Goal: Task Accomplishment & Management: Use online tool/utility

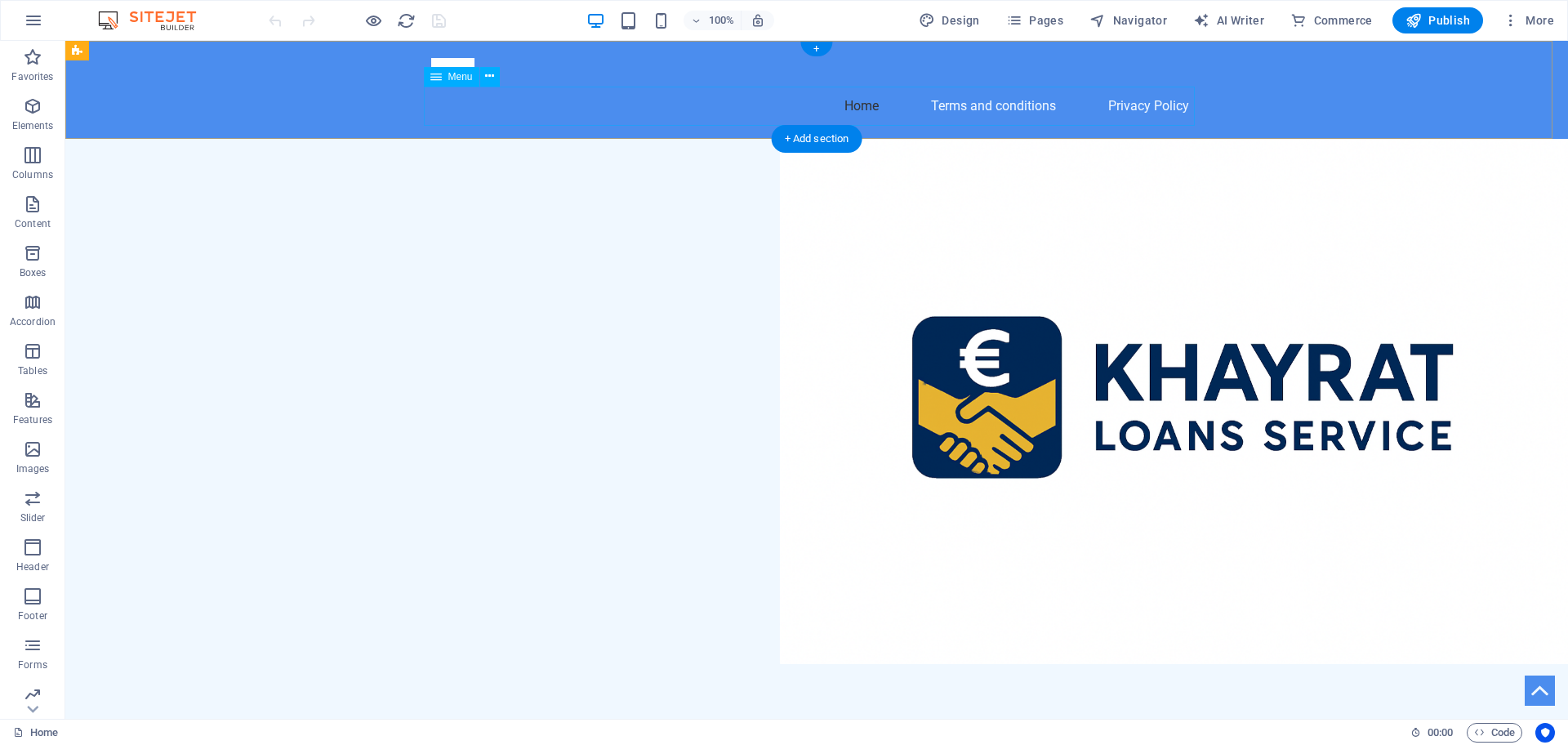
click at [953, 105] on nav "Home Terms and conditions Privacy Policy" at bounding box center [817, 106] width 771 height 39
click at [1156, 93] on nav "Home Terms and conditions Privacy Policy" at bounding box center [817, 106] width 771 height 39
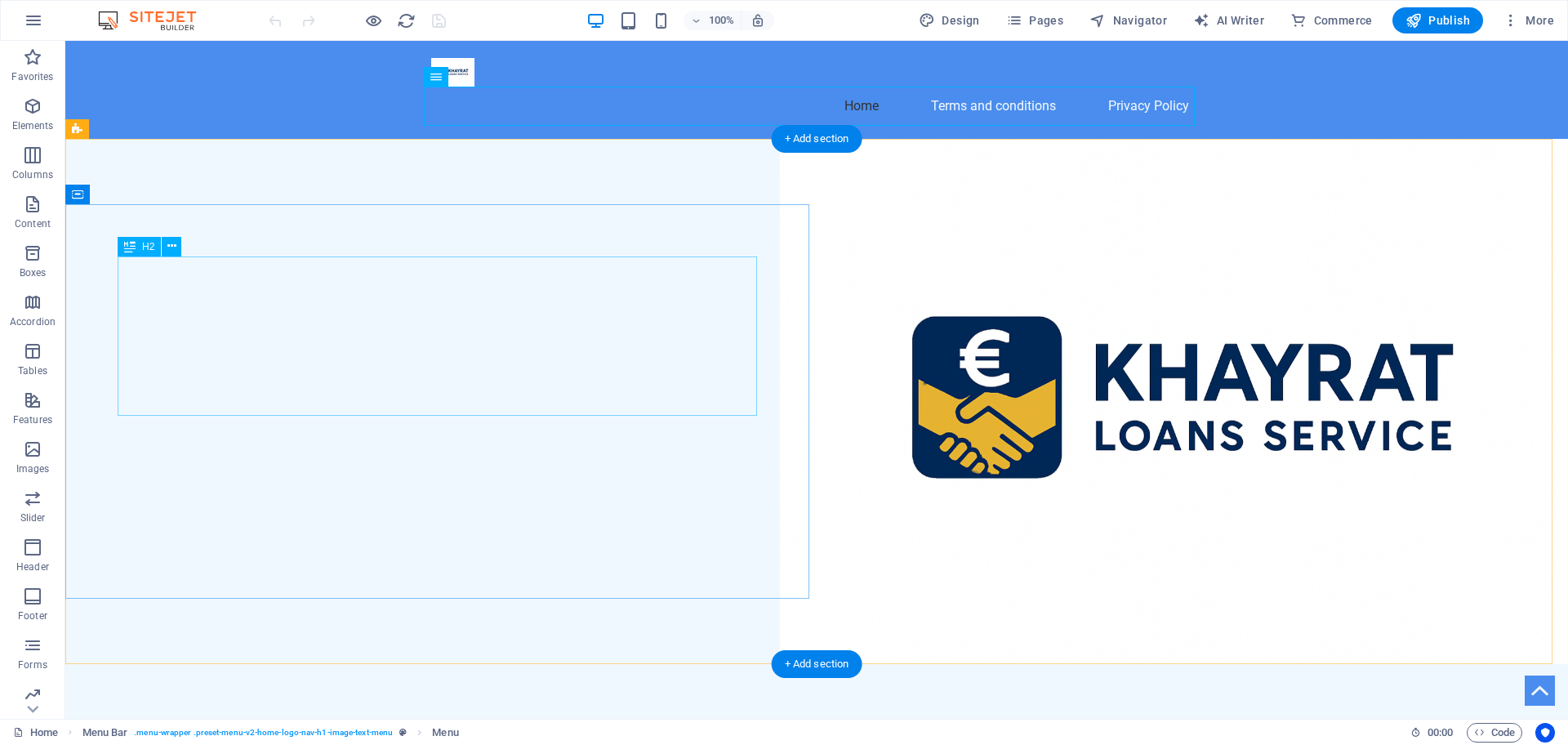
scroll to position [749, 0]
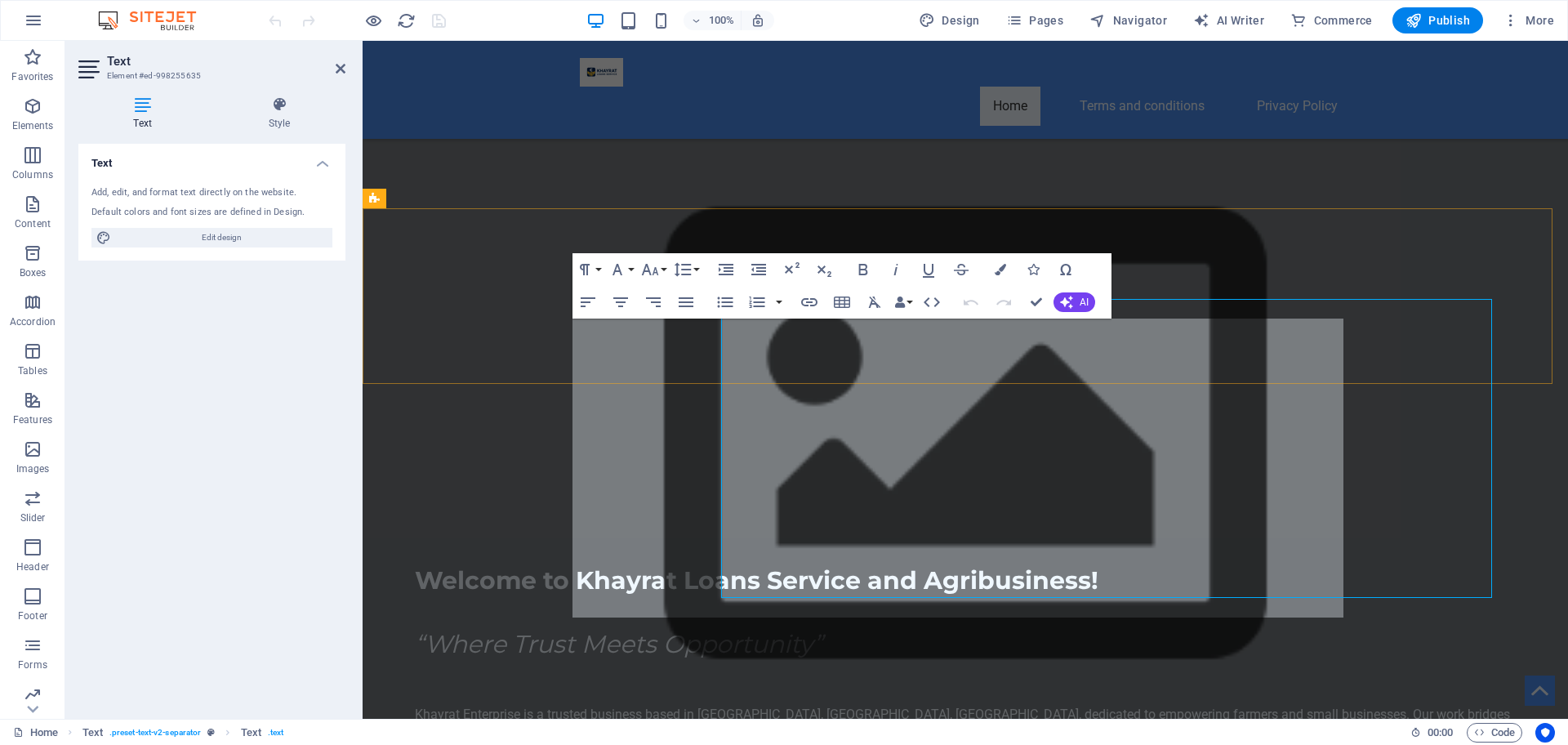
scroll to position [768, 0]
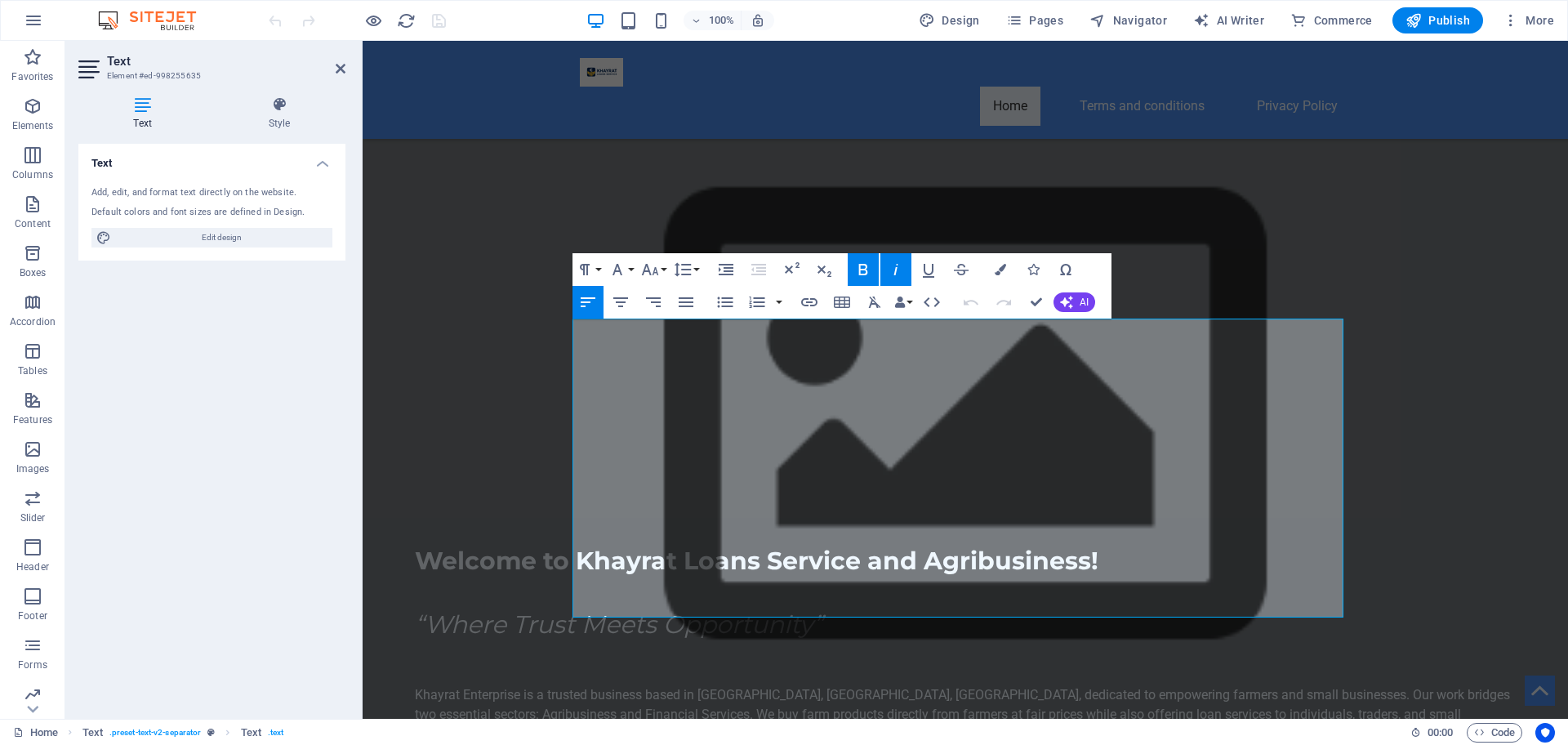
click at [901, 271] on icon "button" at bounding box center [896, 270] width 19 height 19
click at [903, 270] on icon "button" at bounding box center [896, 270] width 19 height 19
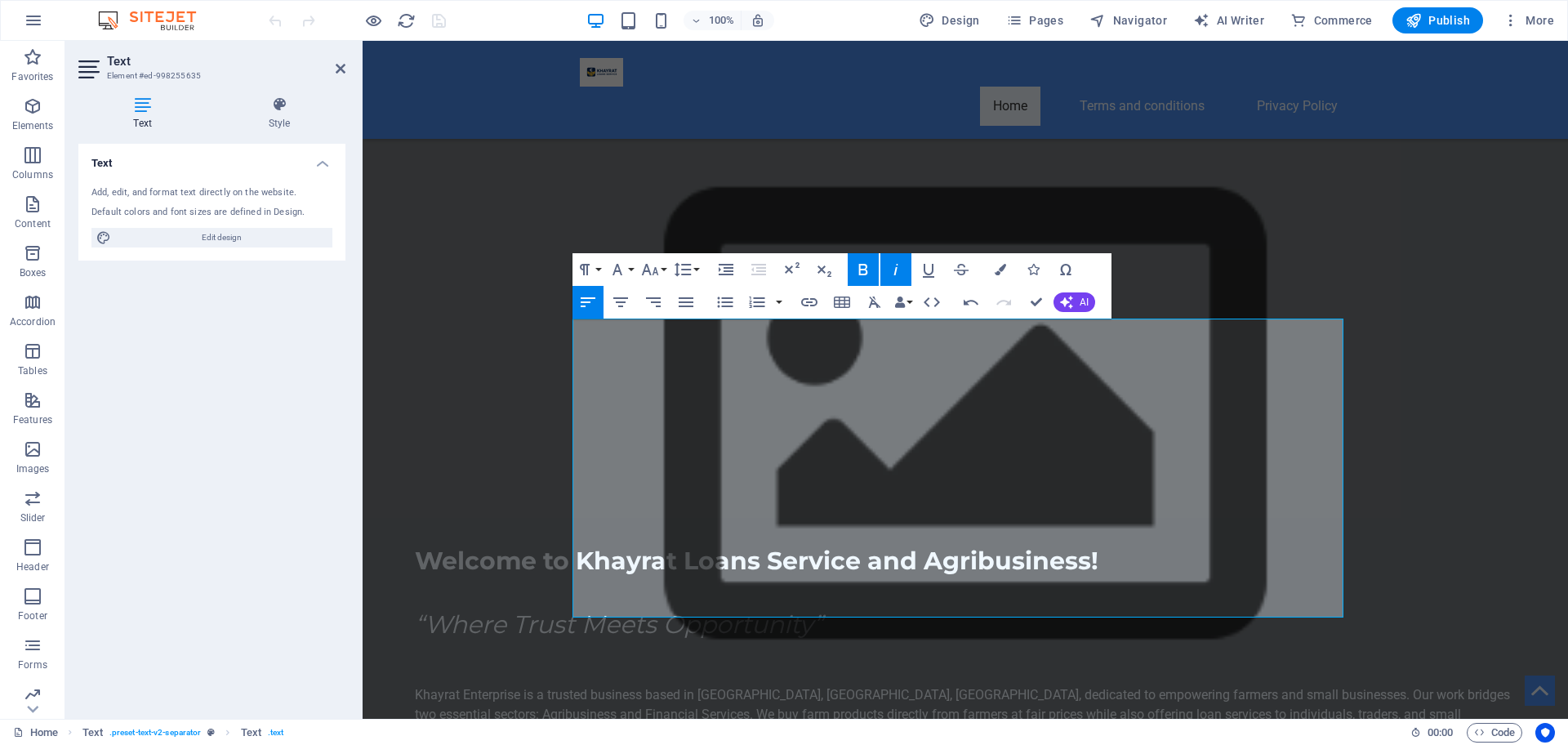
click at [895, 264] on icon "button" at bounding box center [896, 270] width 19 height 19
click at [874, 268] on button "Bold" at bounding box center [863, 270] width 31 height 33
click at [864, 271] on icon "button" at bounding box center [863, 270] width 19 height 19
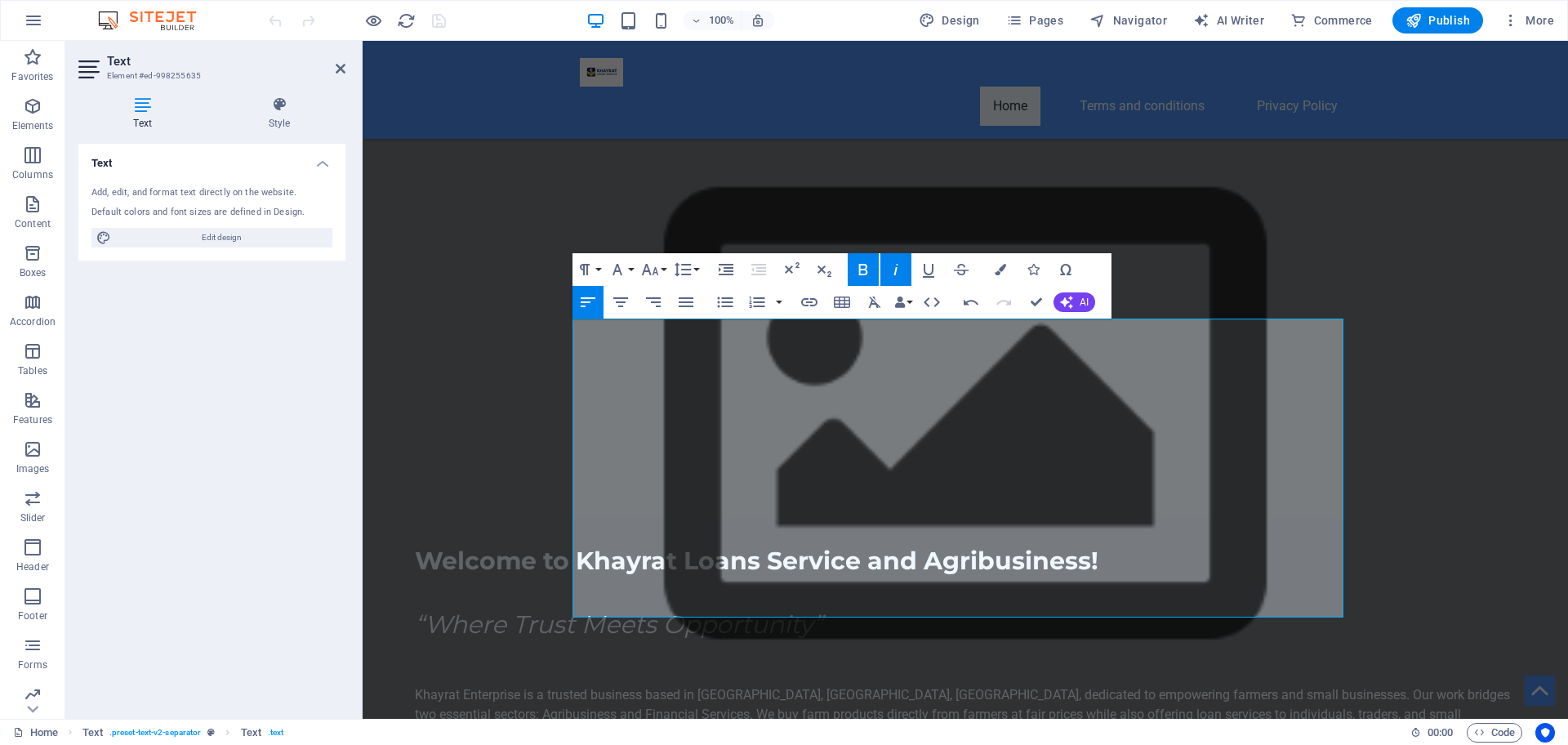
click at [864, 271] on icon "button" at bounding box center [863, 270] width 19 height 19
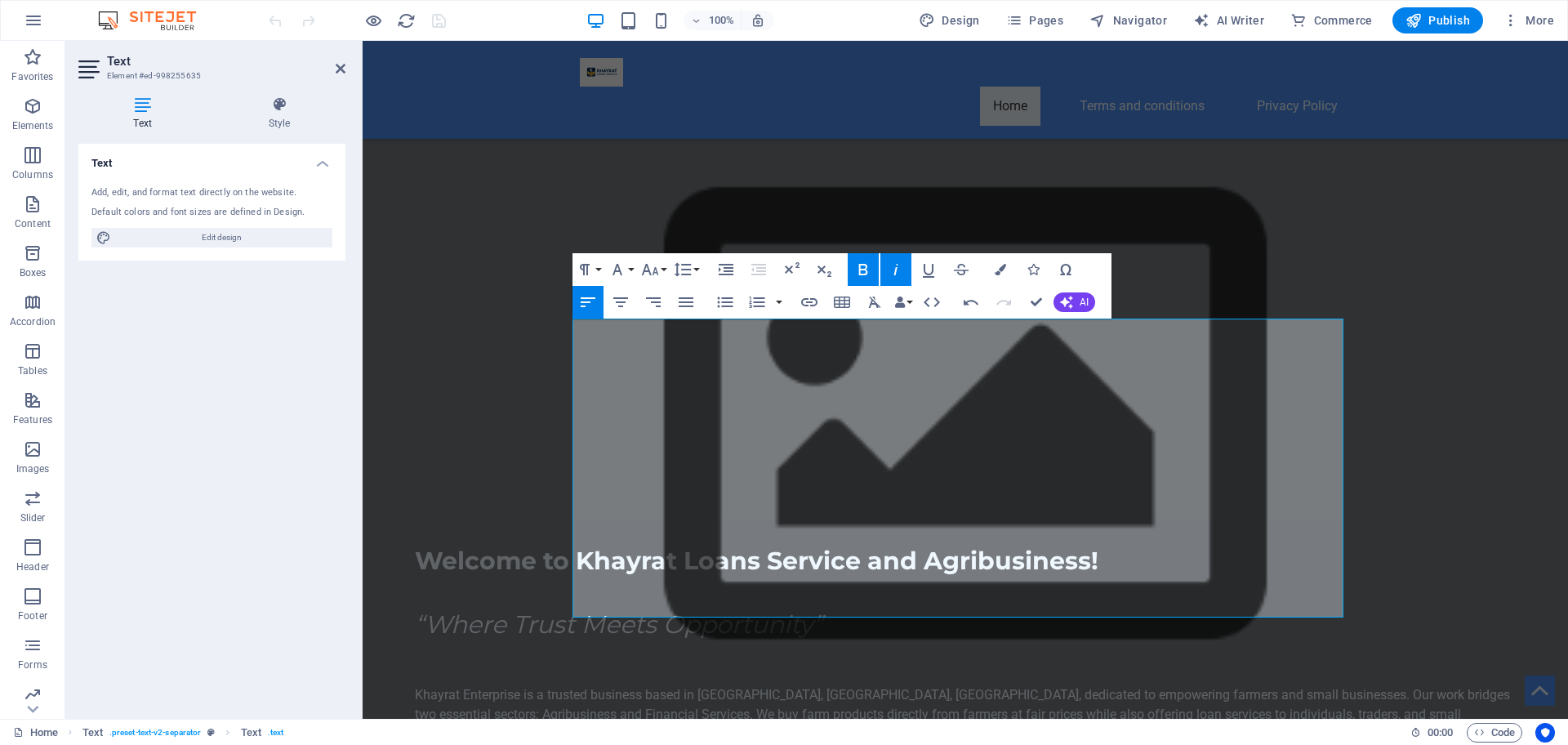
click at [864, 271] on icon "button" at bounding box center [863, 270] width 19 height 19
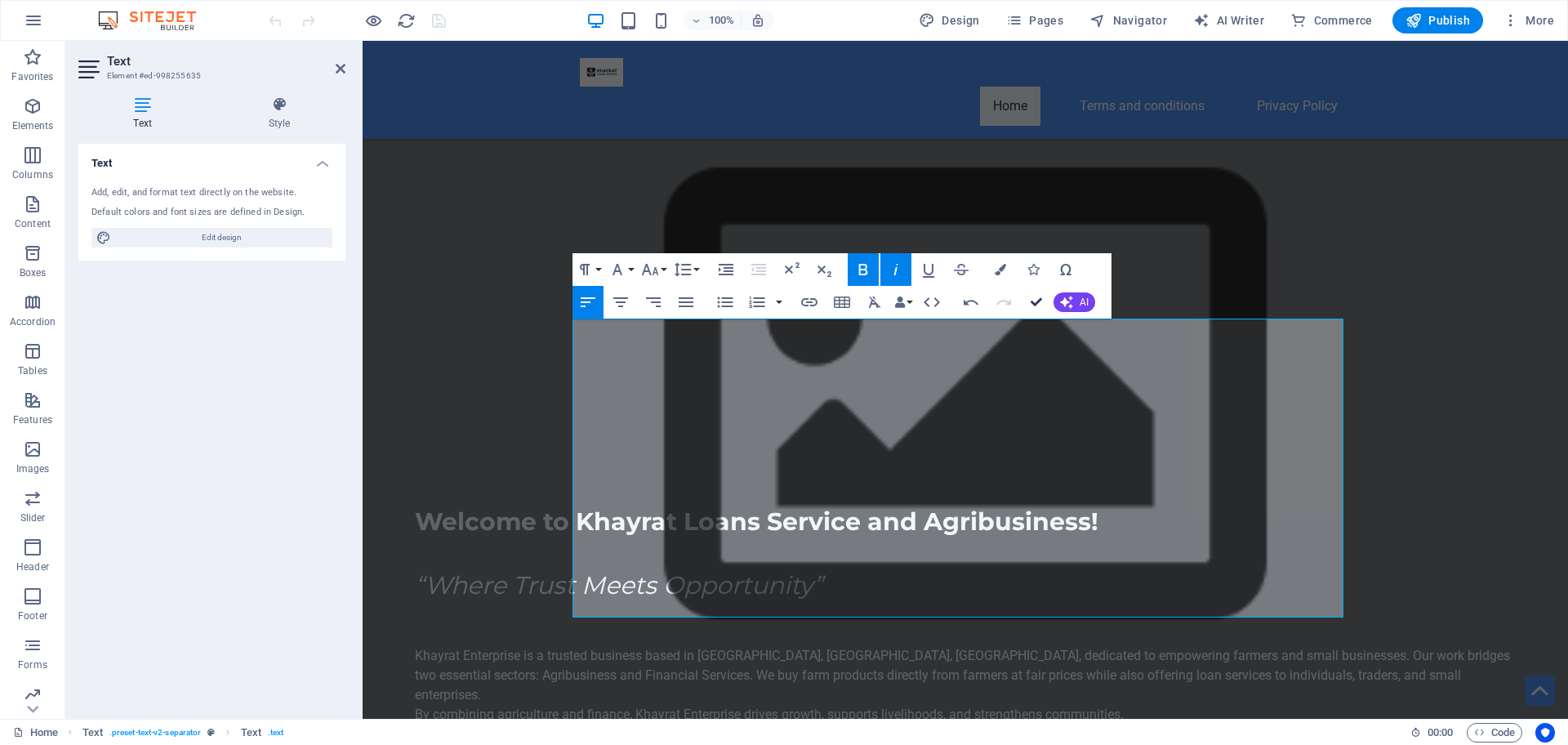
scroll to position [749, 0]
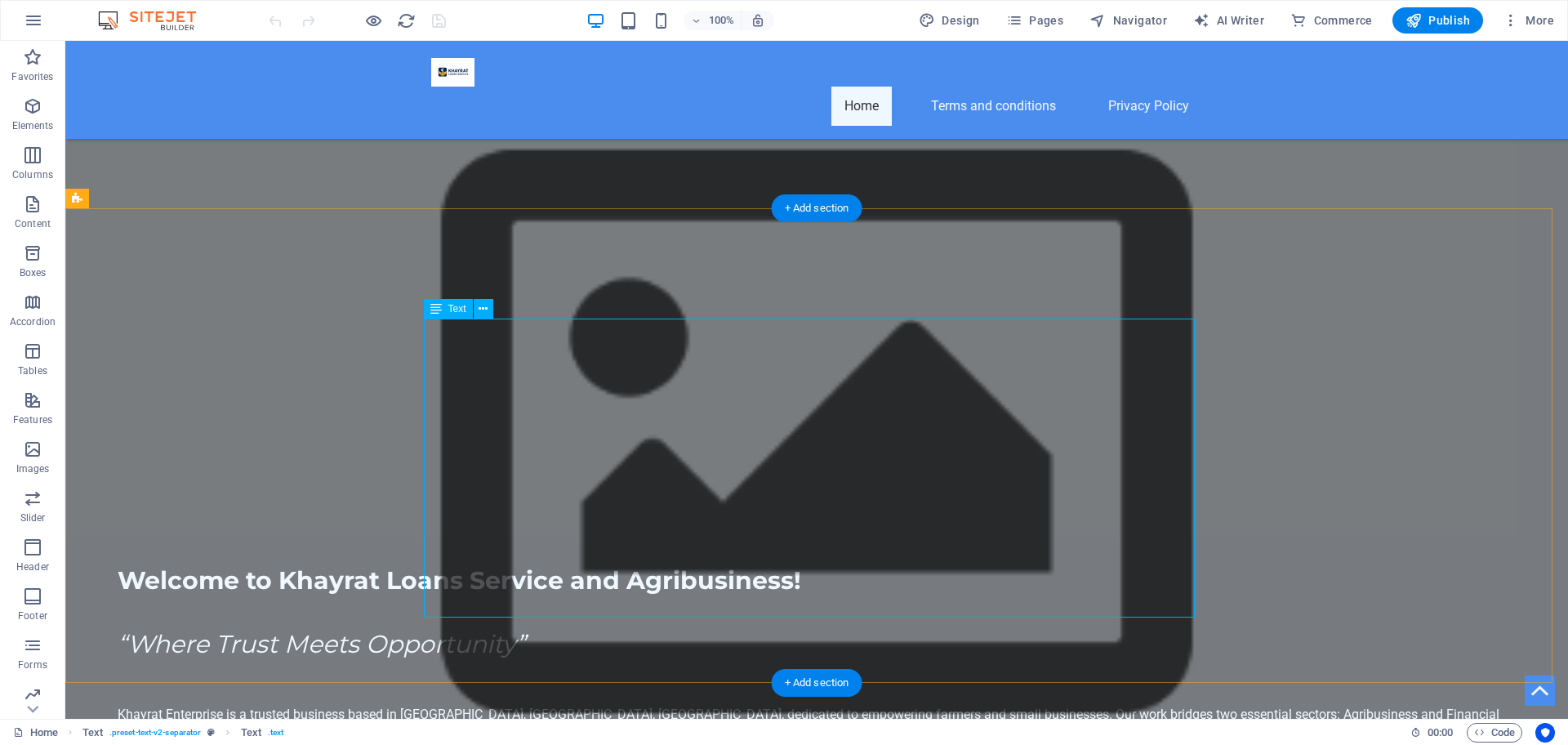
scroll to position [768, 0]
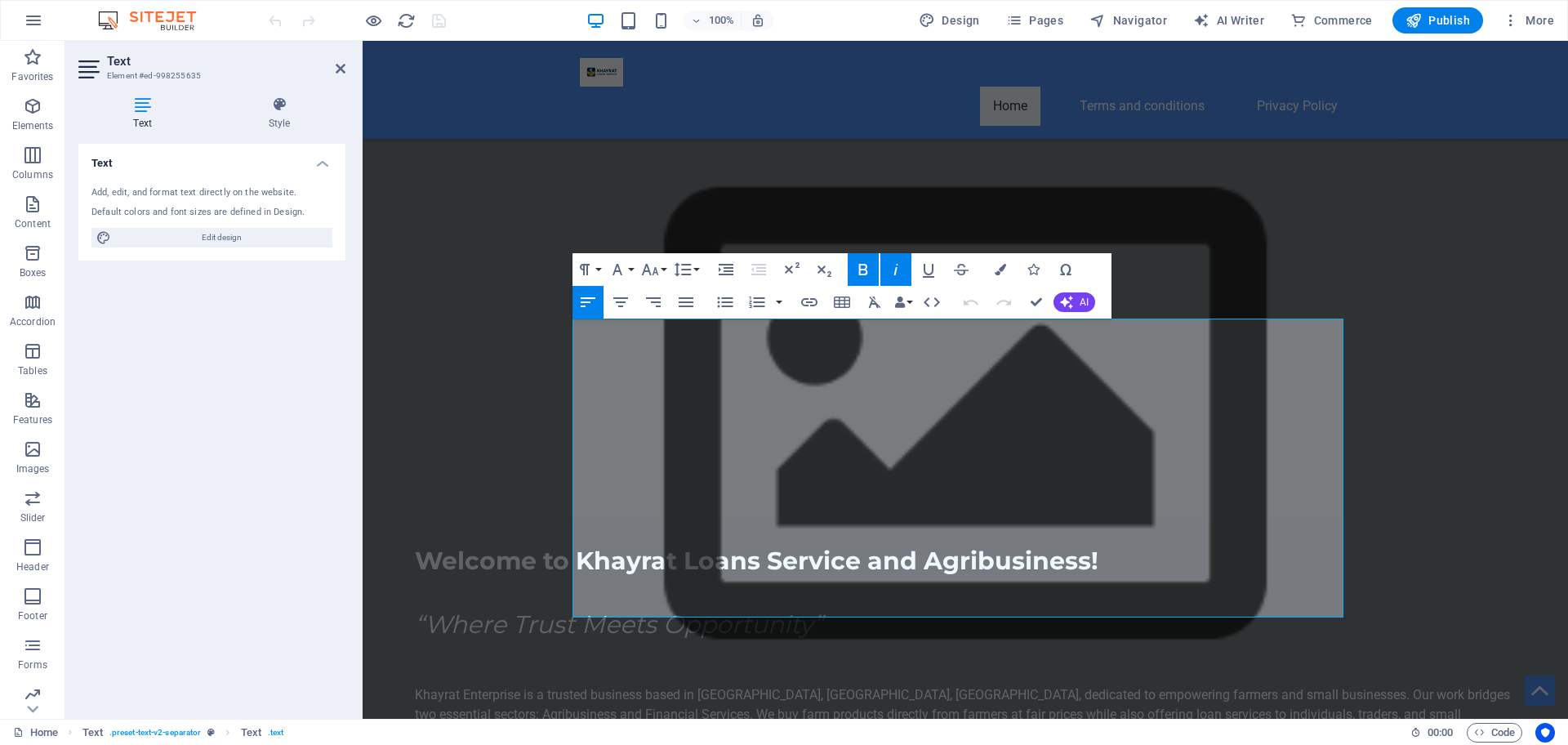
click at [906, 271] on button "Italic" at bounding box center [896, 270] width 31 height 33
click at [868, 272] on icon "button" at bounding box center [863, 270] width 19 height 19
click at [625, 311] on icon "button" at bounding box center [620, 302] width 19 height 19
click at [597, 301] on icon "button" at bounding box center [588, 302] width 19 height 19
click at [859, 258] on button "Bold" at bounding box center [863, 270] width 31 height 33
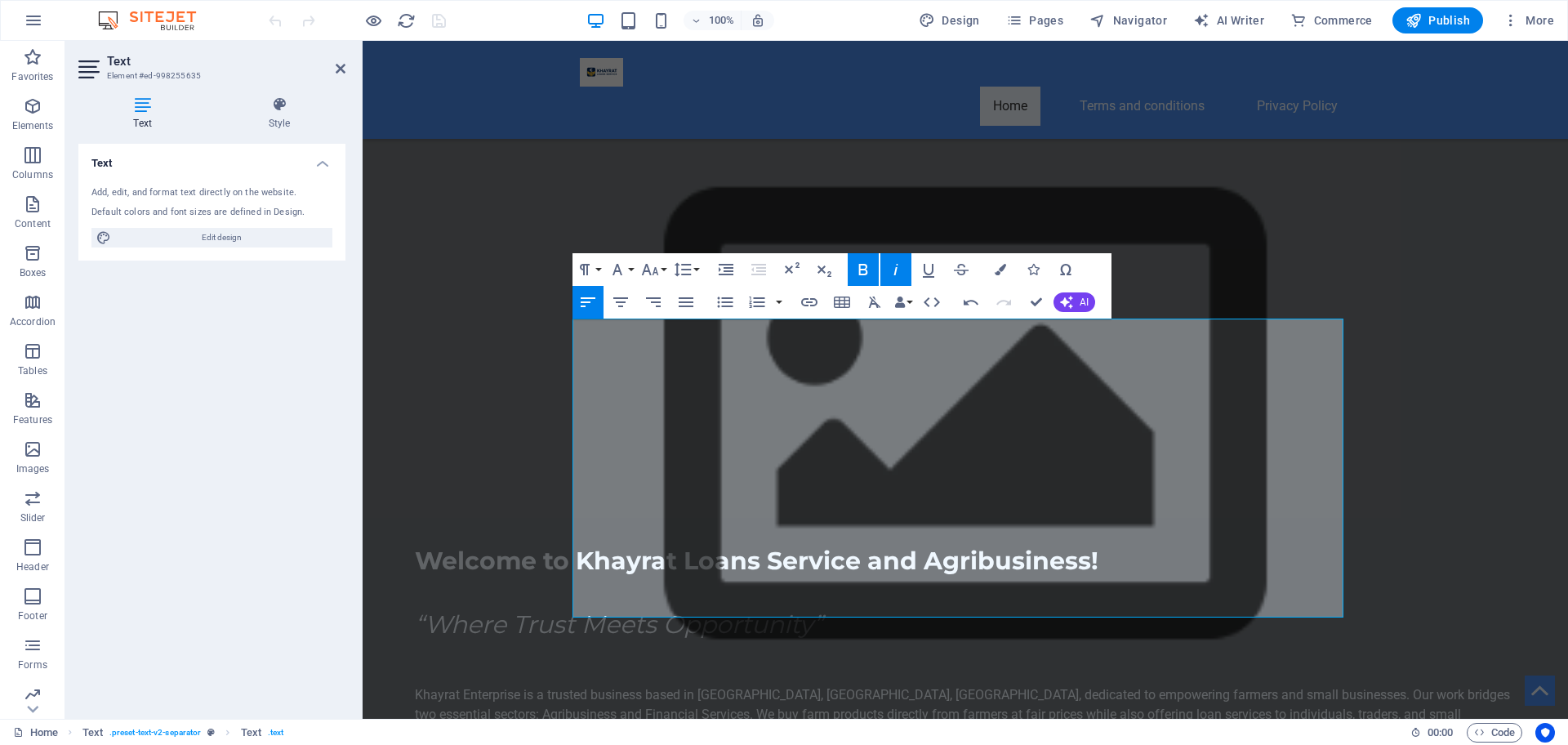
click at [859, 258] on button "Bold" at bounding box center [863, 270] width 31 height 33
click at [880, 271] on button "Italic" at bounding box center [896, 270] width 31 height 33
drag, startPoint x: 883, startPoint y: 271, endPoint x: 873, endPoint y: 267, distance: 10.8
click at [873, 267] on button "Bold" at bounding box center [863, 270] width 31 height 33
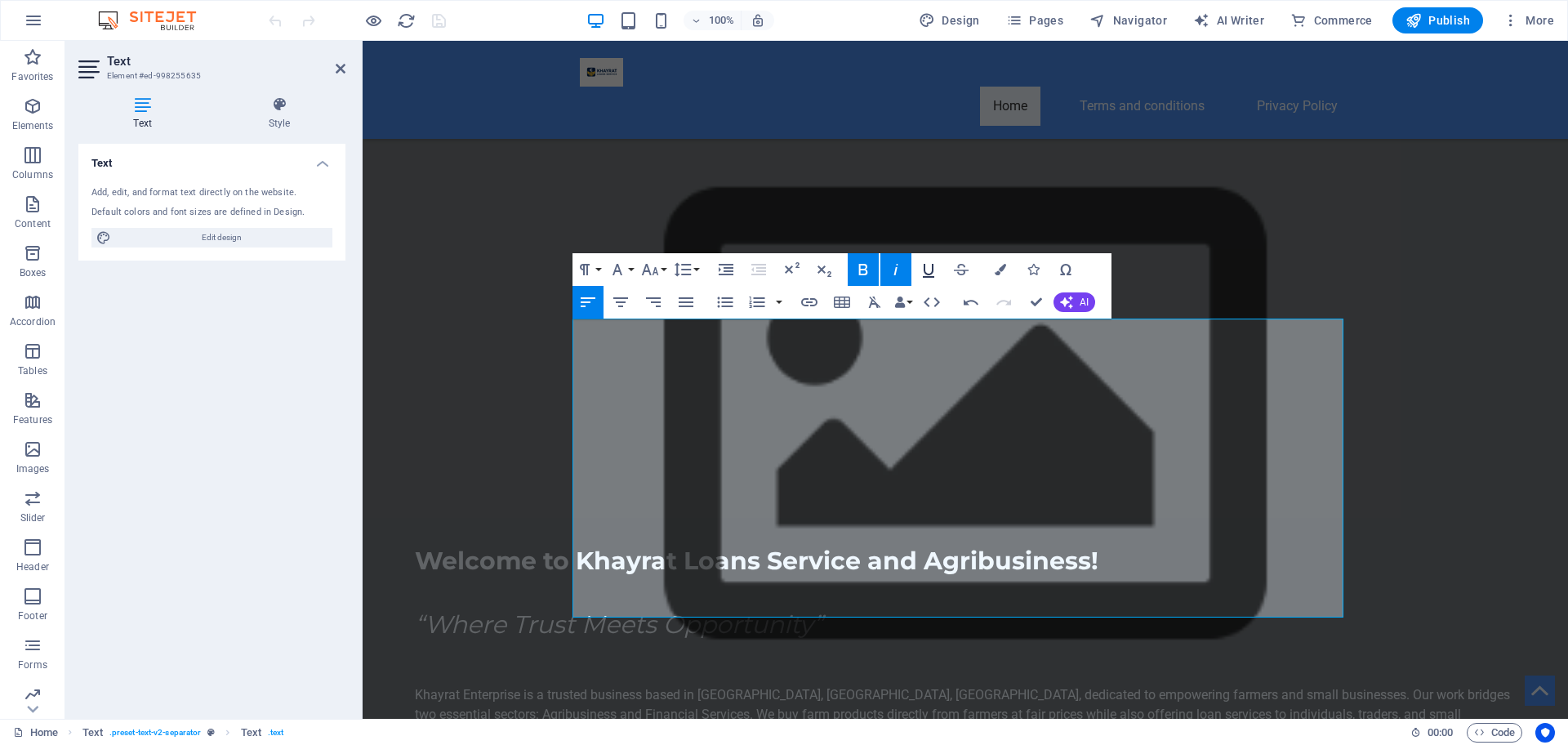
click at [921, 269] on icon "button" at bounding box center [928, 270] width 19 height 19
click at [855, 271] on icon "button" at bounding box center [863, 270] width 19 height 19
click at [855, 269] on icon "button" at bounding box center [863, 270] width 19 height 19
click at [928, 276] on icon "button" at bounding box center [928, 270] width 19 height 19
click at [925, 274] on icon "button" at bounding box center [929, 271] width 12 height 14
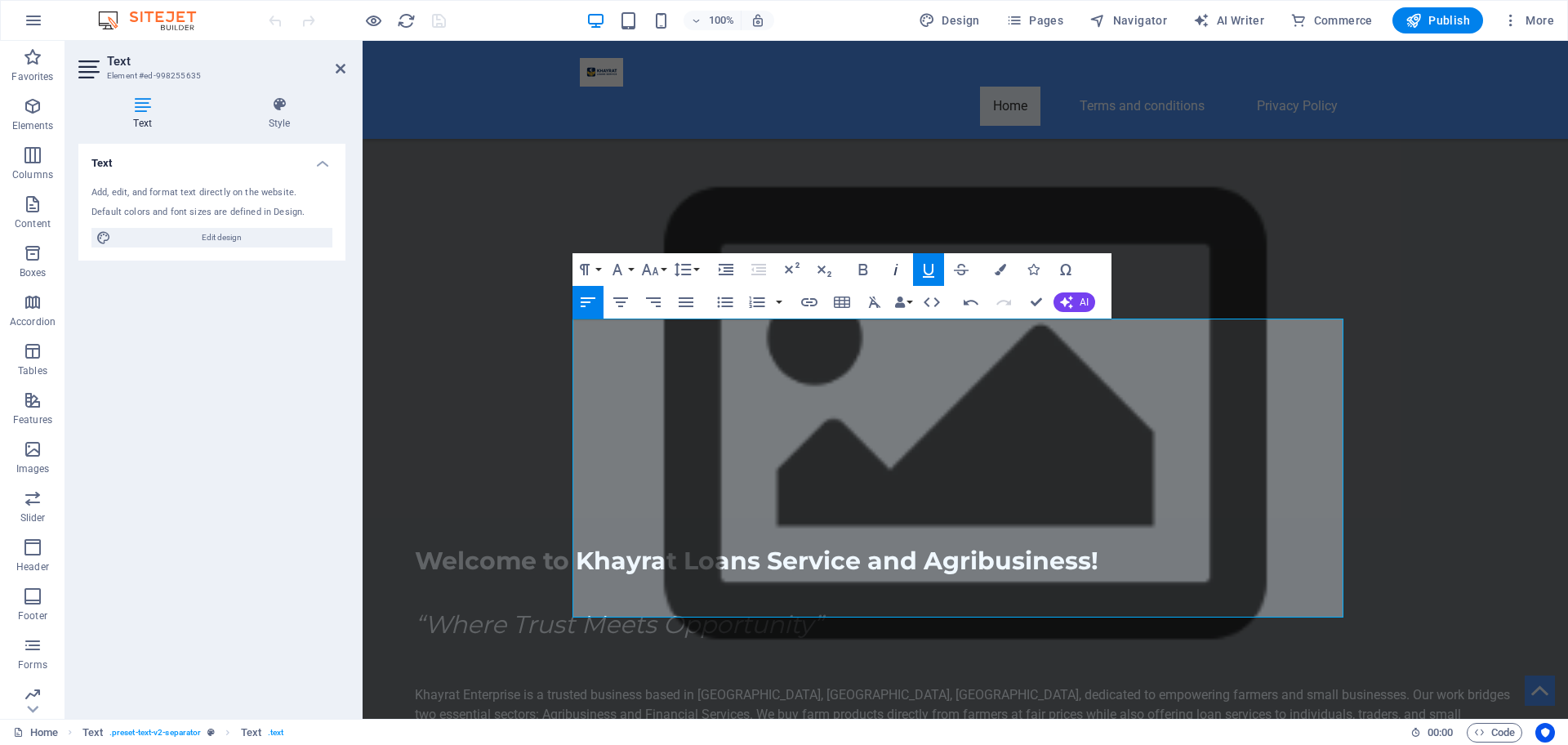
click at [900, 276] on icon "button" at bounding box center [896, 270] width 19 height 19
click at [967, 297] on icon "button" at bounding box center [971, 302] width 19 height 19
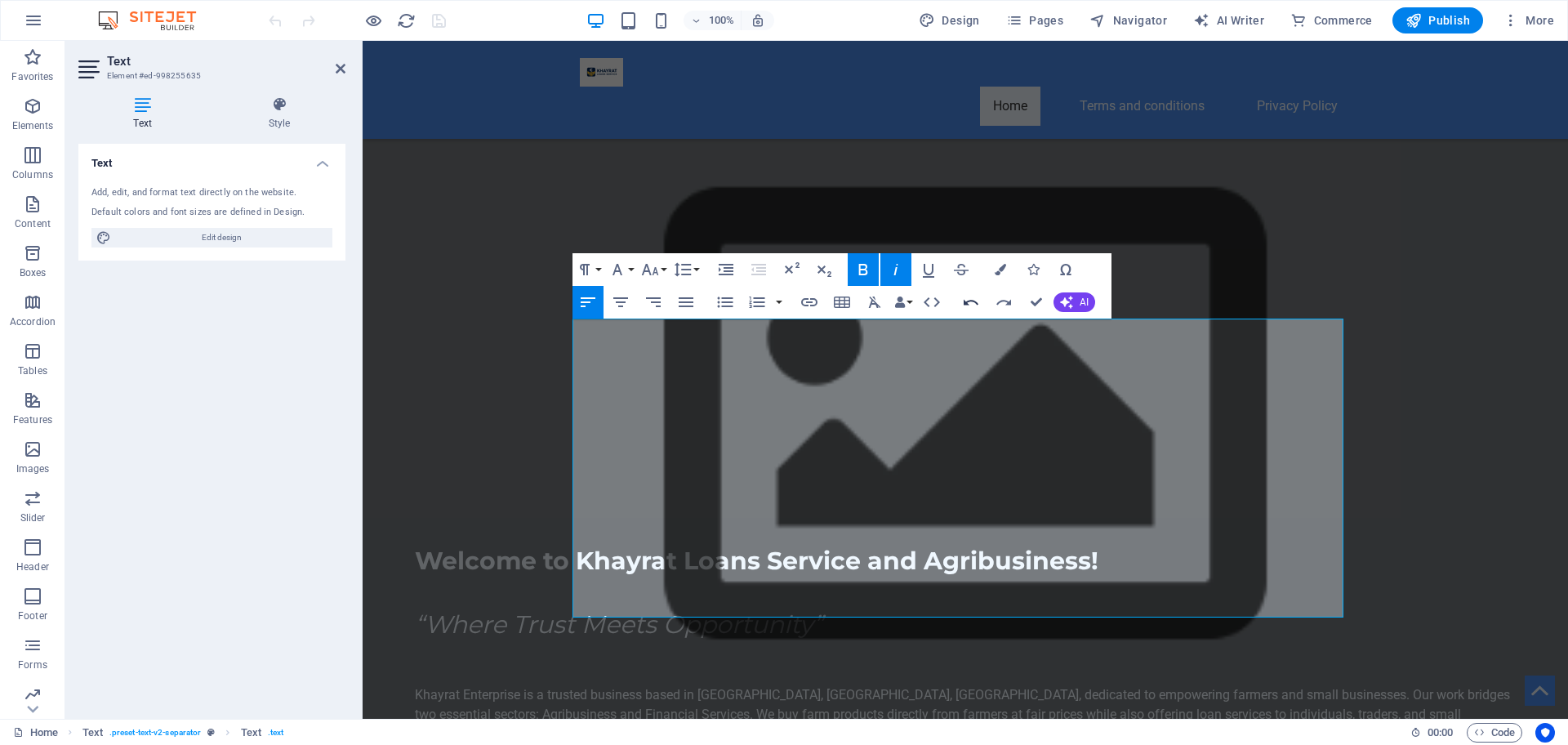
click at [967, 297] on icon "button" at bounding box center [971, 302] width 19 height 19
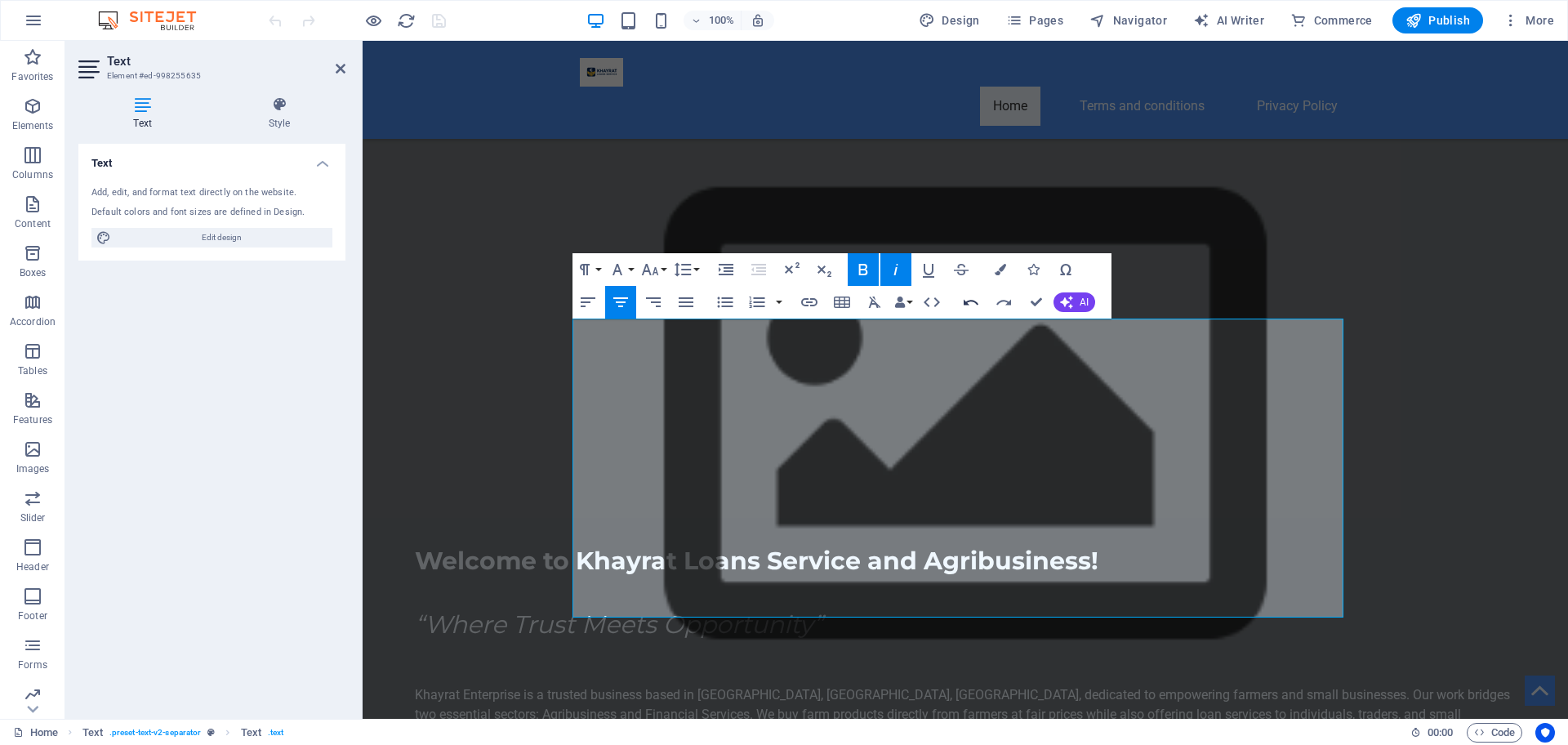
click at [967, 297] on icon "button" at bounding box center [971, 302] width 19 height 19
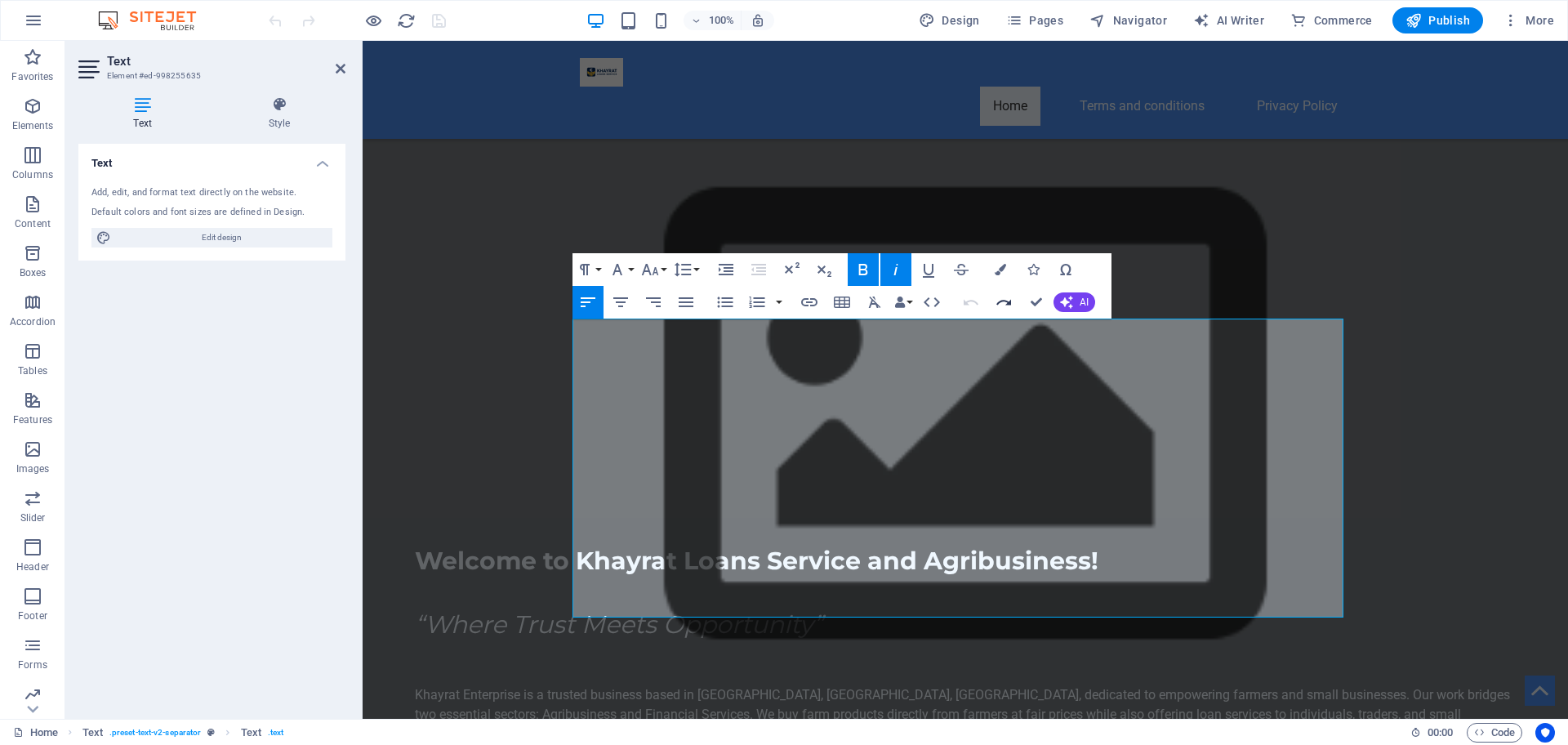
click at [1011, 301] on icon "button" at bounding box center [1004, 302] width 19 height 19
click at [1008, 298] on icon "button" at bounding box center [1004, 302] width 19 height 19
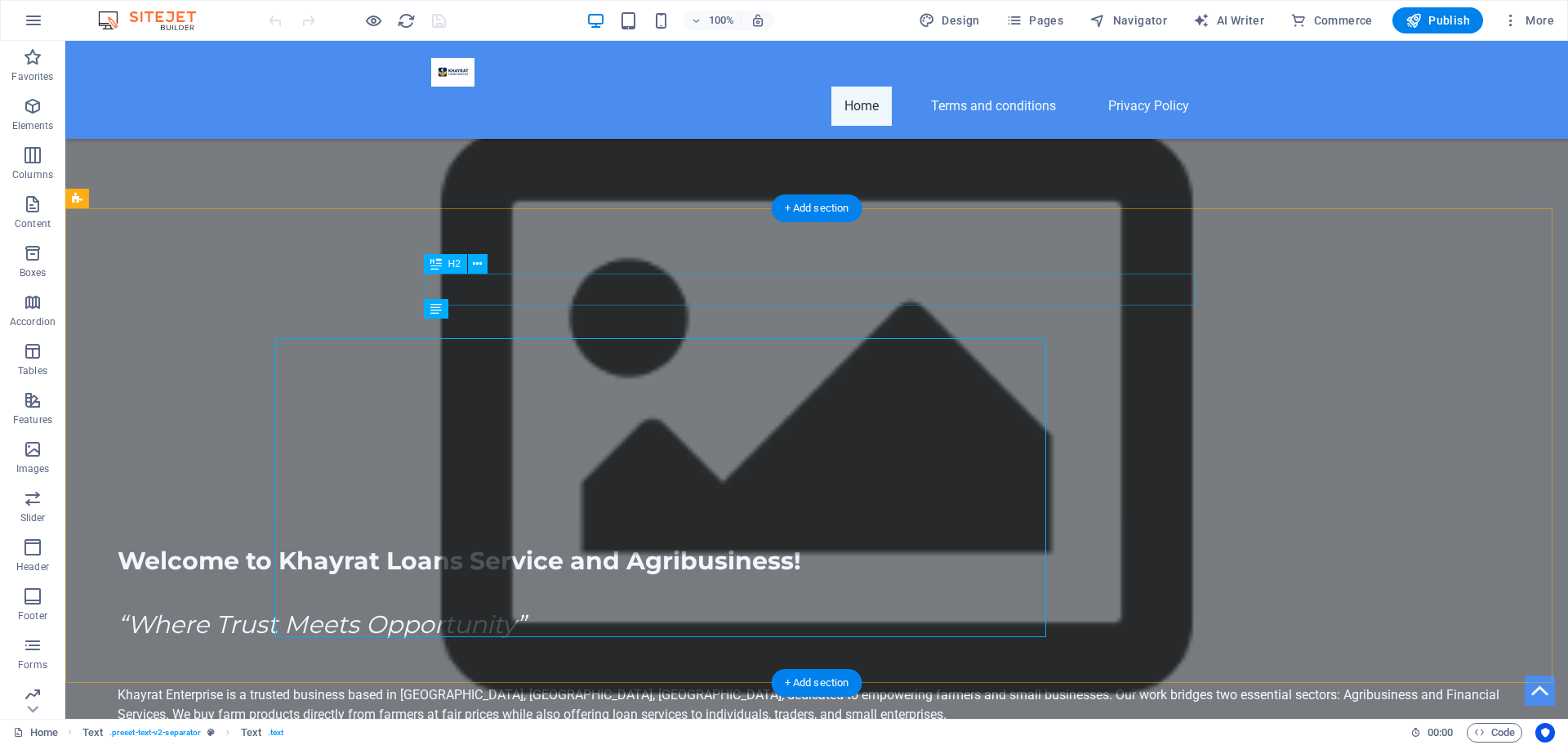
scroll to position [749, 0]
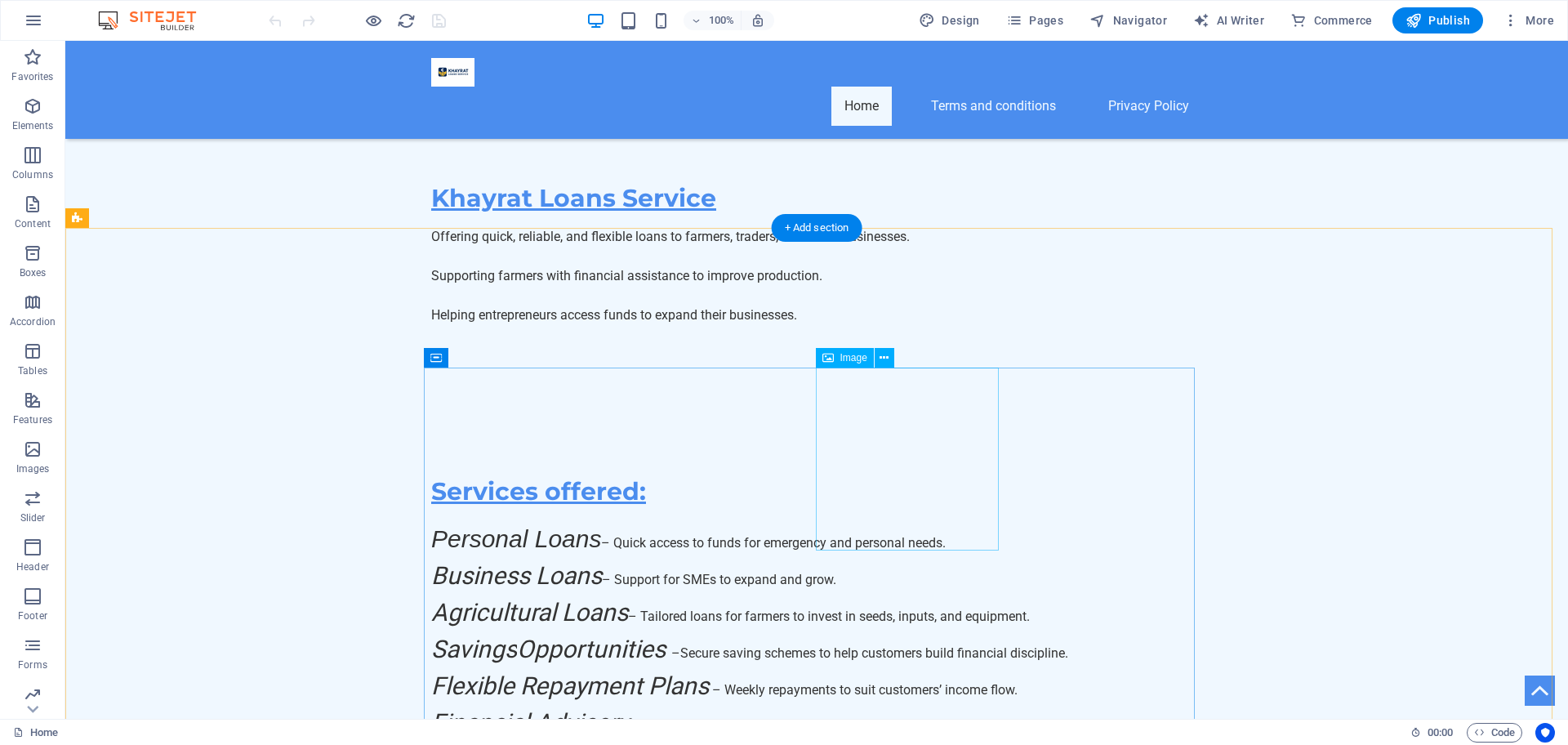
scroll to position [1497, 0]
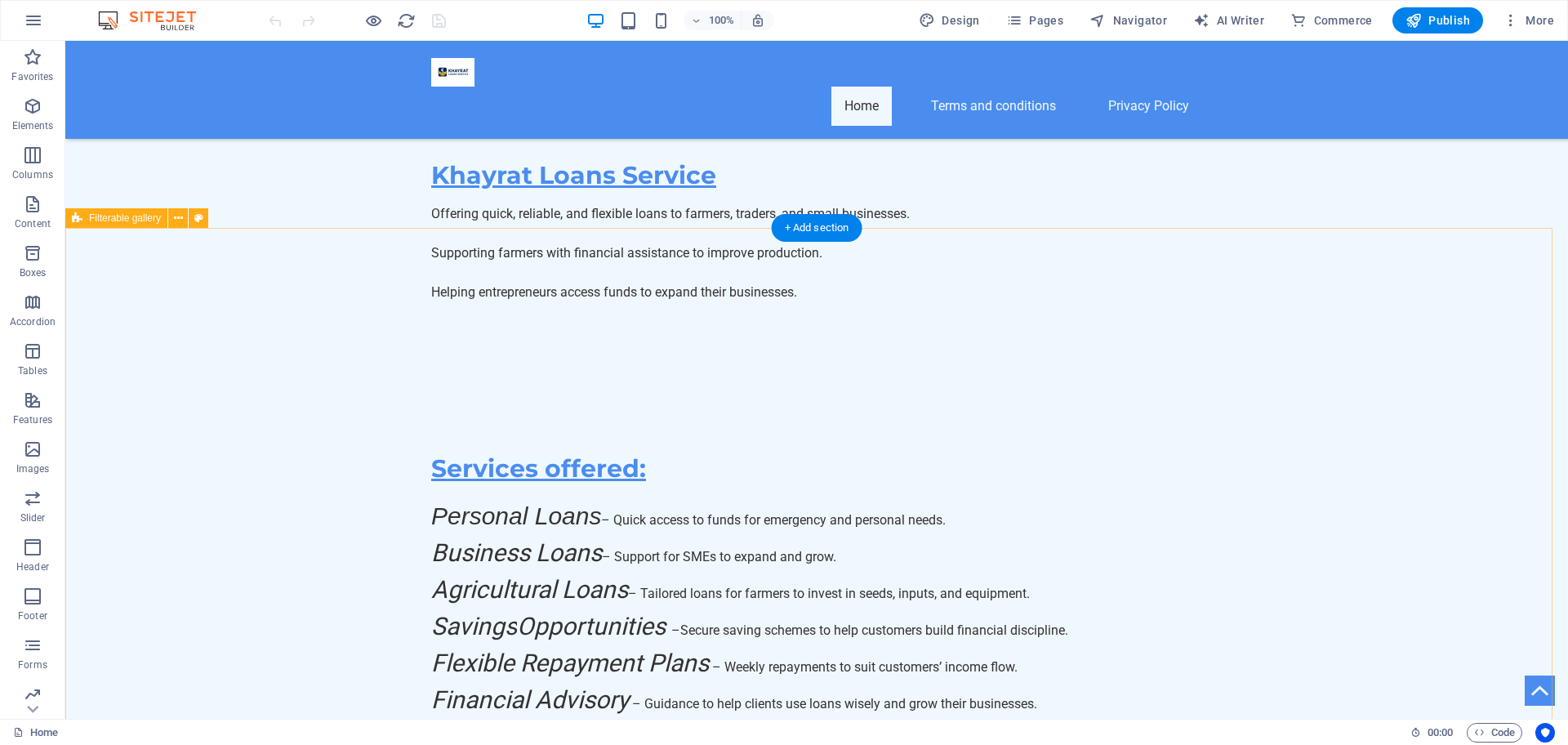
click at [183, 223] on button at bounding box center [178, 218] width 19 height 19
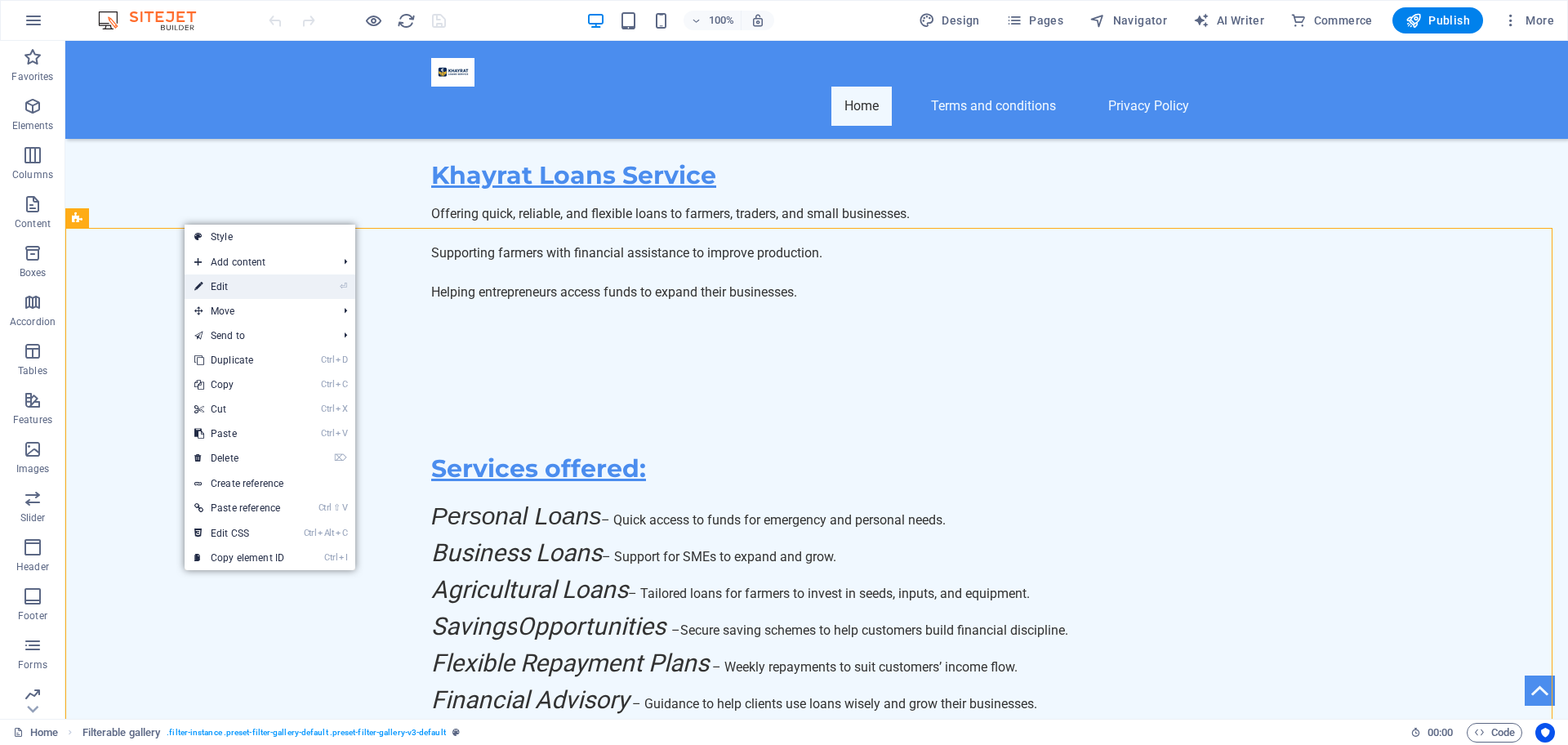
click at [228, 285] on link "⏎ Edit" at bounding box center [240, 286] width 109 height 24
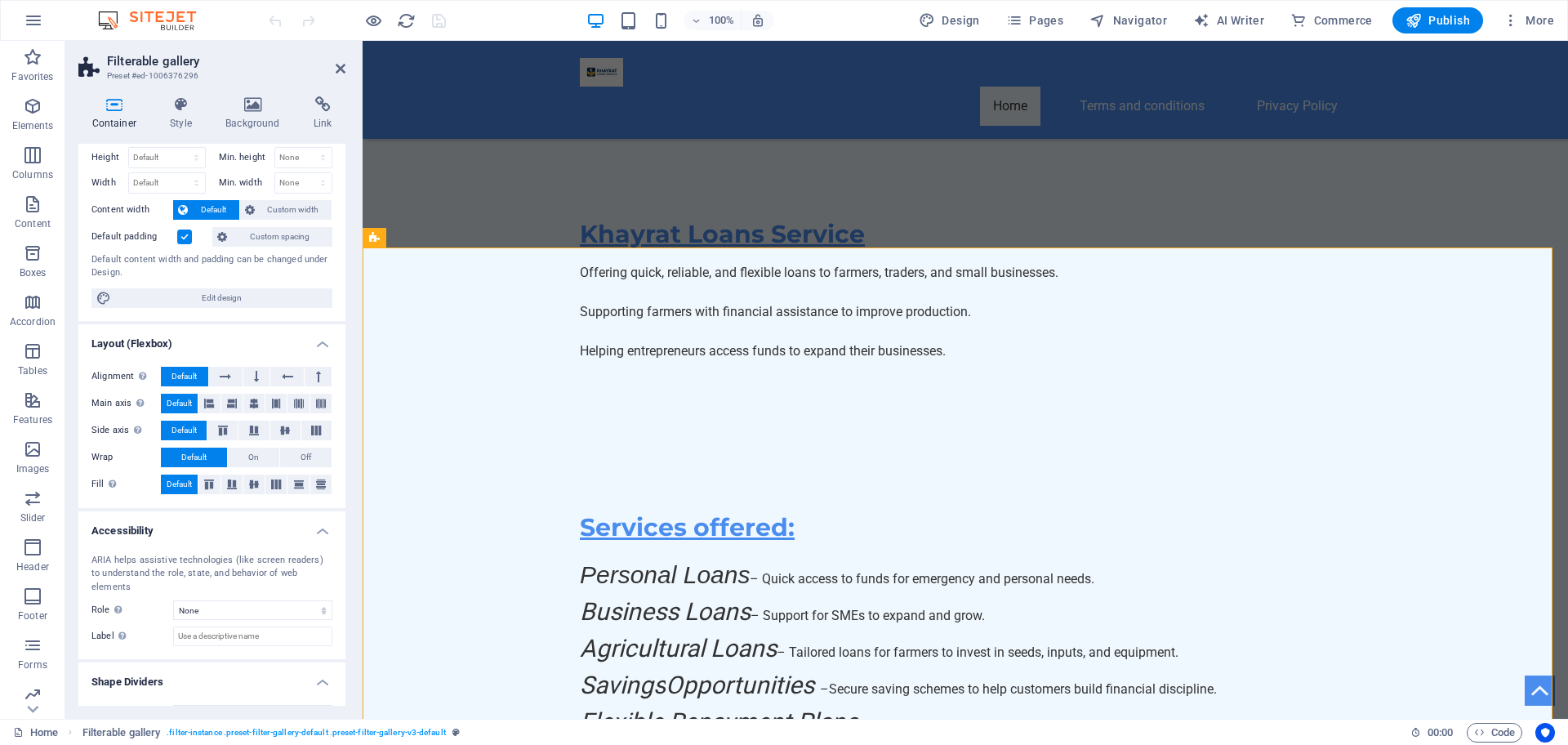
scroll to position [58, 0]
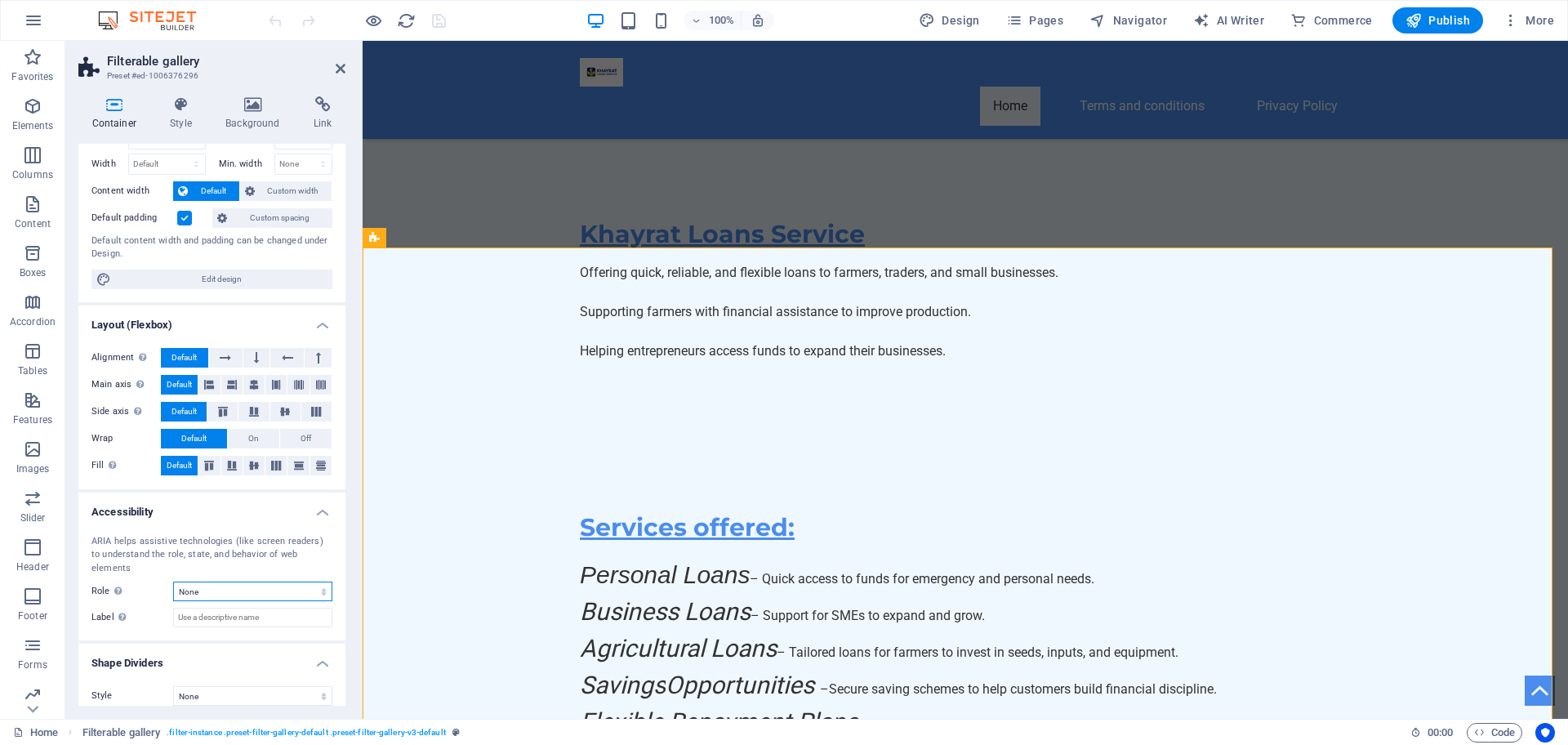
click at [291, 581] on select "None Alert Article Banner Comment Complementary Dialog Footer Header Marquee Pr…" at bounding box center [253, 591] width 160 height 19
click at [156, 591] on div "ARIA helps assistive technologies (like screen readers) to understand the role,…" at bounding box center [211, 581] width 267 height 119
click at [225, 583] on select "None Alert Article Banner Comment Complementary Dialog Footer Header Marquee Pr…" at bounding box center [253, 591] width 160 height 19
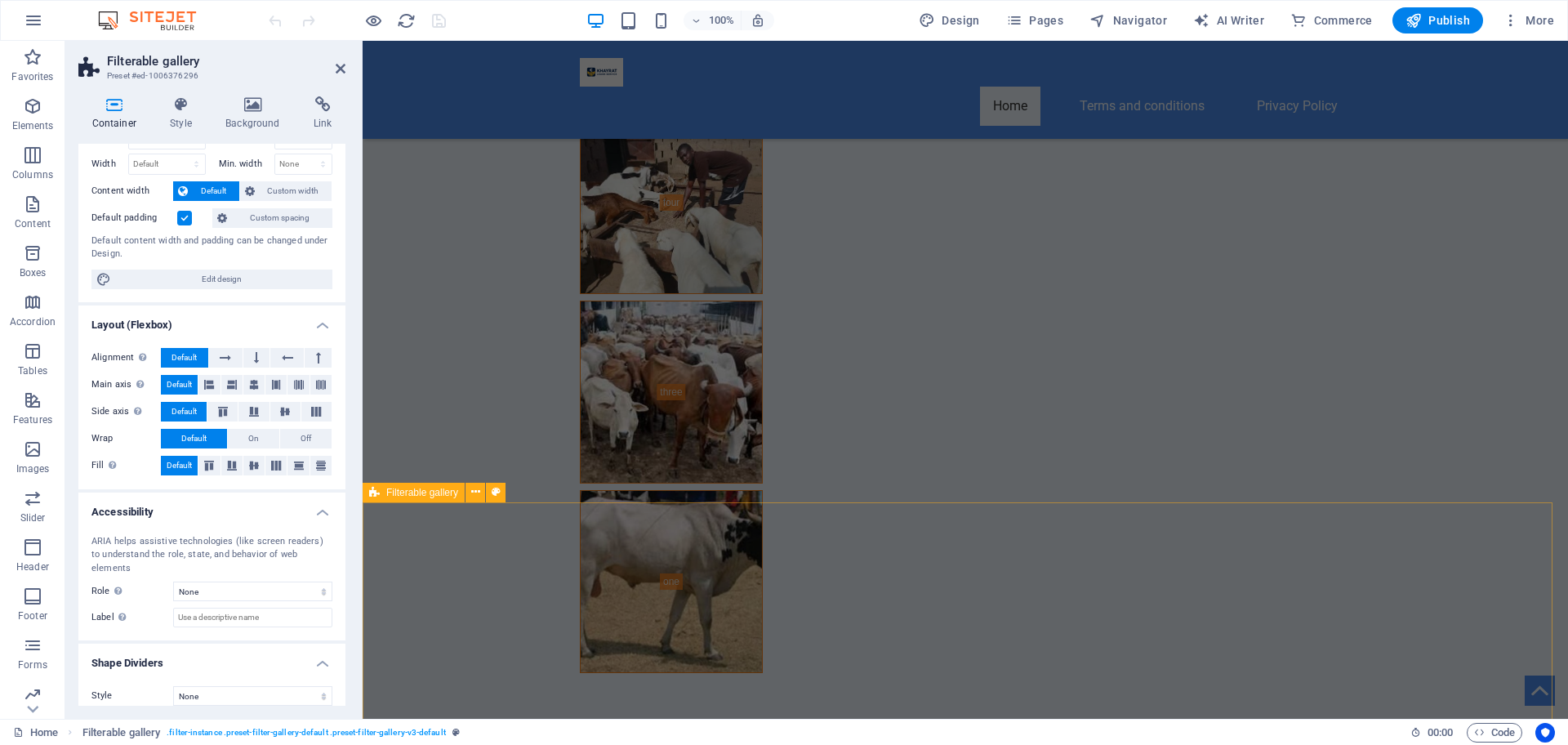
scroll to position [6737, 0]
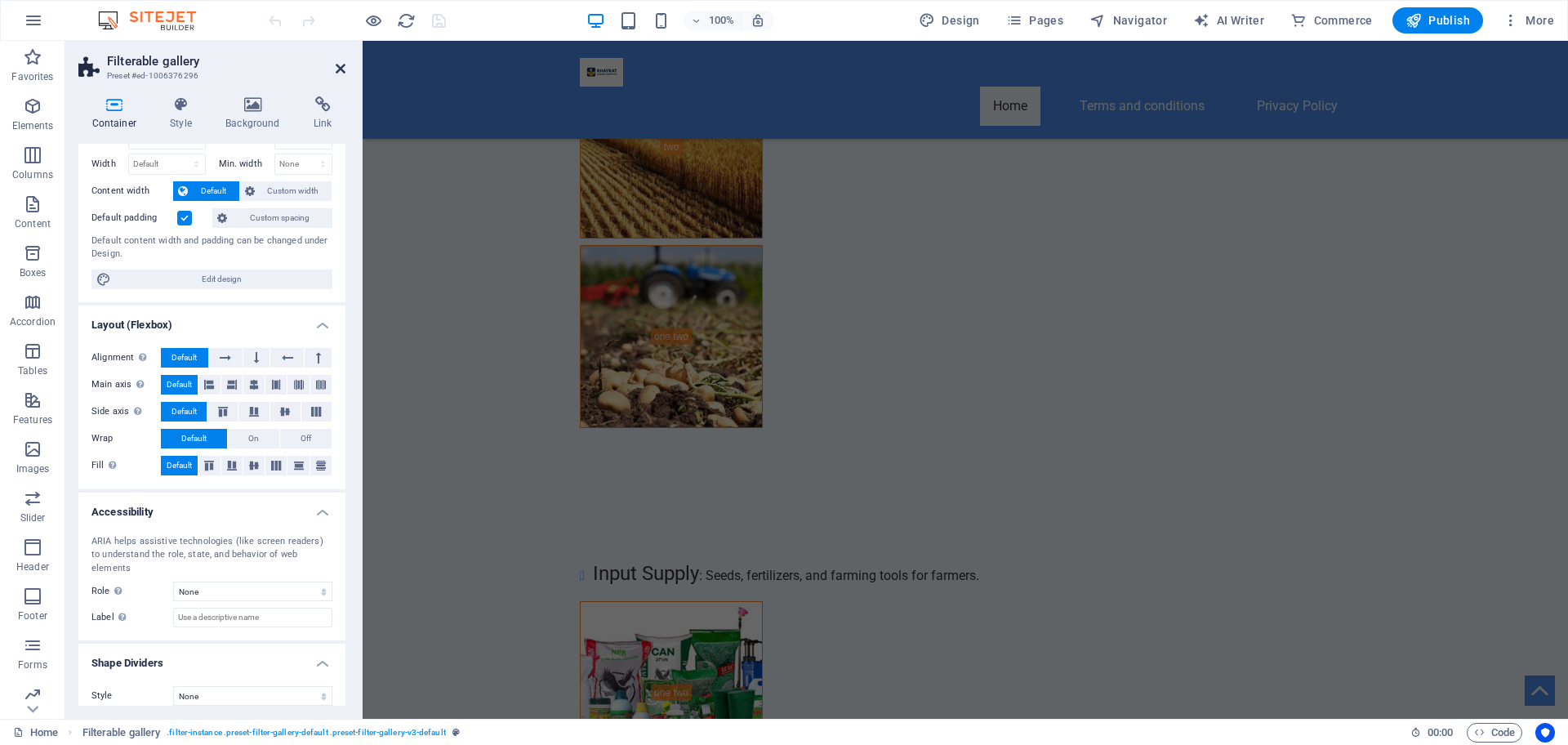
click at [336, 66] on icon at bounding box center [341, 68] width 10 height 13
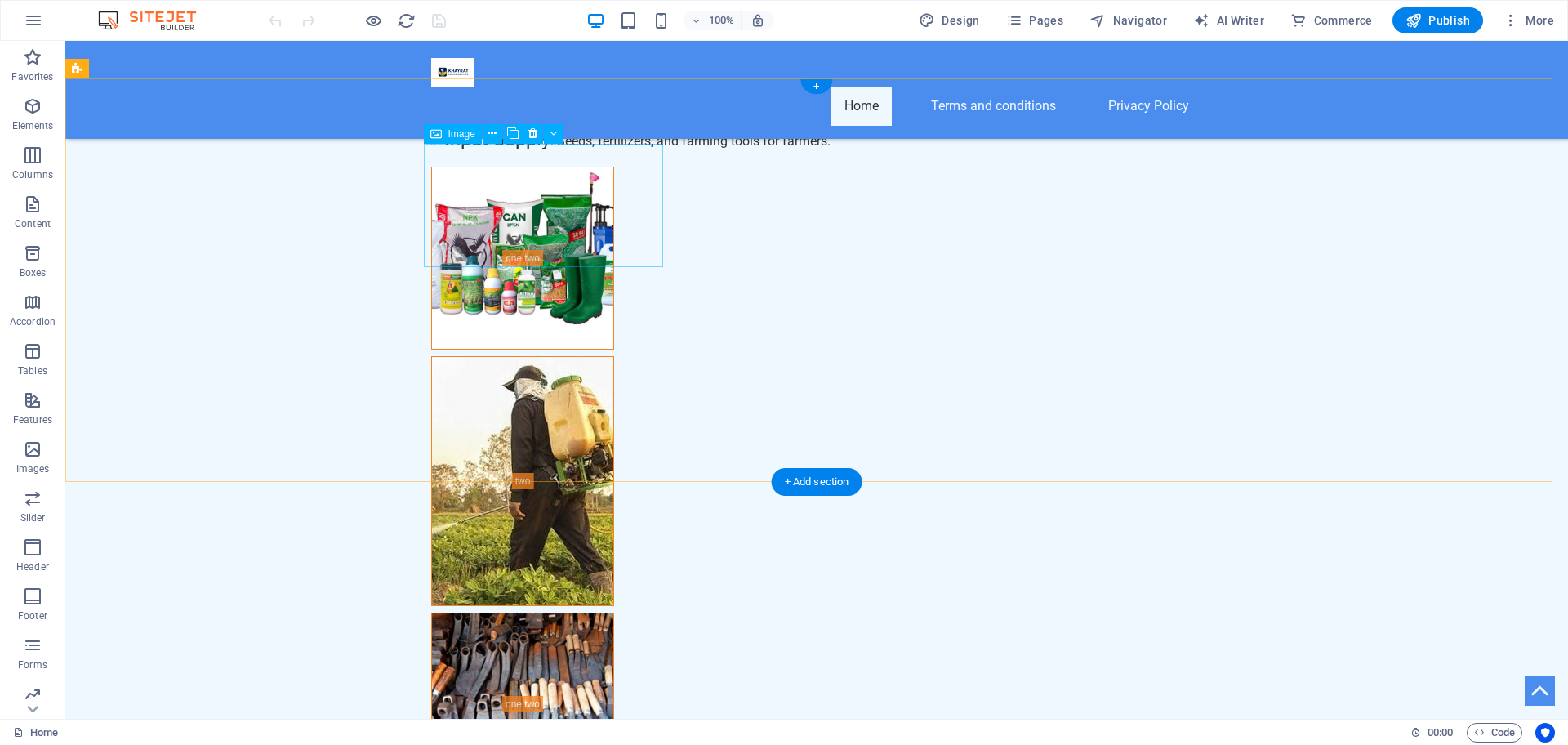
scroll to position [6739, 0]
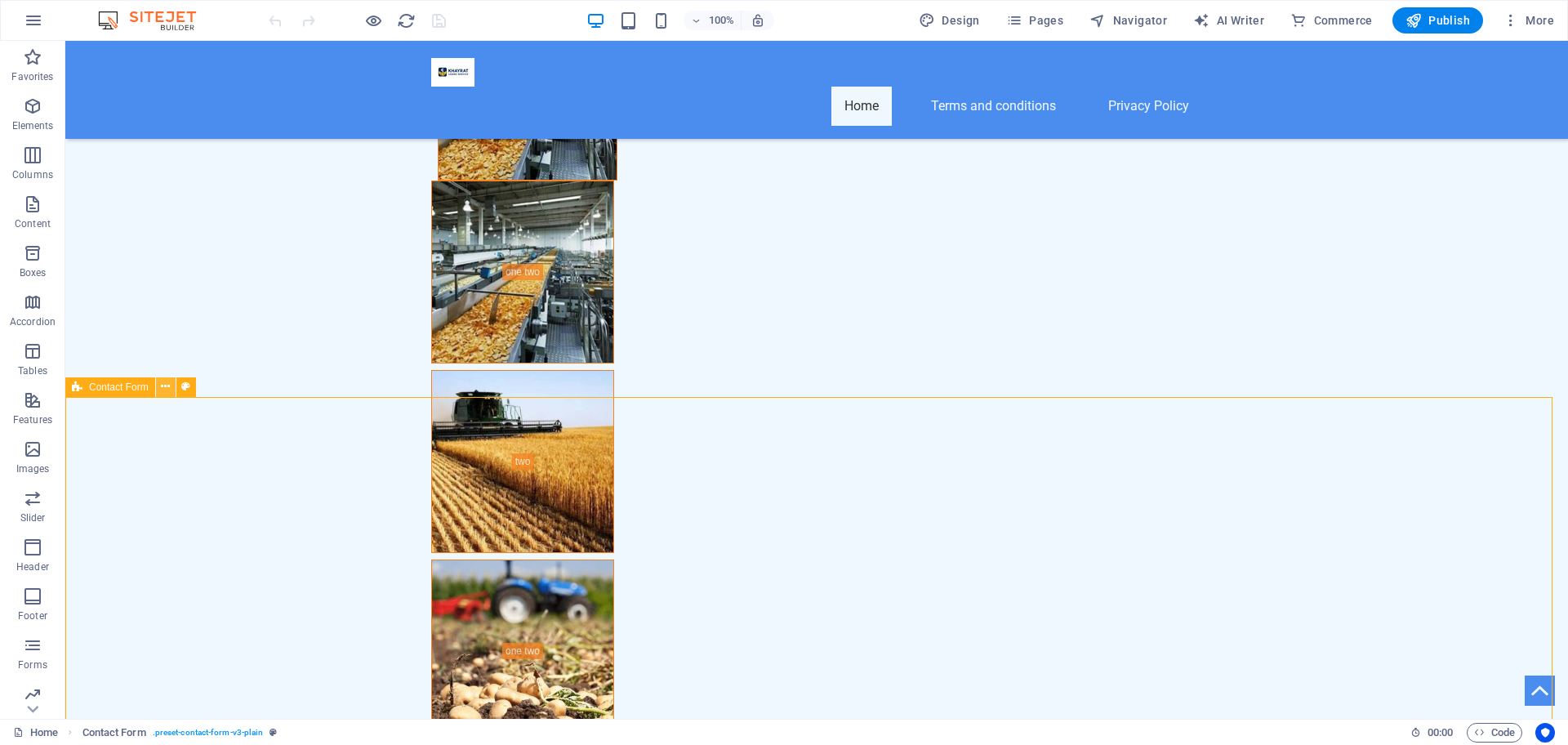
click at [164, 389] on icon at bounding box center [165, 387] width 9 height 18
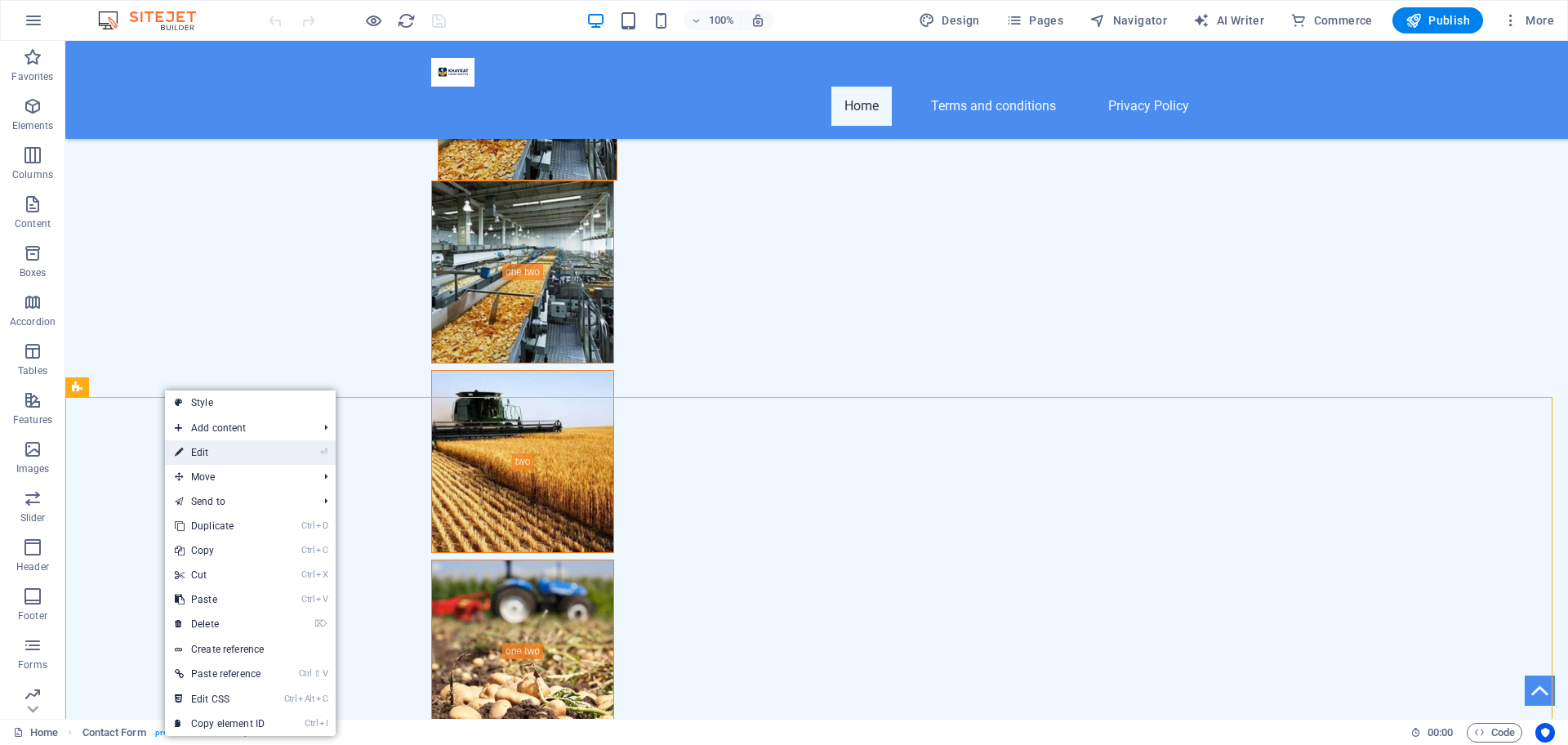
click at [216, 452] on link "⏎ Edit" at bounding box center [219, 452] width 109 height 24
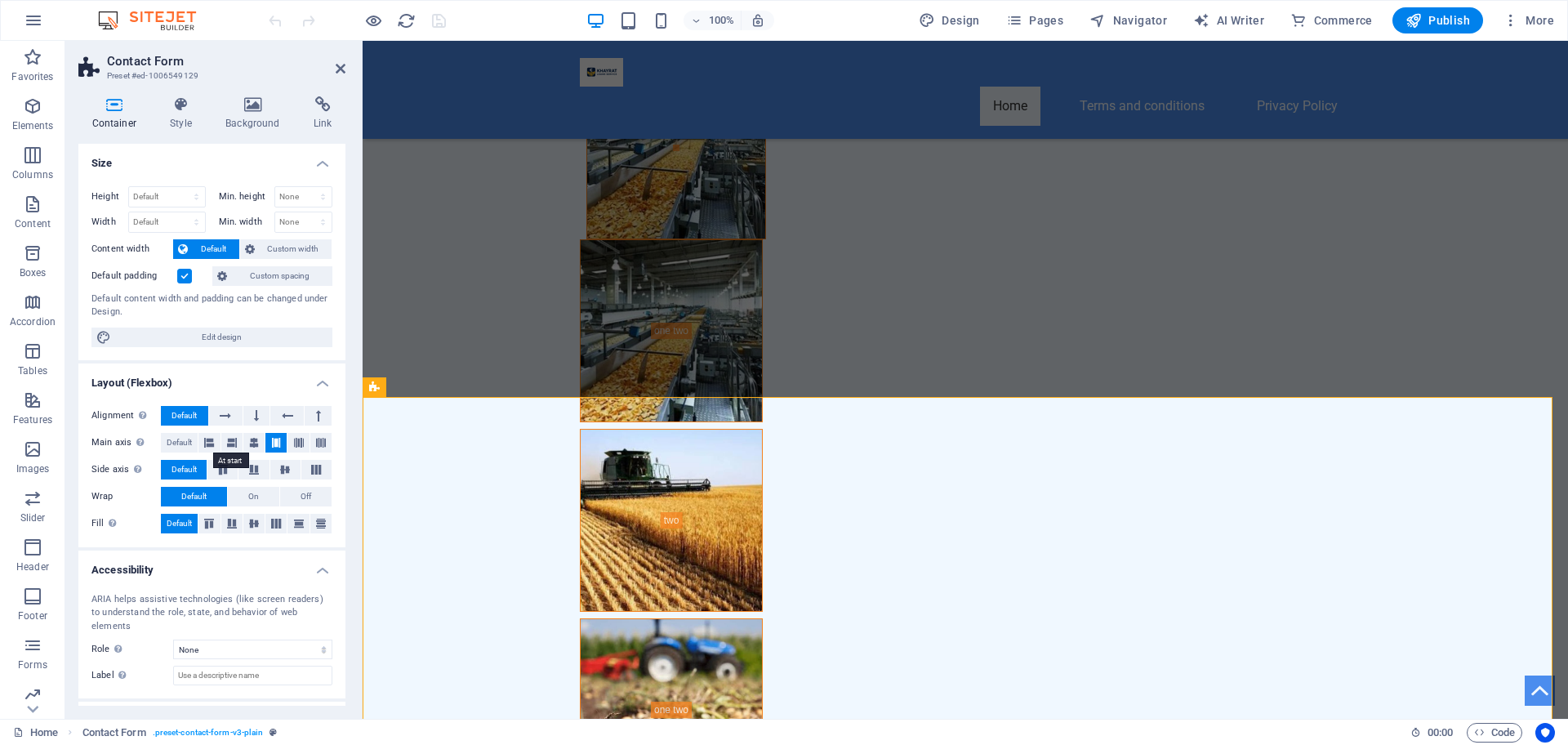
scroll to position [6384, 0]
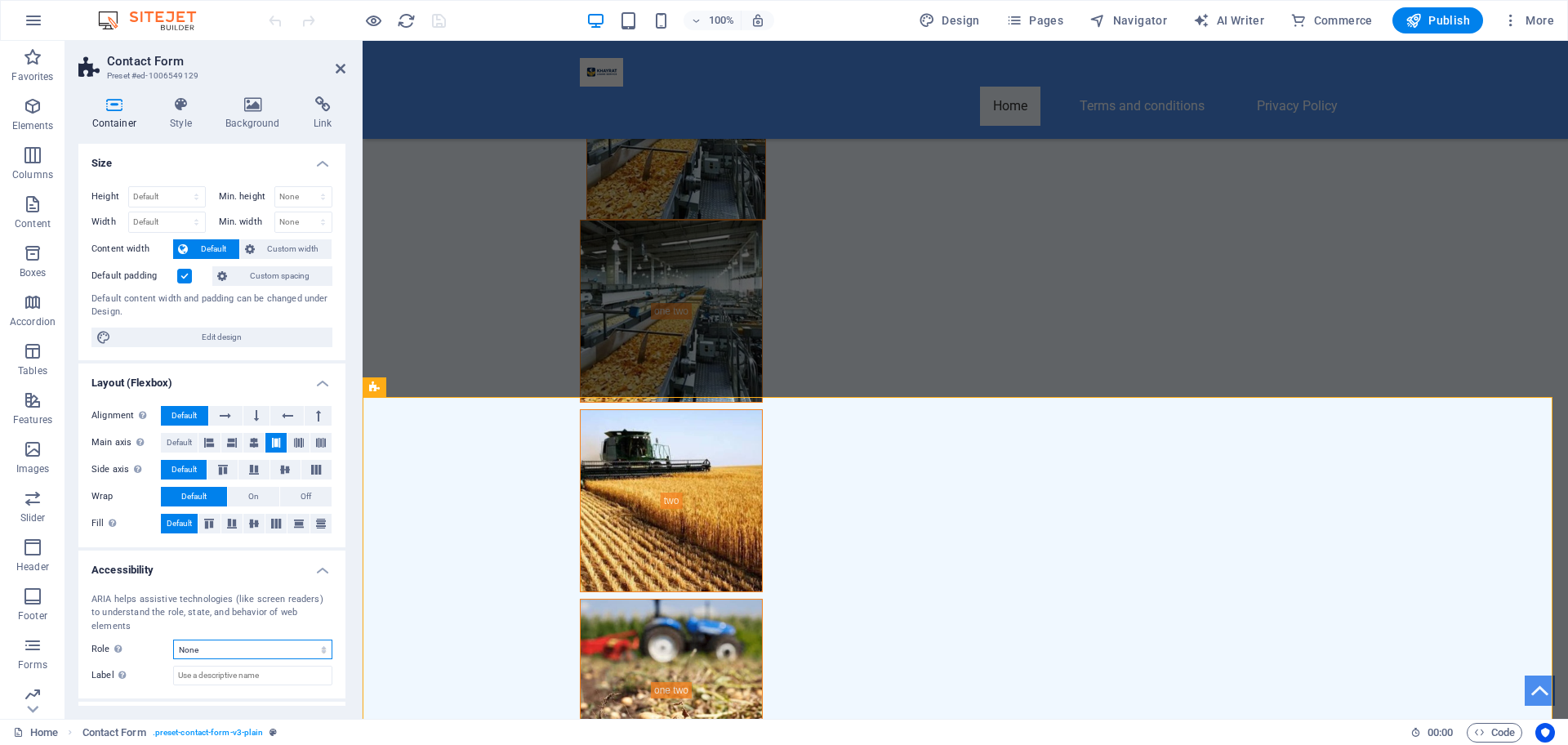
click at [239, 640] on select "None Alert Article Banner Comment Complementary Dialog Footer Header Marquee Pr…" at bounding box center [253, 650] width 160 height 19
select select "comment"
click at [173, 640] on select "None Alert Article Banner Comment Complementary Dialog Footer Header Marquee Pr…" at bounding box center [253, 650] width 160 height 19
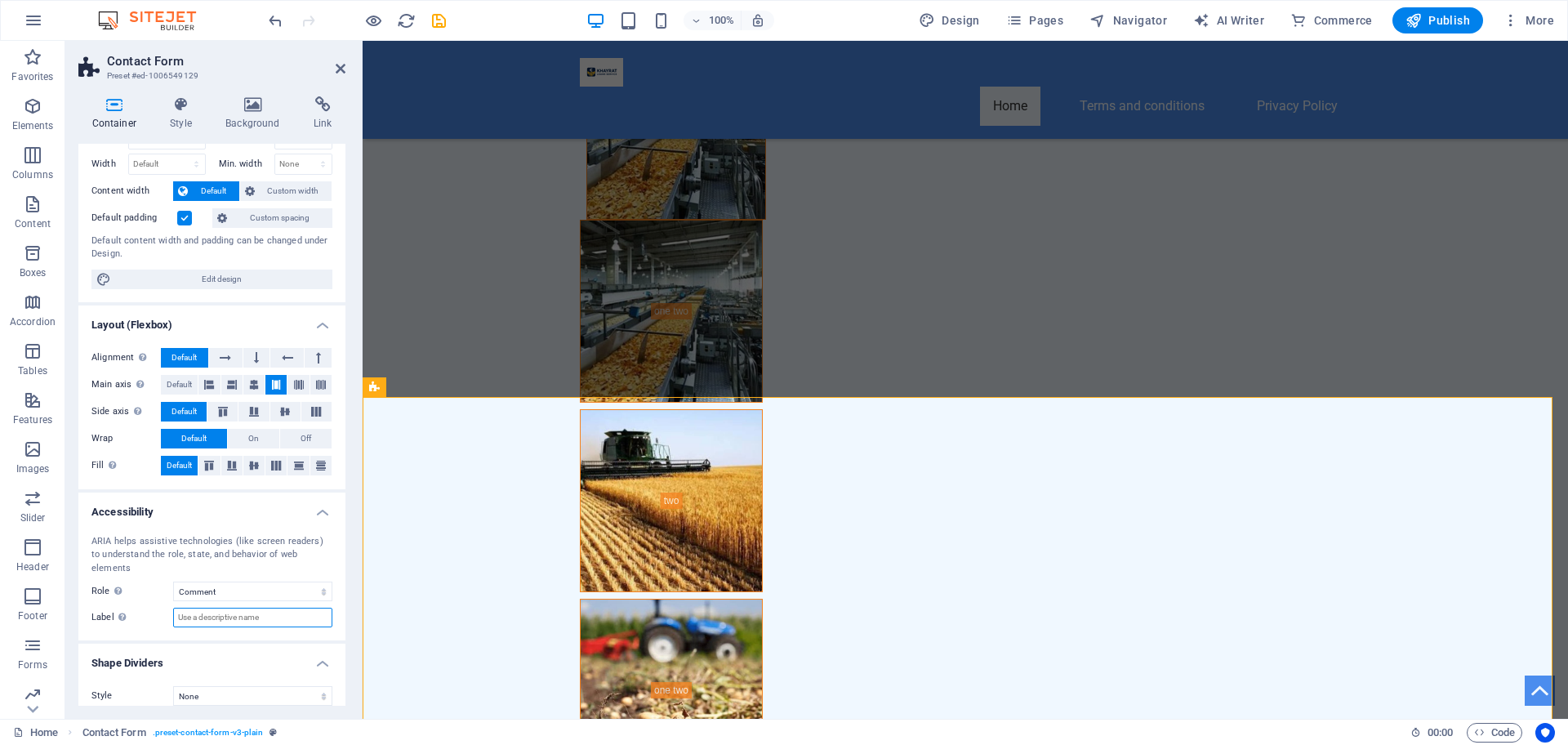
click at [248, 608] on input "Label Use the ARIA label to provide a clear and descriptive name for elements t…" at bounding box center [253, 617] width 160 height 19
click at [276, 608] on input "Label Use the ARIA label to provide a clear and descriptive name for elements t…" at bounding box center [253, 617] width 160 height 19
type input "H"
click at [195, 688] on select "None Triangle Square Diagonal Polygon 1 Polygon 2 Zigzag Multiple Zigzags Waves…" at bounding box center [253, 695] width 160 height 19
click at [344, 68] on icon at bounding box center [341, 68] width 10 height 13
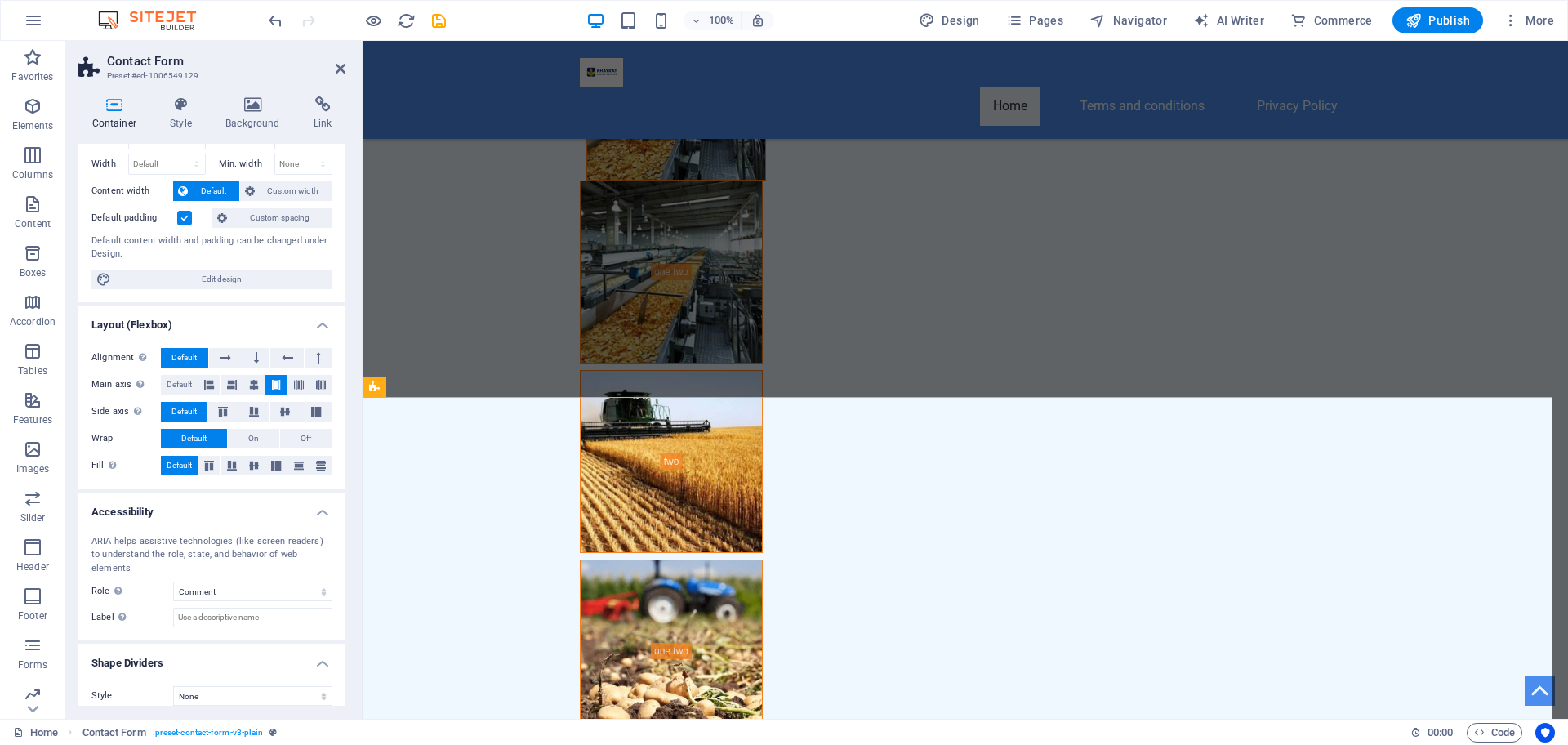
scroll to position [6364, 0]
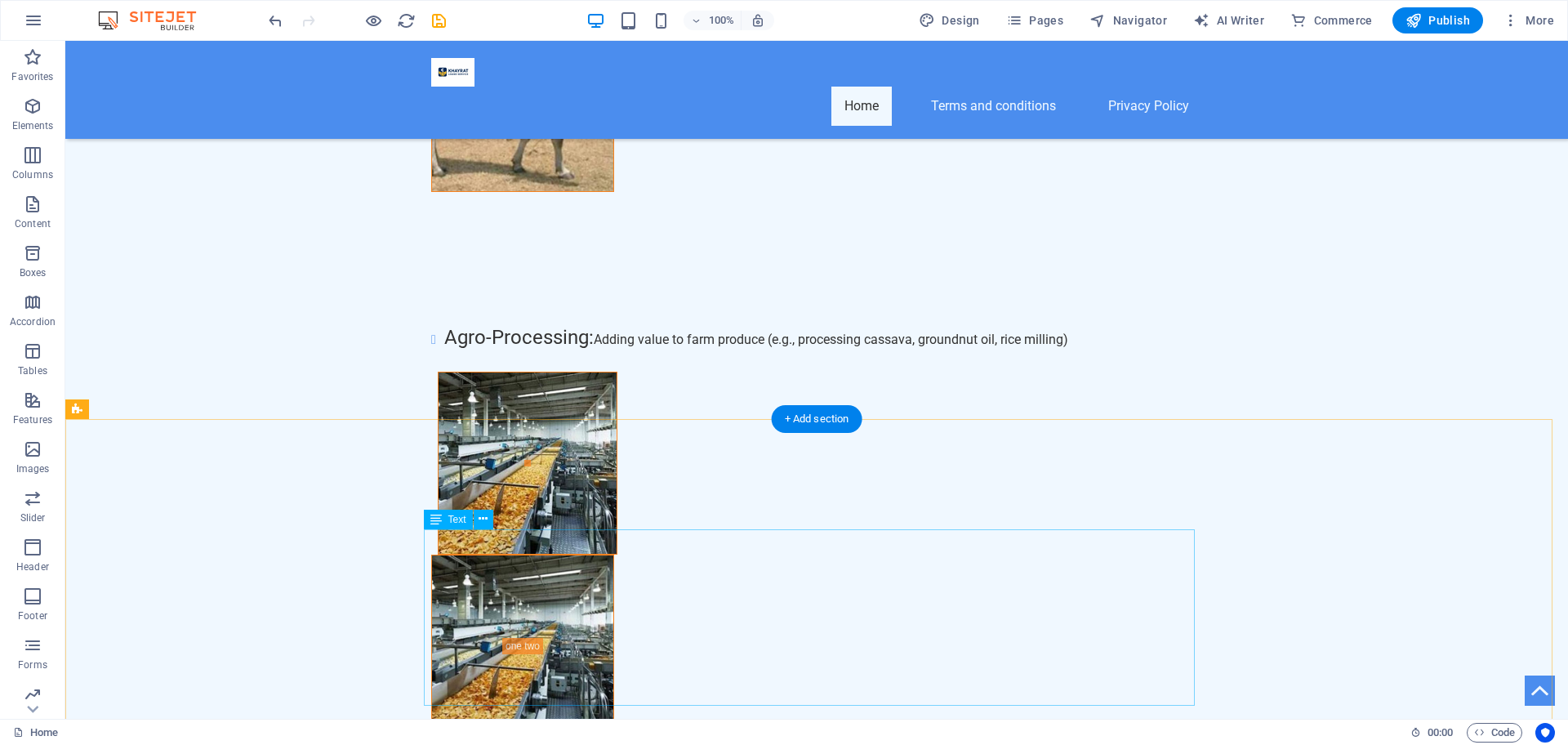
scroll to position [7113, 0]
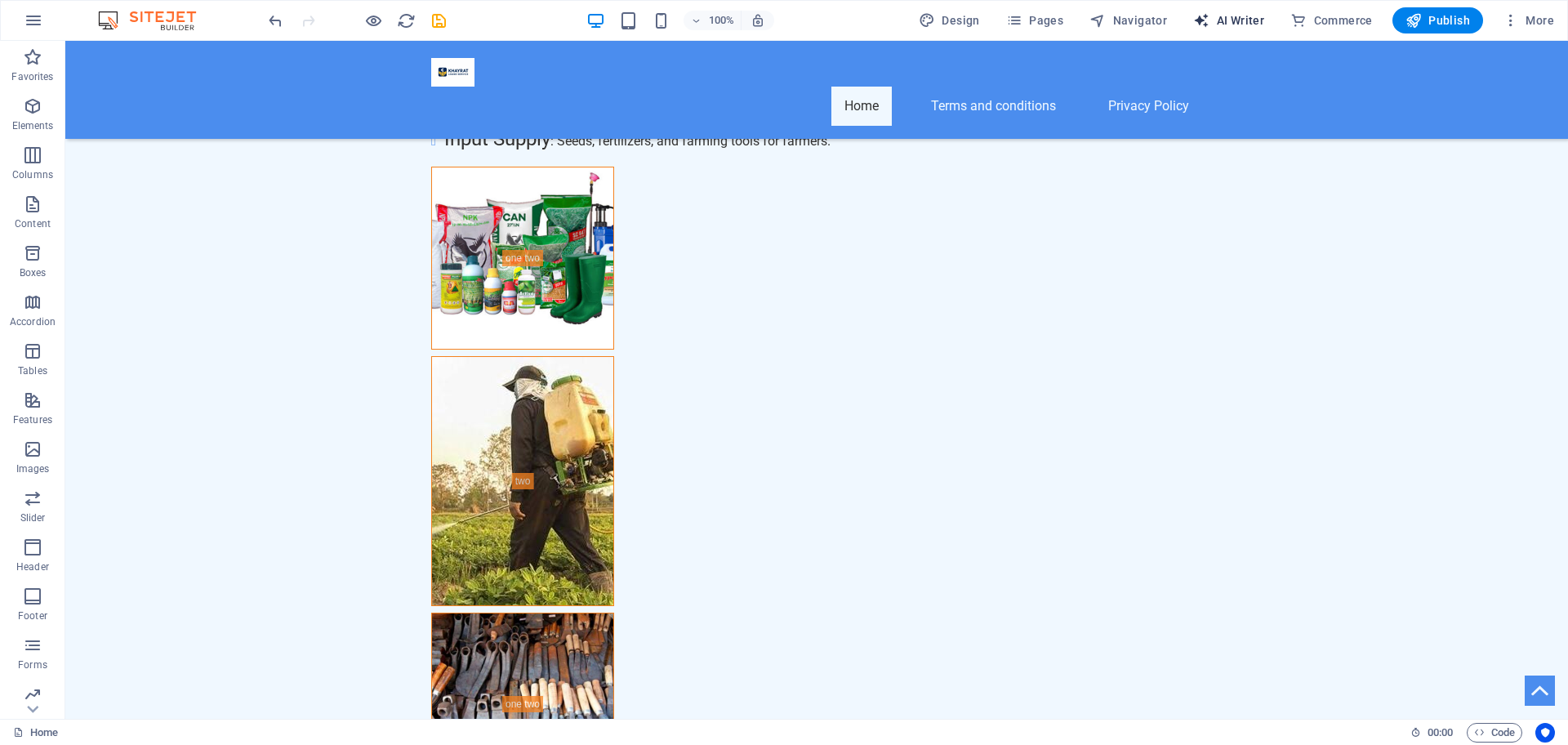
click at [1220, 22] on span "AI Writer" at bounding box center [1228, 20] width 71 height 17
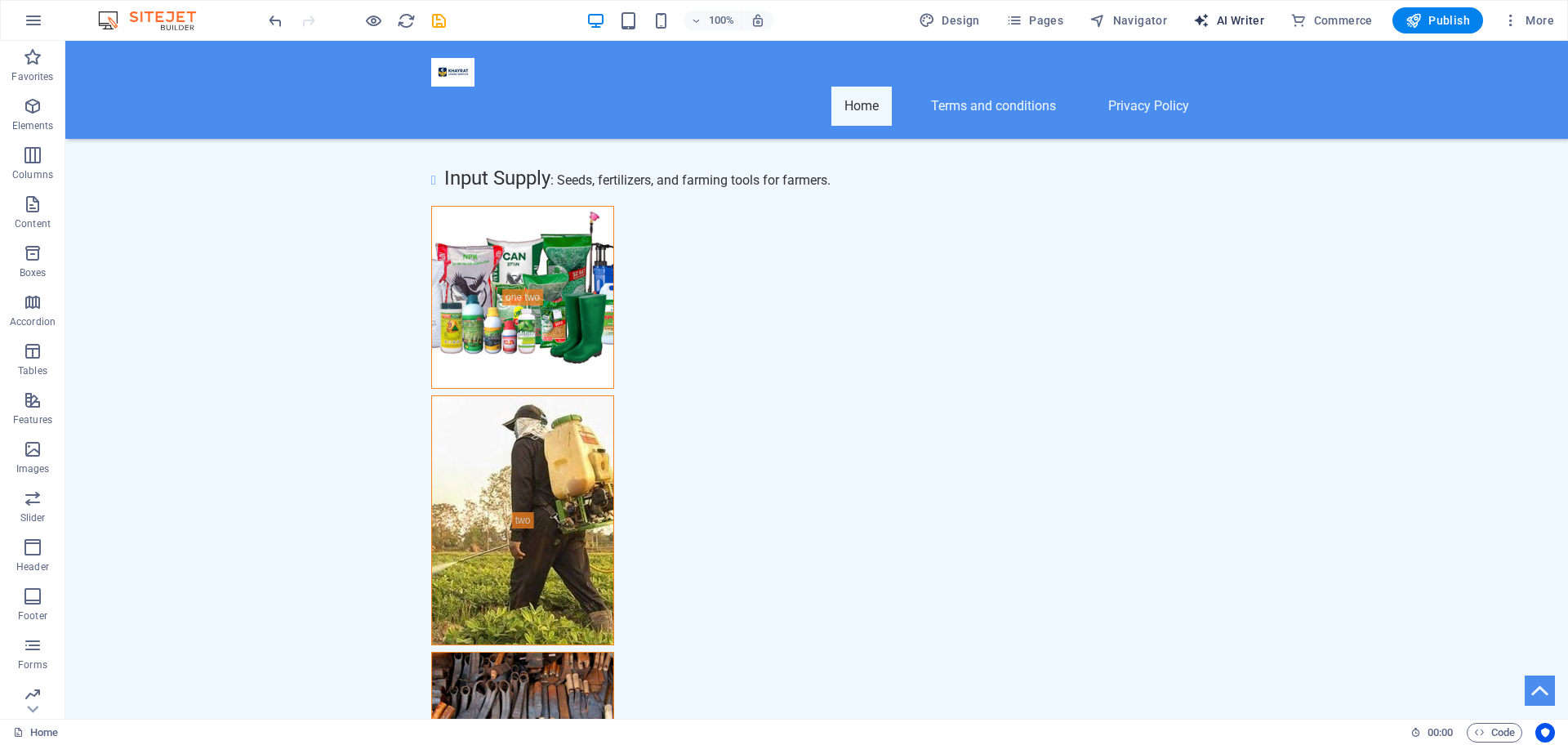
scroll to position [7133, 0]
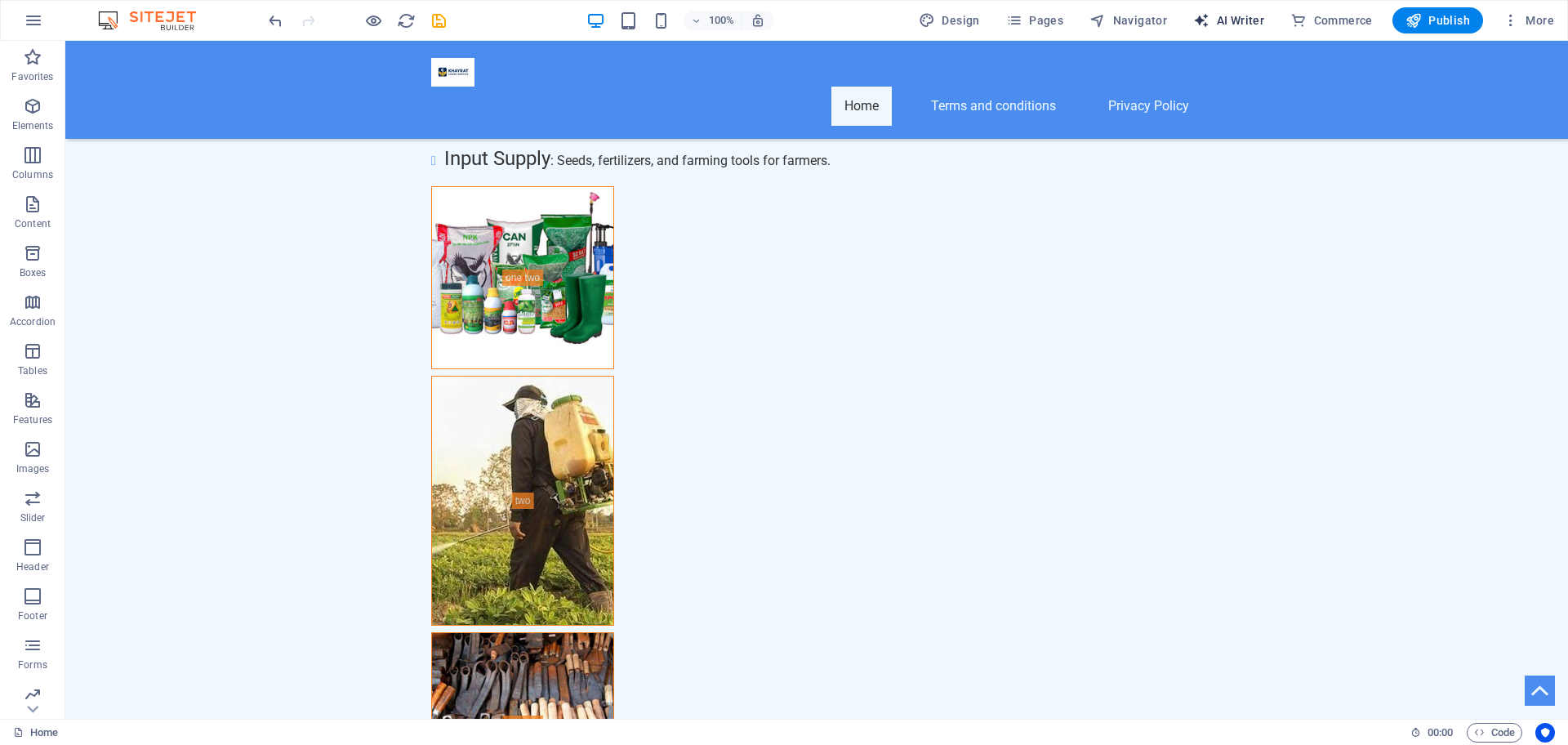
select select "English"
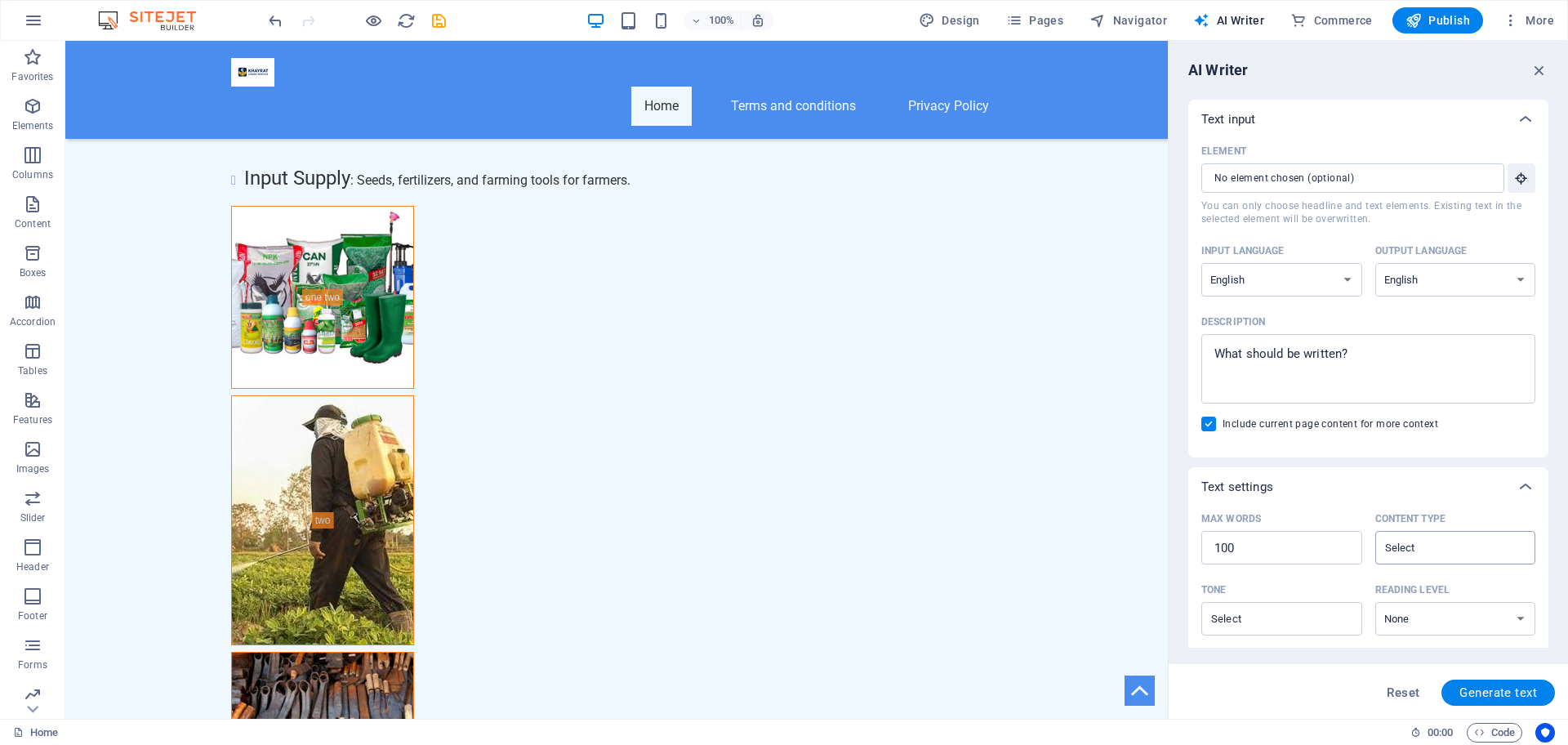
scroll to position [227, 0]
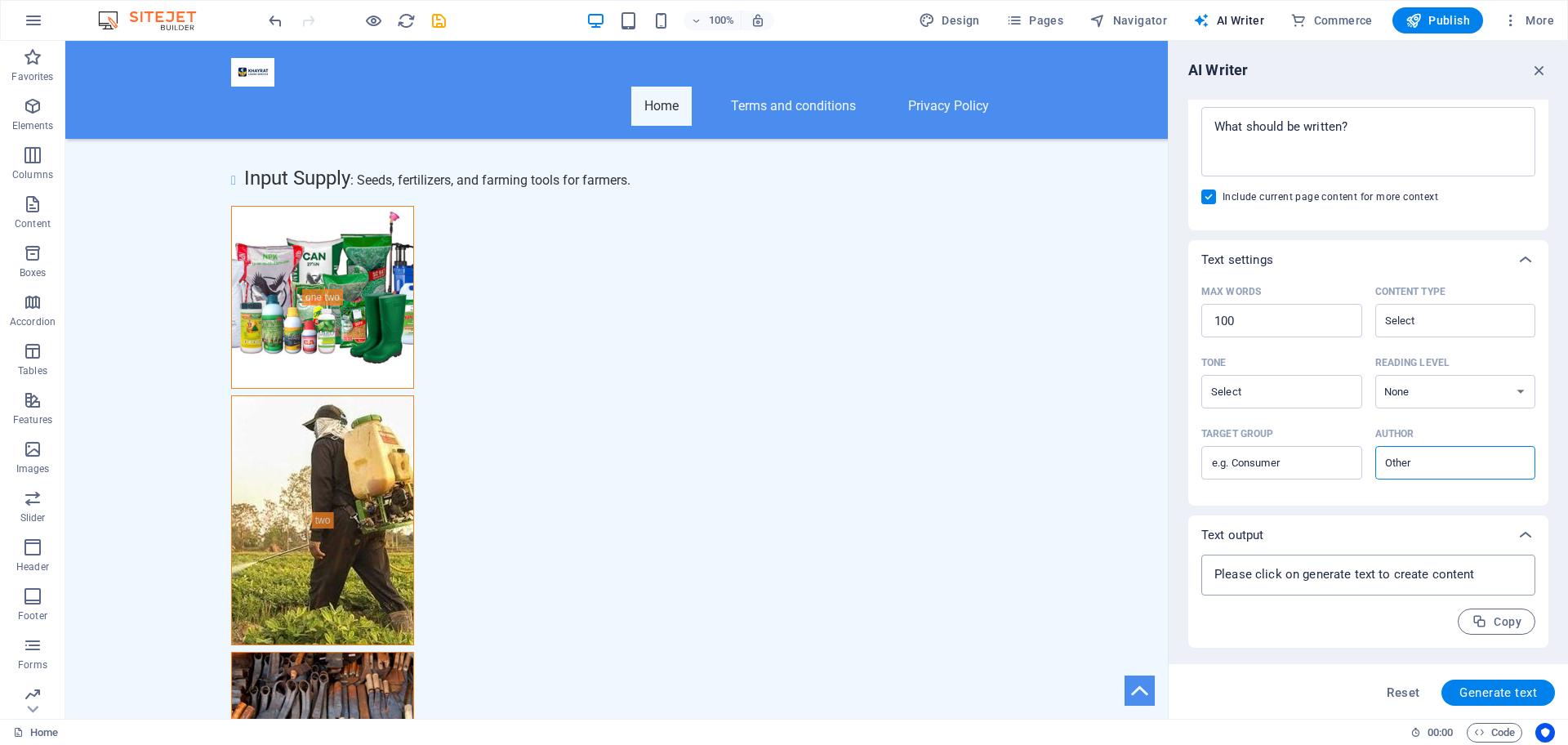
type textarea "x"
click at [1496, 579] on textarea at bounding box center [1368, 575] width 317 height 24
click at [1363, 563] on textarea at bounding box center [1368, 575] width 317 height 24
click at [1348, 573] on textarea at bounding box center [1368, 575] width 317 height 24
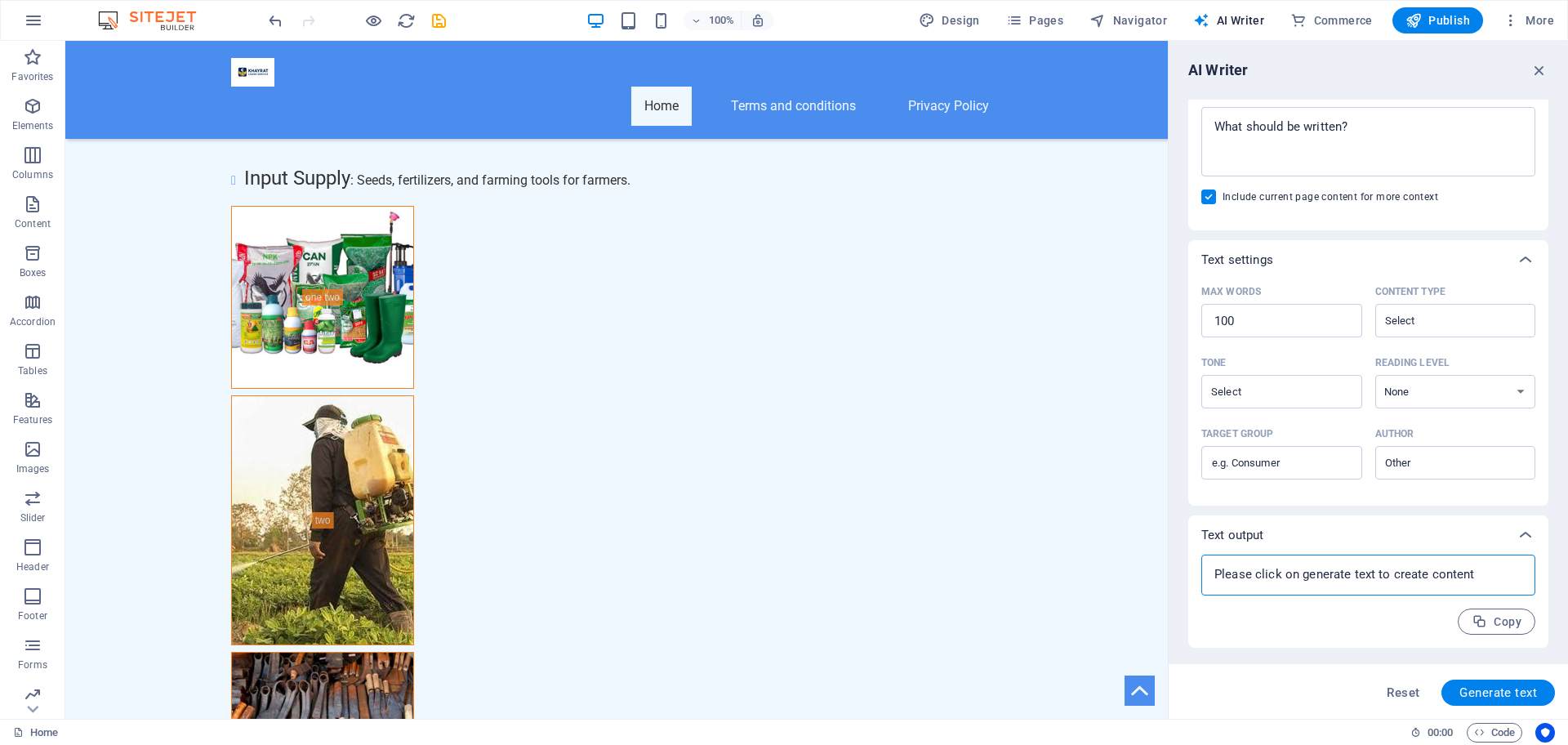
click at [1348, 573] on textarea at bounding box center [1368, 575] width 317 height 24
click at [1487, 584] on textarea at bounding box center [1368, 575] width 317 height 24
click at [1490, 581] on textarea at bounding box center [1368, 575] width 317 height 24
click at [1479, 564] on textarea at bounding box center [1368, 575] width 317 height 24
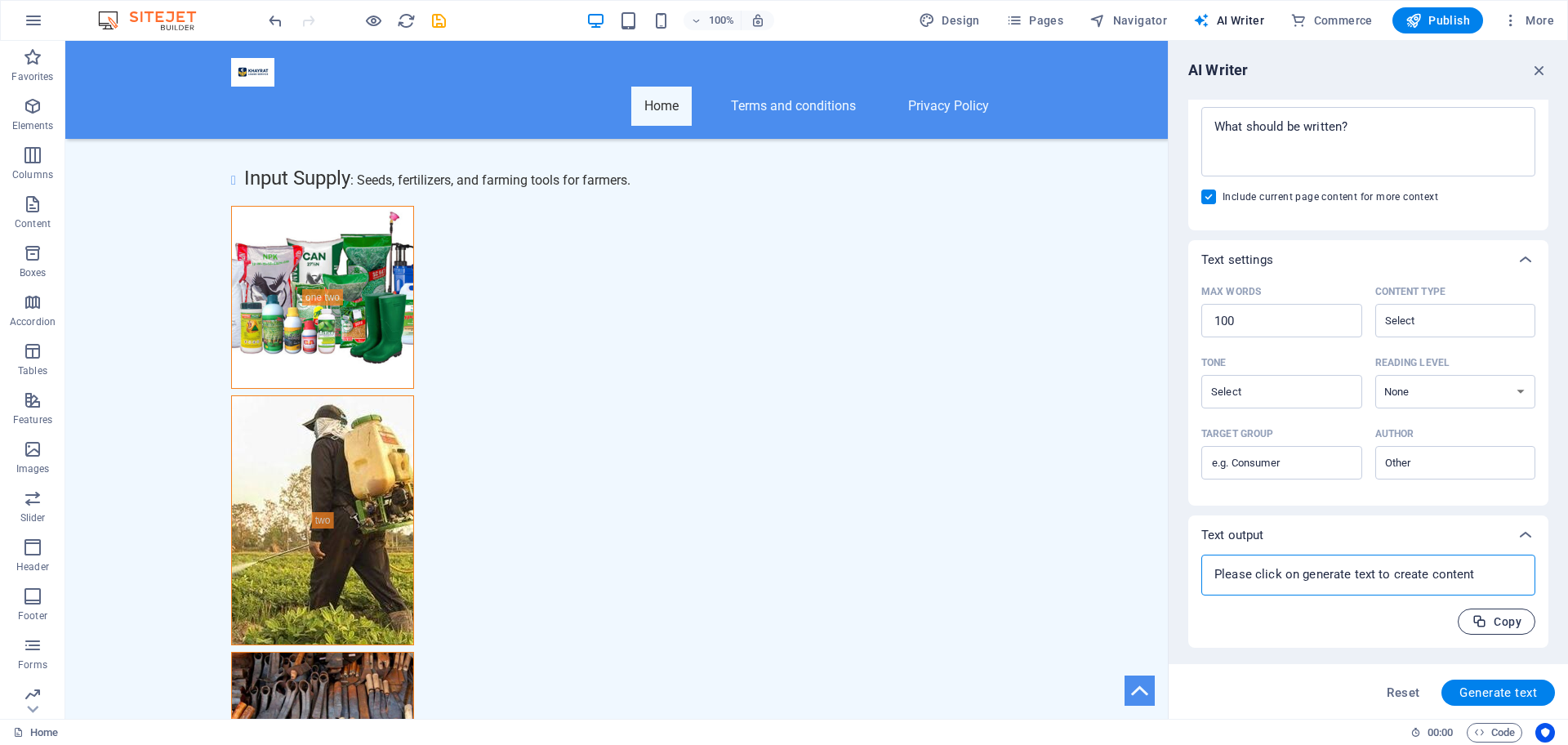
type textarea "x"
click at [1516, 629] on span "Copy" at bounding box center [1496, 622] width 50 height 16
type textarea "x"
click at [1516, 629] on span "Copied" at bounding box center [1490, 622] width 61 height 16
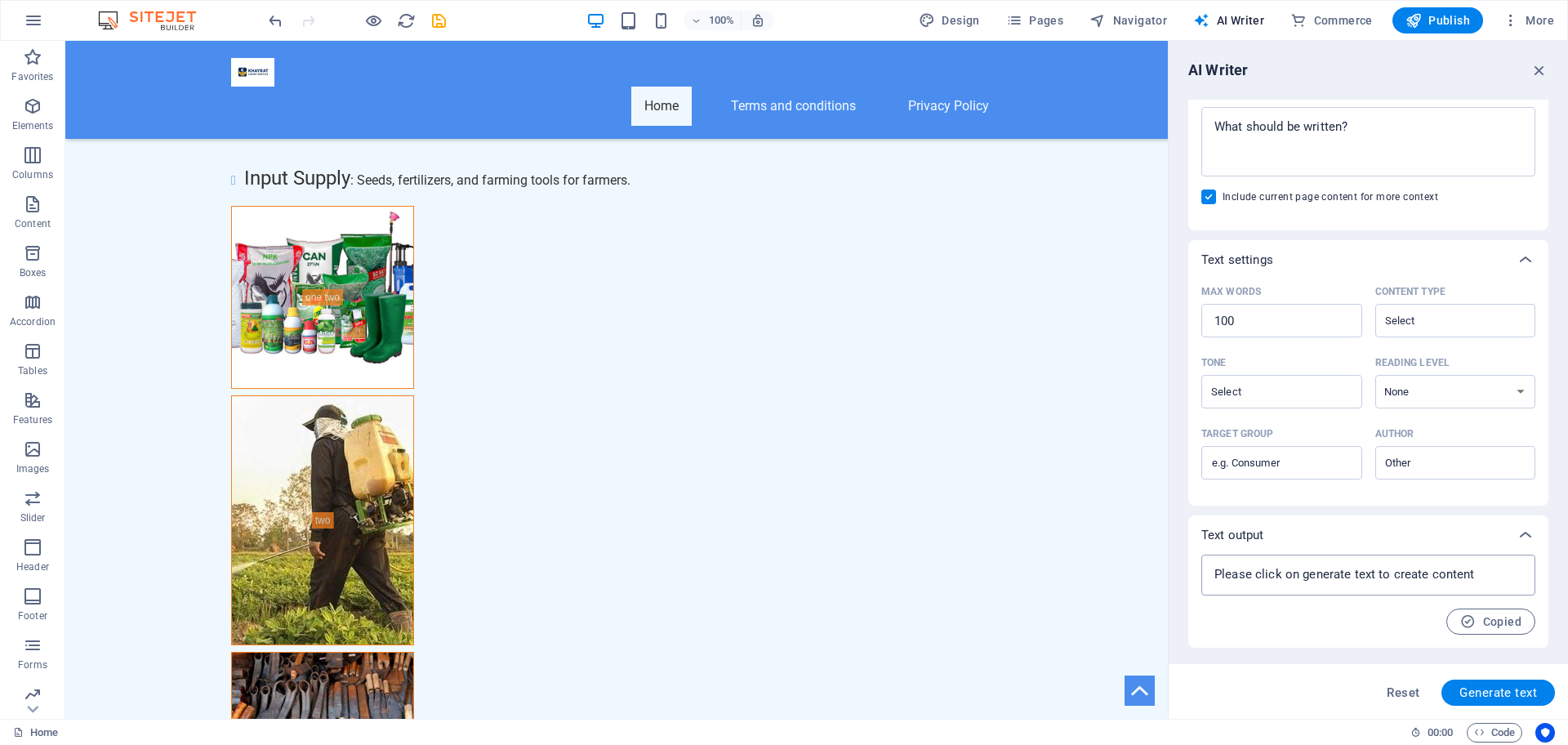
type textarea "x"
click at [1310, 571] on textarea at bounding box center [1368, 575] width 317 height 24
type textarea "x"
click at [1514, 620] on span "Copied" at bounding box center [1490, 622] width 61 height 16
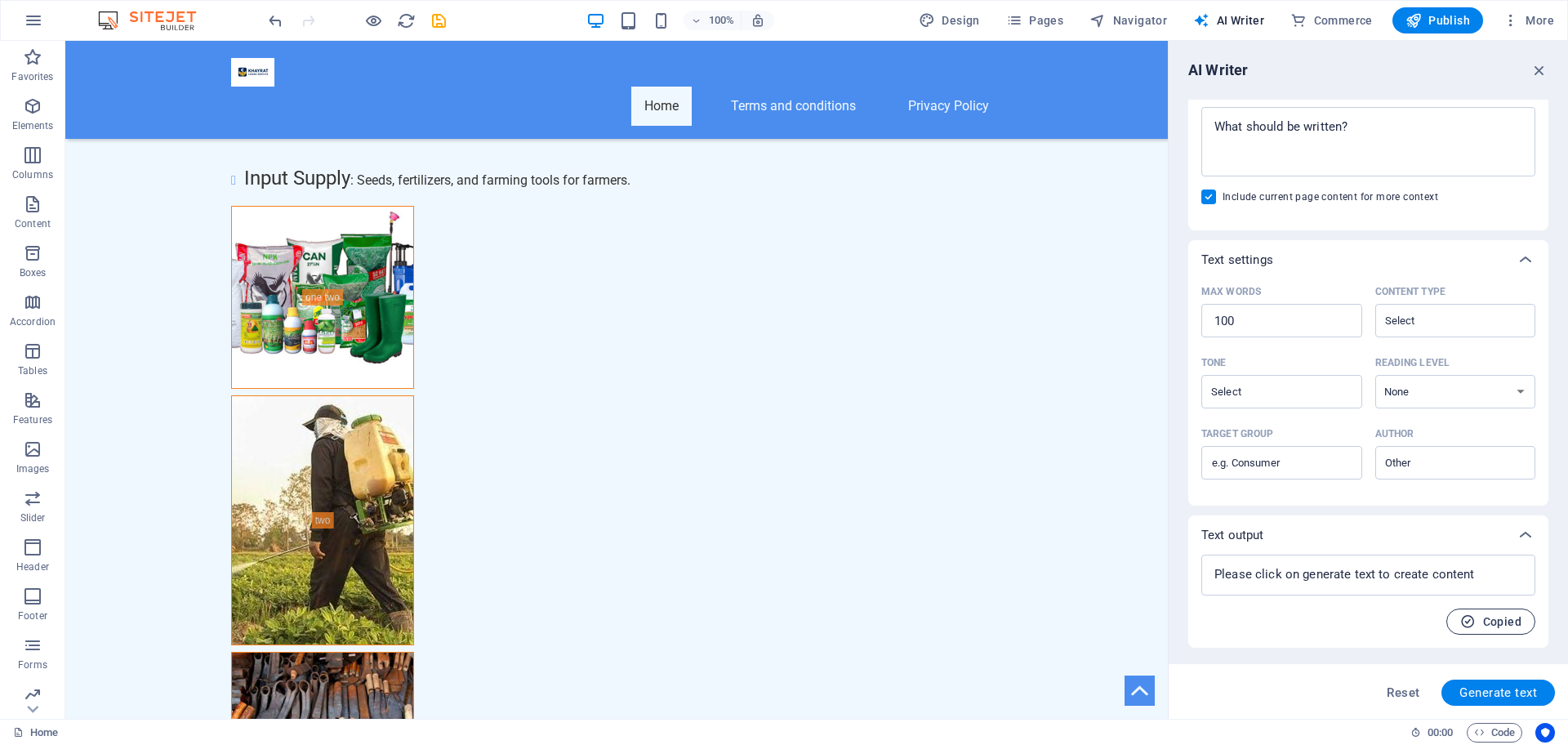
click at [1475, 620] on span "Copied" at bounding box center [1490, 622] width 61 height 16
click at [1499, 699] on span "Generate text" at bounding box center [1498, 691] width 78 height 13
type textarea "x"
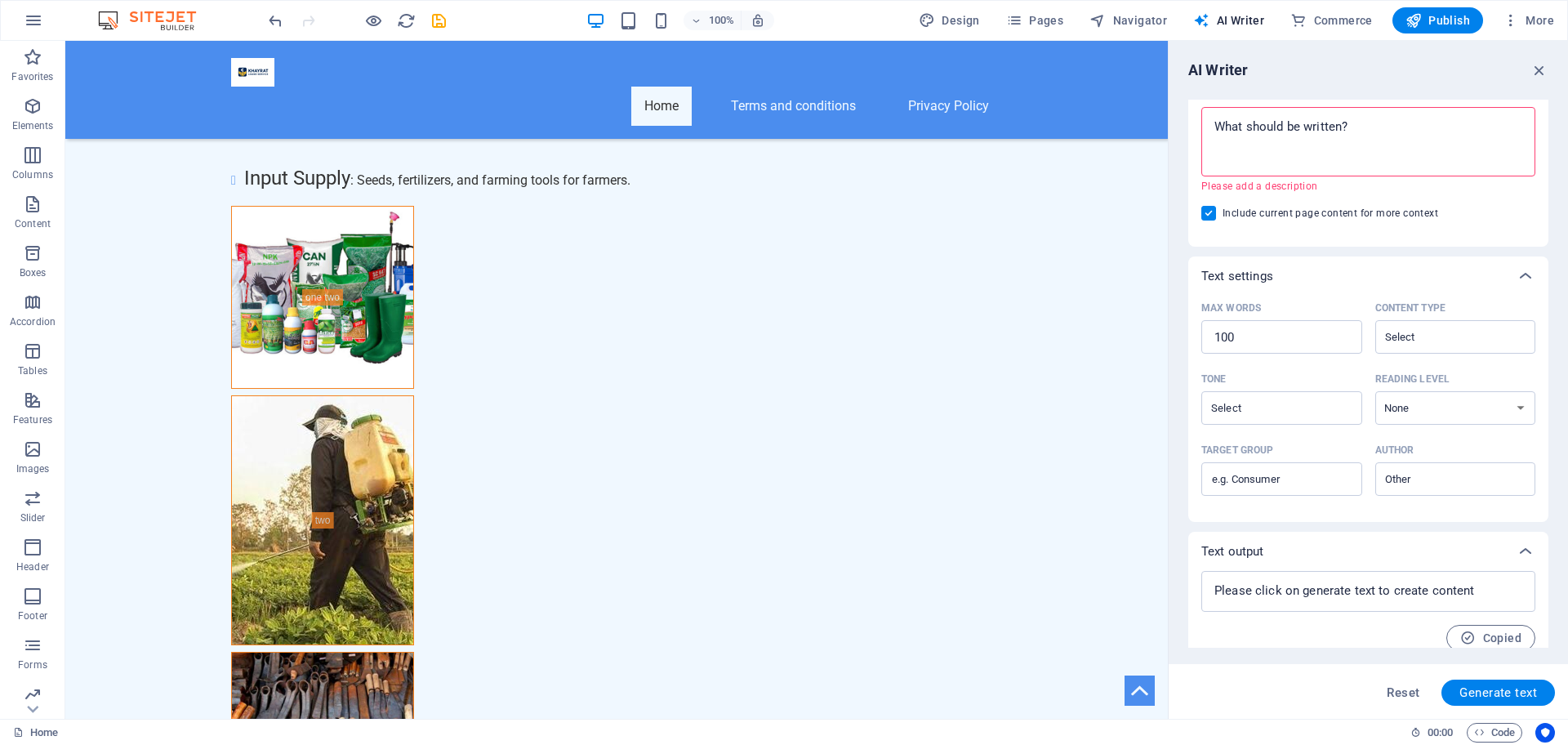
click at [1441, 680] on button "Generate text" at bounding box center [1498, 692] width 114 height 26
type textarea "x"
click at [1441, 680] on button "Generate text" at bounding box center [1498, 692] width 114 height 26
type textarea "x"
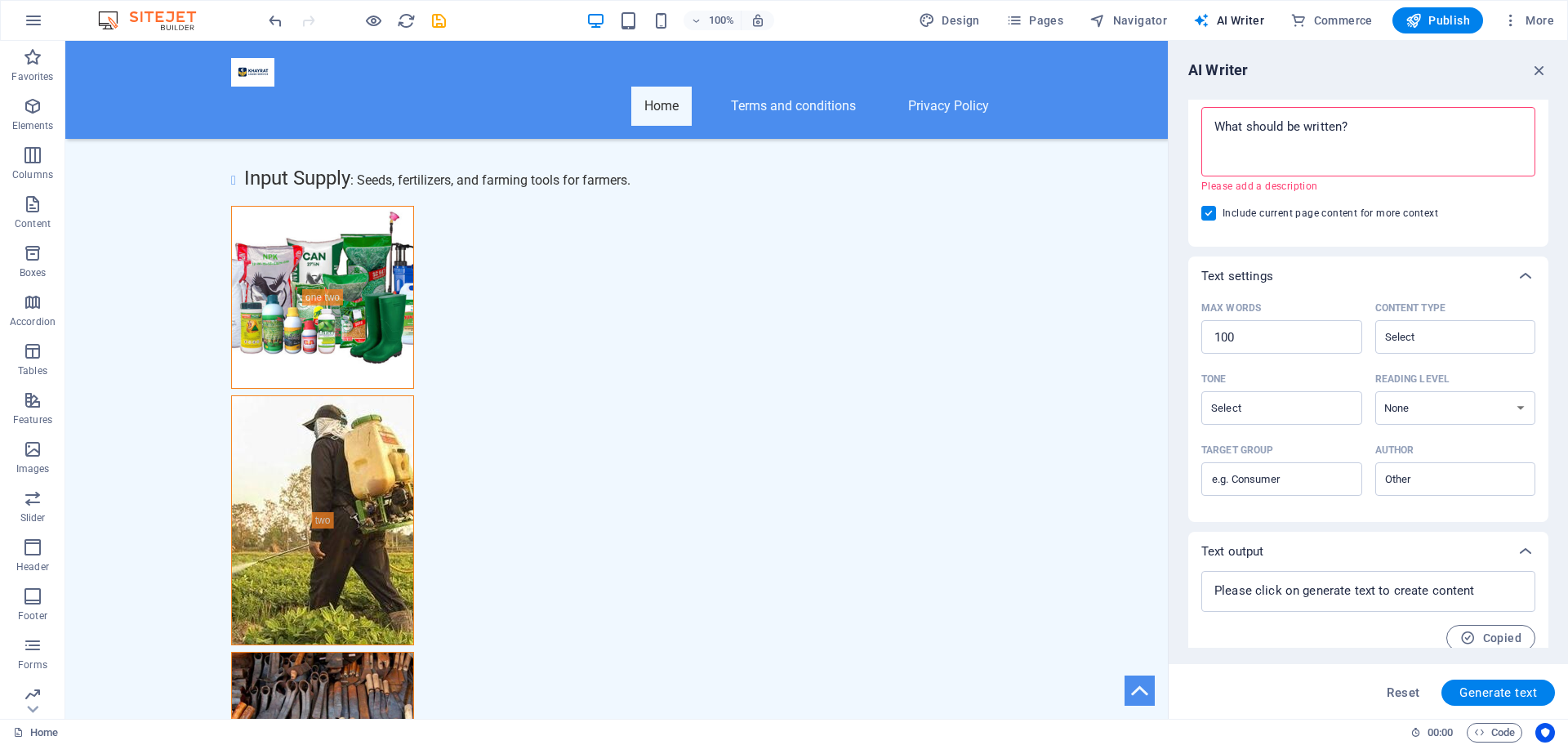
type textarea "x"
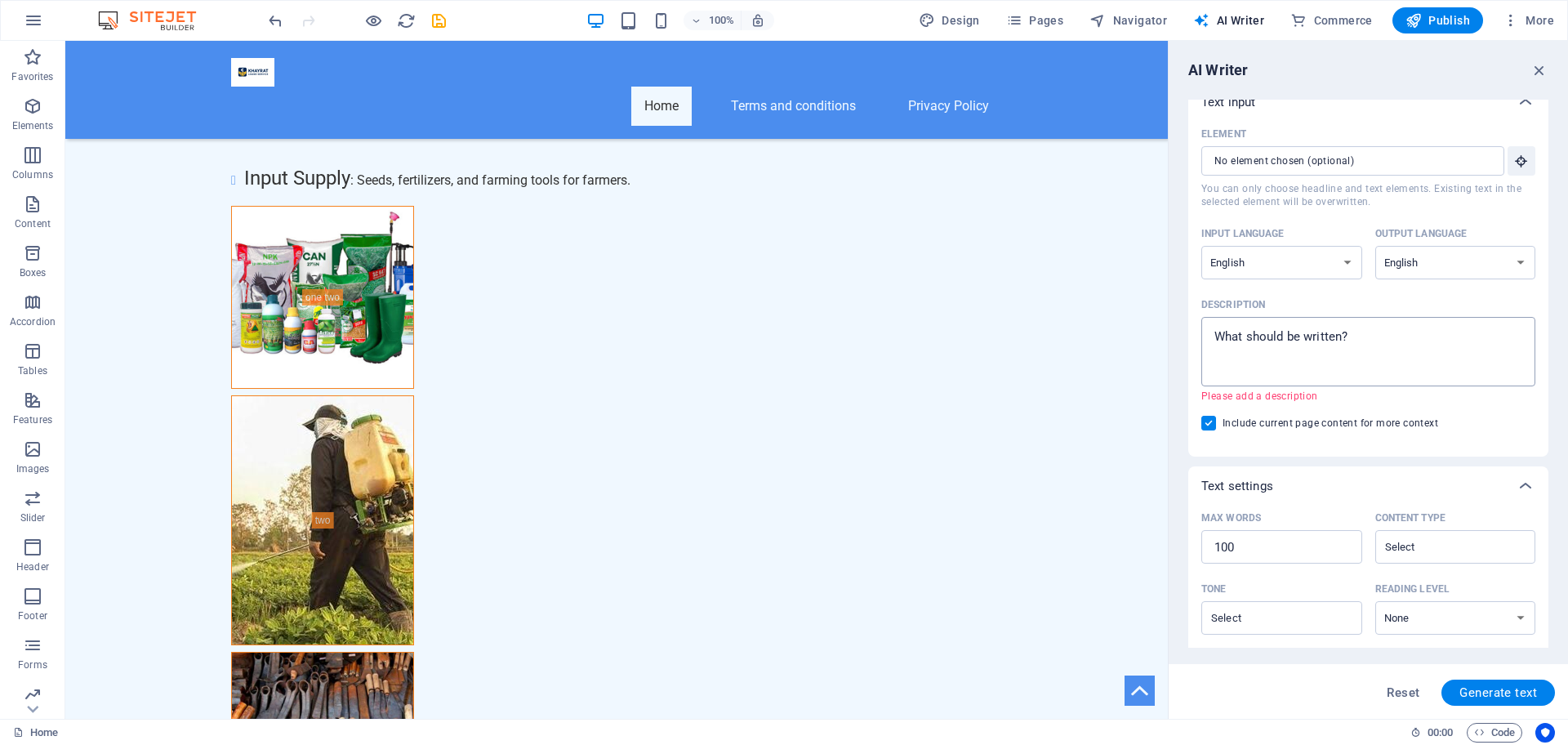
scroll to position [0, 0]
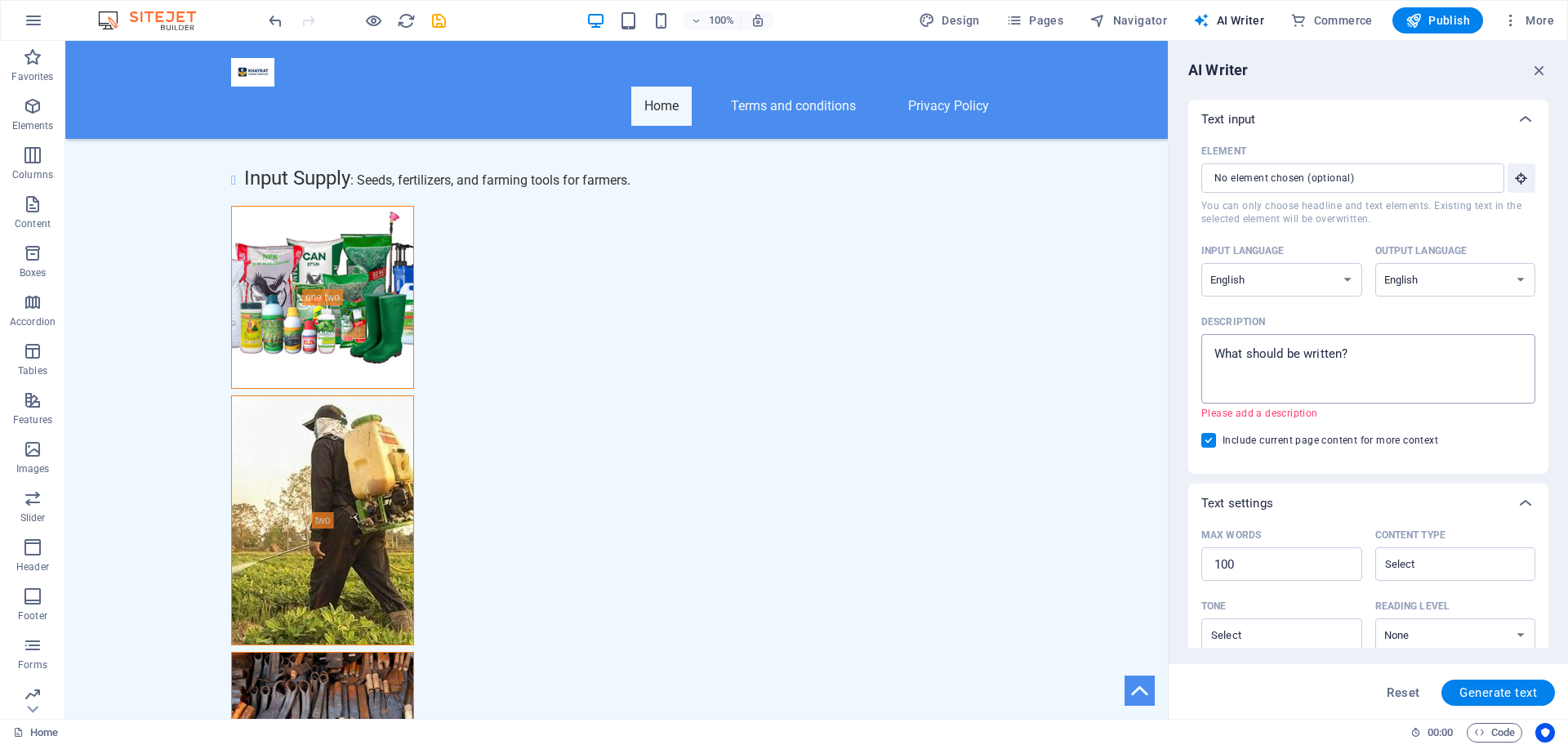
type textarea "x"
click at [1300, 367] on textarea "Description x ​ Please add a description" at bounding box center [1368, 368] width 317 height 54
type textarea "C"
type textarea "x"
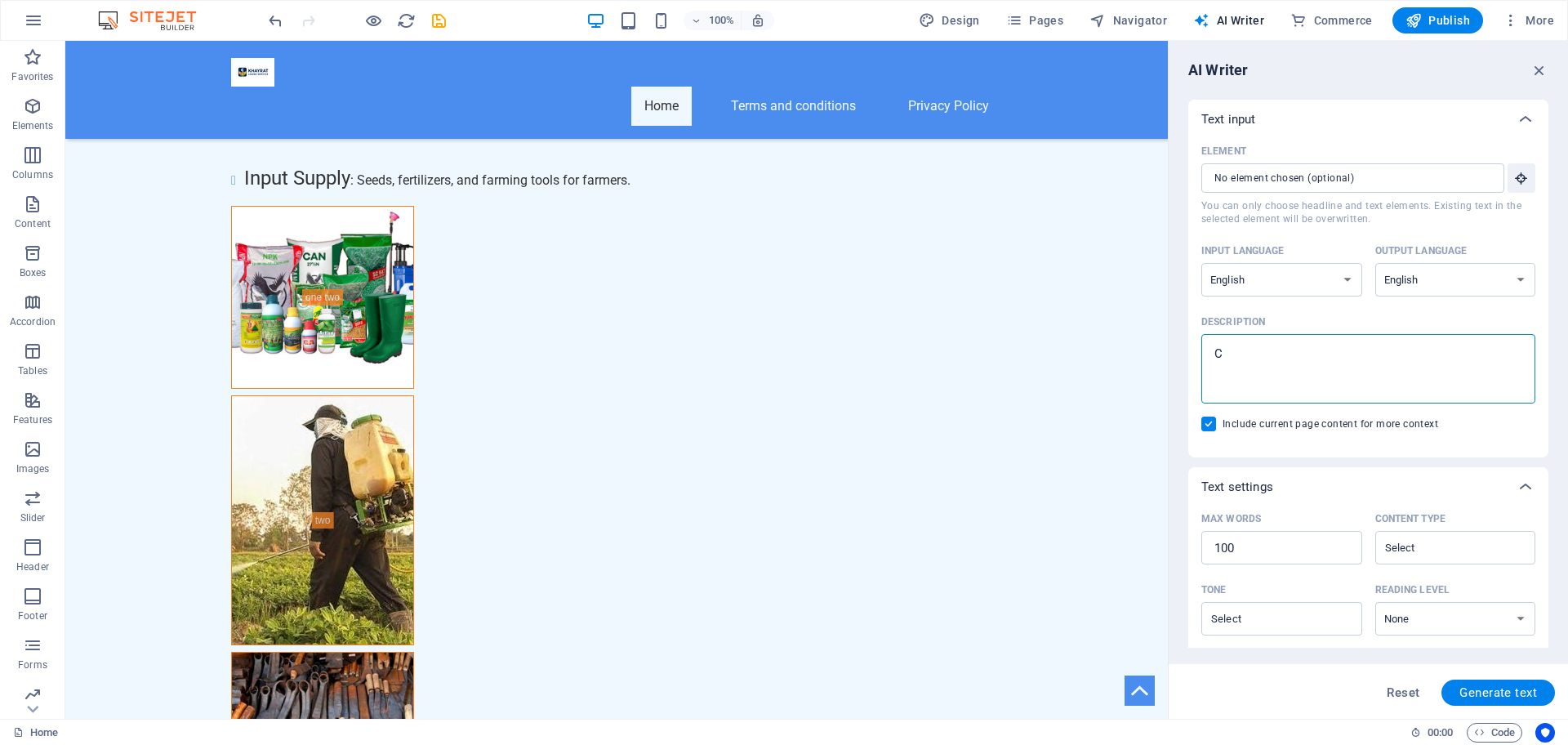
type textarea "CO"
type textarea "x"
type textarea "CON"
type textarea "x"
type textarea "CONT"
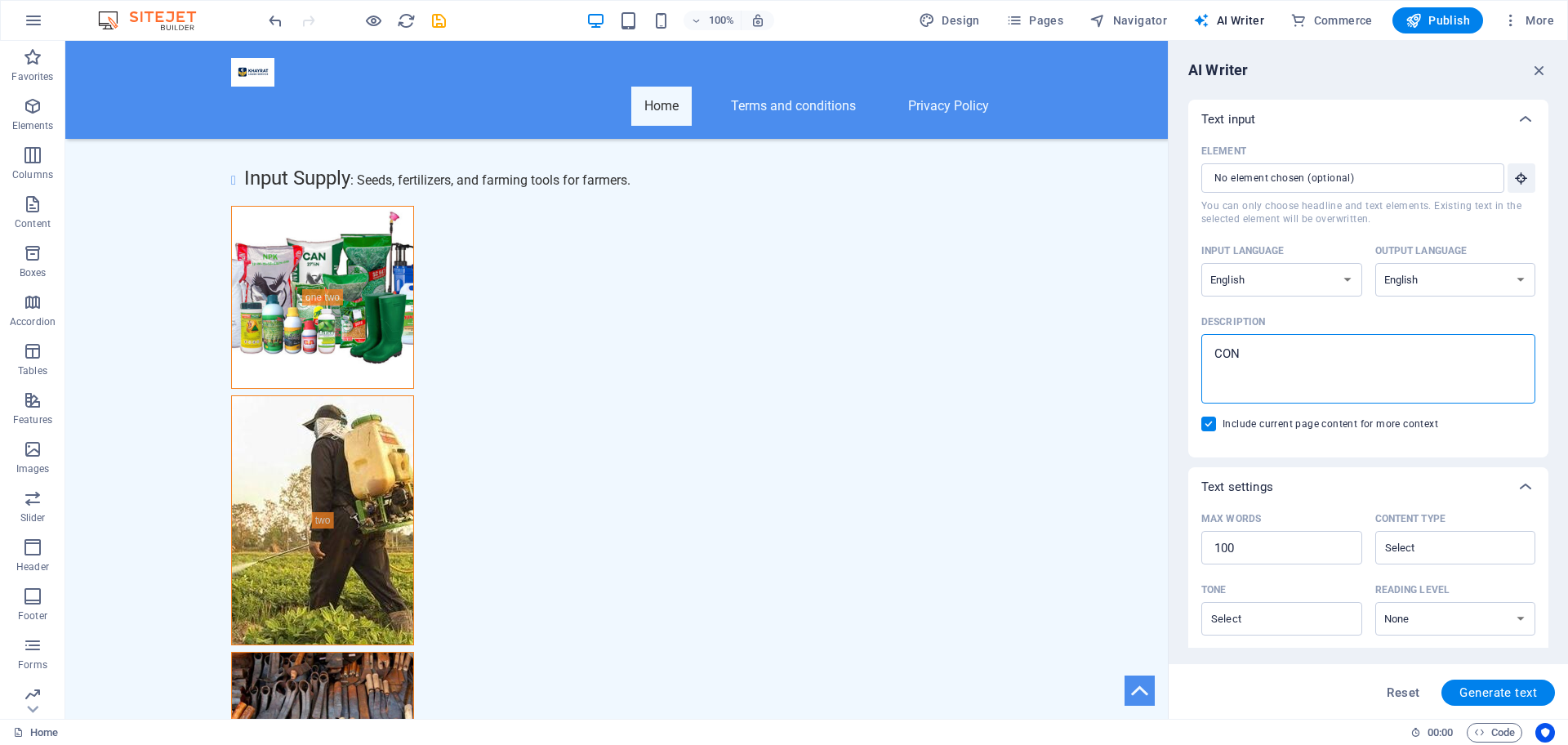
type textarea "x"
type textarea "CONTACT"
type textarea "x"
type textarea "CONTACT"
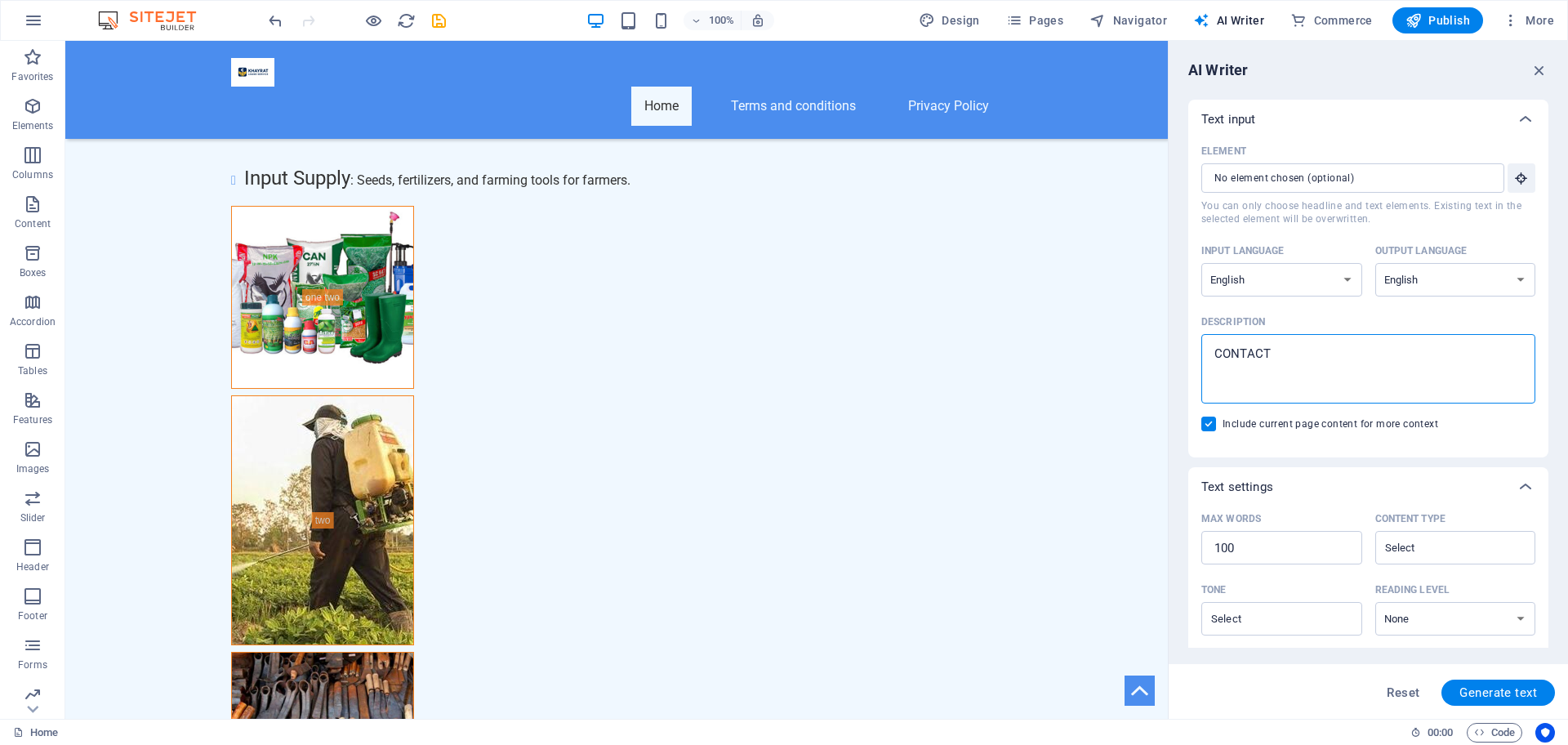
type textarea "x"
type textarea "CONTACT J"
type textarea "x"
type textarea "CONTACT"
type textarea "x"
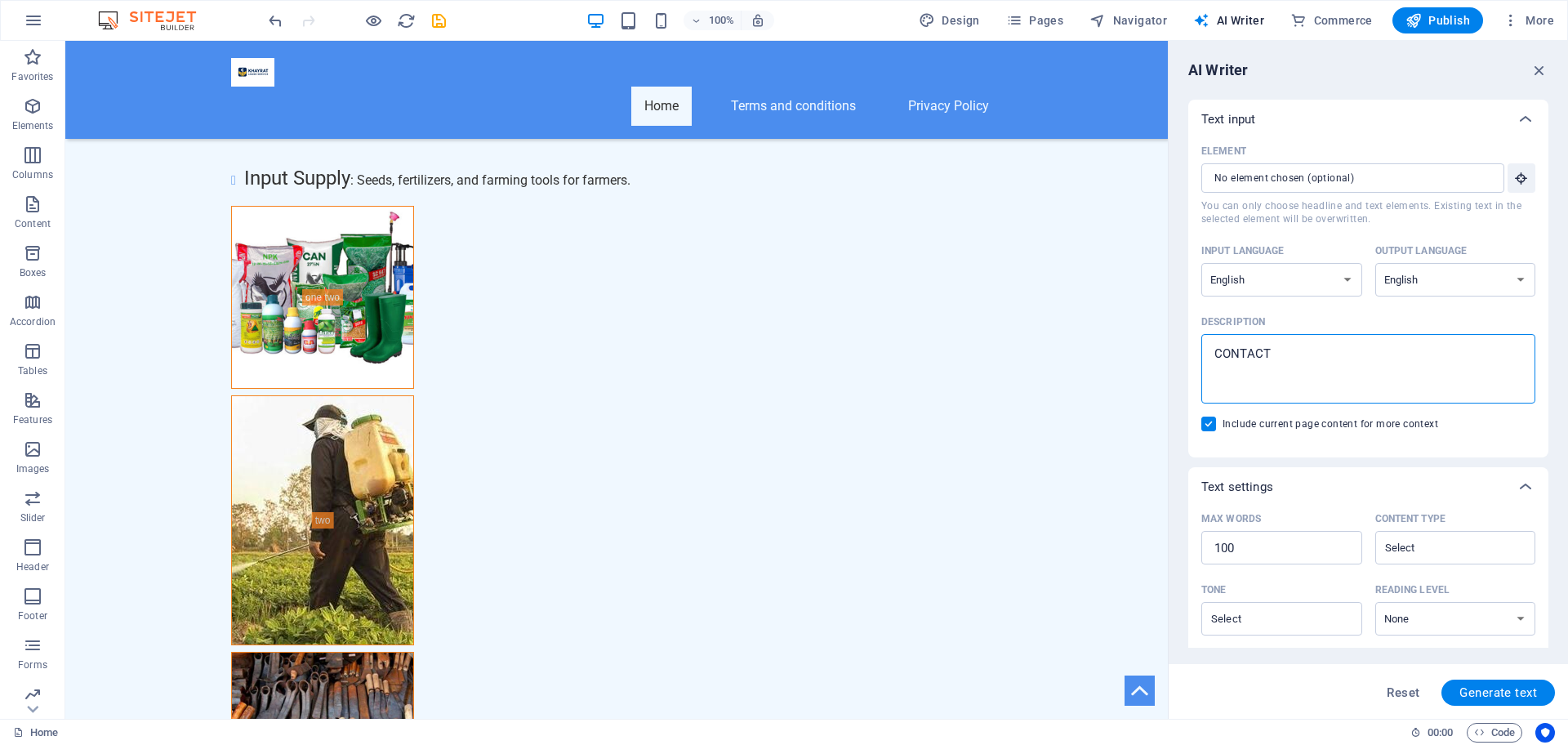
type textarea "CONTACT U"
type textarea "x"
type textarea "CONTACT US"
type textarea "x"
type textarea "CONTACT US"
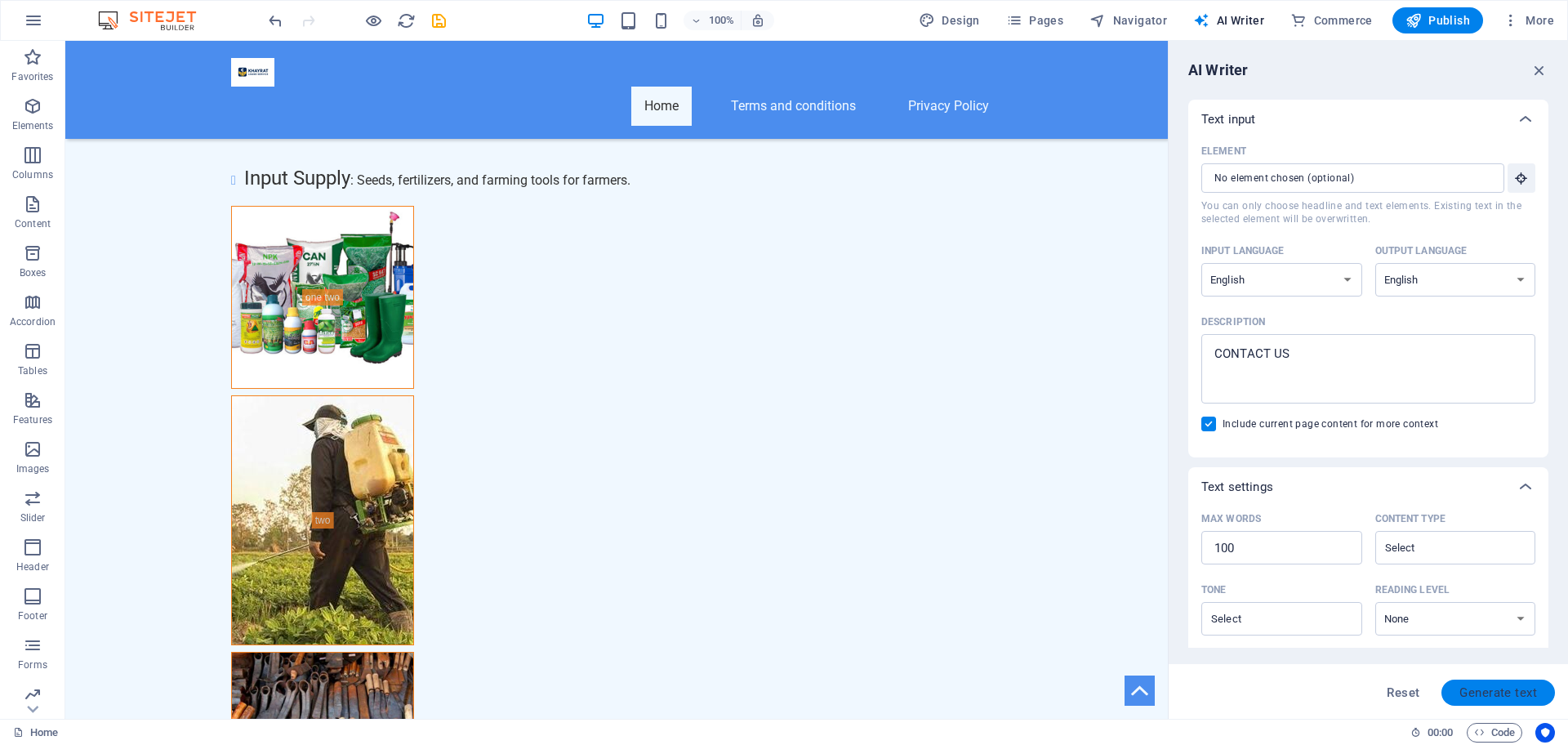
click at [1498, 689] on span "Generate text" at bounding box center [1498, 691] width 78 height 13
type textarea "x"
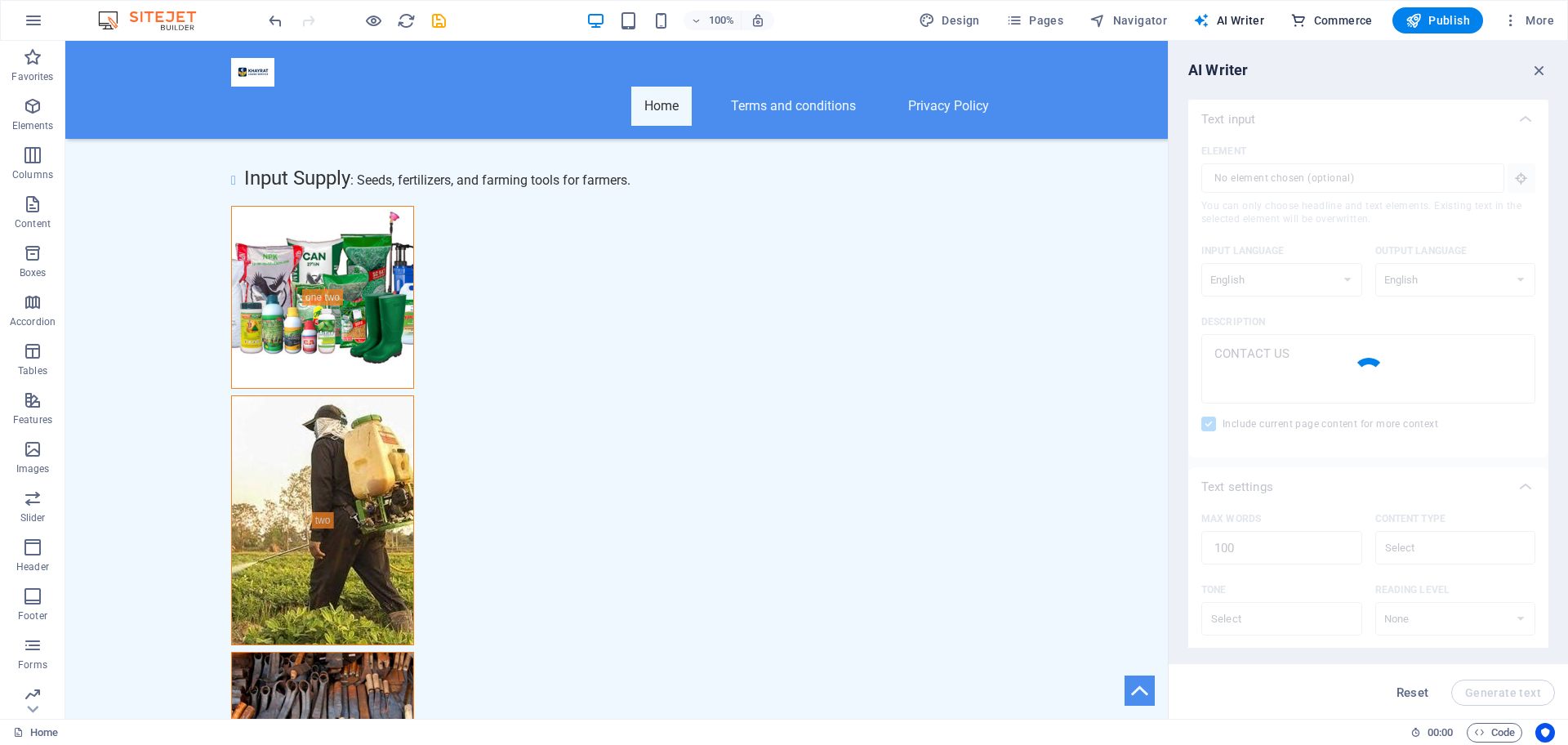
type textarea "x"
type textarea "For inquiries and assistance, reach out to us through various channels. You can…"
type textarea "x"
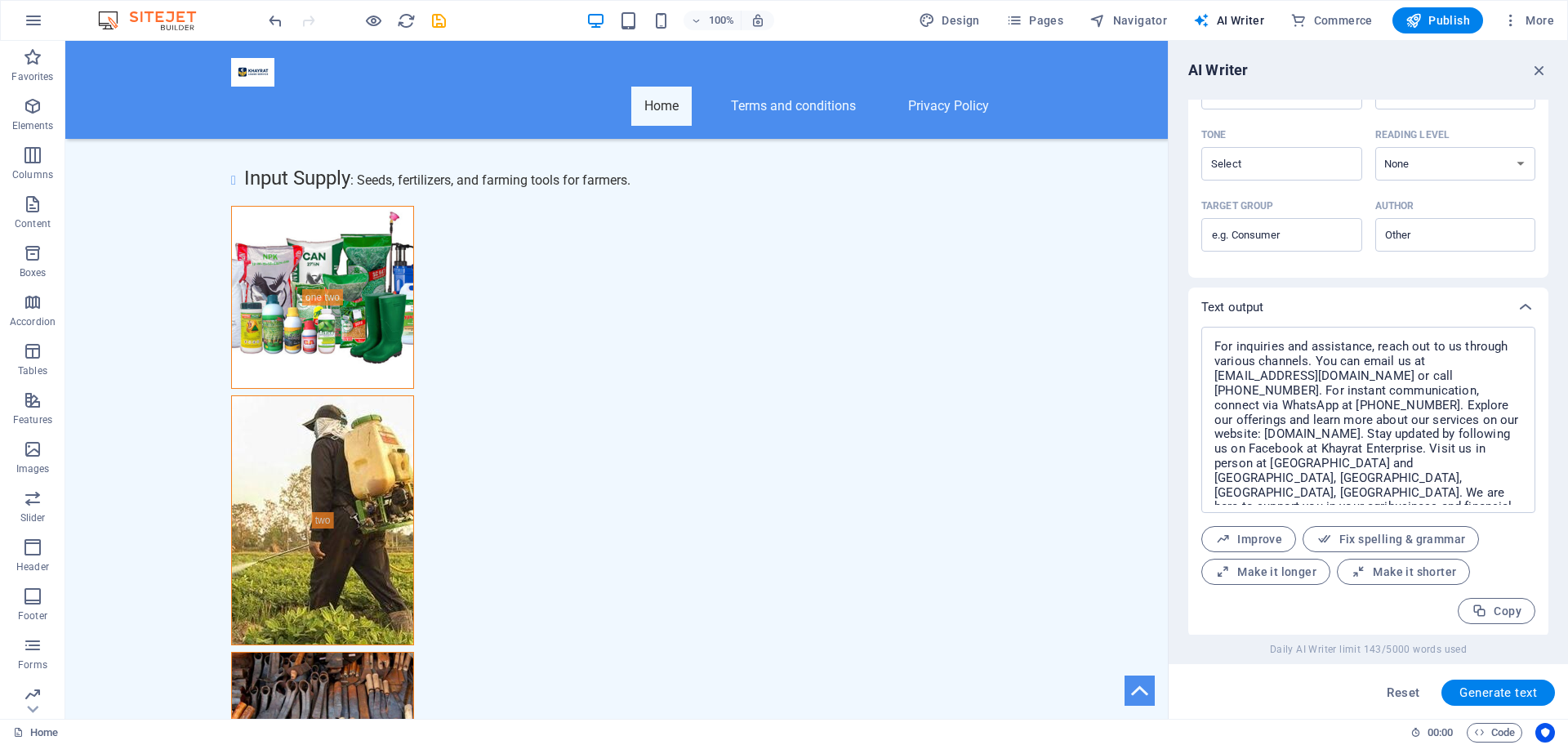
scroll to position [458, 0]
click at [1415, 539] on span "Fix spelling & grammar" at bounding box center [1391, 537] width 149 height 16
type textarea "x"
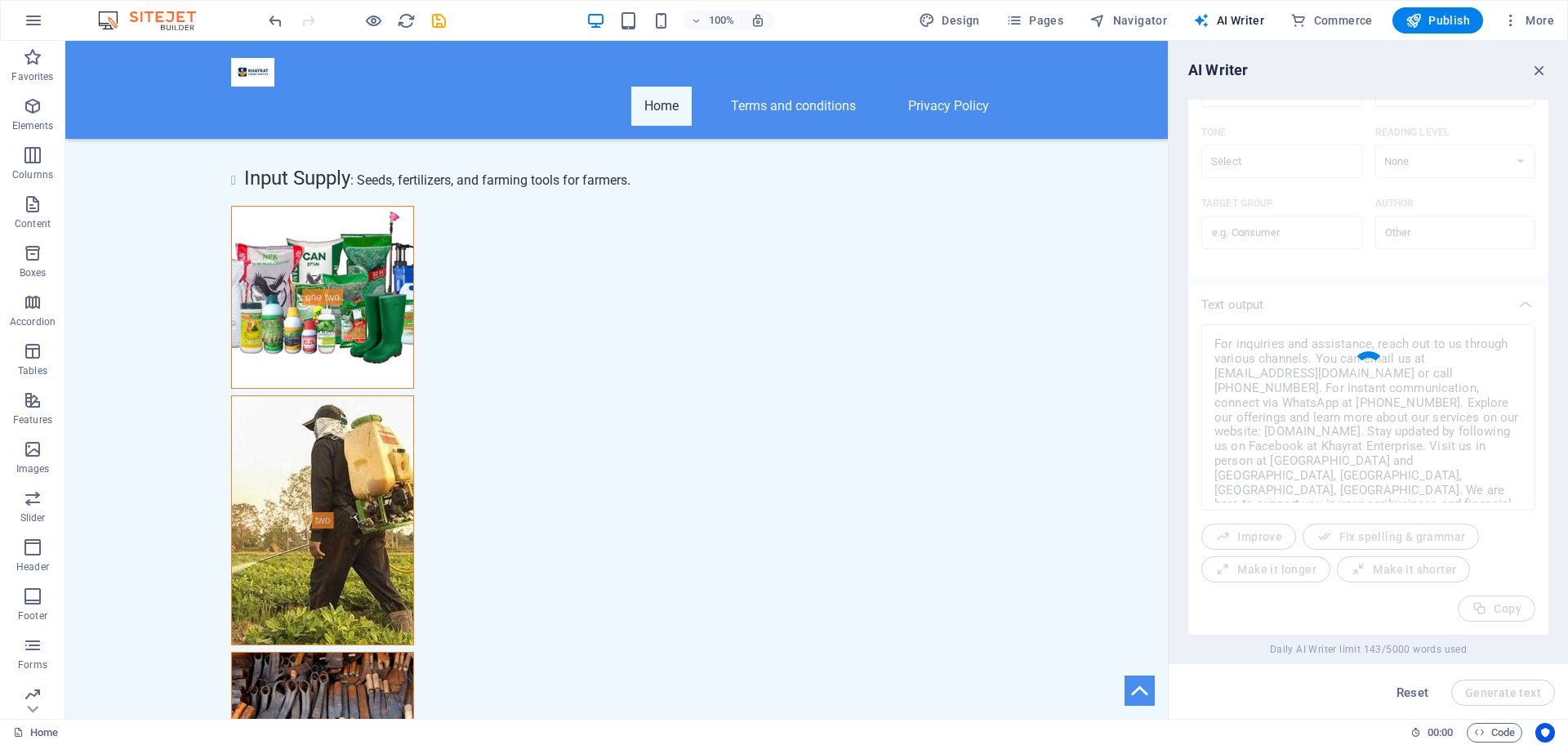
type textarea "x"
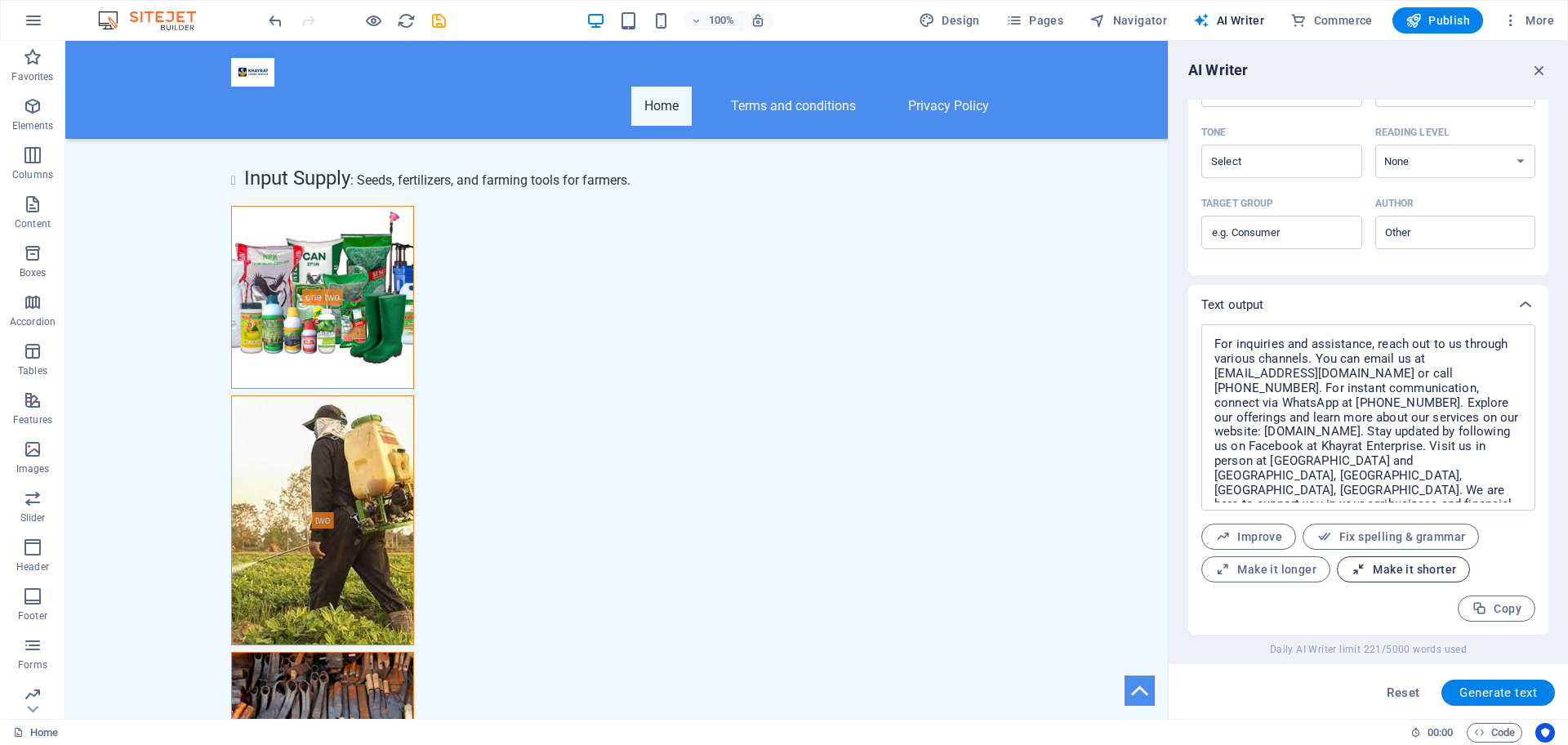
click at [1389, 576] on span "Make it shorter" at bounding box center [1403, 570] width 105 height 16
type textarea "x"
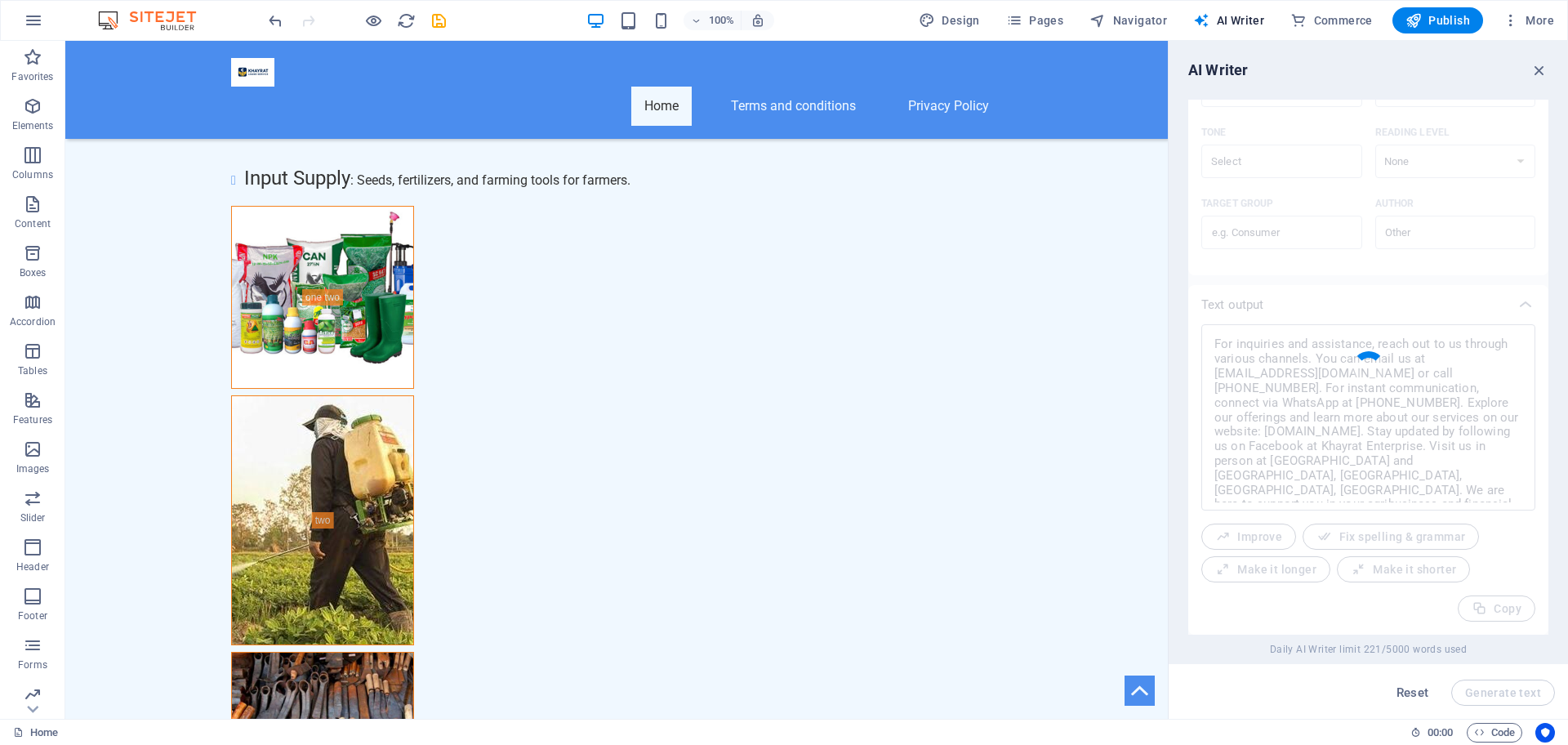
type textarea "x"
type textarea "For inquiries, contact us at khayratbtenterprise@gmail.com or call +233 539 781…"
type textarea "x"
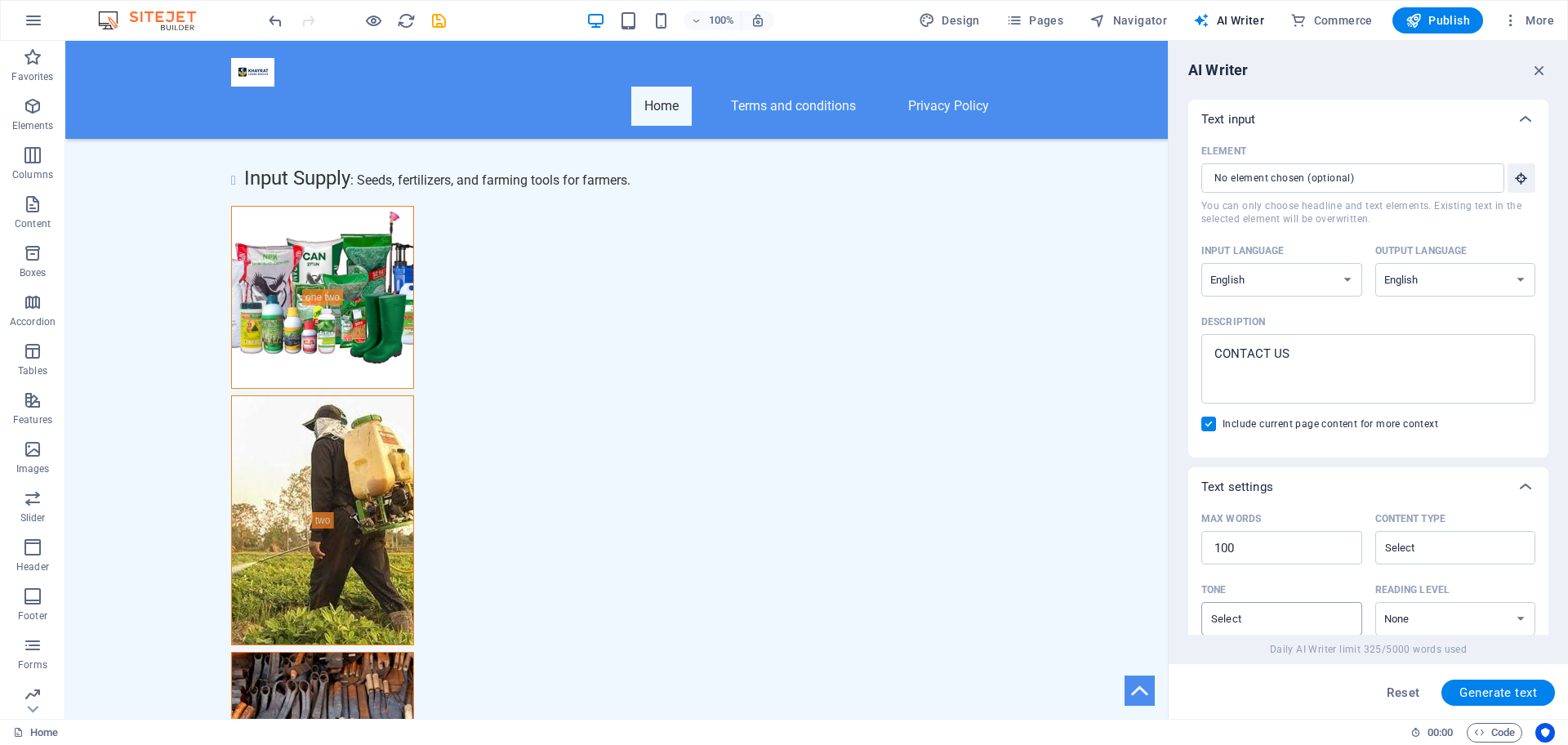
scroll to position [374, 0]
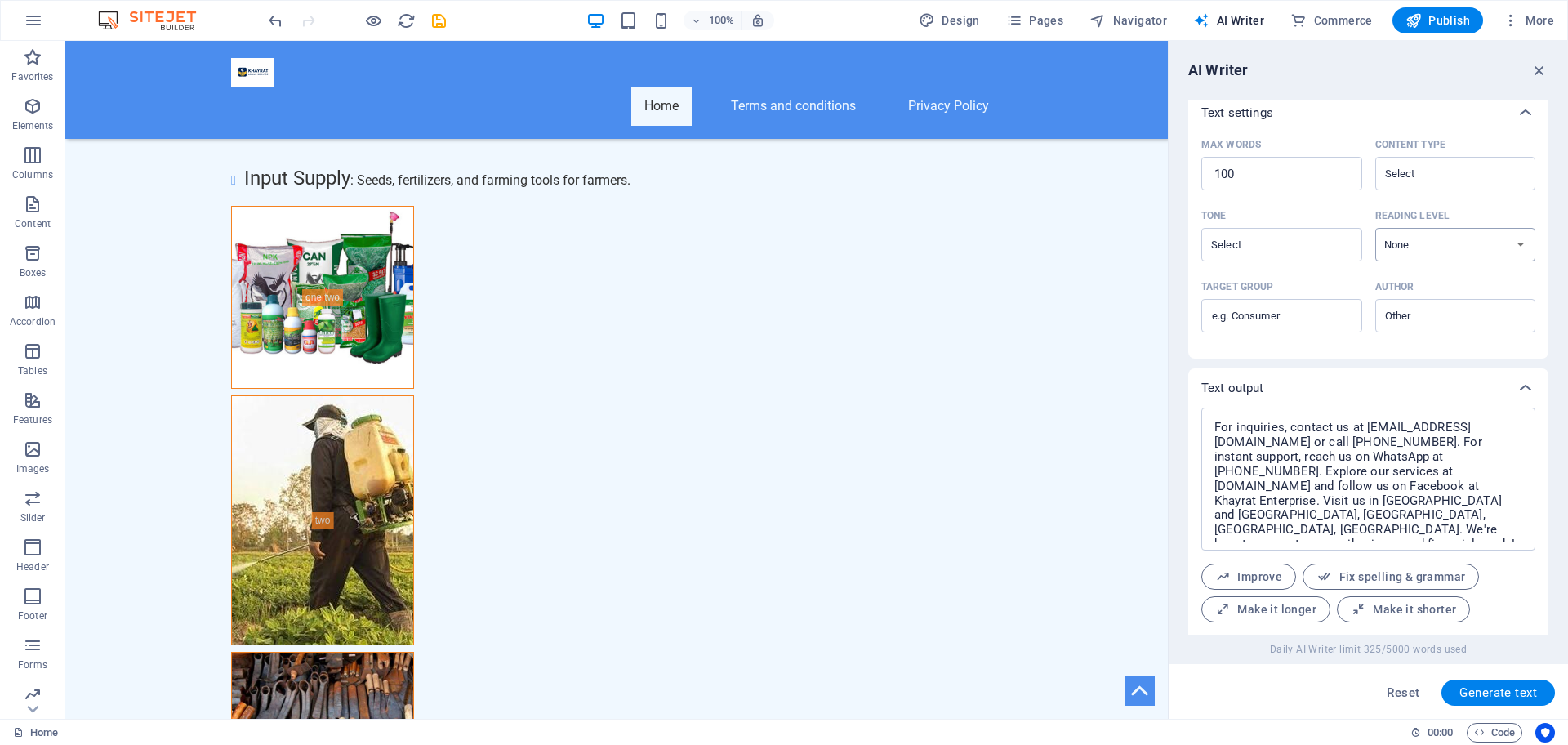
click at [1500, 241] on select "None Academic Adult Teen Child" at bounding box center [1455, 244] width 161 height 33
click at [1500, 242] on select "None Academic Adult Teen Child" at bounding box center [1455, 244] width 161 height 33
click at [1486, 315] on input "Author ​" at bounding box center [1441, 316] width 124 height 23
click at [1458, 383] on span "Business owner" at bounding box center [1430, 382] width 89 height 17
click at [1479, 317] on input "Business owner" at bounding box center [1441, 316] width 124 height 23
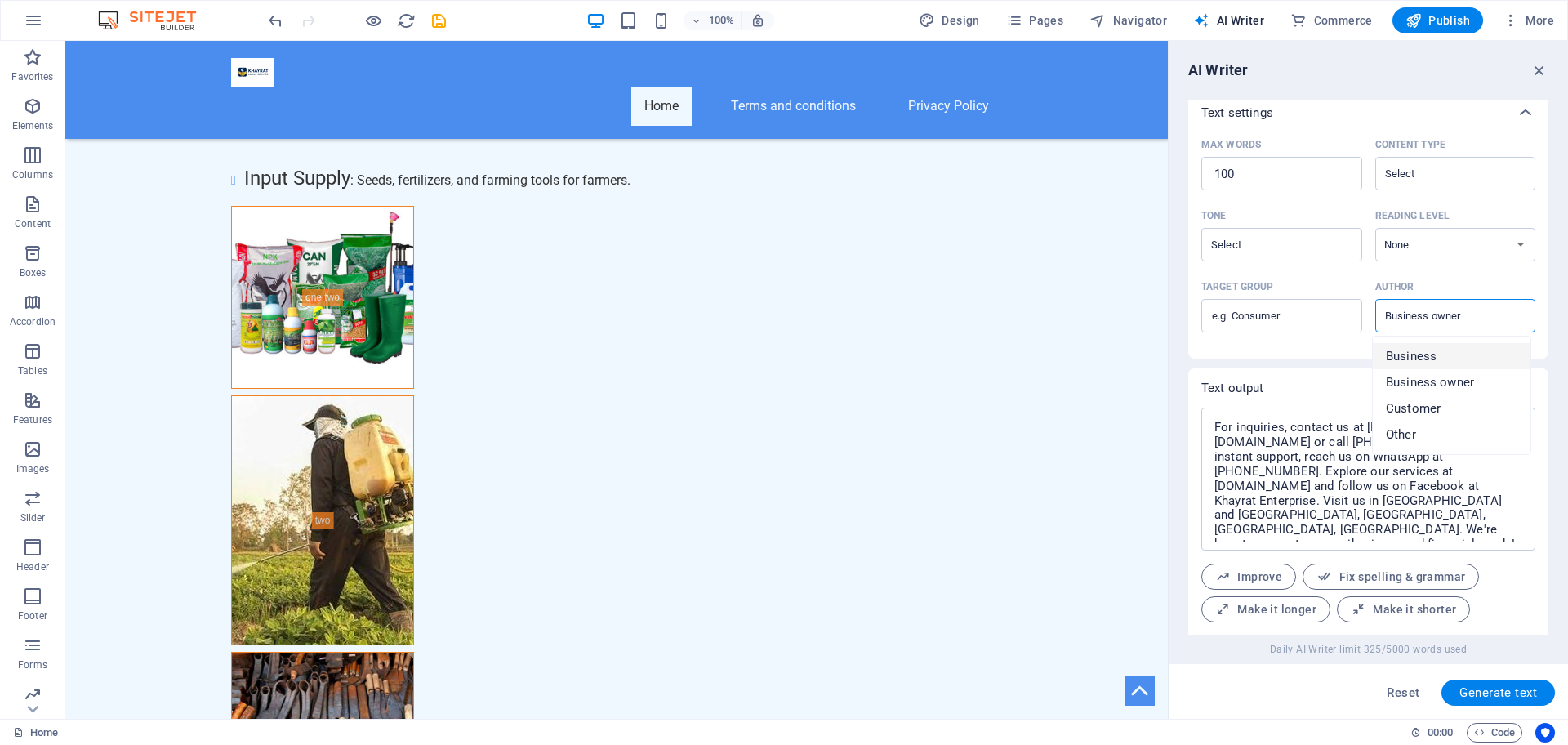
click at [1426, 355] on span "Business" at bounding box center [1411, 355] width 51 height 17
click at [1476, 318] on input "Business" at bounding box center [1441, 316] width 124 height 23
click at [1453, 386] on span "Business owner" at bounding box center [1430, 382] width 89 height 17
click at [1468, 321] on input "Business owner" at bounding box center [1441, 316] width 124 height 23
click at [1410, 366] on li "Business" at bounding box center [1452, 355] width 158 height 26
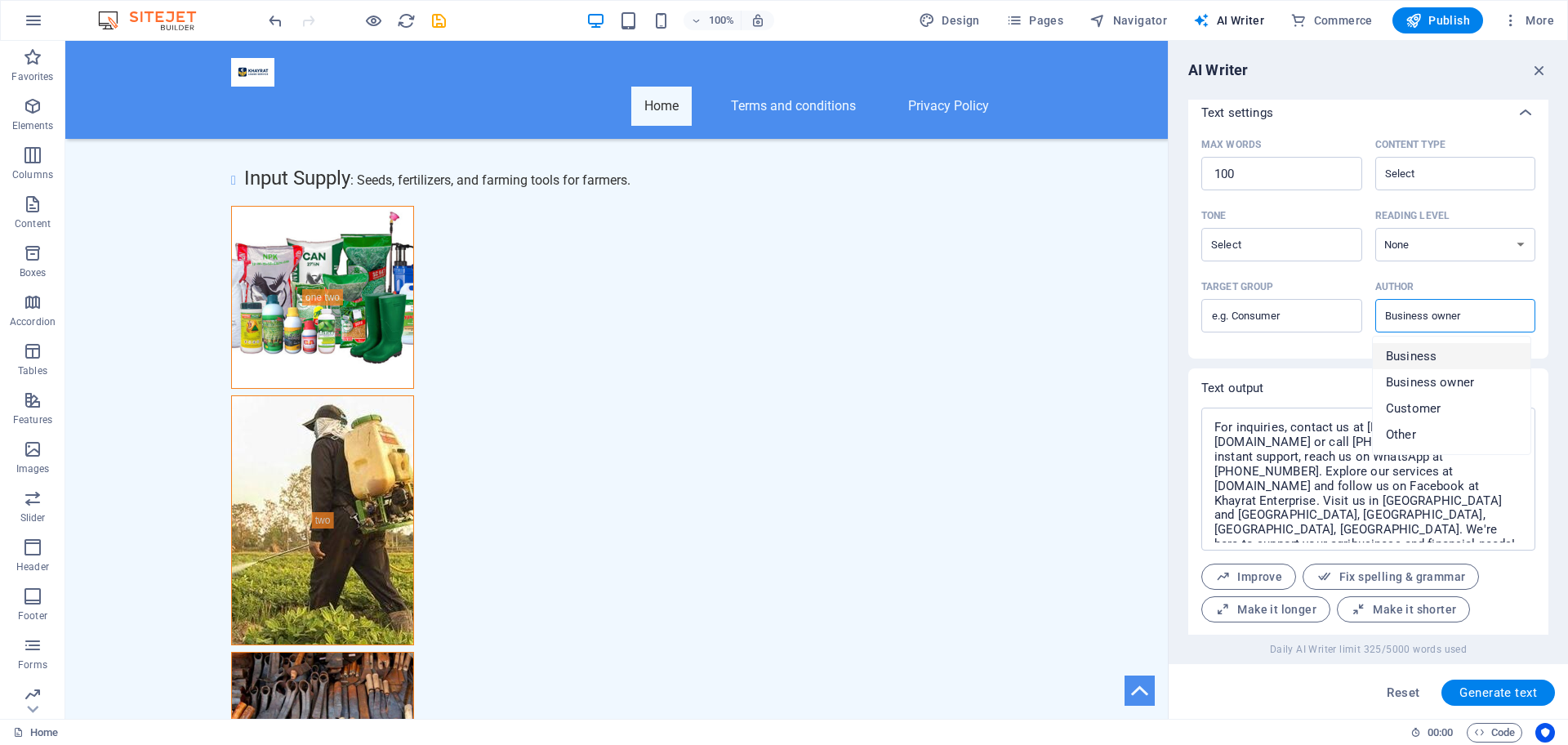
type input "Business"
click at [1469, 321] on input "Business" at bounding box center [1441, 316] width 124 height 23
click at [1335, 341] on div "Target group ​ Author Business ​" at bounding box center [1367, 310] width 334 height 71
click at [1308, 317] on input "Target group ​" at bounding box center [1281, 316] width 161 height 26
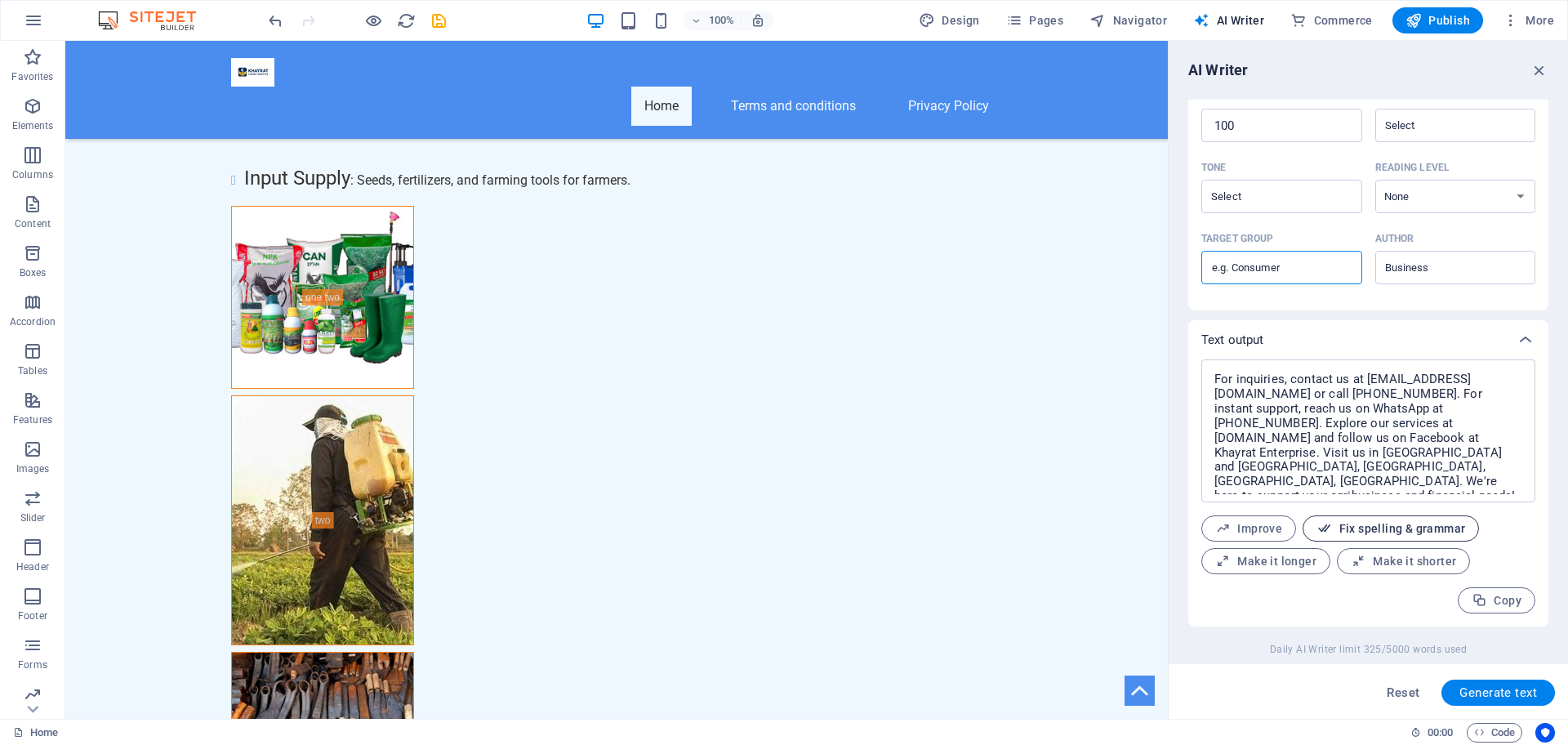
scroll to position [458, 0]
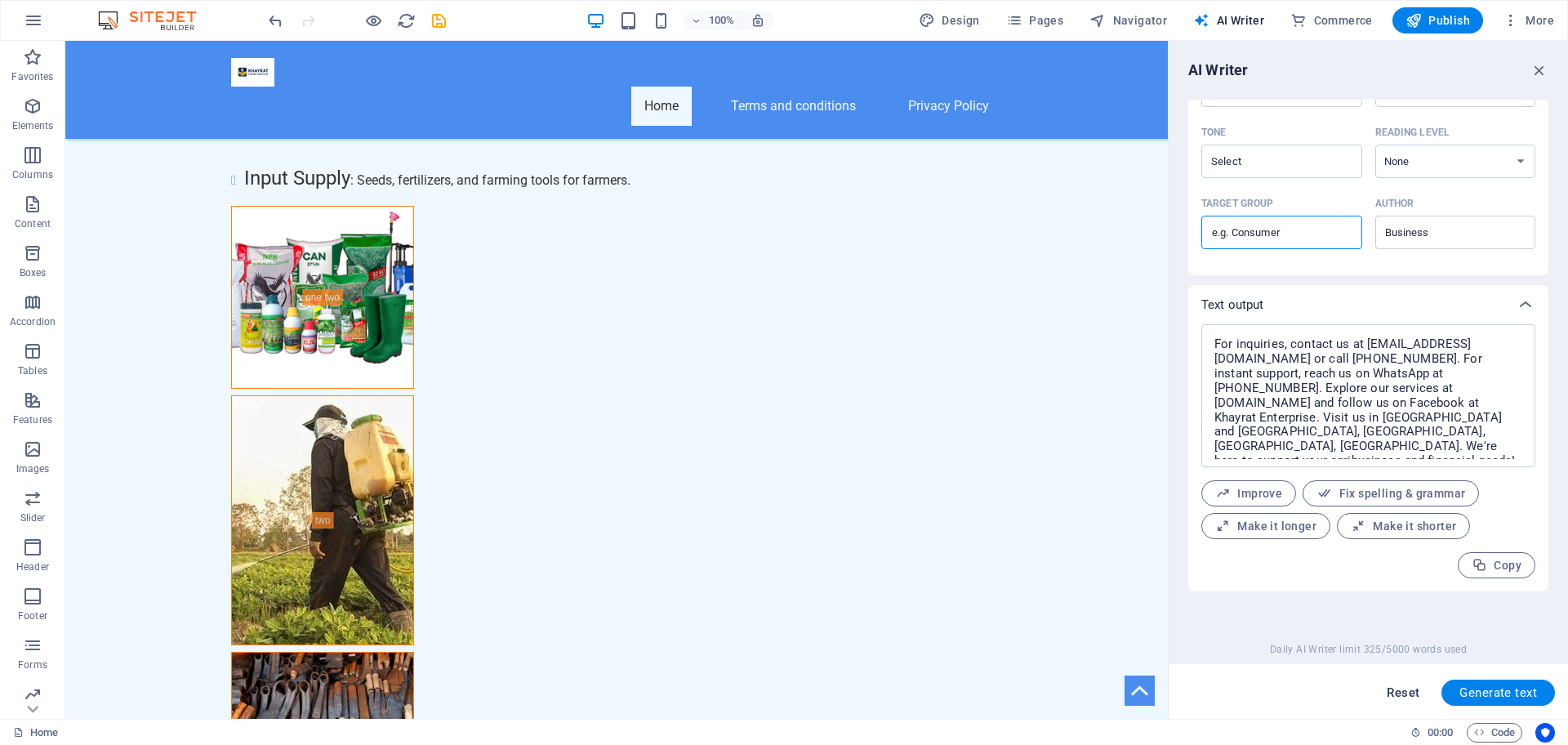
click at [1408, 689] on span "Reset" at bounding box center [1403, 691] width 33 height 13
type textarea "x"
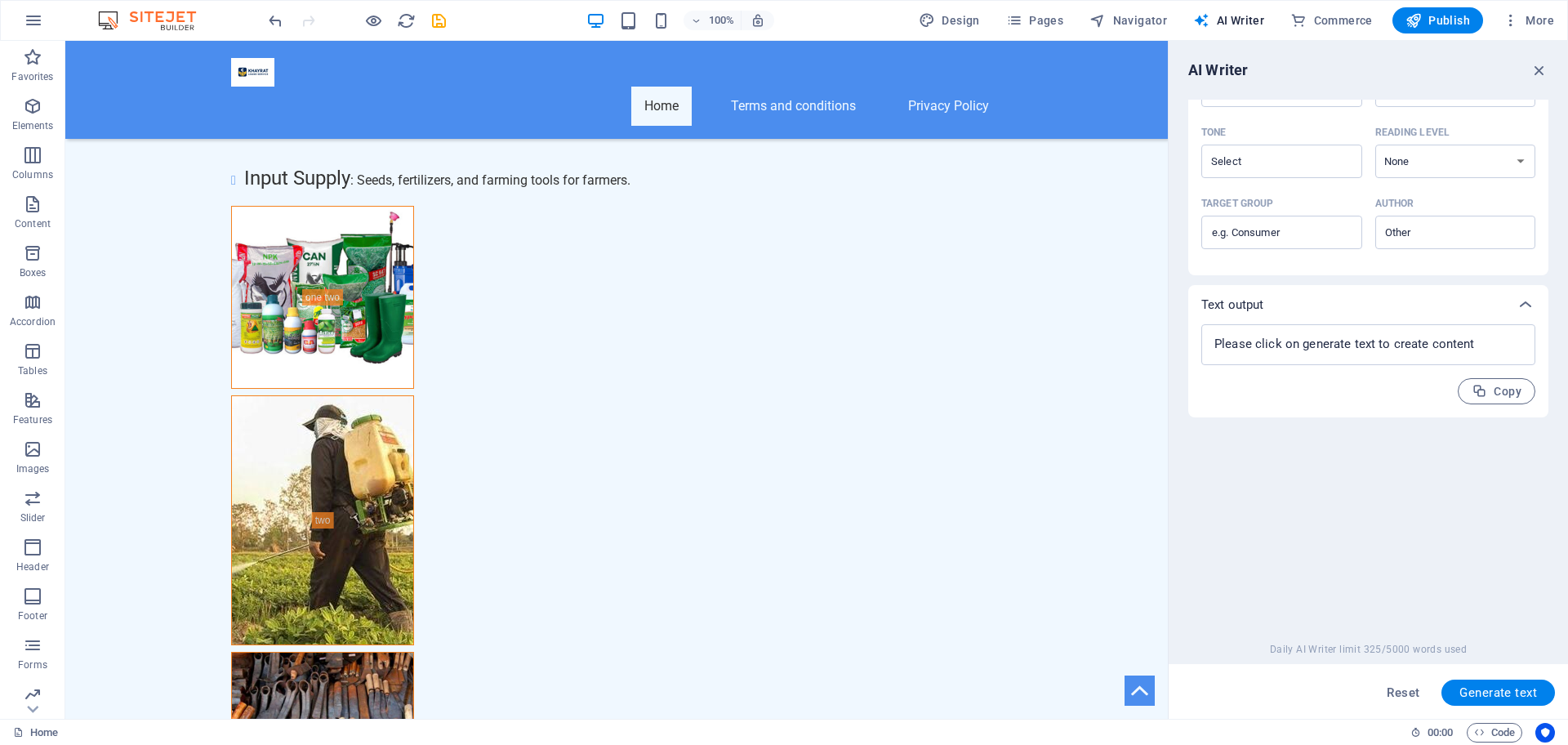
scroll to position [0, 0]
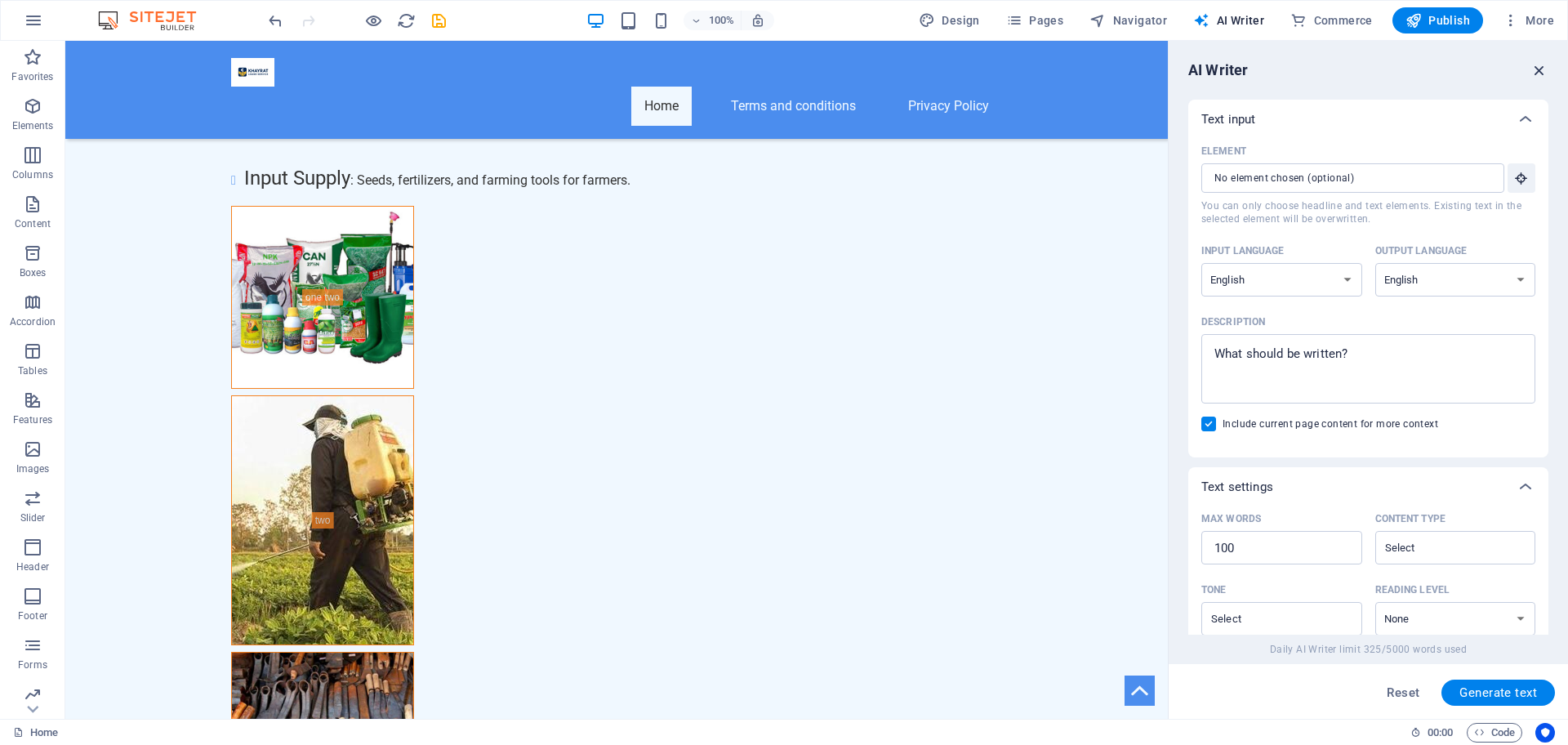
click at [1543, 68] on icon "button" at bounding box center [1539, 70] width 18 height 18
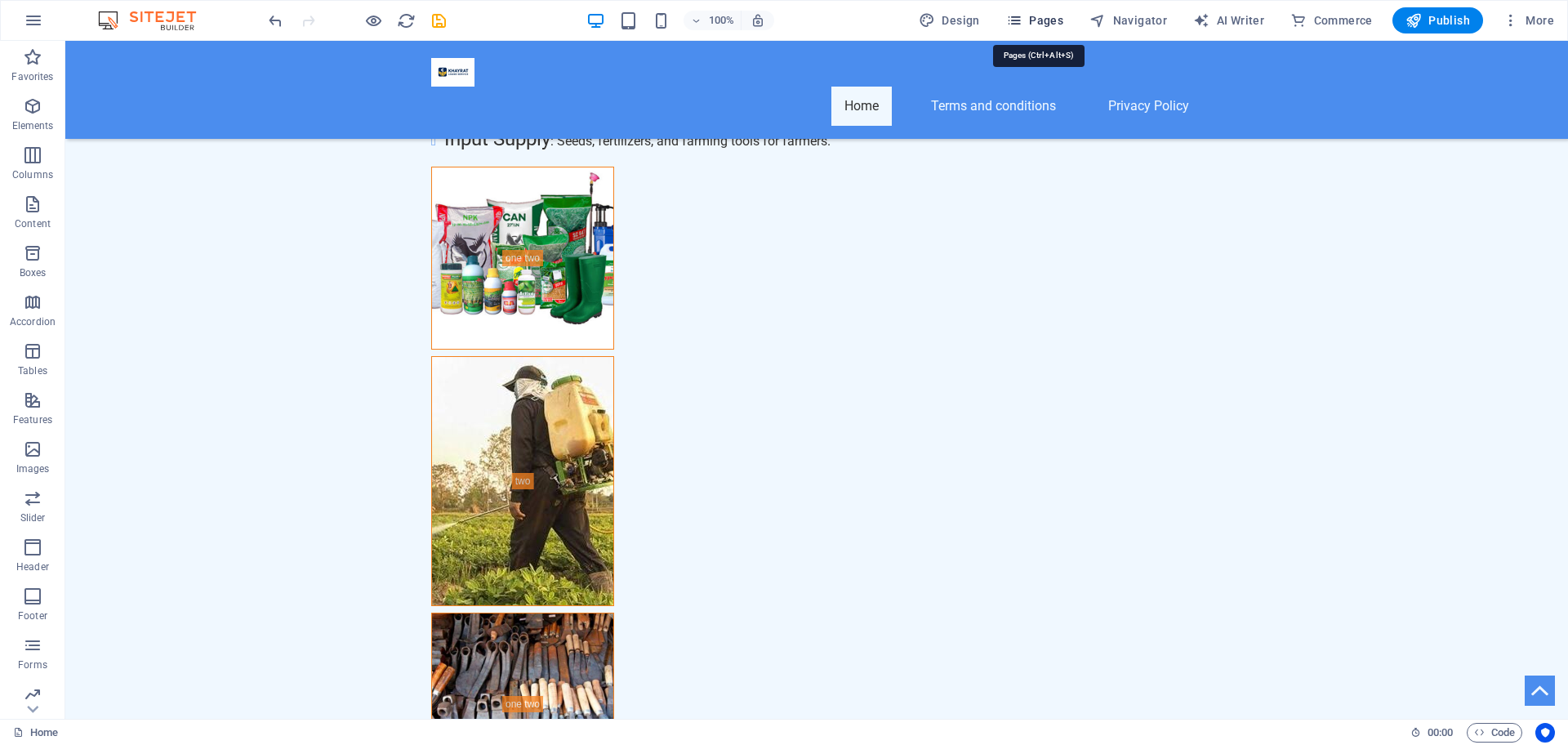
click at [1014, 15] on icon "button" at bounding box center [1014, 20] width 17 height 17
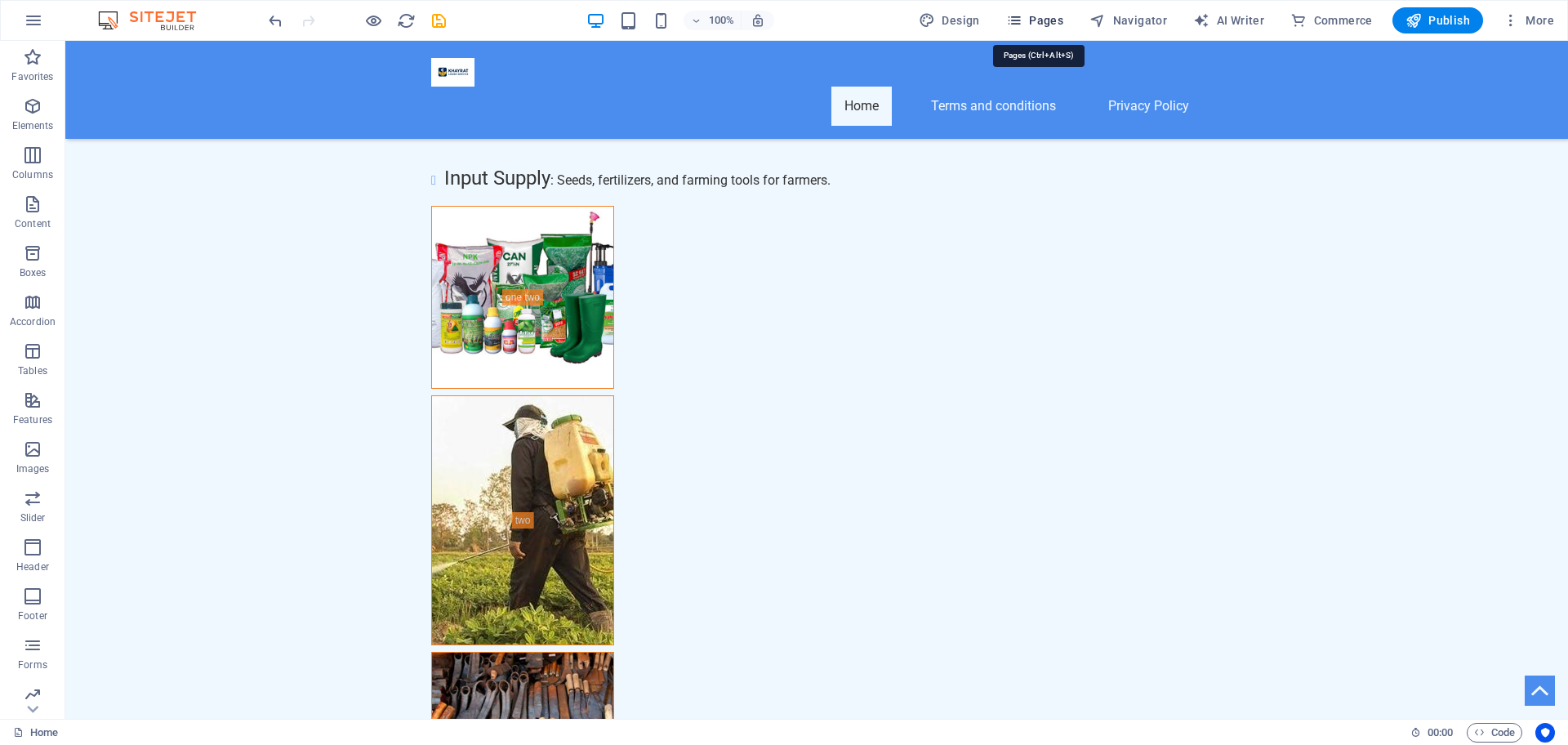
scroll to position [7133, 0]
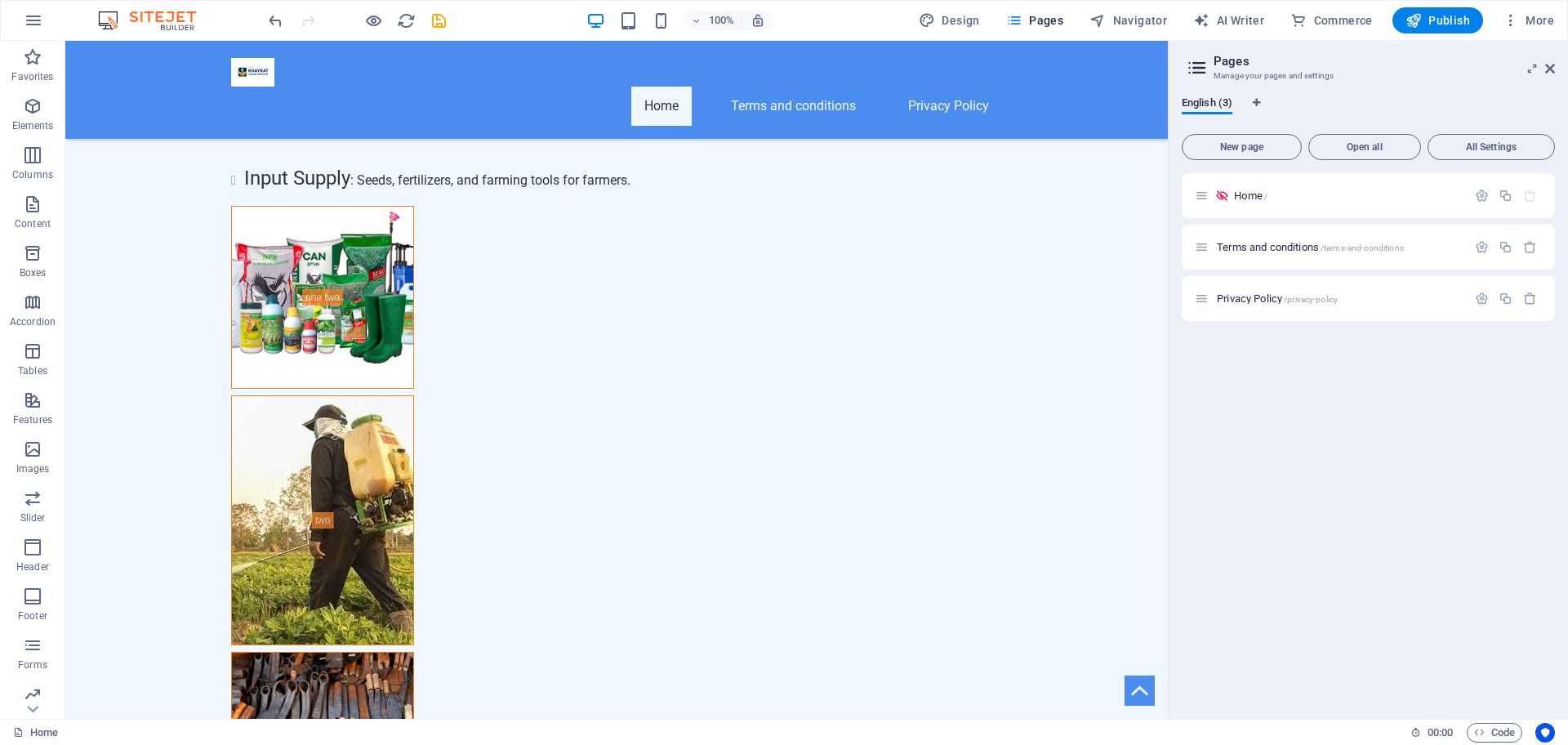
click at [1343, 420] on div "Home / Terms and conditions /terms-and-conditions Privacy Policy /privacy-policy" at bounding box center [1367, 439] width 373 height 533
click at [1326, 208] on div "Home /" at bounding box center [1367, 196] width 373 height 45
click at [1204, 191] on icon at bounding box center [1202, 196] width 14 height 14
drag, startPoint x: 1205, startPoint y: 191, endPoint x: 1216, endPoint y: 196, distance: 12.1
click at [1216, 196] on div "Home / Terms and conditions /terms-and-conditions Privacy Policy /privacy-policy" at bounding box center [1367, 221] width 373 height 96
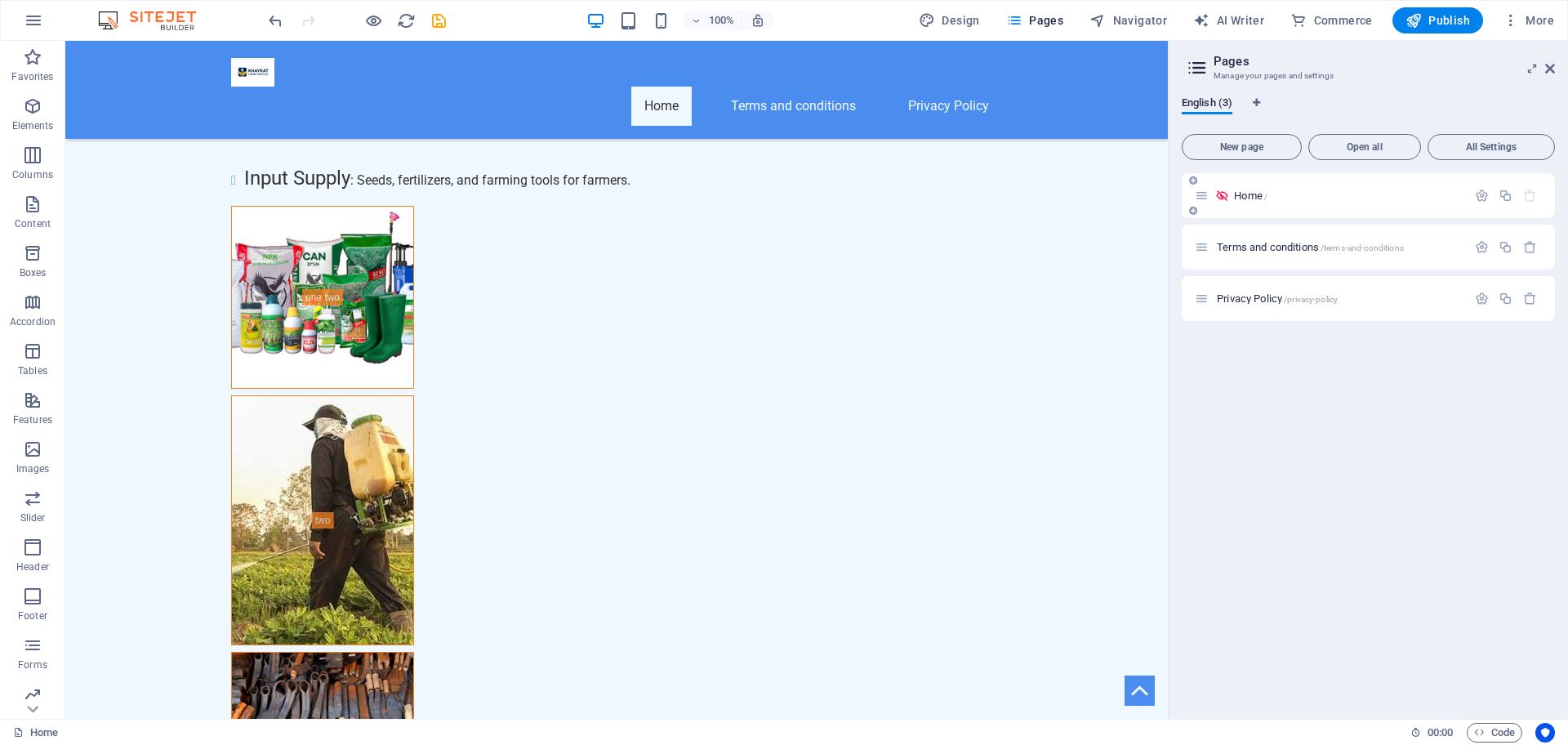
click at [1323, 210] on div "Home /" at bounding box center [1367, 196] width 373 height 45
click at [1530, 196] on icon "button" at bounding box center [1530, 196] width 14 height 14
click at [1355, 197] on p "Home /" at bounding box center [1348, 195] width 228 height 11
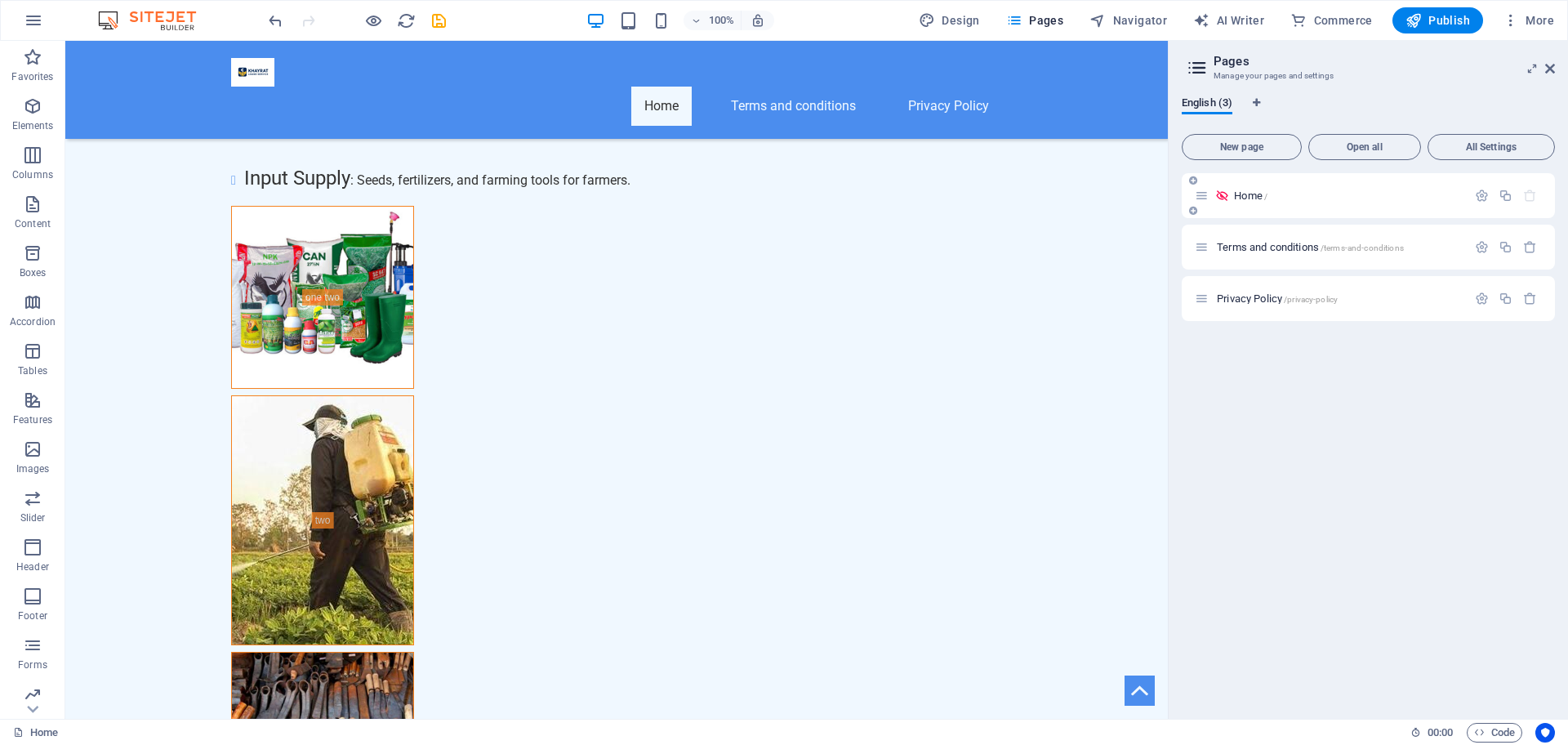
drag, startPoint x: 1353, startPoint y: 194, endPoint x: 1388, endPoint y: 185, distance: 36.1
click at [1388, 185] on div "Home /" at bounding box center [1367, 196] width 373 height 45
click at [1333, 544] on div "Home / Terms and conditions /terms-and-conditions Privacy Policy /privacy-policy" at bounding box center [1367, 439] width 373 height 533
click at [1532, 70] on icon at bounding box center [1532, 68] width 0 height 13
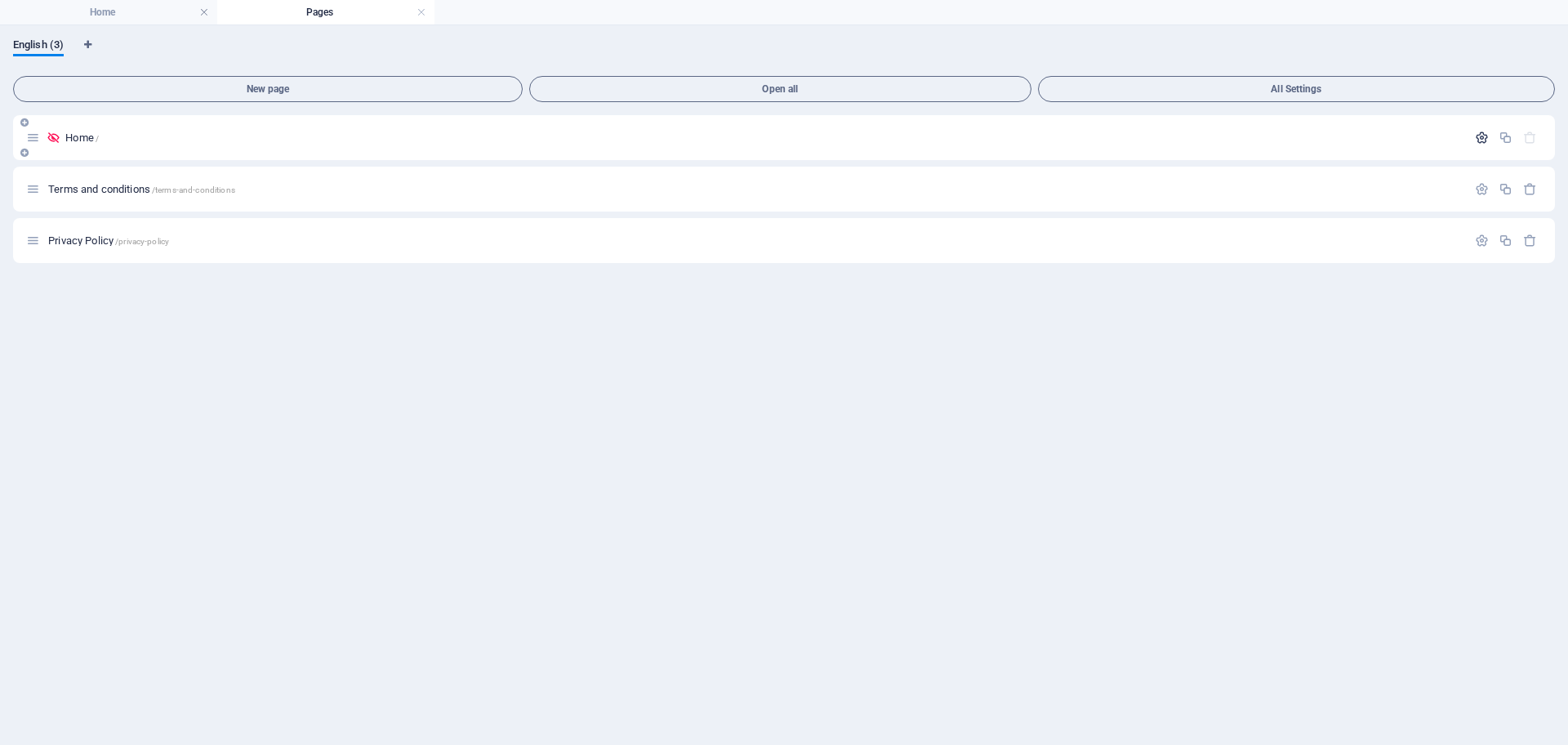
click at [1478, 137] on icon "button" at bounding box center [1481, 137] width 14 height 14
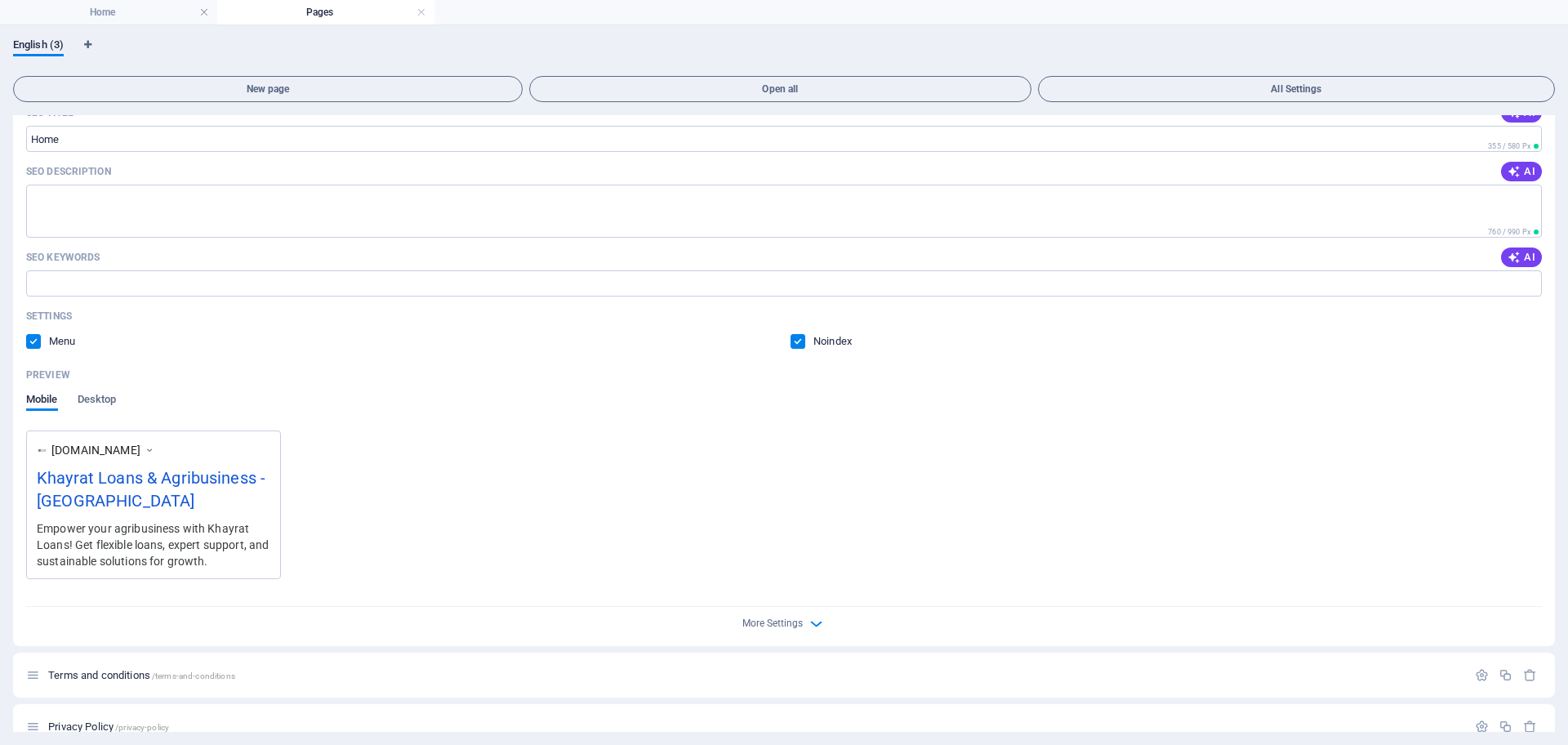
scroll to position [202, 0]
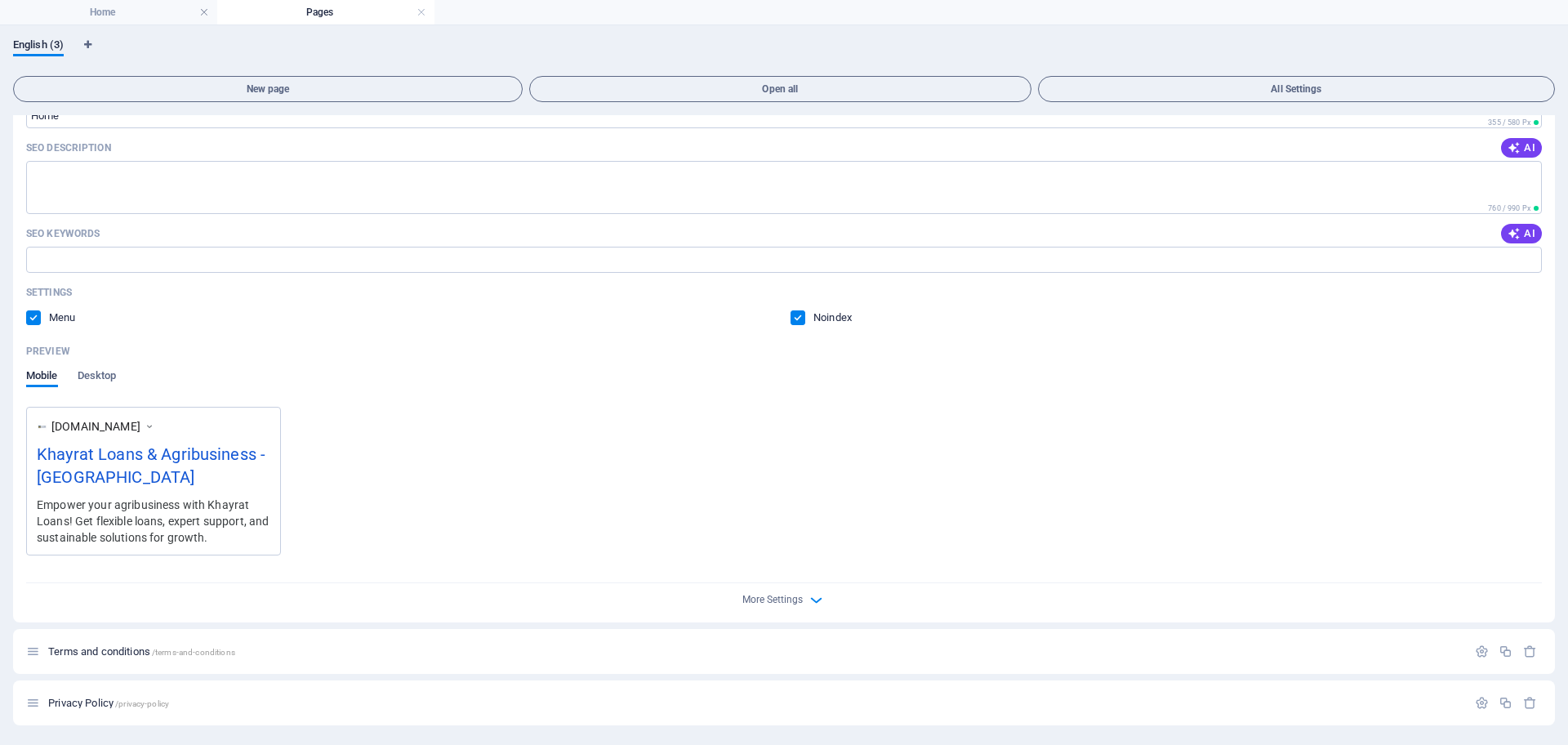
click at [805, 311] on div "Noindex" at bounding box center [821, 317] width 61 height 15
click at [810, 596] on icon "button" at bounding box center [815, 599] width 19 height 19
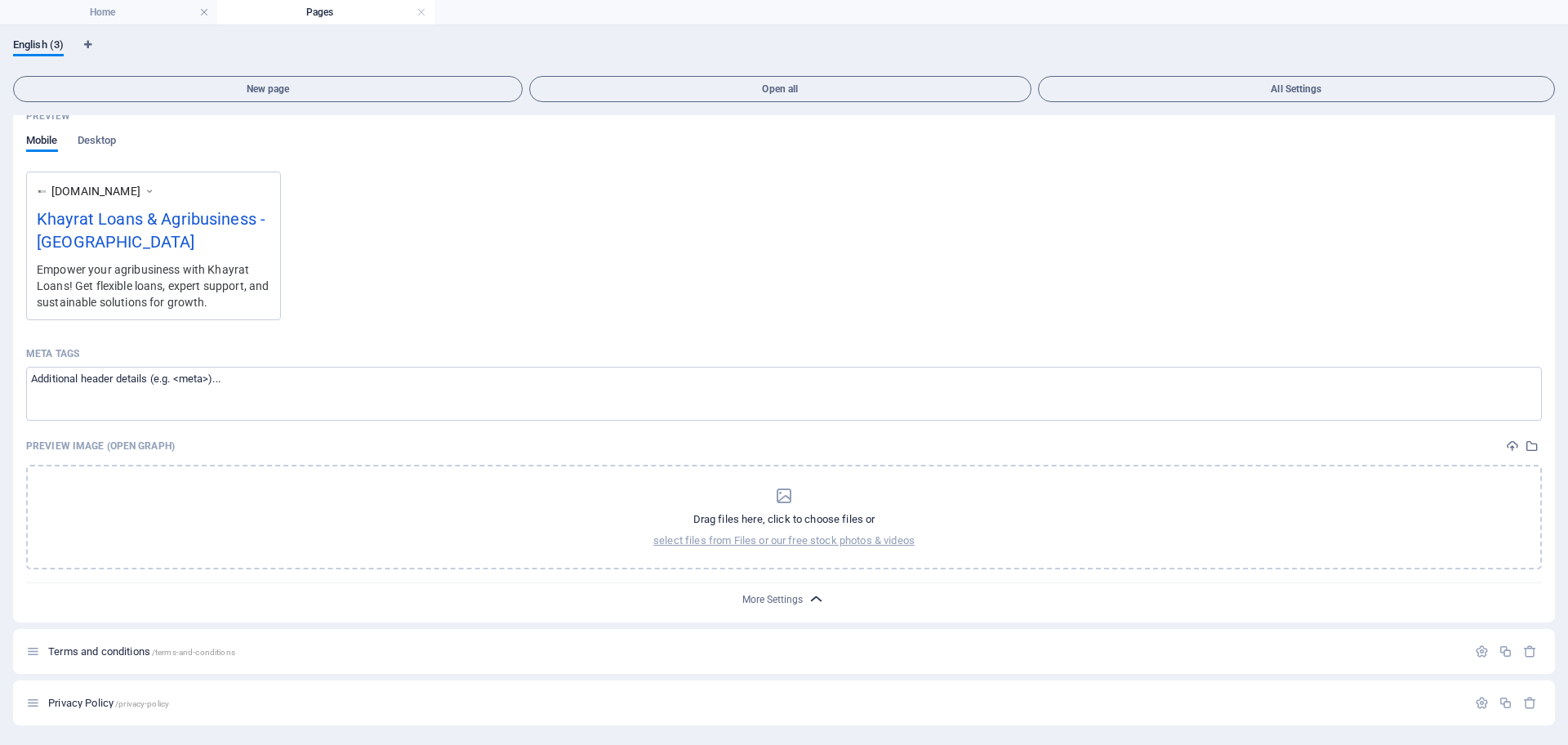
click at [822, 595] on icon "button" at bounding box center [815, 598] width 19 height 19
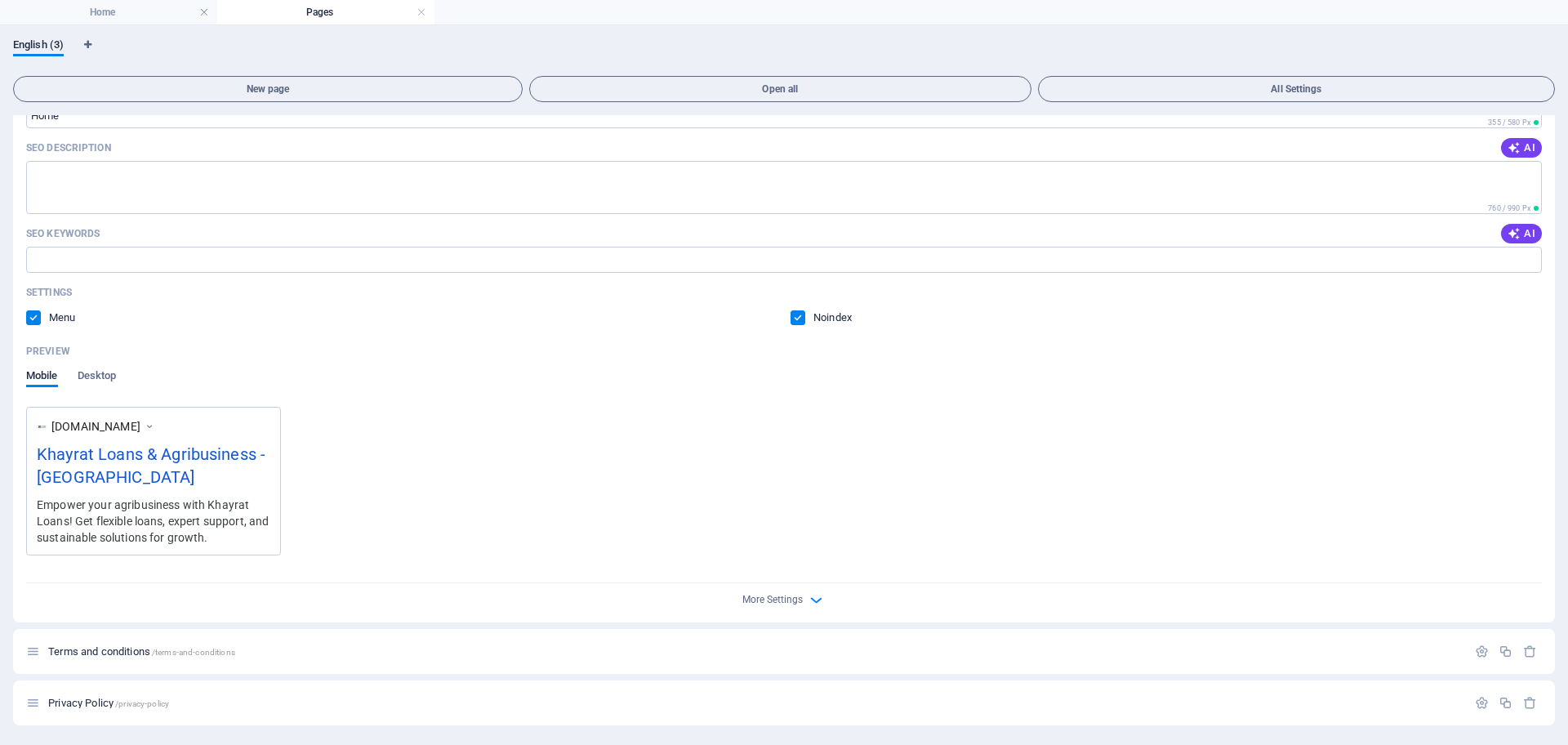
scroll to position [0, 0]
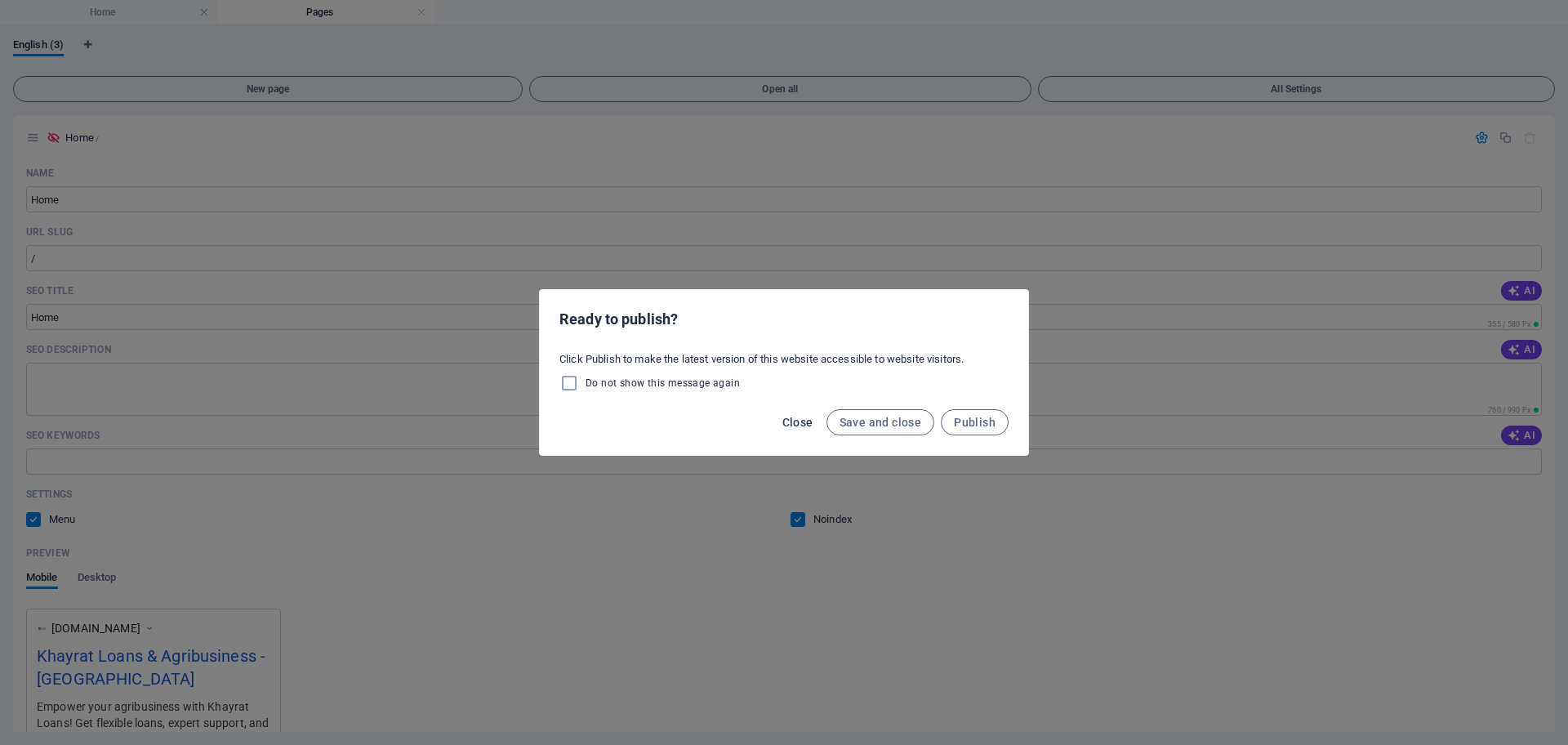
click at [792, 420] on span "Close" at bounding box center [798, 422] width 31 height 13
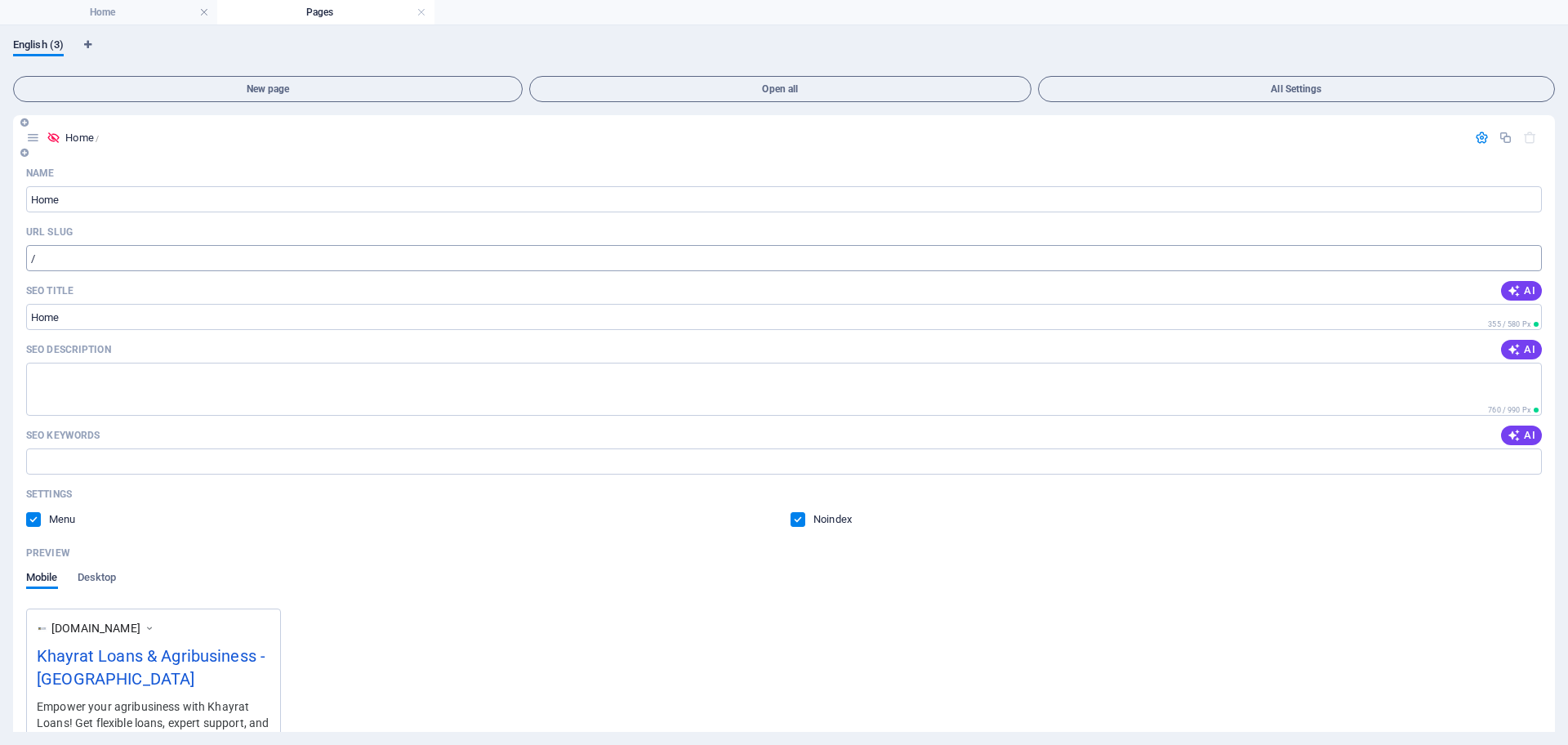
click at [96, 267] on input "/" at bounding box center [784, 258] width 1515 height 26
type input "/home"
click at [752, 79] on button "Open all" at bounding box center [780, 89] width 503 height 26
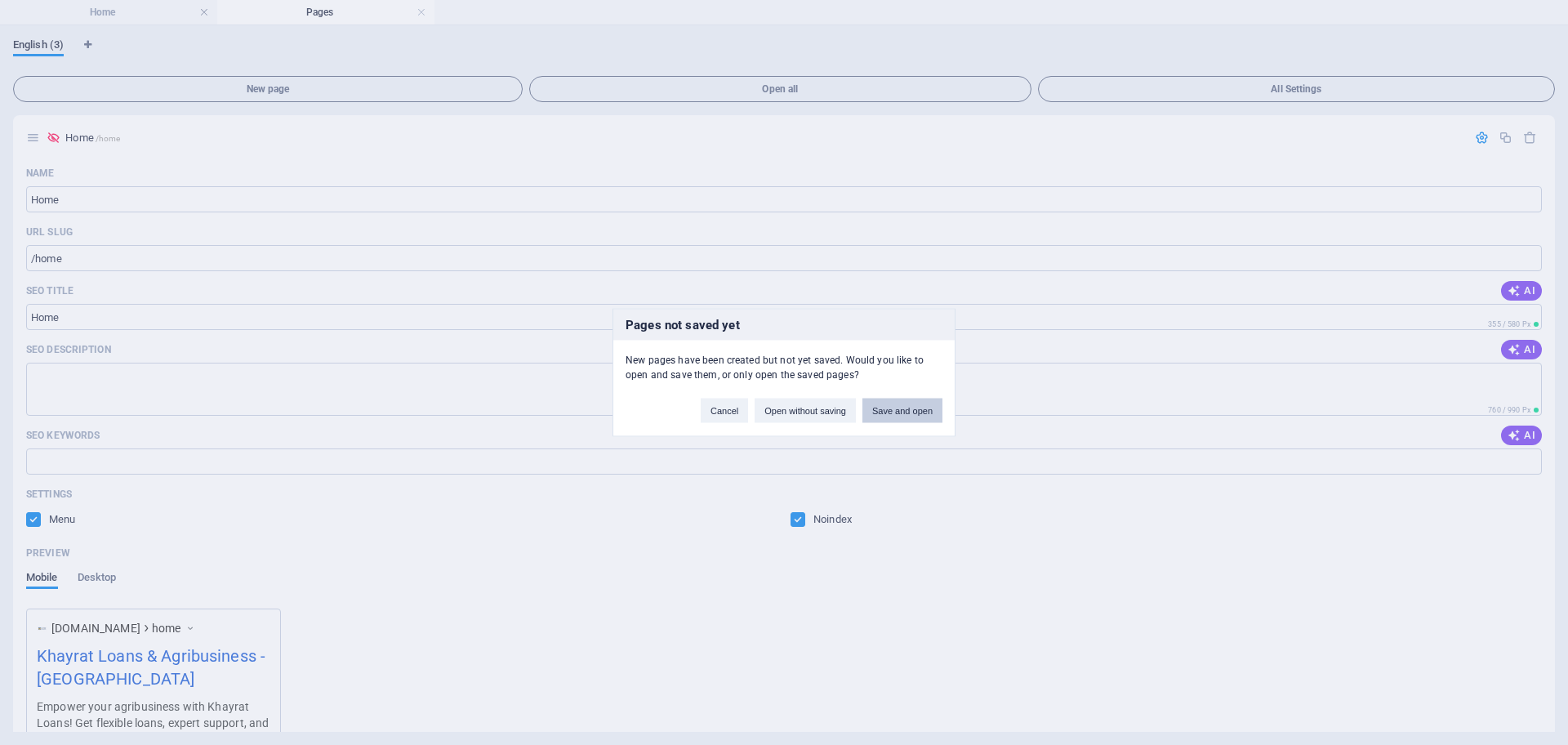
click at [893, 415] on button "Save and open" at bounding box center [903, 410] width 80 height 24
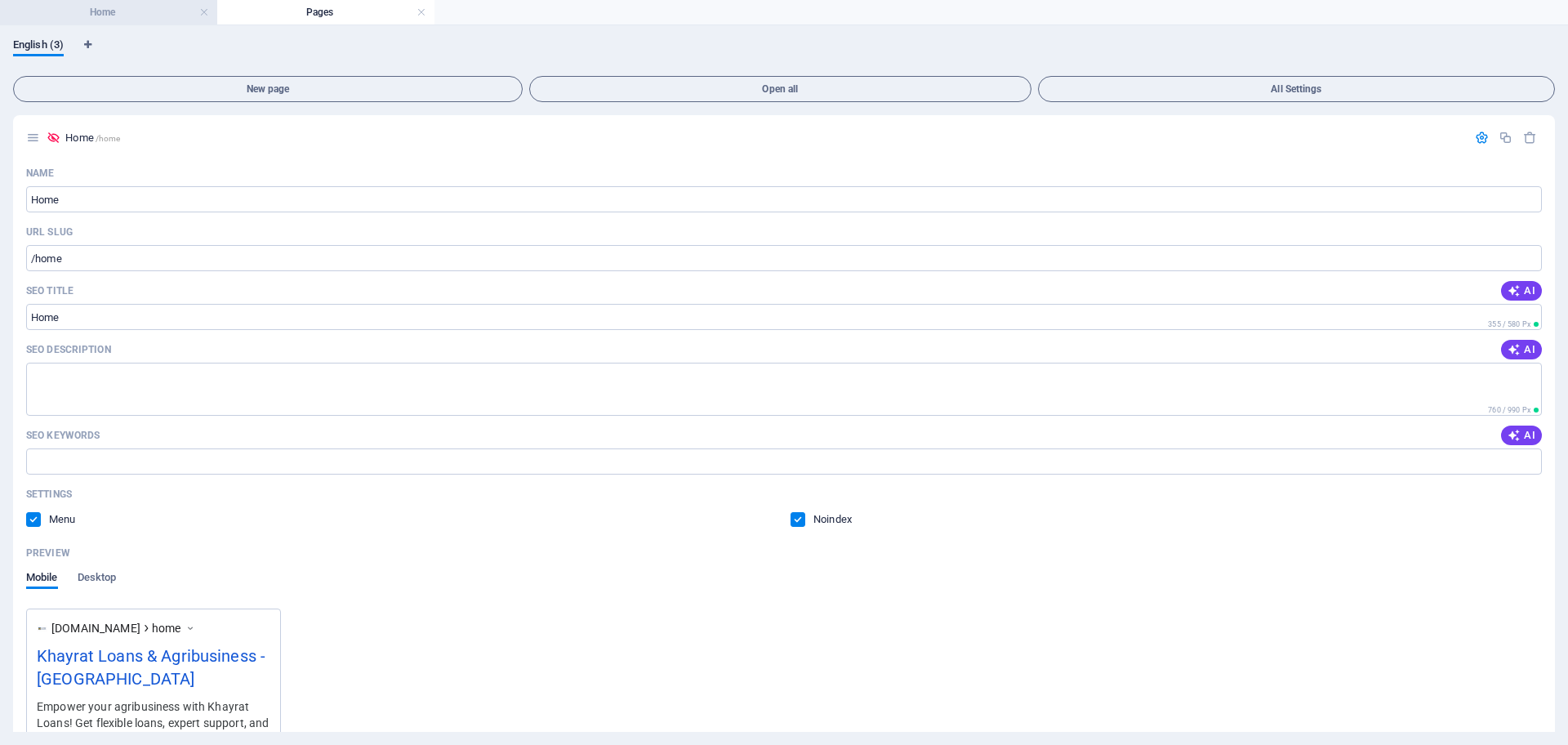
click at [169, 5] on h4 "Home" at bounding box center [108, 12] width 217 height 18
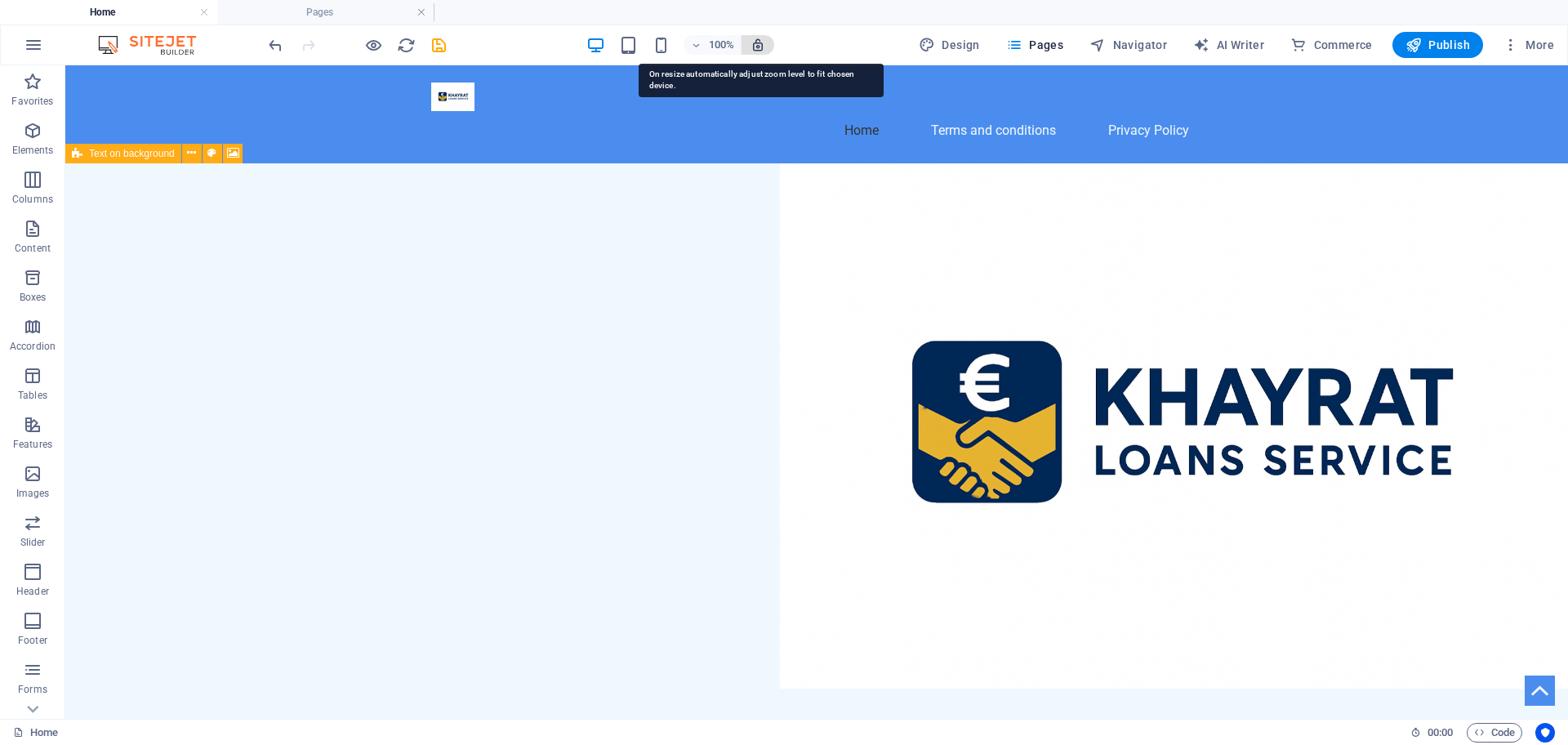
click at [759, 48] on icon "button" at bounding box center [758, 45] width 15 height 15
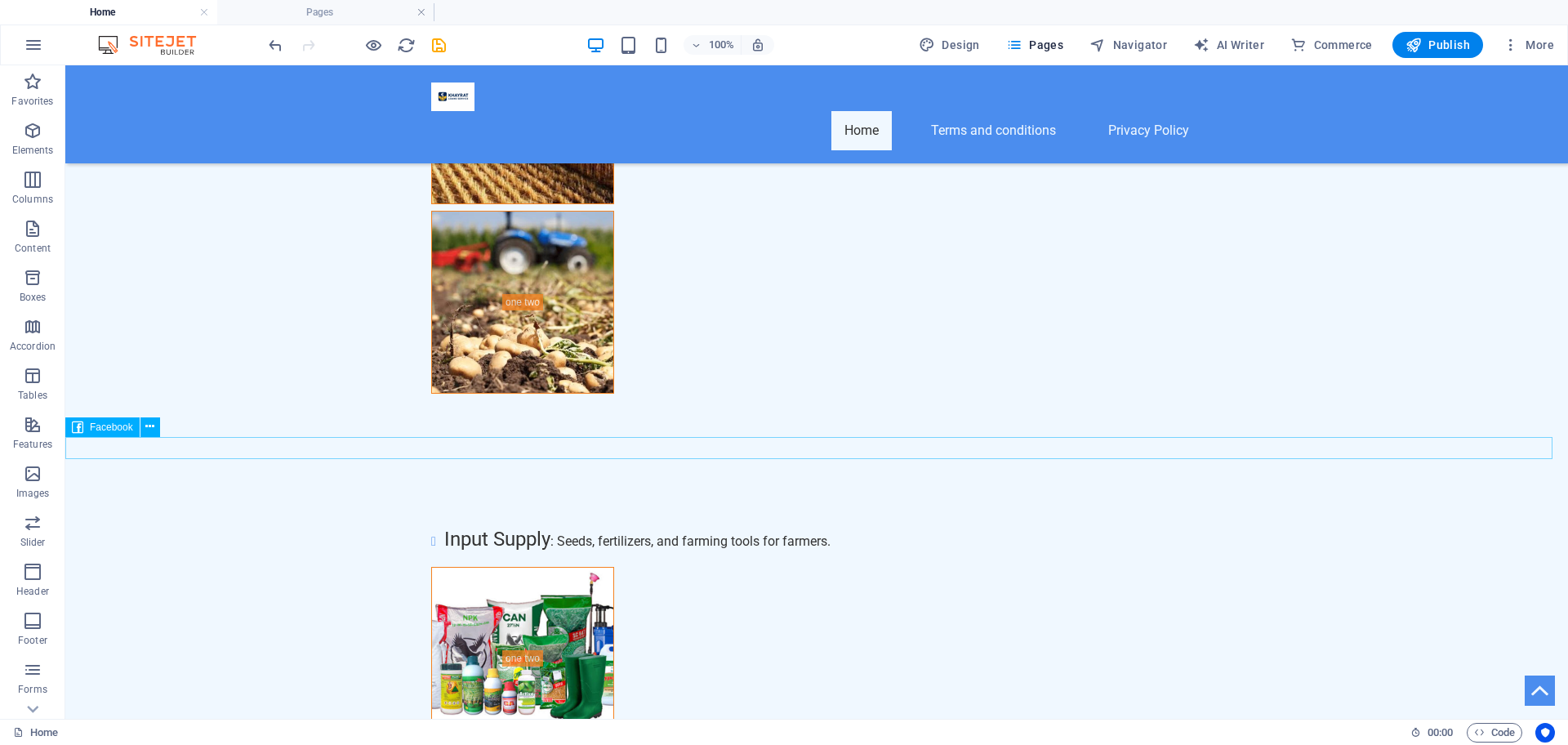
scroll to position [6363, 0]
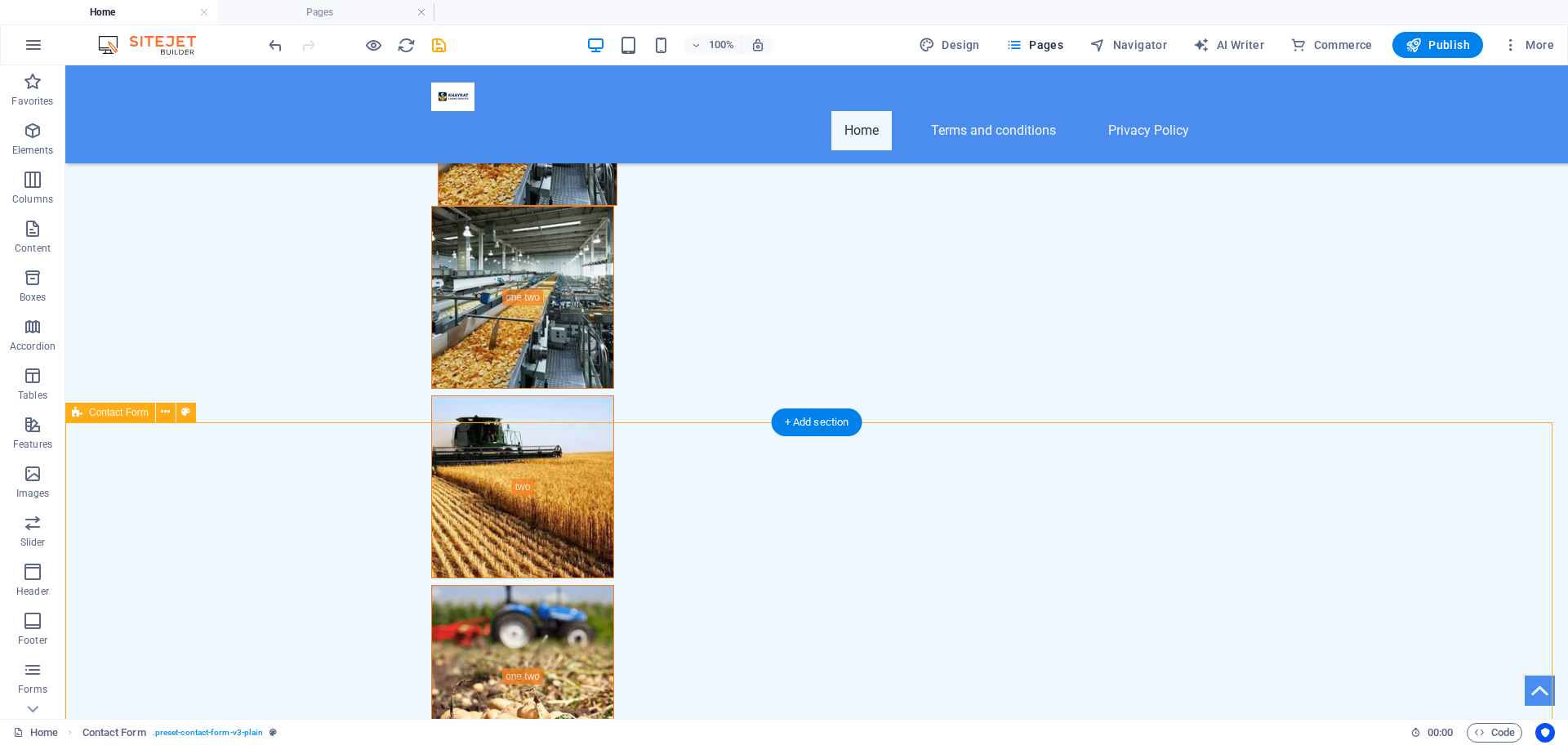
click at [160, 410] on button at bounding box center [166, 412] width 19 height 19
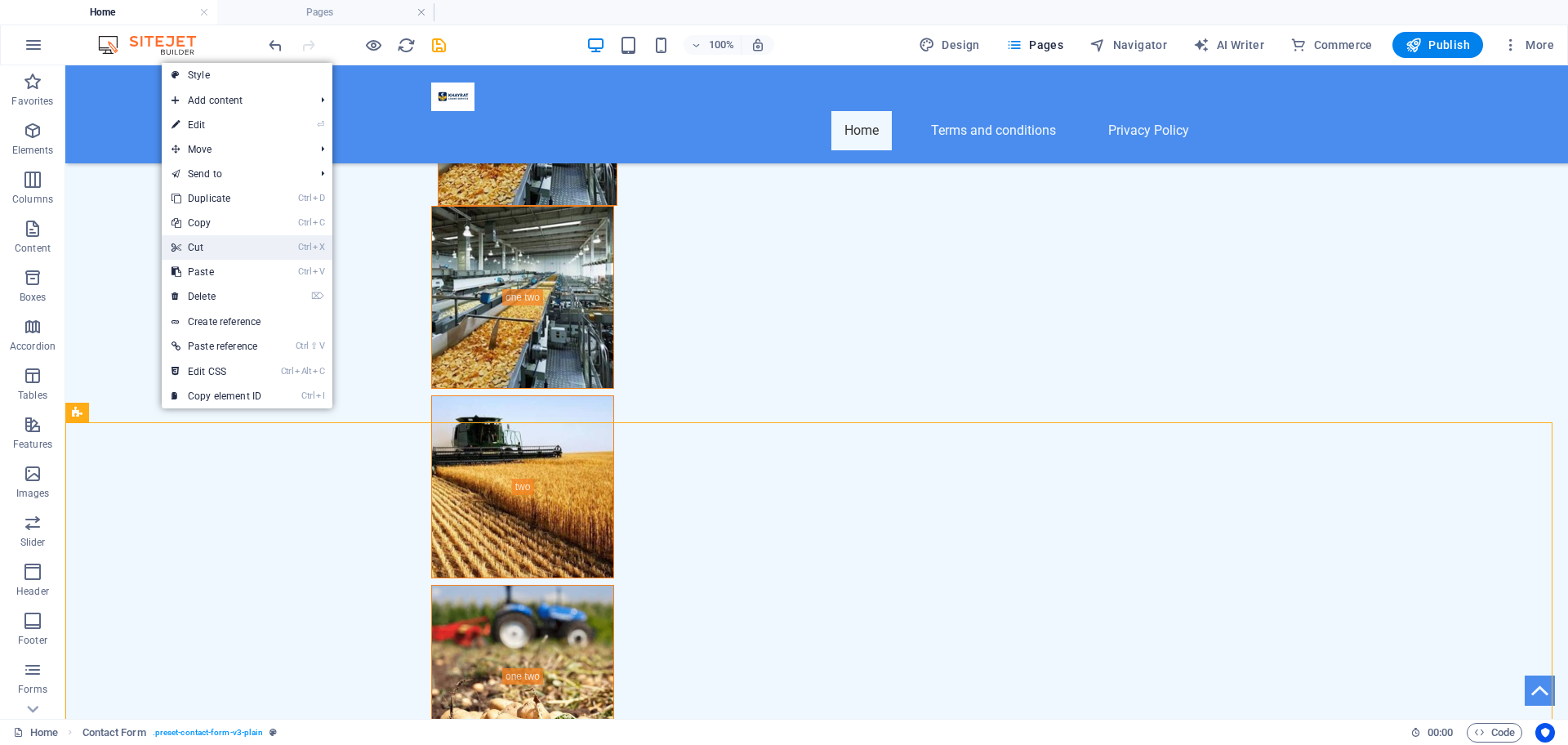
click at [191, 251] on link "Ctrl X Cut" at bounding box center [216, 247] width 109 height 24
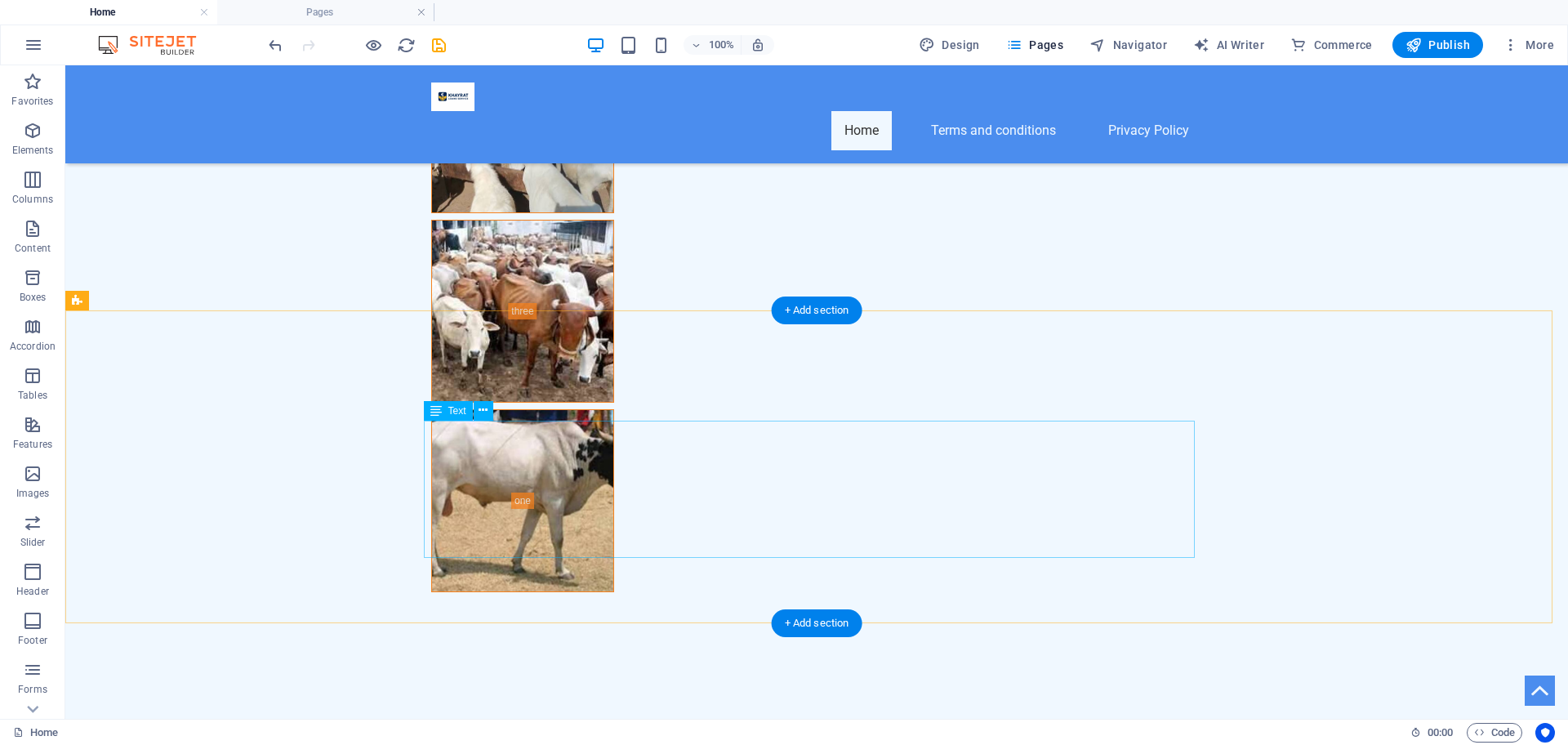
scroll to position [5988, 0]
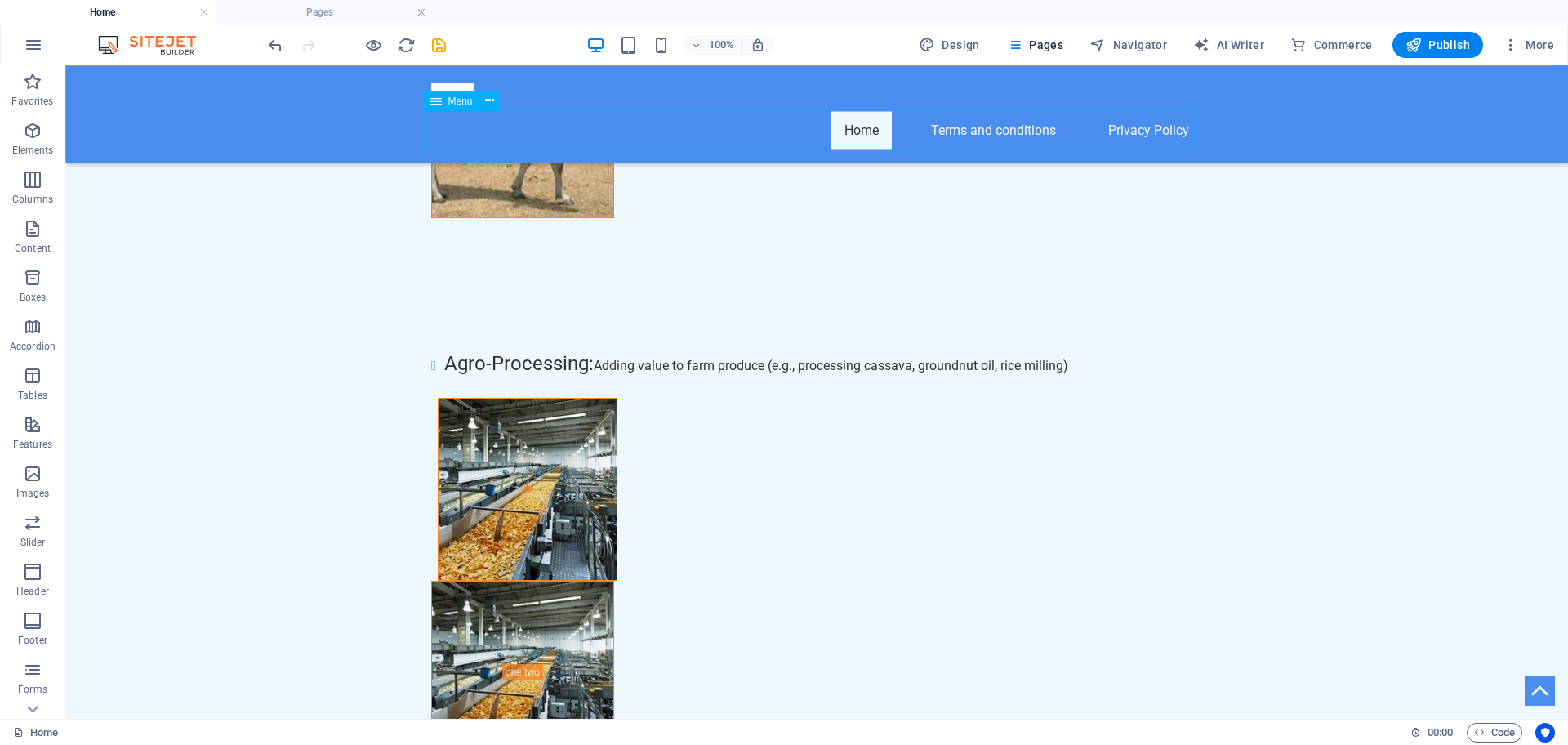
click at [1009, 132] on nav "Home Terms and conditions Privacy Policy" at bounding box center [817, 130] width 771 height 39
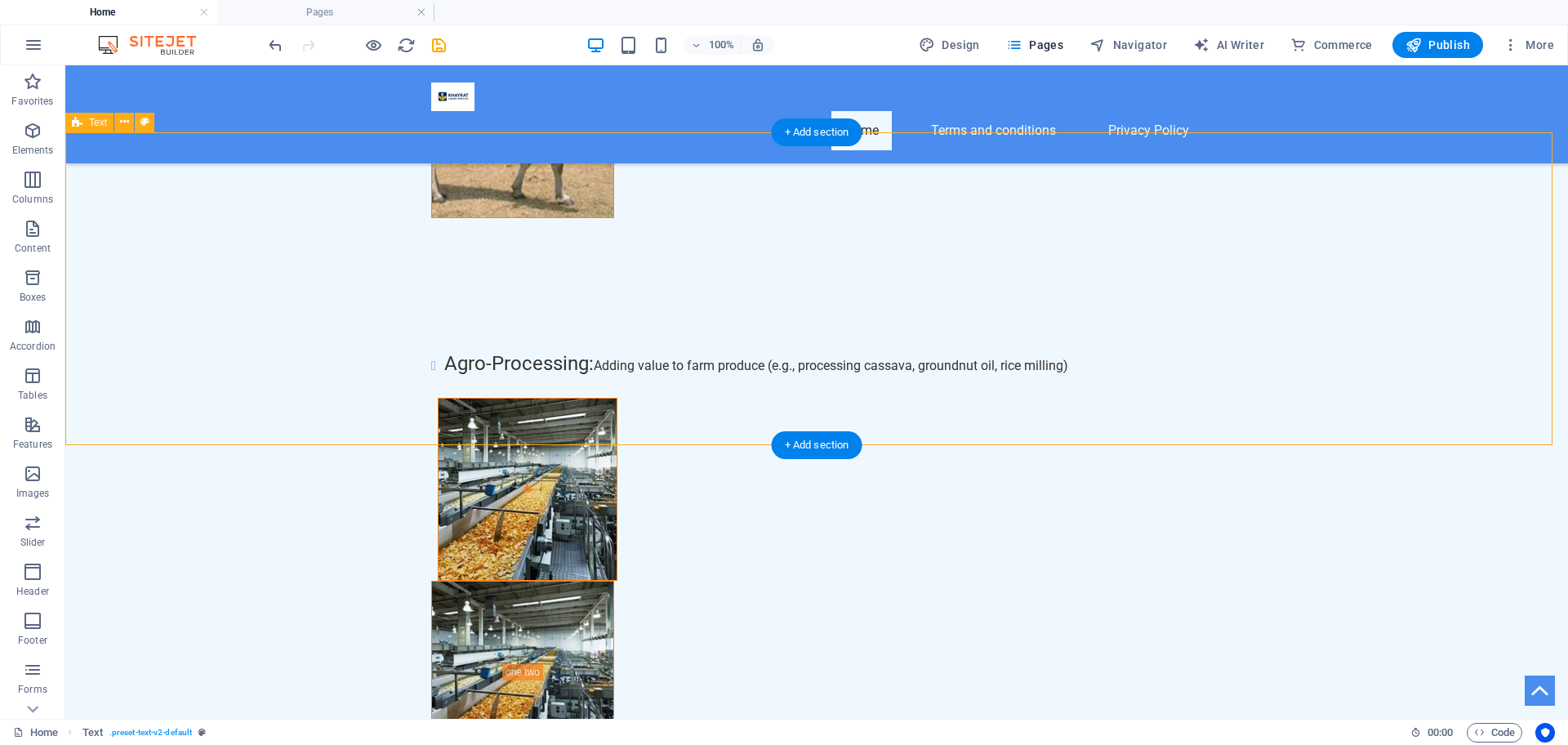
click at [840, 449] on div "+ Add section" at bounding box center [816, 445] width 91 height 28
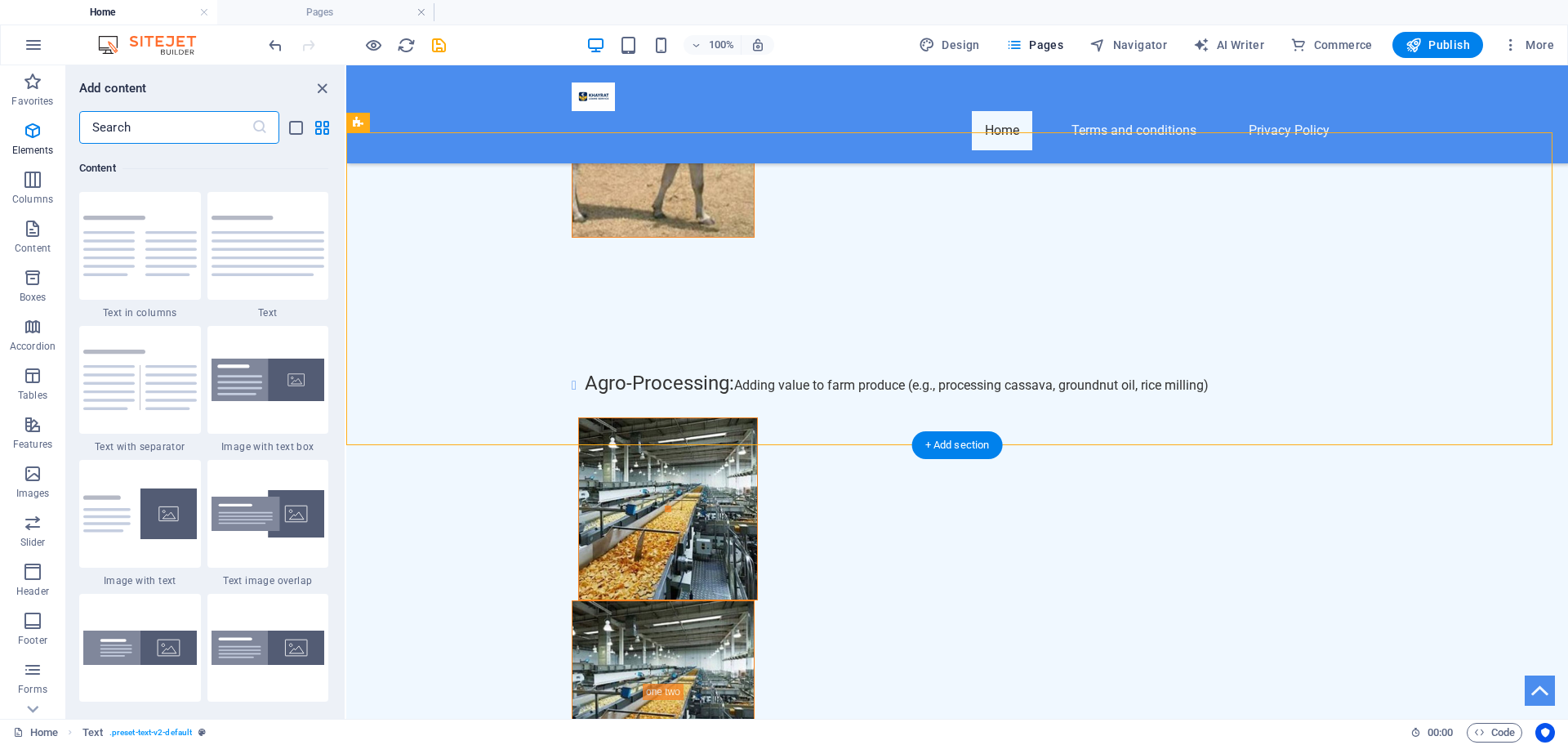
scroll to position [2857, 0]
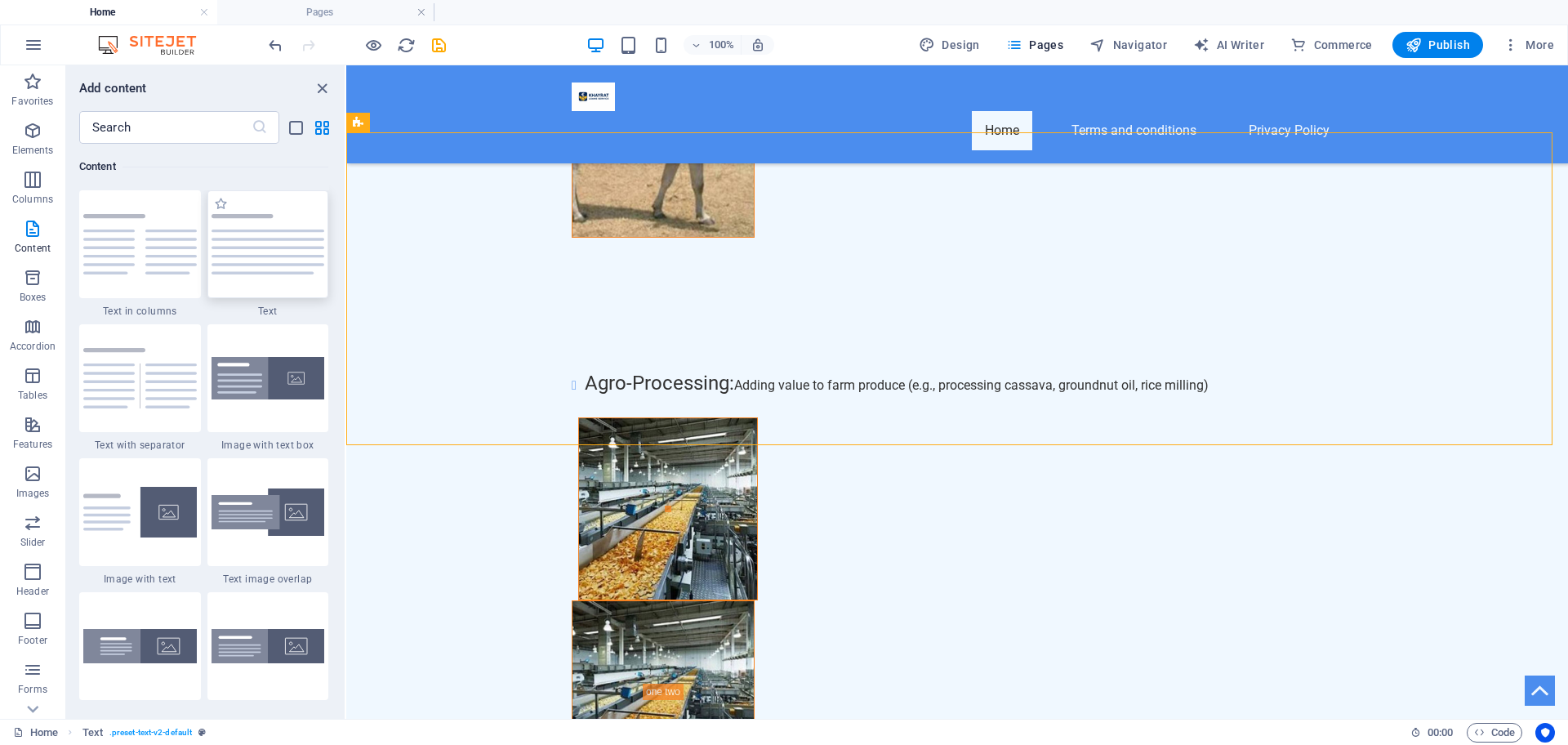
click at [236, 246] on img at bounding box center [268, 244] width 114 height 60
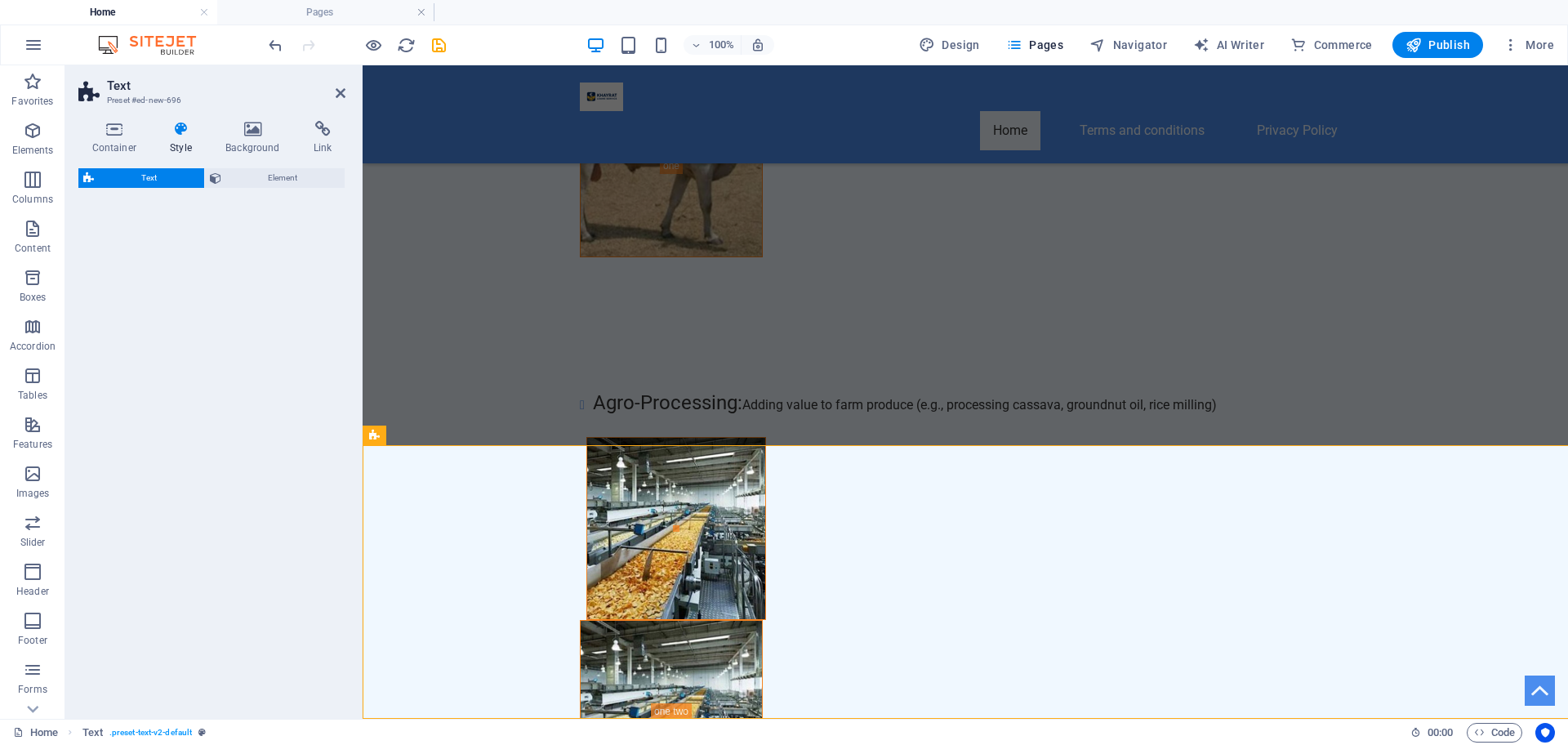
select select "preset-text-v2-default"
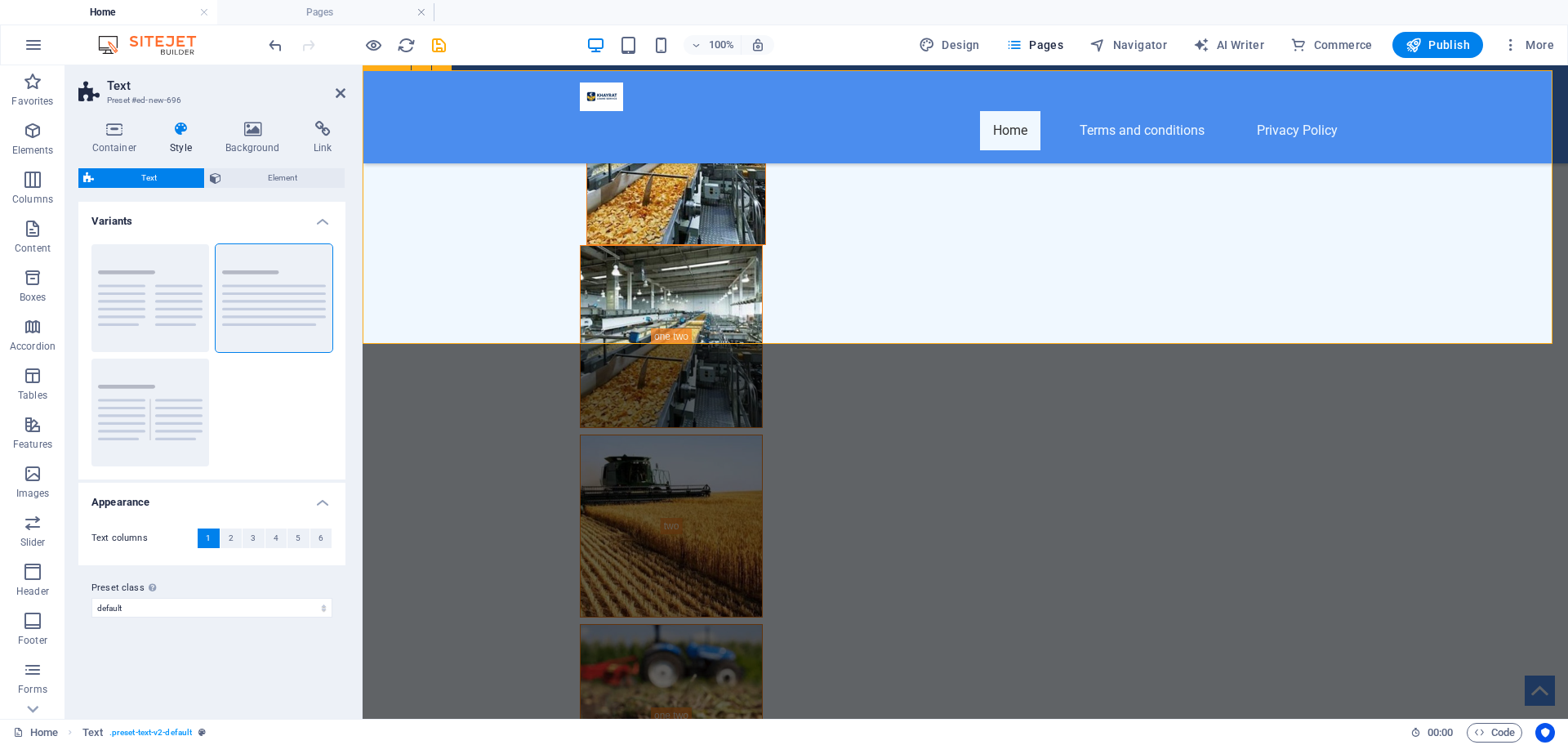
scroll to position [6008, 0]
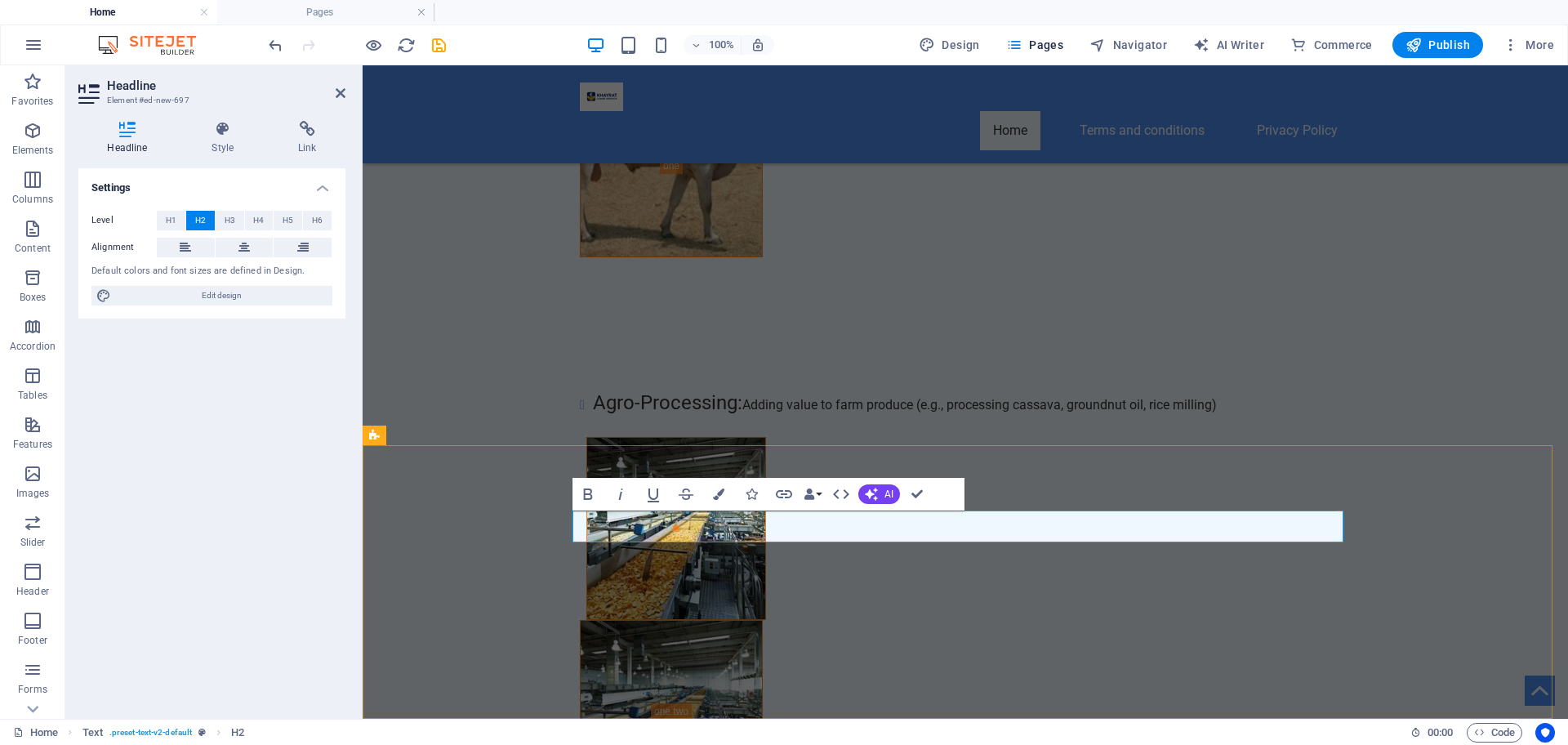
scroll to position [1, 0]
click at [587, 492] on icon "button" at bounding box center [588, 494] width 19 height 19
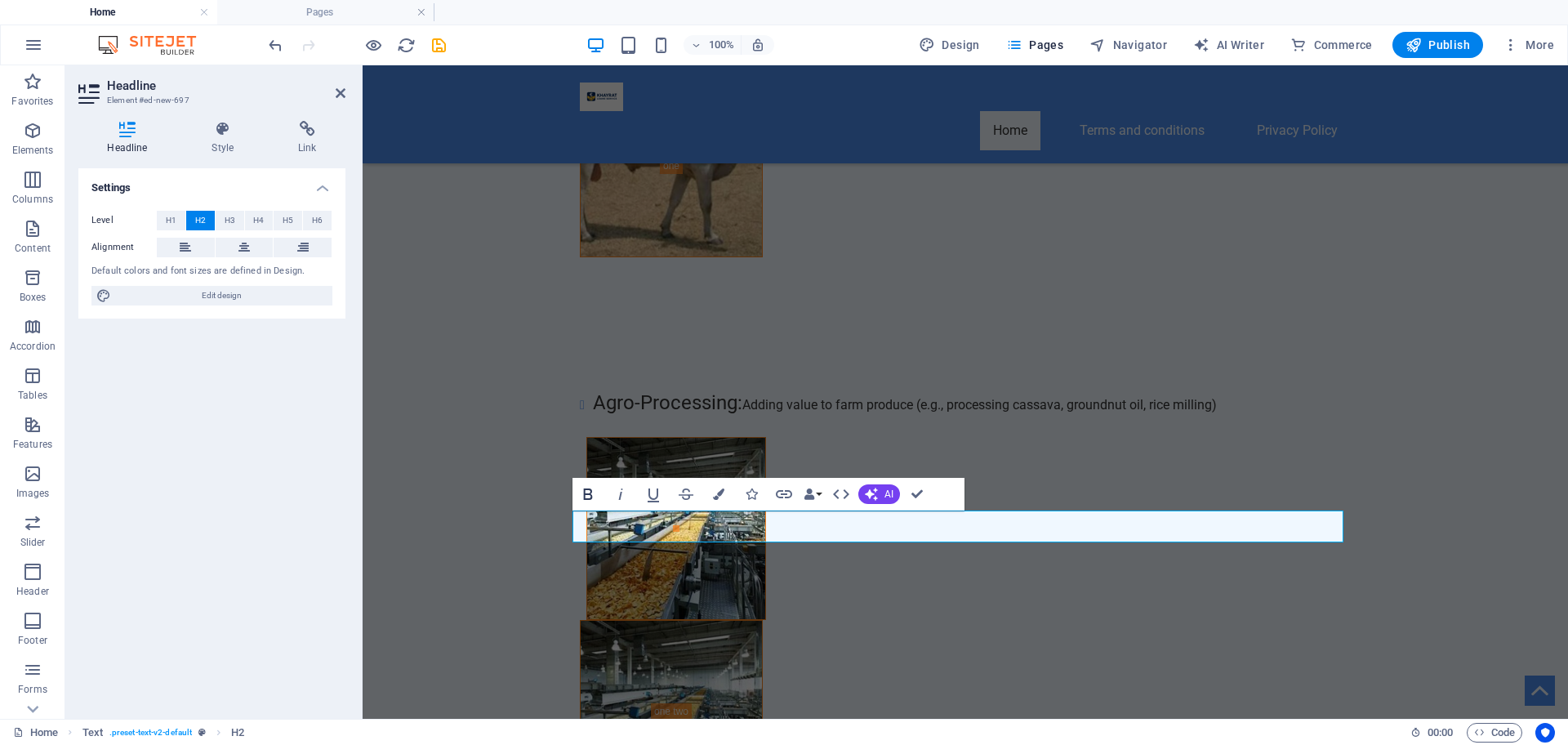
click at [587, 492] on icon "button" at bounding box center [588, 494] width 19 height 19
click at [650, 500] on icon "button" at bounding box center [653, 494] width 19 height 19
click at [623, 499] on icon "button" at bounding box center [620, 494] width 19 height 19
click at [624, 498] on icon "button" at bounding box center [620, 494] width 19 height 19
click at [627, 492] on icon "button" at bounding box center [620, 494] width 19 height 19
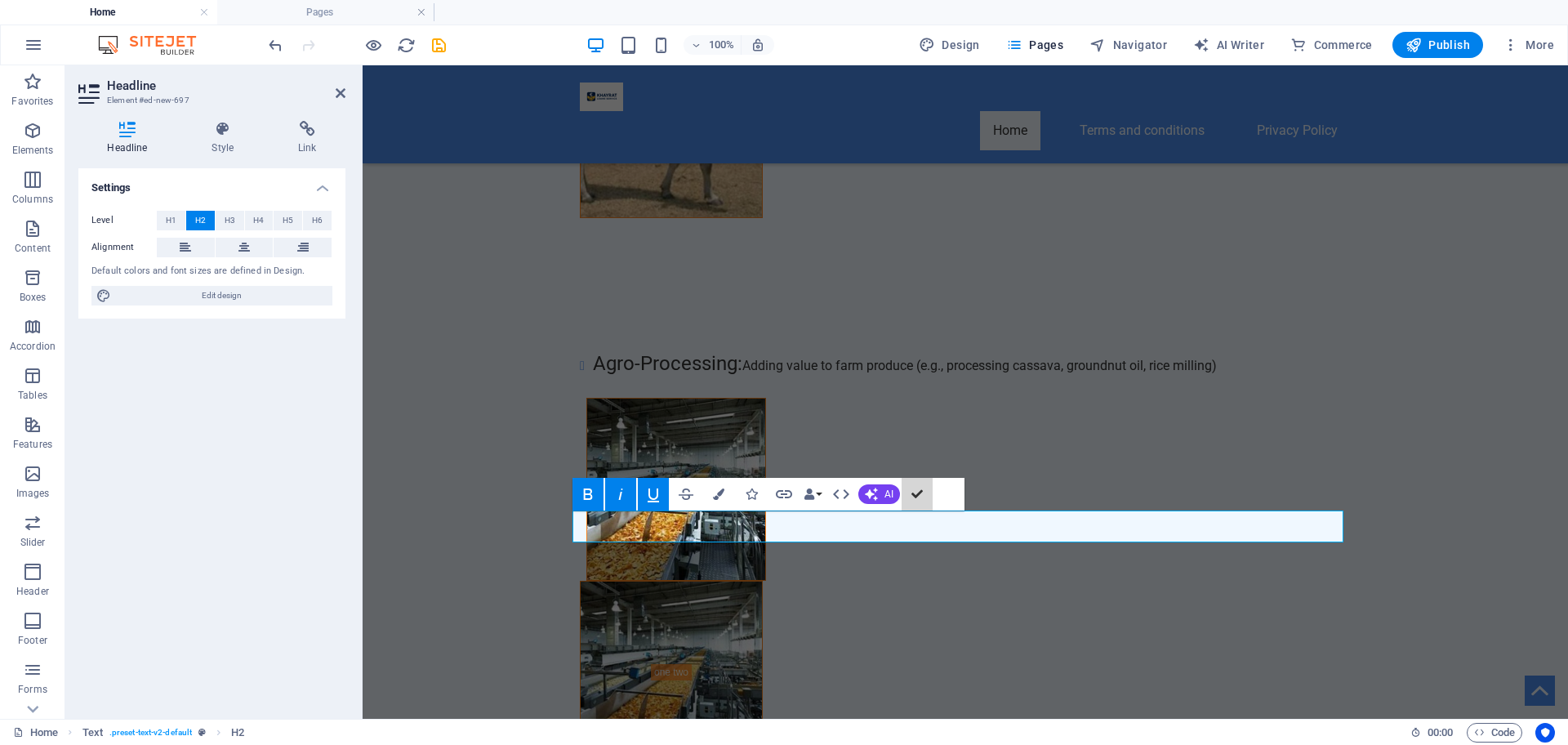
scroll to position [5988, 0]
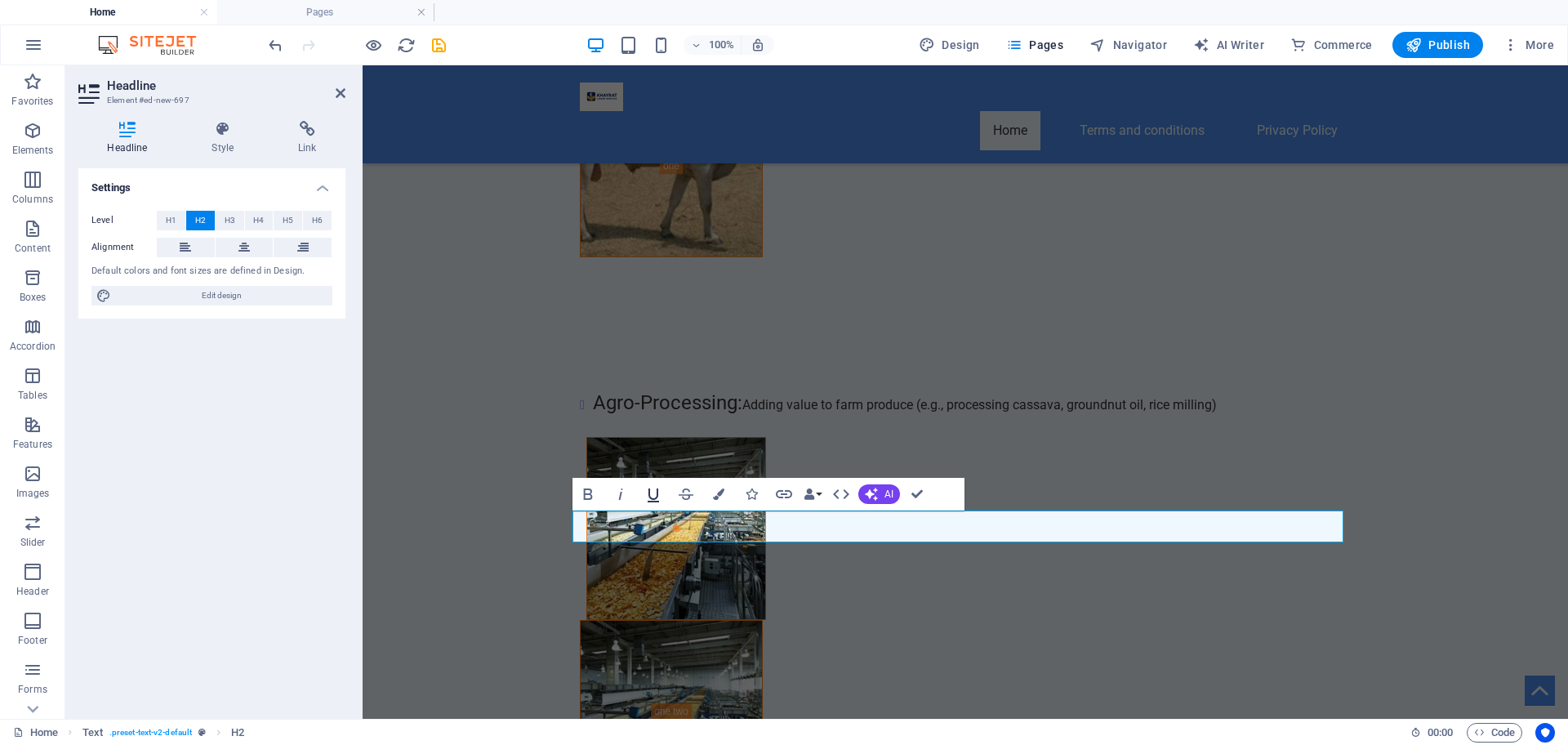
click at [656, 499] on icon "button" at bounding box center [653, 494] width 19 height 19
click at [590, 496] on icon "button" at bounding box center [587, 494] width 9 height 12
click at [619, 490] on icon "button" at bounding box center [620, 494] width 19 height 19
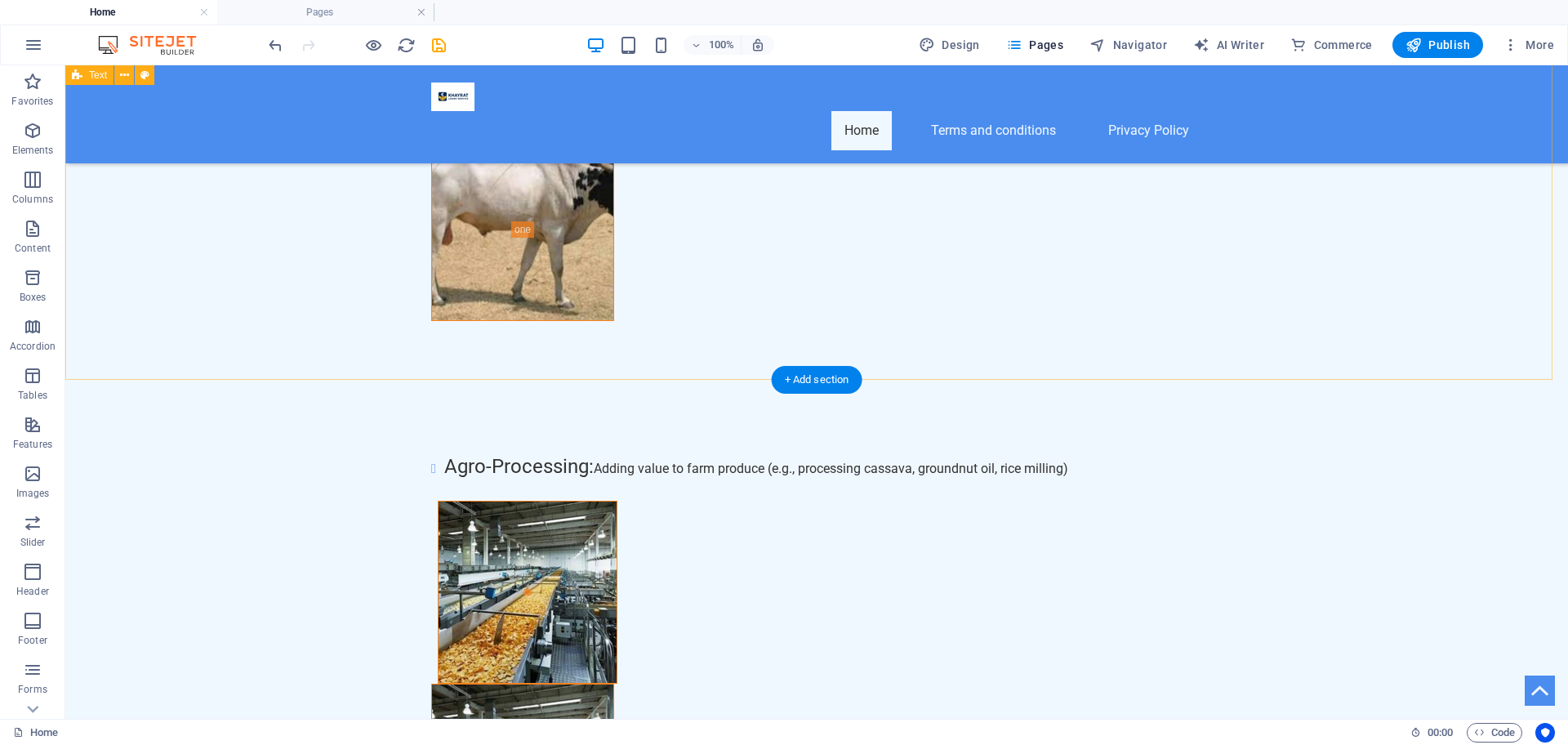
scroll to position [5988, 0]
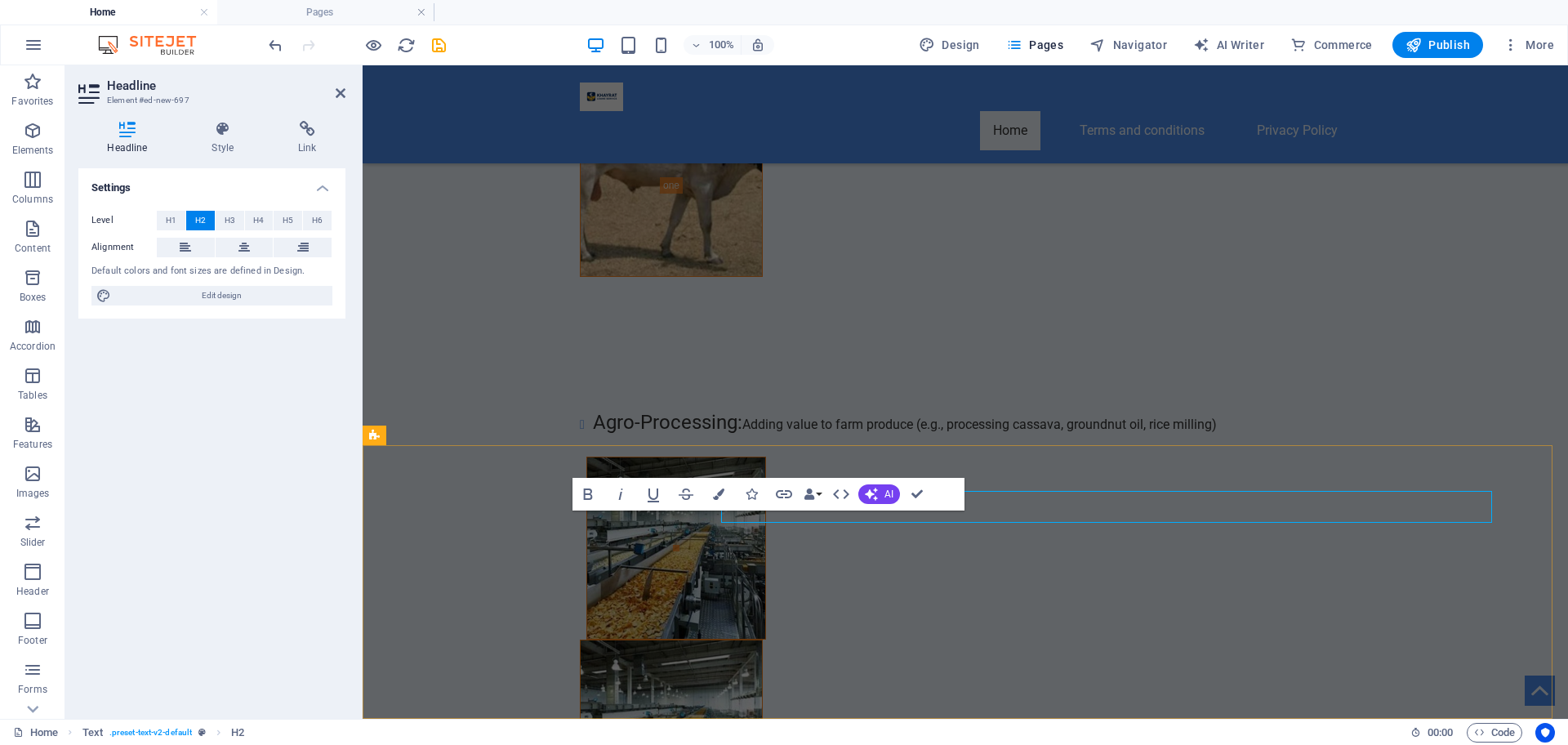
scroll to position [6008, 0]
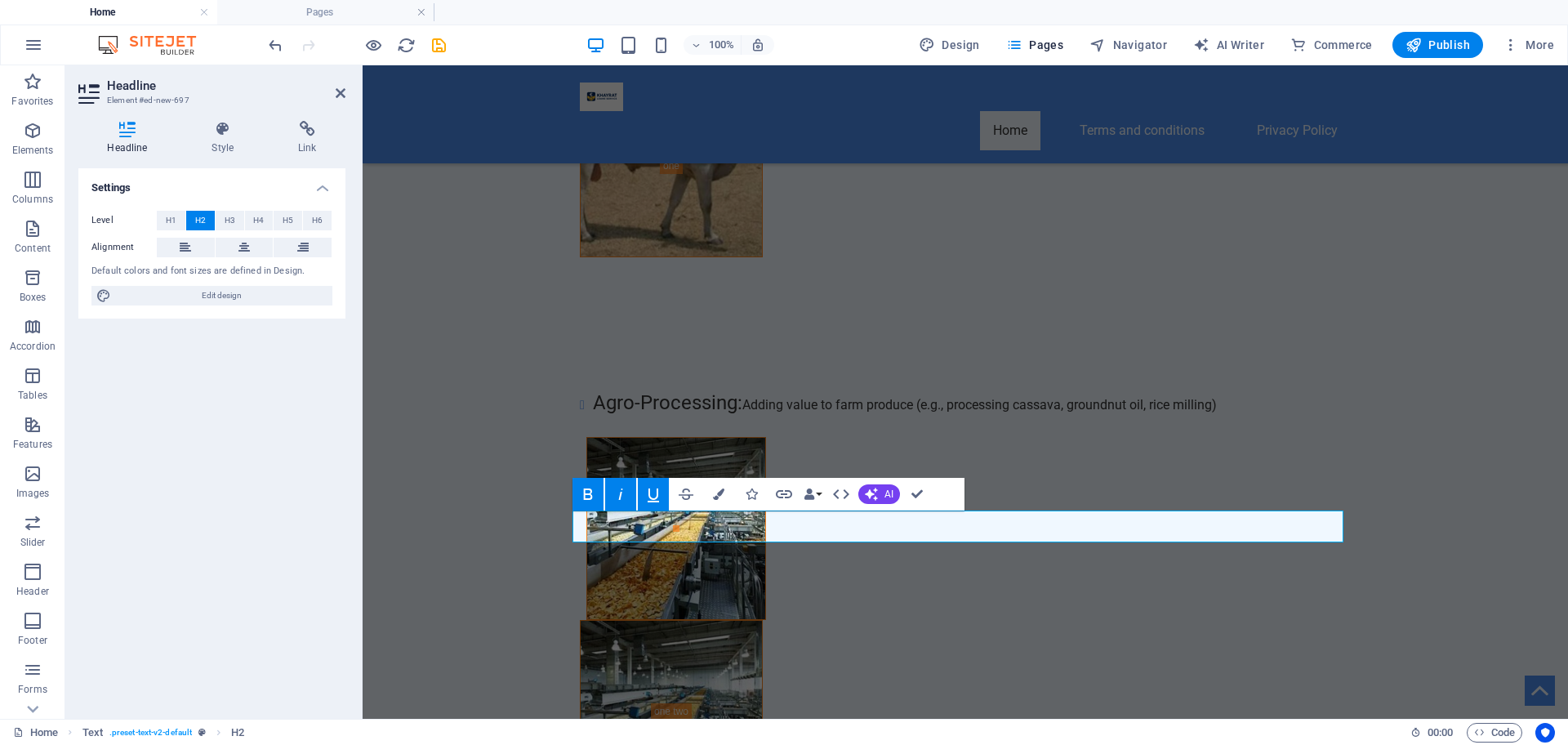
click at [616, 485] on icon "button" at bounding box center [620, 494] width 19 height 19
click at [585, 493] on icon "button" at bounding box center [588, 494] width 19 height 19
click at [619, 495] on icon "button" at bounding box center [620, 494] width 4 height 12
click at [621, 490] on icon "button" at bounding box center [620, 494] width 19 height 19
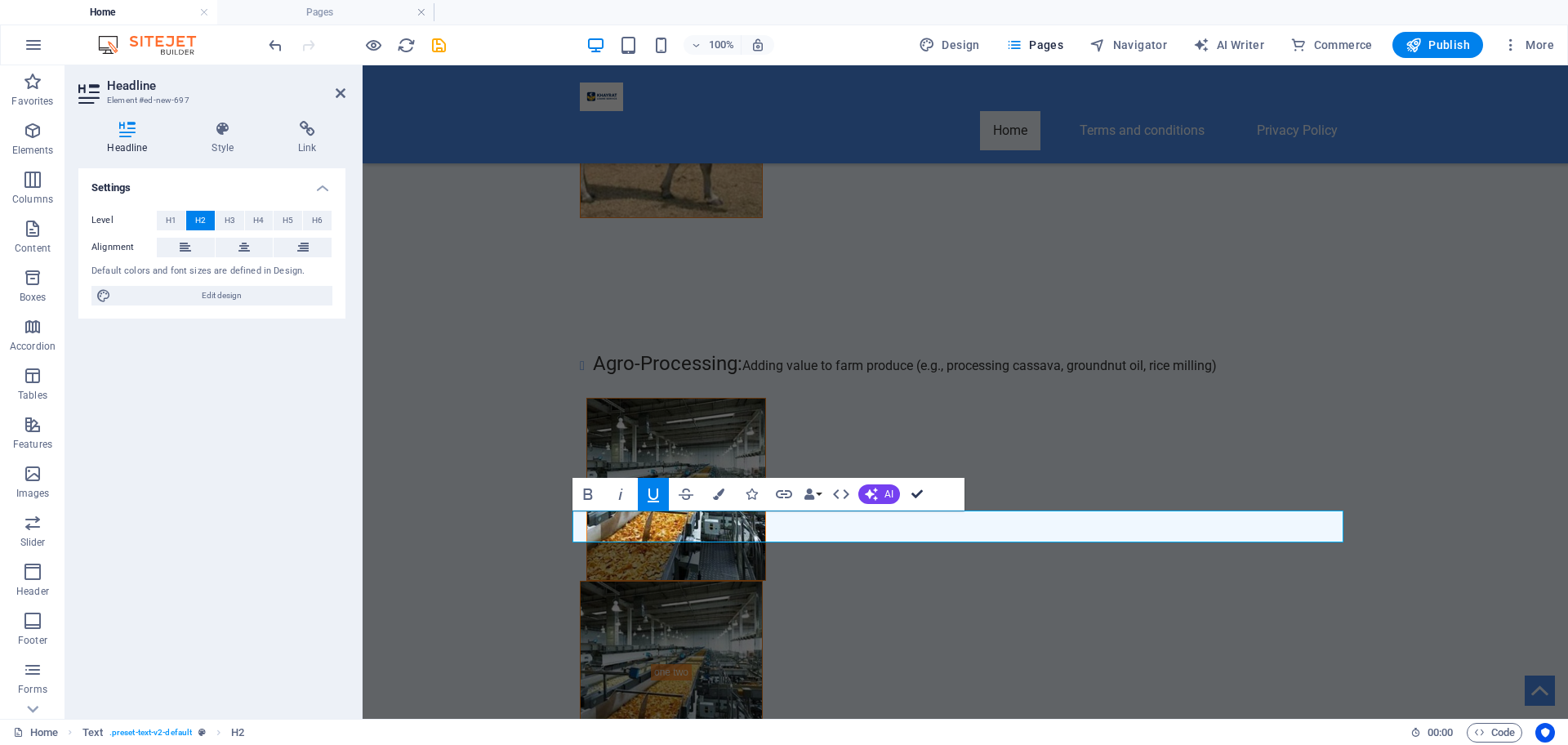
scroll to position [5988, 0]
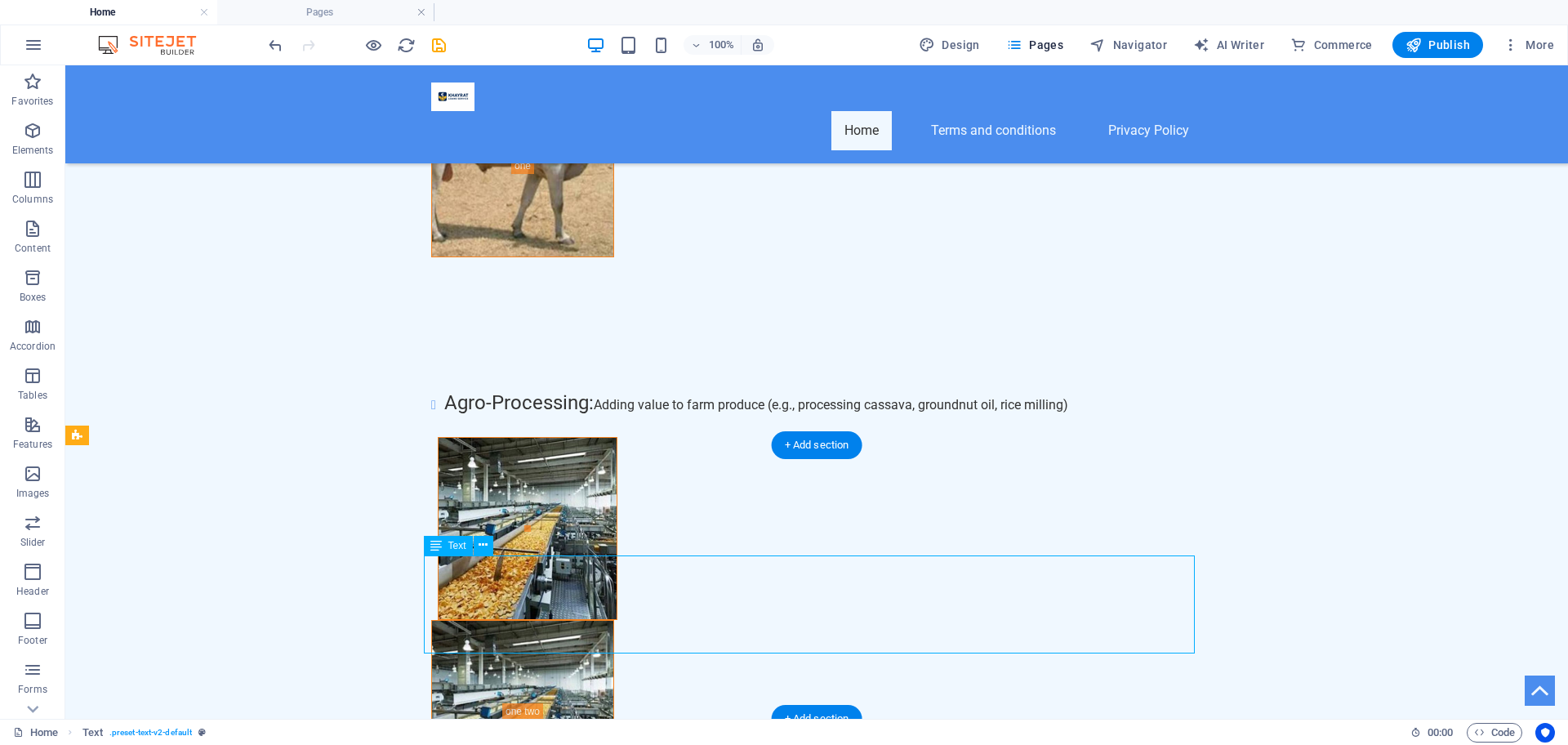
scroll to position [6008, 0]
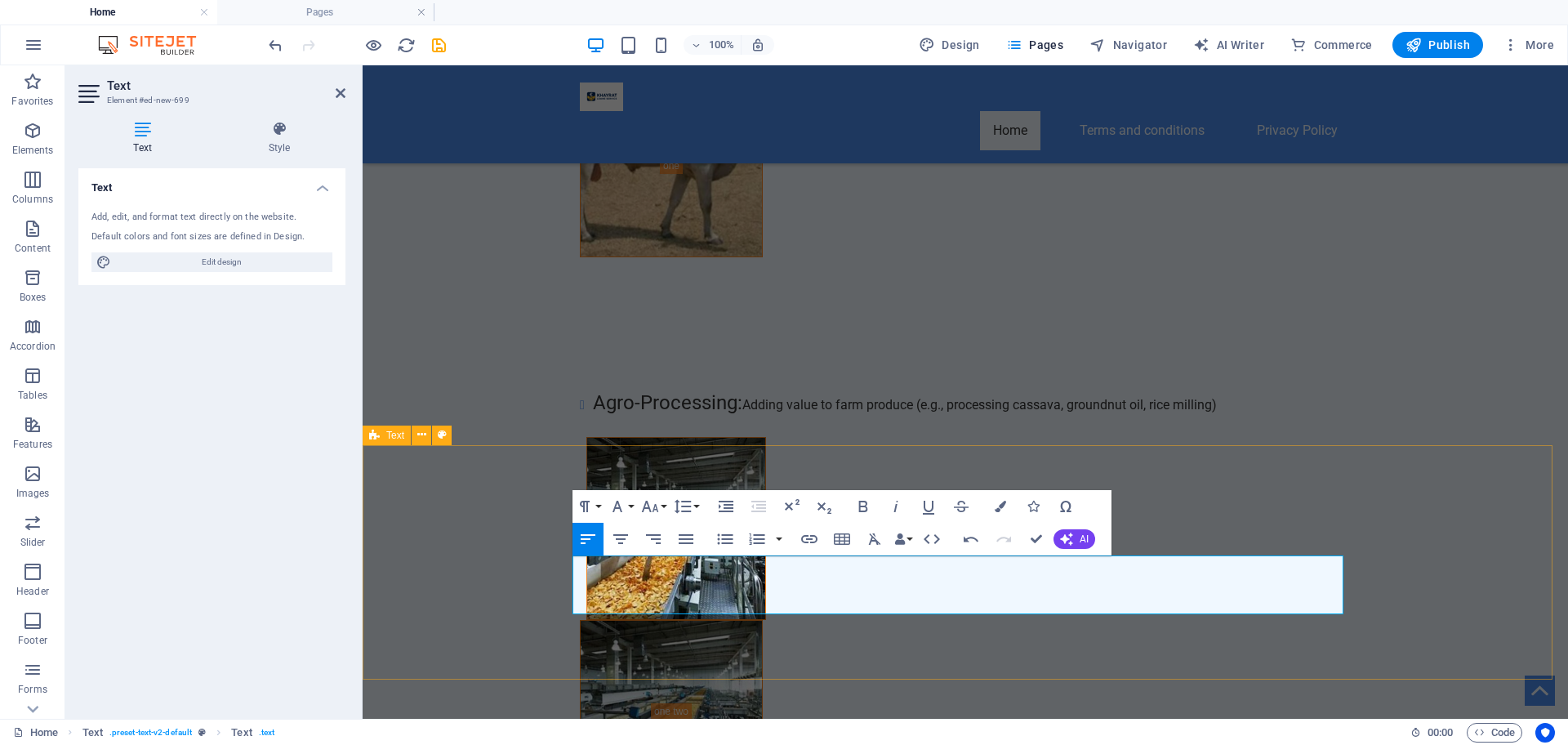
scroll to position [1611, 0]
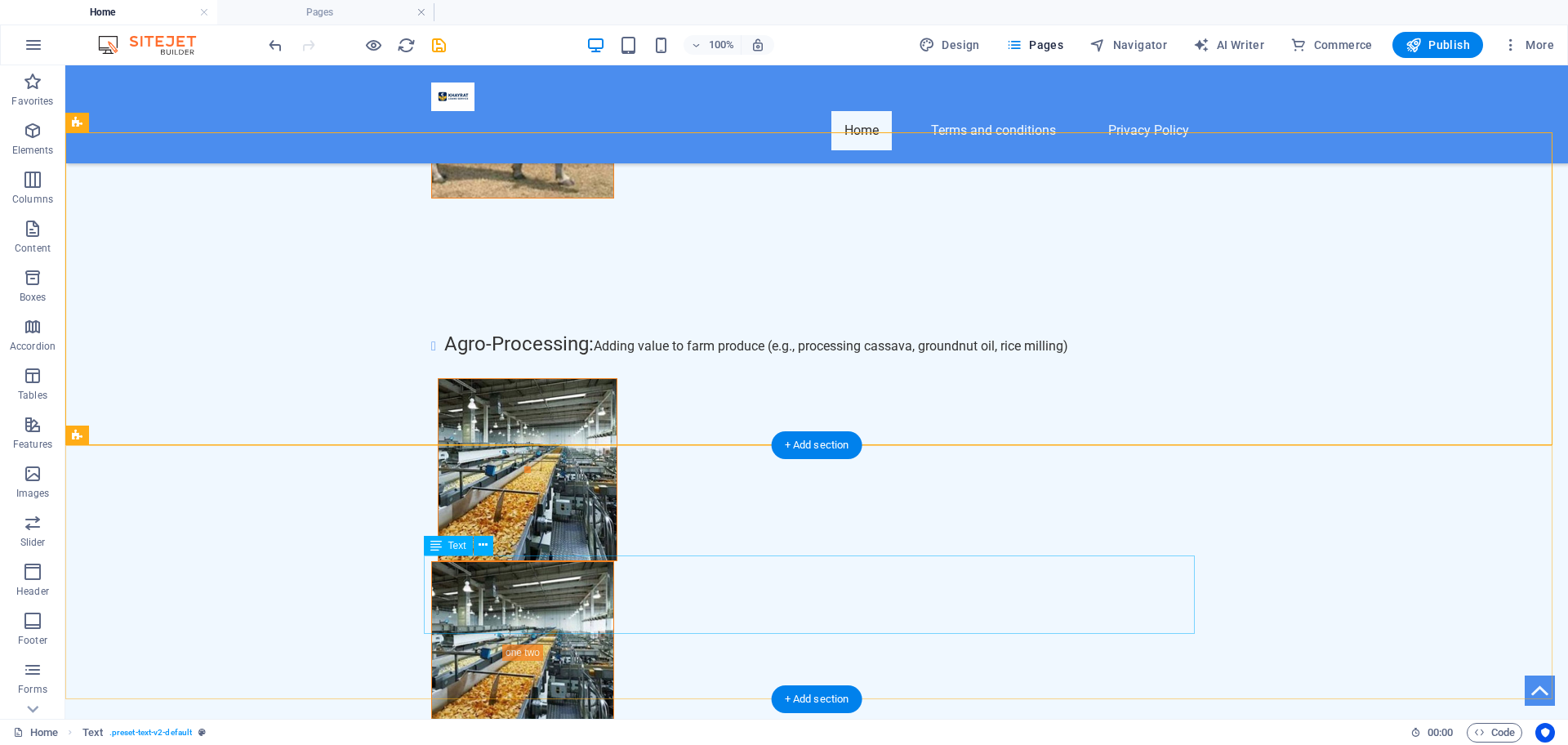
scroll to position [5988, 0]
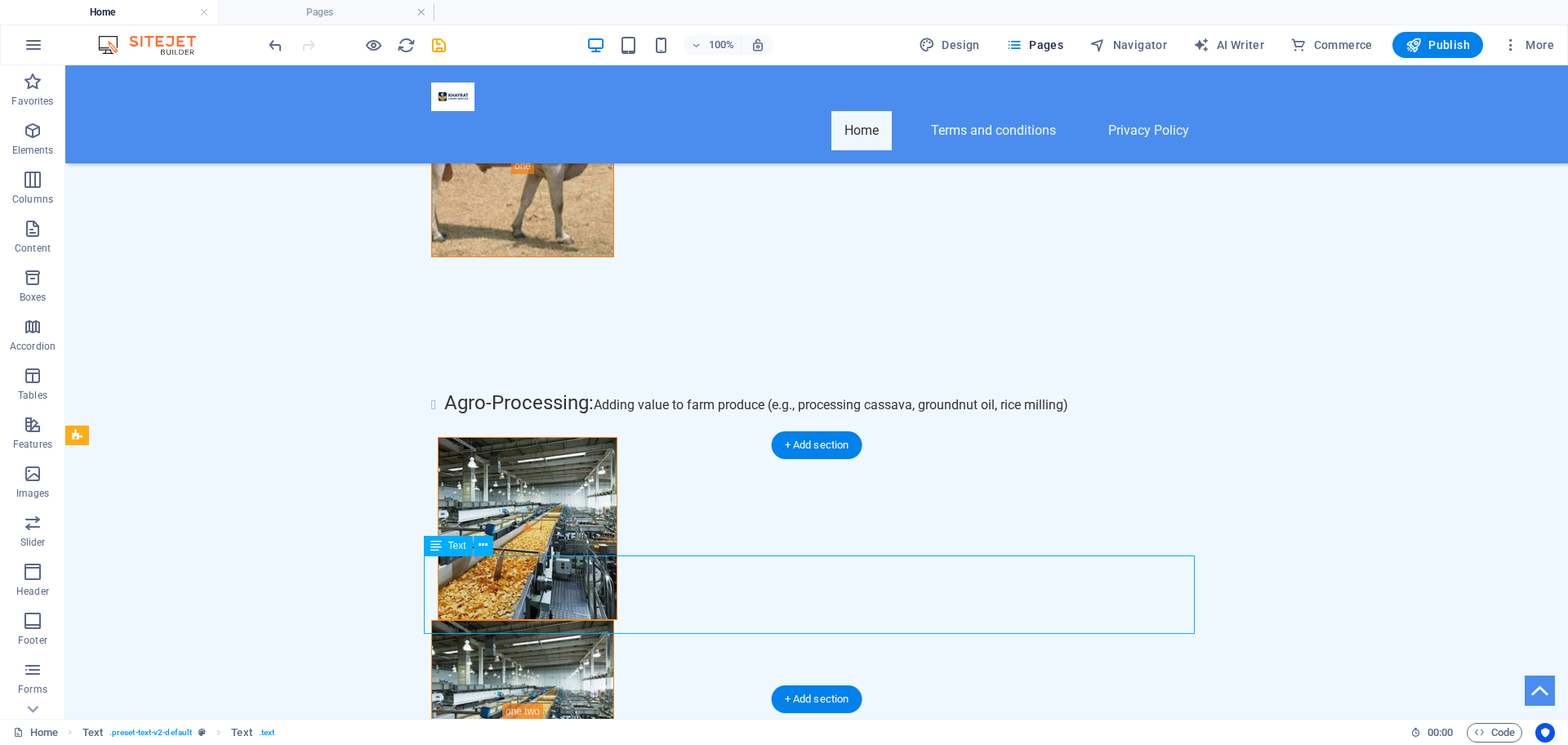
scroll to position [6008, 0]
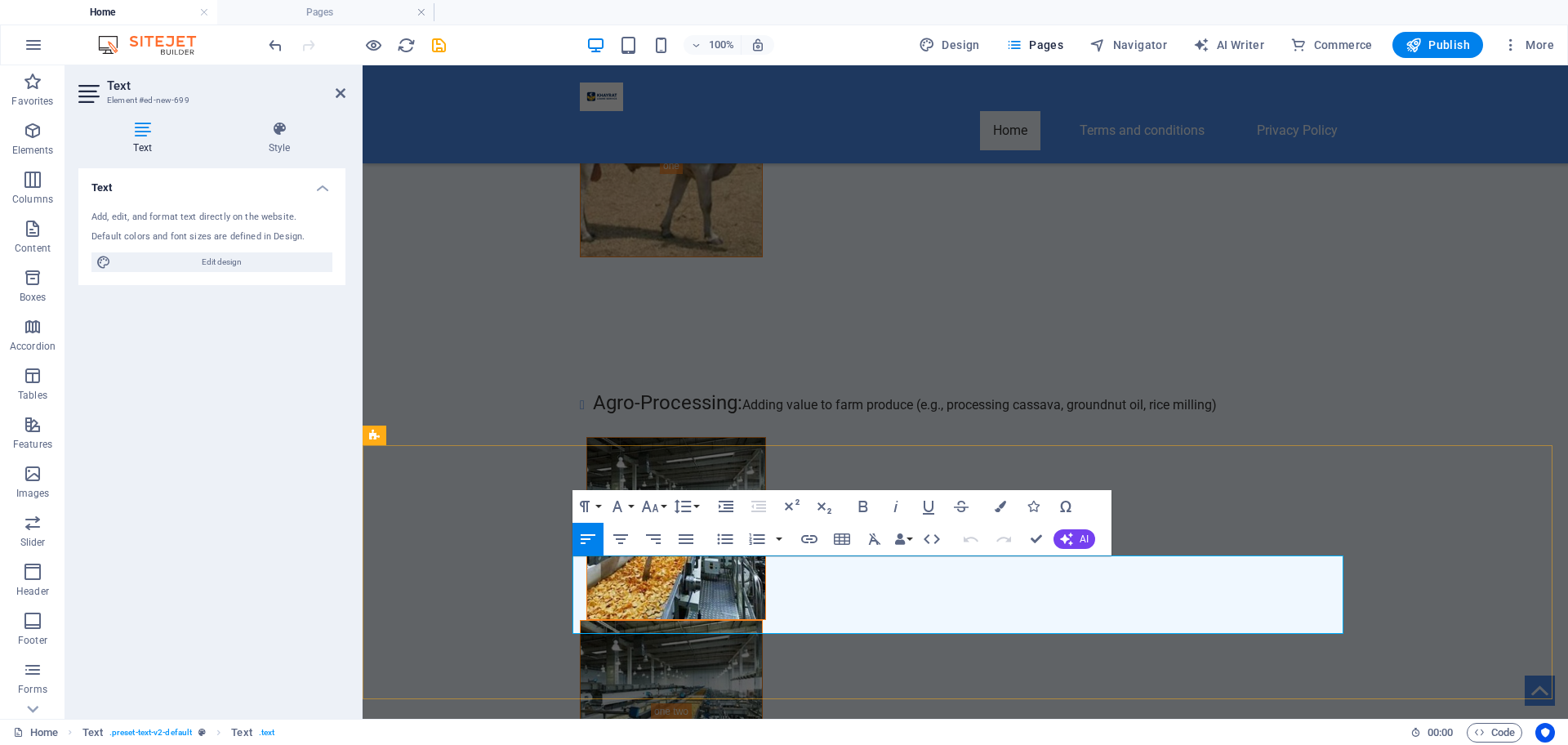
click at [978, 541] on icon "button" at bounding box center [971, 539] width 19 height 19
click at [1002, 536] on icon "button" at bounding box center [1004, 539] width 19 height 19
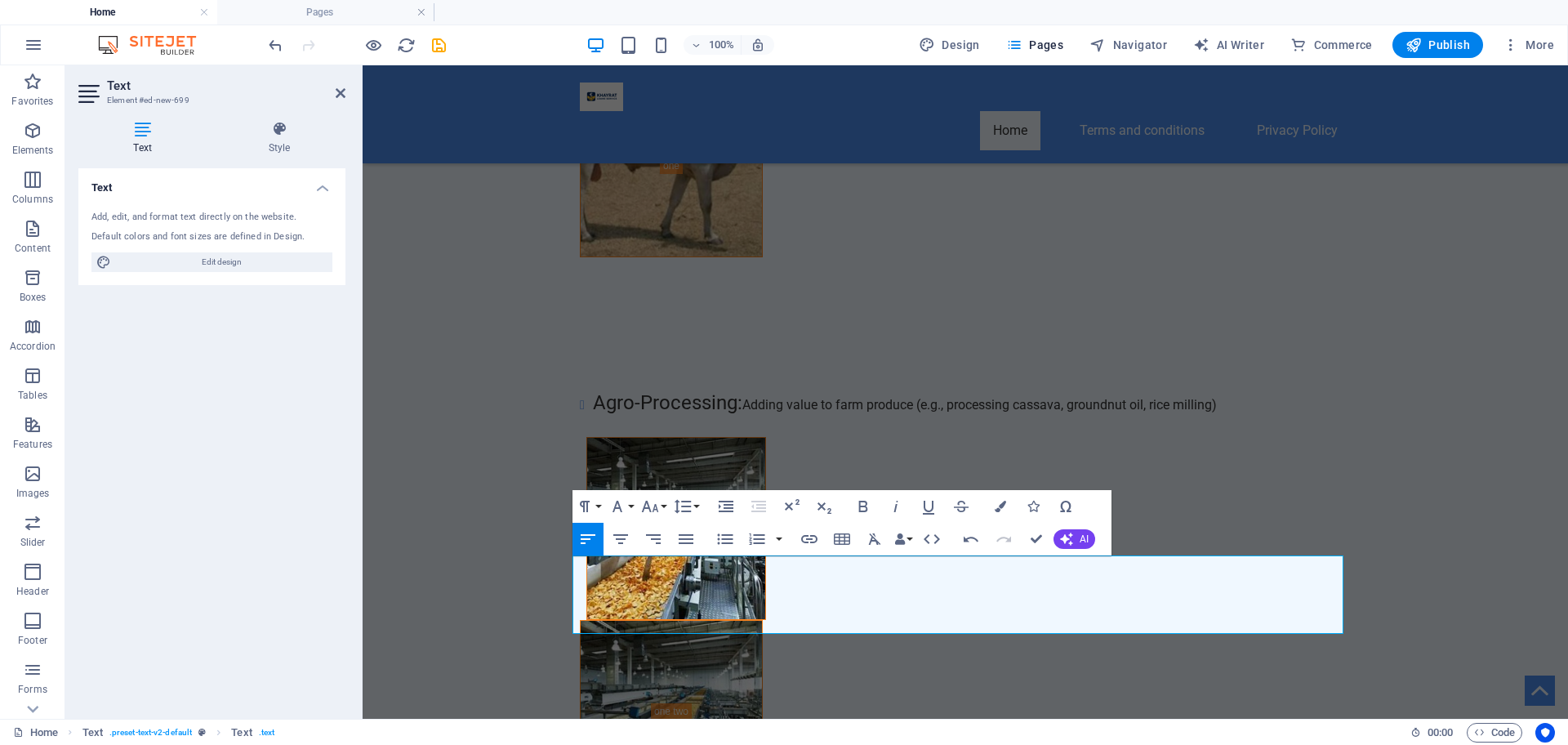
click at [1002, 536] on icon "button" at bounding box center [1004, 539] width 19 height 19
click at [965, 534] on icon "button" at bounding box center [971, 539] width 19 height 19
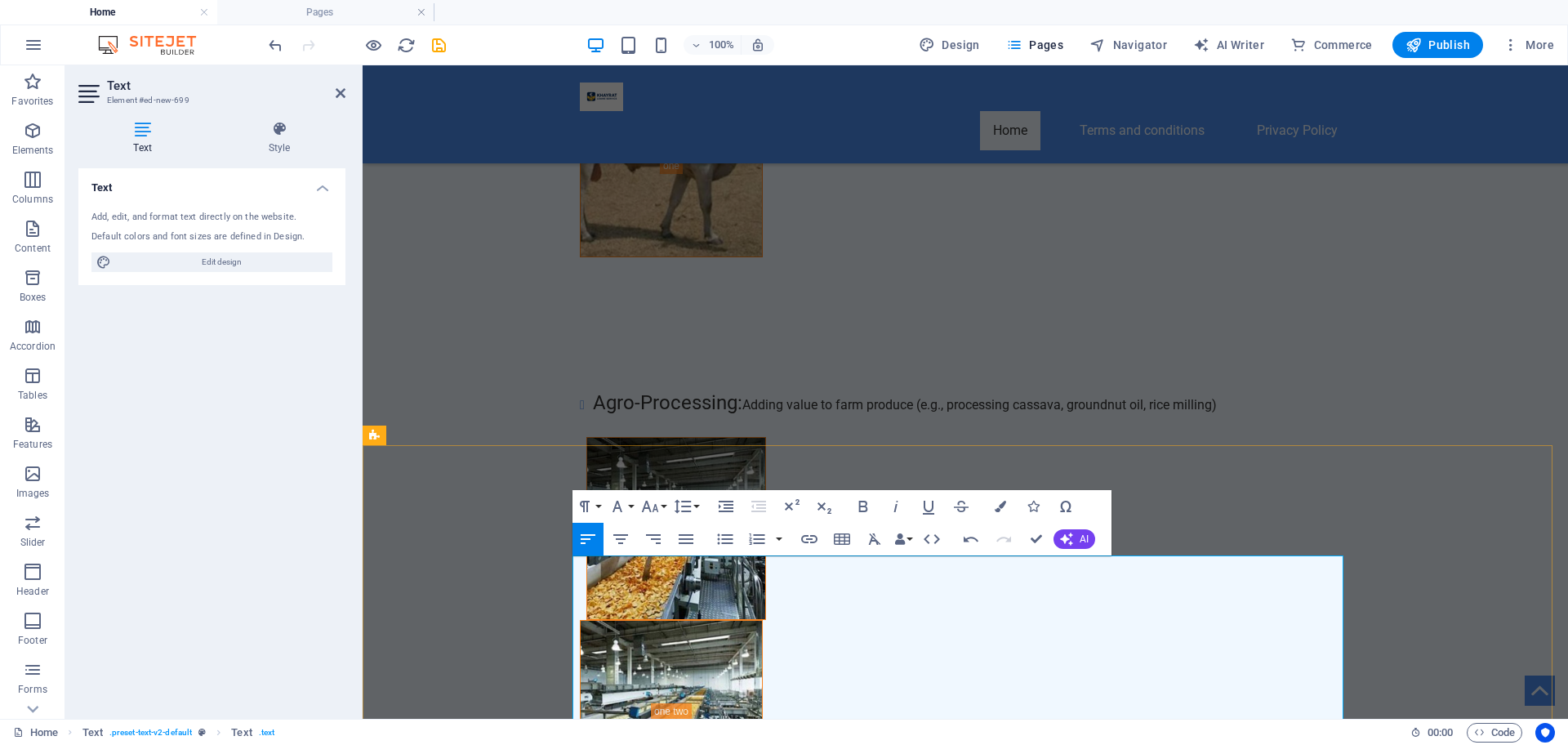
scroll to position [6259, 0]
drag, startPoint x: 657, startPoint y: 621, endPoint x: 571, endPoint y: 622, distance: 86.0
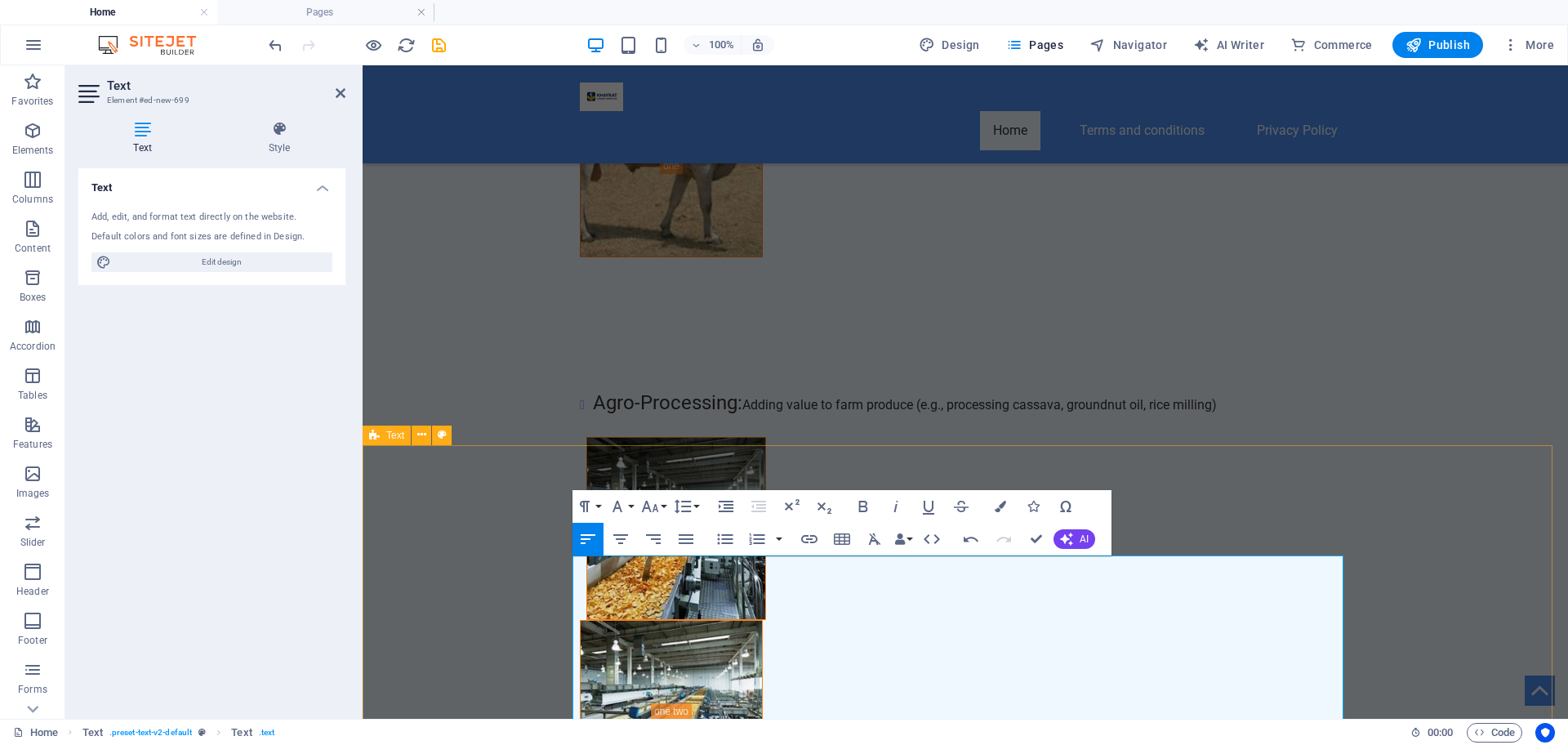
click at [666, 499] on button "Font Size" at bounding box center [653, 506] width 31 height 33
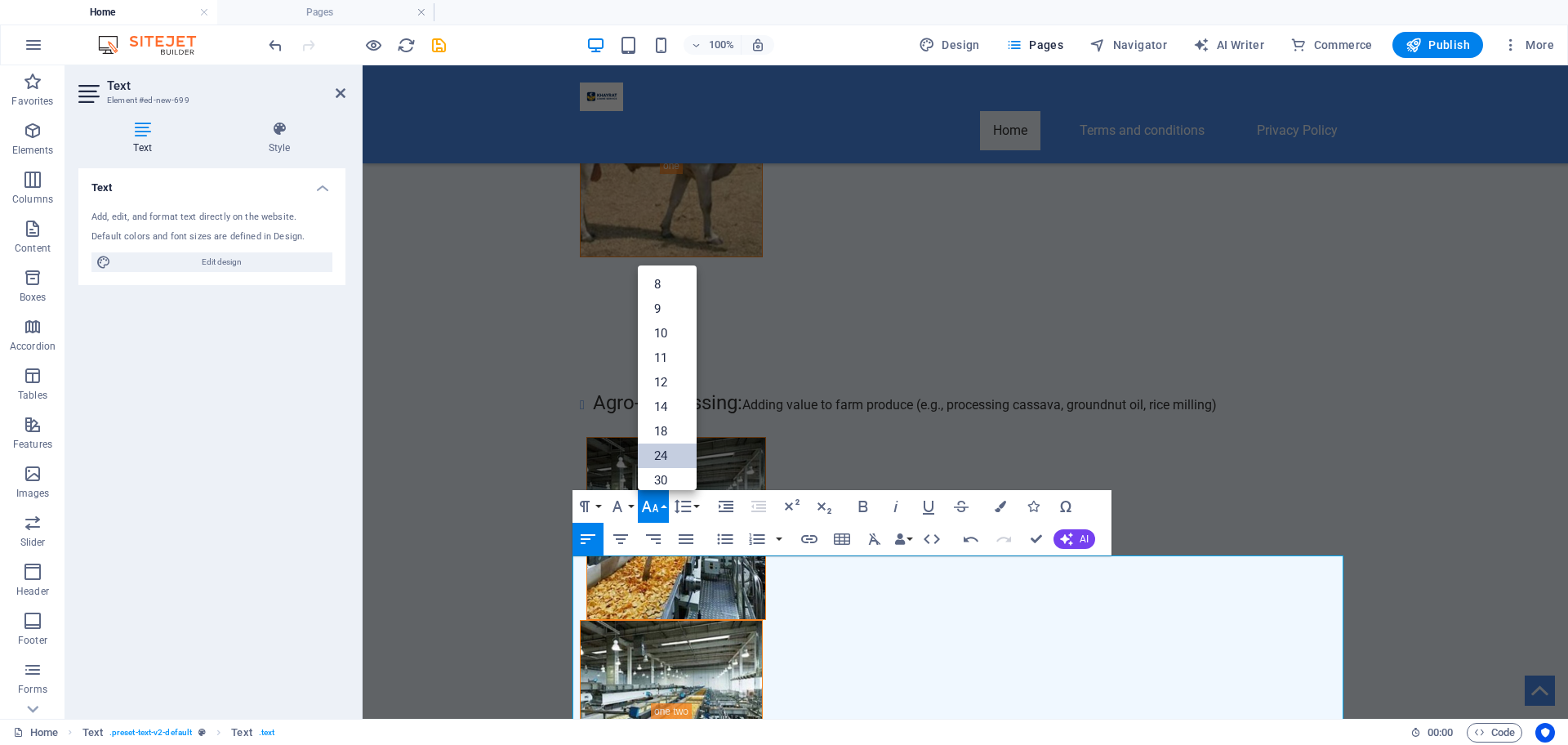
click at [670, 452] on link "24" at bounding box center [667, 455] width 58 height 24
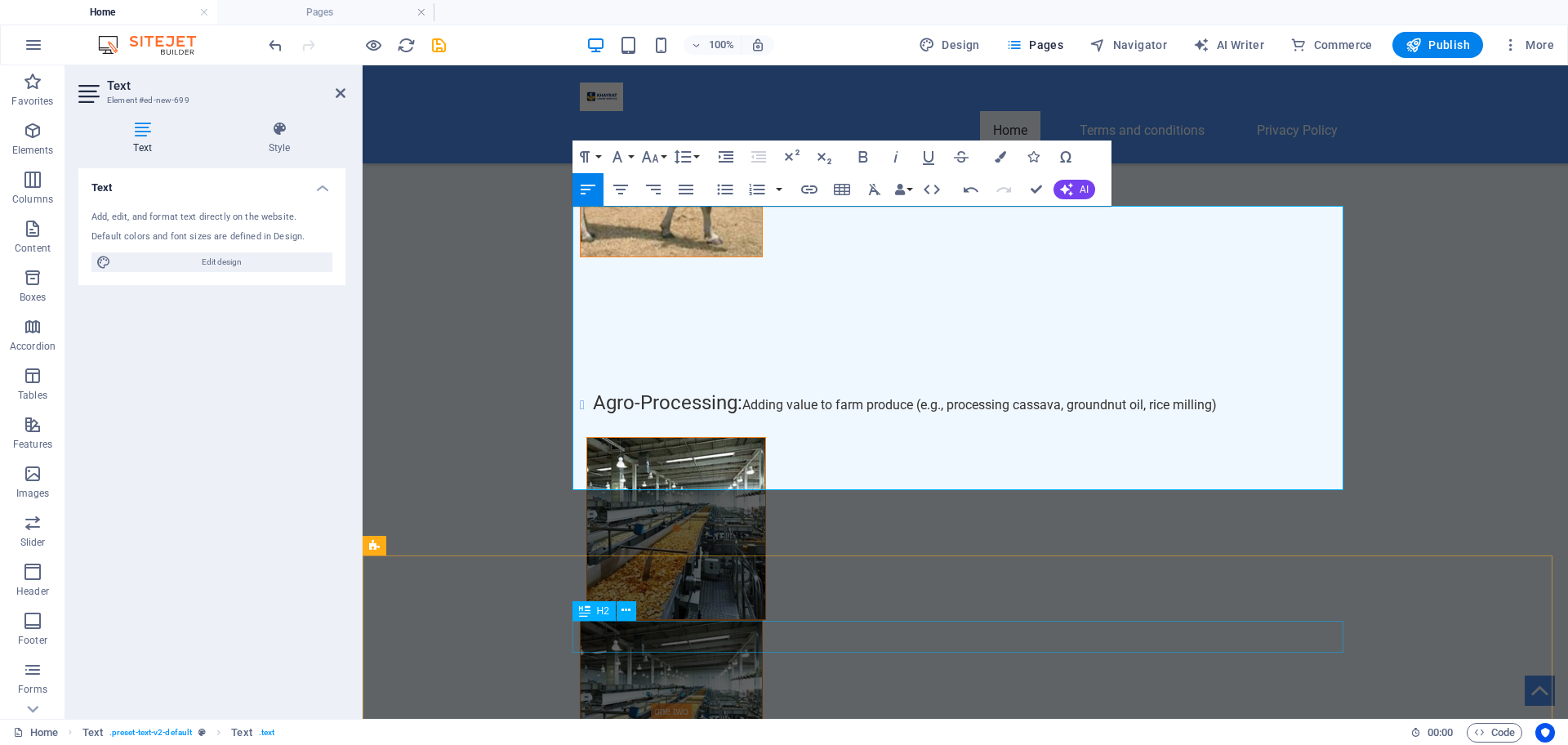
scroll to position [6383, 0]
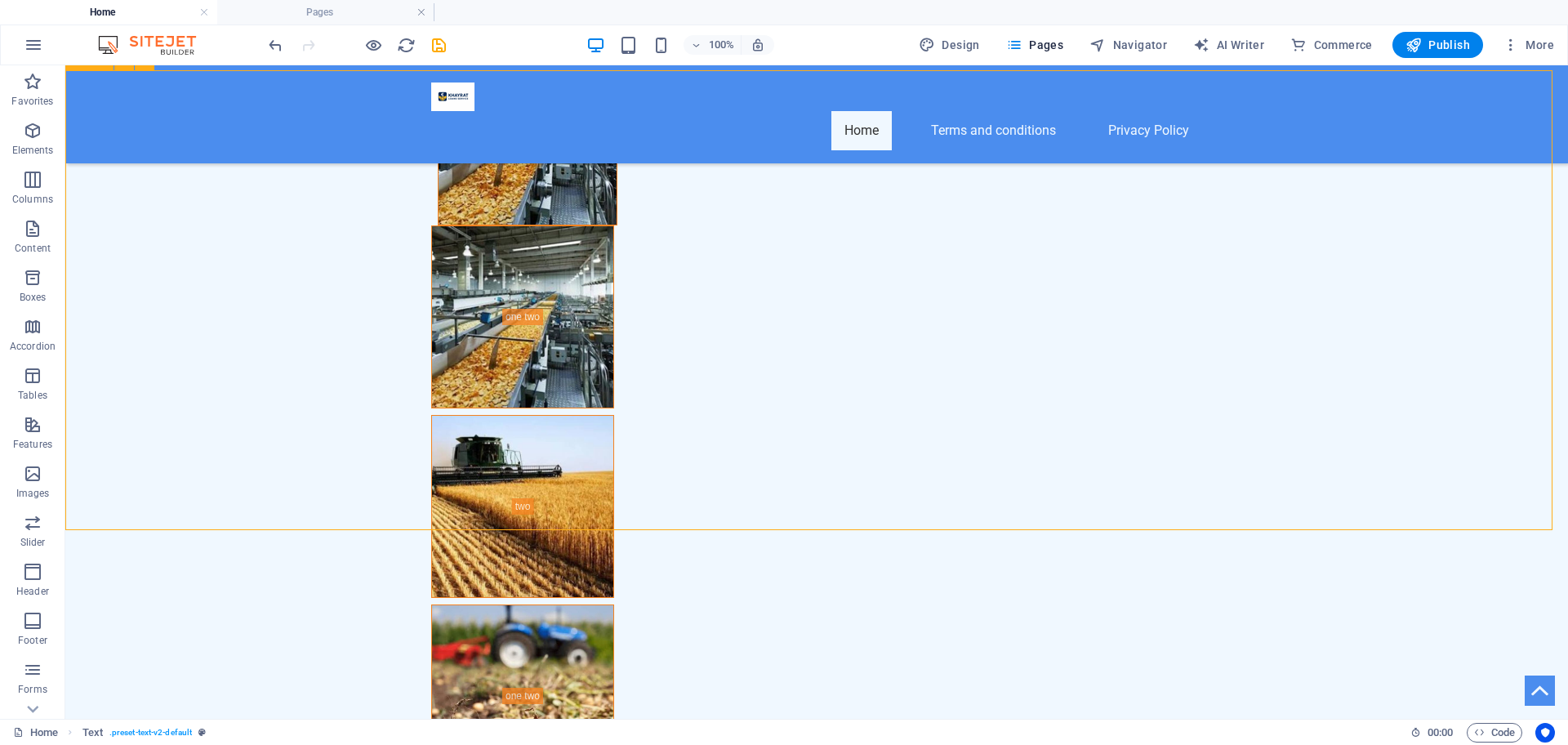
scroll to position [6363, 0]
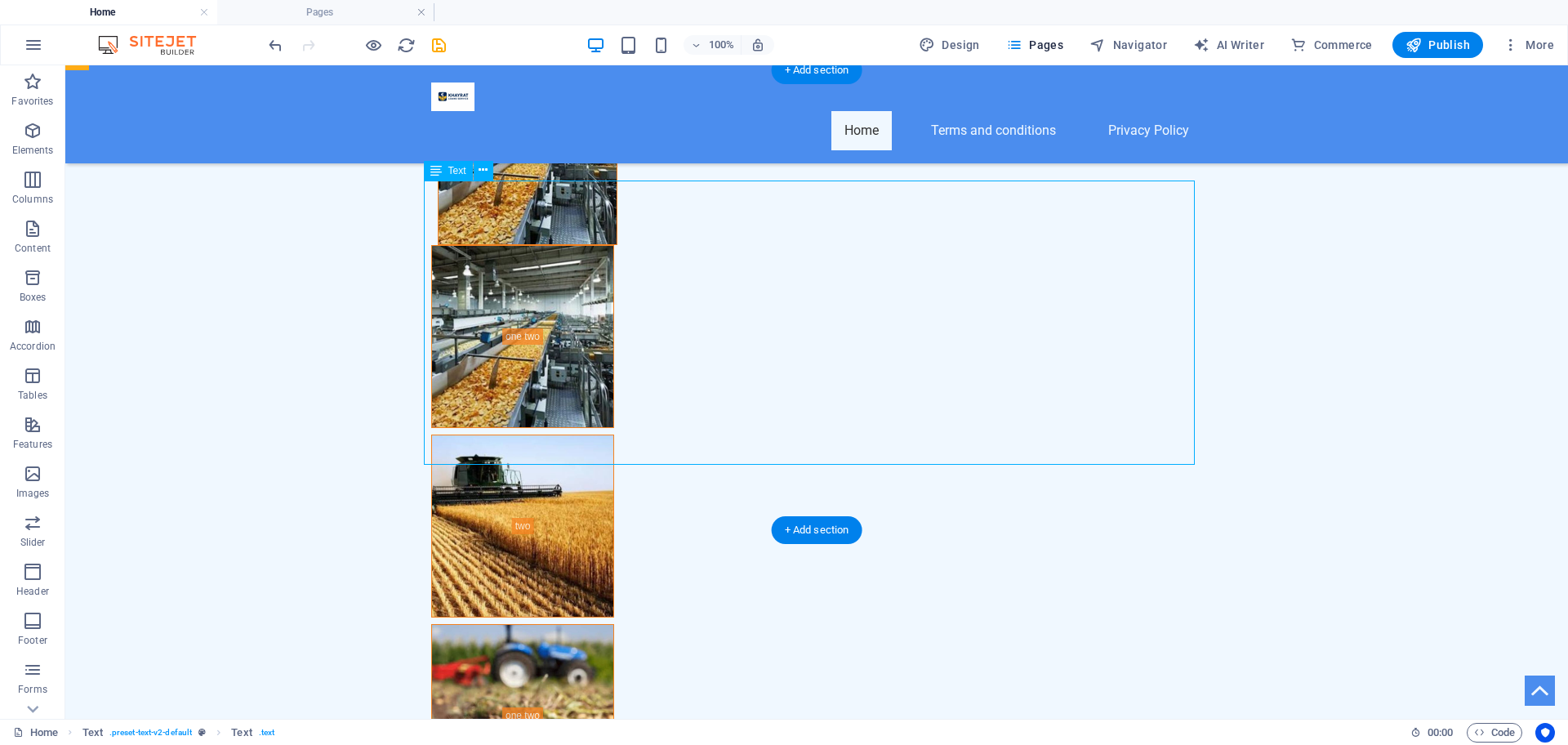
scroll to position [6383, 0]
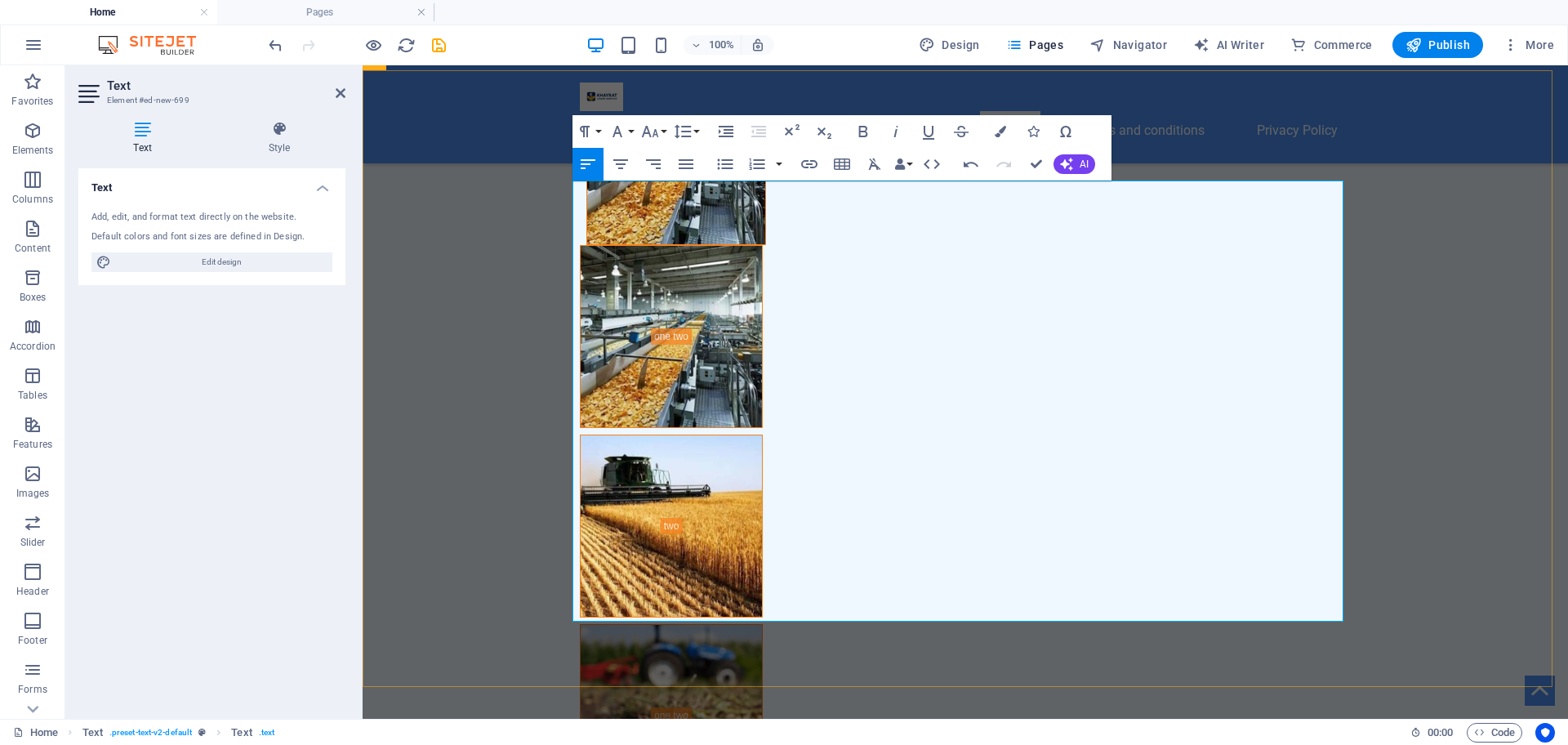
scroll to position [4136, 0]
drag, startPoint x: 701, startPoint y: 455, endPoint x: 564, endPoint y: 455, distance: 137.0
click at [665, 129] on button "Font Size" at bounding box center [653, 131] width 31 height 33
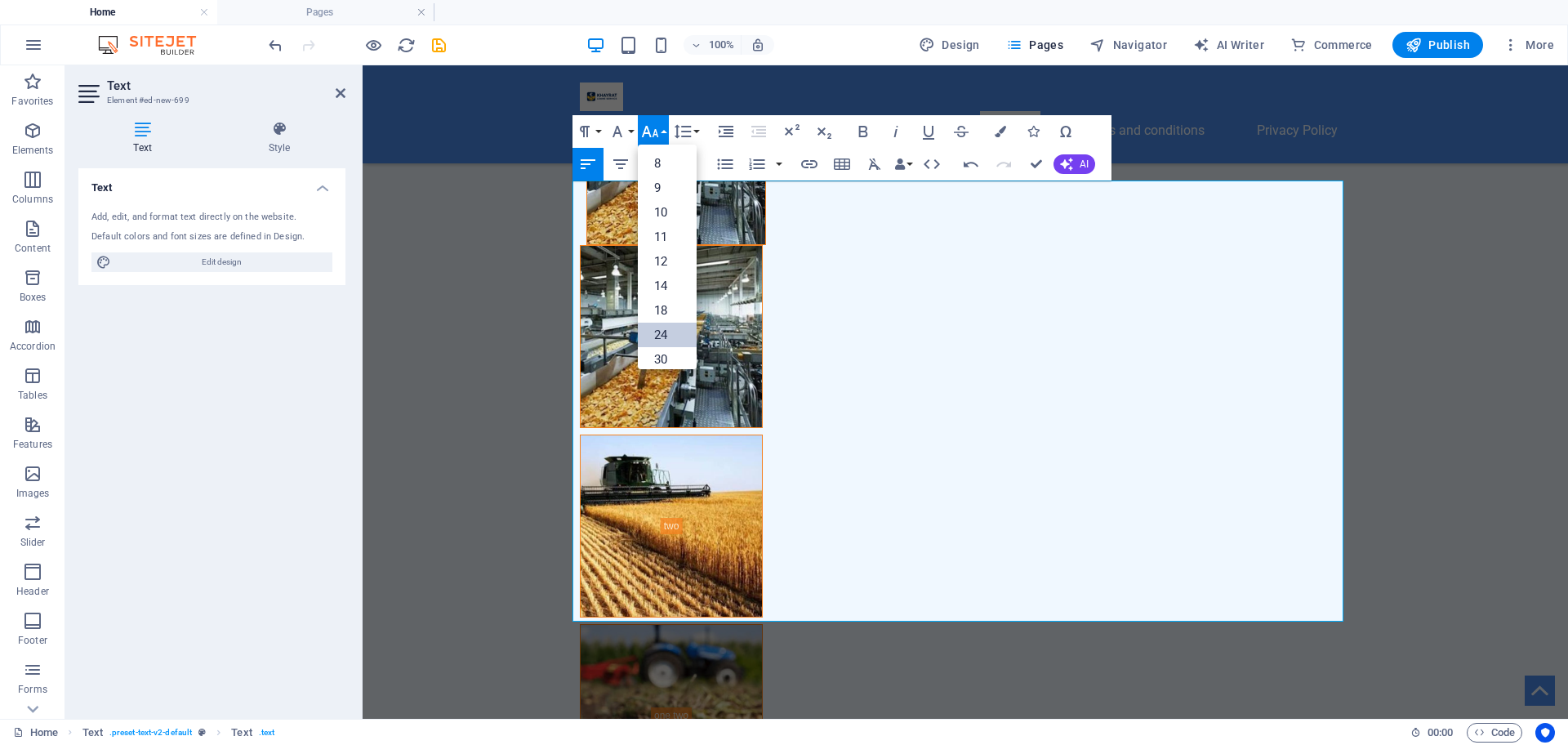
click at [667, 328] on link "24" at bounding box center [667, 334] width 58 height 24
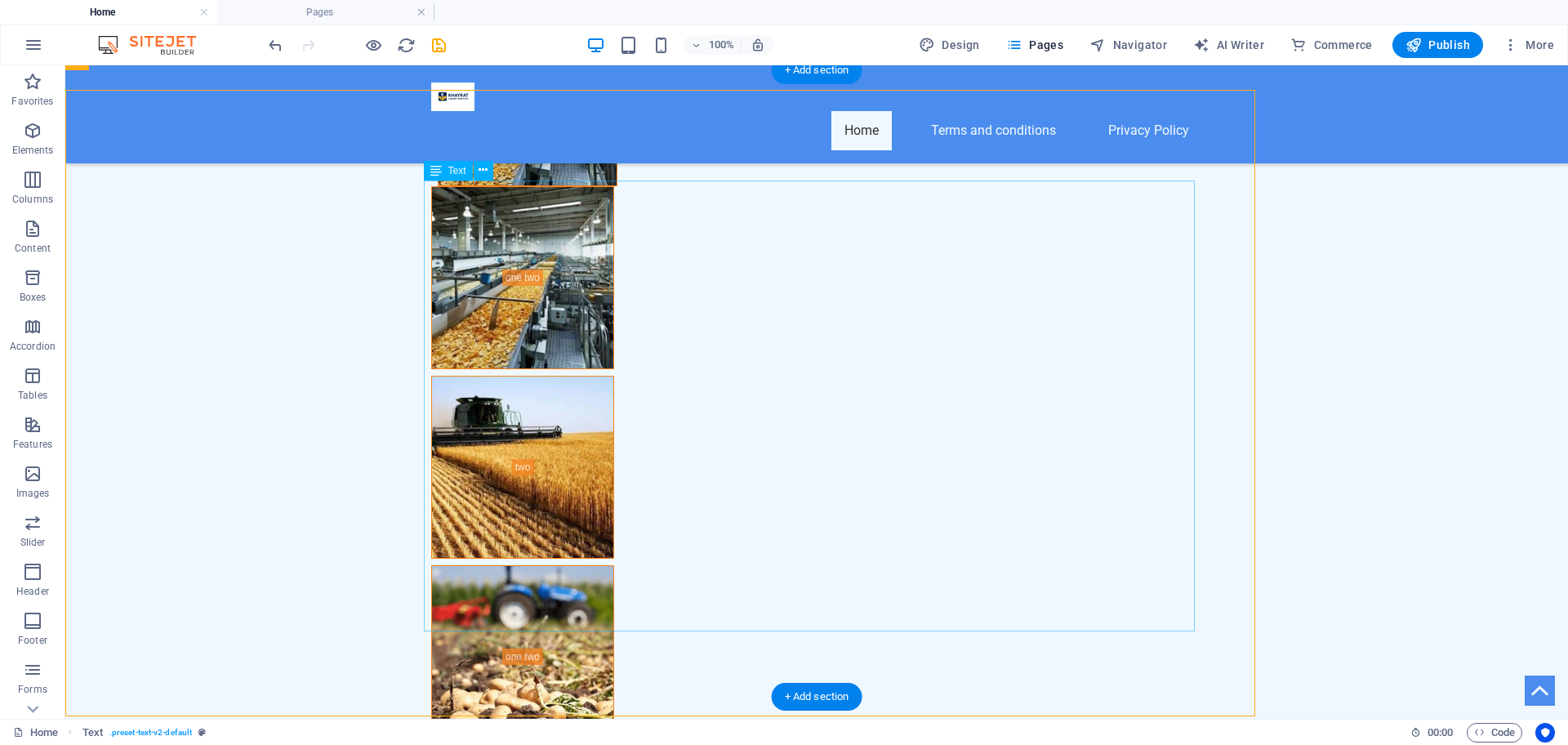
scroll to position [6363, 0]
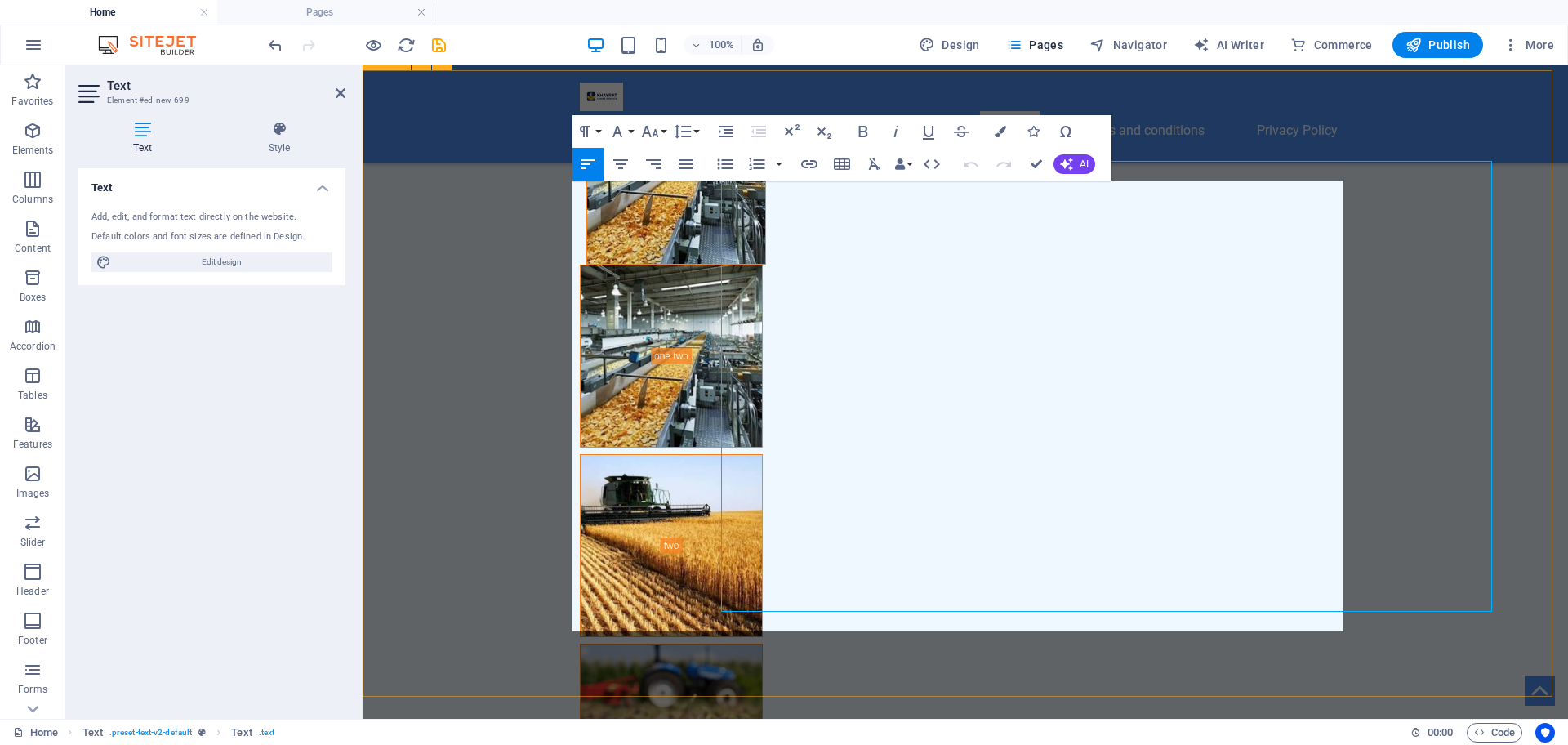
scroll to position [6383, 0]
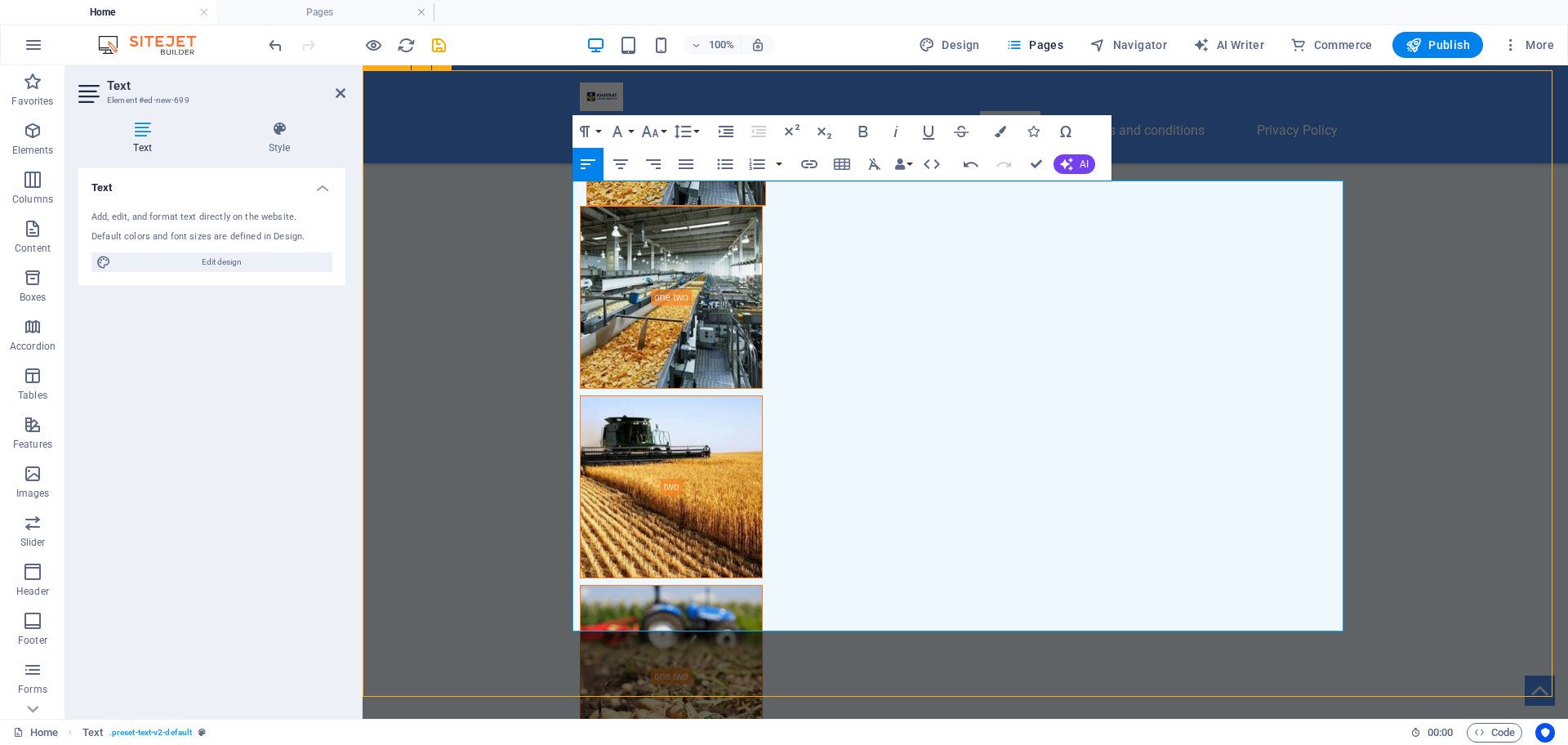
scroll to position [6363, 0]
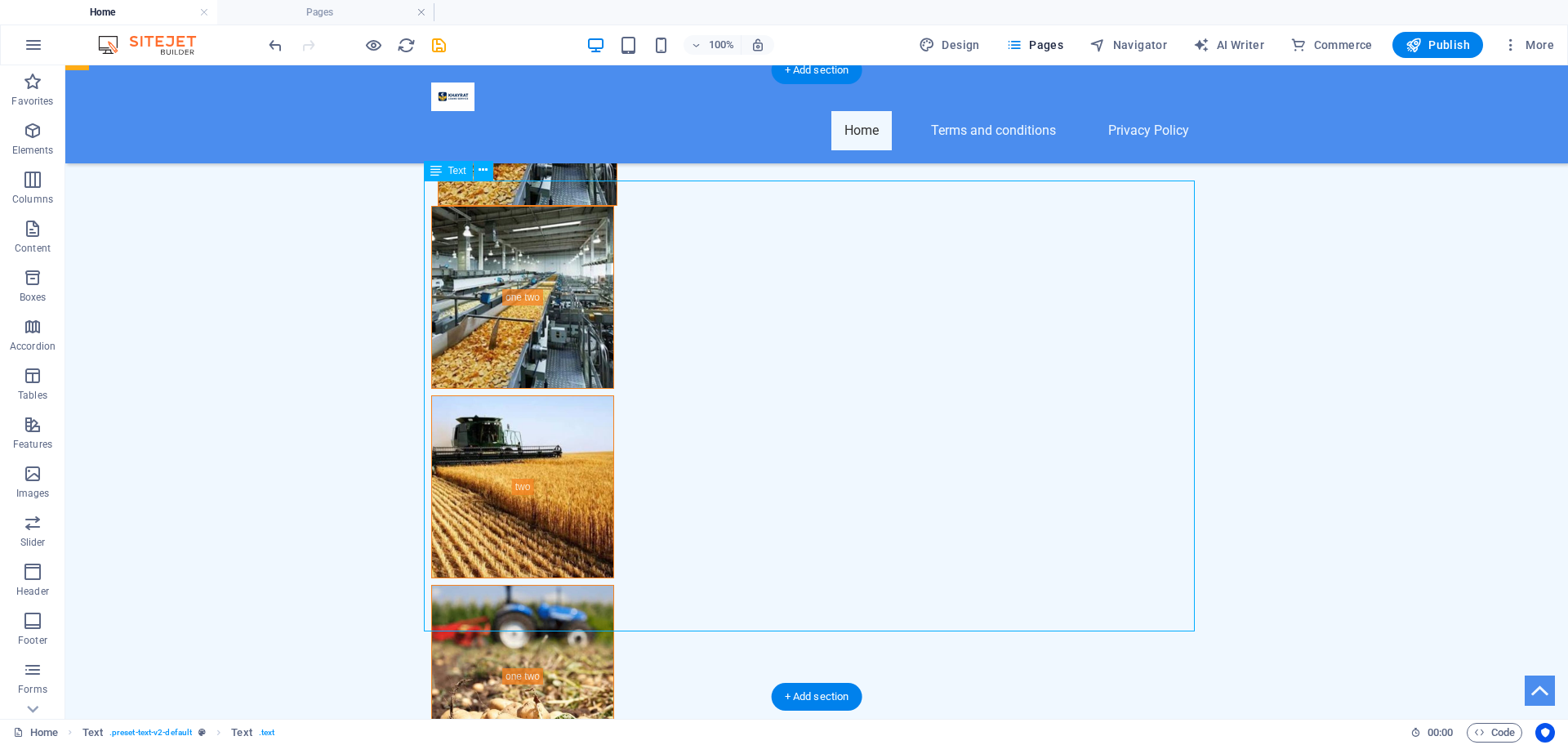
drag, startPoint x: 951, startPoint y: 573, endPoint x: 654, endPoint y: 574, distance: 297.0
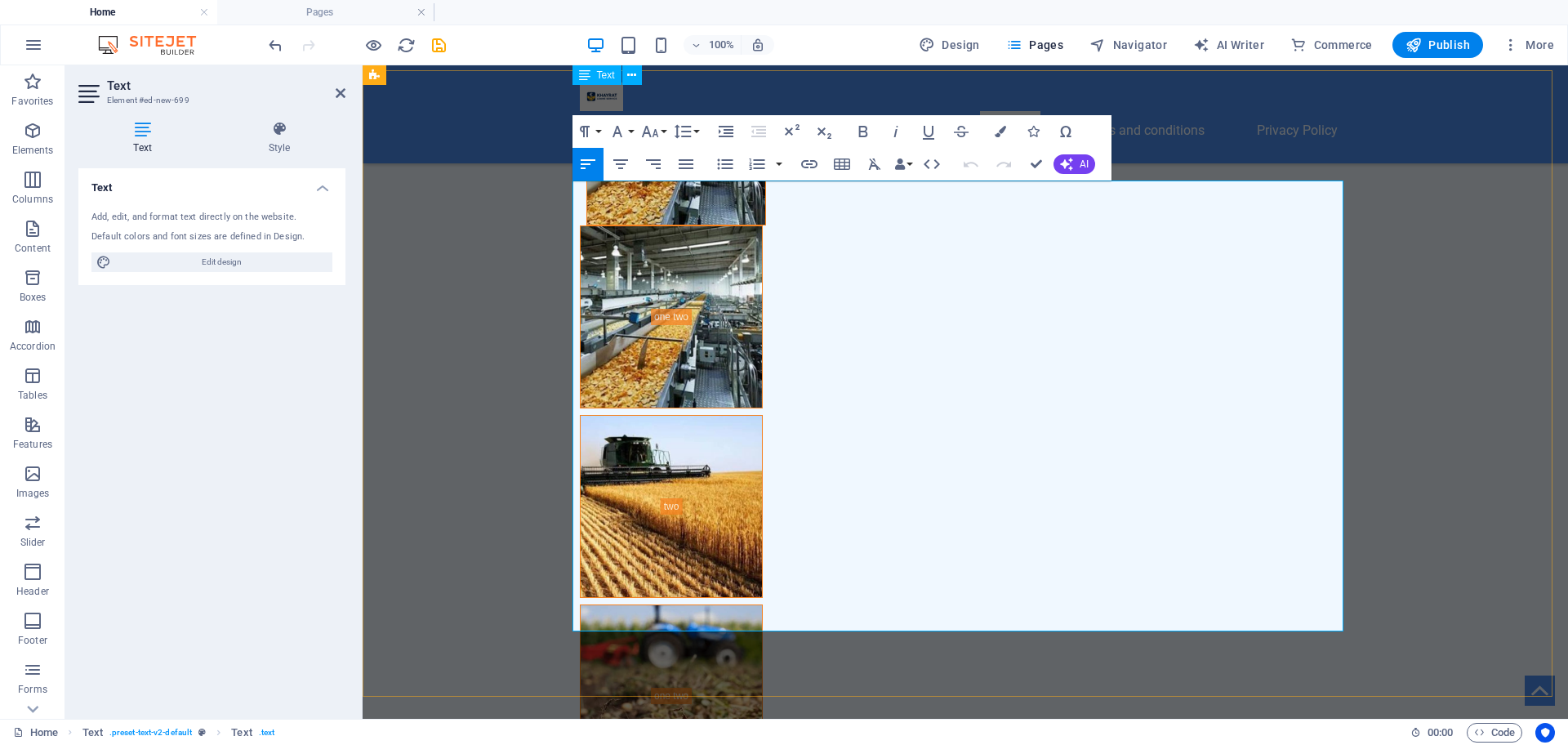
scroll to position [6383, 0]
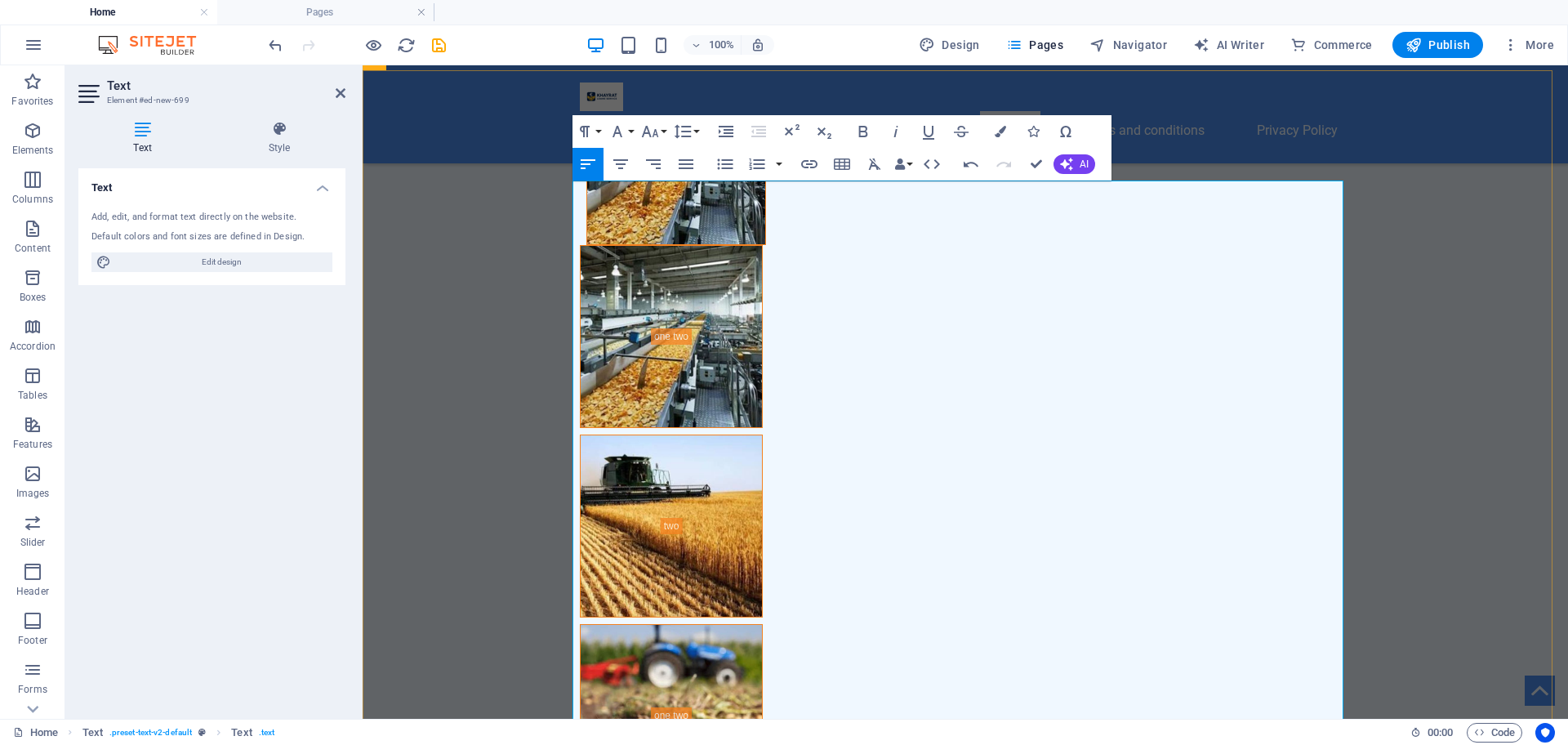
scroll to position [4411, 0]
drag, startPoint x: 721, startPoint y: 620, endPoint x: 570, endPoint y: 618, distance: 151.0
click at [658, 129] on icon "button" at bounding box center [650, 131] width 19 height 19
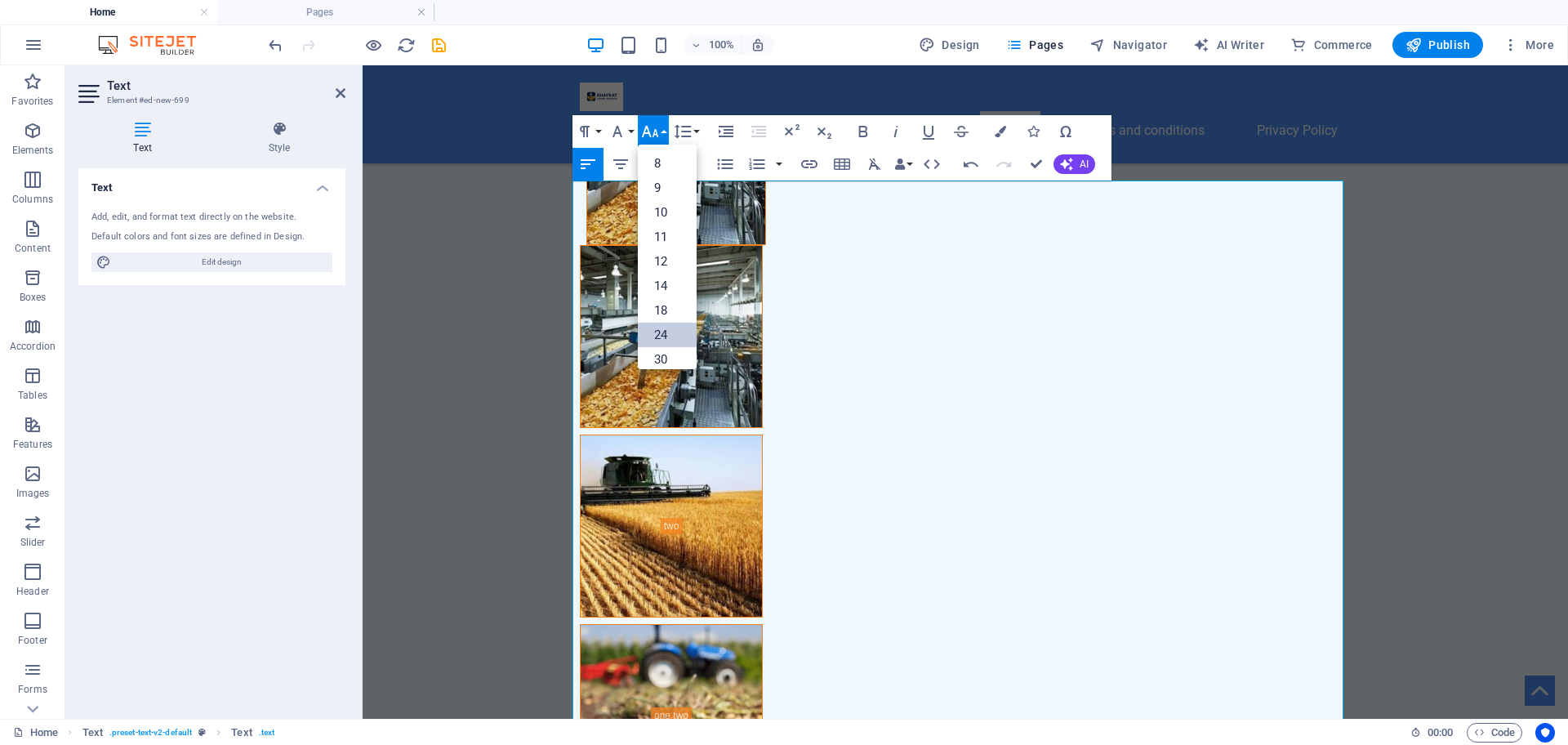
click at [664, 326] on link "24" at bounding box center [667, 334] width 58 height 24
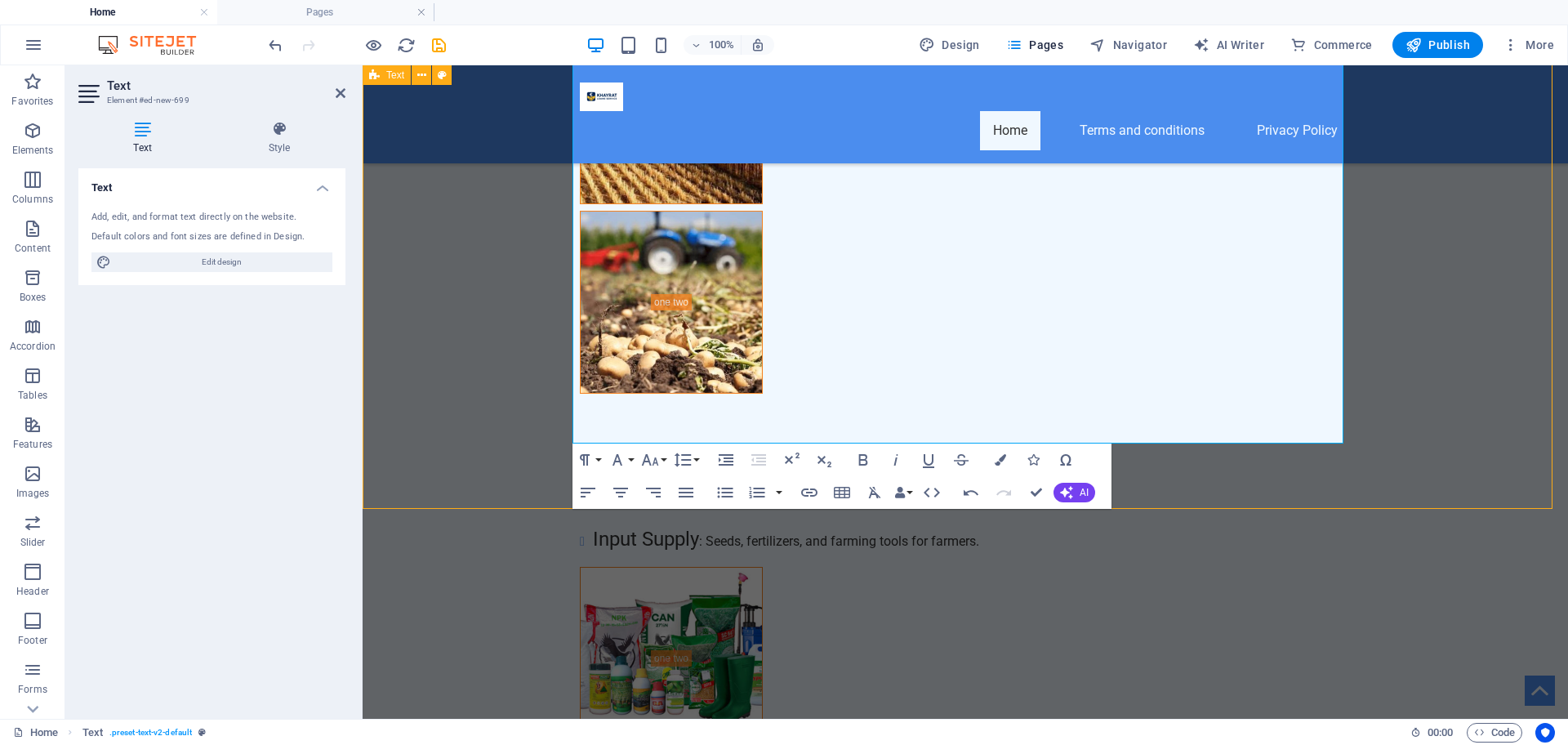
scroll to position [6737, 0]
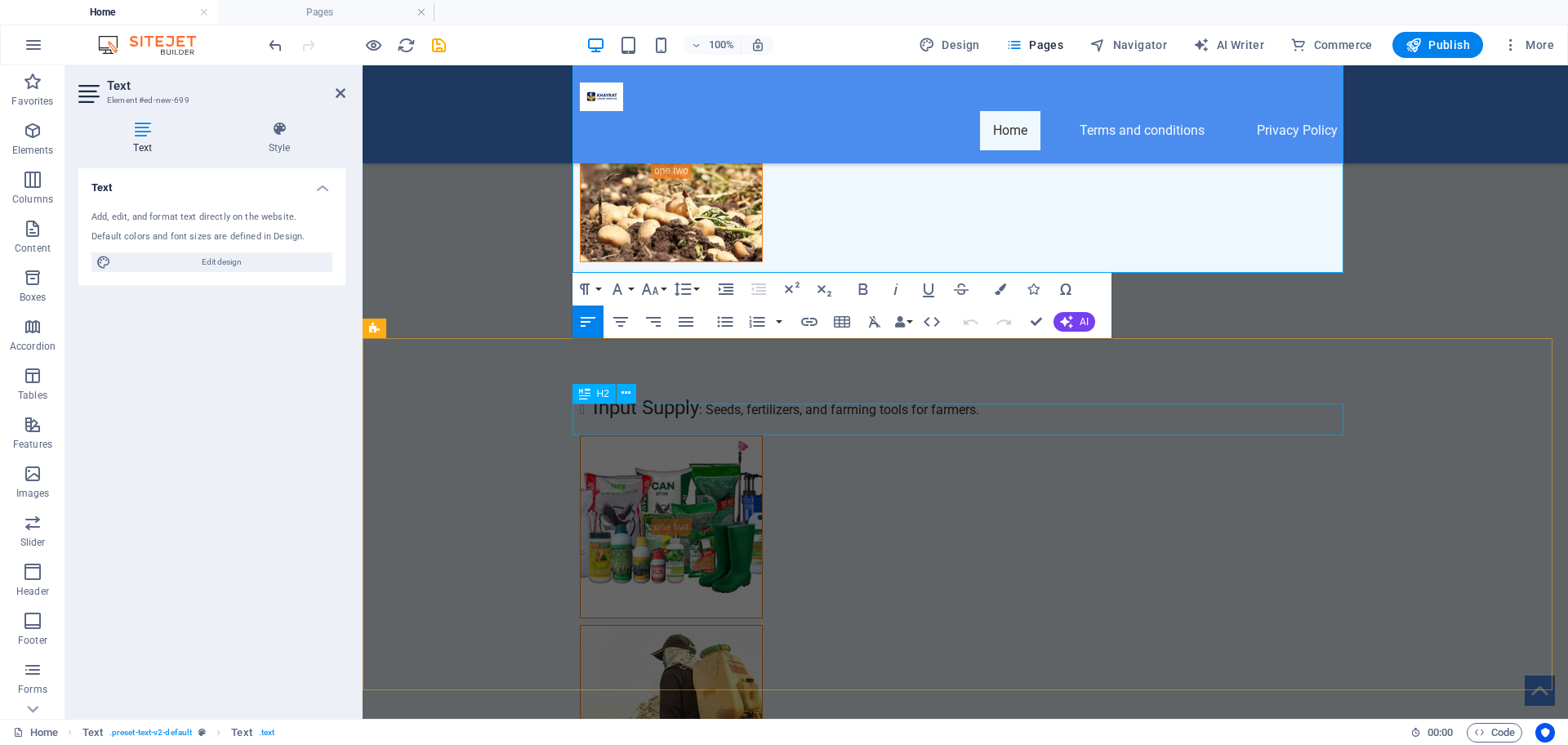
scroll to position [6552, 0]
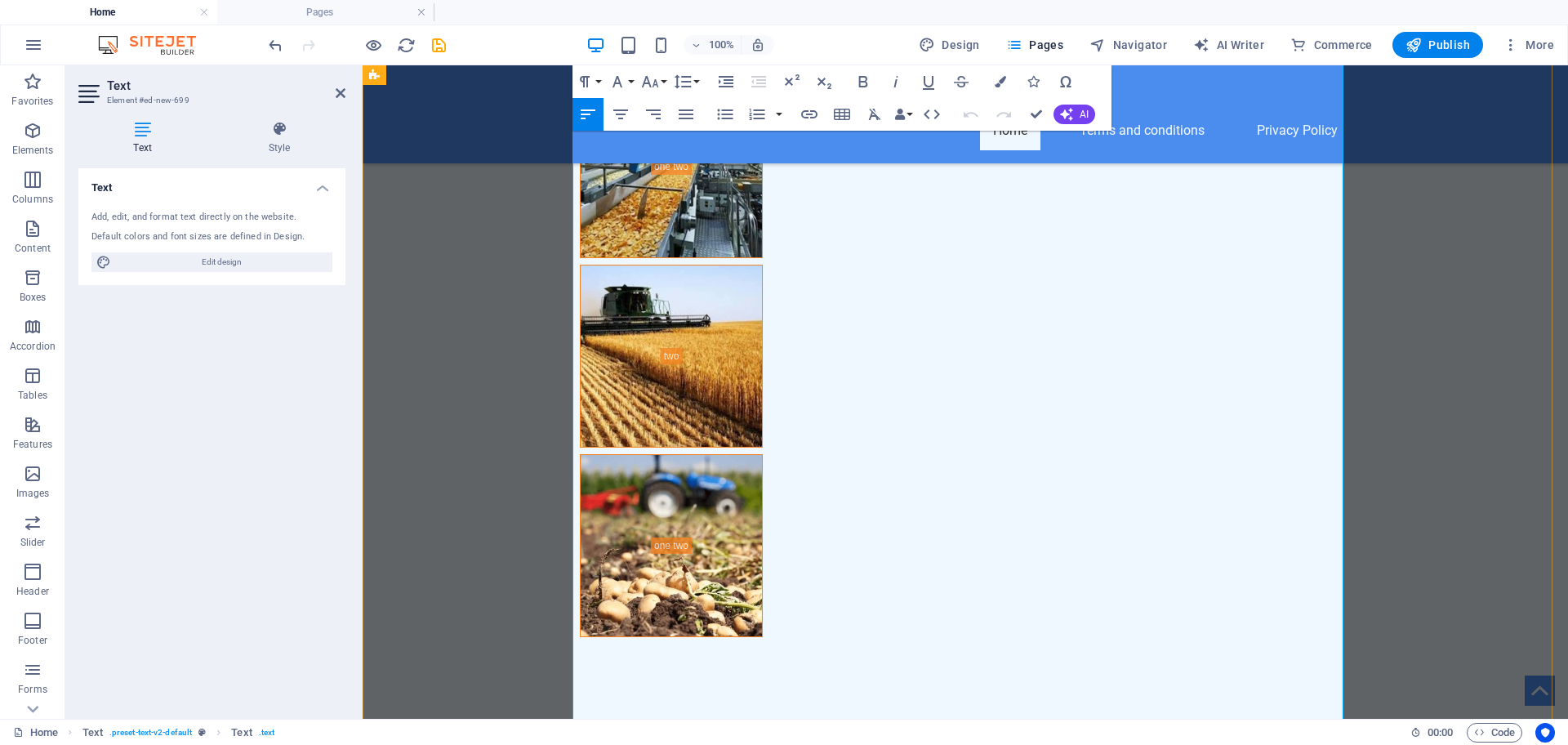
scroll to position [2874, 0]
drag, startPoint x: 726, startPoint y: 618, endPoint x: 572, endPoint y: 618, distance: 154.0
click at [663, 74] on button "Font Size" at bounding box center [653, 82] width 31 height 33
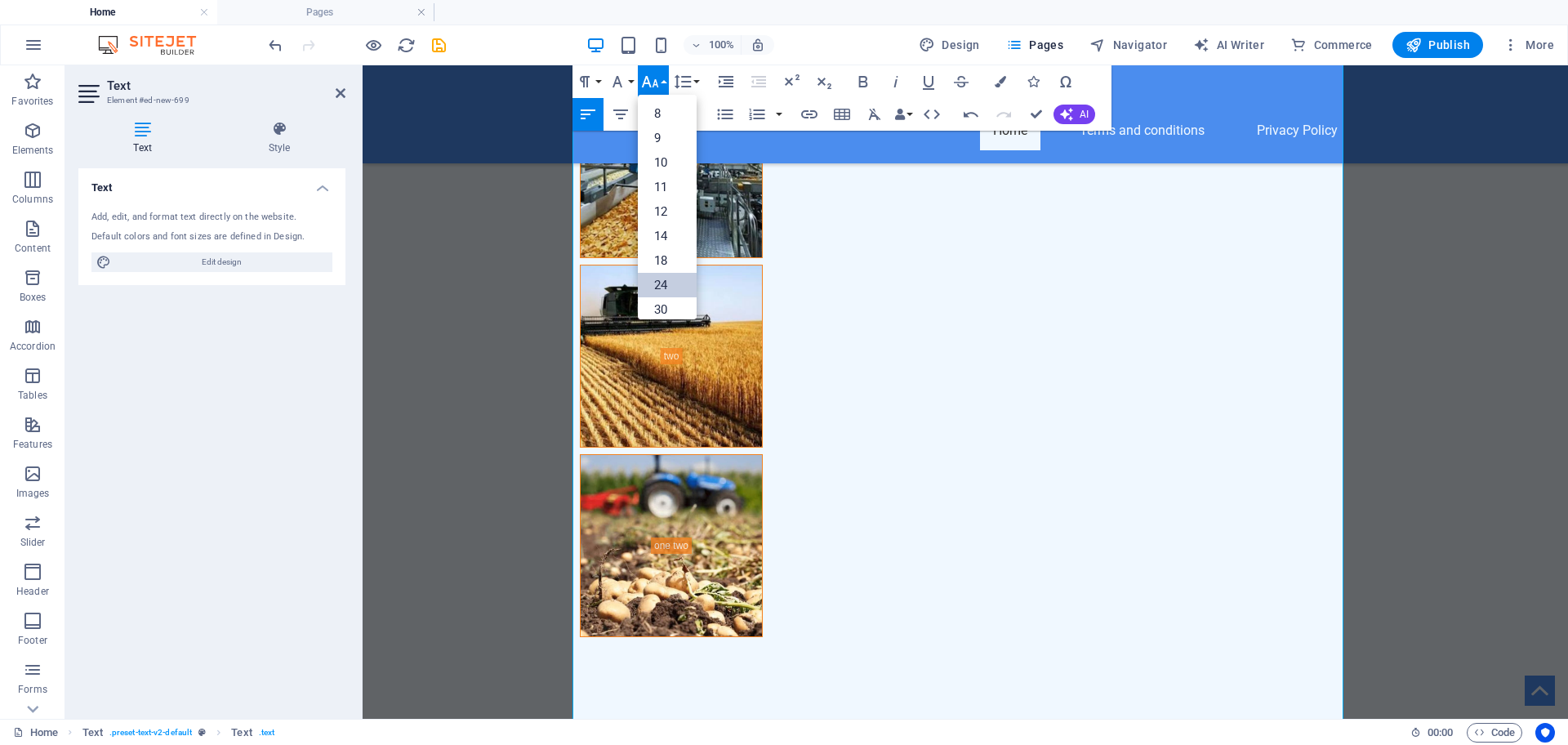
click at [683, 280] on link "24" at bounding box center [667, 284] width 58 height 24
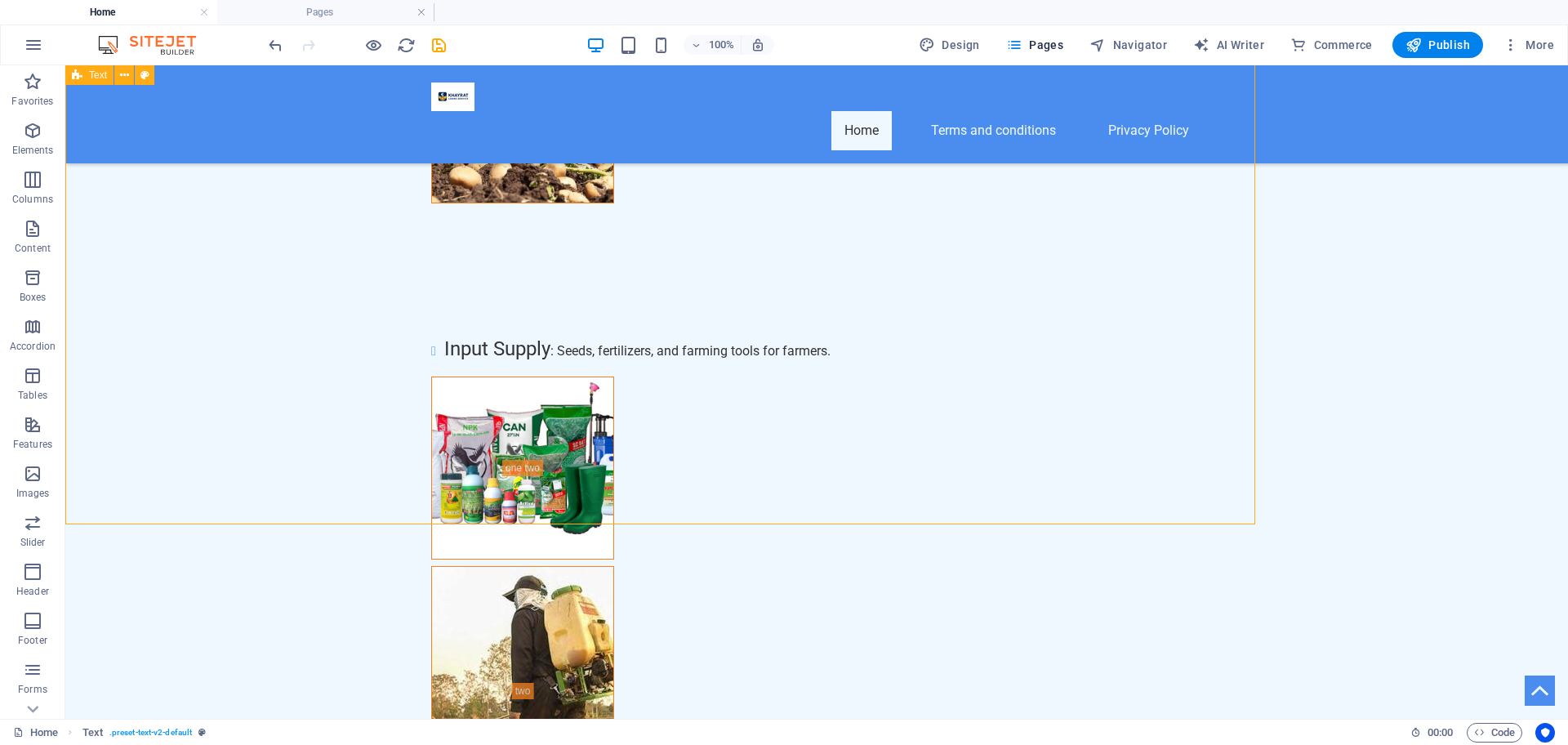
scroll to position [6908, 0]
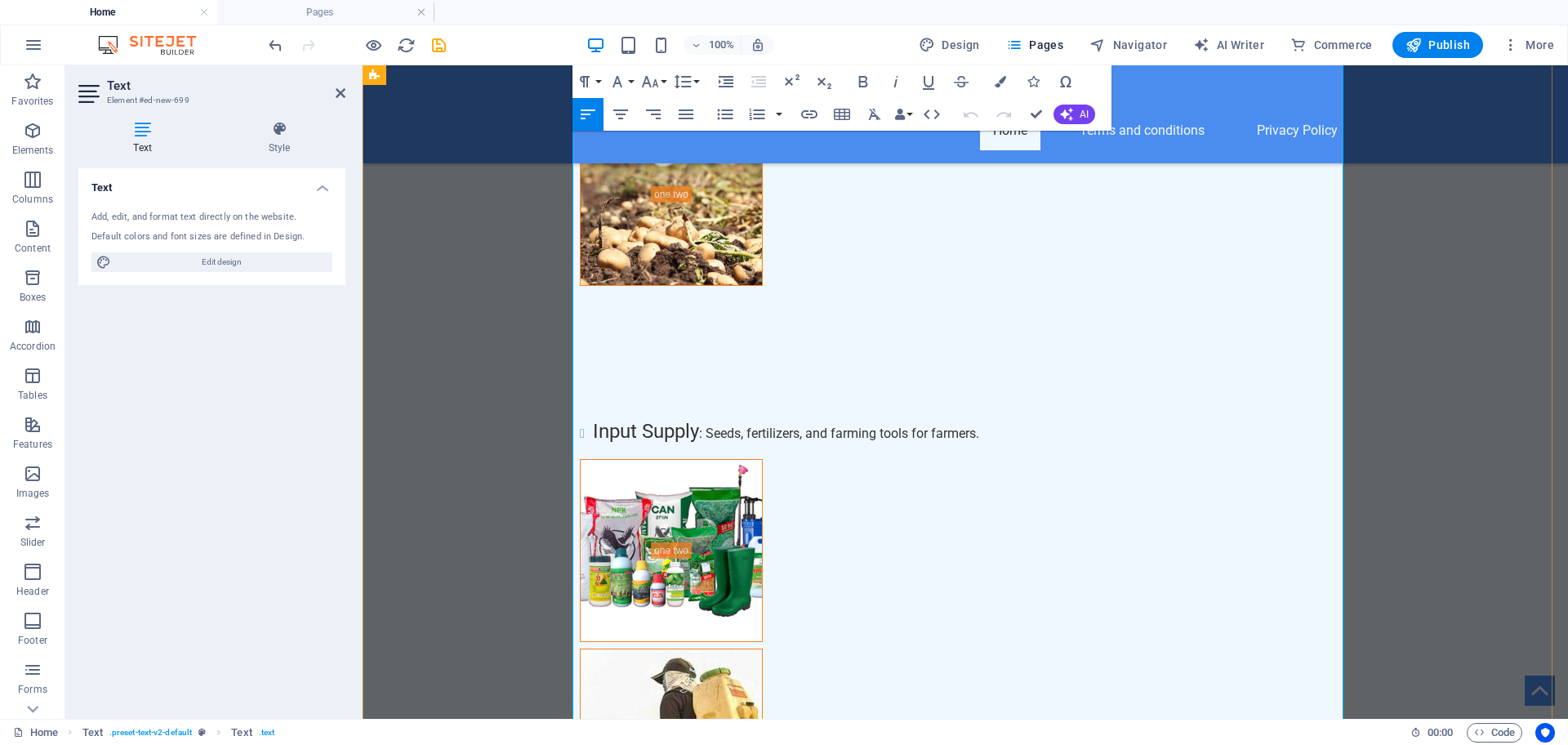
scroll to position [6927, 0]
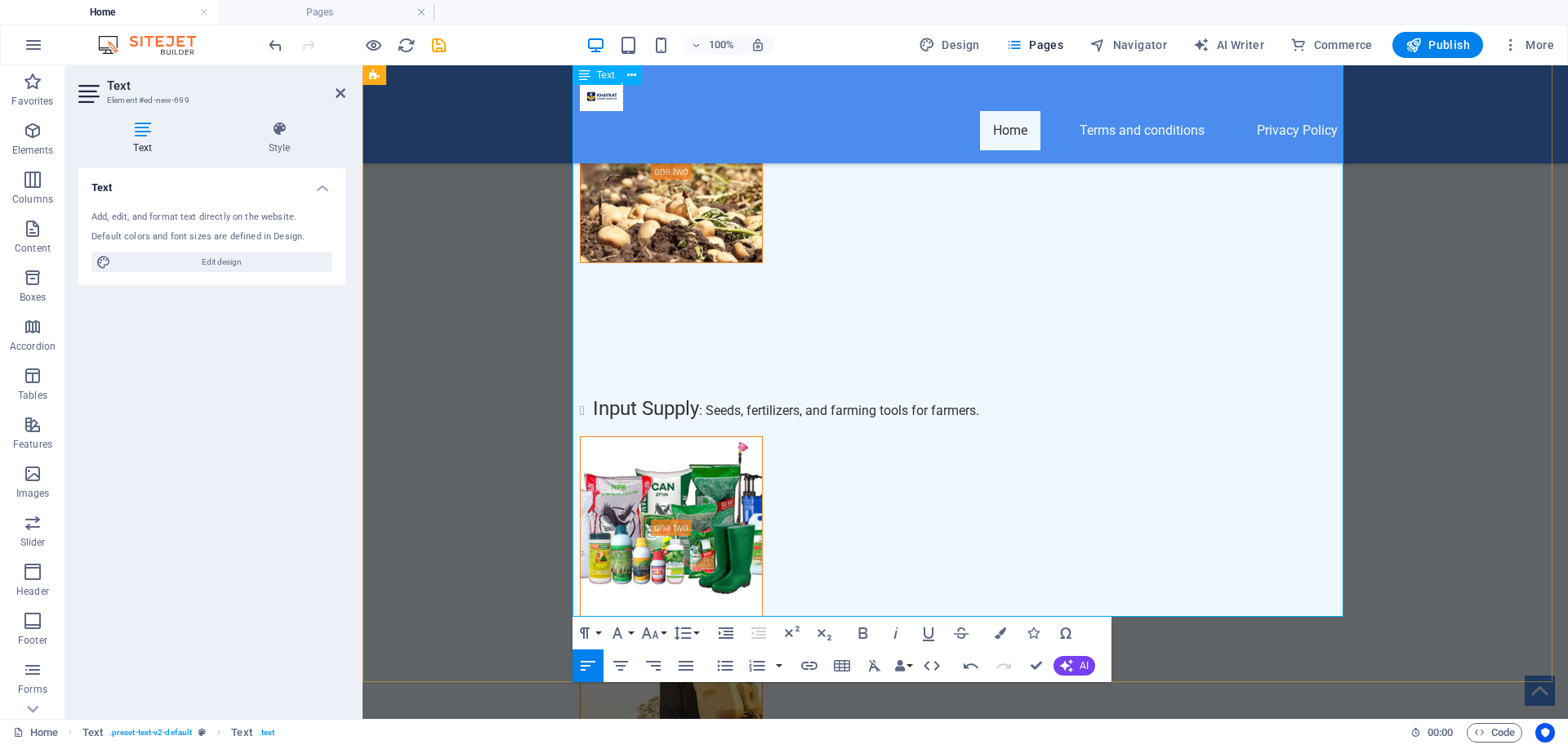
scroll to position [2325, 0]
drag, startPoint x: 687, startPoint y: 409, endPoint x: 566, endPoint y: 407, distance: 121.0
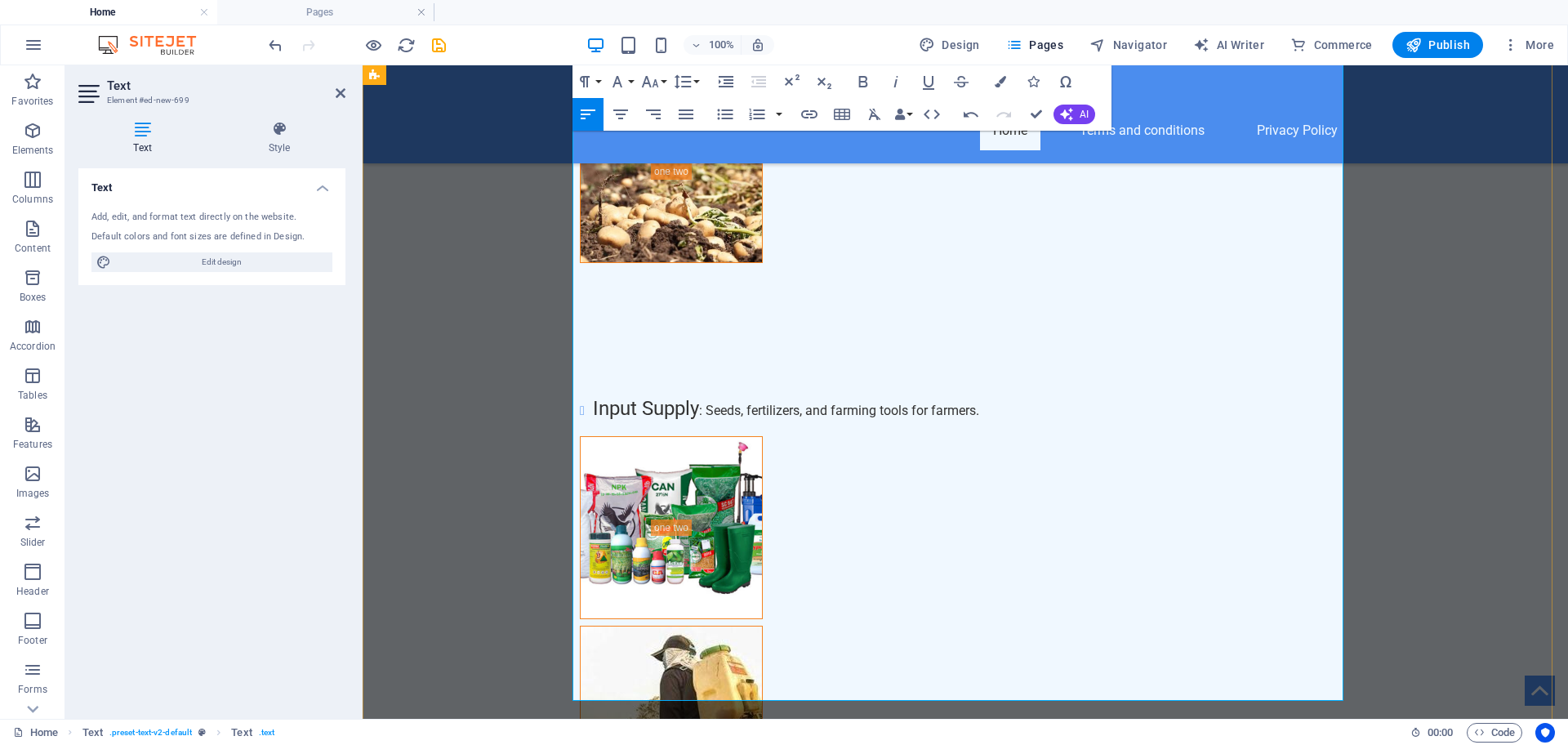
scroll to position [6552, 0]
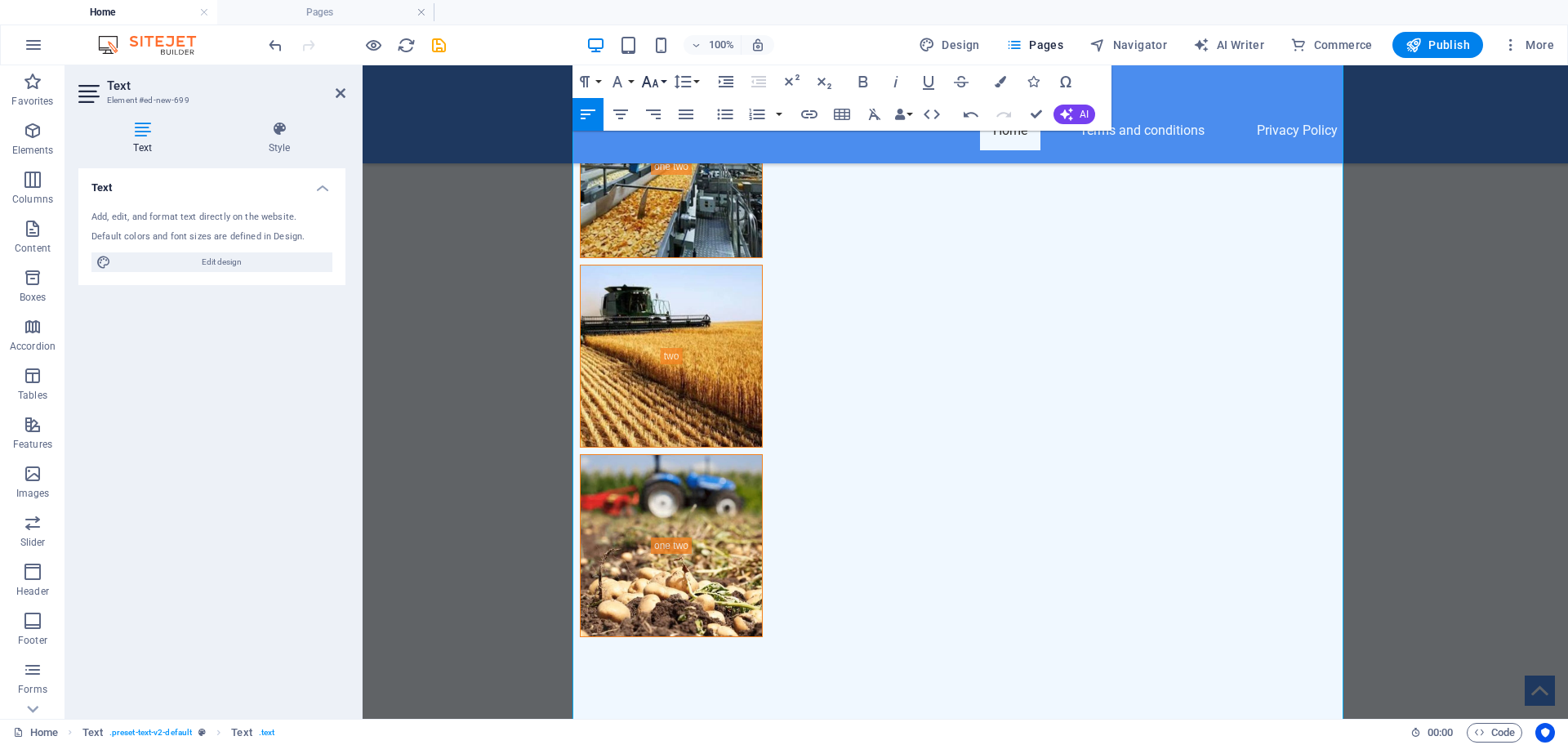
click at [660, 76] on button "Font Size" at bounding box center [653, 82] width 31 height 33
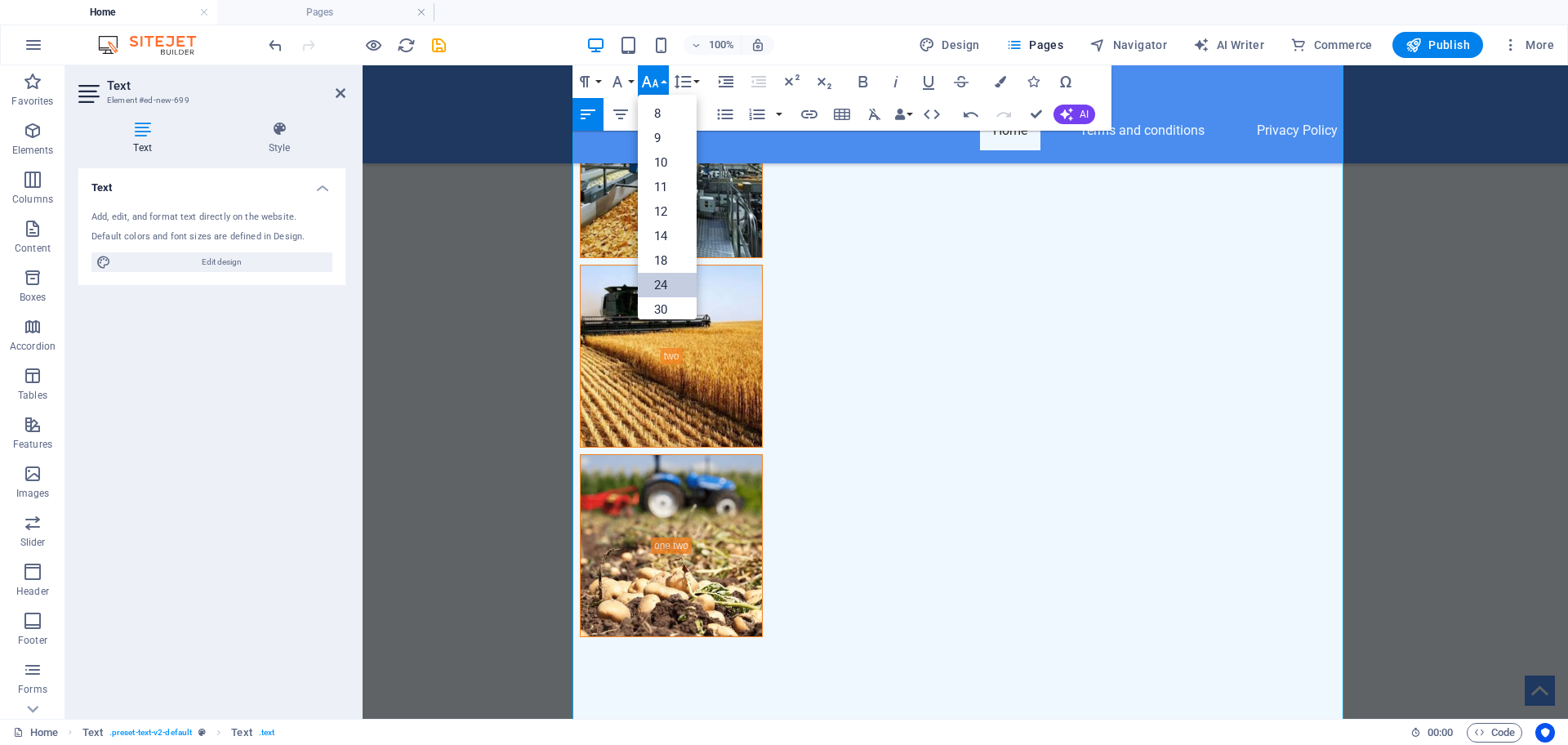
click at [682, 277] on link "24" at bounding box center [667, 284] width 58 height 24
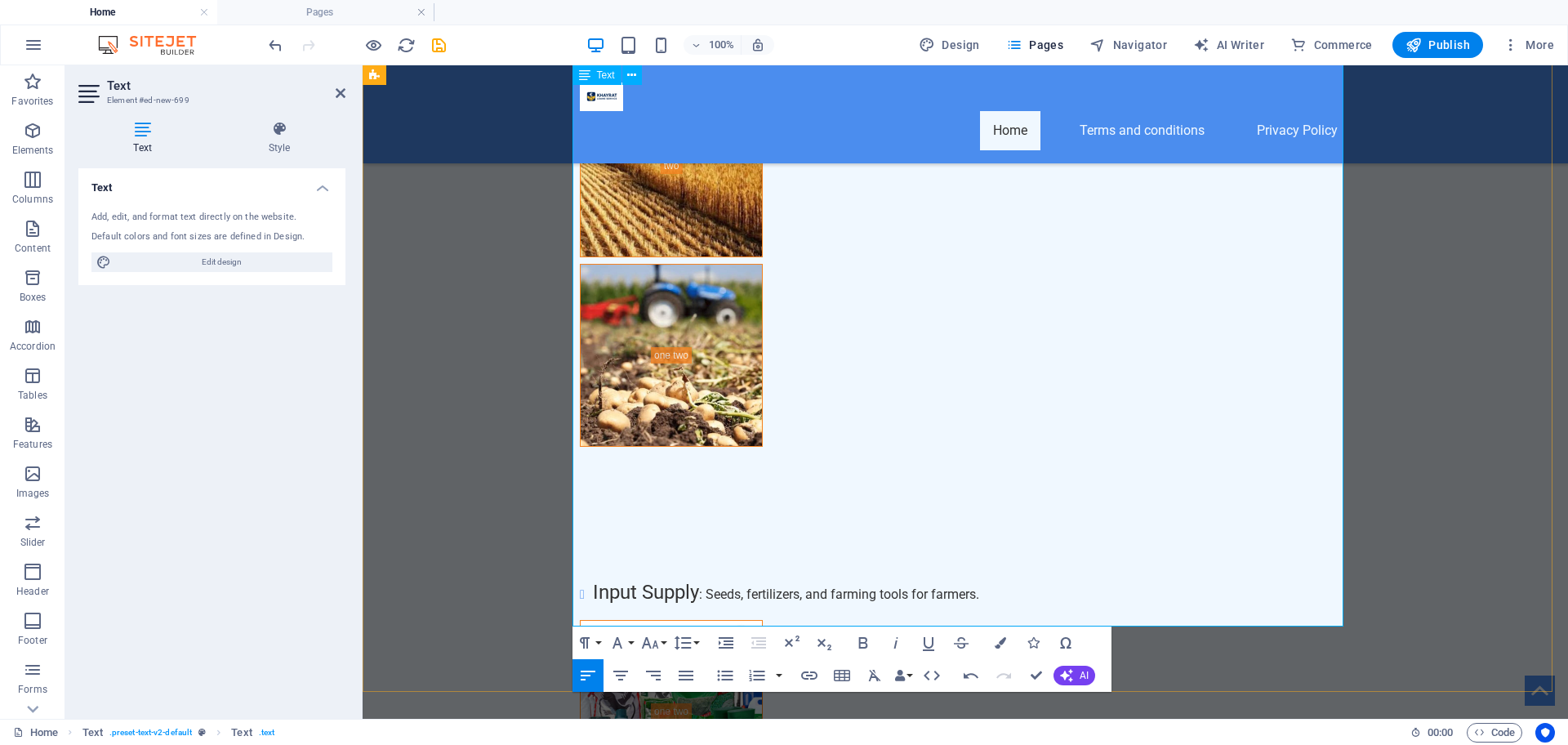
scroll to position [6927, 0]
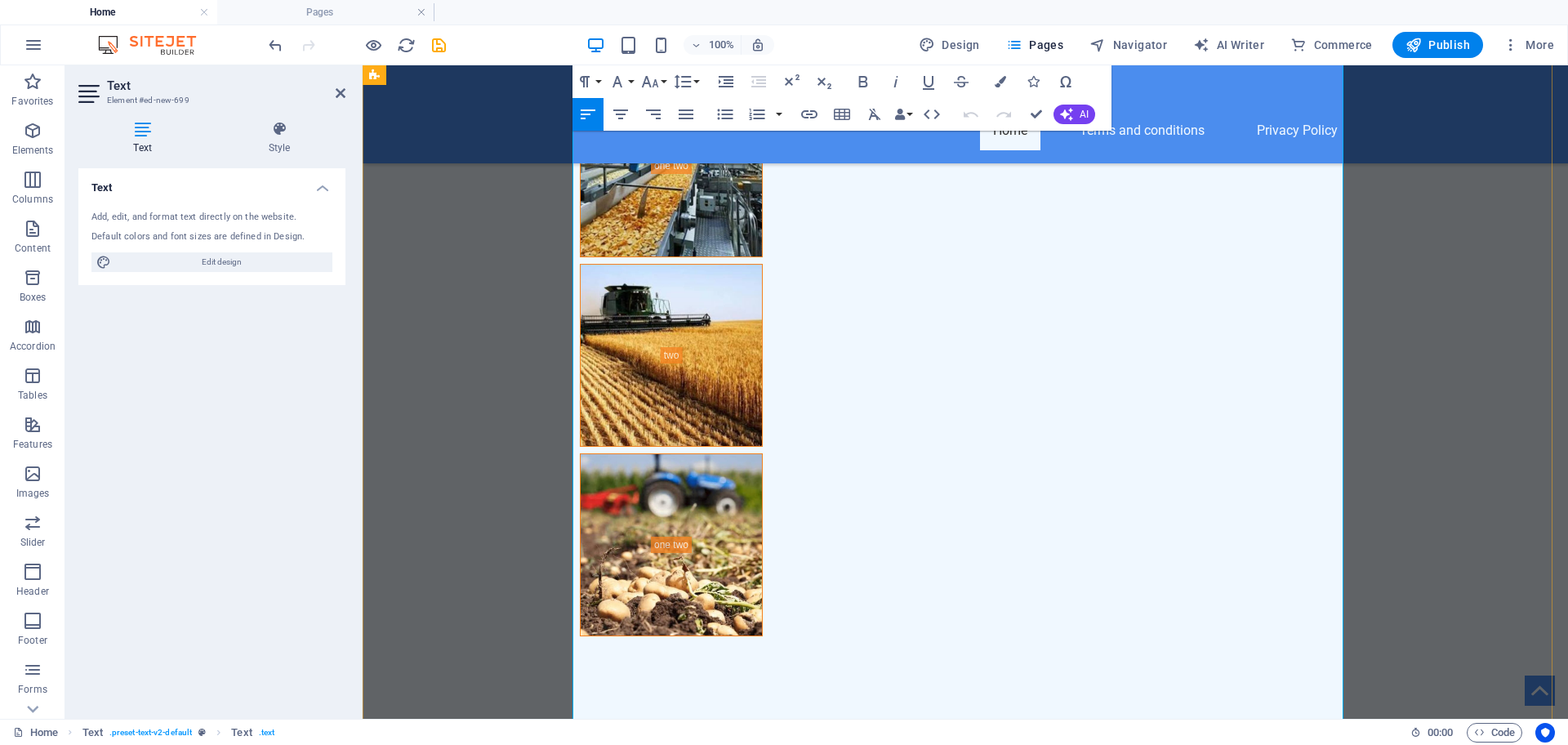
scroll to position [6927, 0]
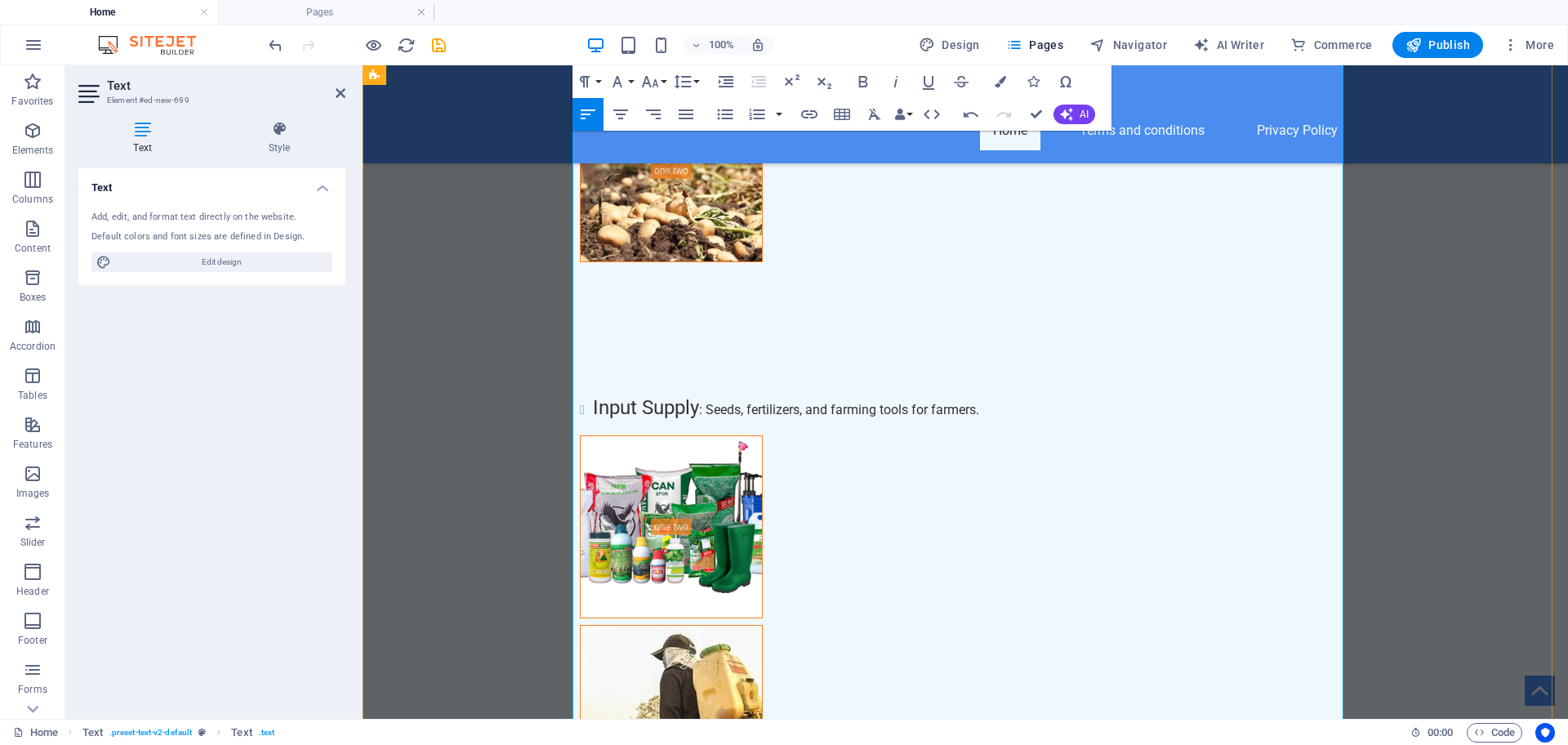
scroll to position [3459, 0]
drag, startPoint x: 711, startPoint y: 618, endPoint x: 568, endPoint y: 621, distance: 143.0
click at [665, 84] on button "Font Size" at bounding box center [653, 82] width 31 height 33
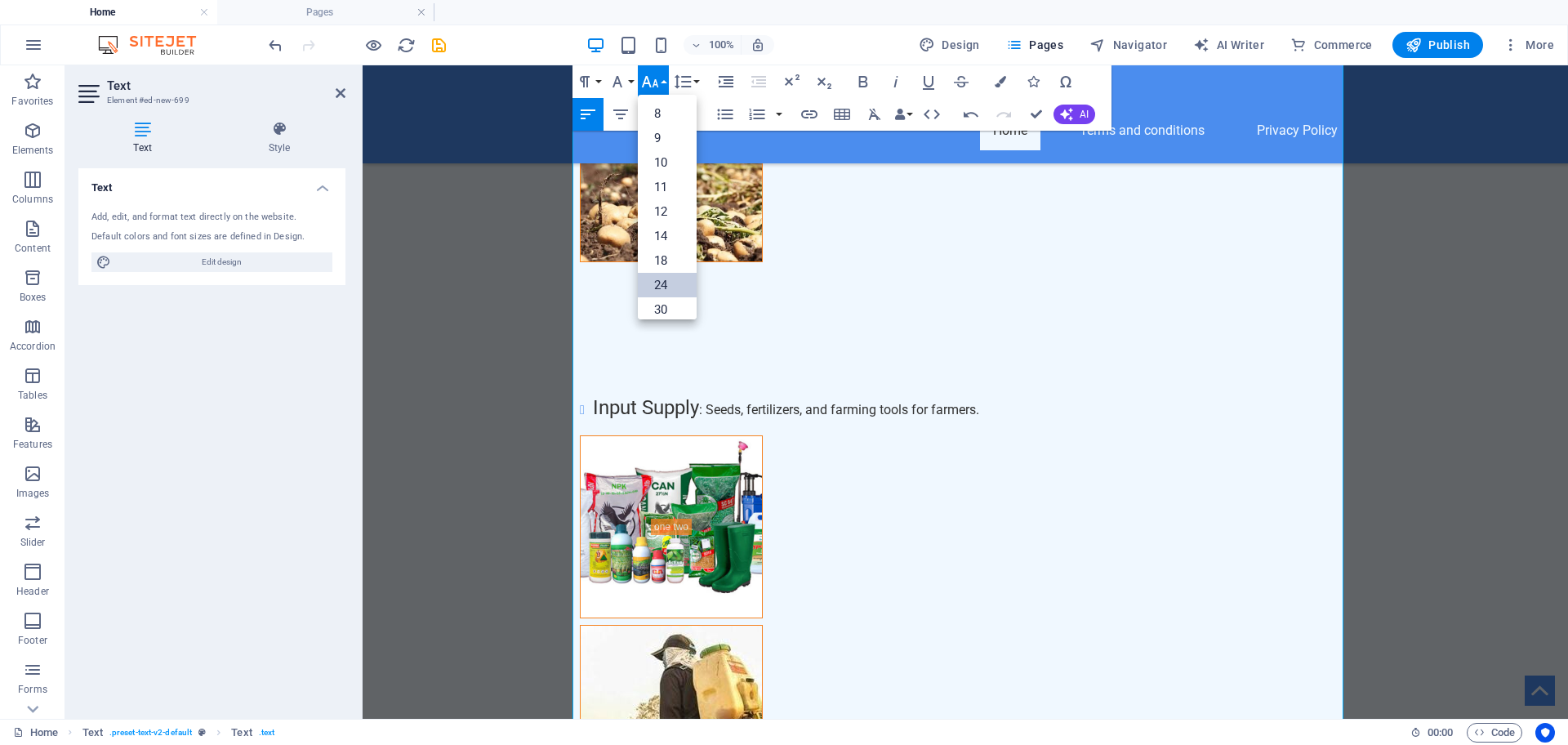
click at [675, 279] on link "24" at bounding box center [667, 284] width 58 height 24
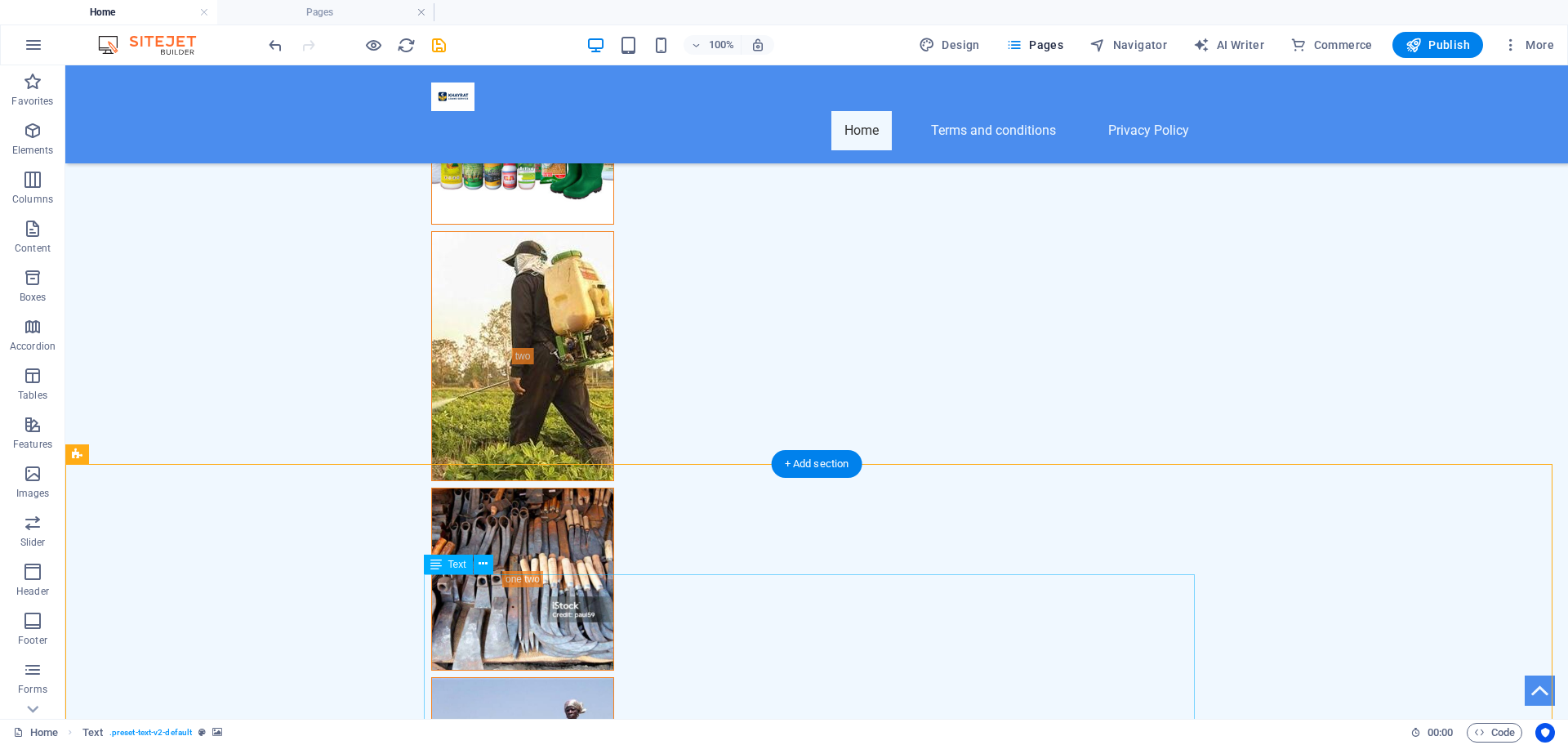
scroll to position [7282, 0]
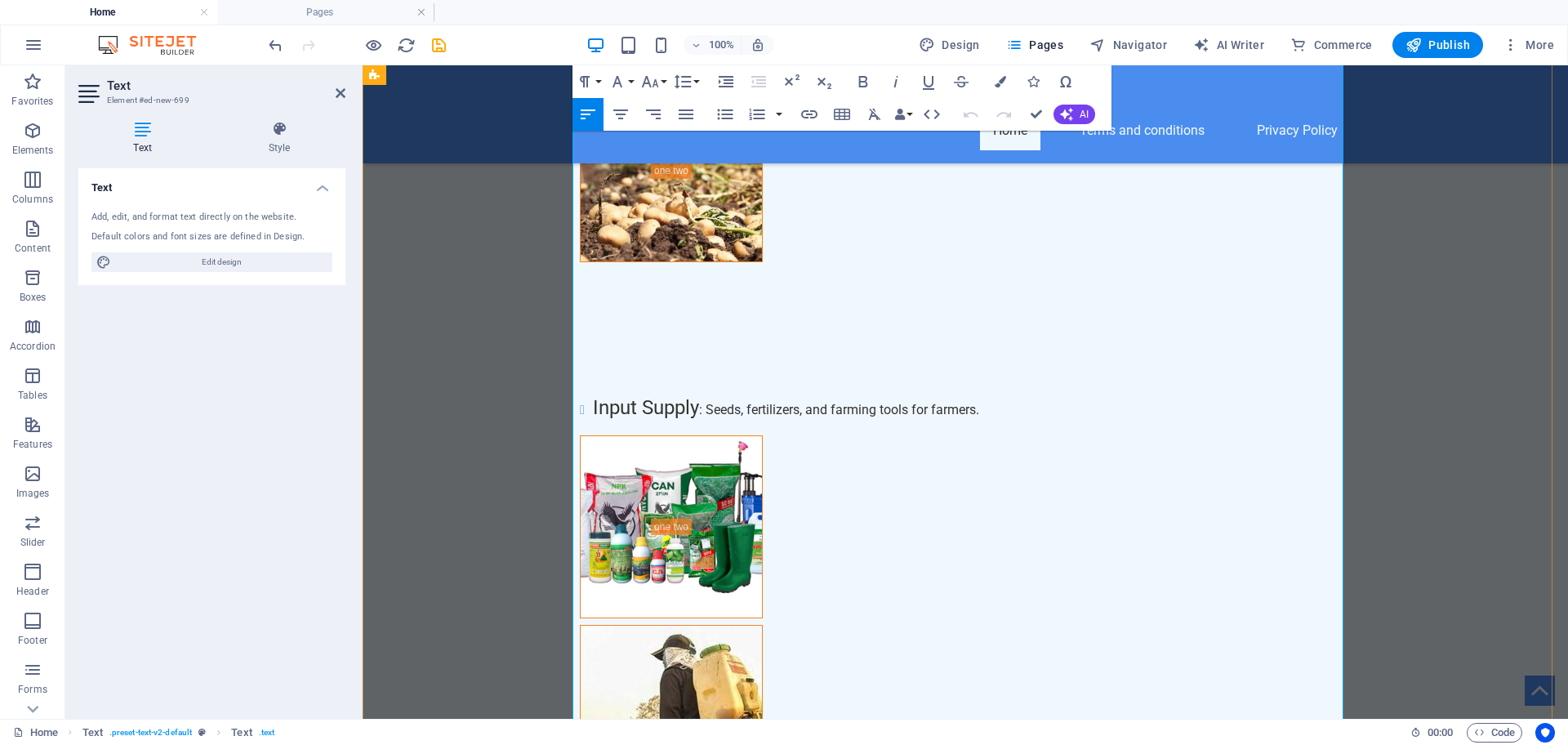
scroll to position [7301, 0]
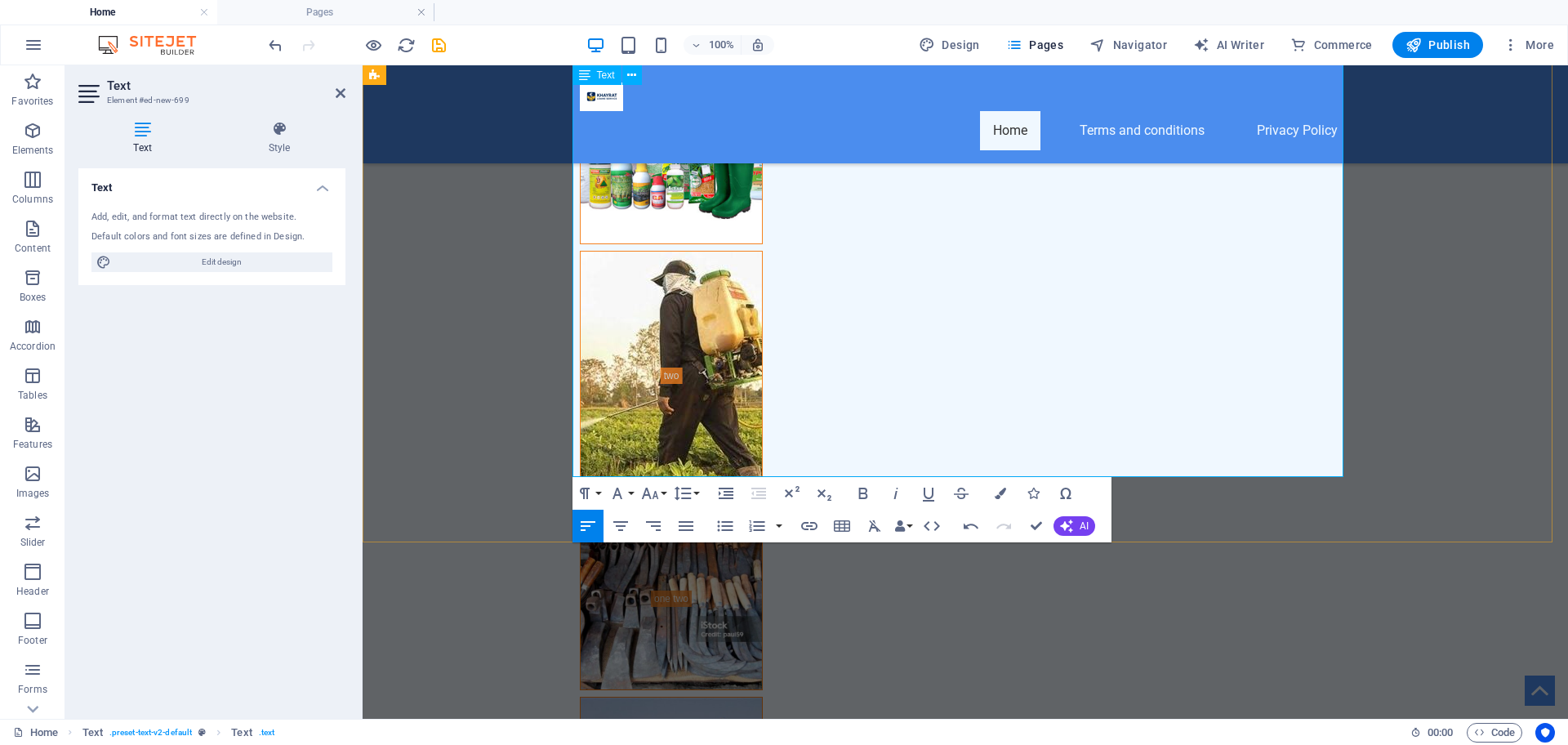
scroll to position [1776, 0]
drag, startPoint x: 657, startPoint y: 370, endPoint x: 555, endPoint y: 365, distance: 102.1
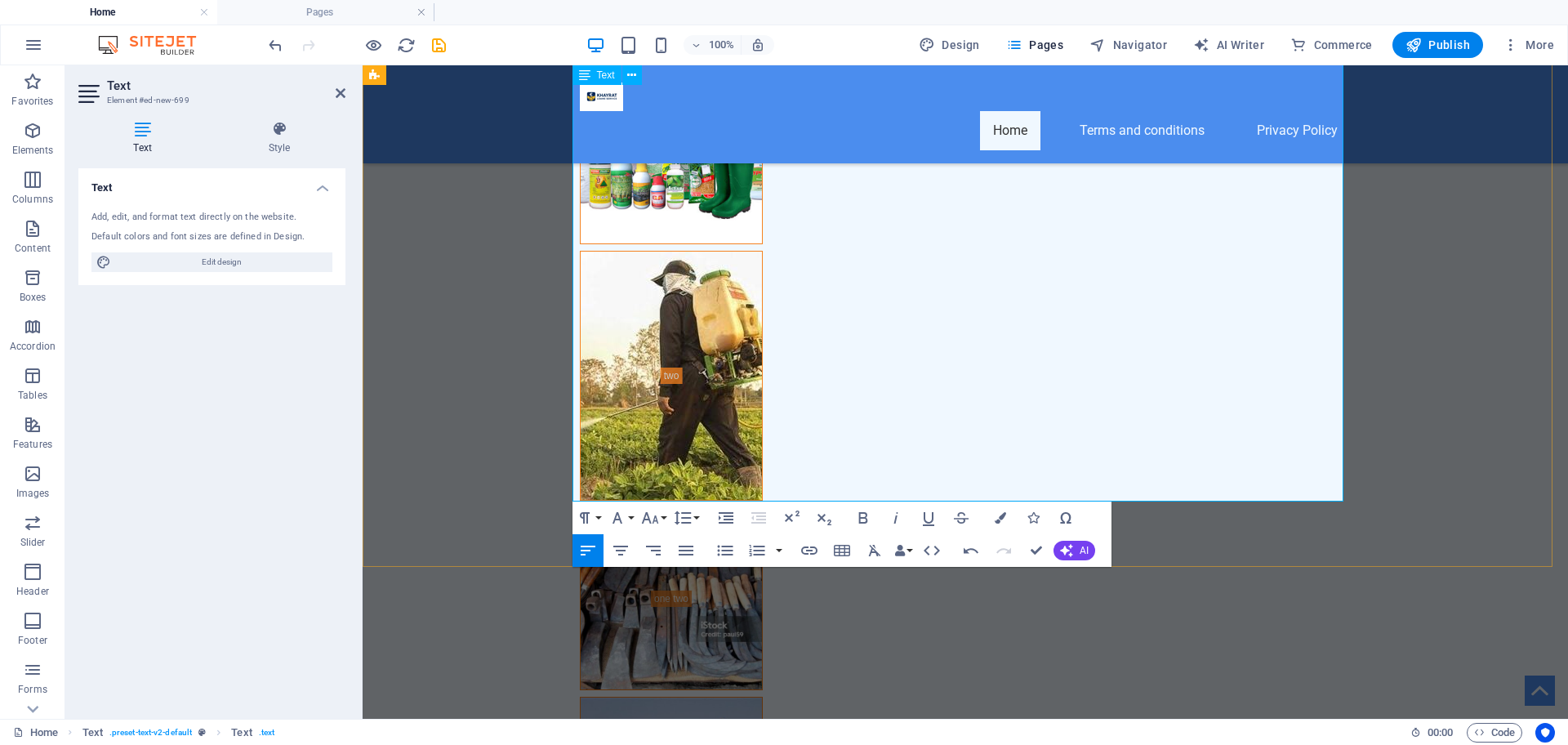
scroll to position [6927, 0]
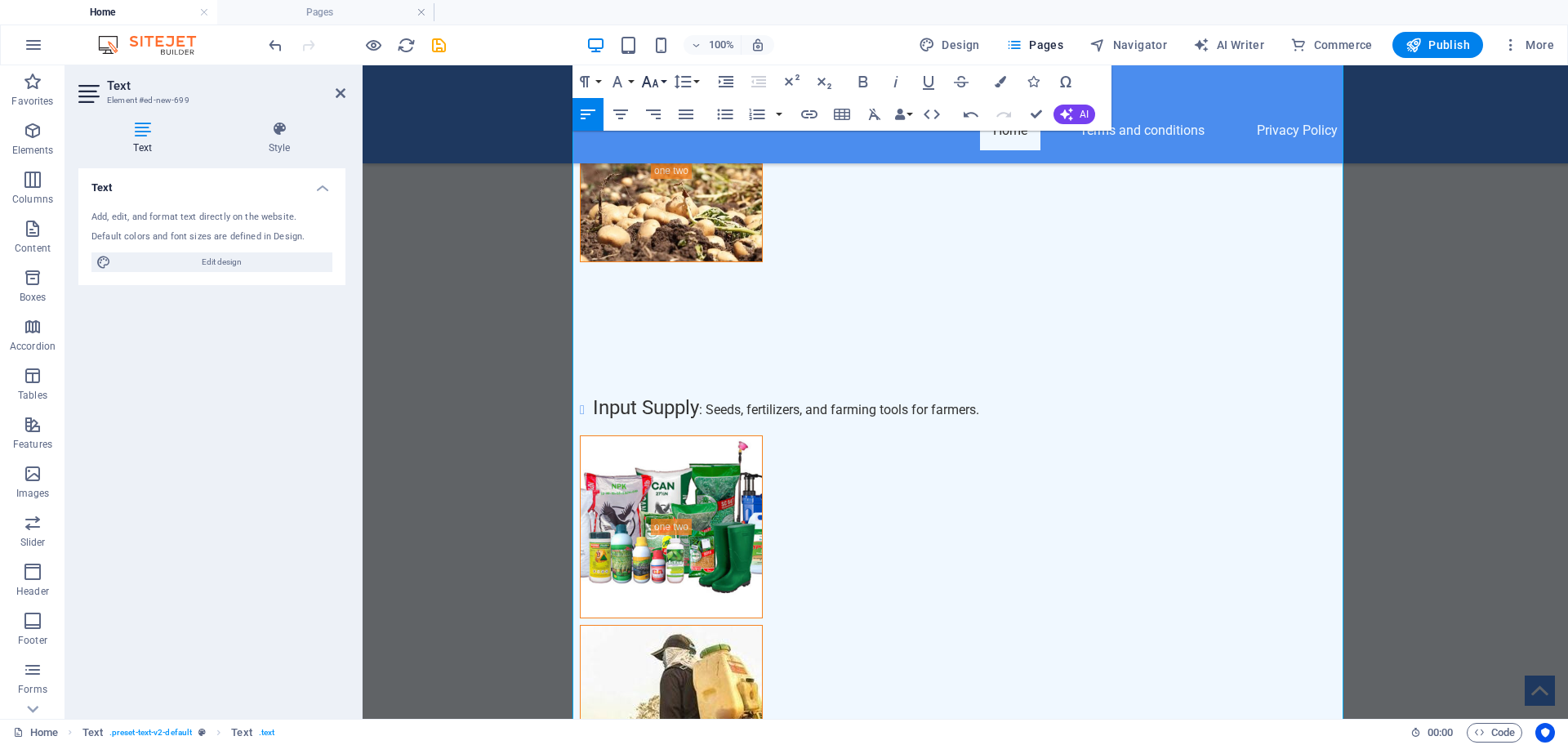
click at [668, 81] on button "Font Size" at bounding box center [653, 82] width 31 height 33
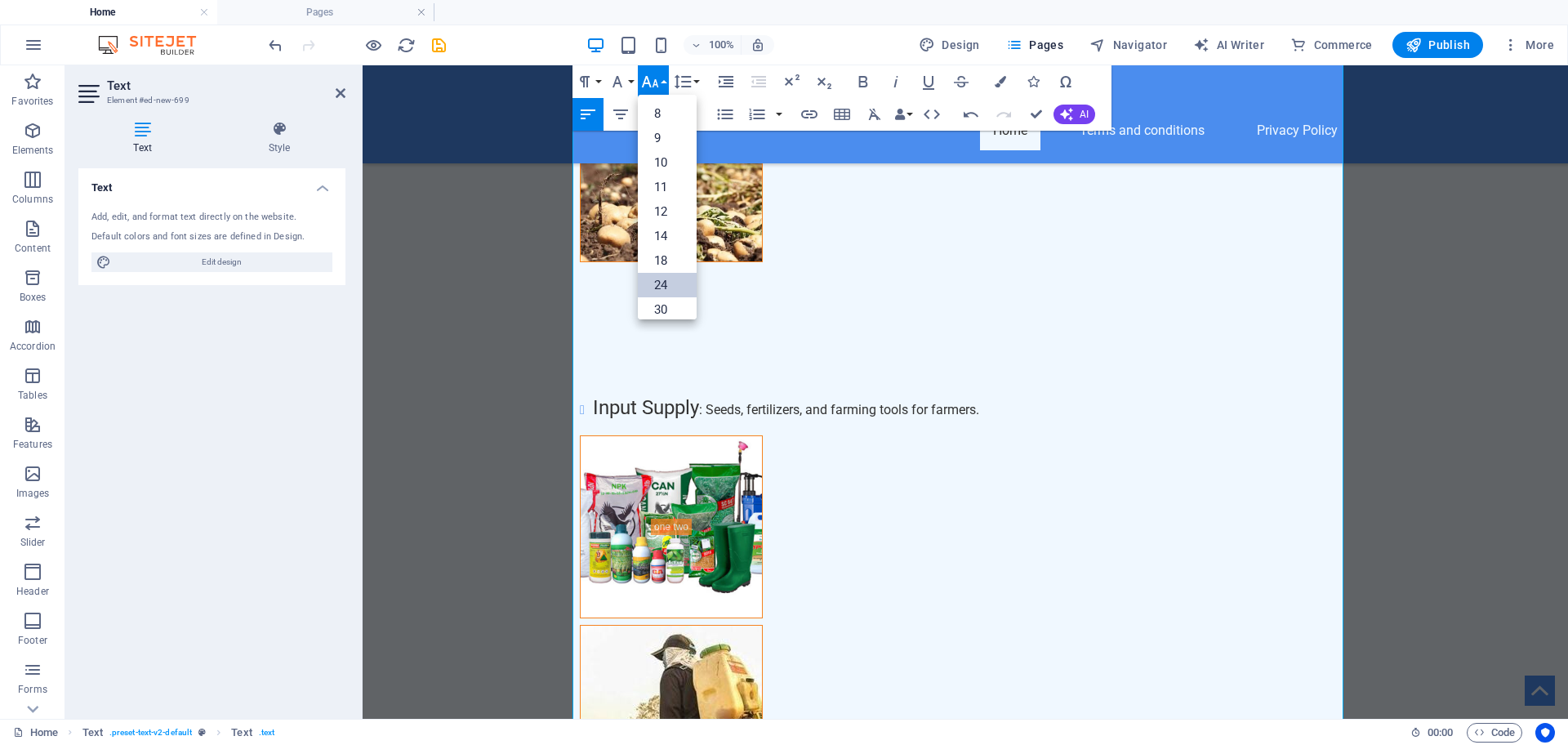
click at [663, 278] on link "24" at bounding box center [667, 284] width 58 height 24
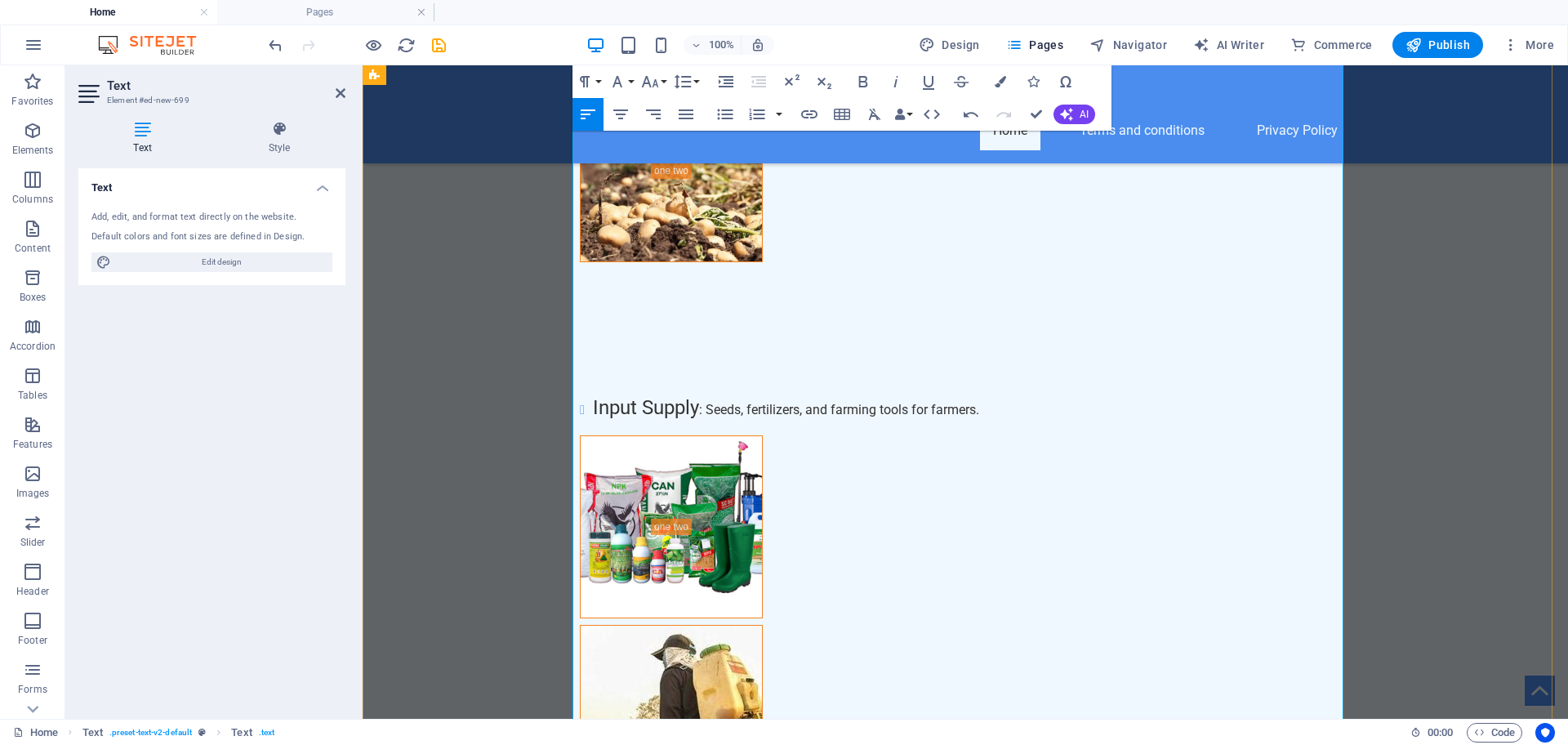
scroll to position [7301, 0]
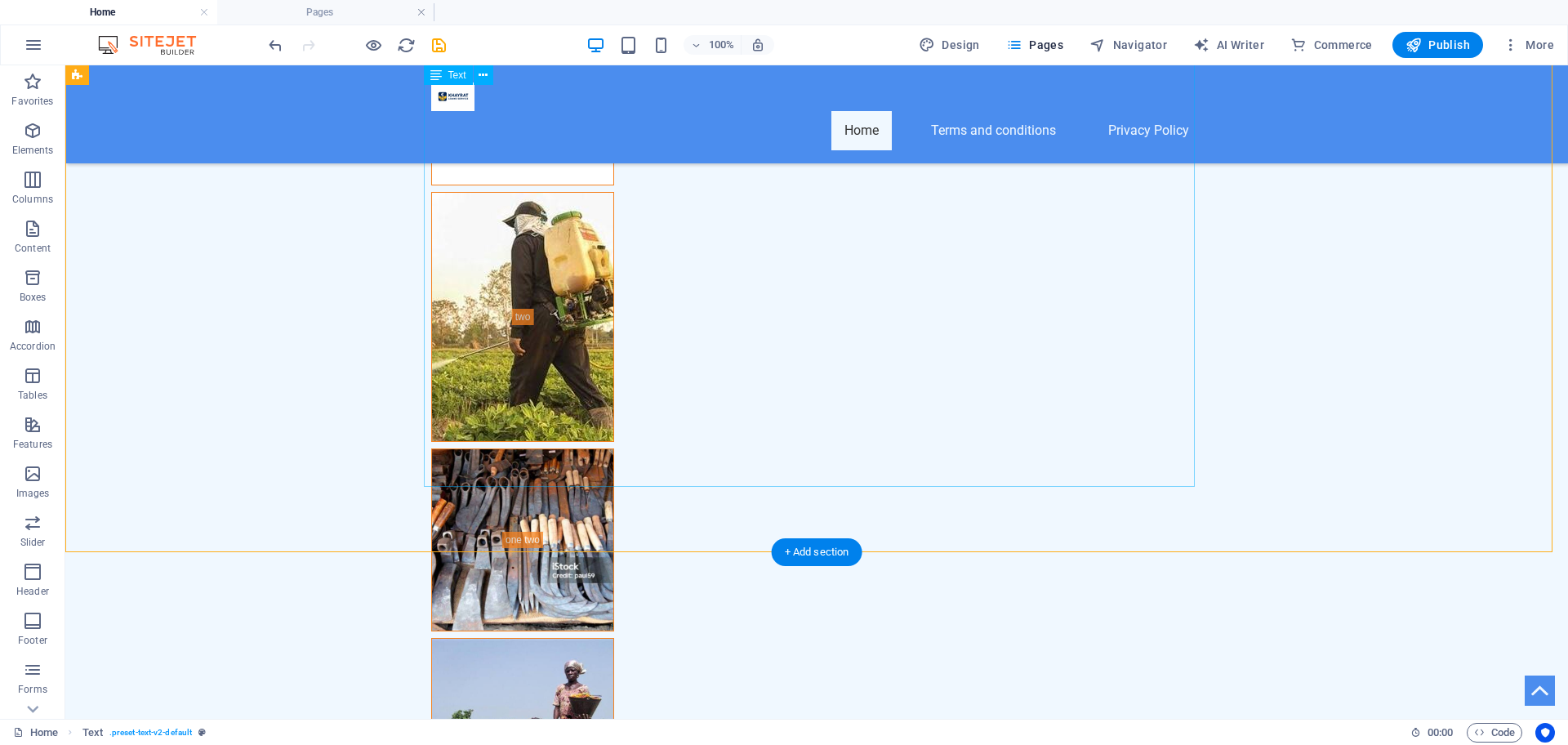
scroll to position [7282, 0]
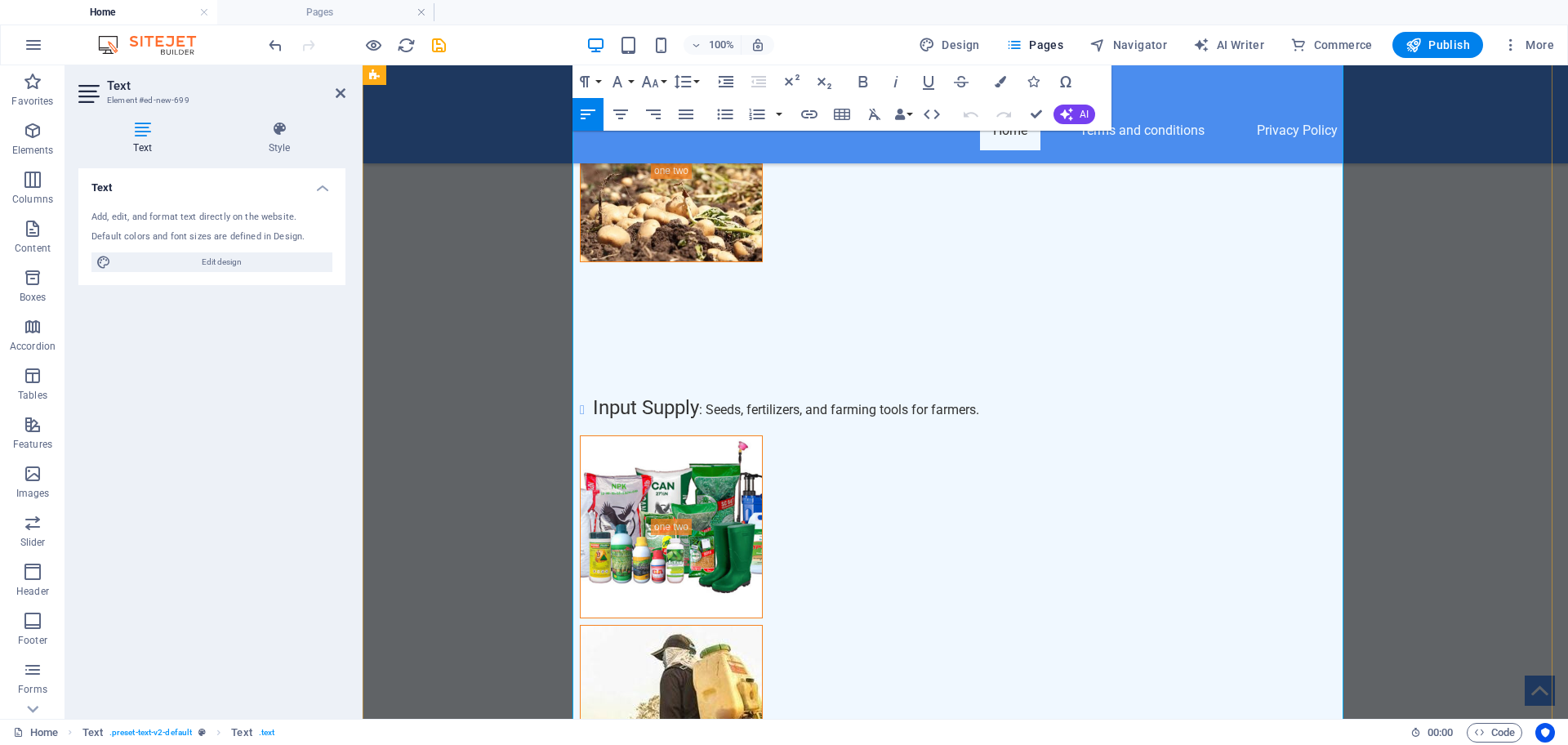
scroll to position [7301, 0]
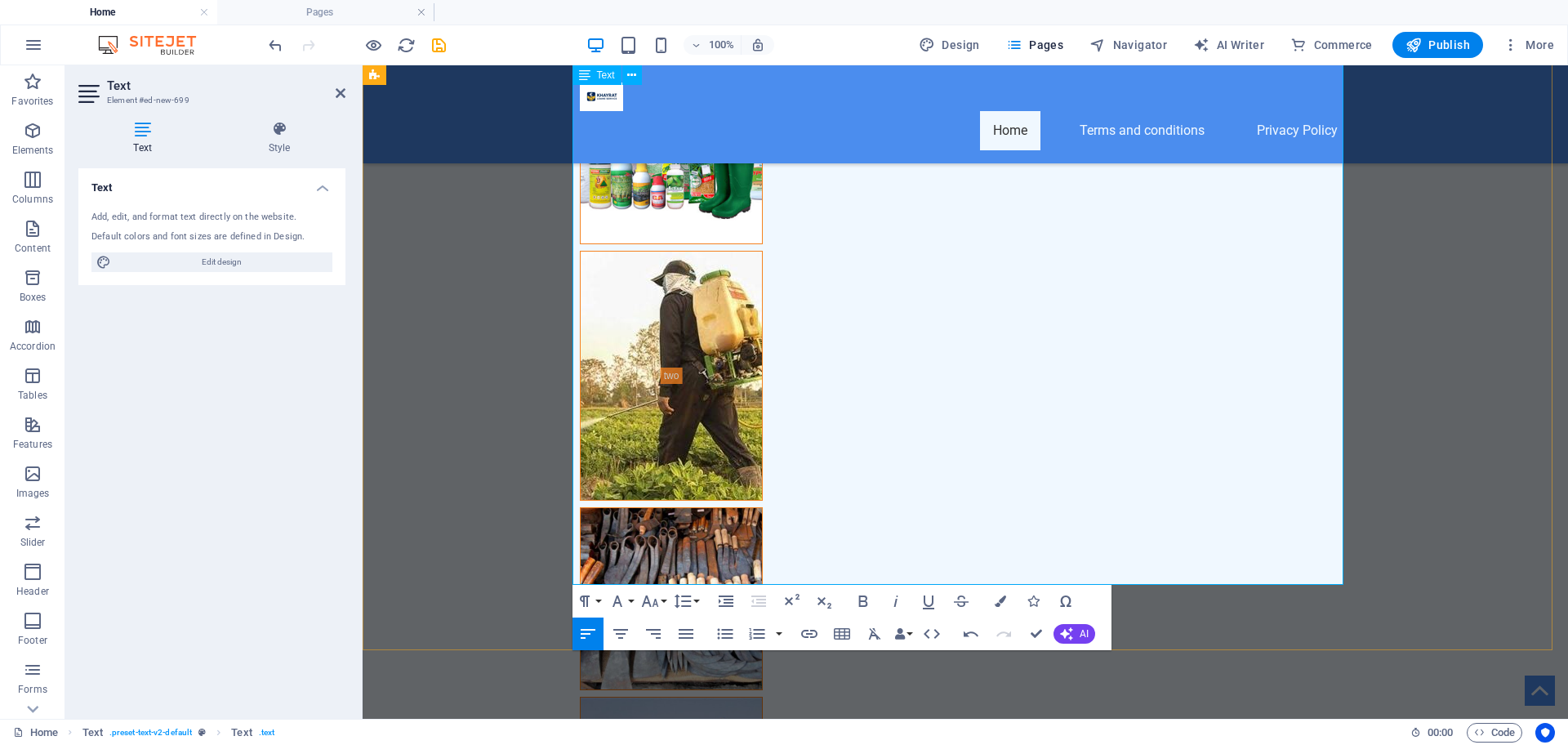
scroll to position [1702, 0]
drag, startPoint x: 669, startPoint y: 476, endPoint x: 570, endPoint y: 463, distance: 99.8
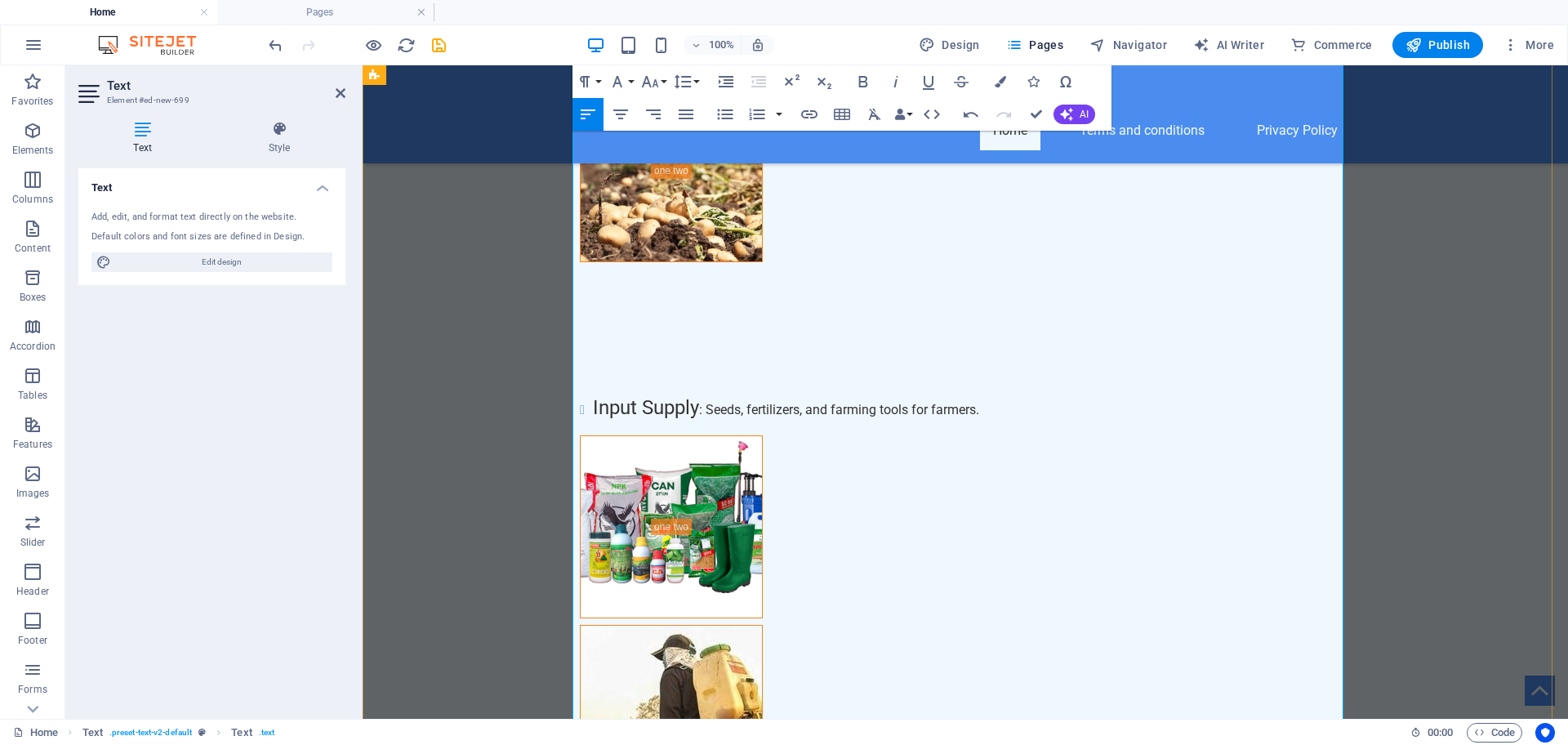
scroll to position [6553, 0]
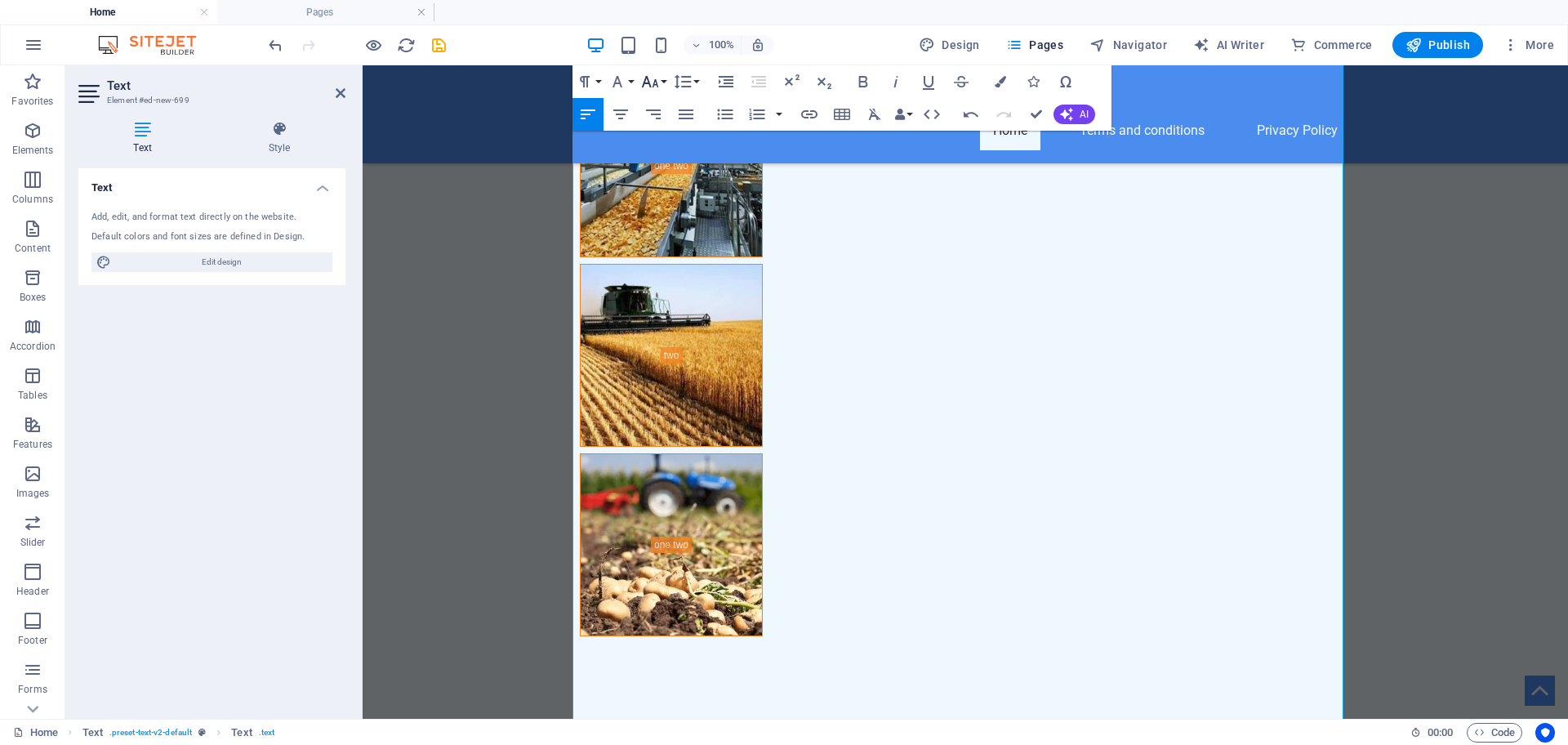
click at [660, 75] on button "Font Size" at bounding box center [653, 82] width 31 height 33
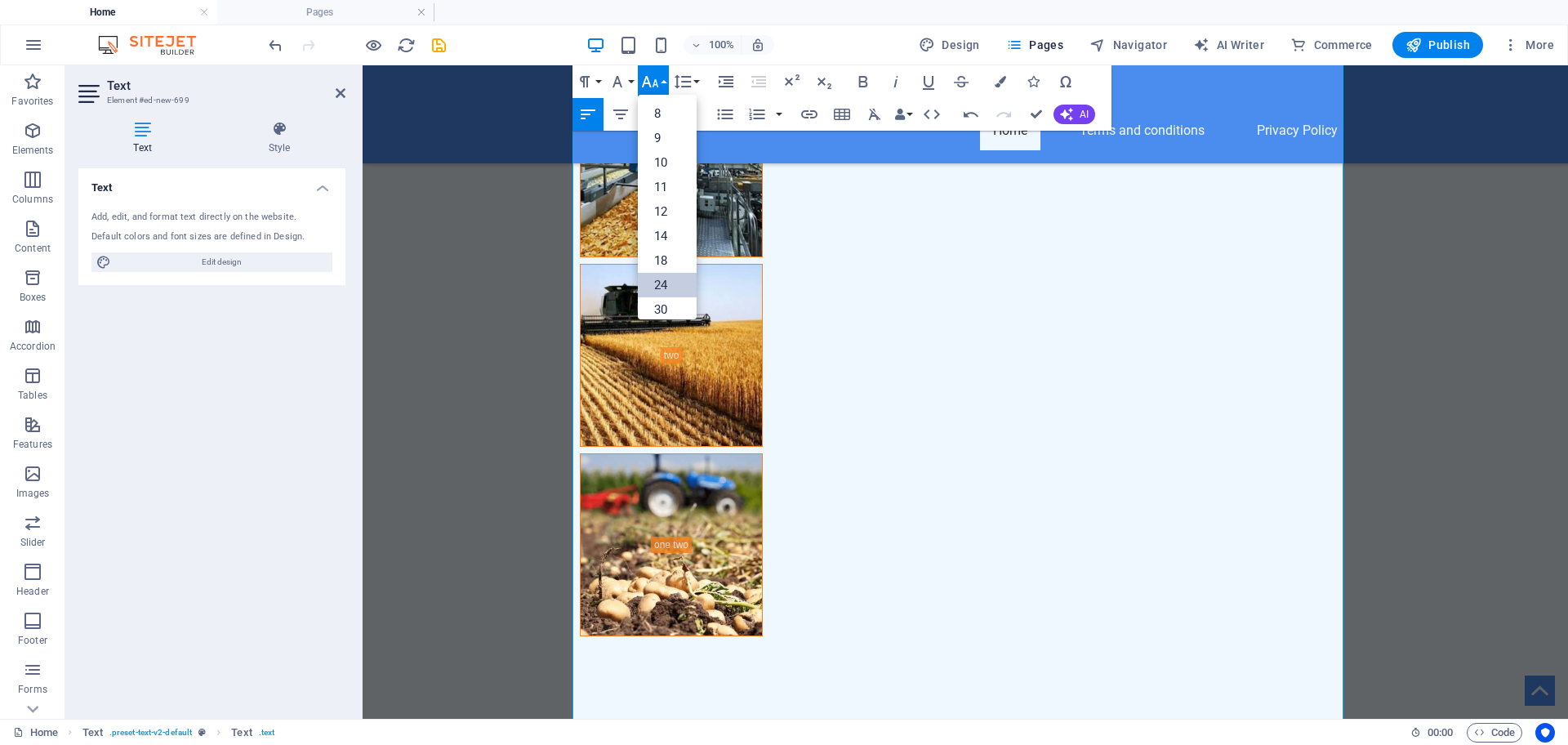
click at [666, 285] on link "24" at bounding box center [667, 284] width 58 height 24
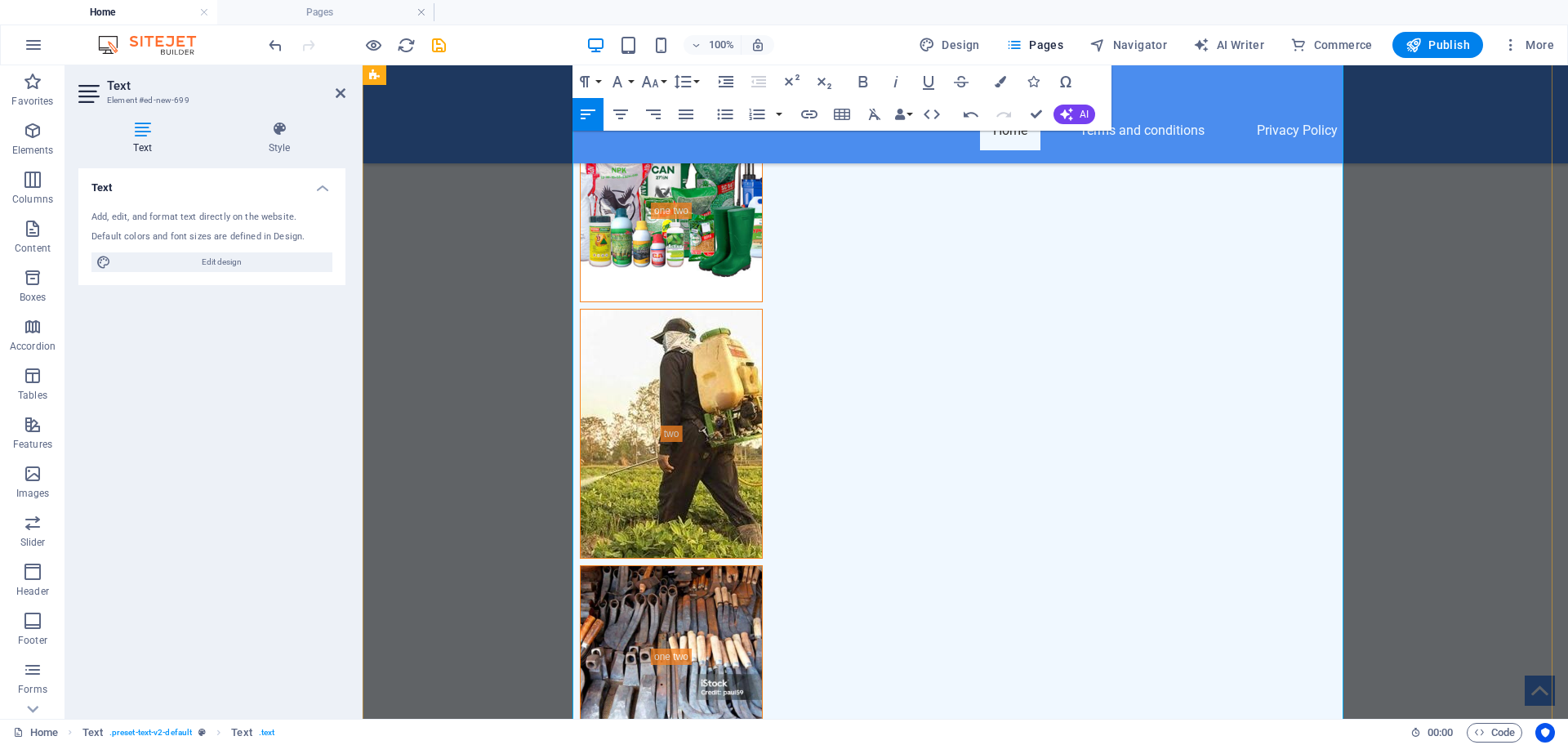
scroll to position [7301, 0]
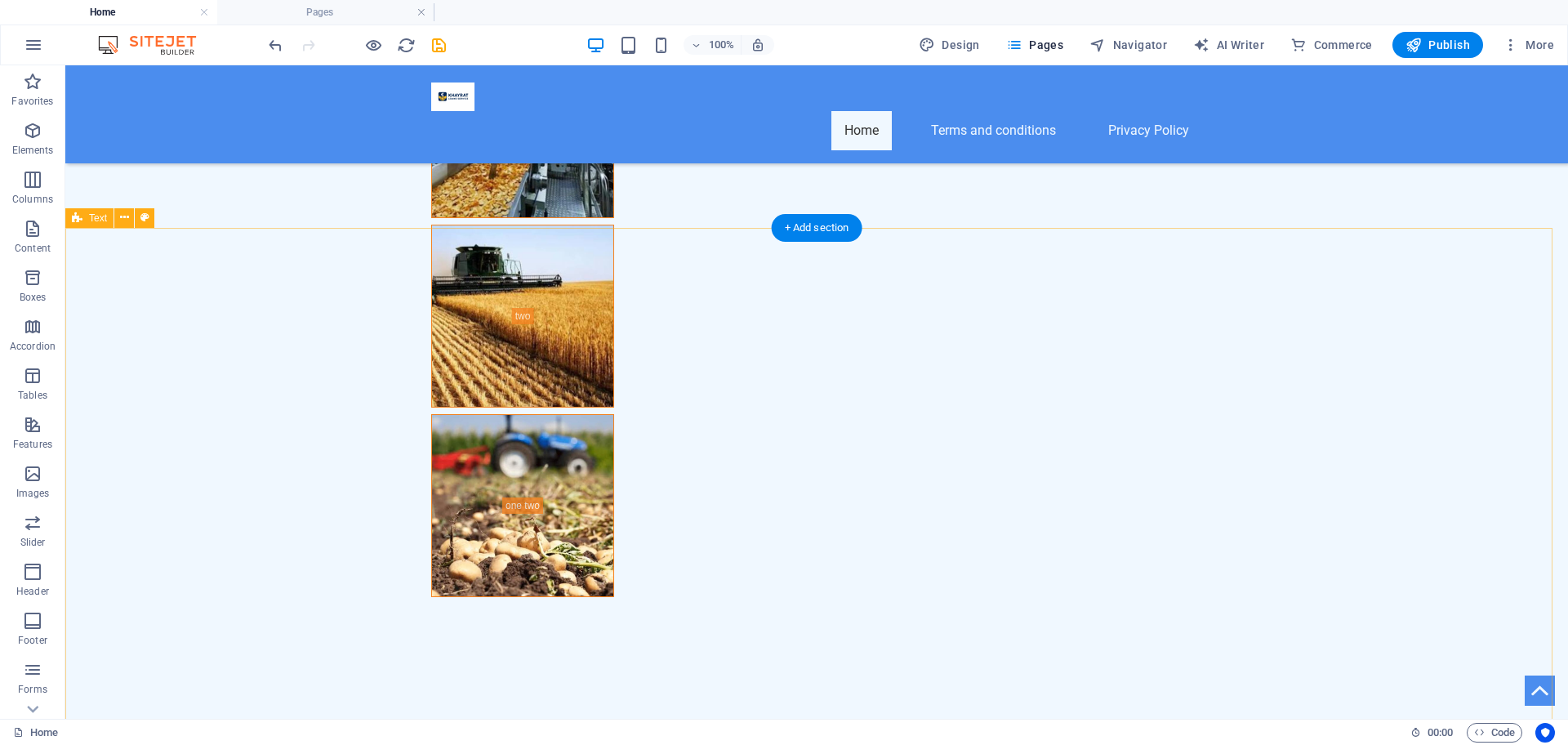
scroll to position [6159, 0]
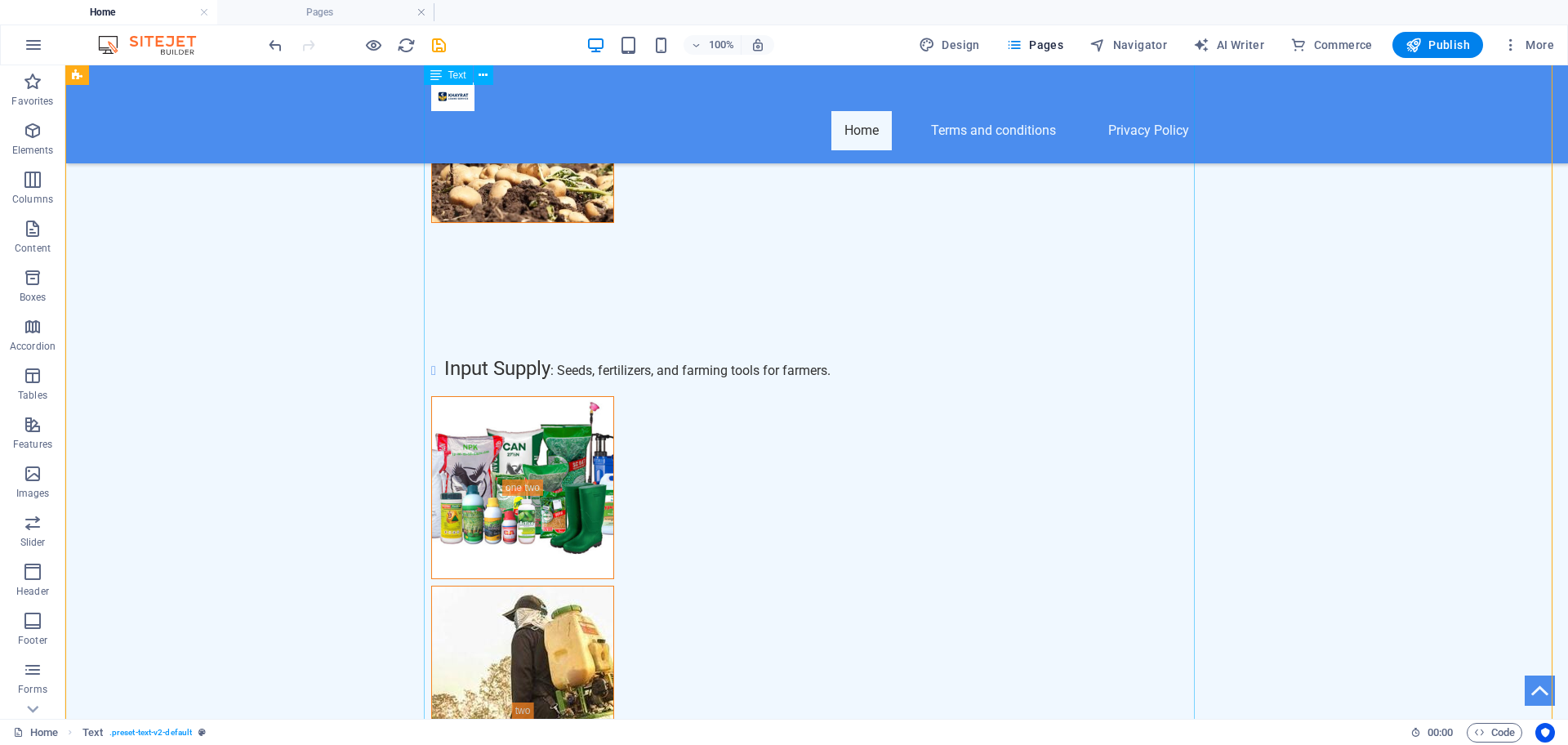
scroll to position [7282, 0]
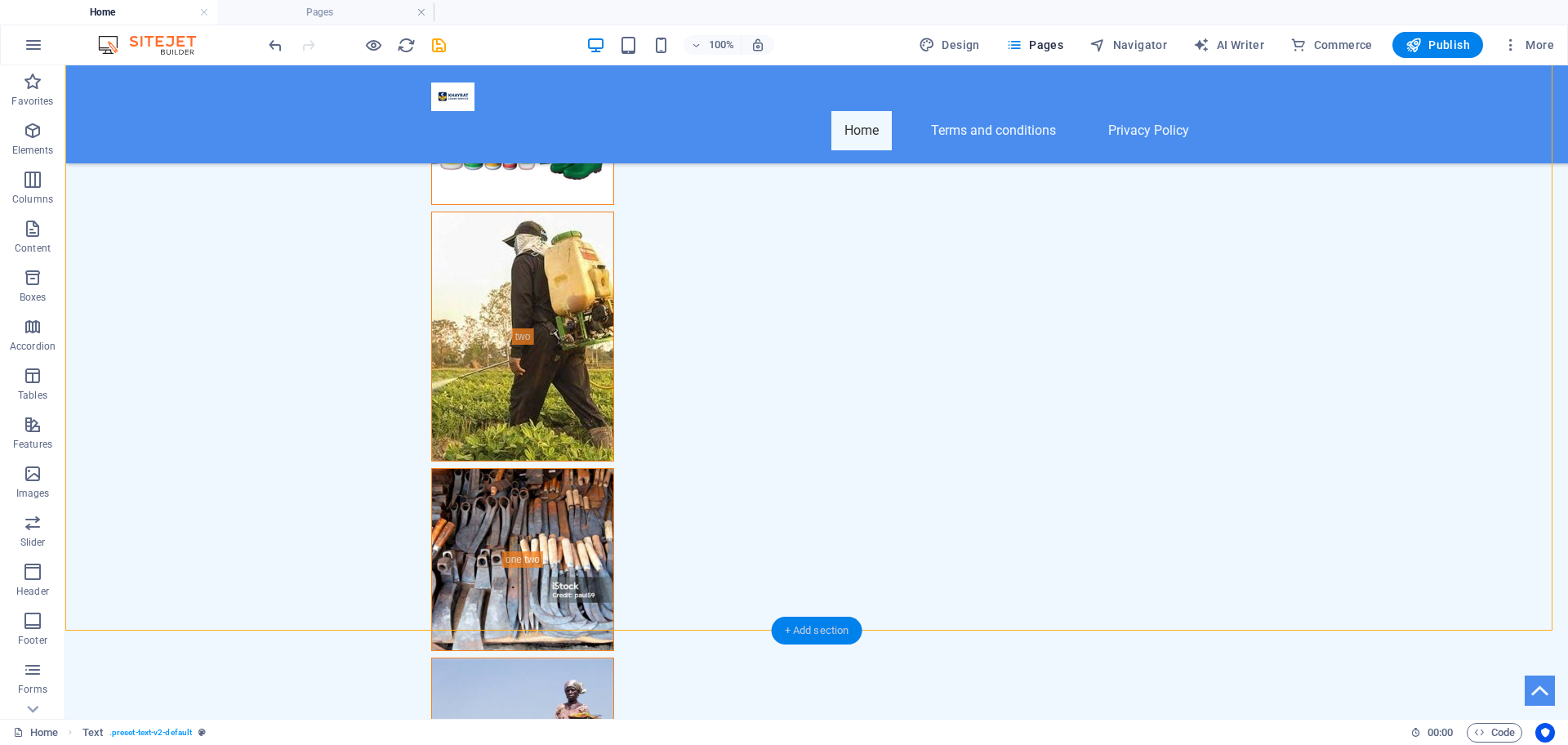
click at [802, 630] on div "+ Add section" at bounding box center [816, 630] width 91 height 28
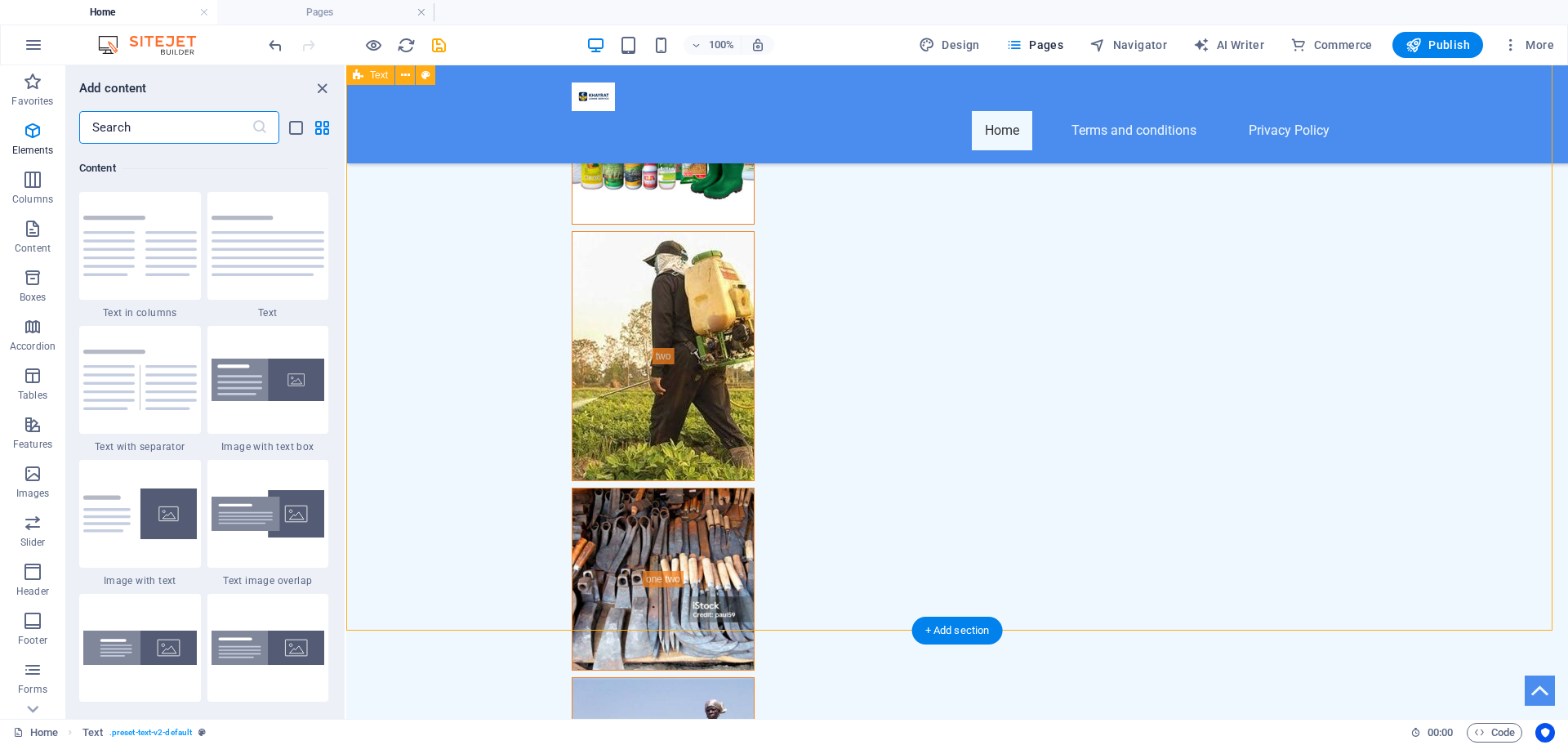
scroll to position [2857, 0]
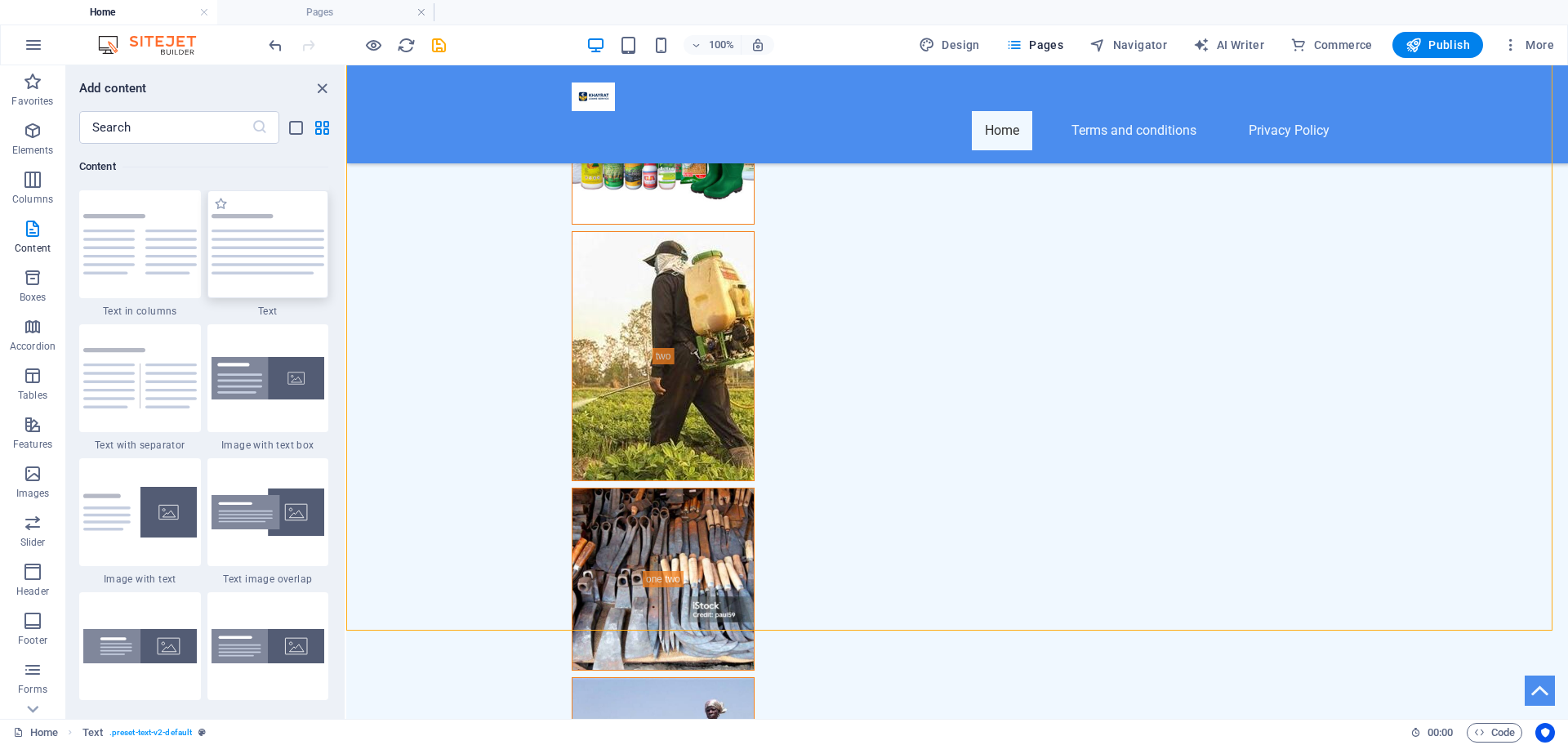
click at [264, 275] on div at bounding box center [268, 243] width 122 height 108
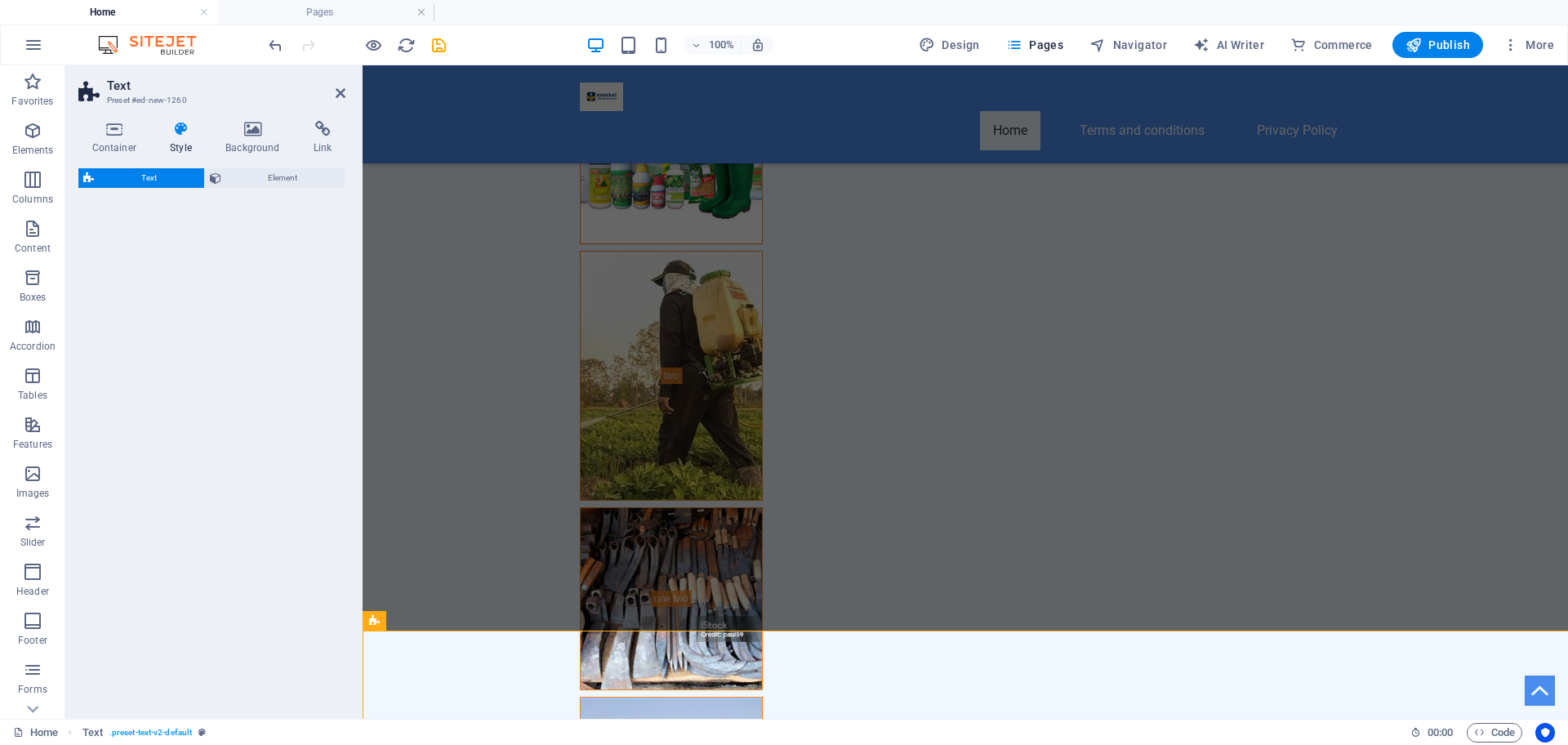
select select "preset-text-v2-default"
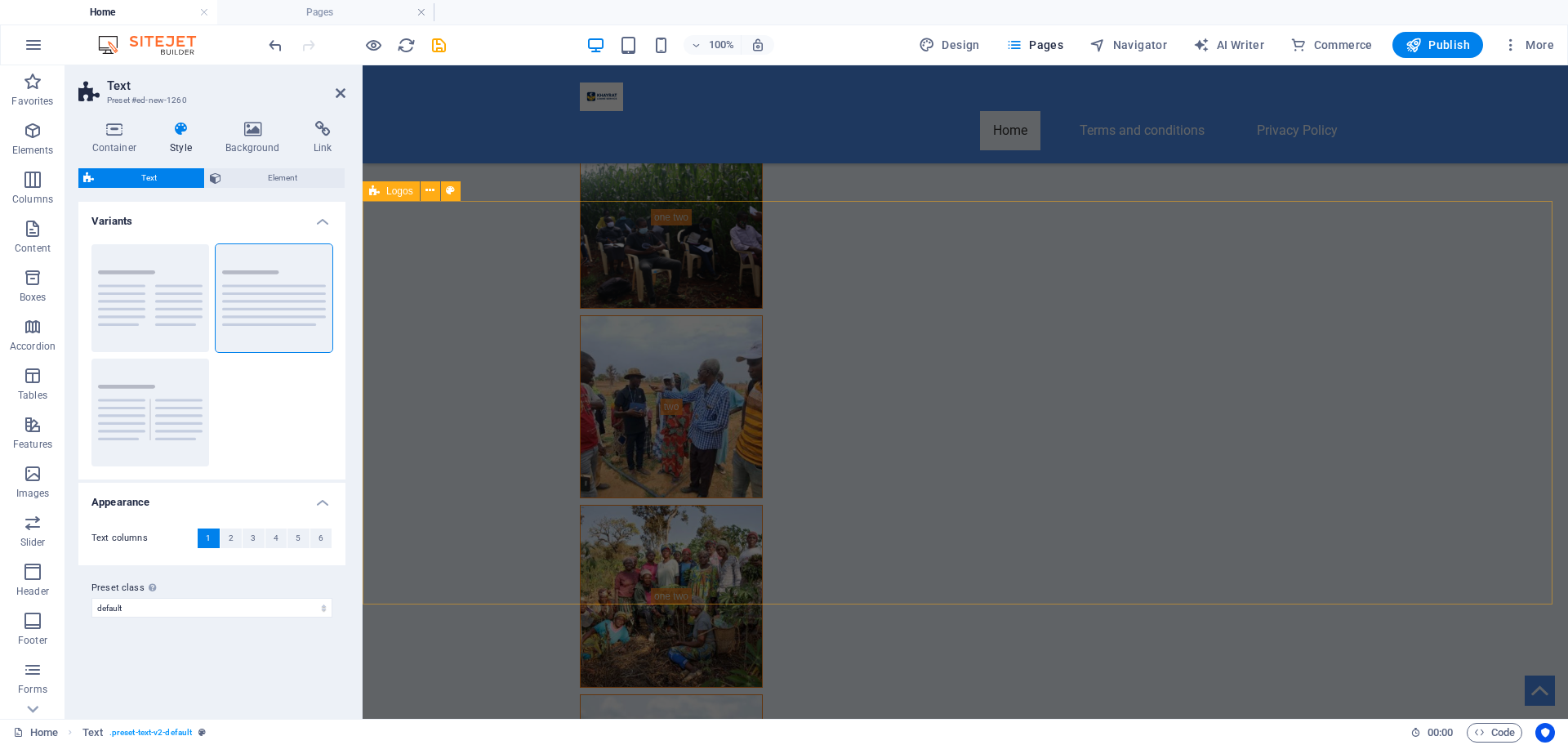
scroll to position [7676, 0]
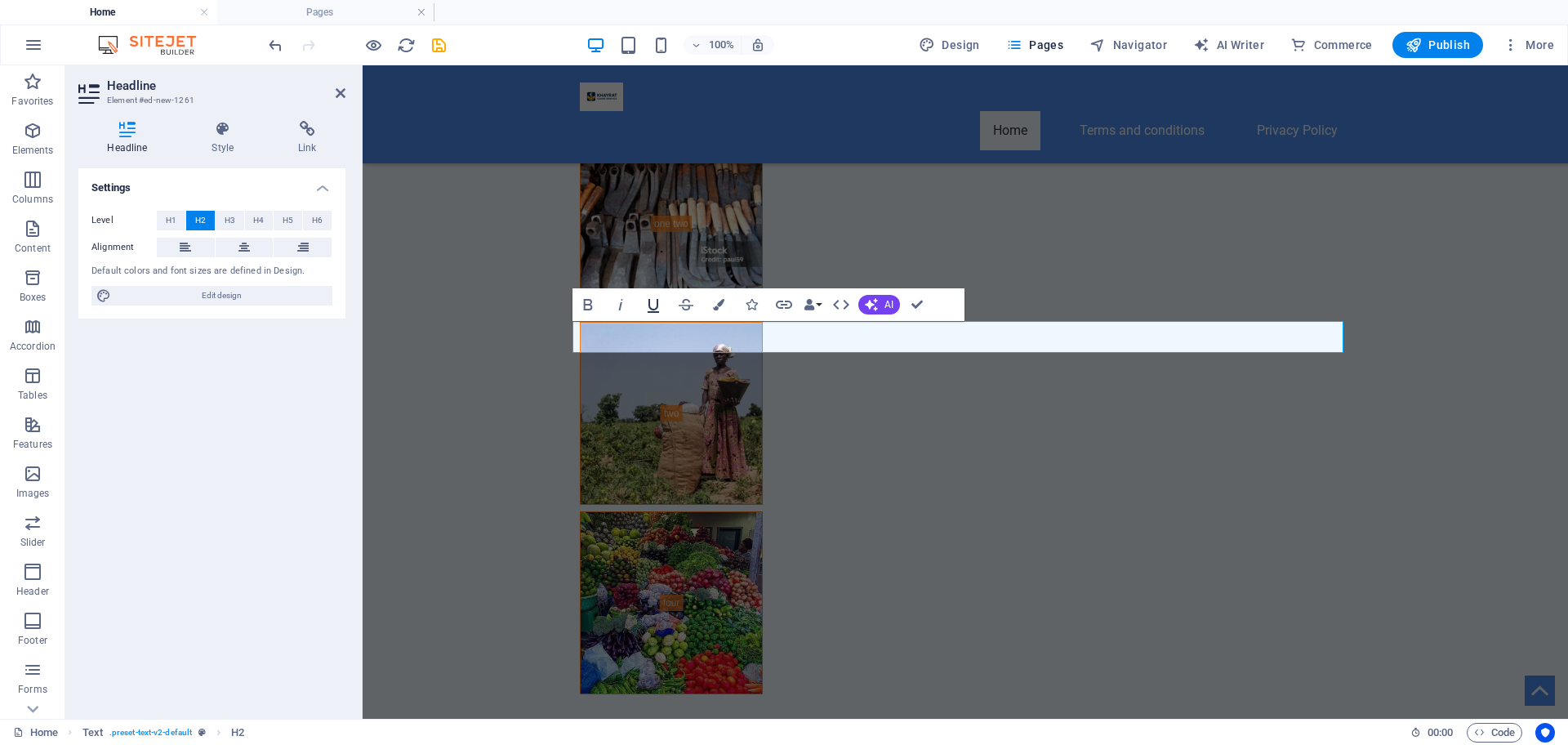
click at [651, 310] on icon "button" at bounding box center [653, 306] width 12 height 14
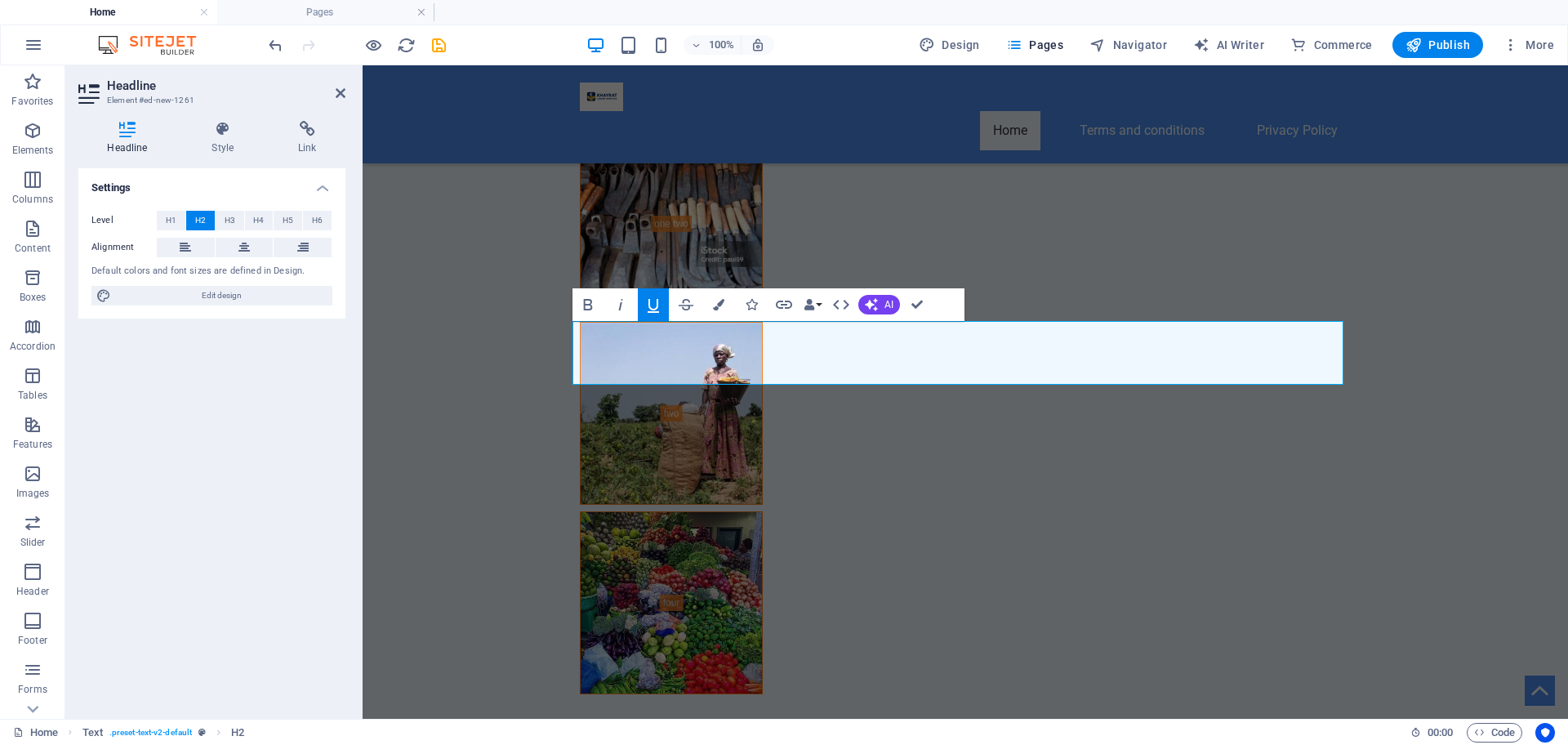
click at [652, 310] on icon "button" at bounding box center [653, 306] width 12 height 14
click at [622, 311] on icon "button" at bounding box center [620, 305] width 19 height 19
click at [595, 305] on icon "button" at bounding box center [588, 305] width 19 height 19
click at [615, 297] on icon "button" at bounding box center [620, 305] width 19 height 19
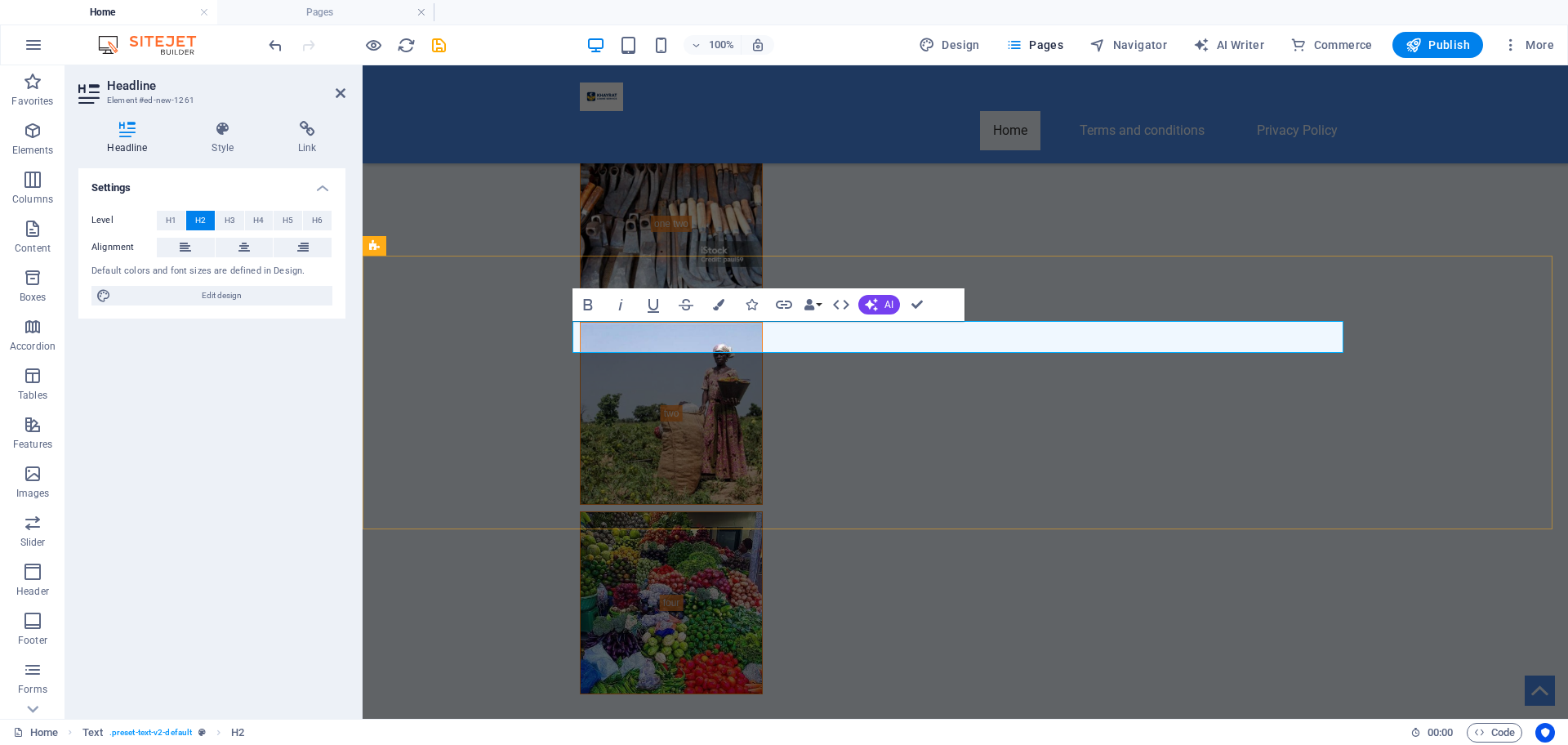
click at [617, 303] on icon "button" at bounding box center [620, 305] width 19 height 19
click at [619, 303] on icon "button" at bounding box center [620, 305] width 19 height 19
click at [591, 308] on icon "button" at bounding box center [587, 305] width 9 height 12
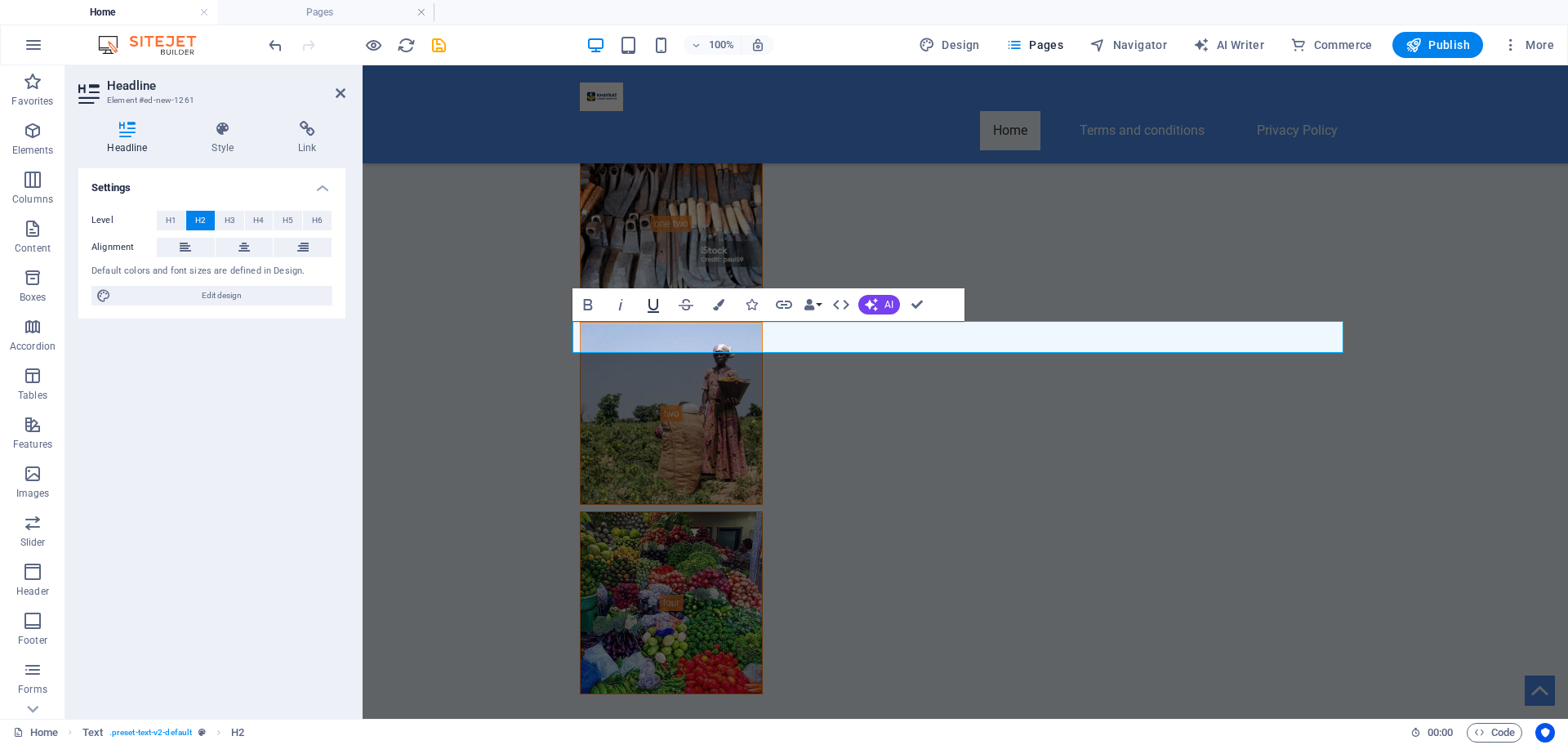
click at [650, 311] on icon "button" at bounding box center [653, 305] width 19 height 19
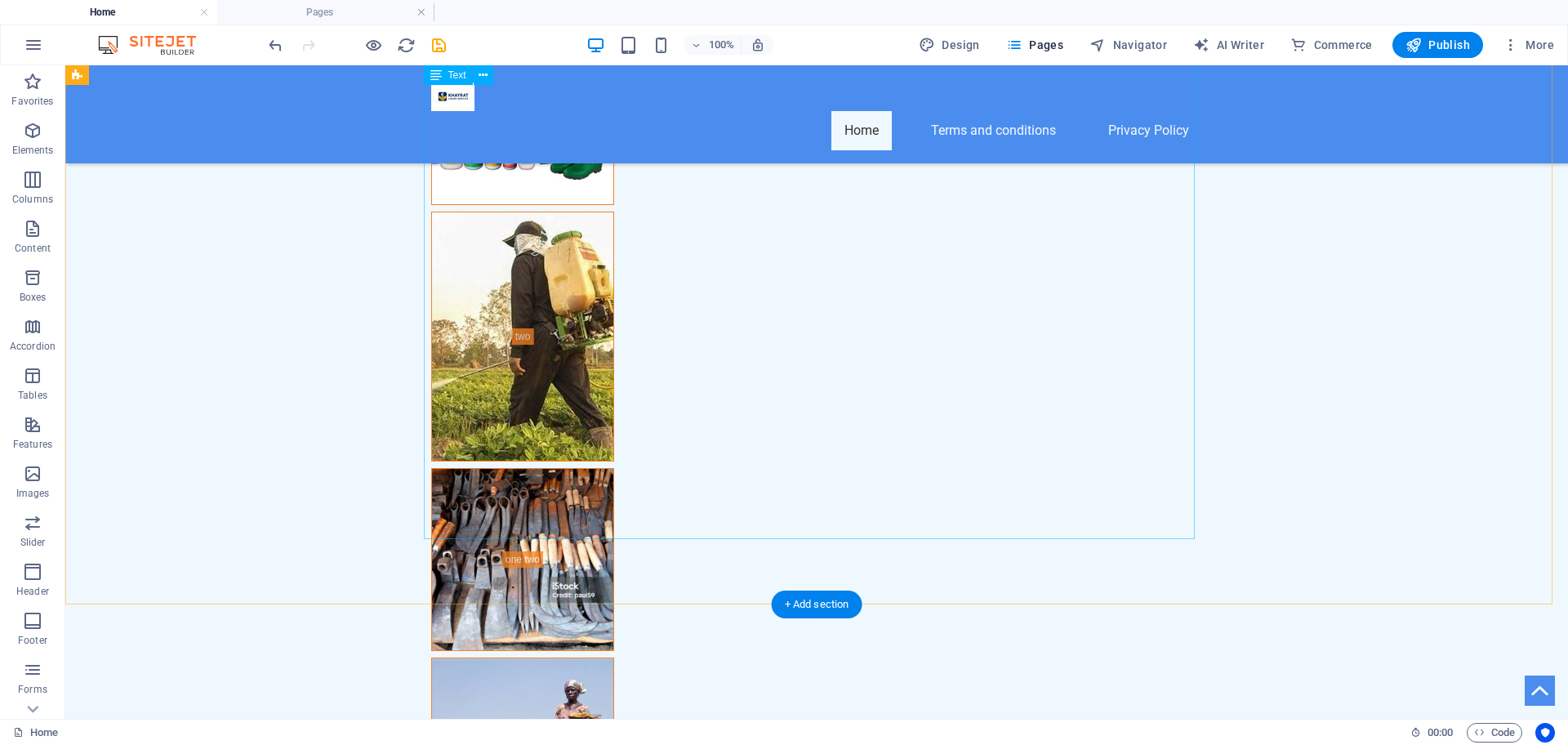
scroll to position [7656, 0]
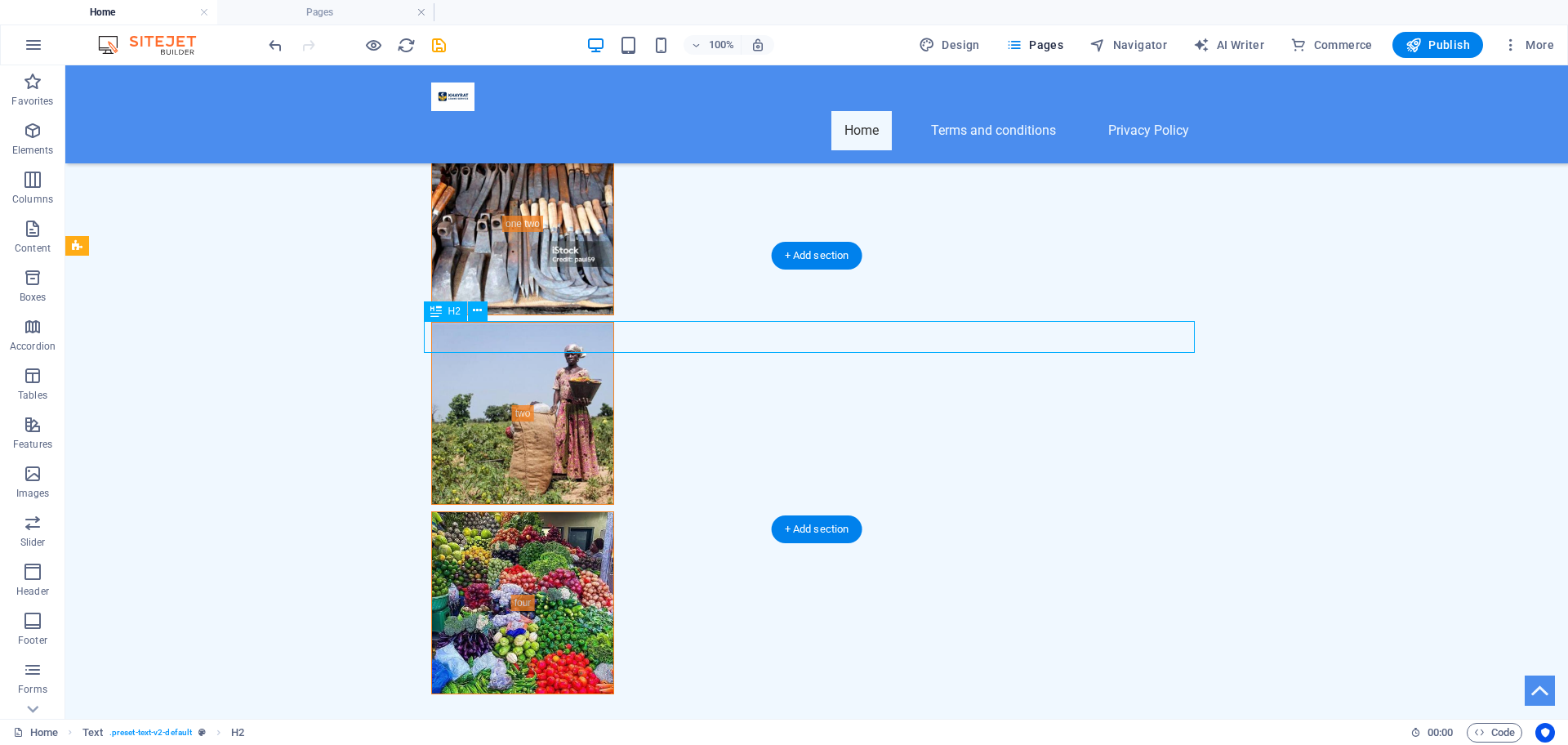
scroll to position [7676, 0]
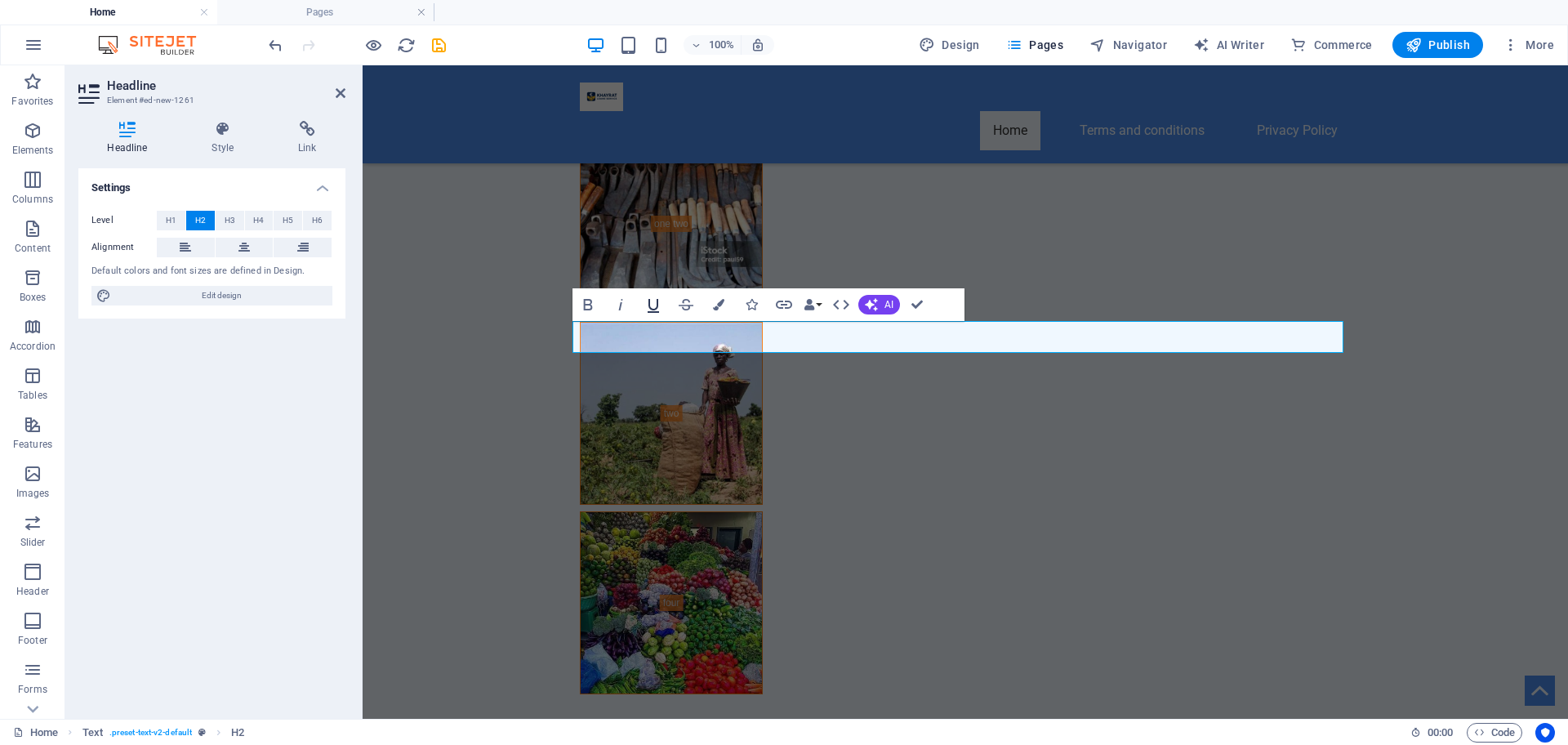
click at [656, 301] on icon "button" at bounding box center [653, 306] width 12 height 14
click at [589, 304] on icon "button" at bounding box center [587, 305] width 9 height 12
click at [596, 306] on icon "button" at bounding box center [588, 305] width 19 height 19
click at [619, 306] on icon "button" at bounding box center [620, 305] width 4 height 12
click at [621, 306] on icon "button" at bounding box center [620, 305] width 19 height 19
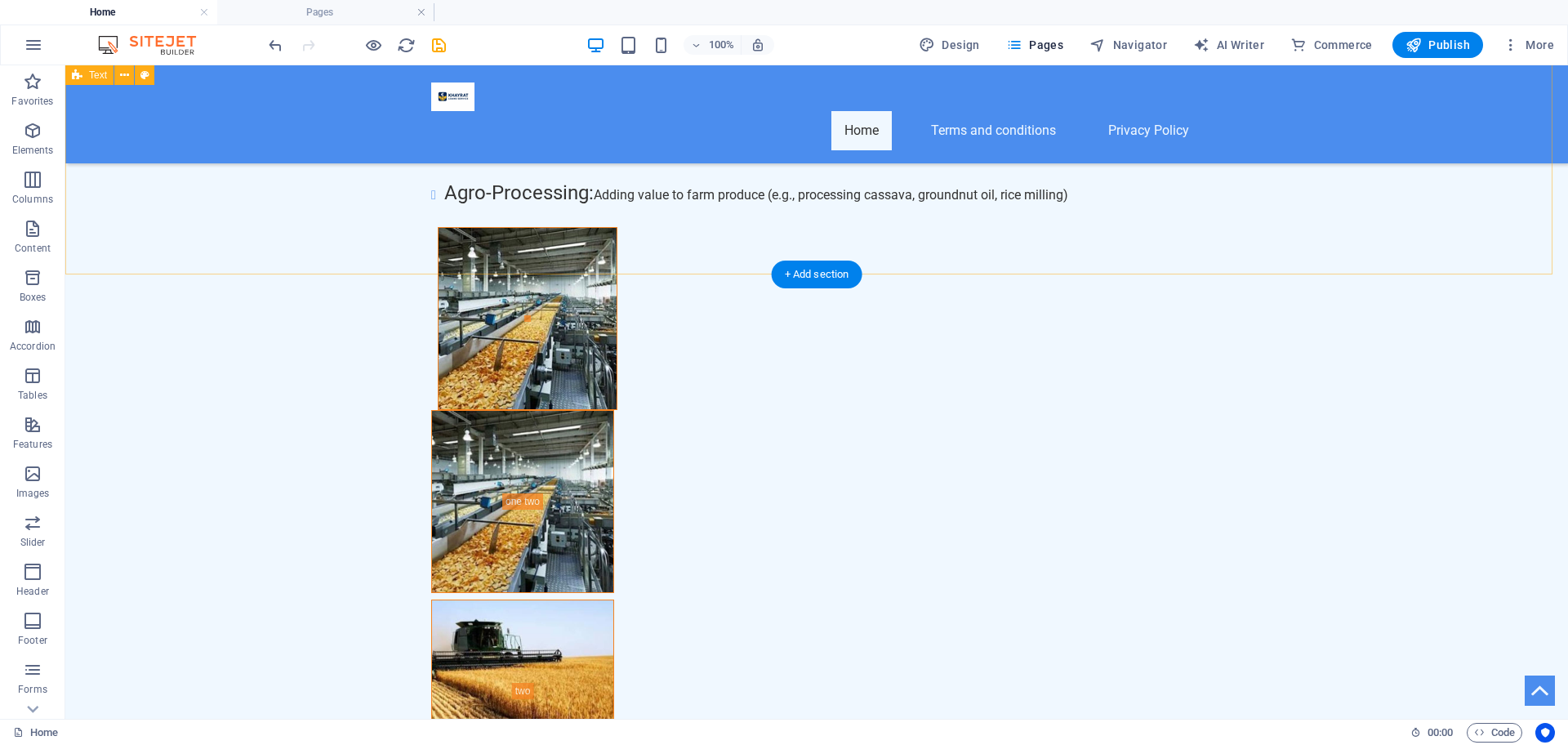
scroll to position [7656, 0]
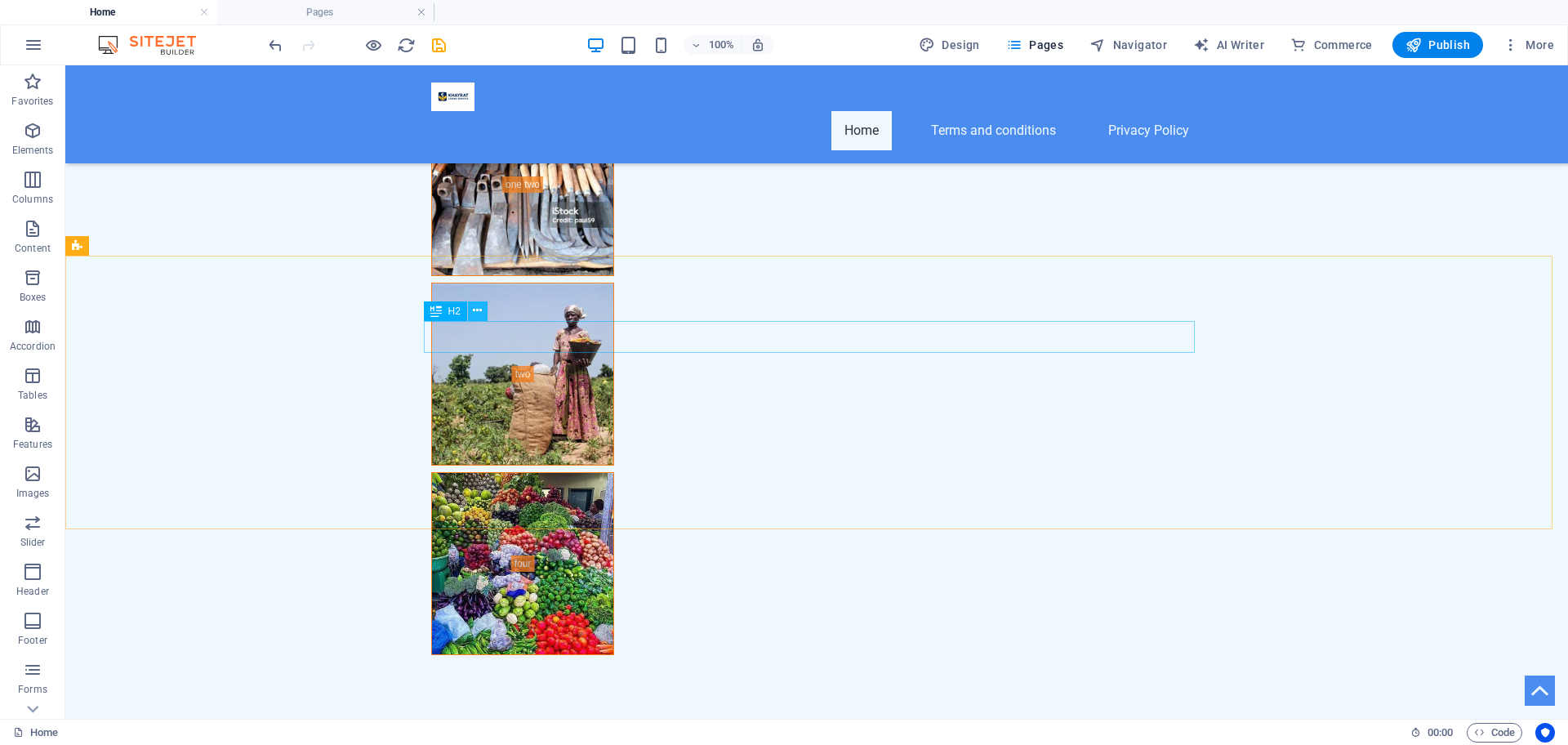
click at [474, 306] on icon at bounding box center [477, 311] width 9 height 18
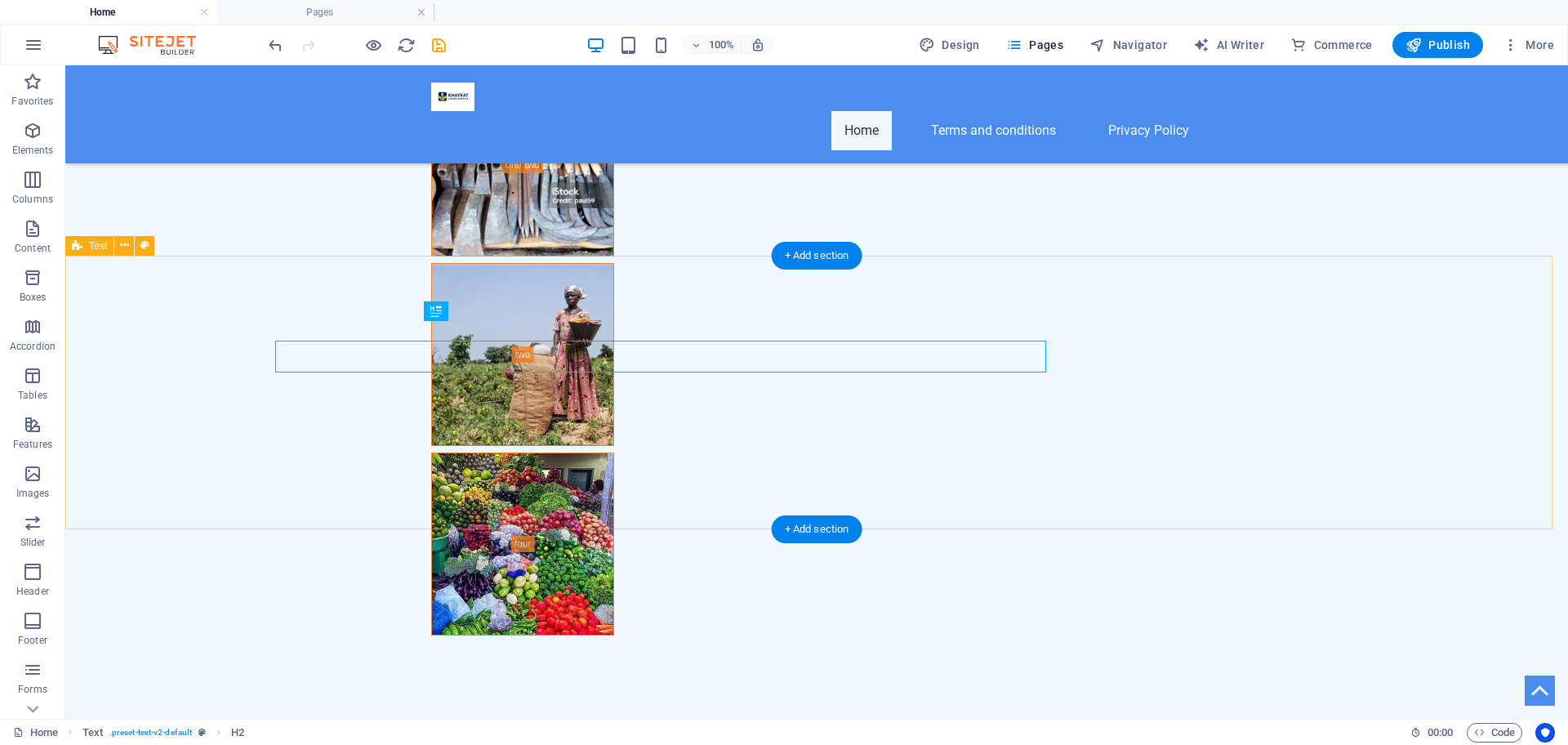
scroll to position [7656, 0]
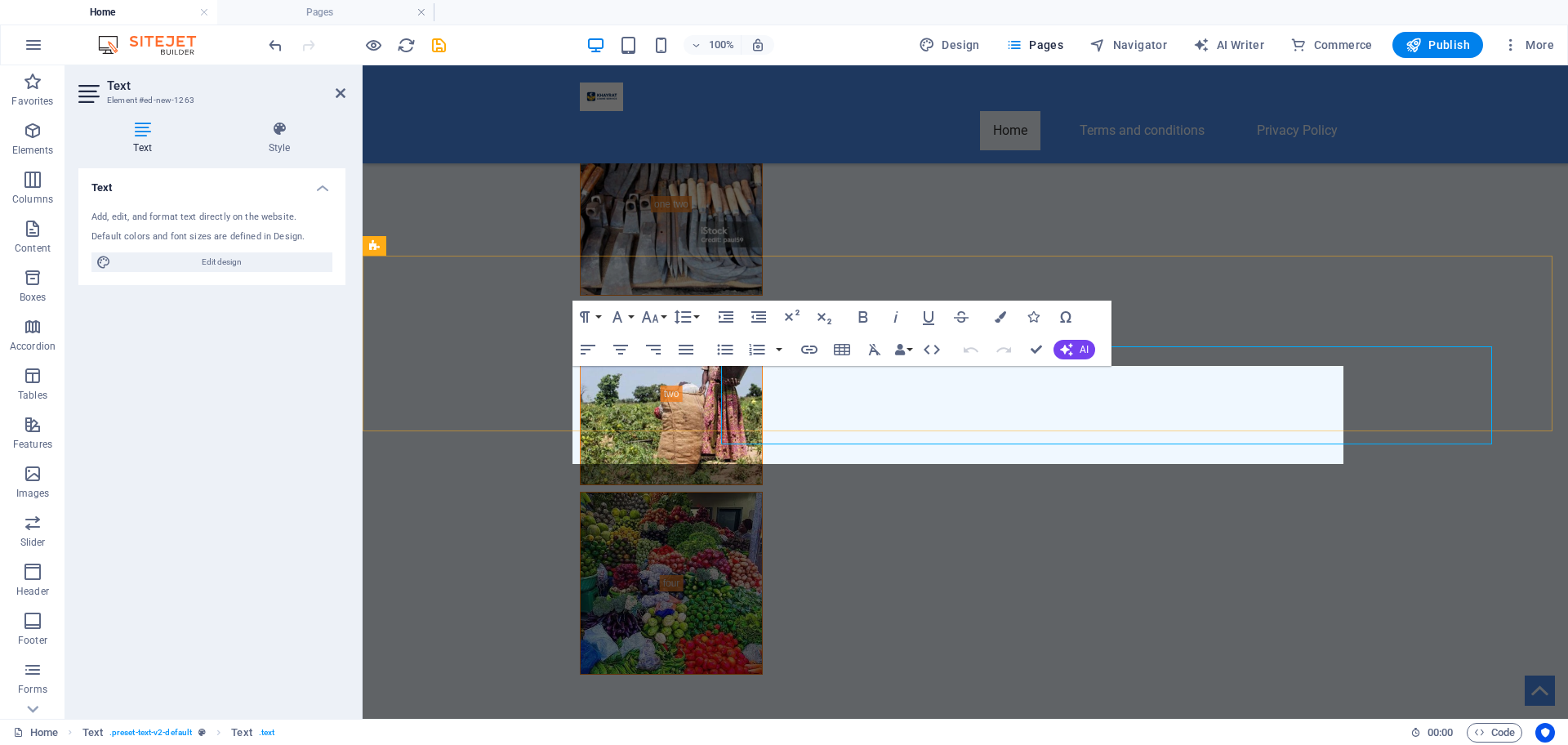
scroll to position [7676, 0]
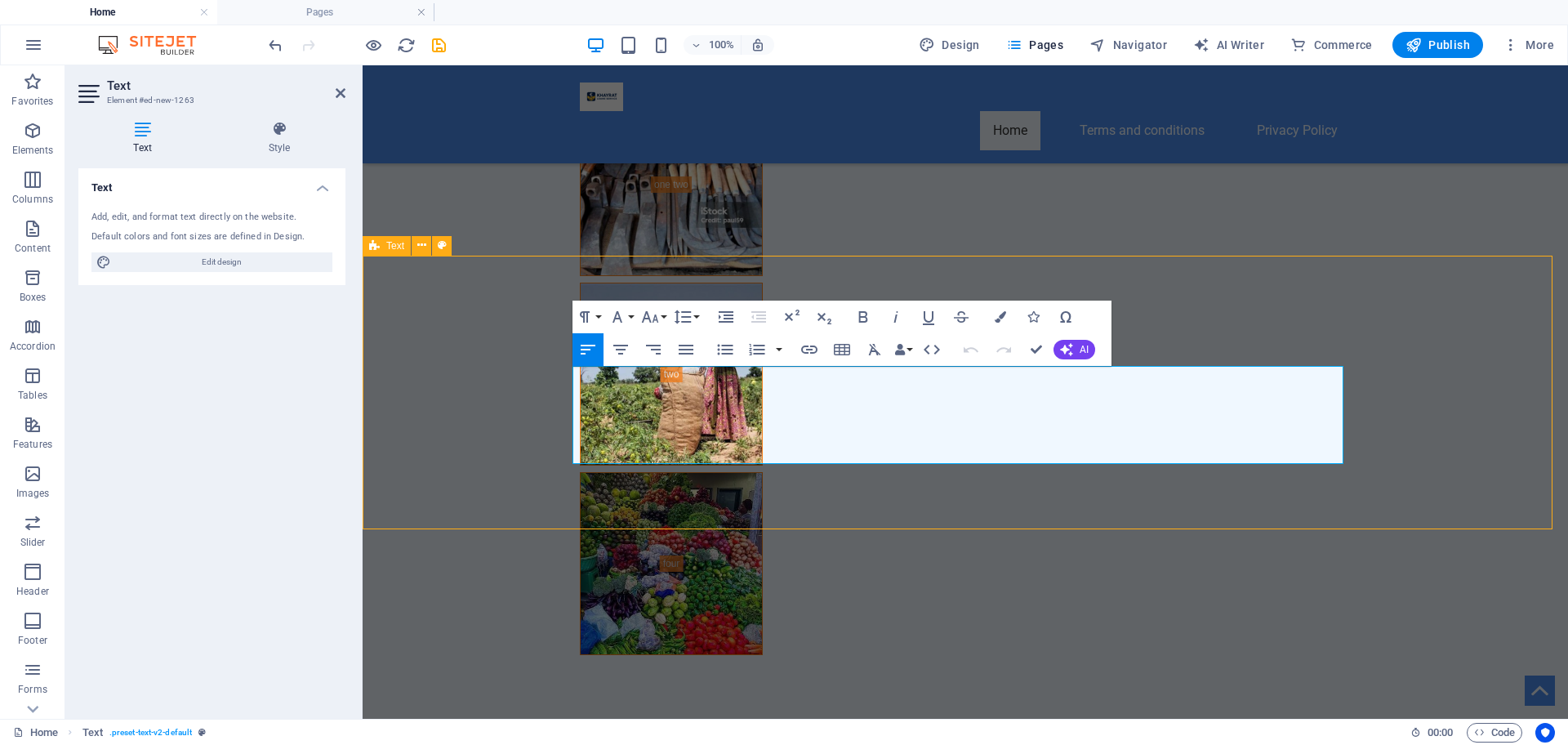
scroll to position [7656, 0]
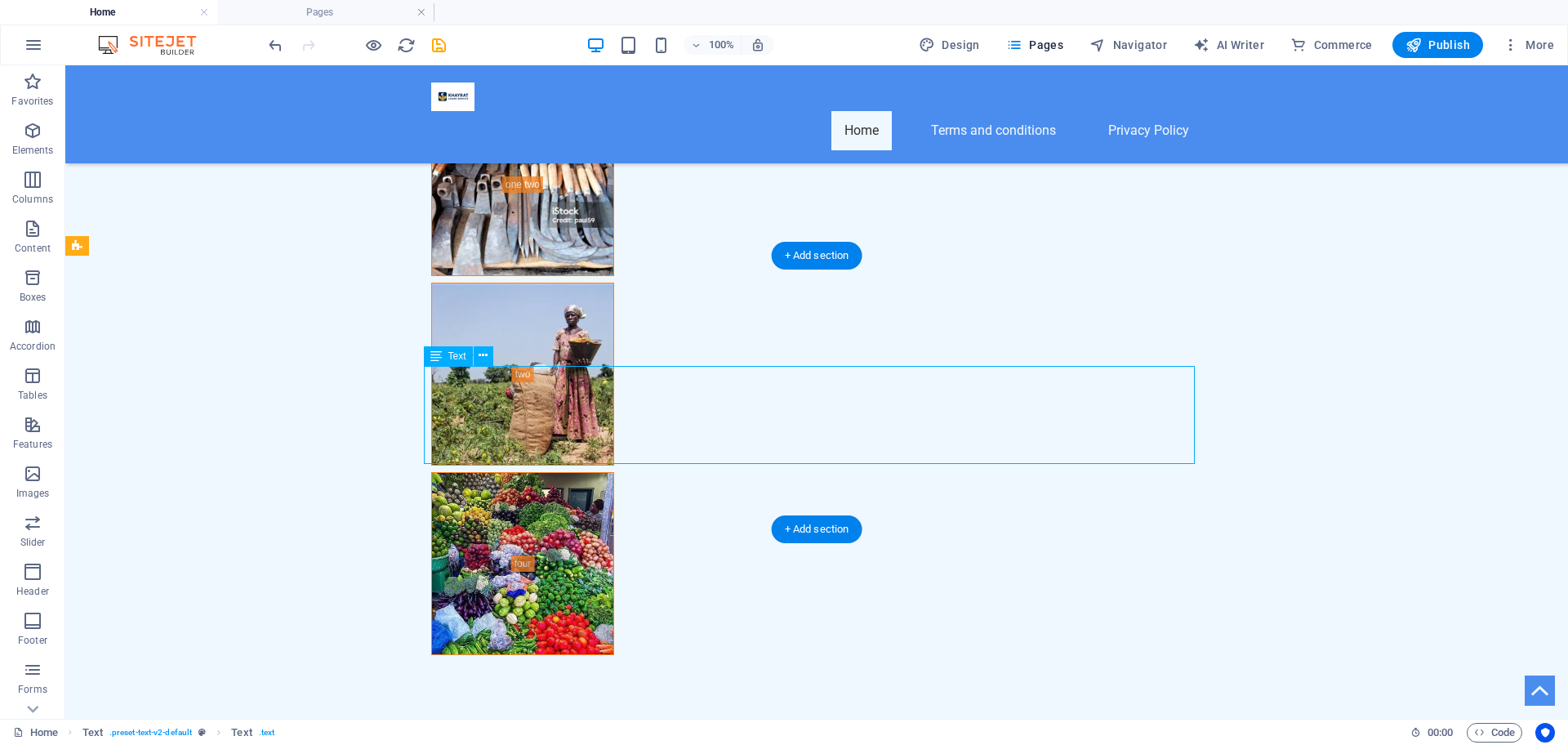
drag, startPoint x: 1014, startPoint y: 445, endPoint x: 718, endPoint y: 447, distance: 296.0
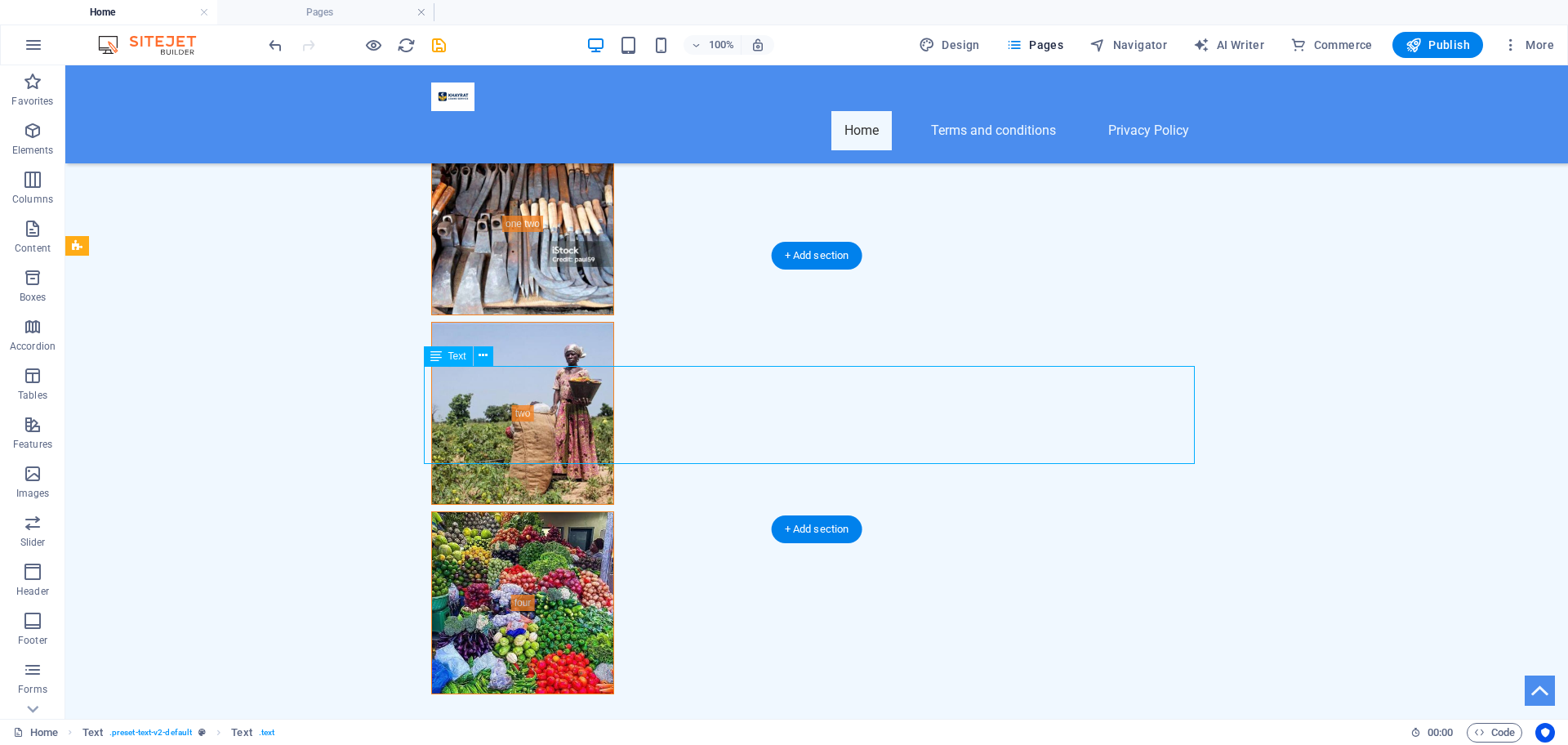
scroll to position [7676, 0]
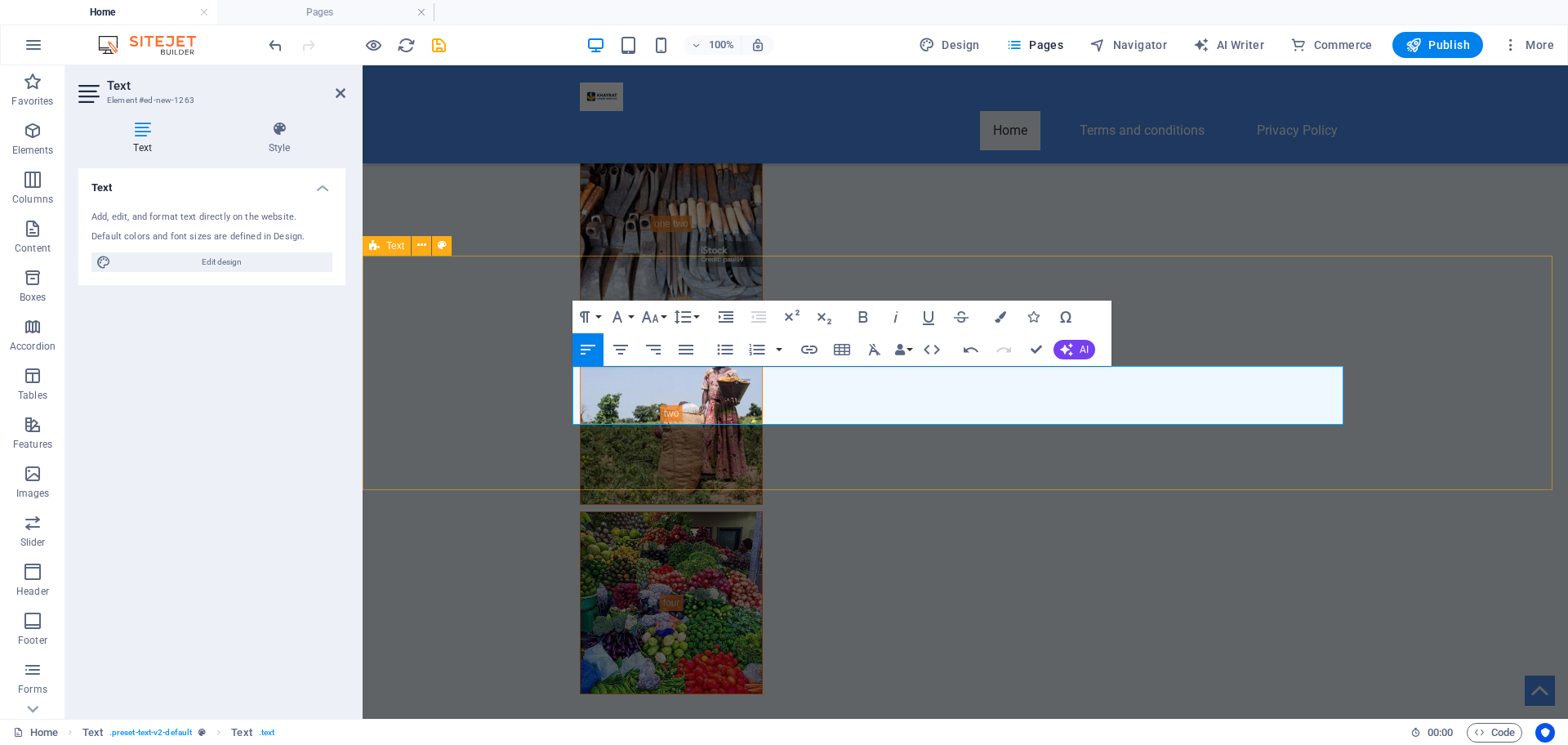
scroll to position [3001, 0]
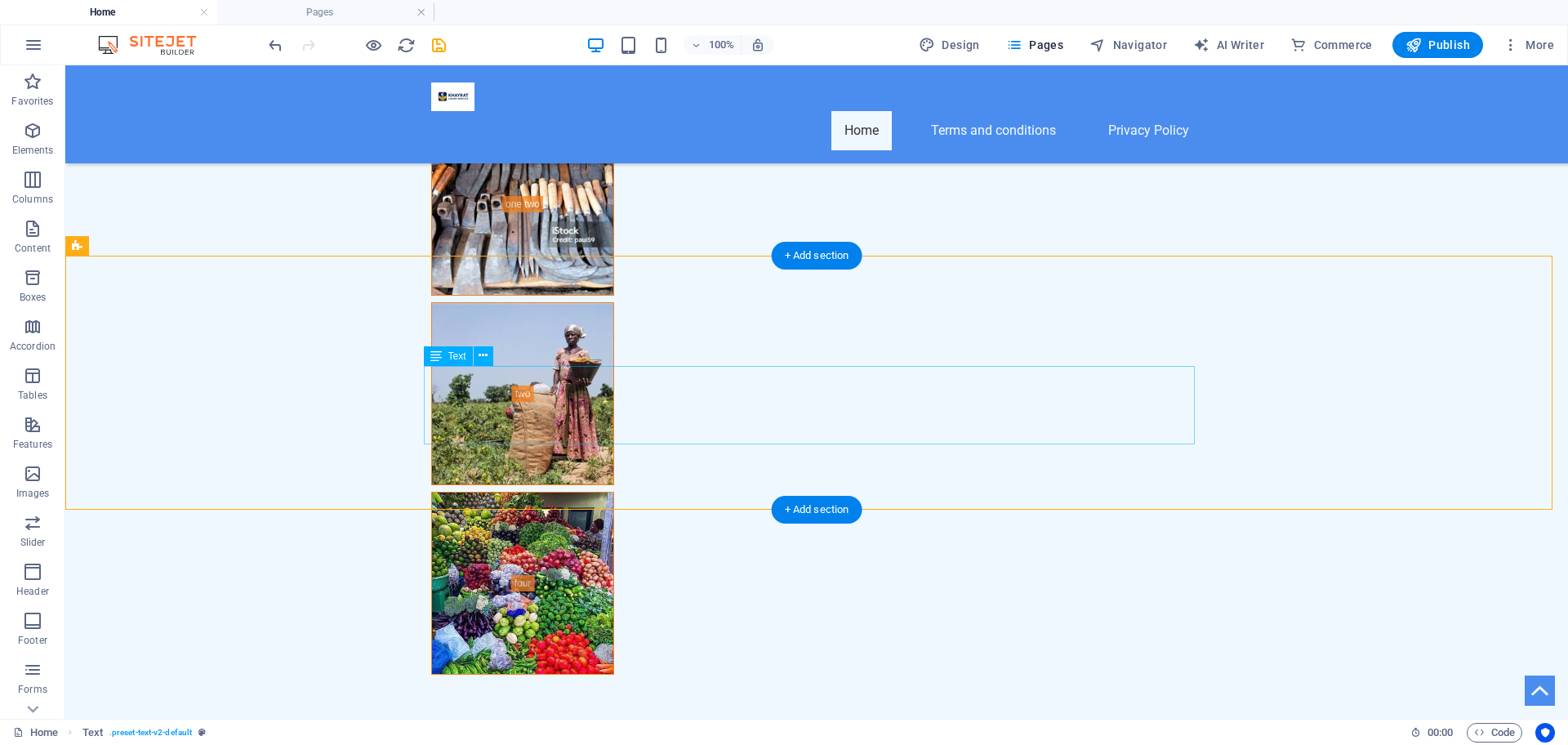
scroll to position [7656, 0]
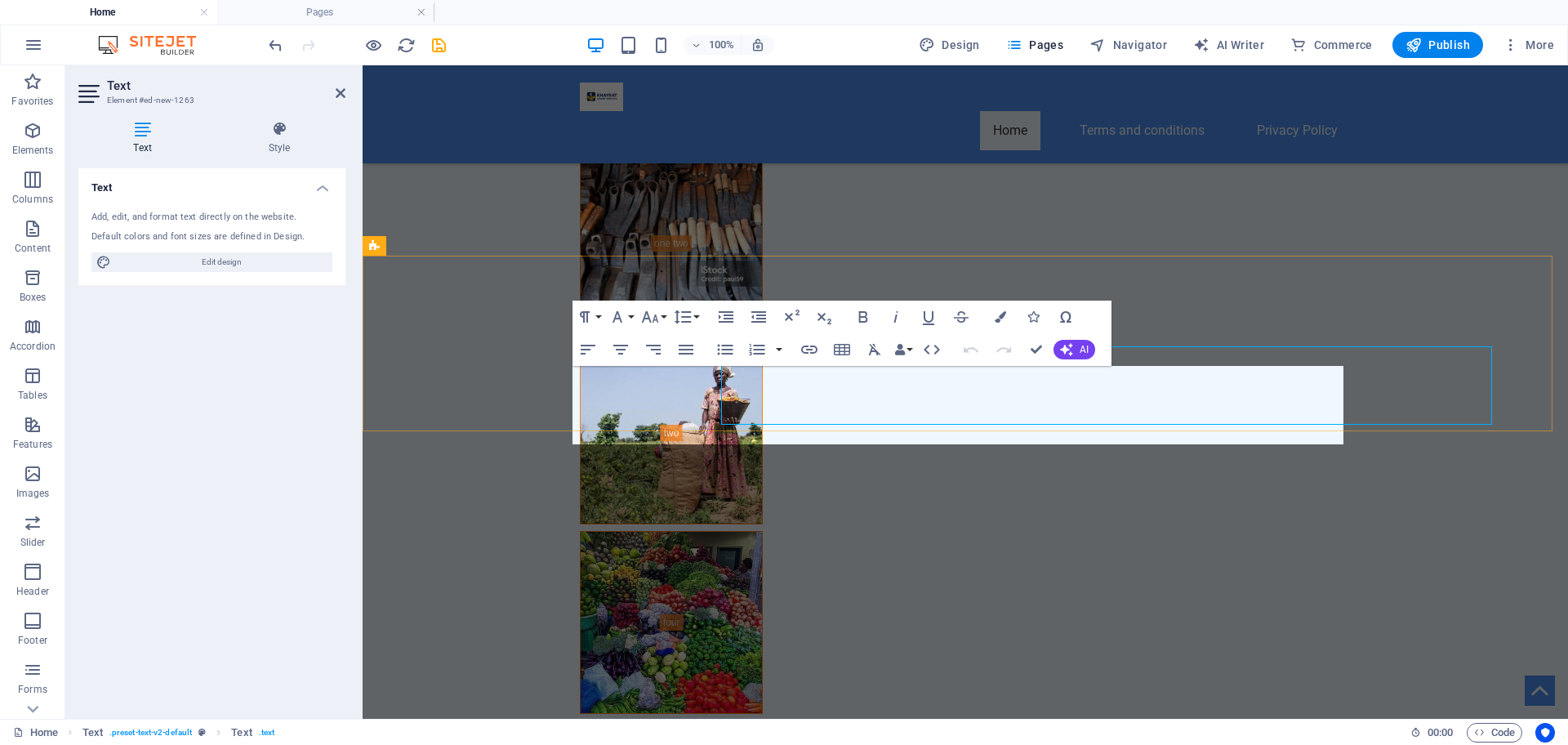
scroll to position [7676, 0]
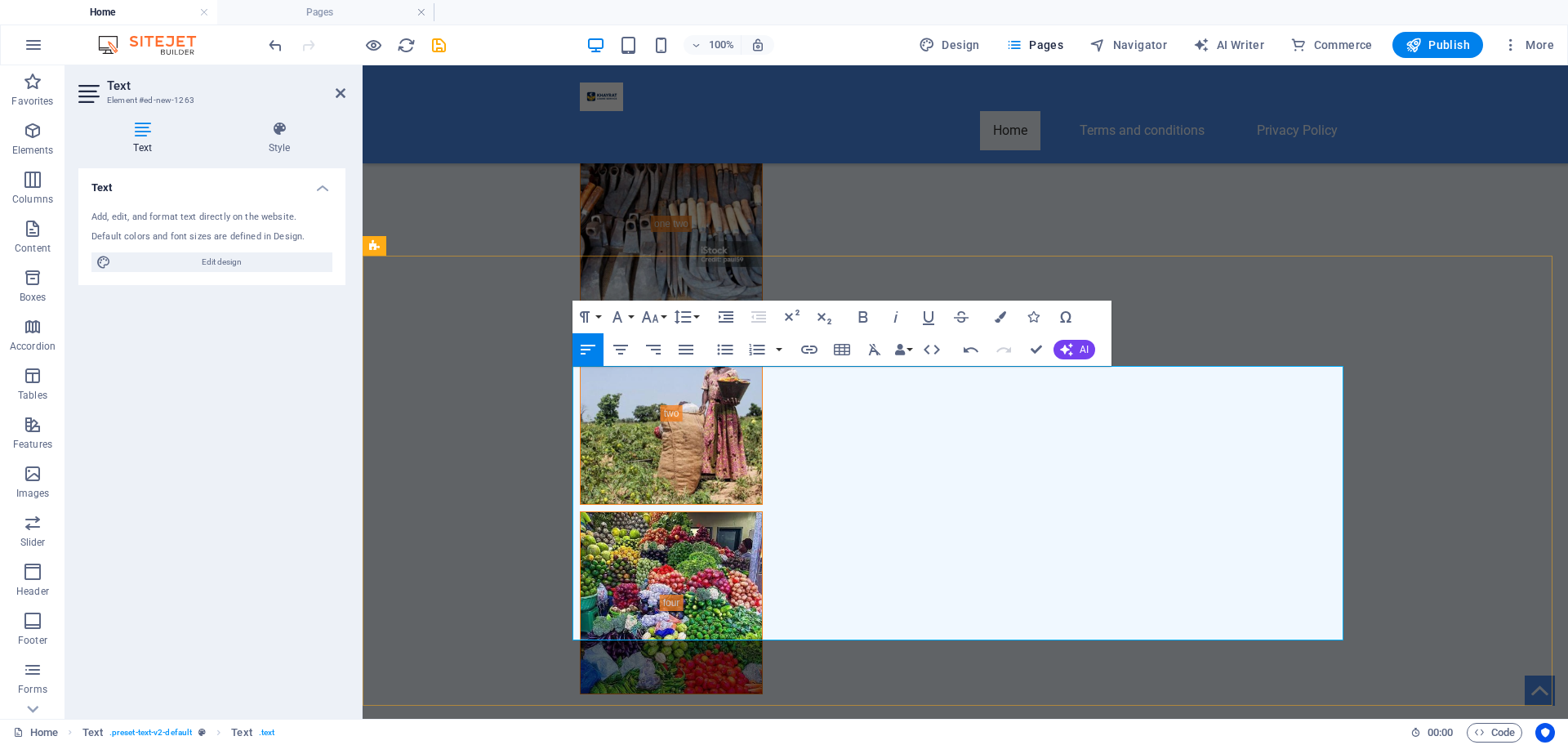
scroll to position [6424, 0]
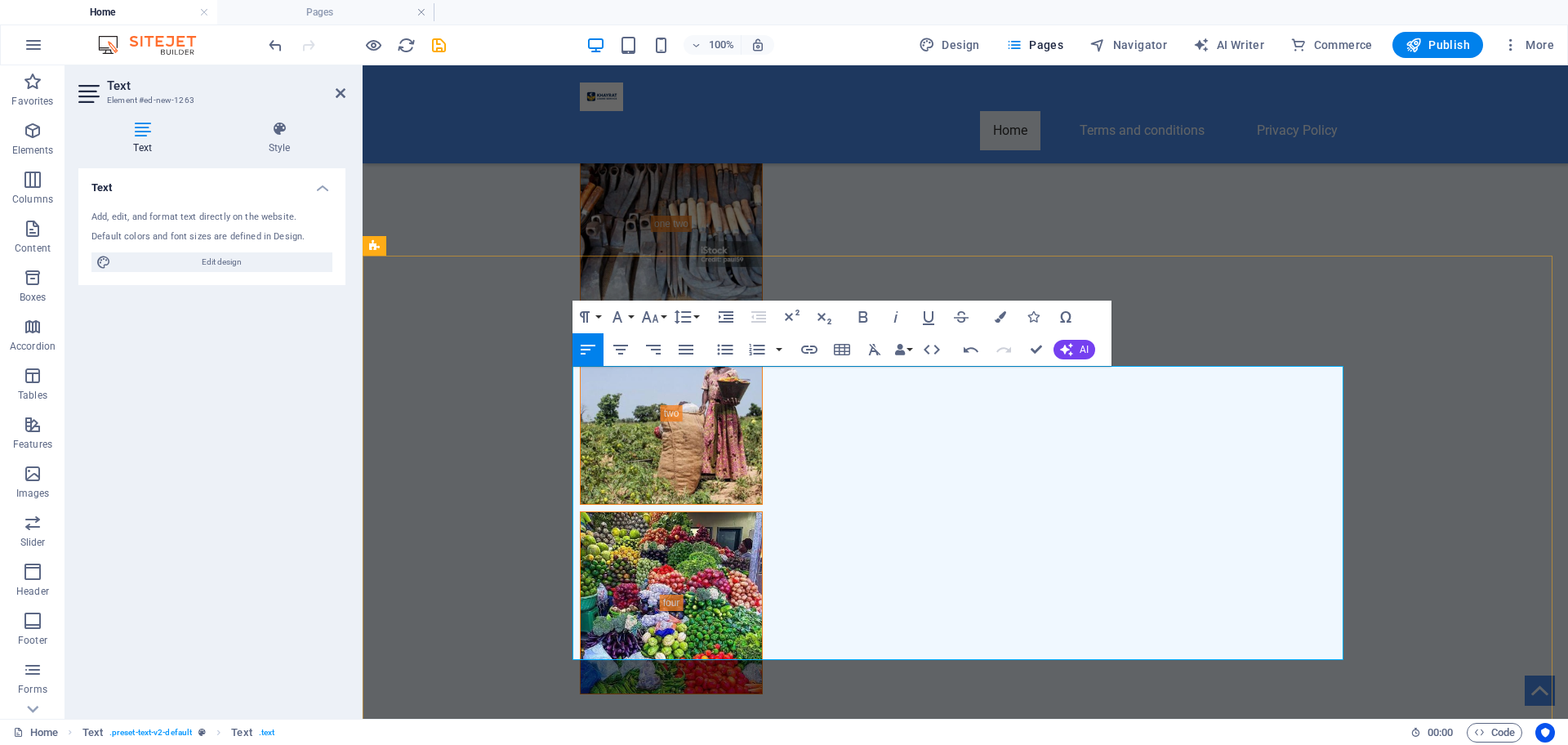
drag, startPoint x: 711, startPoint y: 432, endPoint x: 578, endPoint y: 422, distance: 133.4
click at [663, 312] on button "Font Size" at bounding box center [653, 317] width 31 height 33
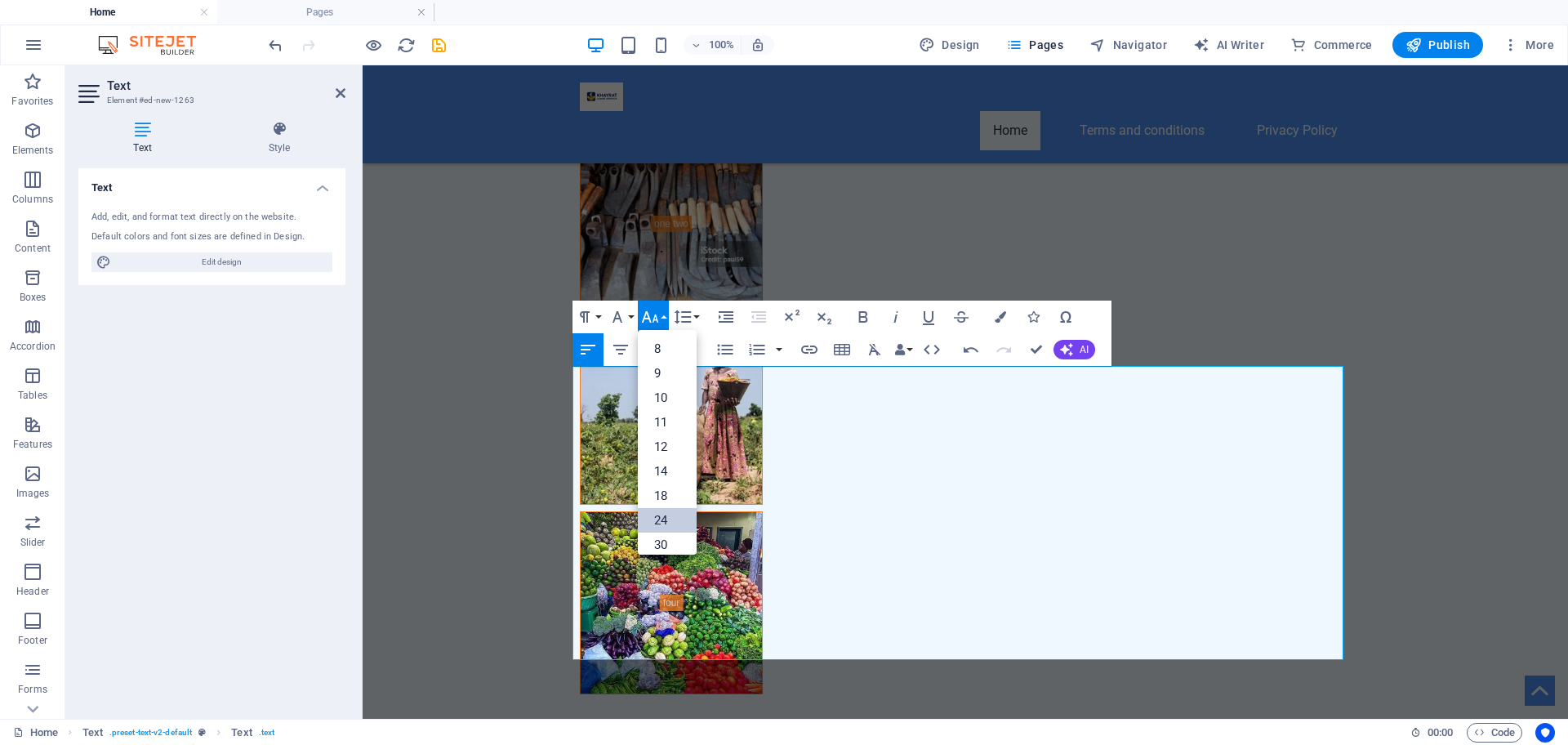
click at [673, 510] on link "24" at bounding box center [667, 520] width 58 height 24
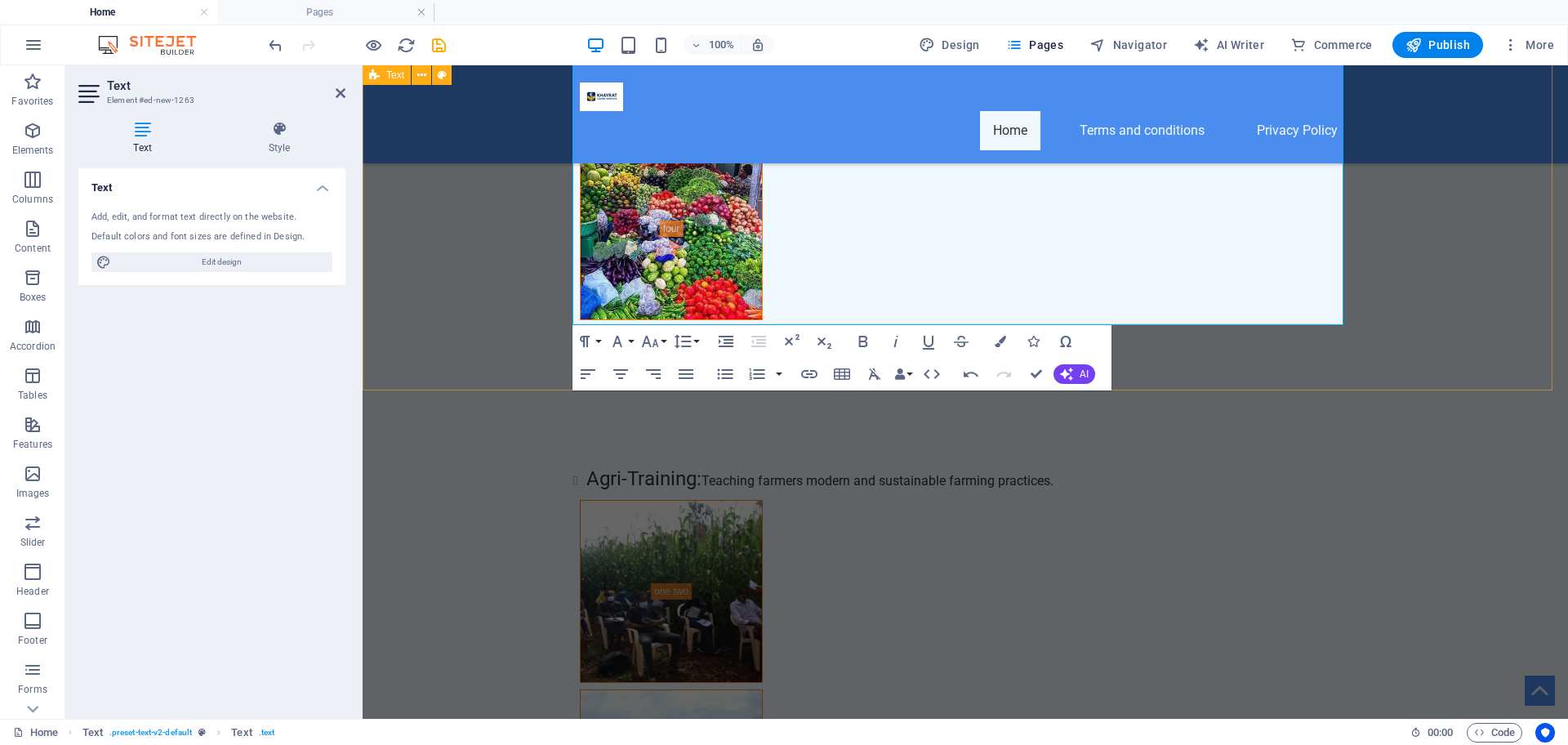
drag, startPoint x: 451, startPoint y: 355, endPoint x: 750, endPoint y: 374, distance: 299.6
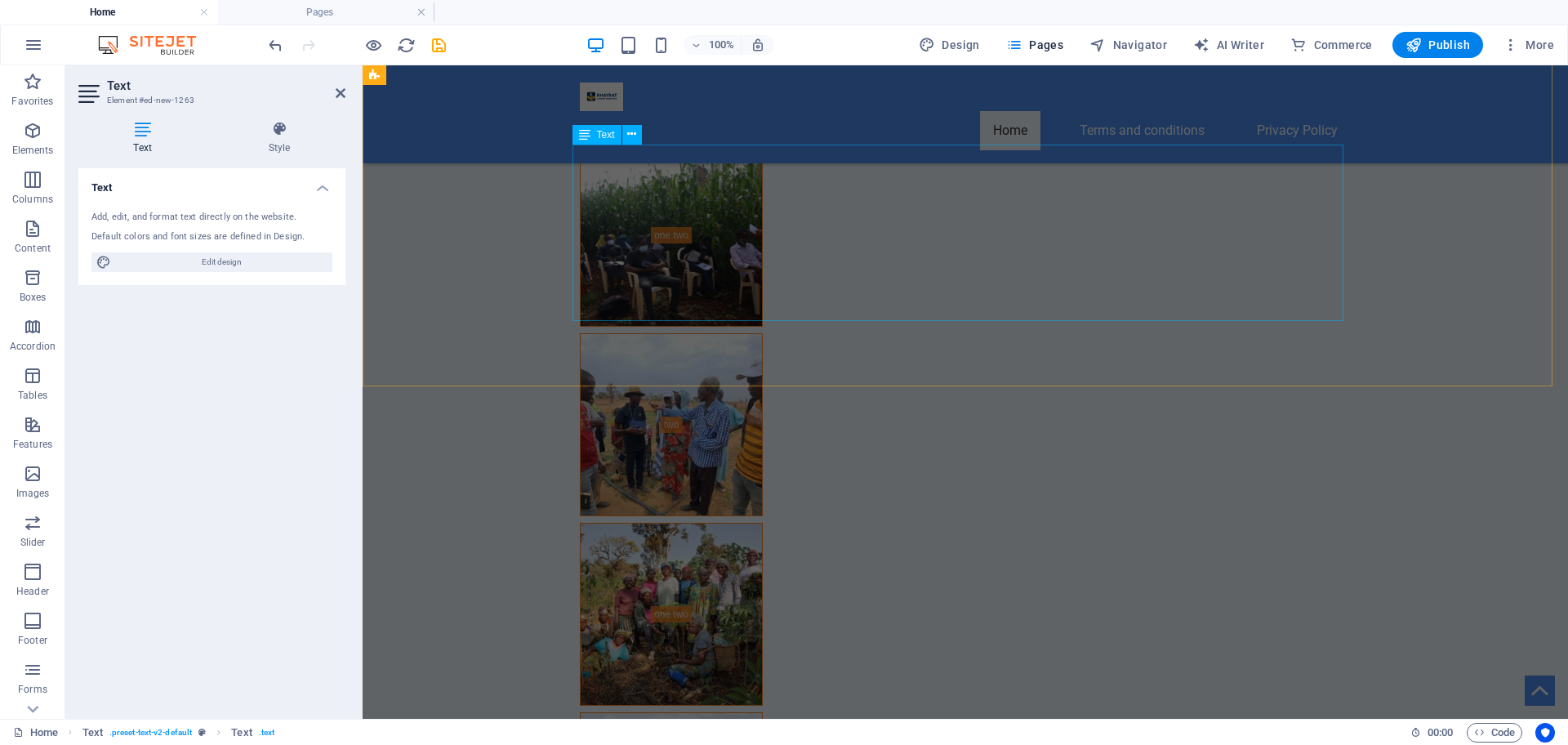
scroll to position [8031, 0]
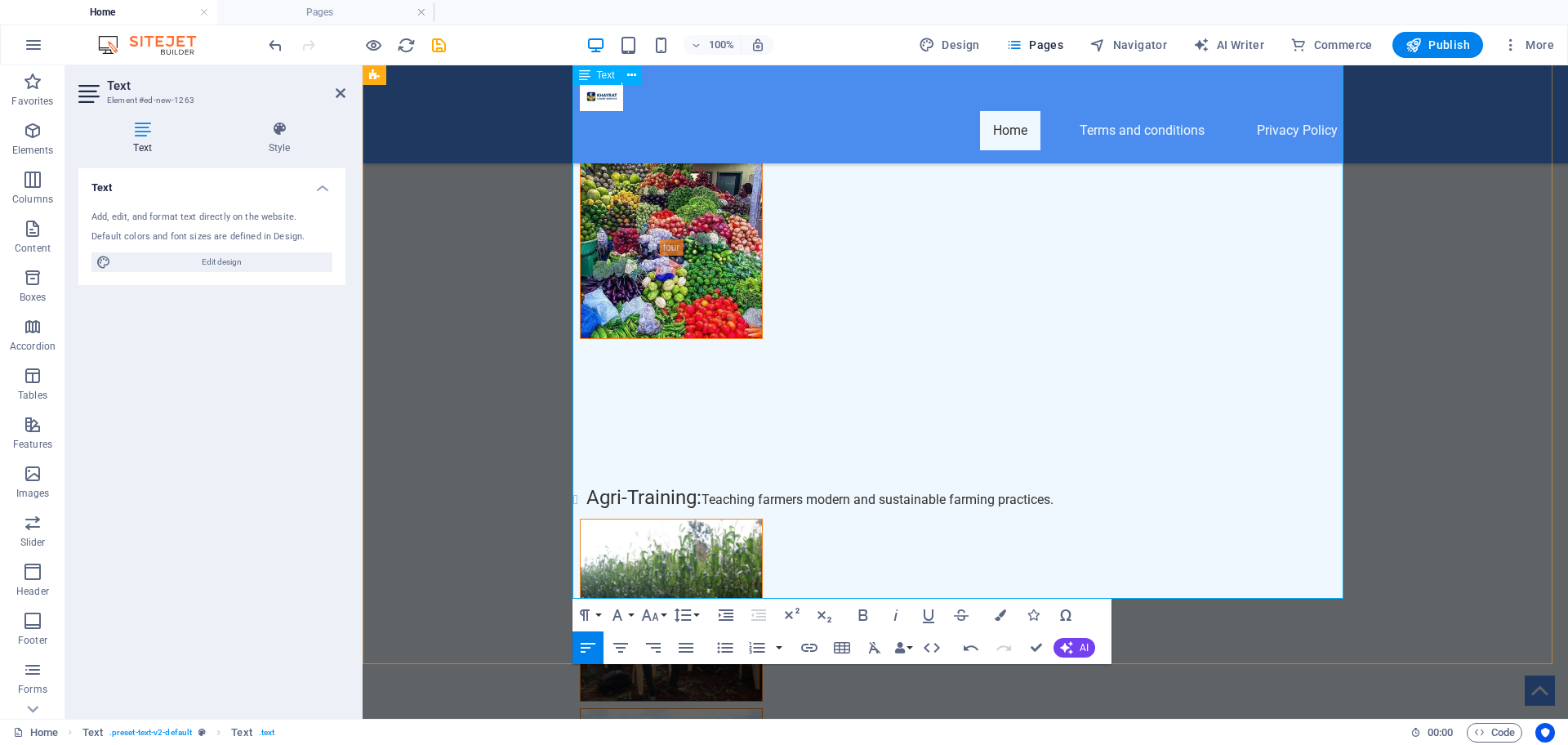
scroll to position [4924, 0]
drag, startPoint x: 758, startPoint y: 315, endPoint x: 571, endPoint y: 305, distance: 187.3
click at [661, 614] on button "Font Size" at bounding box center [653, 615] width 31 height 33
click at [669, 559] on link "24" at bounding box center [667, 564] width 58 height 24
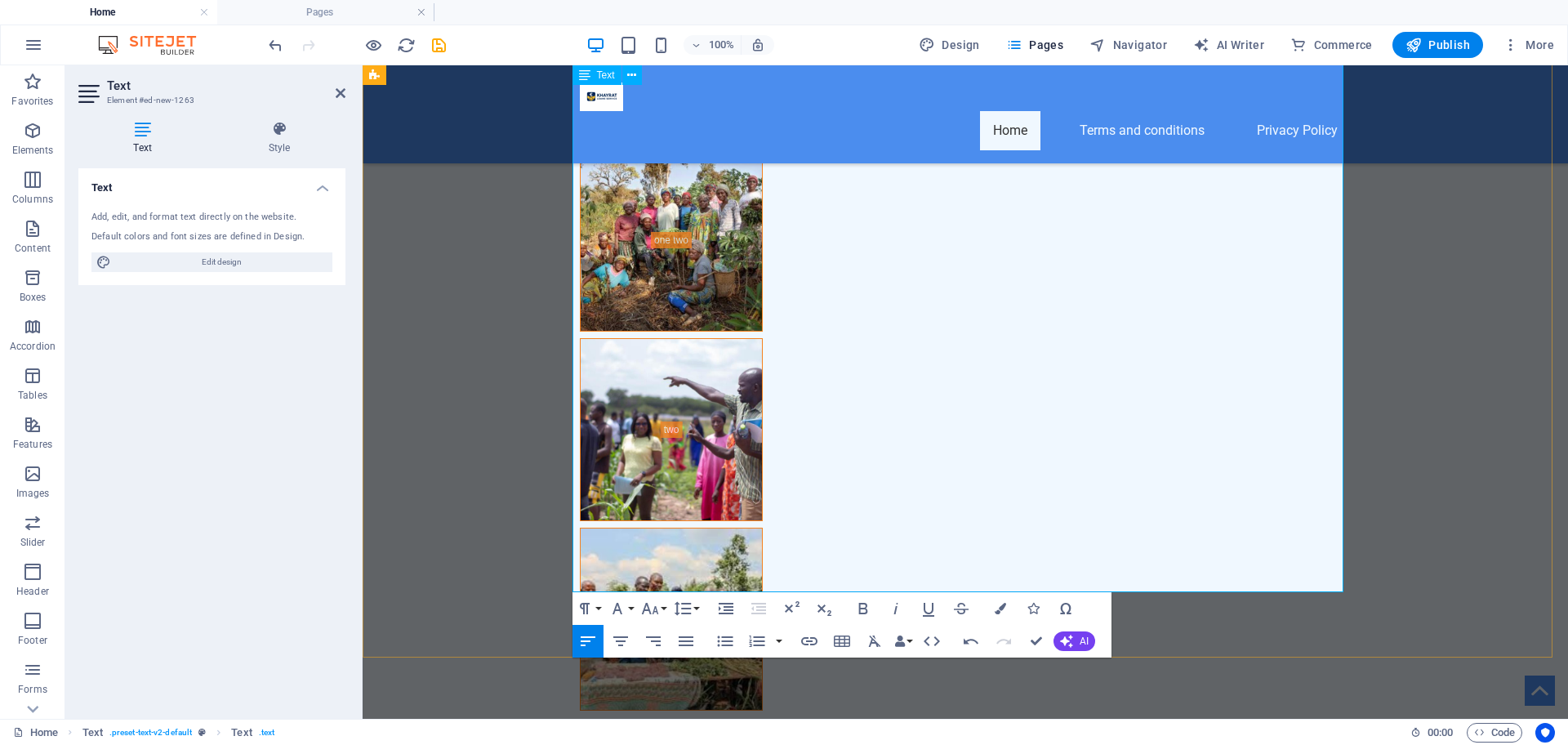
scroll to position [8031, 0]
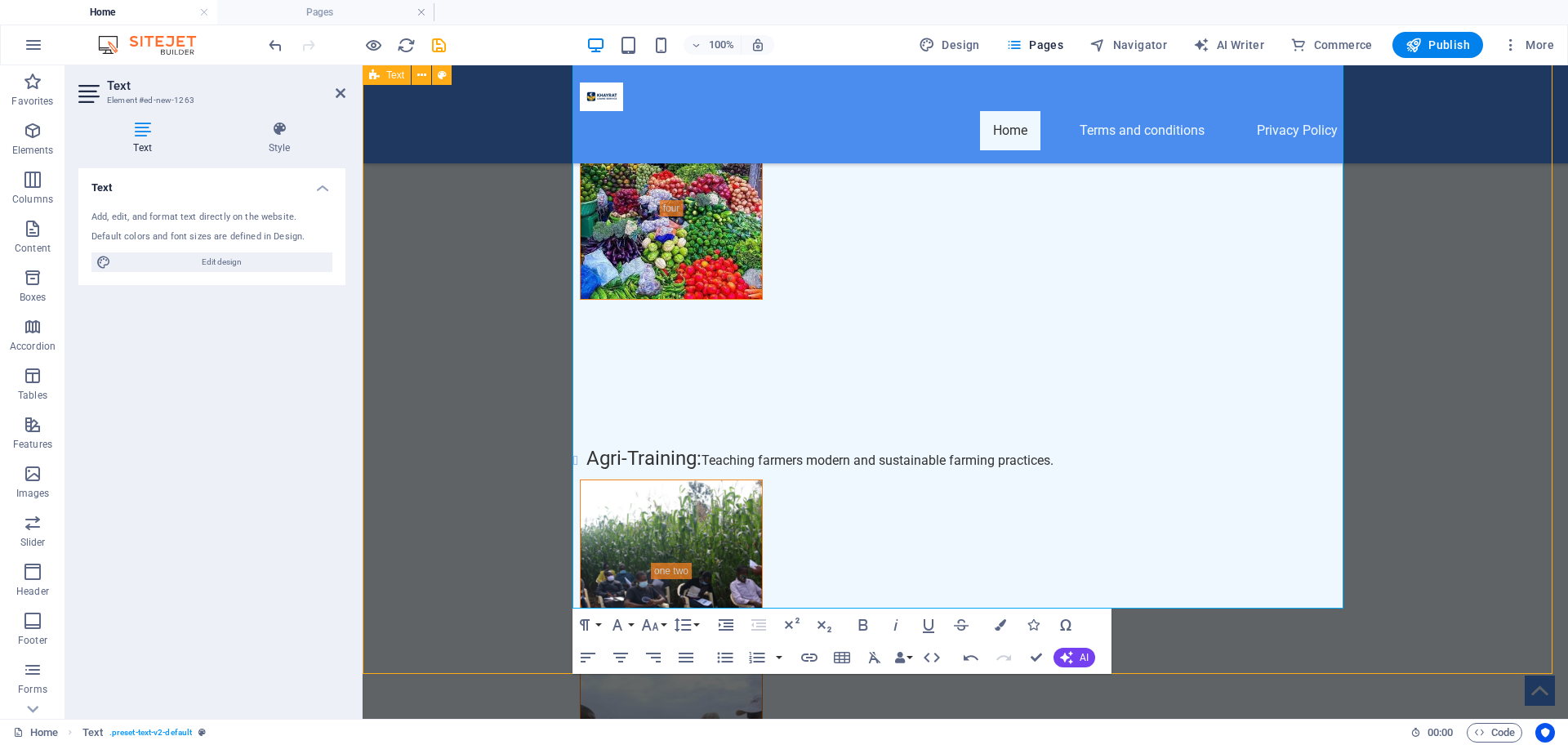
scroll to position [8012, 0]
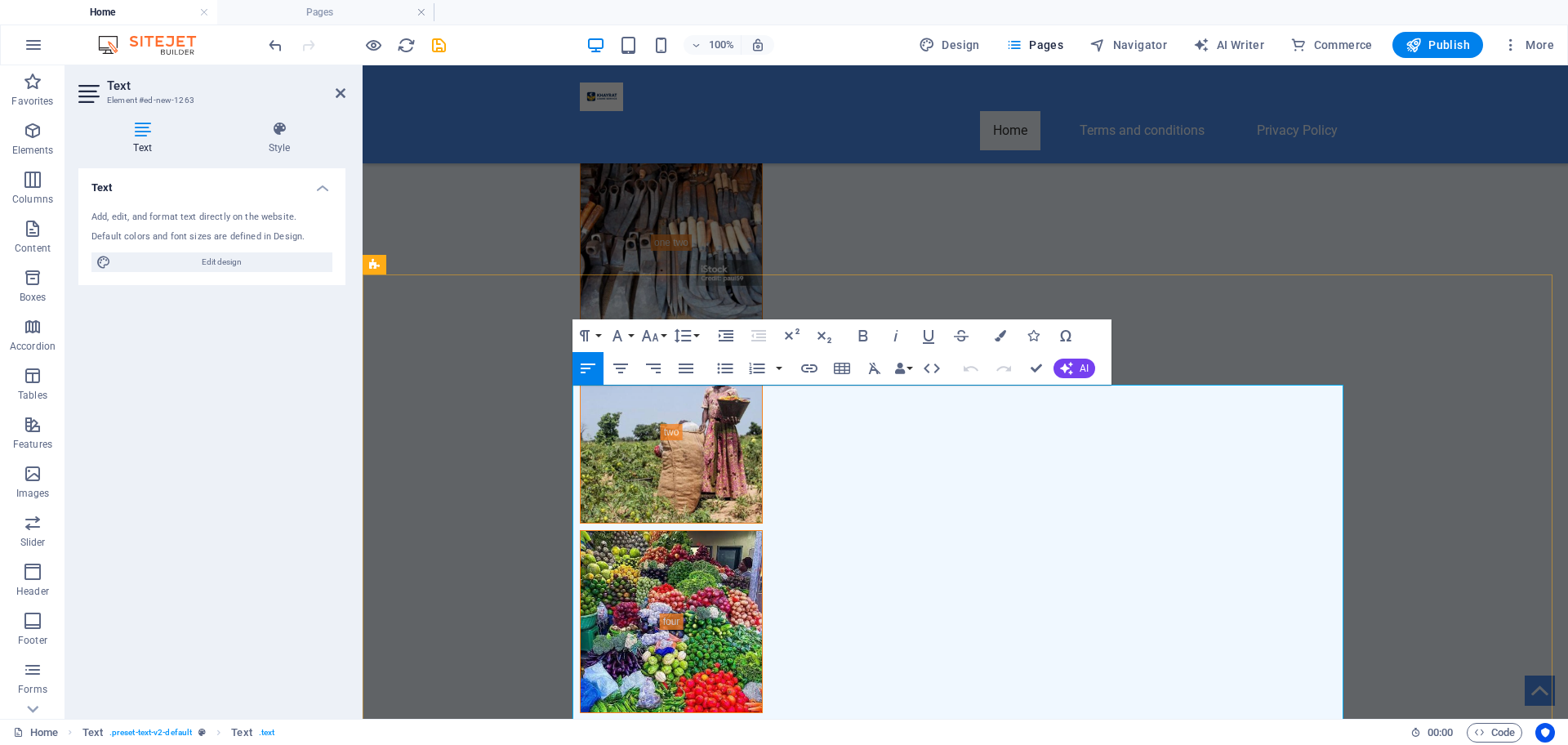
scroll to position [8032, 0]
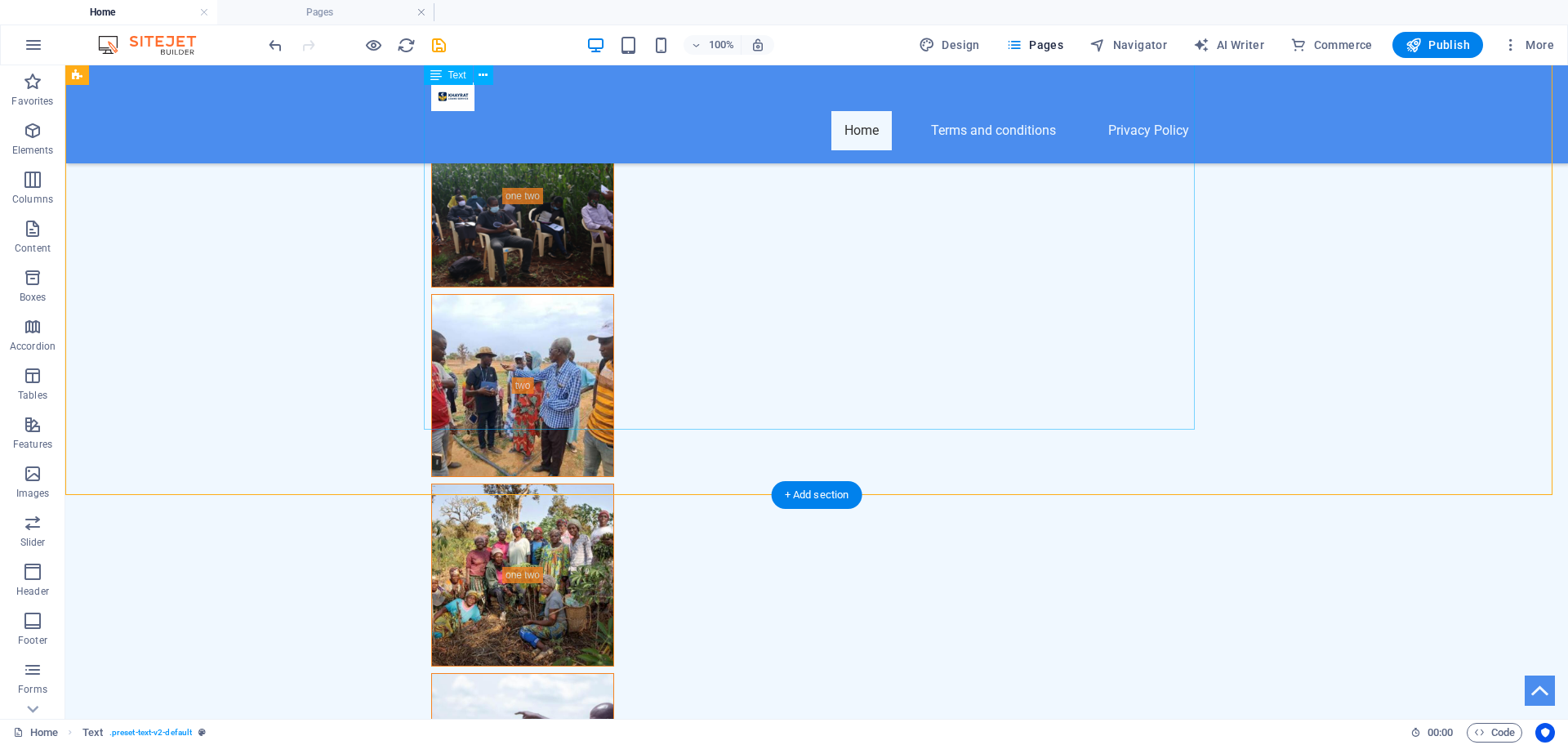
scroll to position [8013, 0]
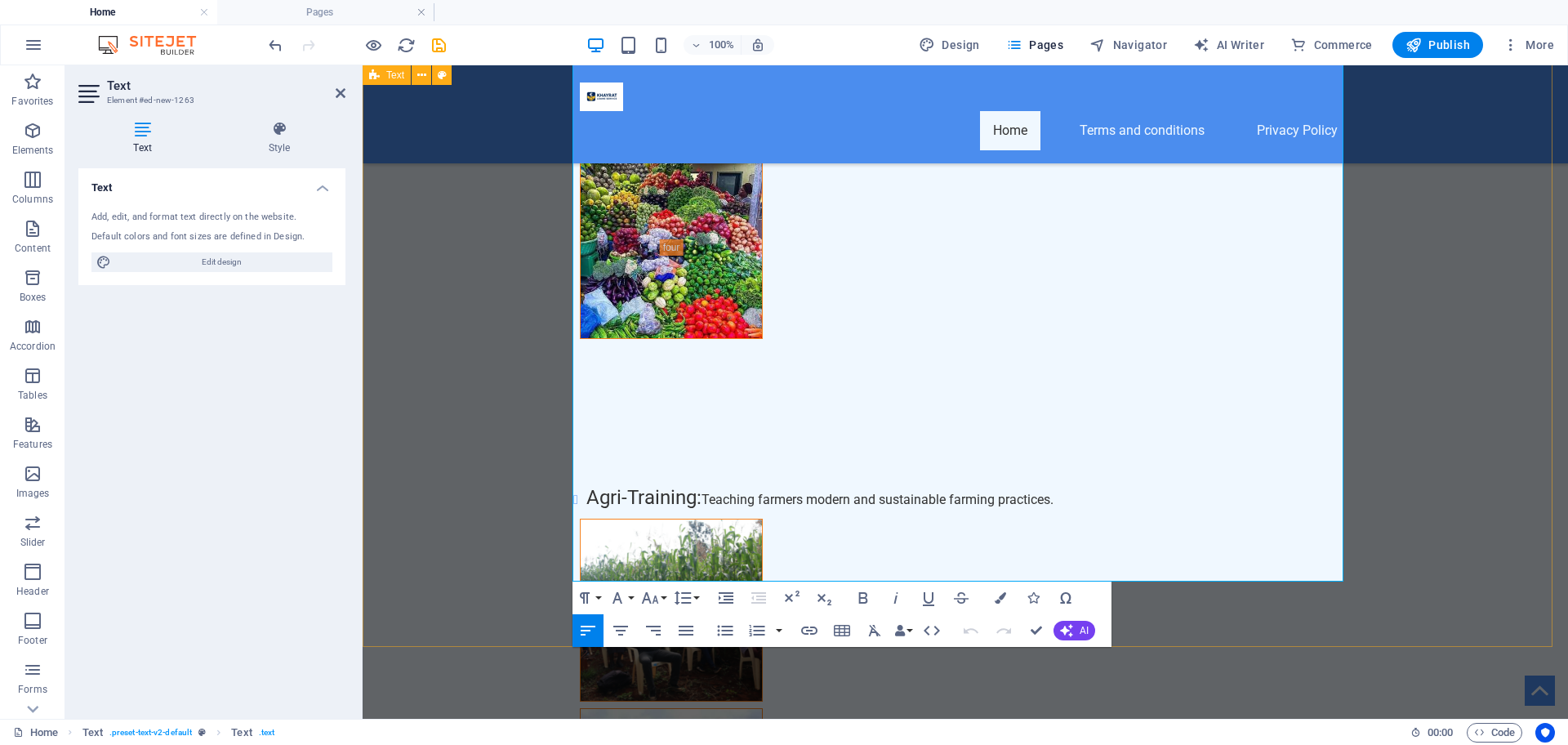
scroll to position [8405, 0]
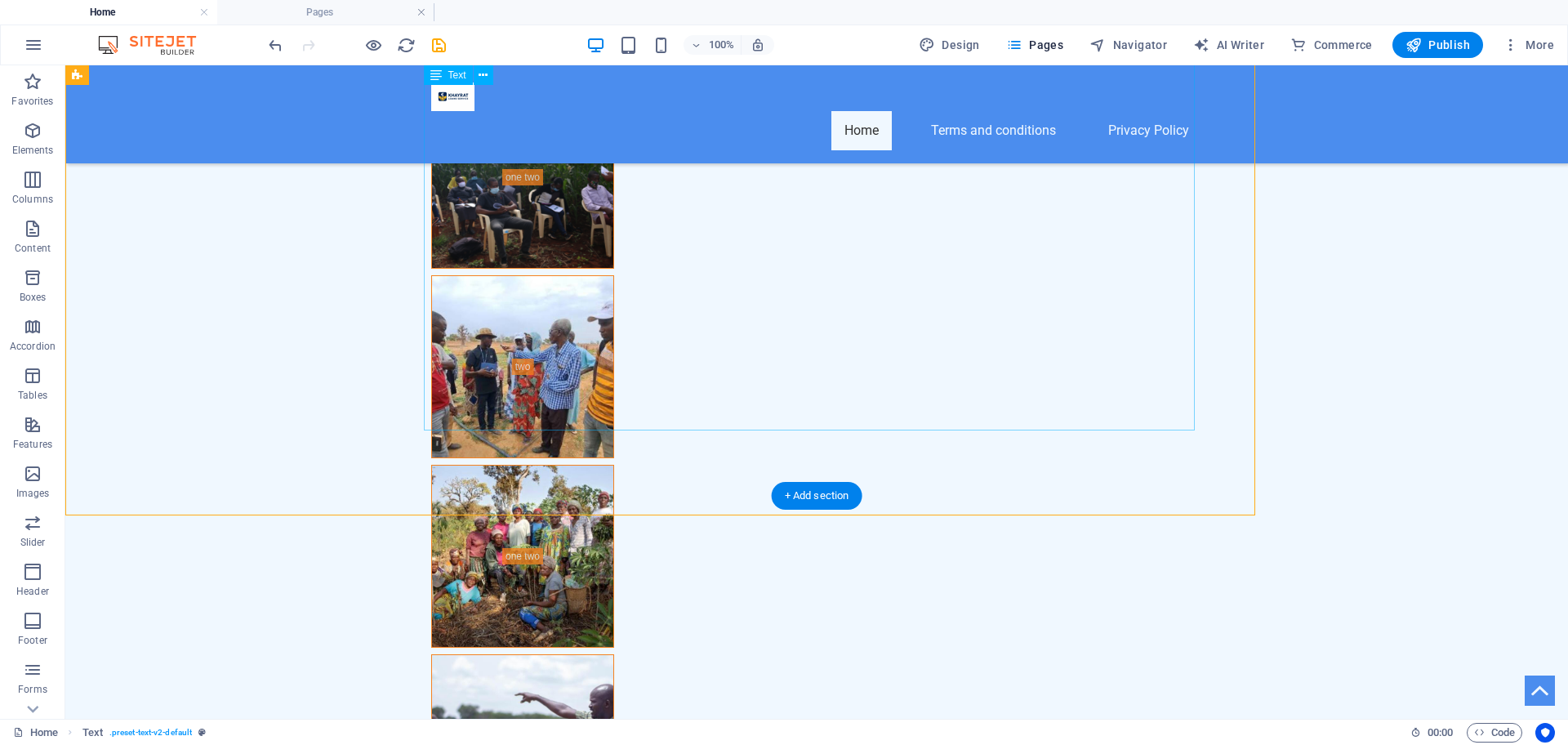
scroll to position [8386, 0]
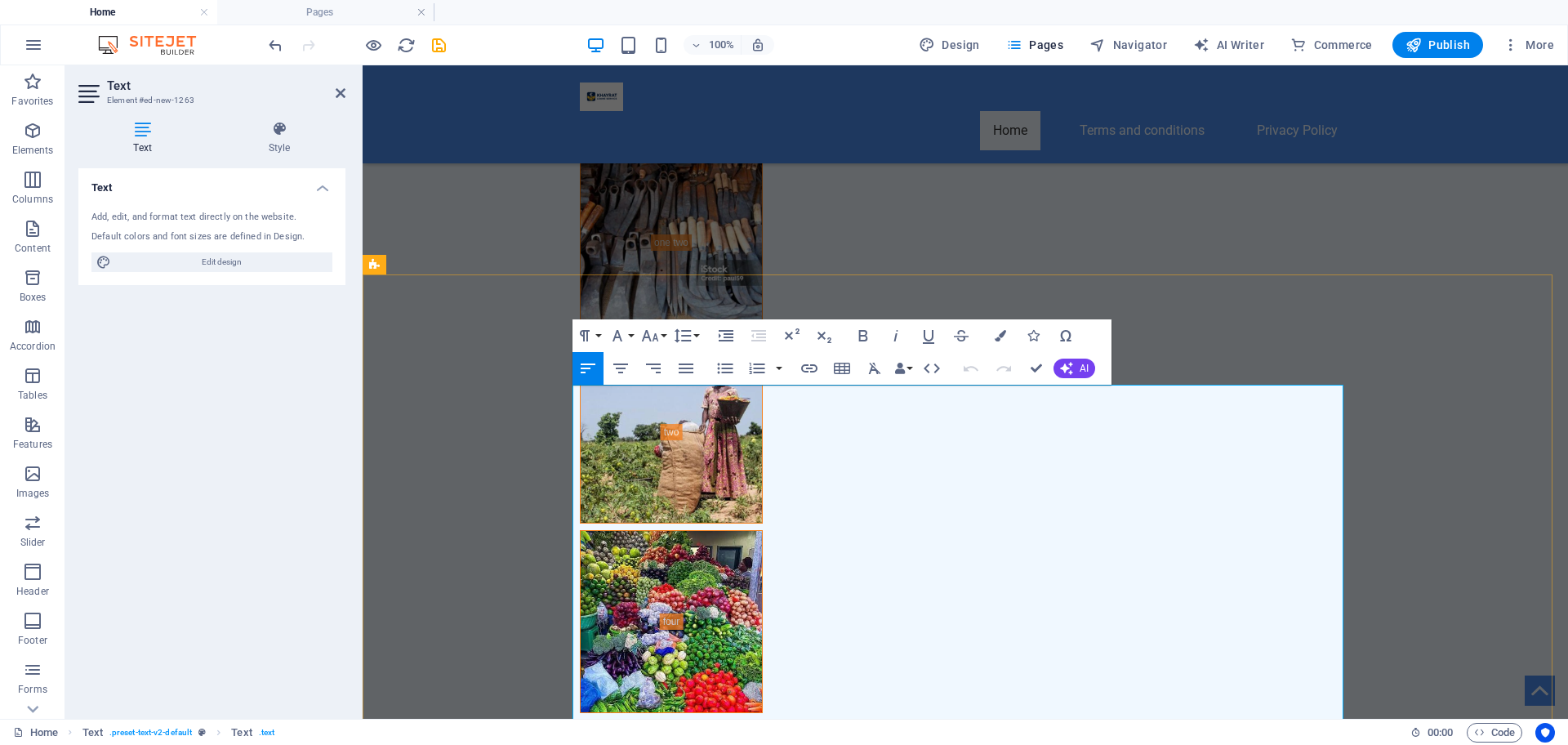
scroll to position [8406, 0]
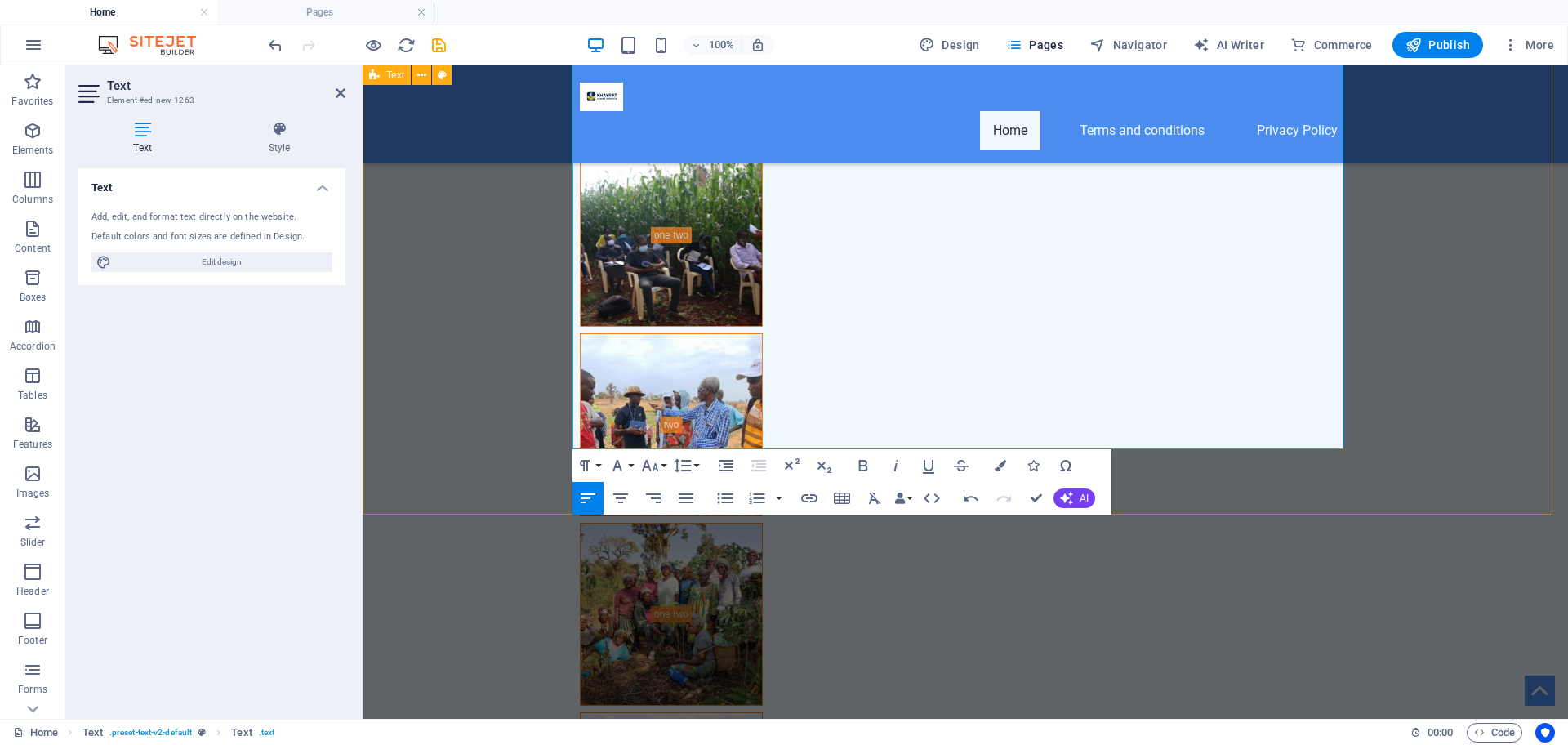
drag, startPoint x: 707, startPoint y: 229, endPoint x: 602, endPoint y: 230, distance: 105.0
drag, startPoint x: 706, startPoint y: 224, endPoint x: 564, endPoint y: 230, distance: 142.1
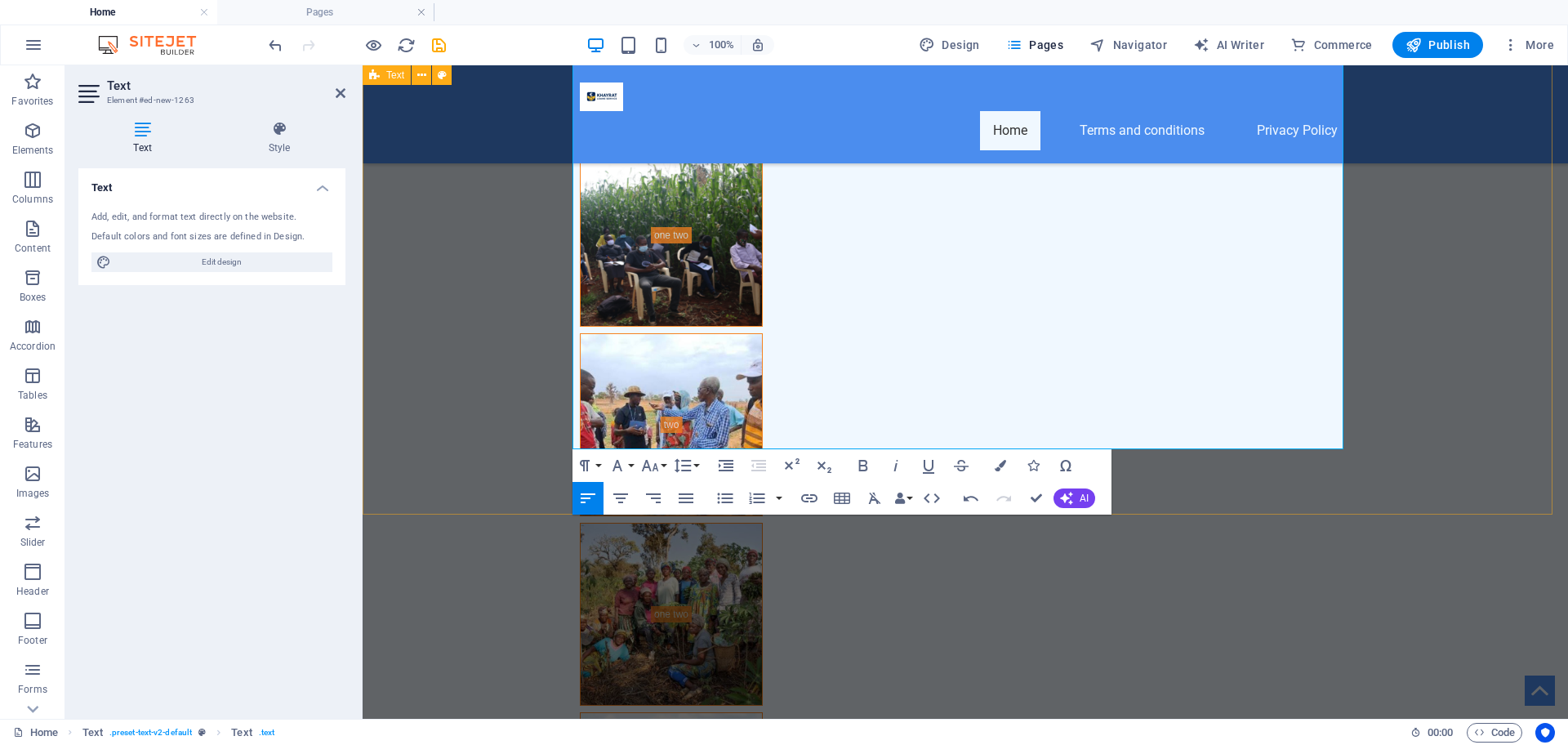
click at [662, 466] on button "Font Size" at bounding box center [653, 466] width 31 height 33
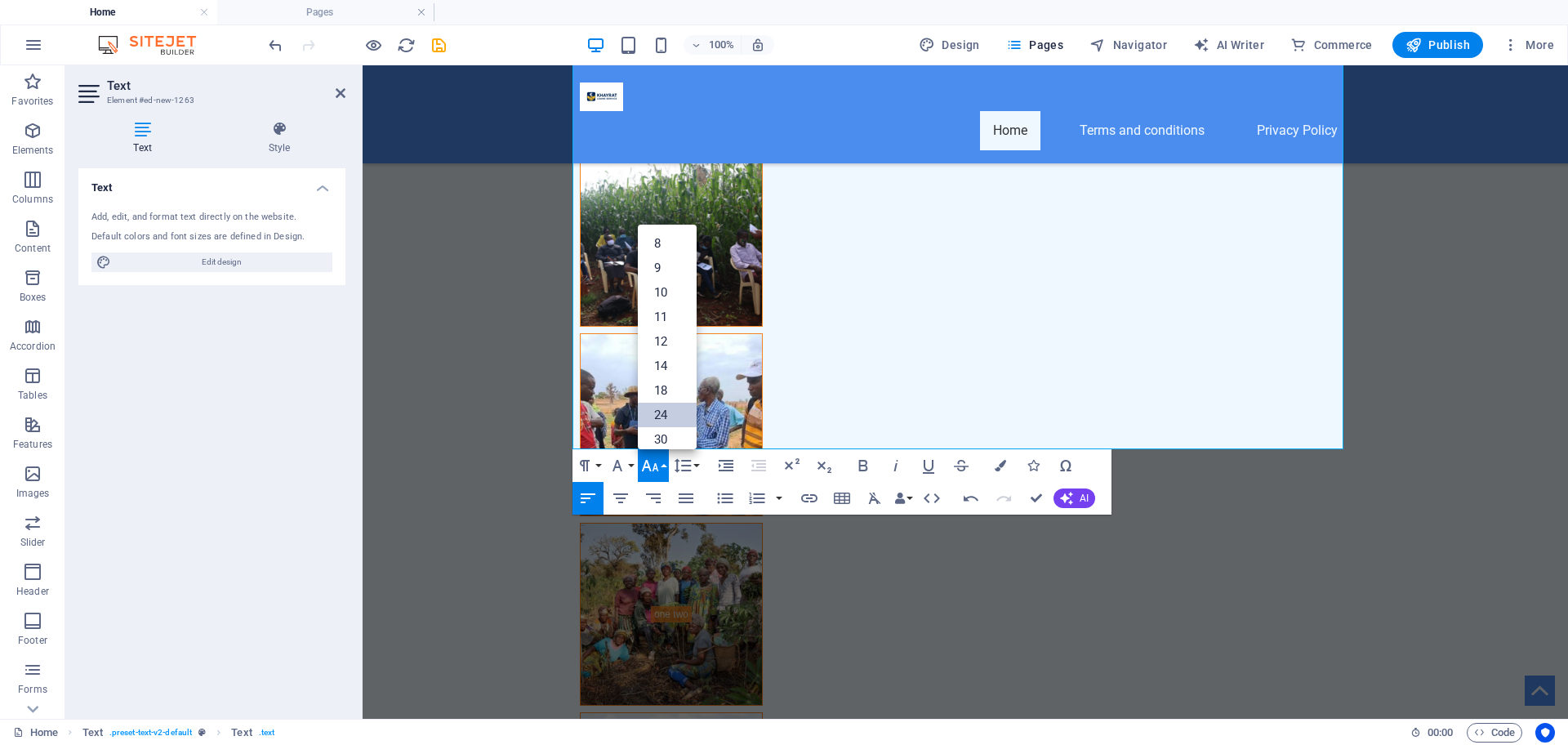
click at [665, 410] on link "24" at bounding box center [667, 414] width 58 height 24
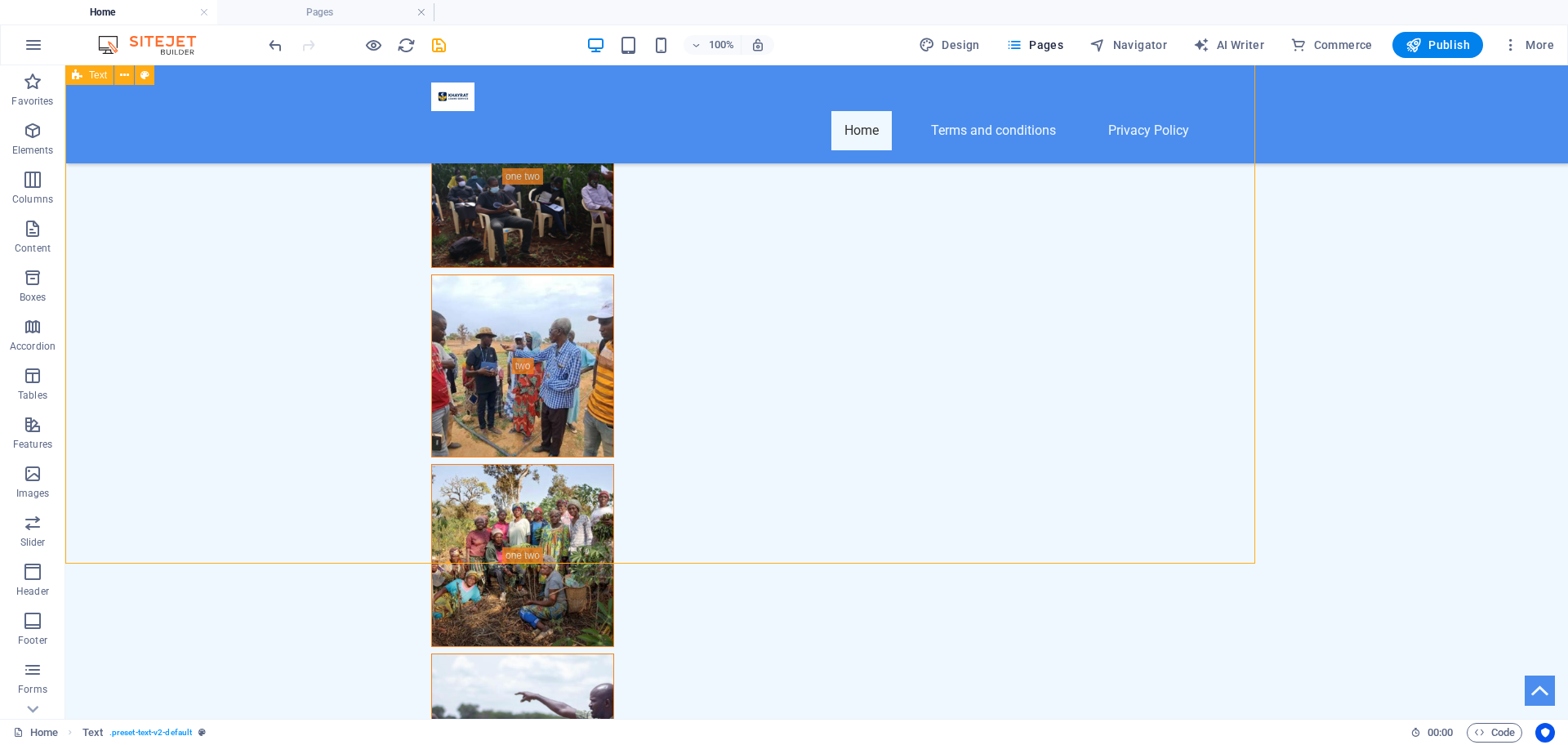
scroll to position [8387, 0]
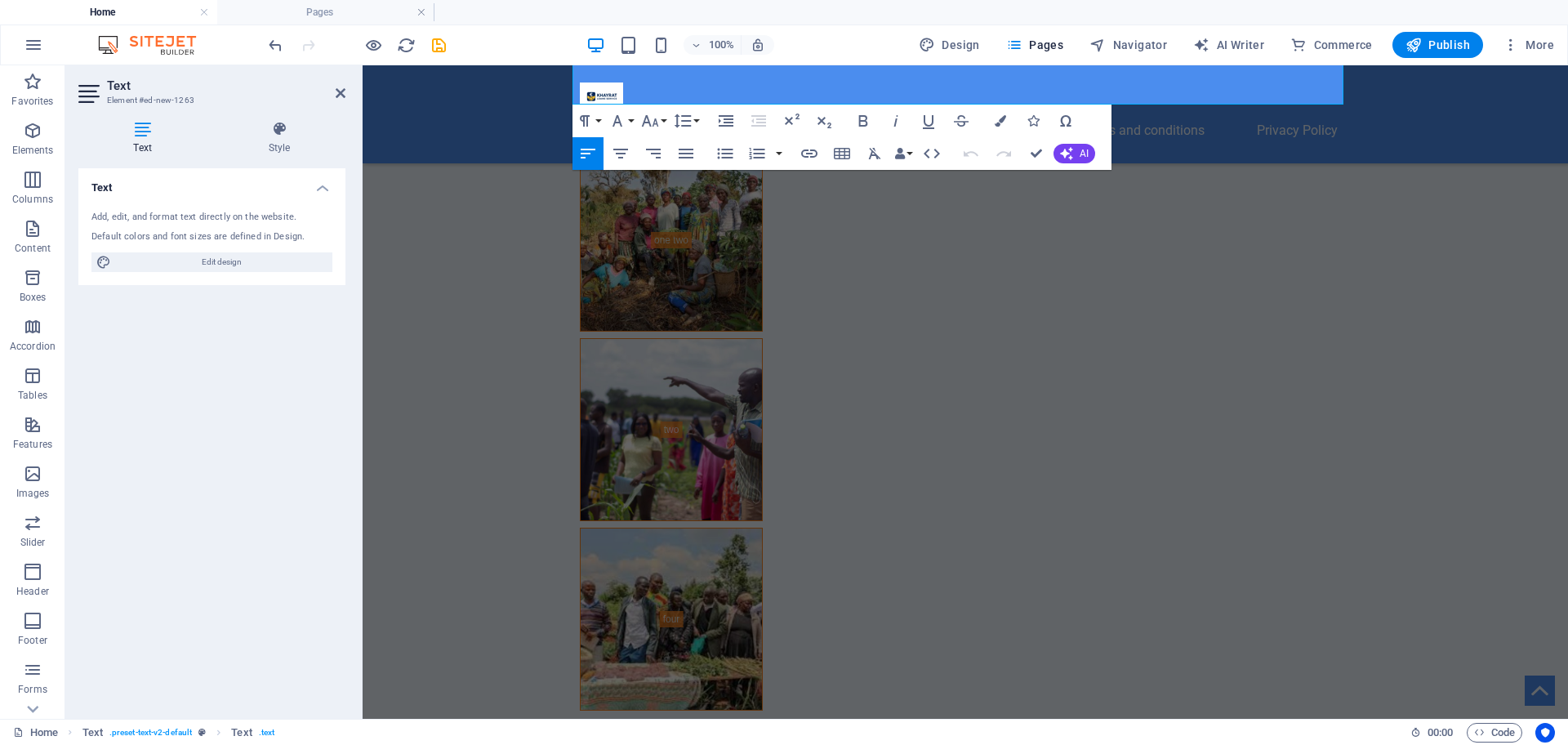
scroll to position [8406, 0]
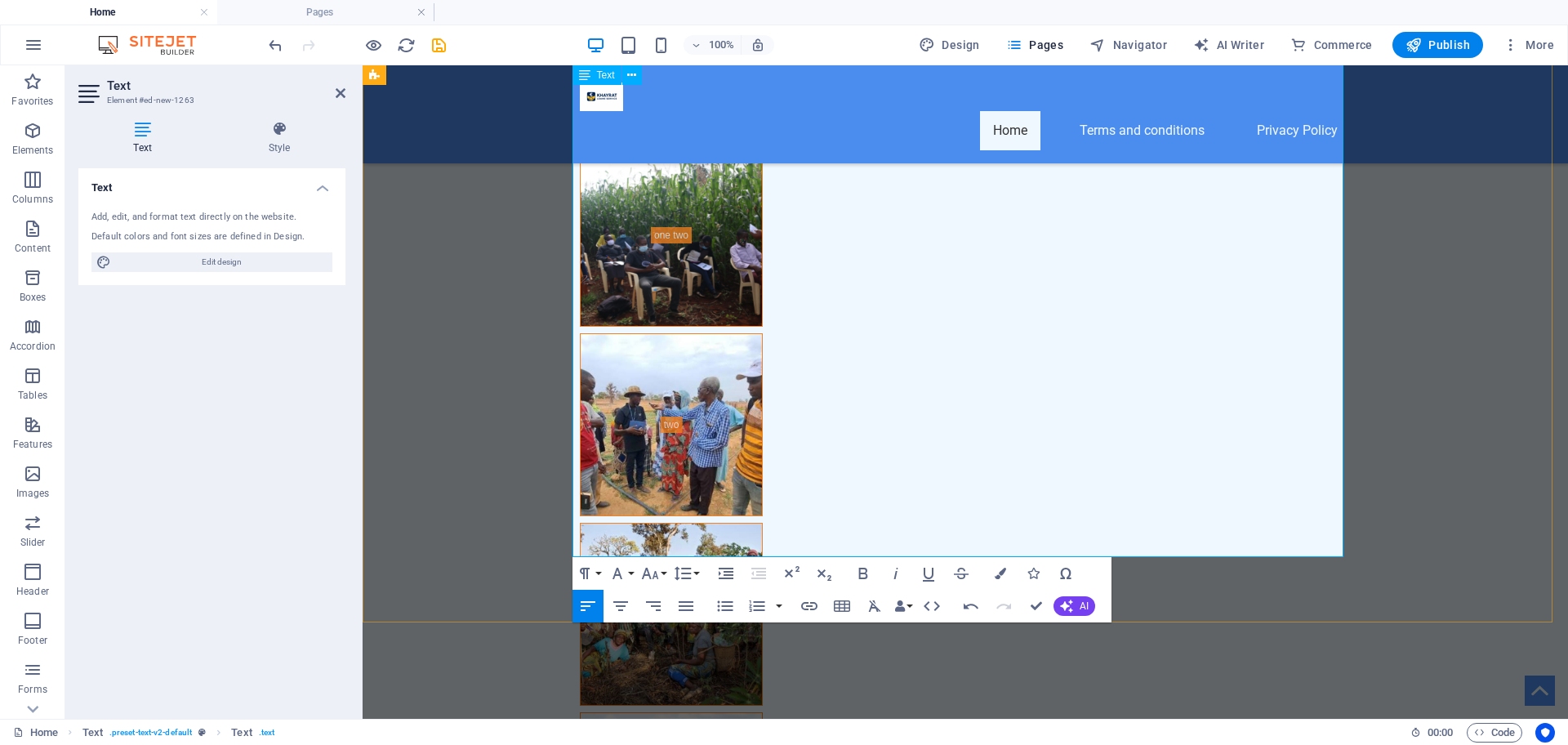
scroll to position [3111, 0]
drag, startPoint x: 726, startPoint y: 447, endPoint x: 574, endPoint y: 446, distance: 152.0
click at [664, 574] on button "Font Size" at bounding box center [653, 574] width 31 height 33
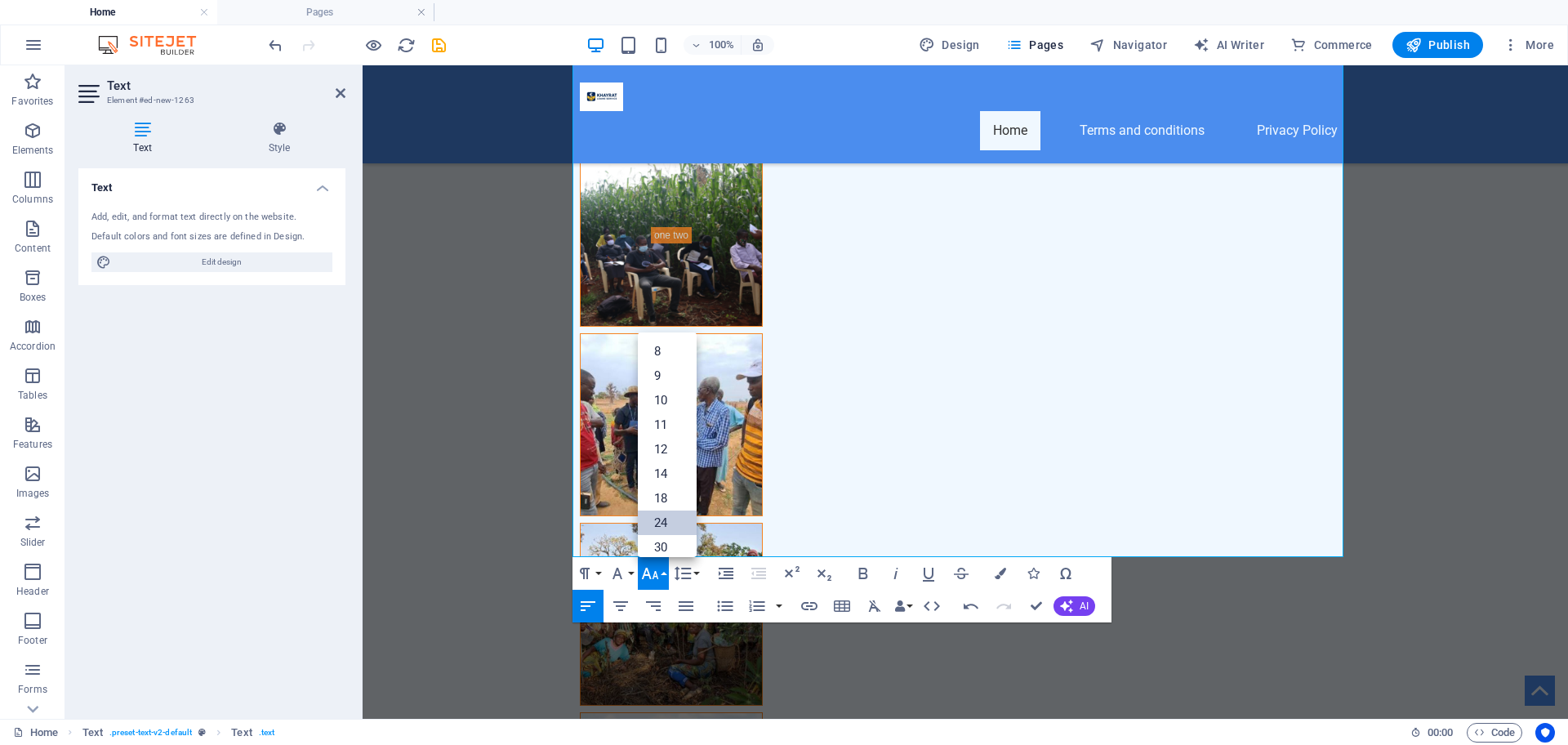
click at [666, 532] on link "24" at bounding box center [667, 522] width 58 height 24
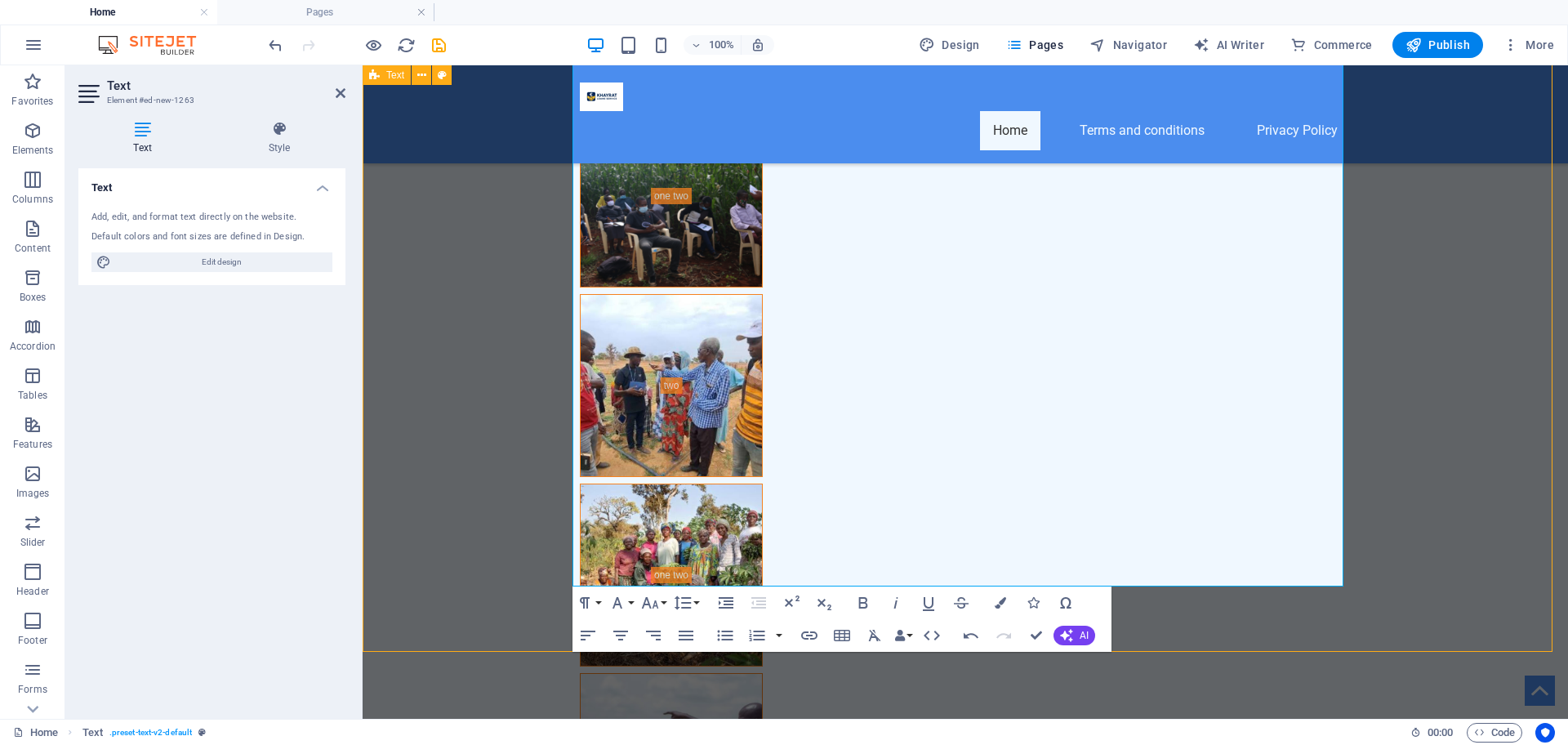
scroll to position [8387, 0]
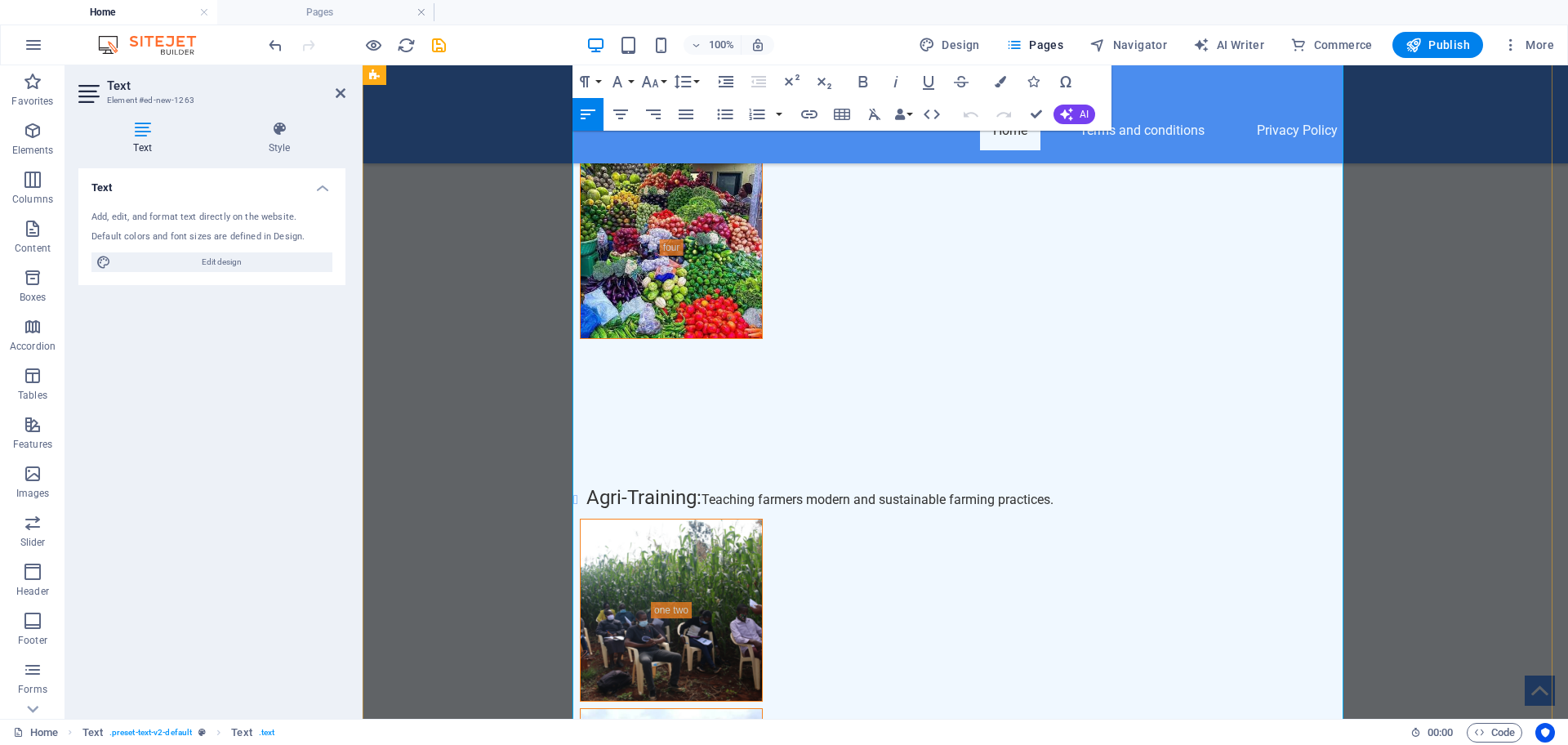
scroll to position [8405, 0]
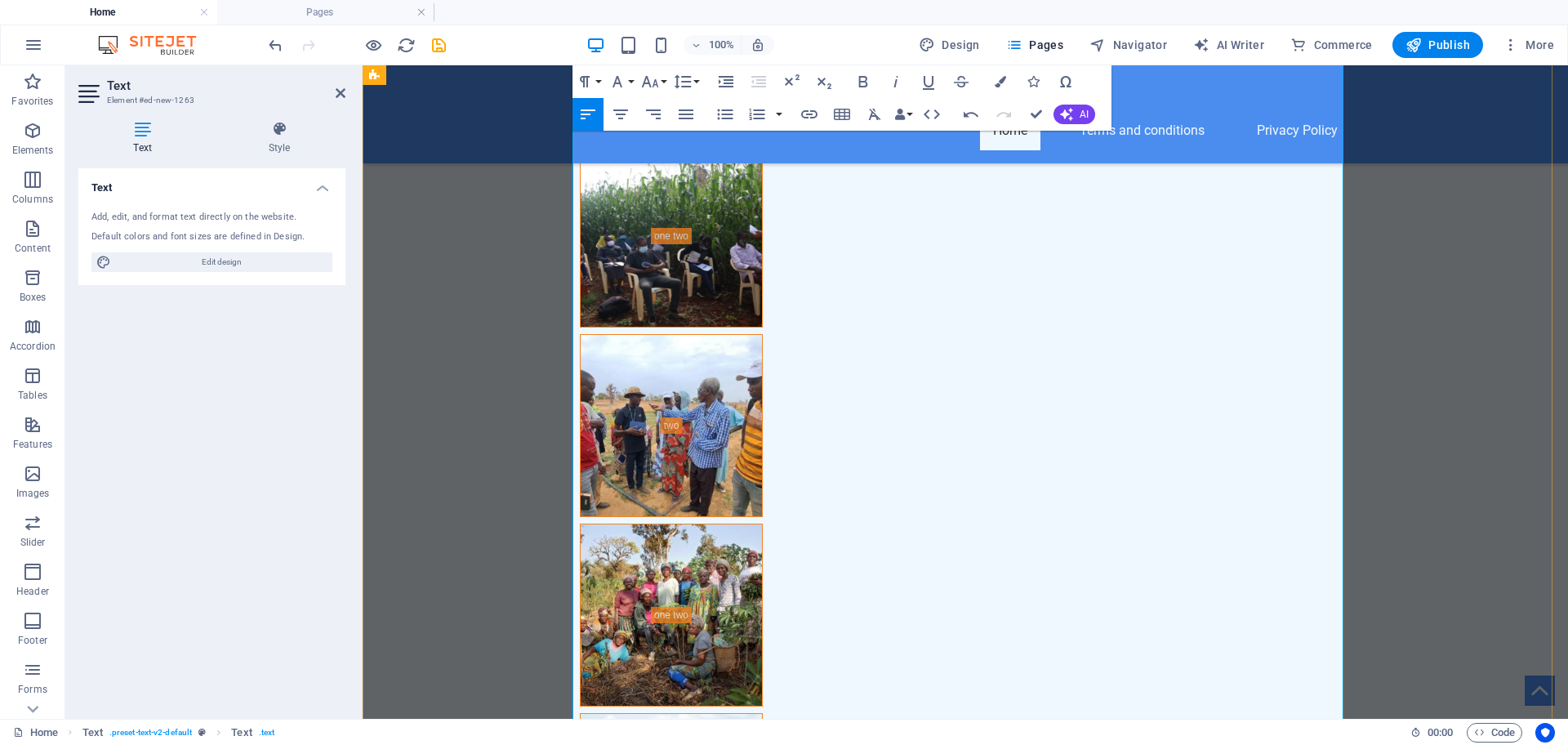
scroll to position [2362, 0]
drag, startPoint x: 644, startPoint y: 560, endPoint x: 592, endPoint y: 577, distance: 54.7
drag, startPoint x: 644, startPoint y: 554, endPoint x: 584, endPoint y: 551, distance: 60.1
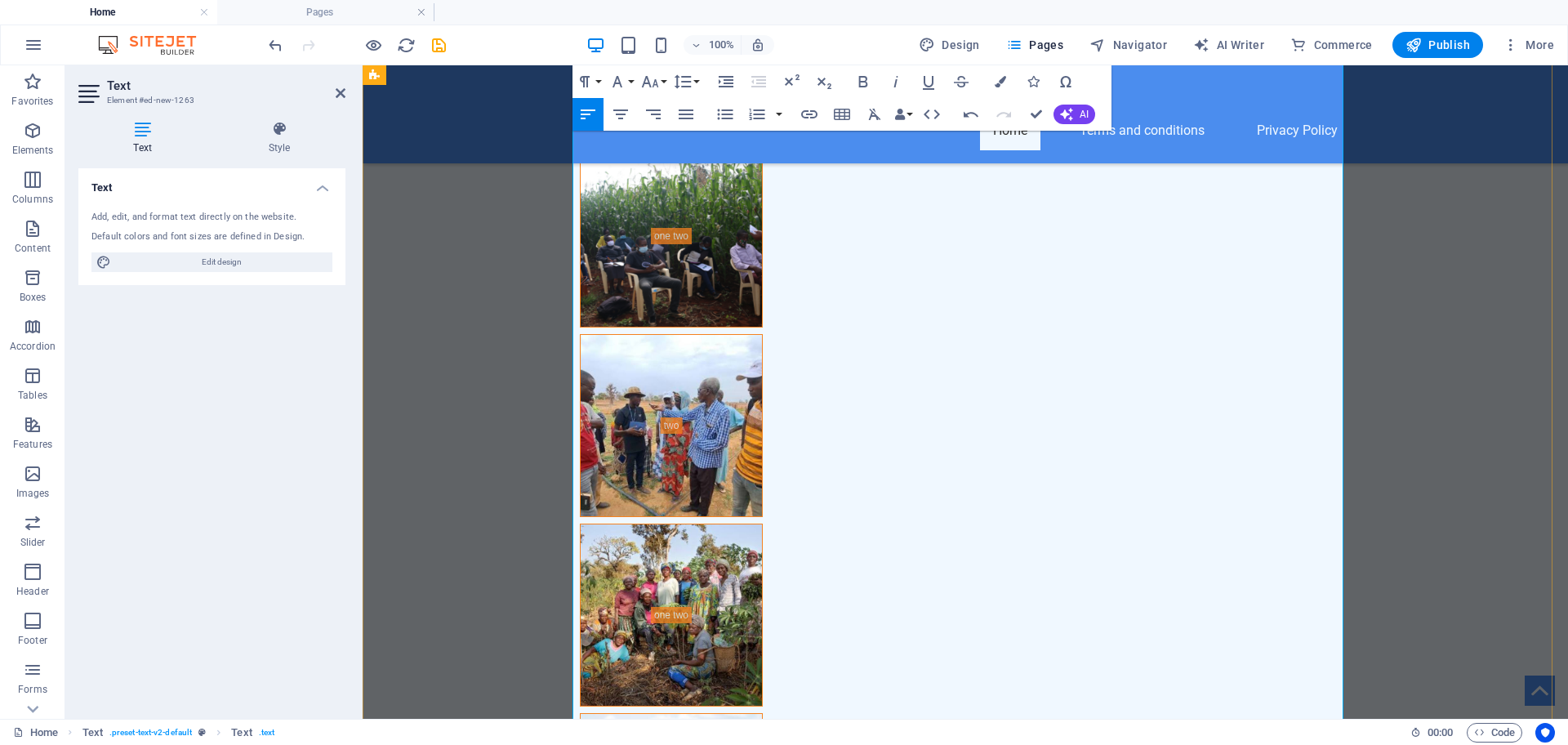
click at [666, 76] on button "Font Size" at bounding box center [653, 82] width 31 height 33
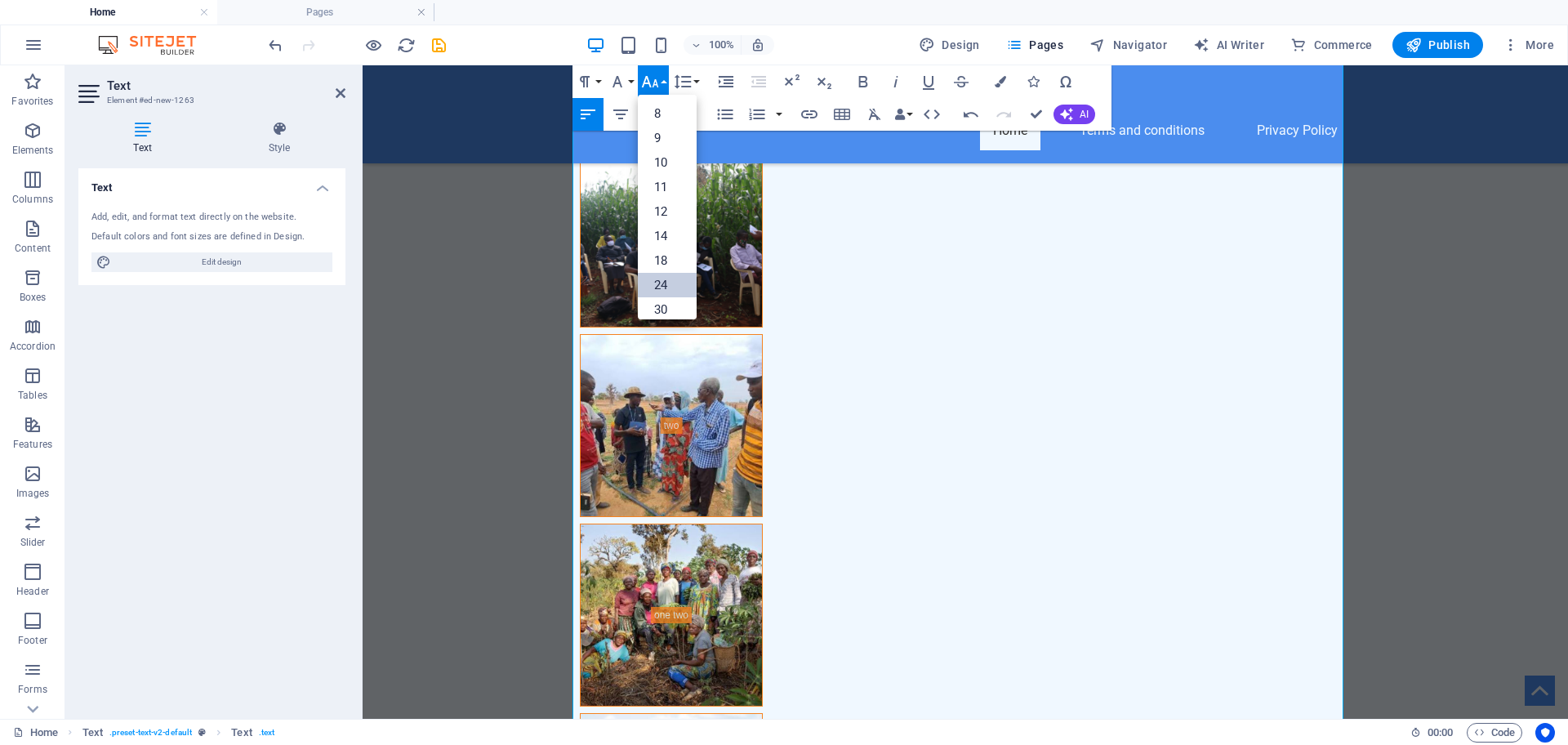
click at [664, 277] on link "24" at bounding box center [667, 284] width 58 height 24
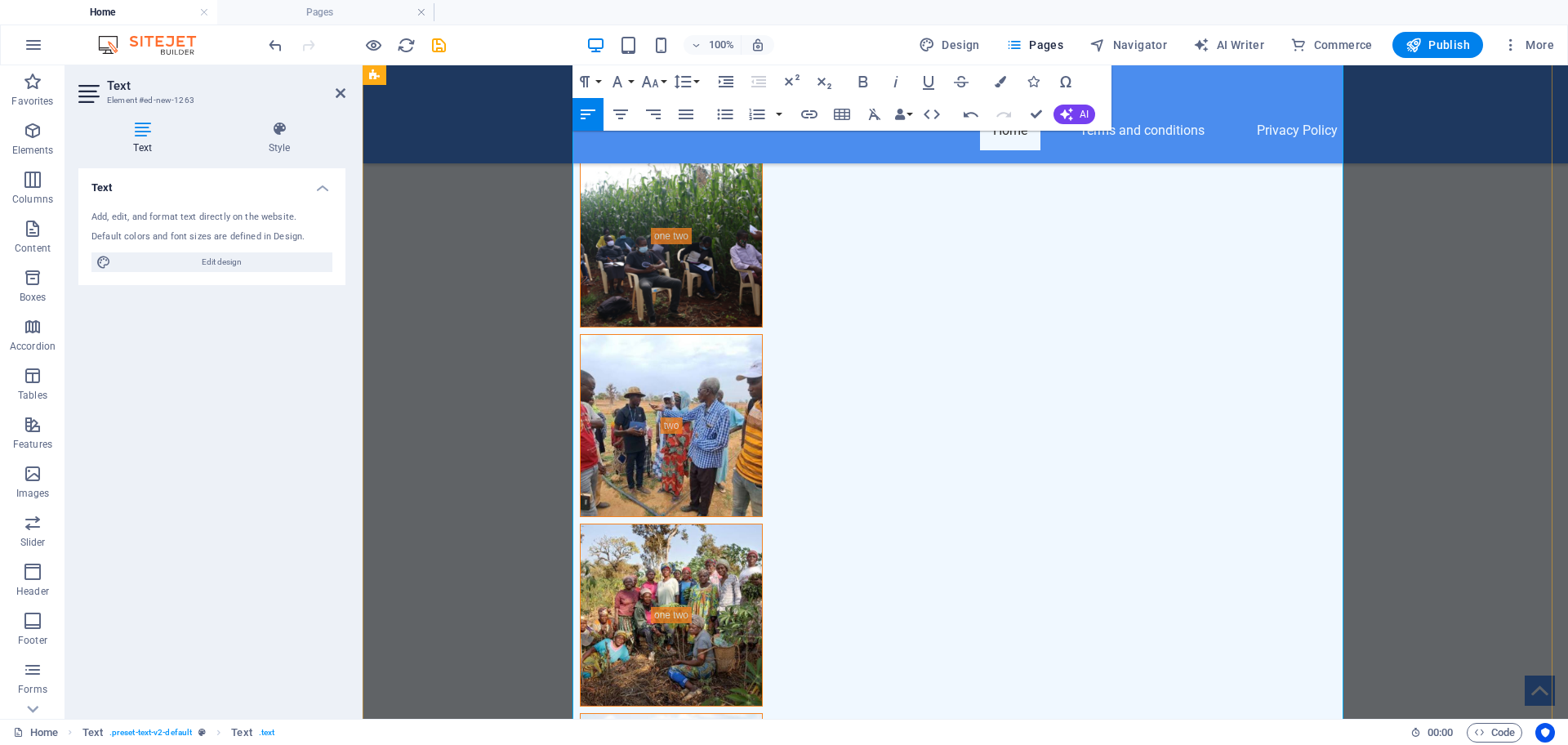
scroll to position [8780, 0]
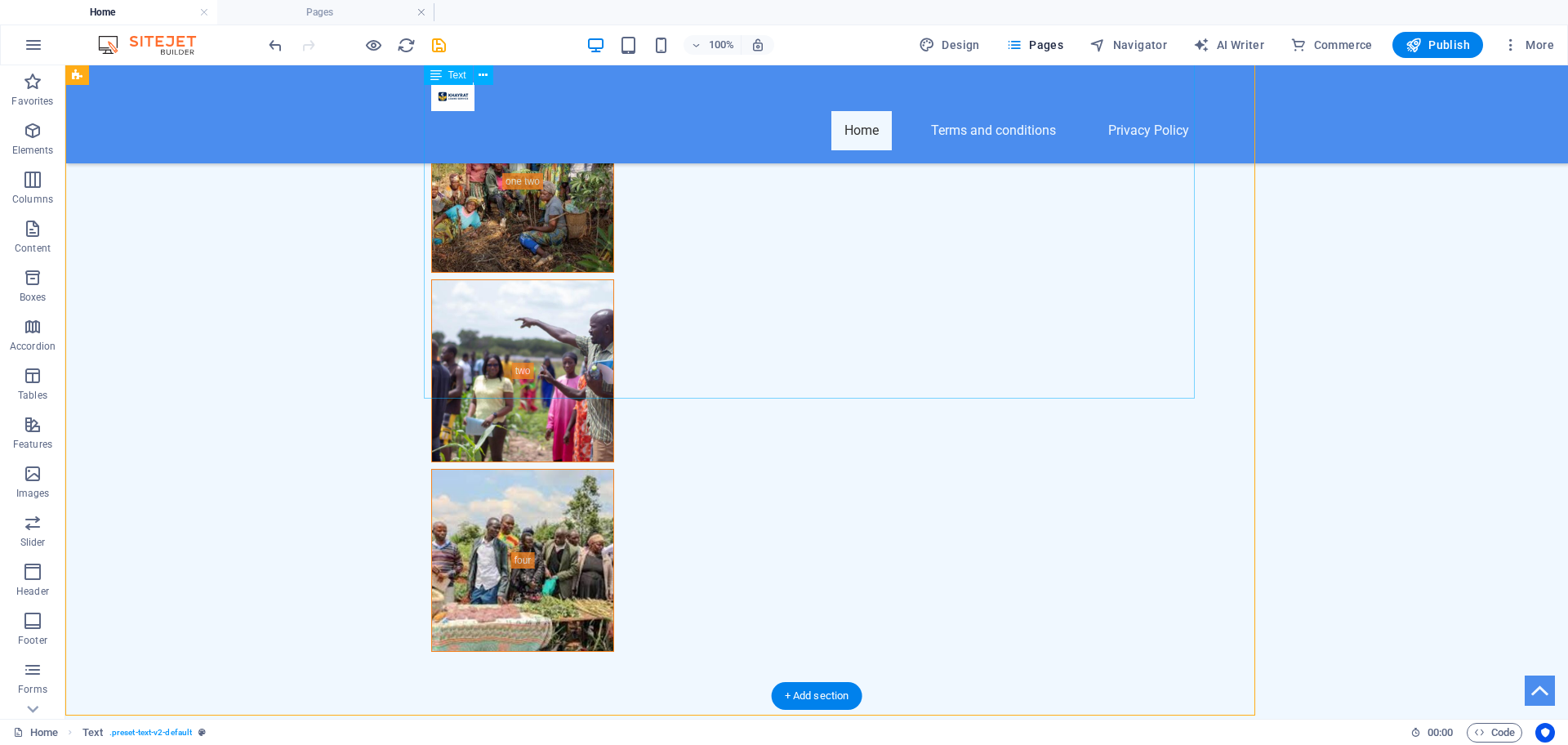
scroll to position [8761, 0]
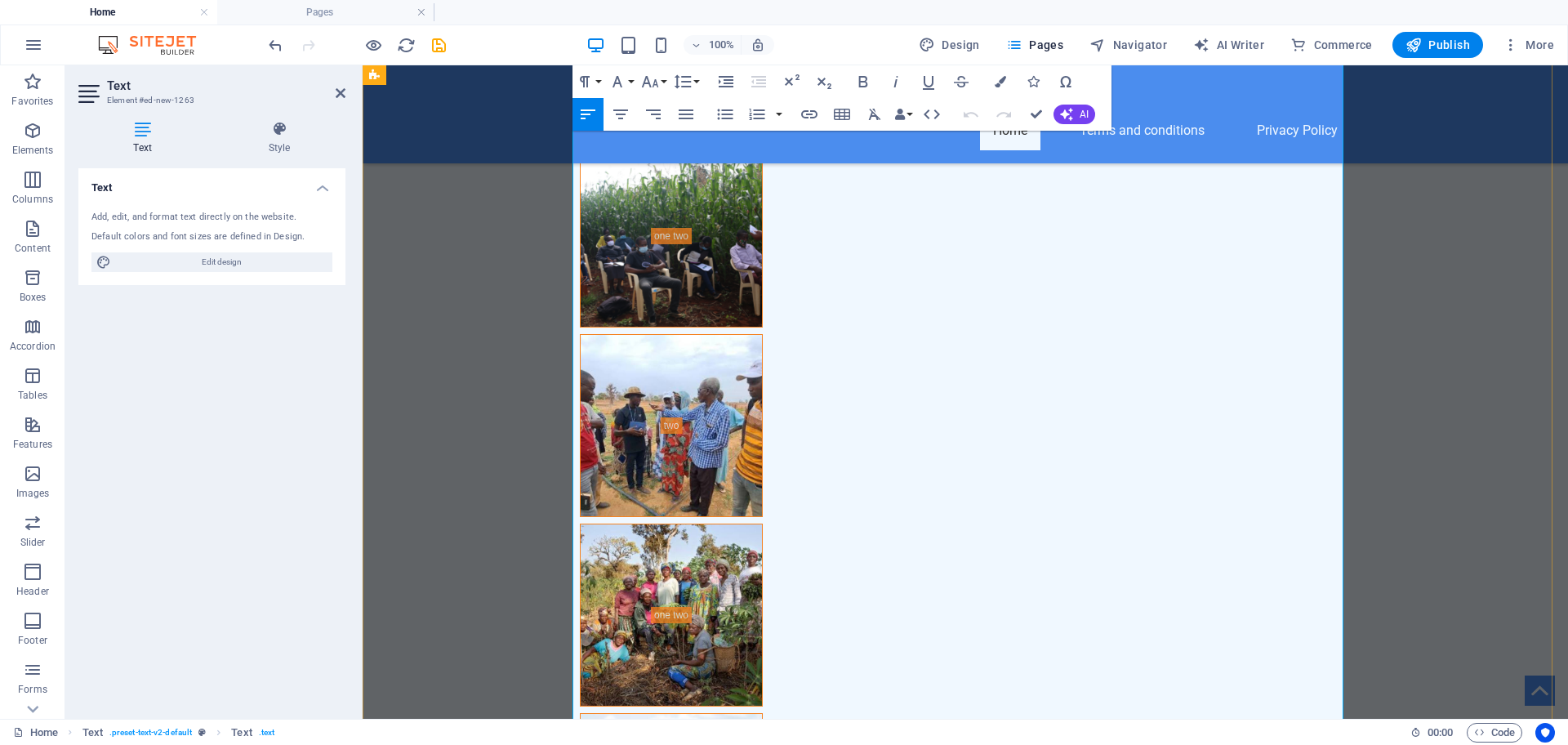
scroll to position [8780, 0]
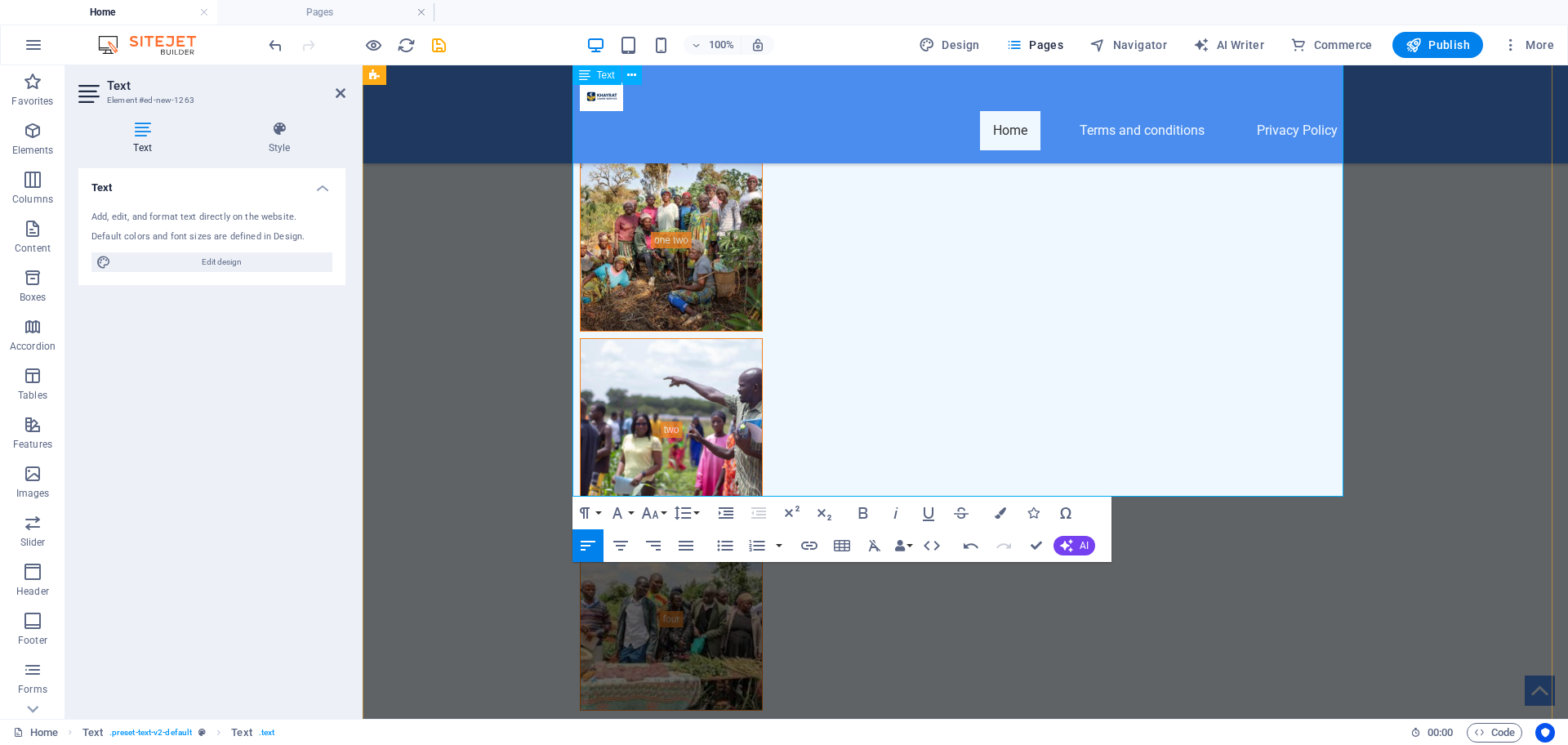
scroll to position [1848, 0]
drag, startPoint x: 691, startPoint y: 383, endPoint x: 579, endPoint y: 391, distance: 112.3
click at [659, 511] on icon "button" at bounding box center [650, 513] width 19 height 19
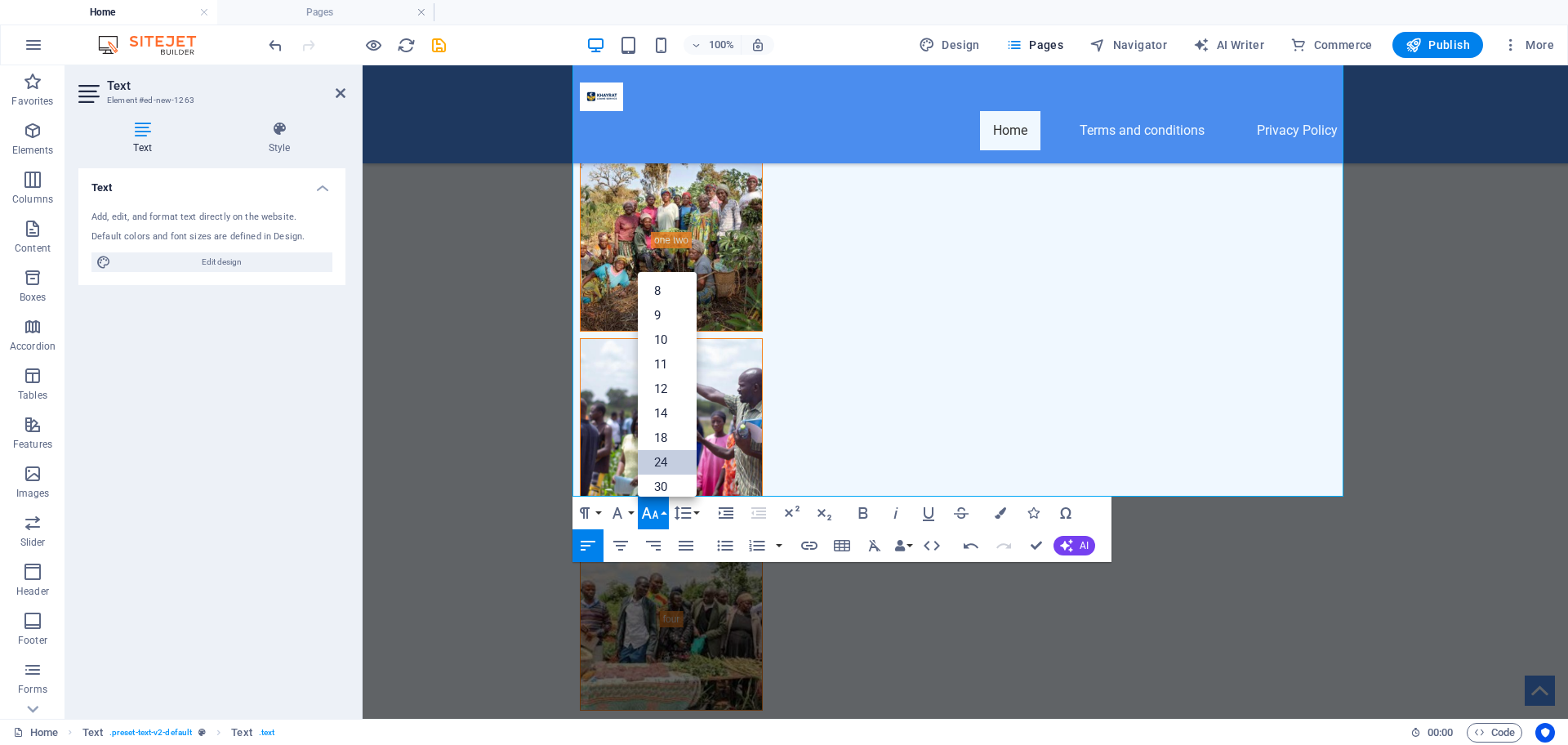
click at [663, 464] on link "24" at bounding box center [667, 462] width 58 height 24
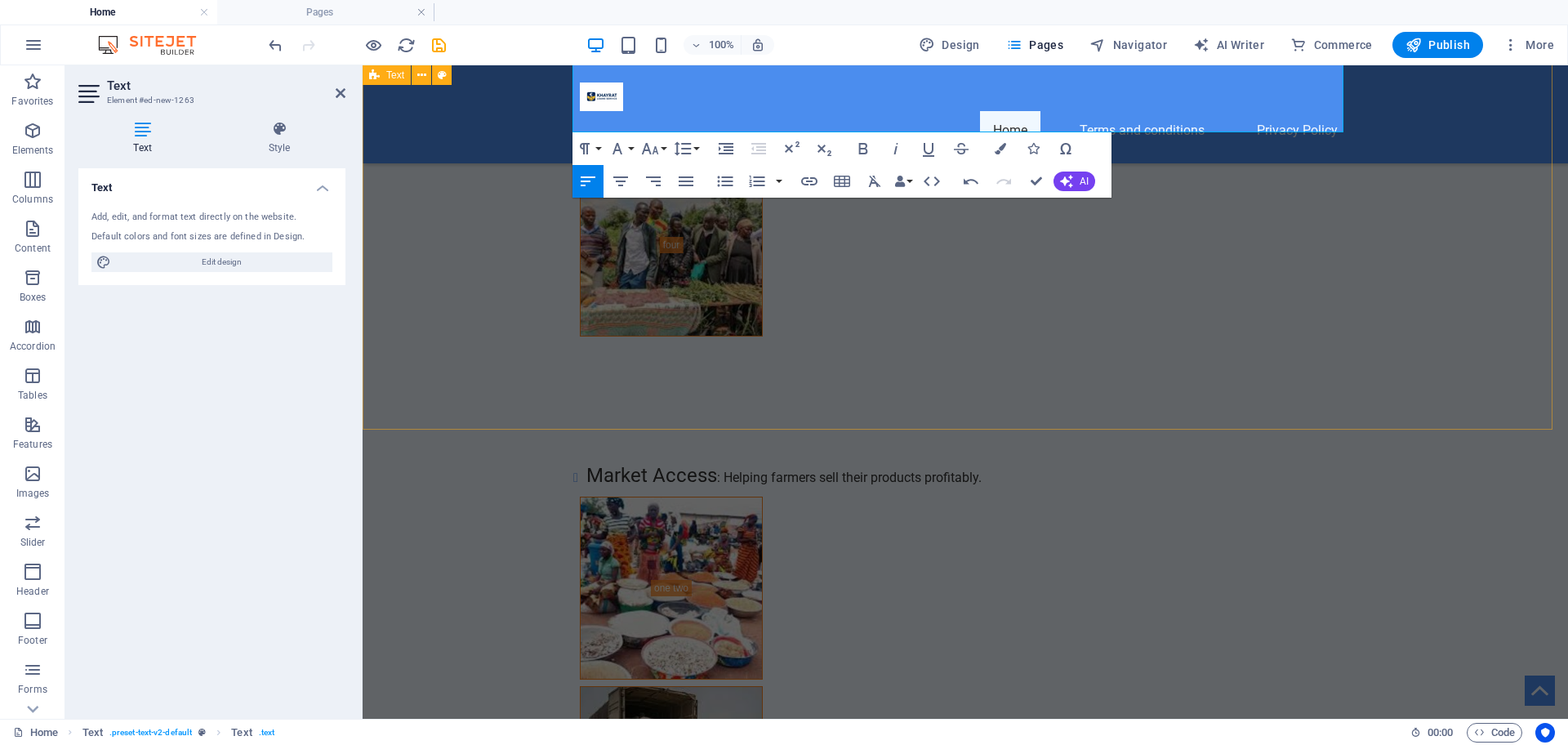
scroll to position [8780, 0]
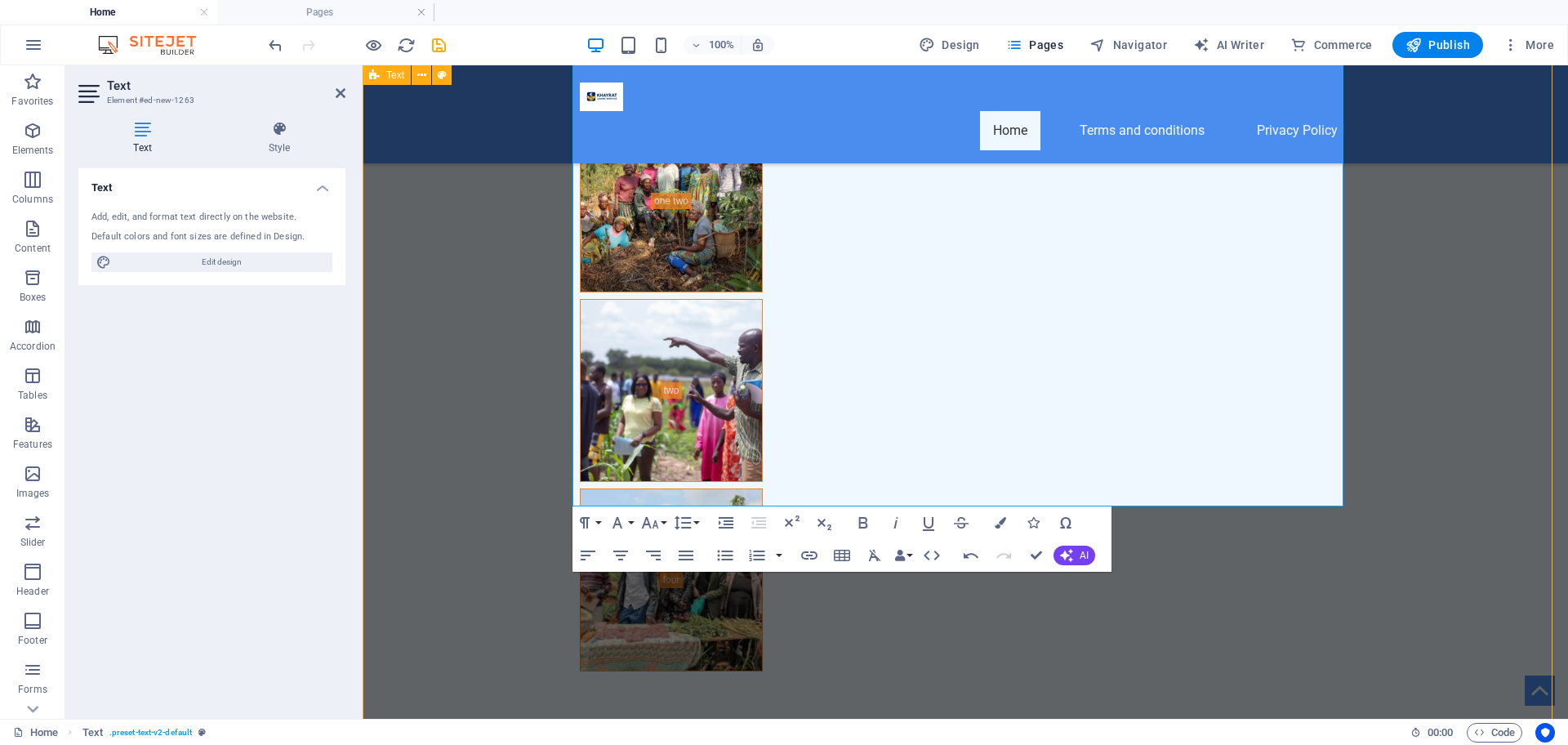
scroll to position [8761, 0]
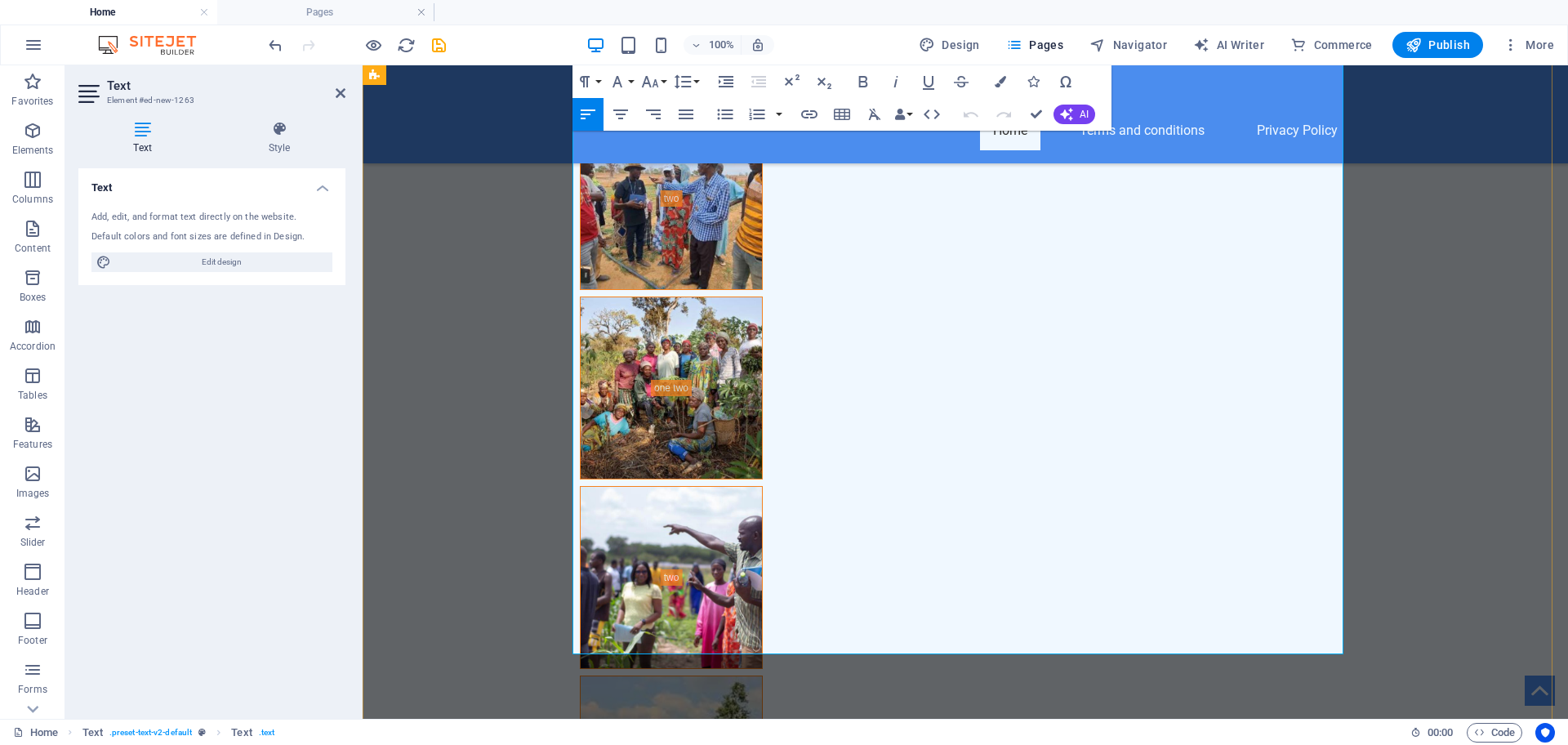
scroll to position [8780, 0]
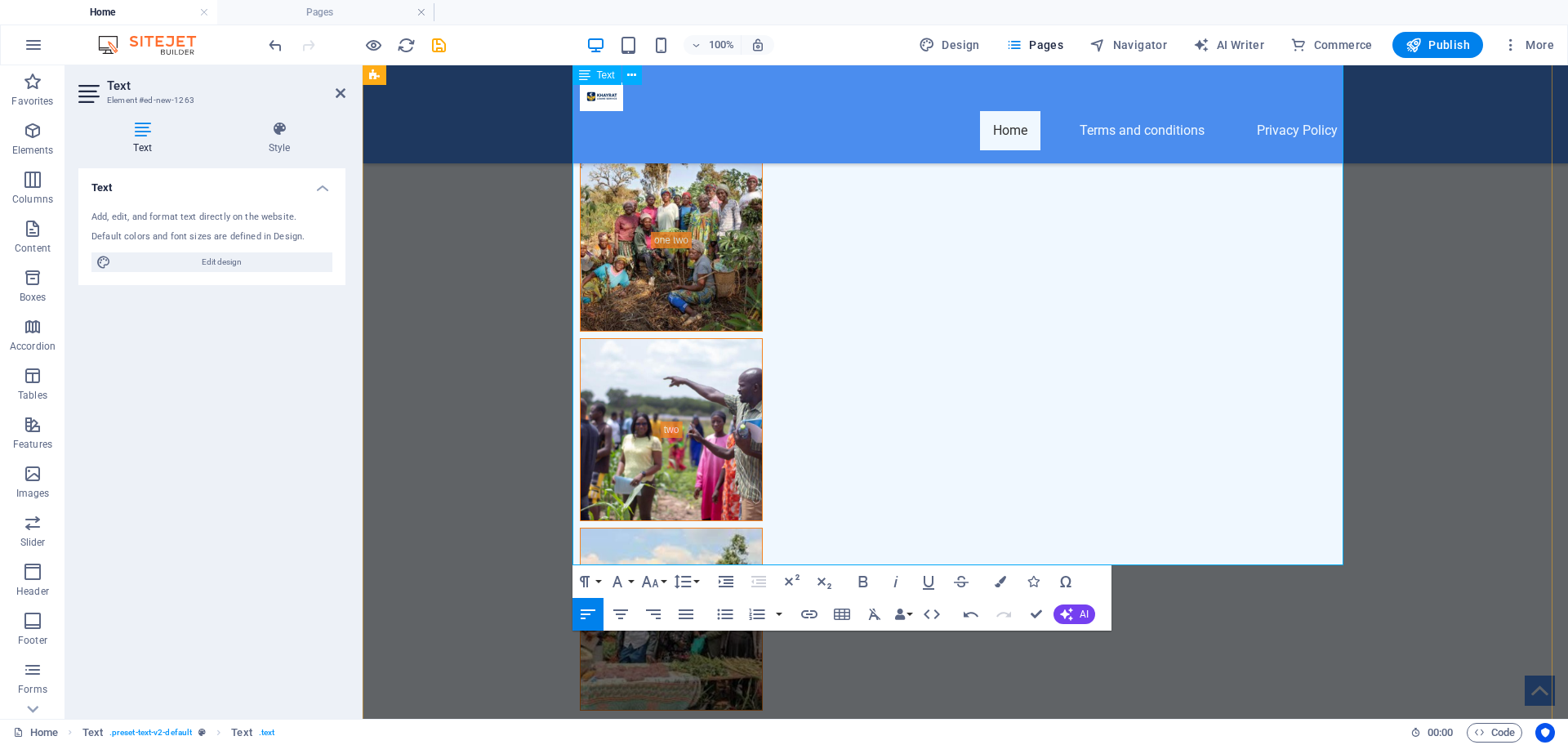
scroll to position [1465, 0]
drag, startPoint x: 670, startPoint y: 493, endPoint x: 602, endPoint y: 476, distance: 70.1
drag, startPoint x: 608, startPoint y: 501, endPoint x: 730, endPoint y: 513, distance: 122.6
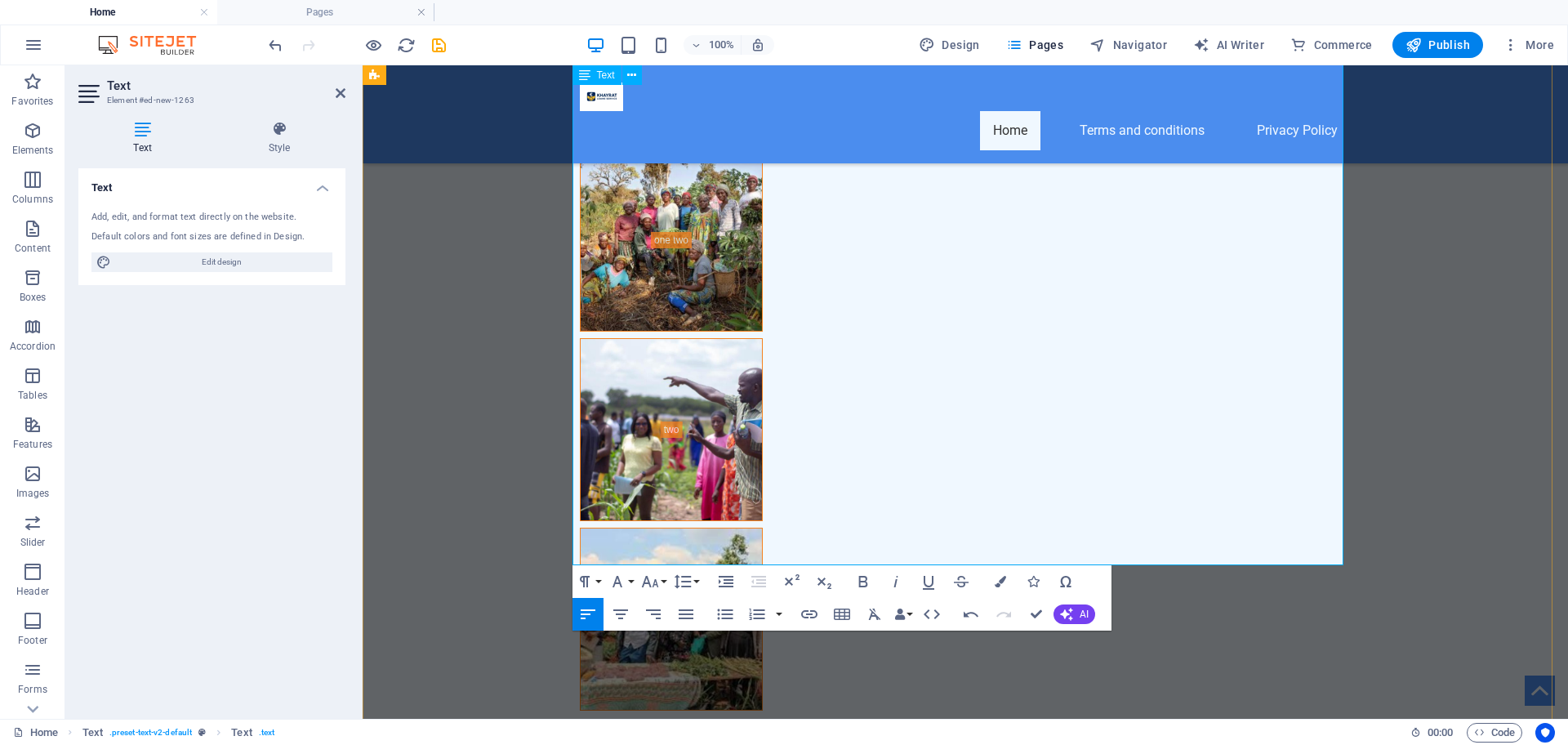
drag, startPoint x: 675, startPoint y: 497, endPoint x: 635, endPoint y: 474, distance: 46.1
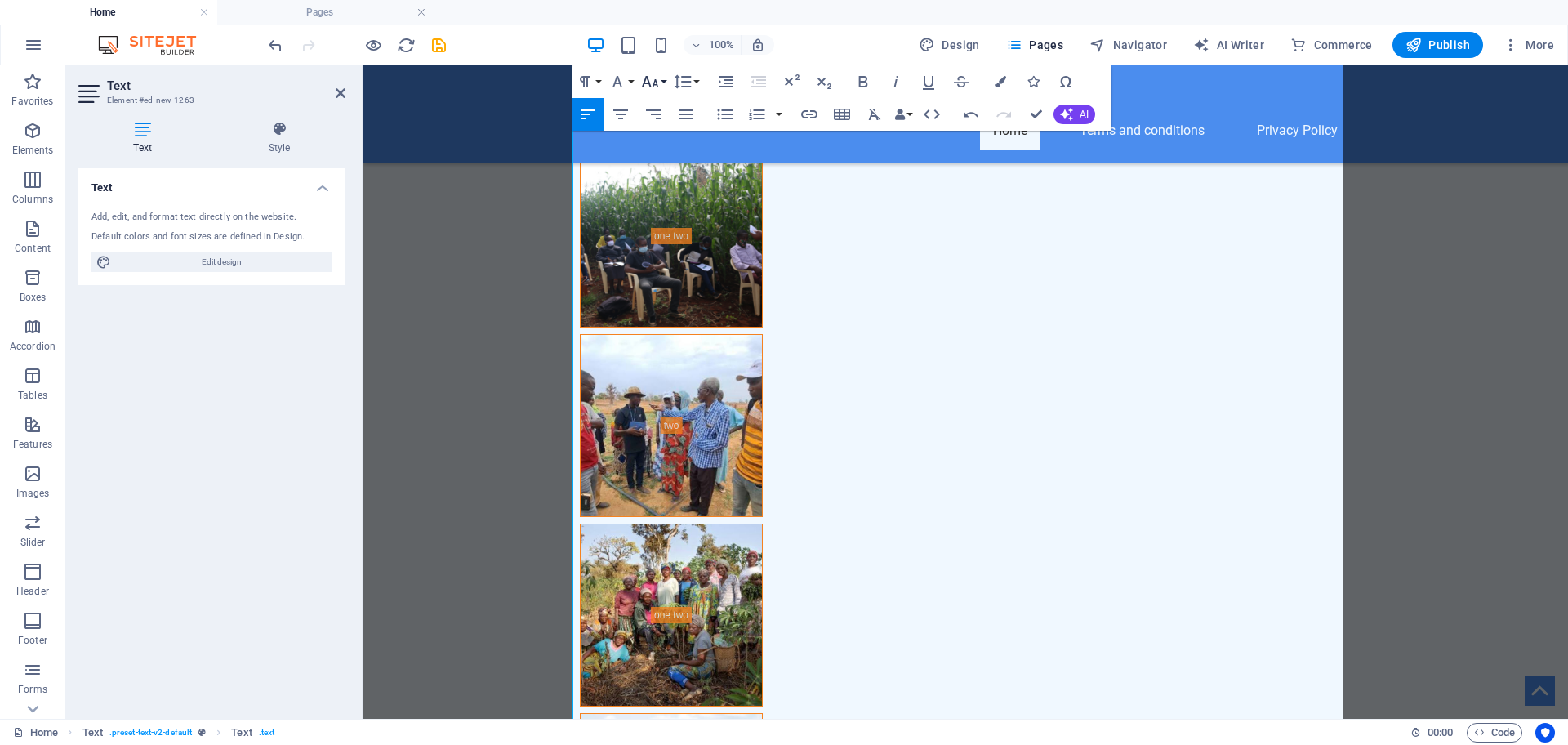
click at [663, 79] on button "Font Size" at bounding box center [653, 82] width 31 height 33
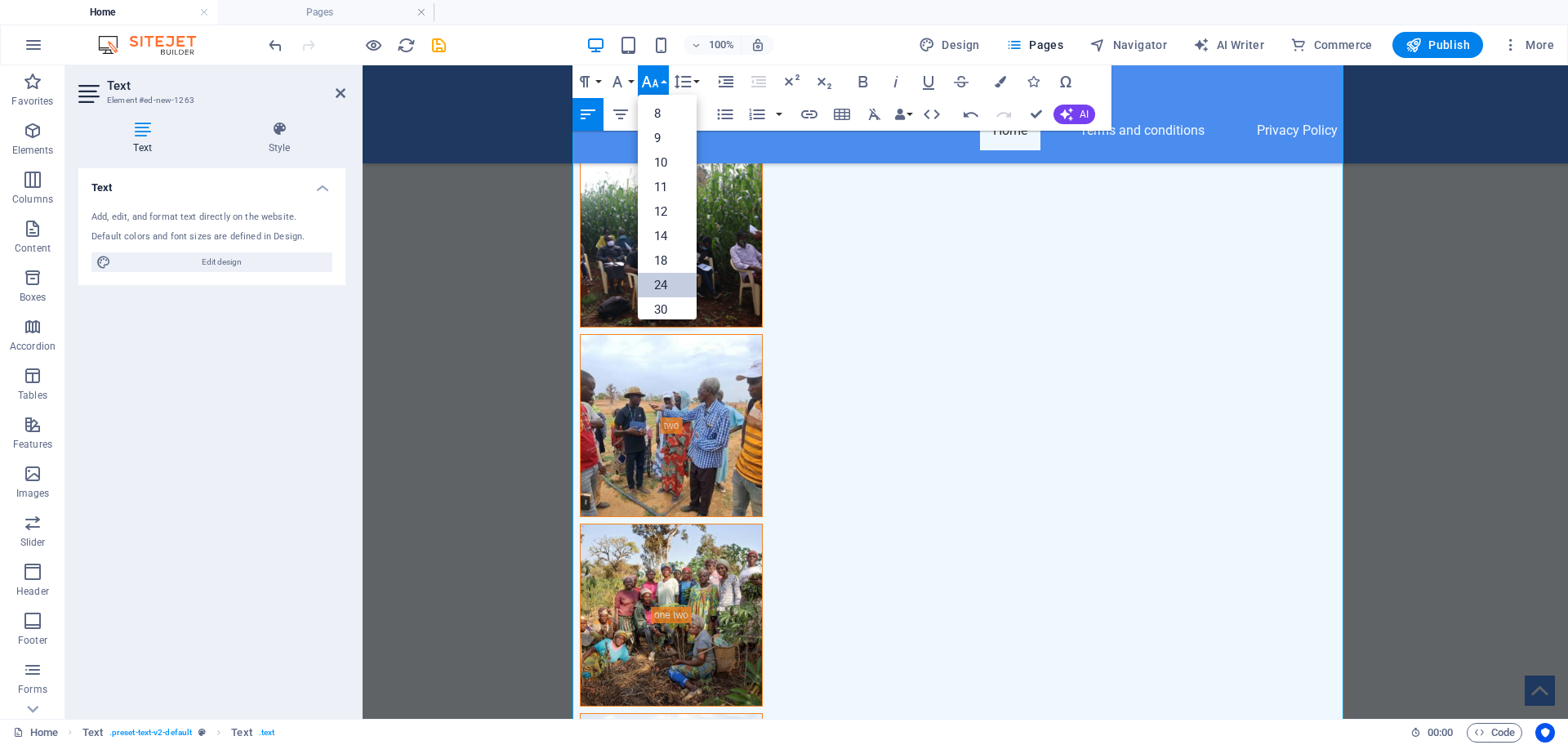
click at [663, 274] on link "24" at bounding box center [667, 284] width 58 height 24
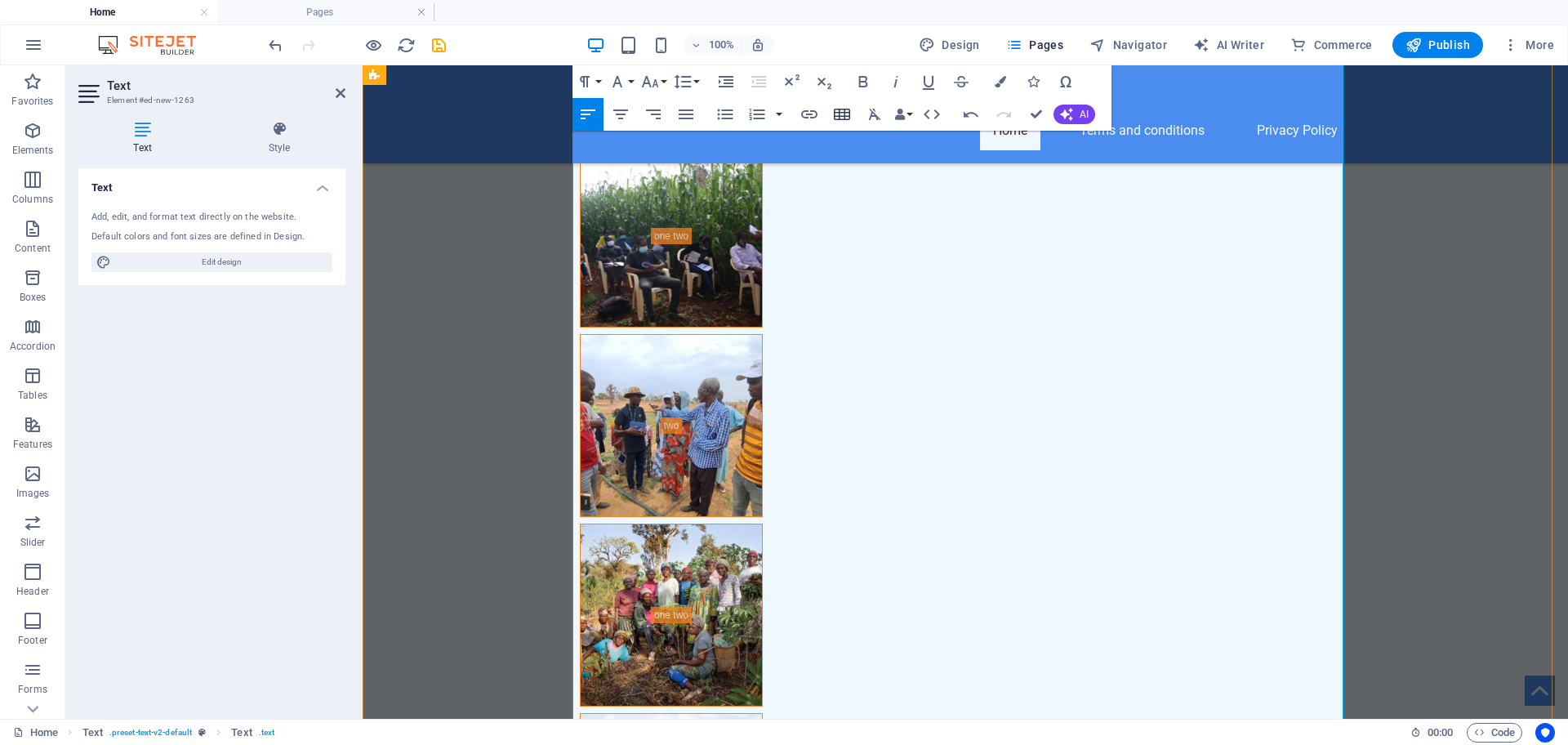
scroll to position [8780, 0]
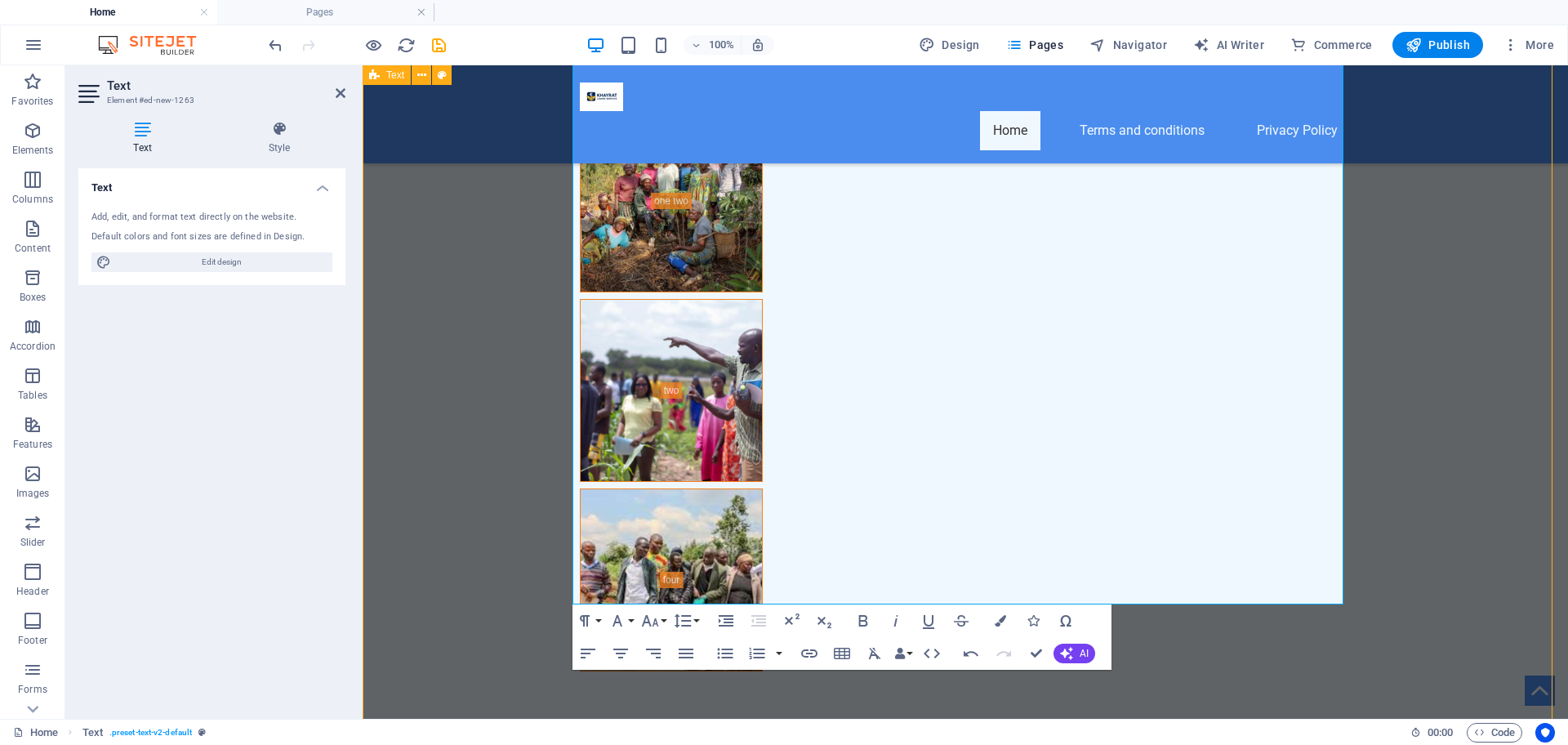
scroll to position [8761, 0]
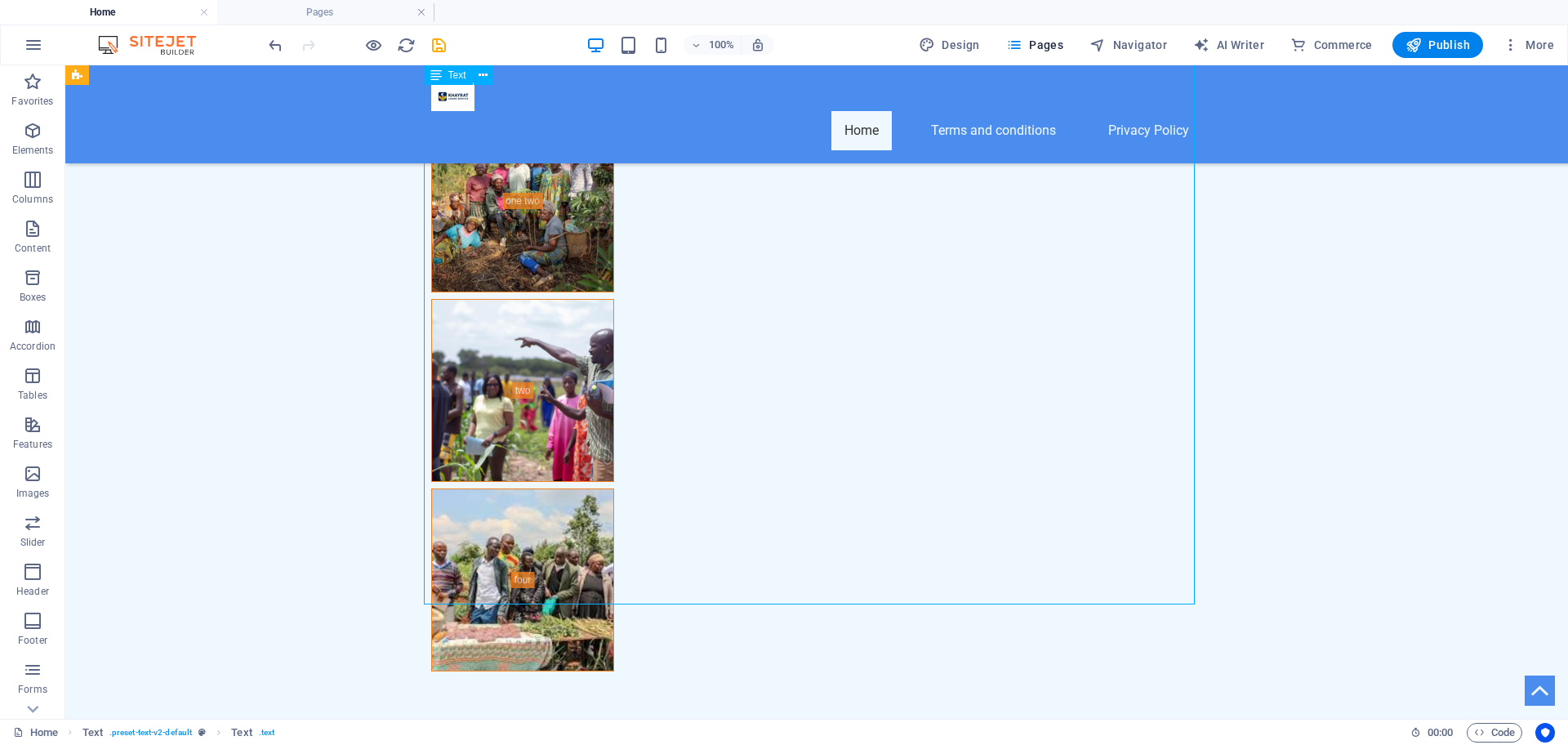
drag, startPoint x: 443, startPoint y: 591, endPoint x: 145, endPoint y: 590, distance: 298.0
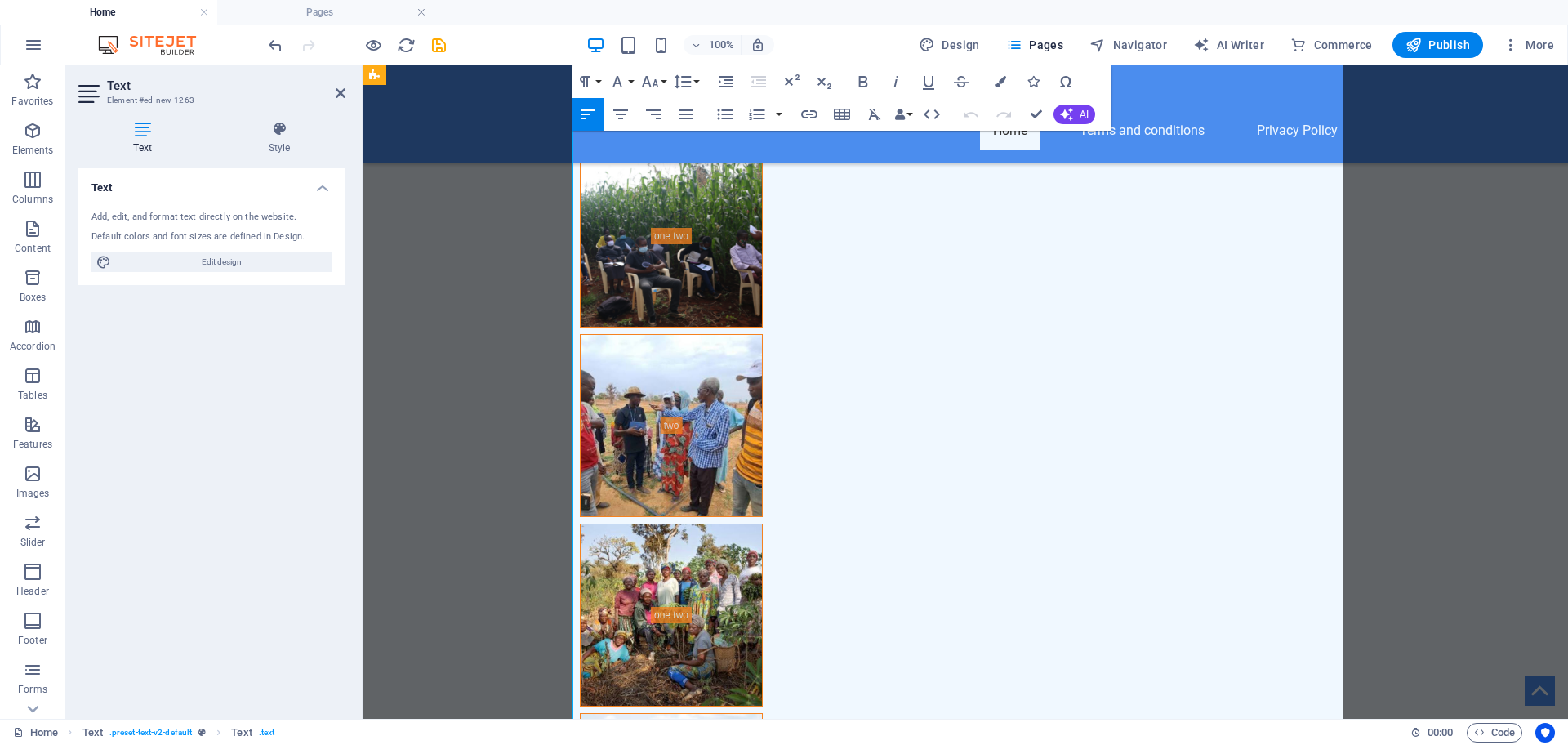
scroll to position [8780, 0]
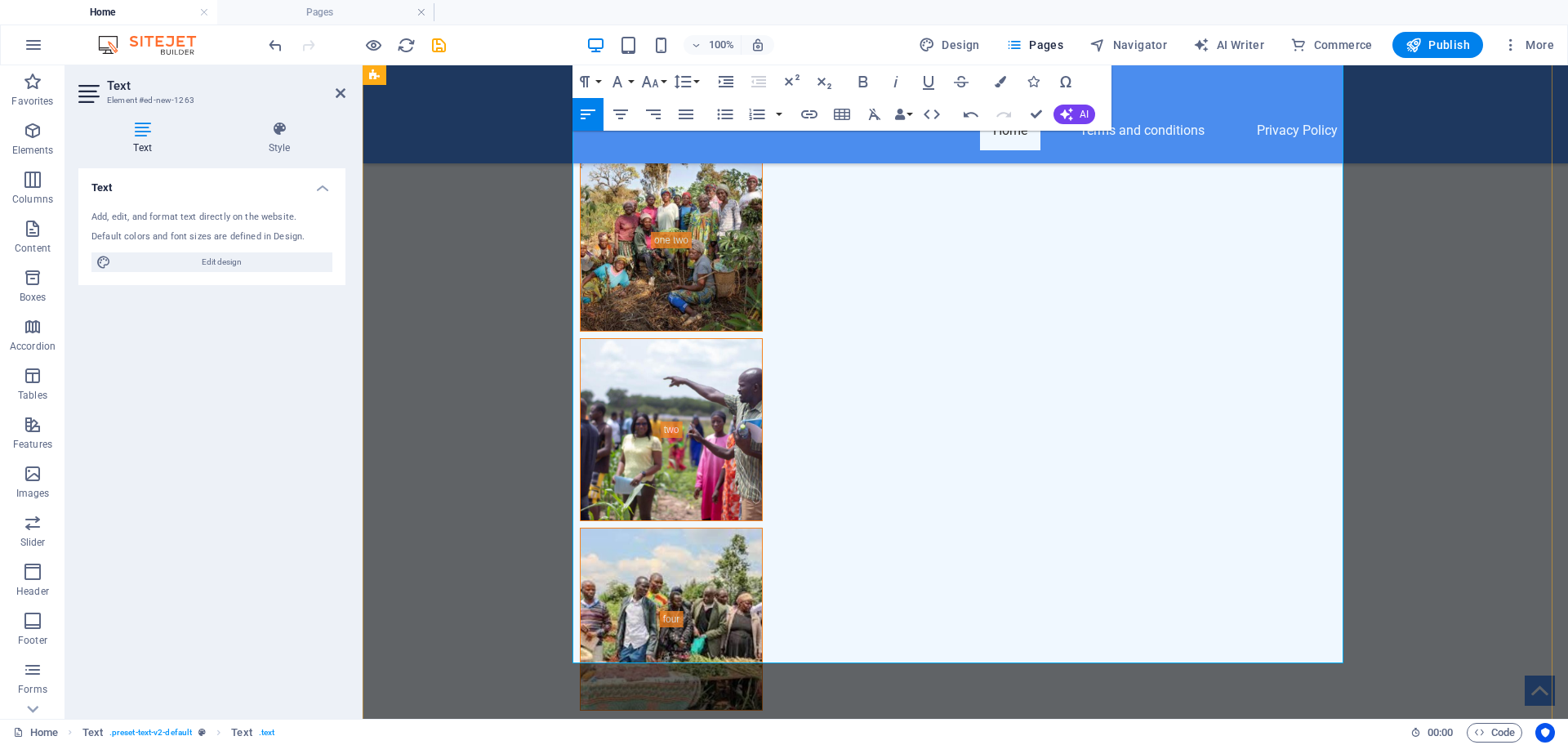
scroll to position [1629, 0]
drag, startPoint x: 708, startPoint y: 595, endPoint x: 572, endPoint y: 587, distance: 136.2
click at [661, 73] on button "Font Size" at bounding box center [653, 82] width 31 height 33
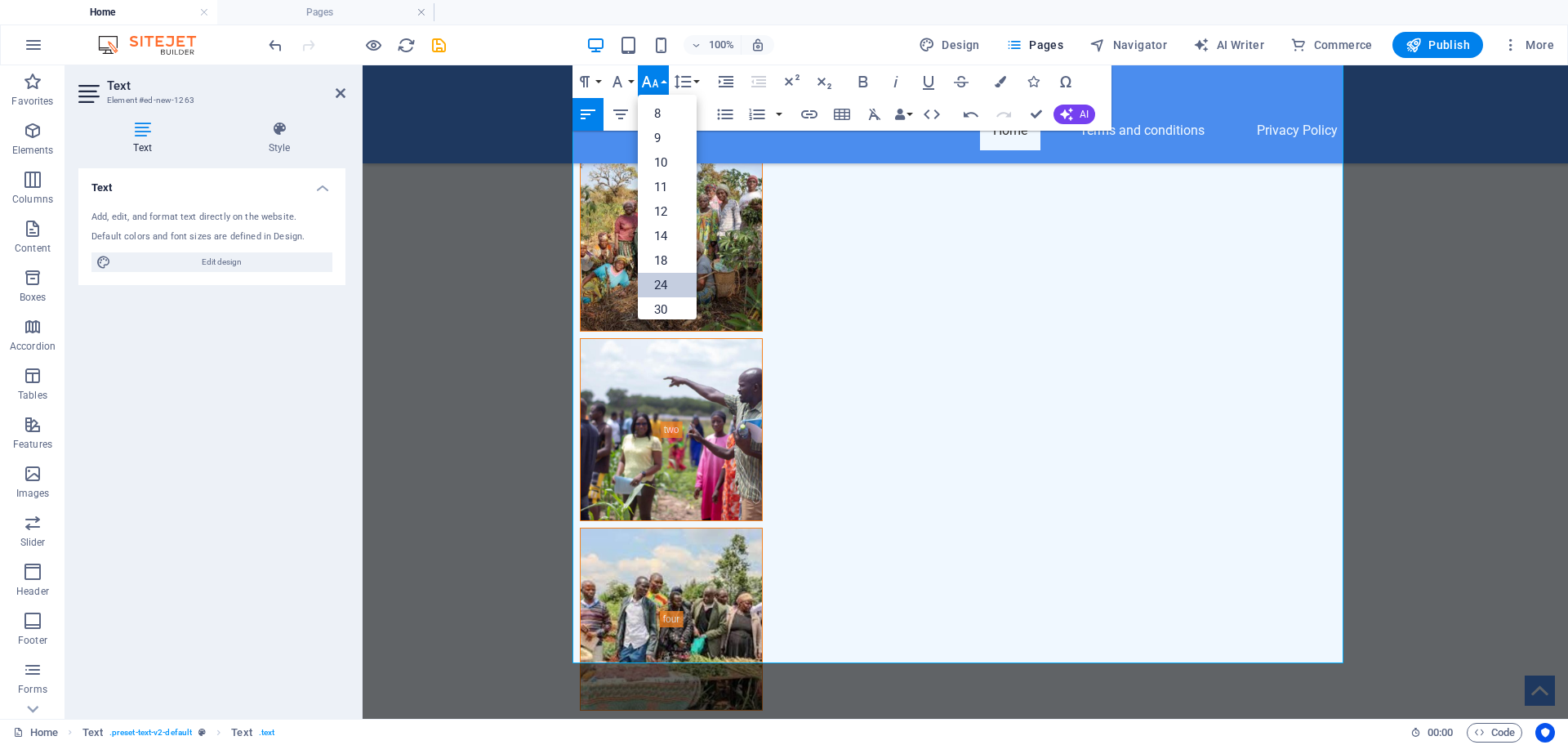
click at [663, 281] on link "24" at bounding box center [667, 284] width 58 height 24
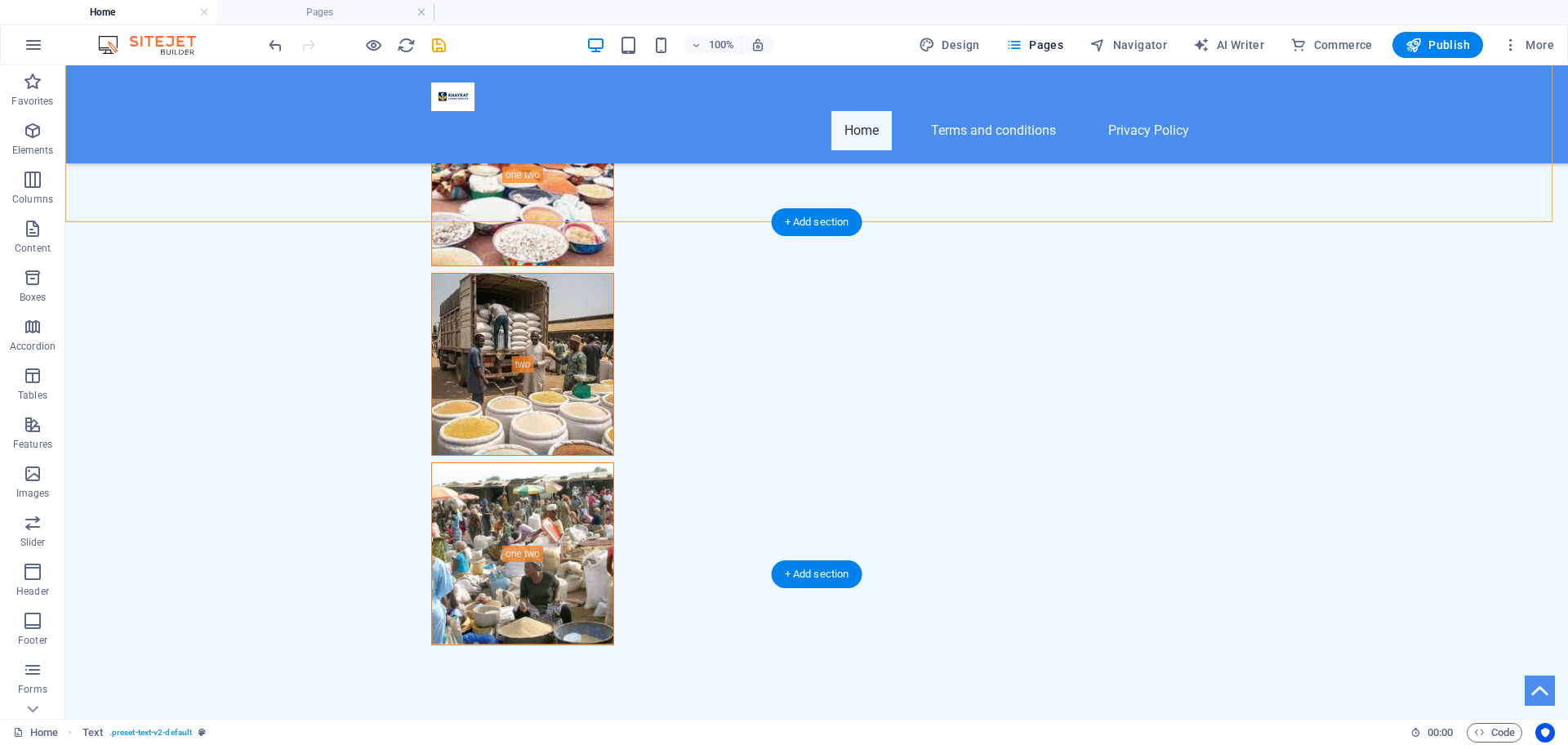
scroll to position [9135, 0]
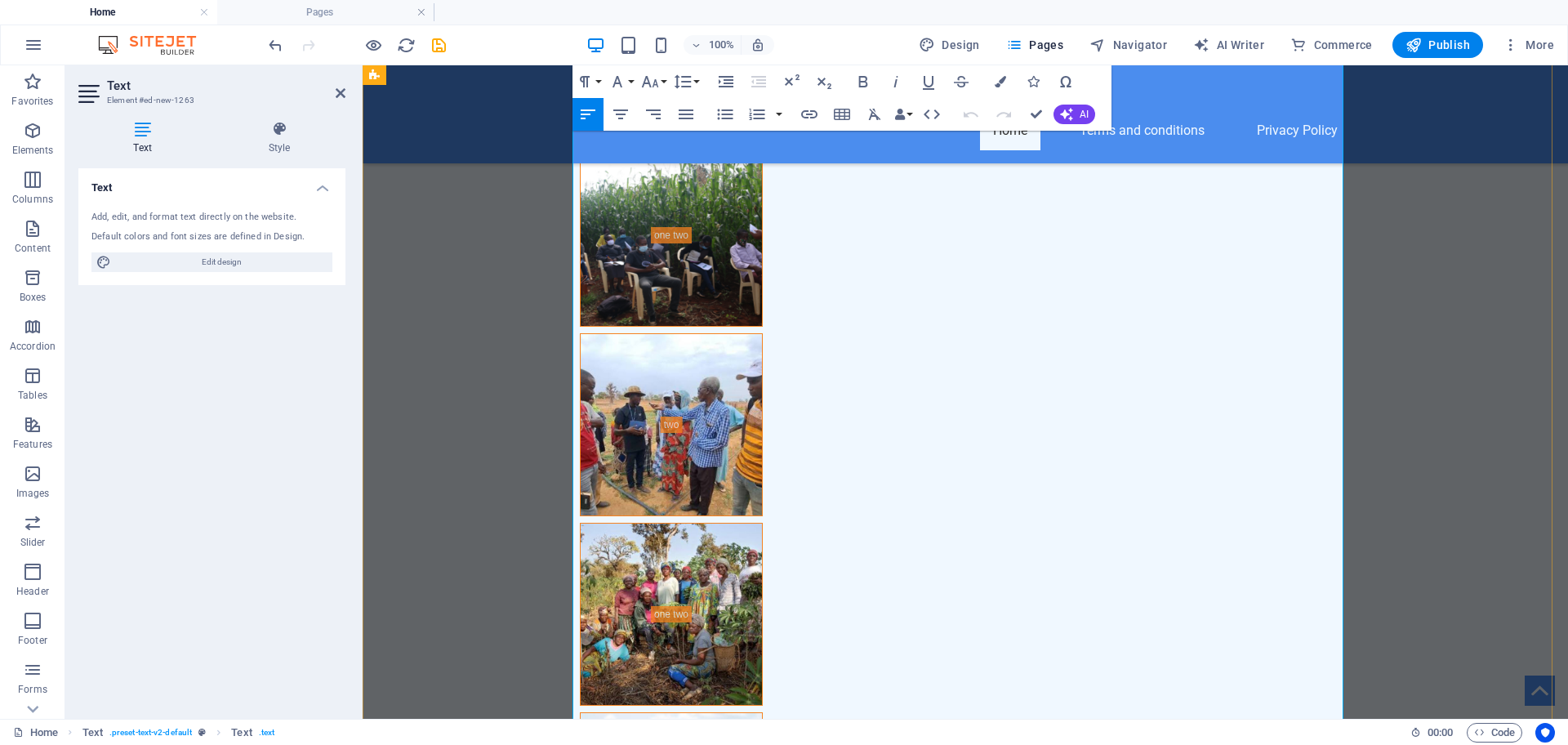
scroll to position [9154, 0]
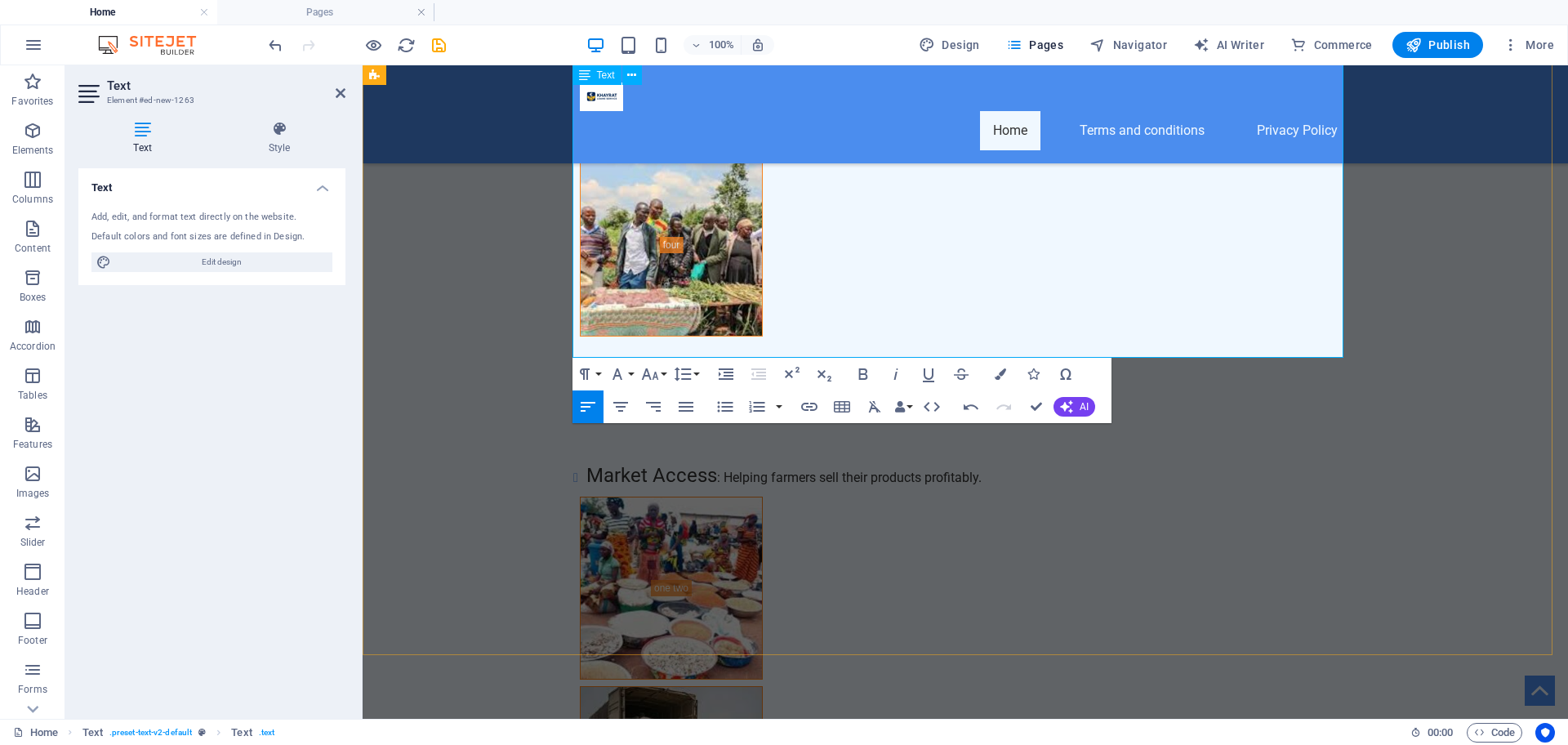
scroll to position [1136, 2]
drag, startPoint x: 640, startPoint y: 307, endPoint x: 574, endPoint y: 301, distance: 66.3
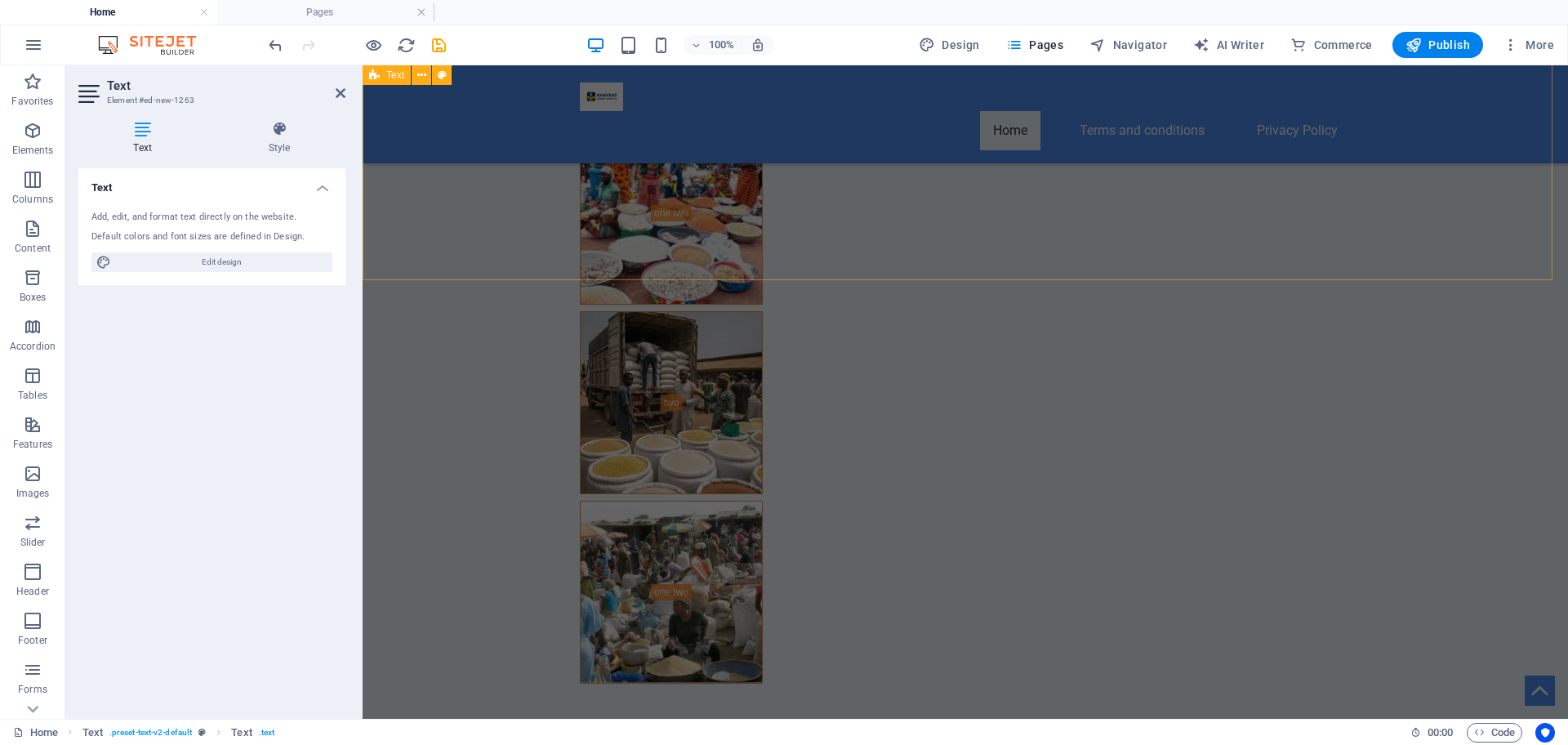
scroll to position [9154, 0]
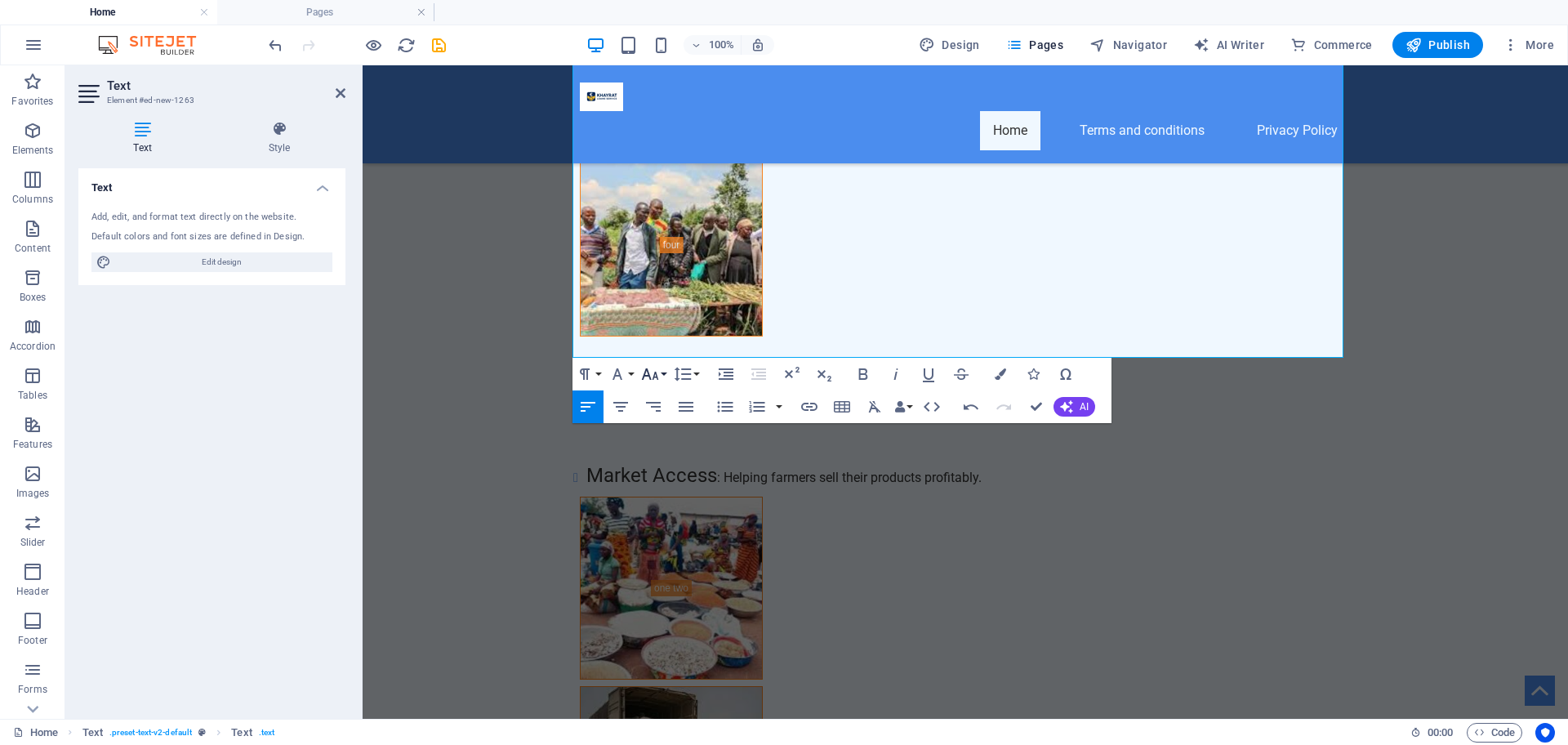
click at [665, 376] on button "Font Size" at bounding box center [653, 374] width 31 height 33
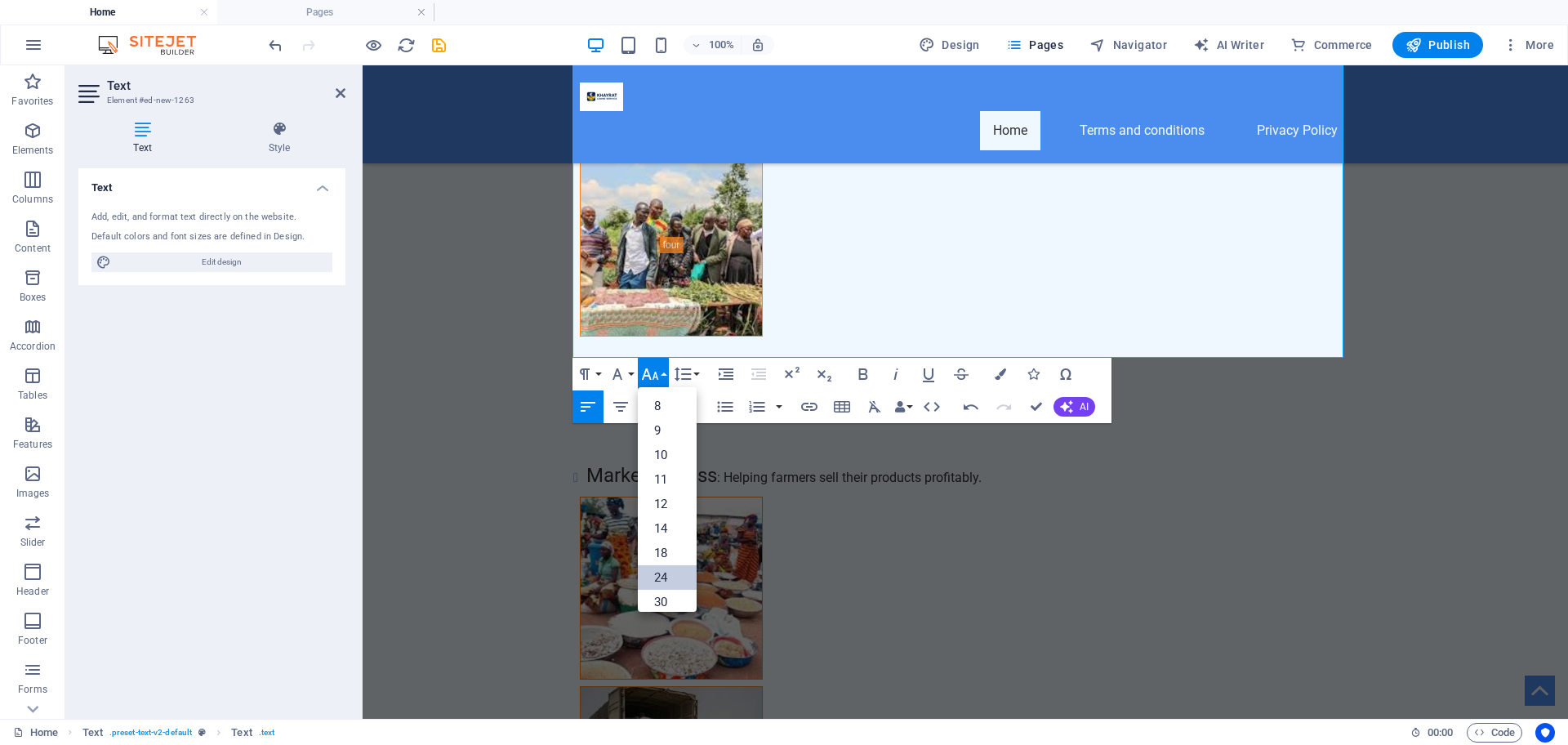
click at [673, 579] on link "24" at bounding box center [667, 577] width 58 height 24
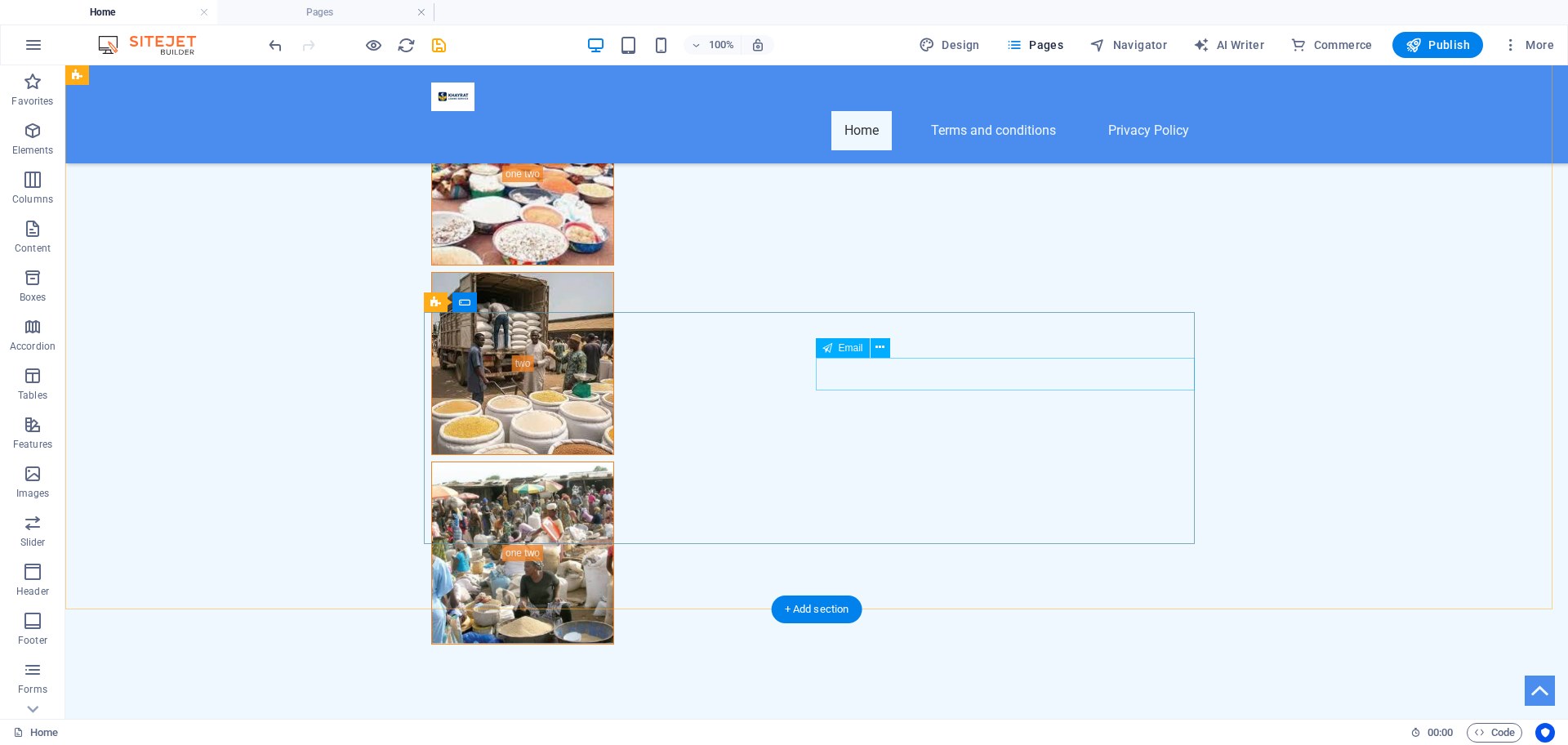
scroll to position [9135, 0]
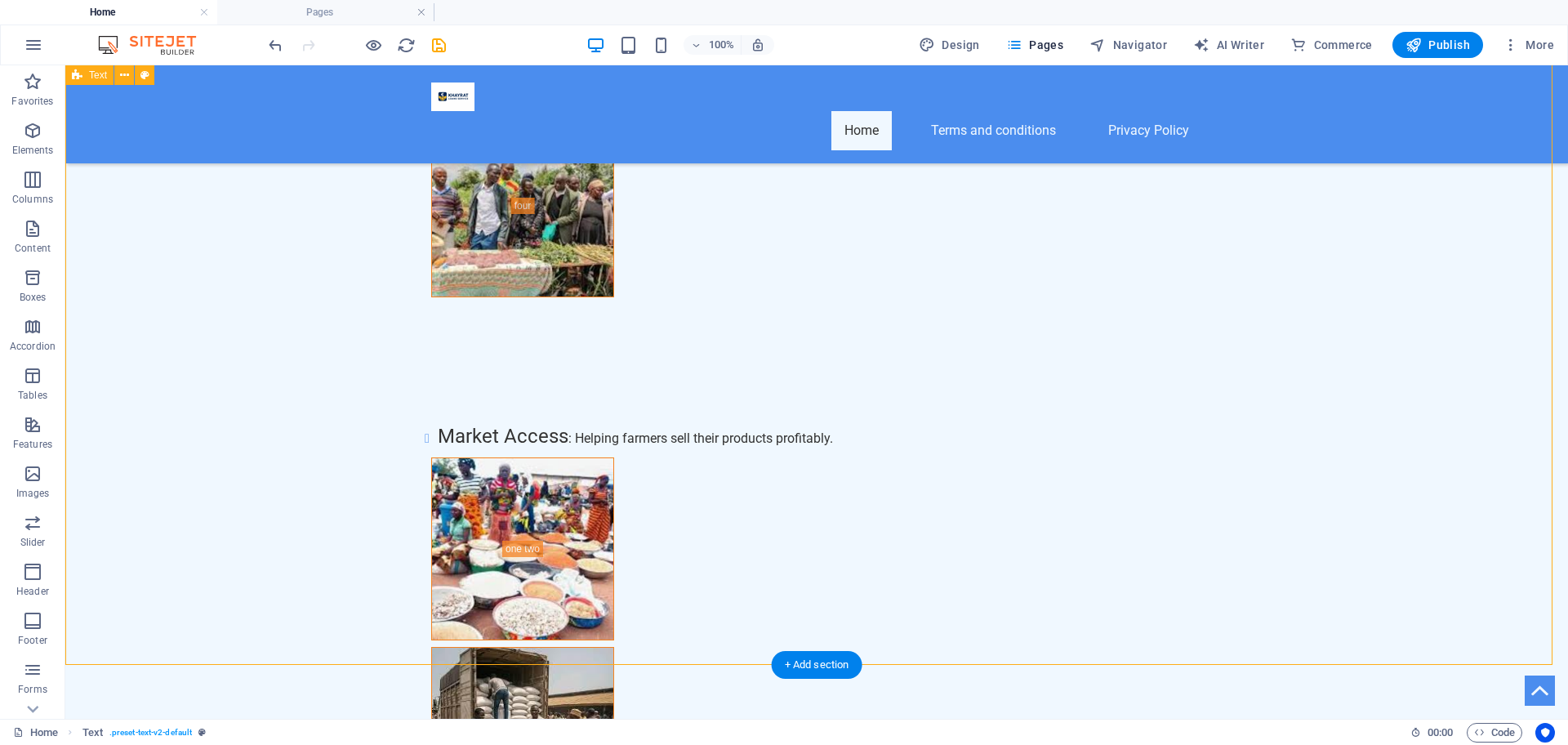
select select "preset-text-v2-default"
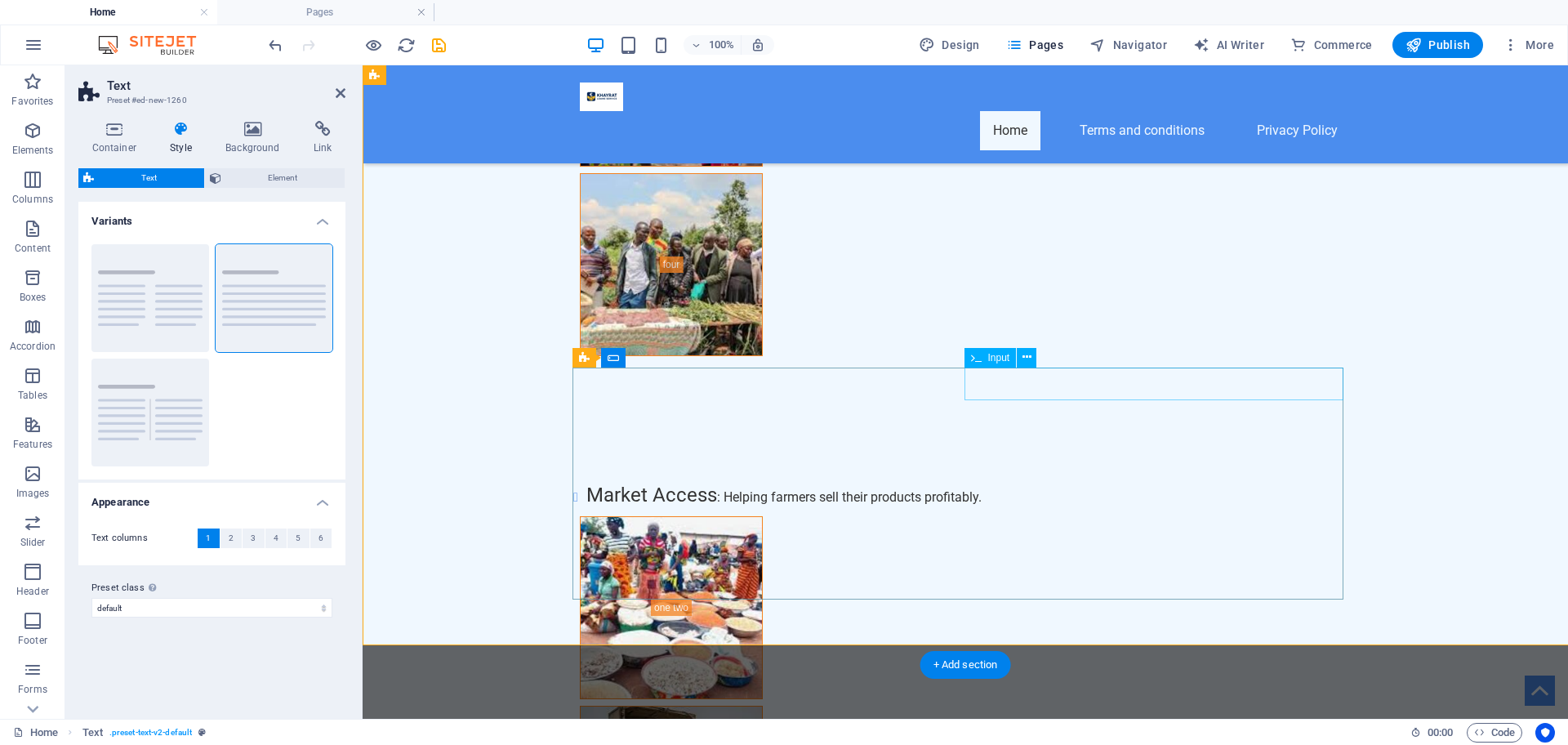
scroll to position [9154, 0]
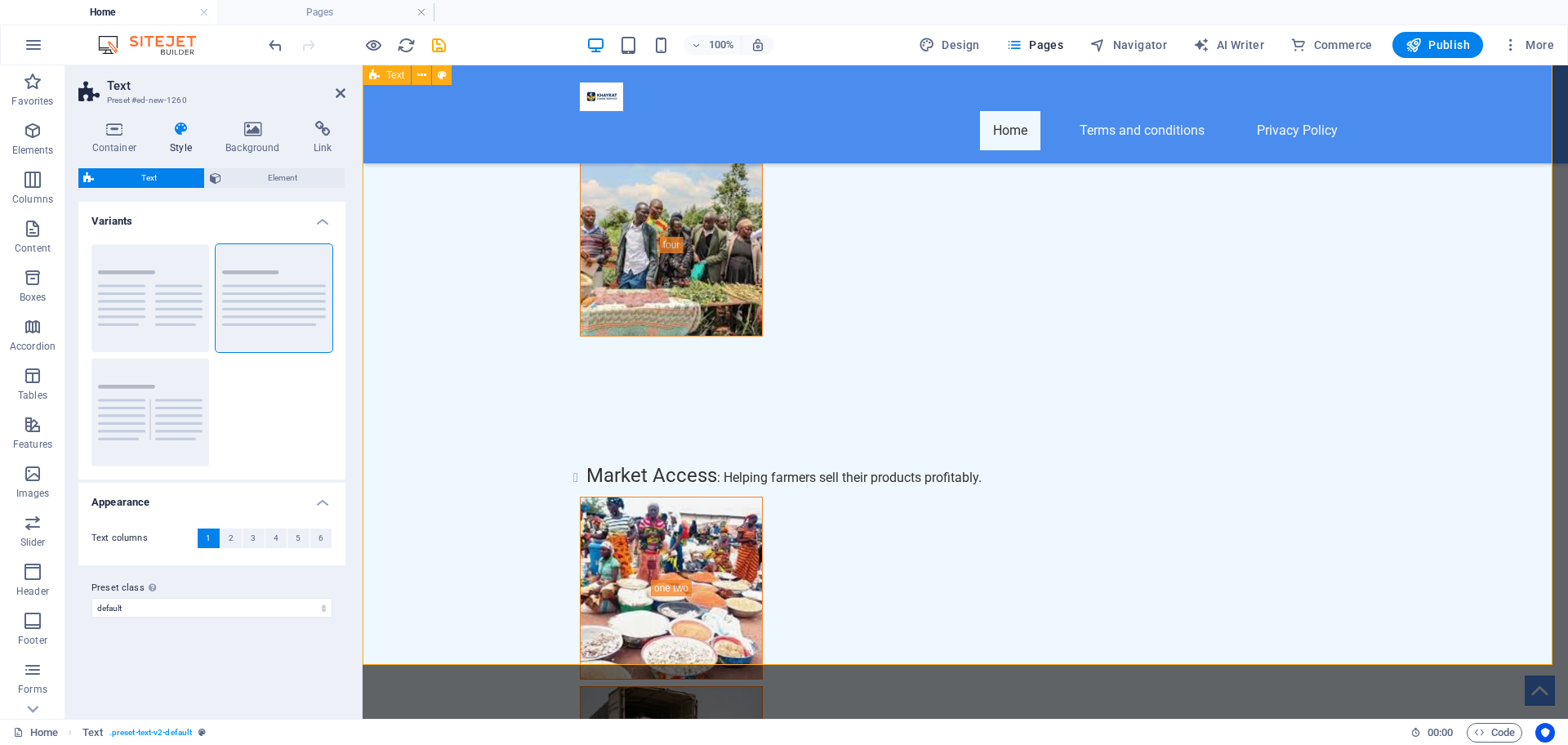
click at [340, 93] on icon at bounding box center [341, 93] width 10 height 13
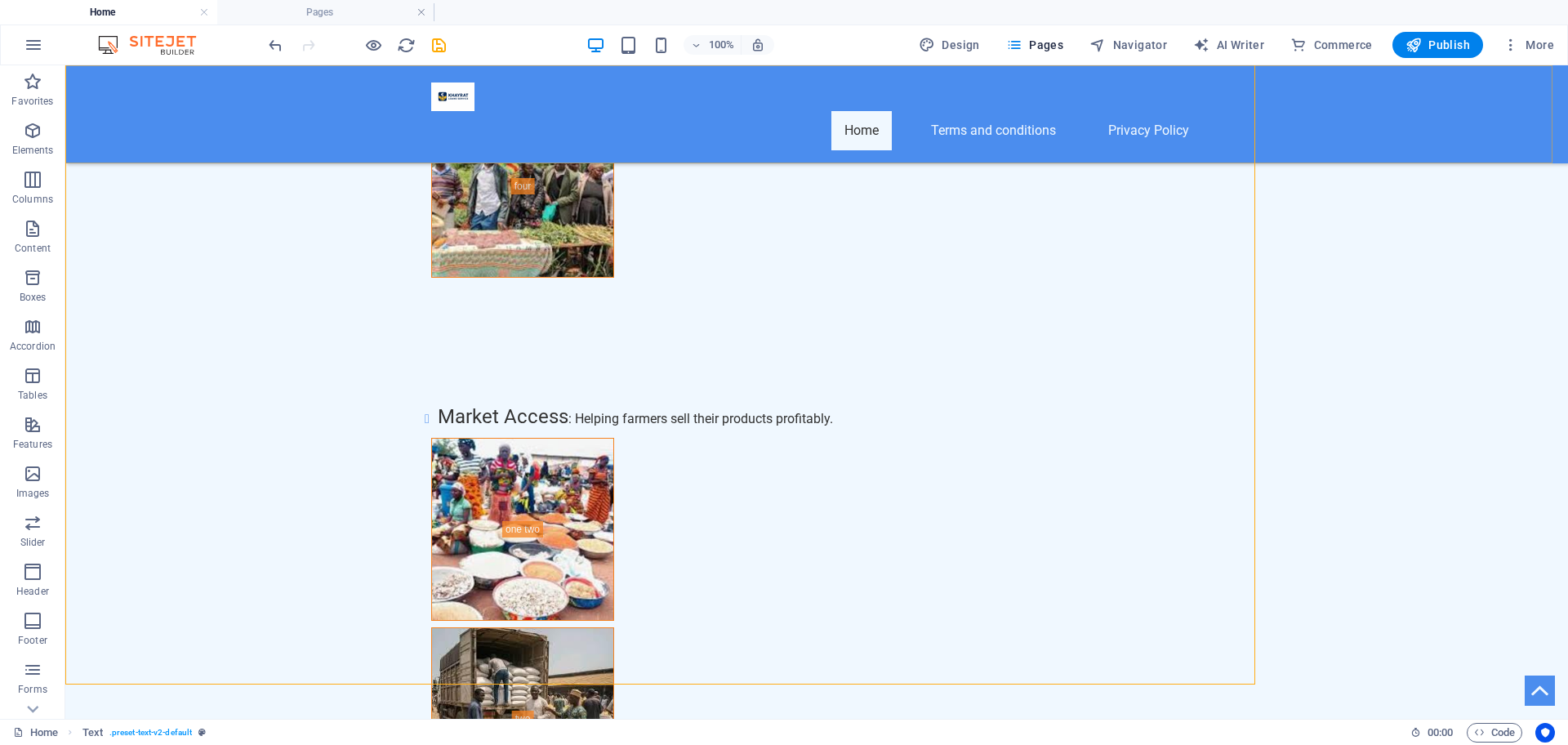
scroll to position [9135, 0]
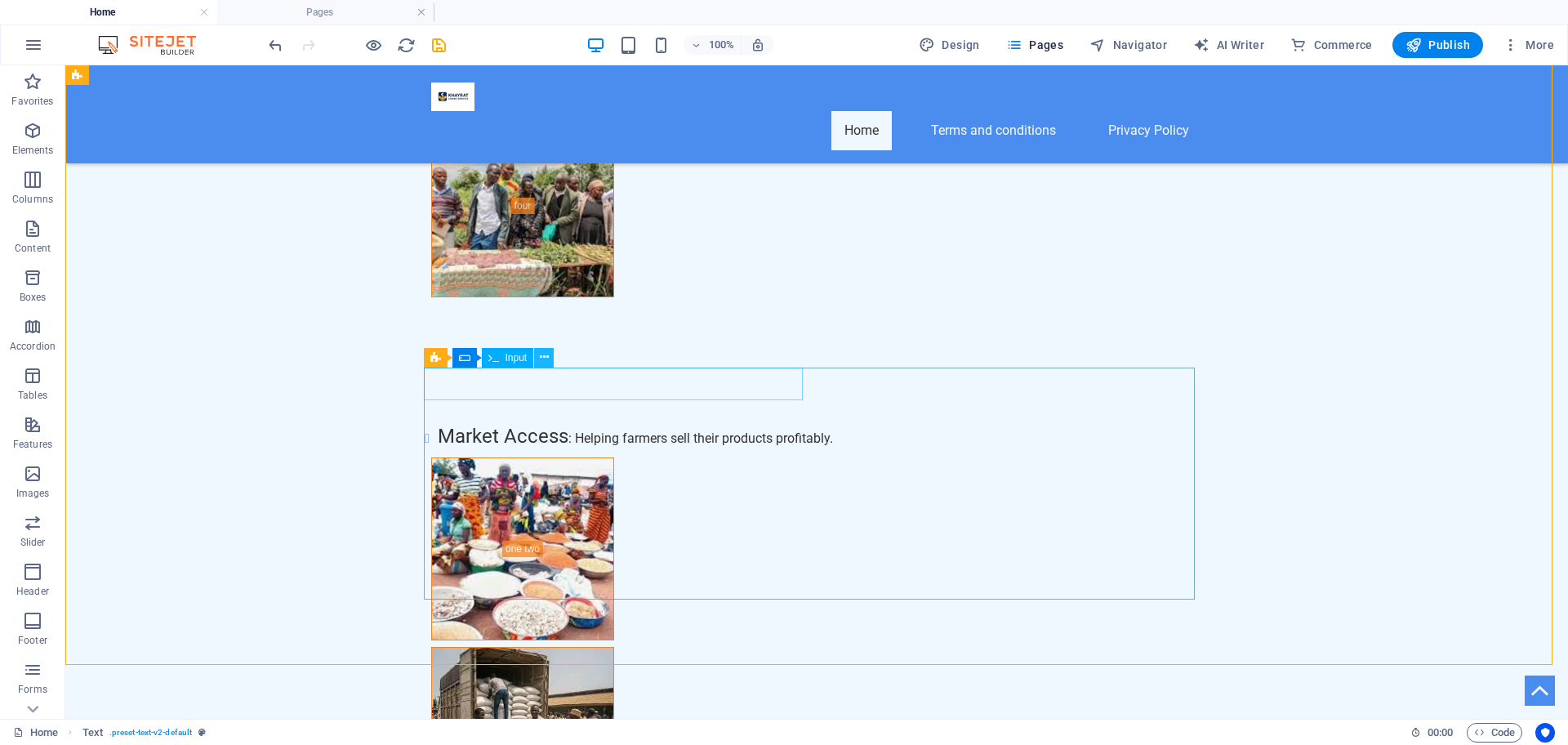
click at [546, 359] on icon at bounding box center [543, 357] width 9 height 18
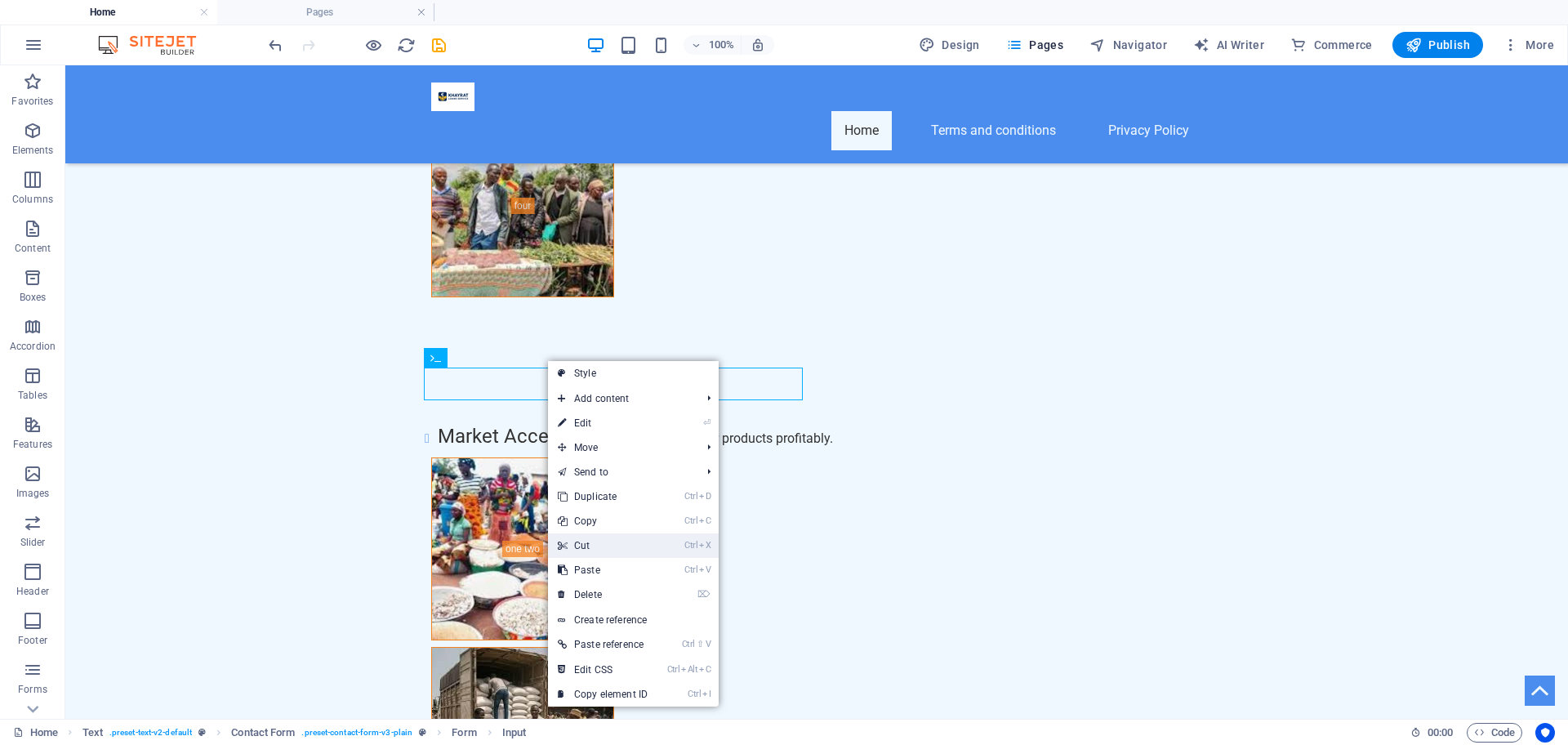
click at [598, 544] on link "Ctrl X Cut" at bounding box center [603, 545] width 109 height 24
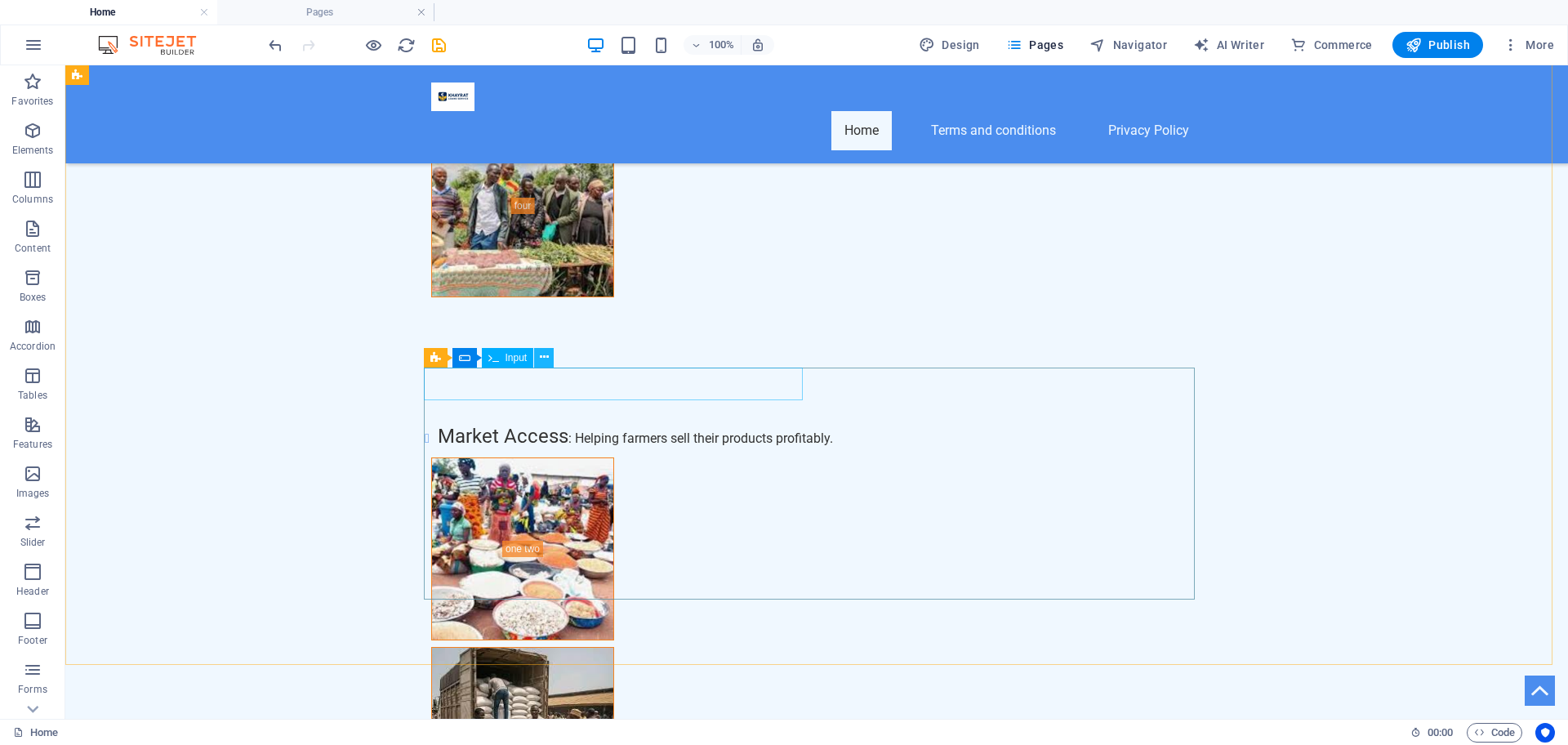
click at [546, 360] on icon at bounding box center [543, 357] width 9 height 18
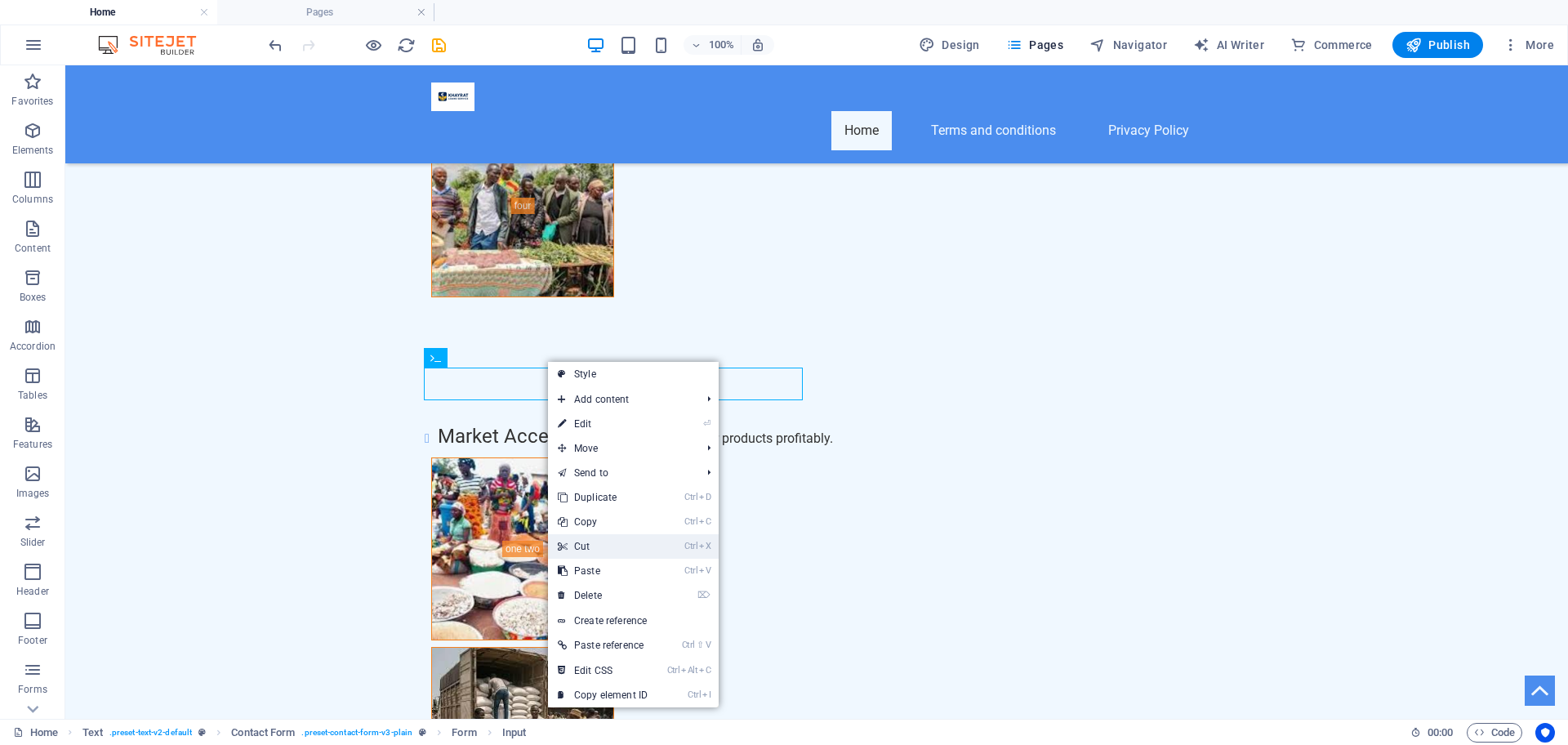
click at [600, 549] on link "Ctrl X Cut" at bounding box center [603, 545] width 109 height 24
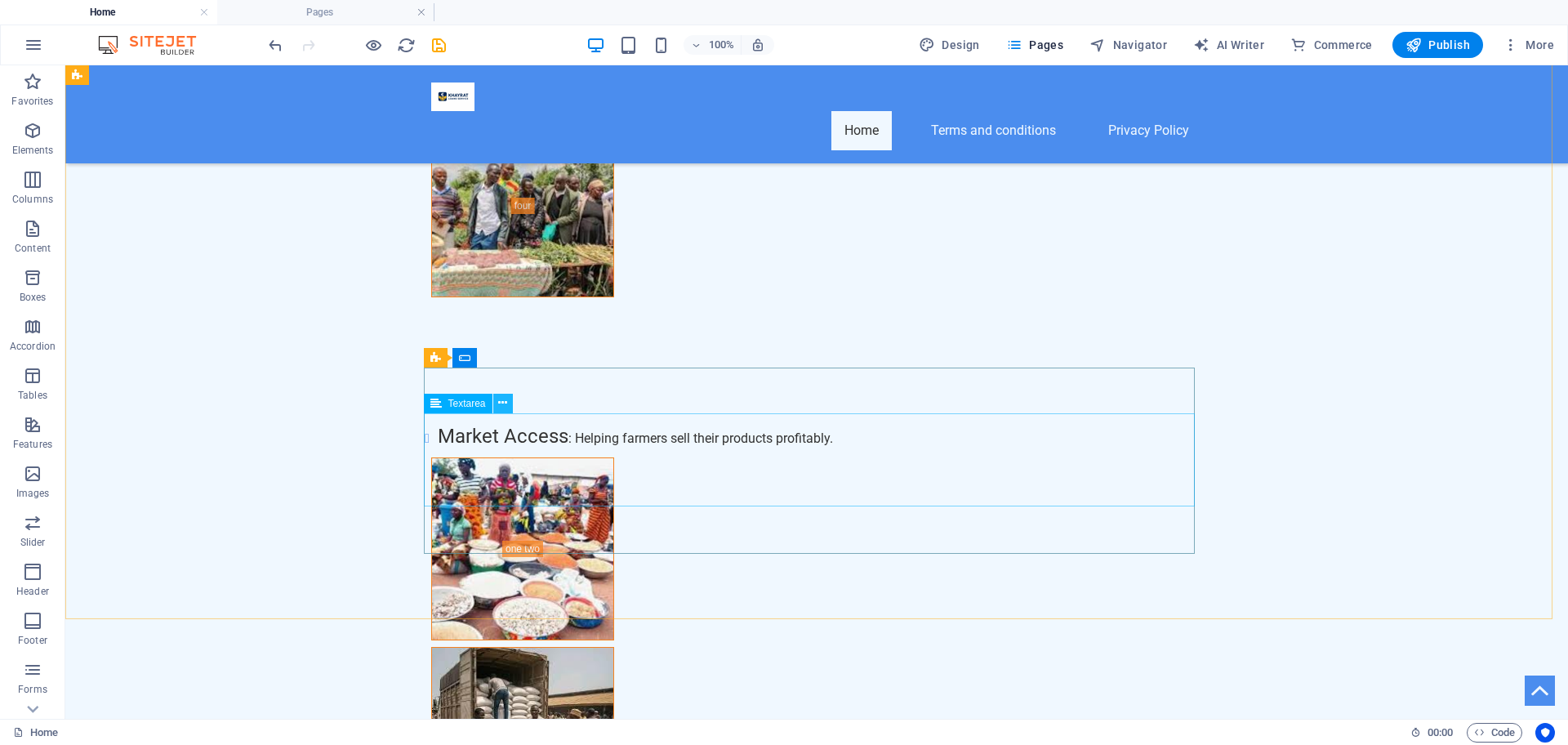
click at [504, 403] on icon at bounding box center [503, 403] width 9 height 18
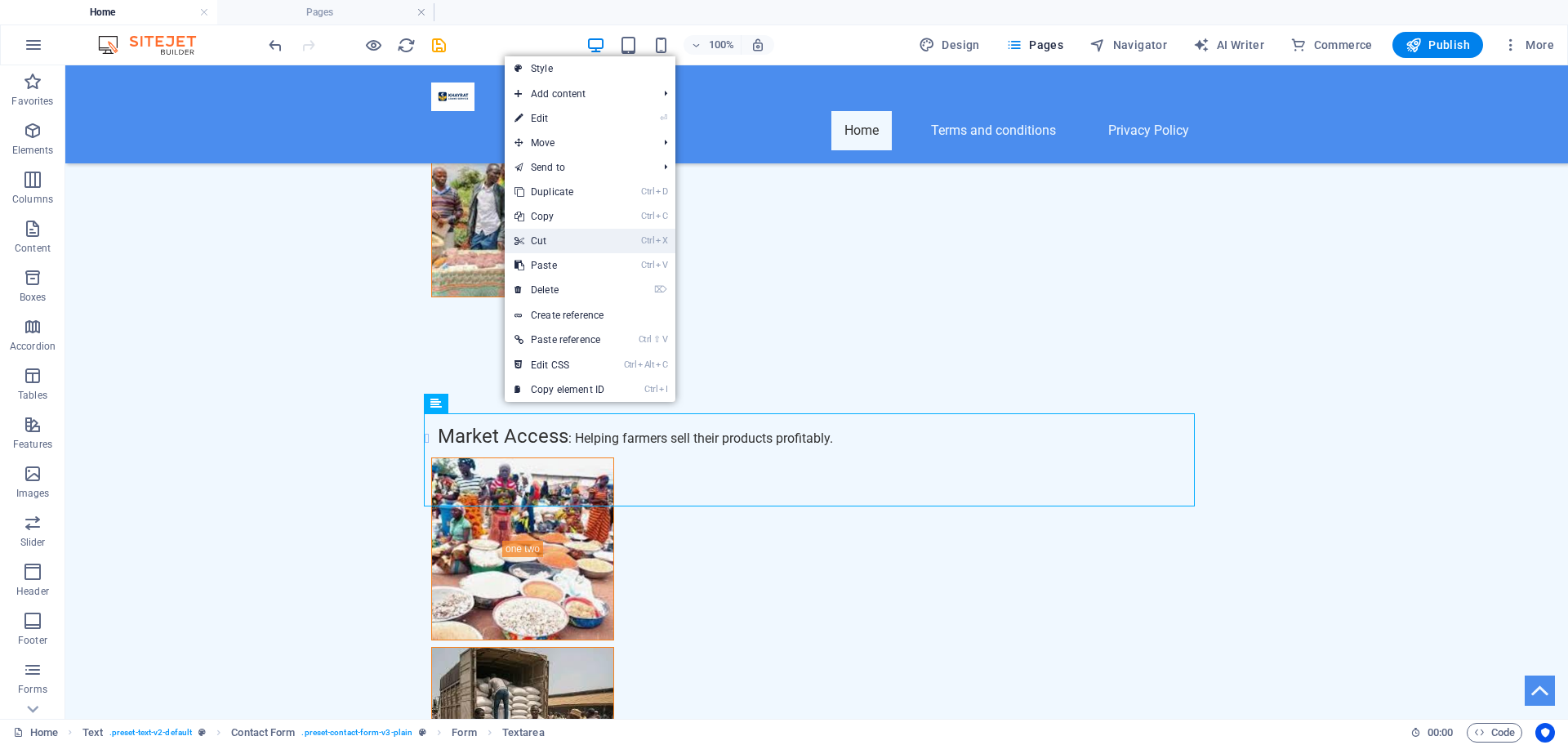
click at [565, 248] on link "Ctrl X Cut" at bounding box center [559, 241] width 109 height 24
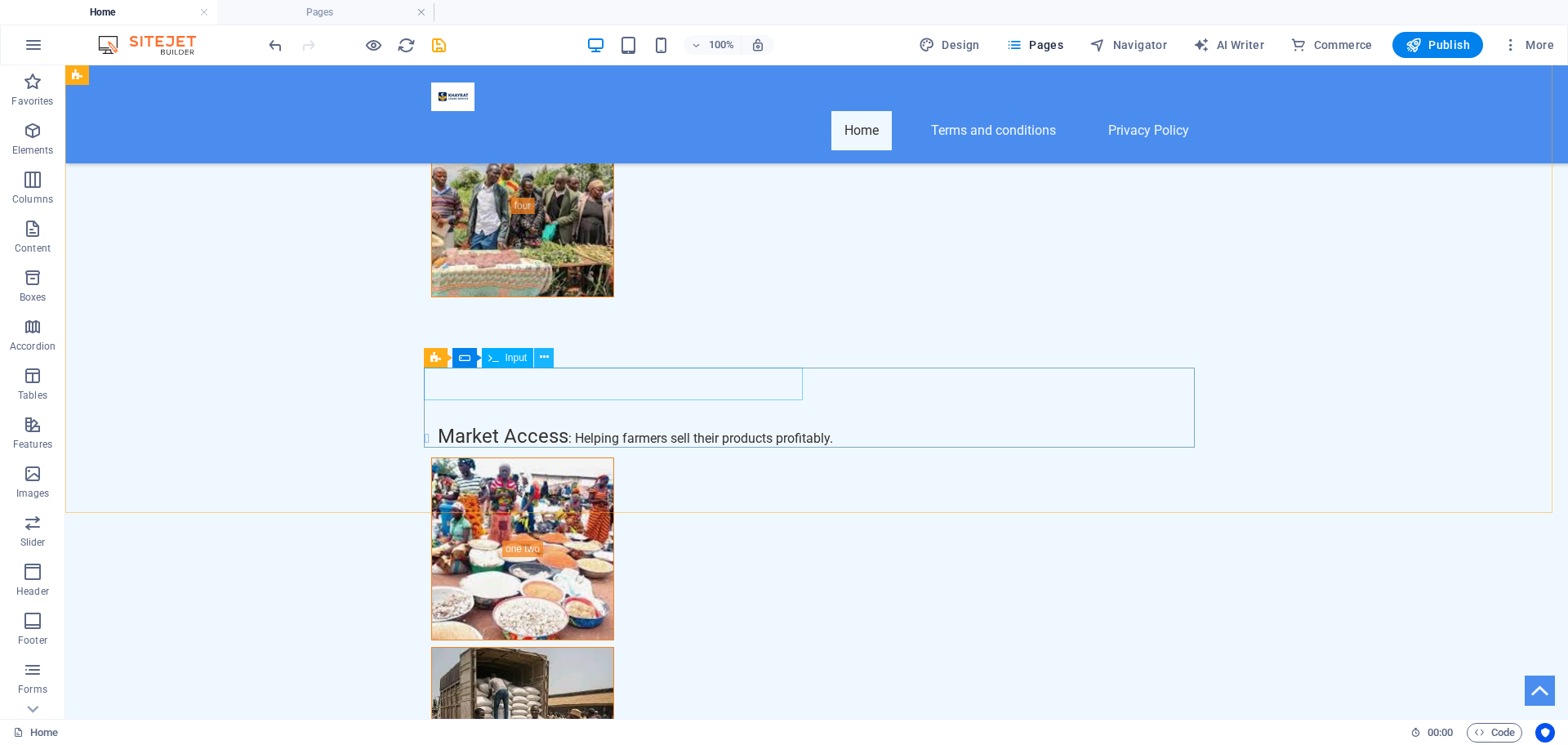
click at [547, 353] on icon at bounding box center [543, 357] width 9 height 18
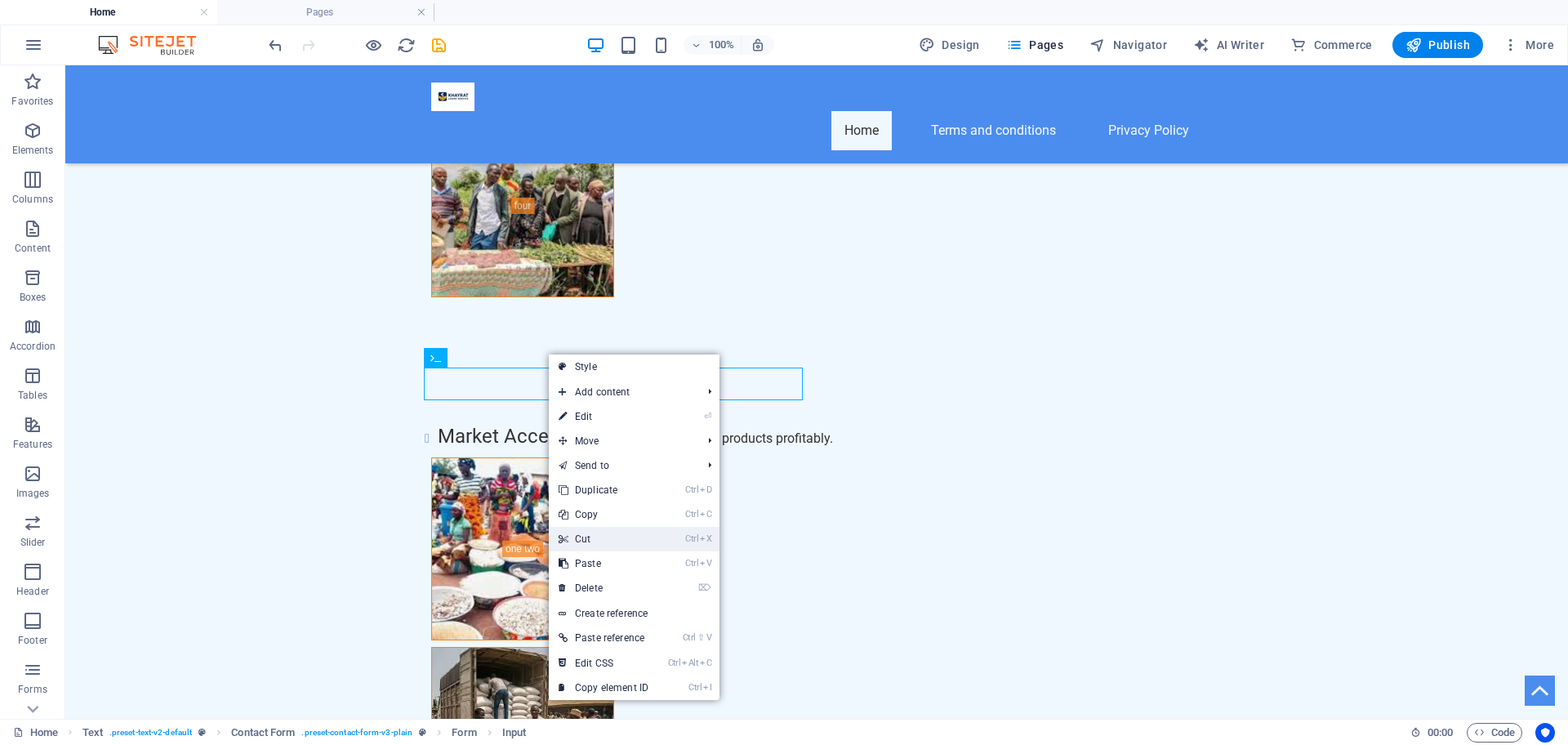
drag, startPoint x: 603, startPoint y: 544, endPoint x: 538, endPoint y: 478, distance: 92.6
click at [603, 543] on link "Ctrl X Cut" at bounding box center [604, 539] width 109 height 24
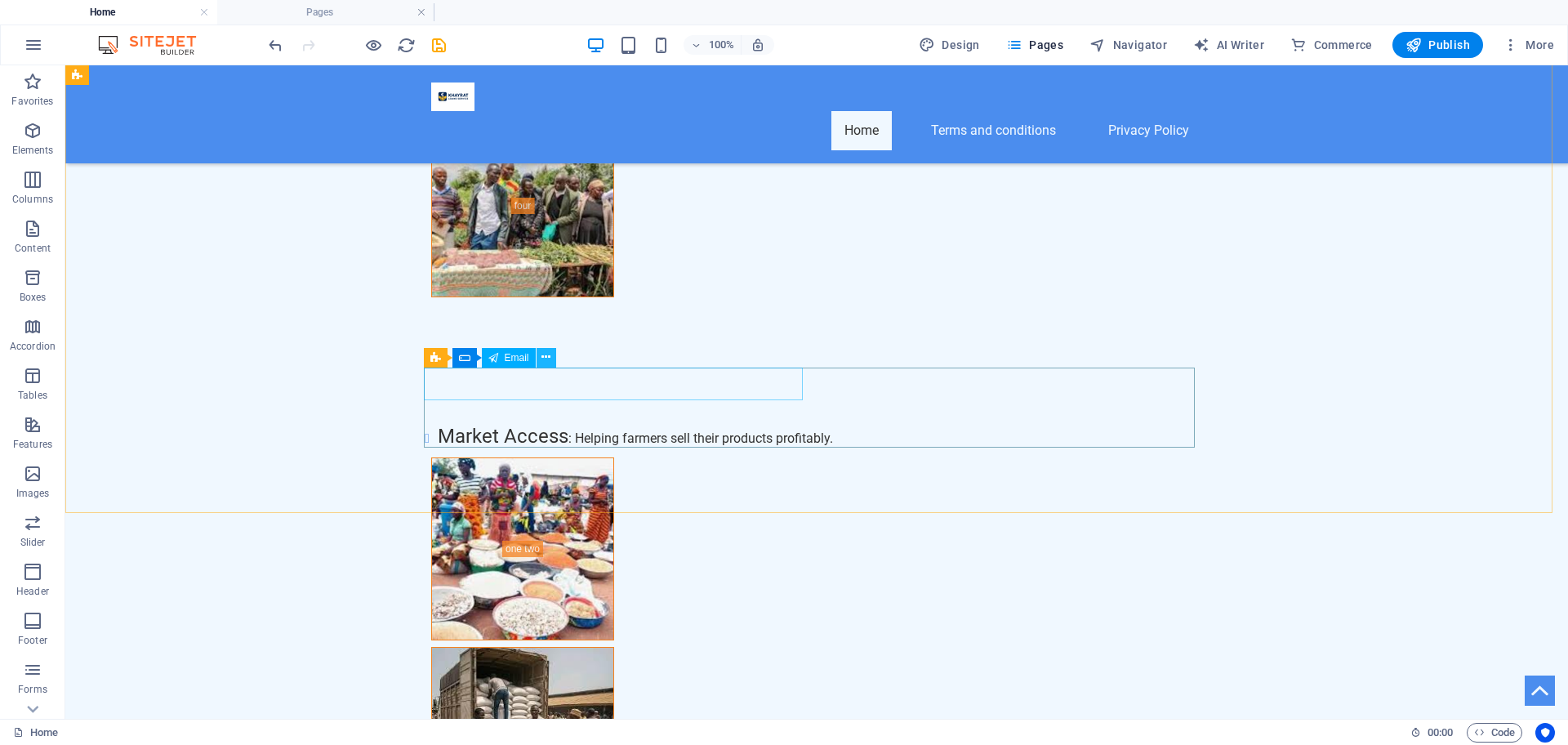
click at [549, 354] on icon at bounding box center [545, 357] width 9 height 18
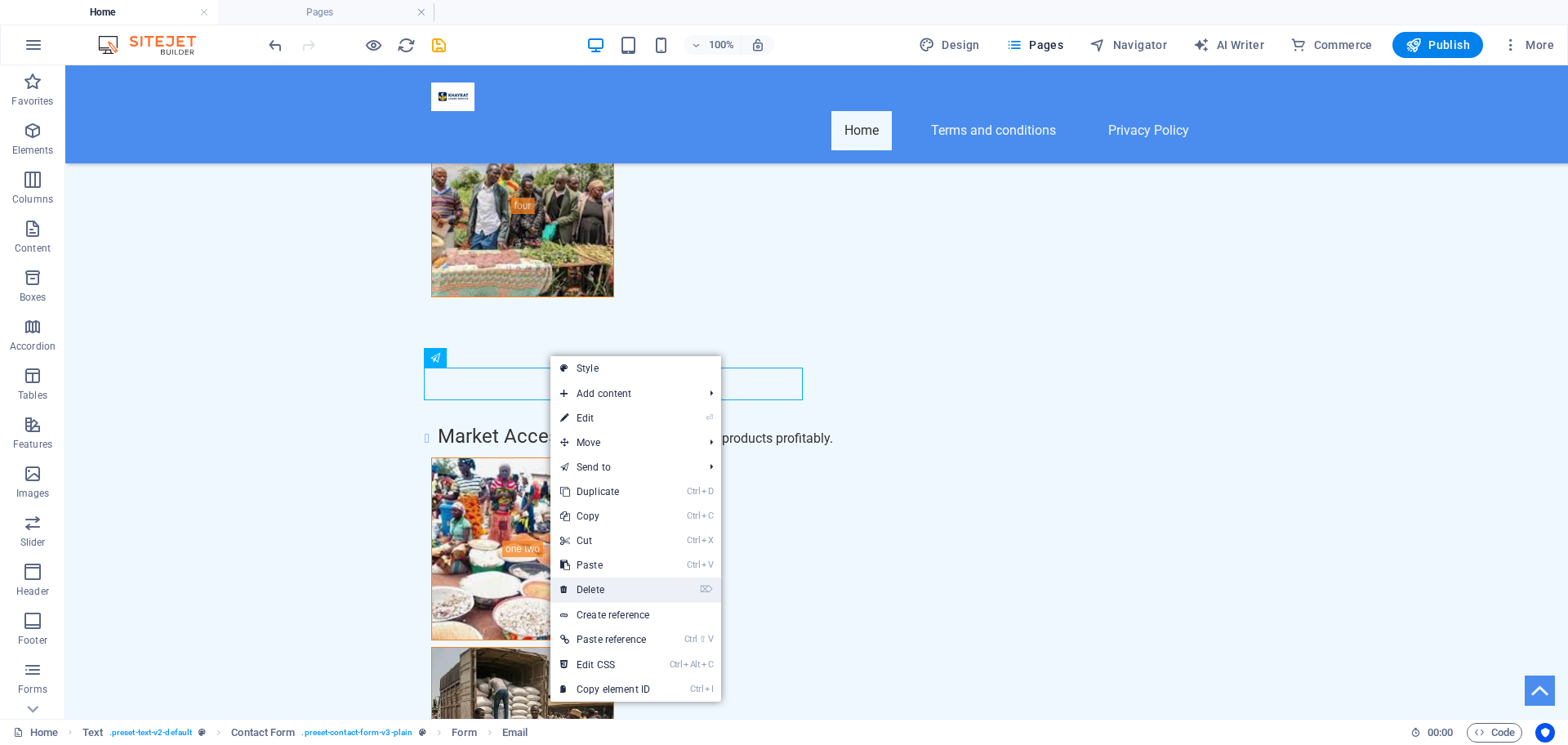
click at [599, 589] on link "⌦ Delete" at bounding box center [605, 589] width 109 height 24
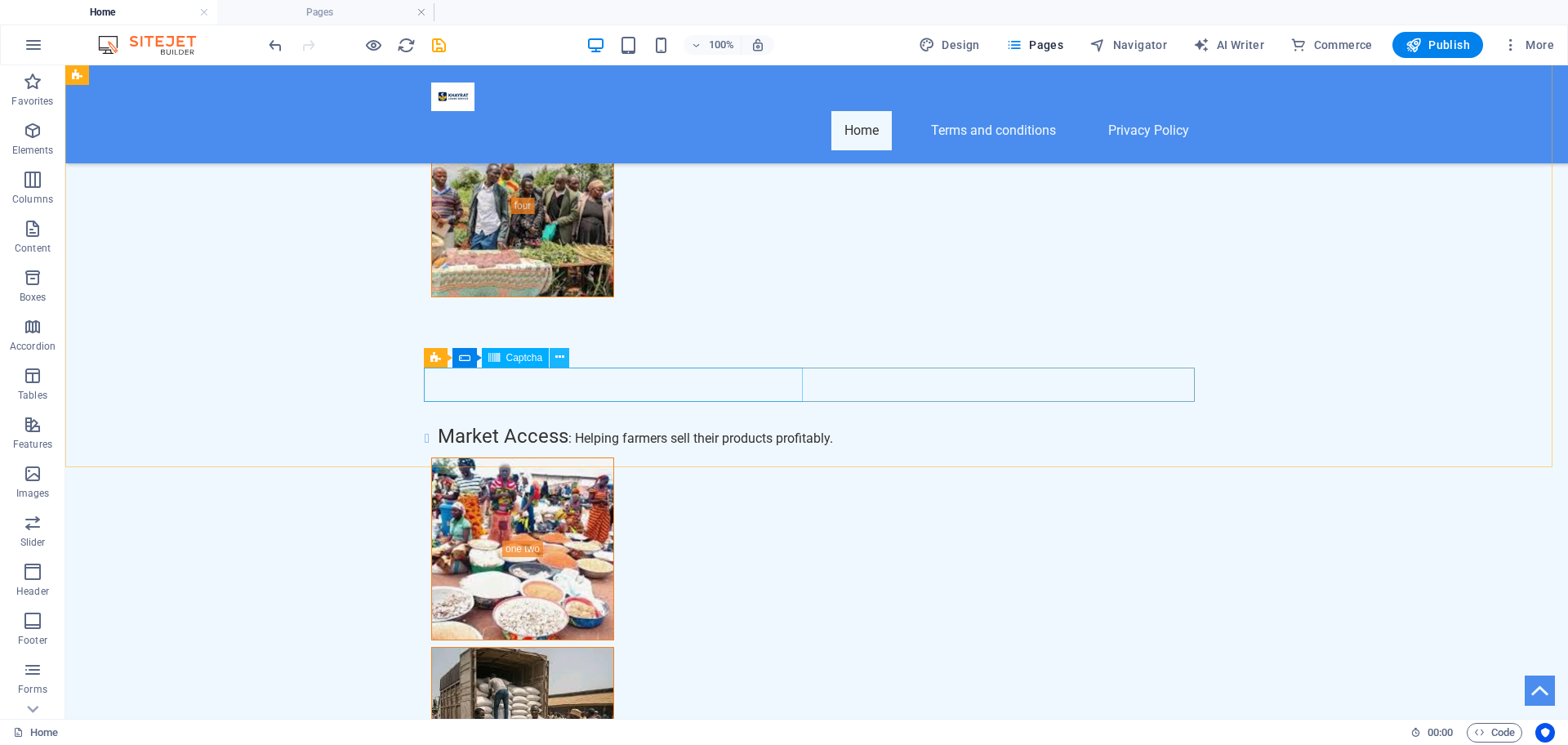
click at [564, 356] on button at bounding box center [559, 357] width 19 height 19
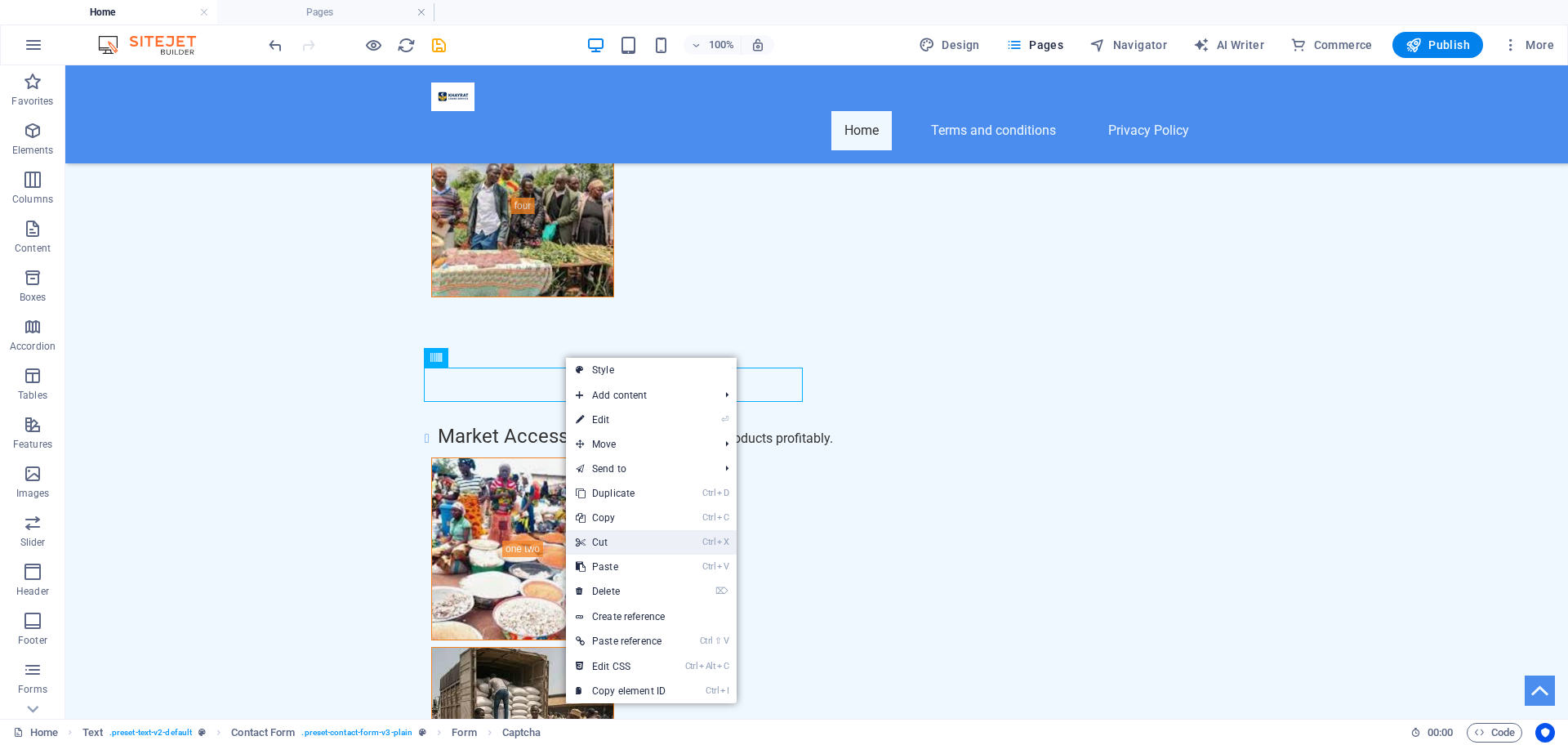
click at [614, 540] on link "Ctrl X Cut" at bounding box center [620, 541] width 109 height 24
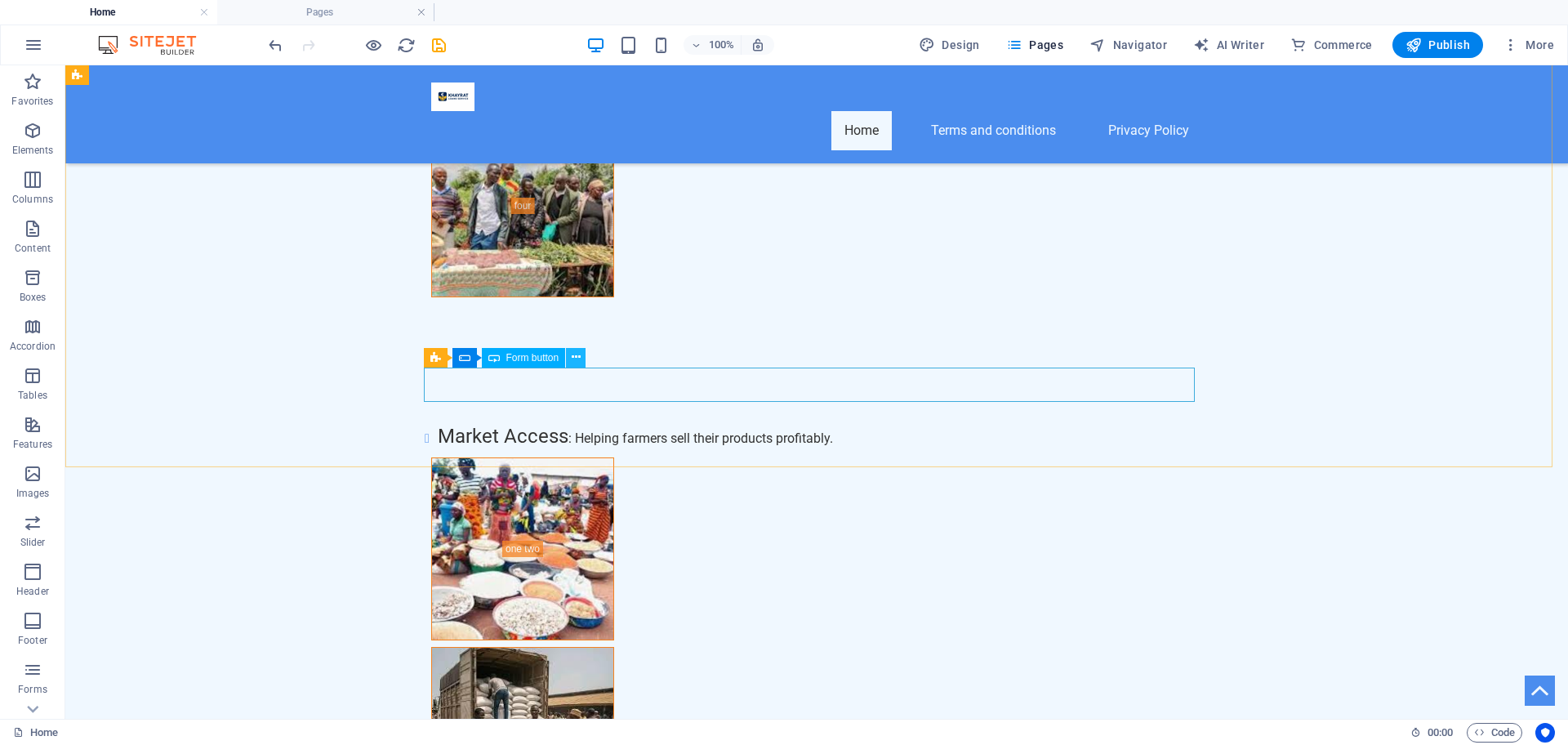
click at [579, 354] on icon at bounding box center [576, 357] width 9 height 18
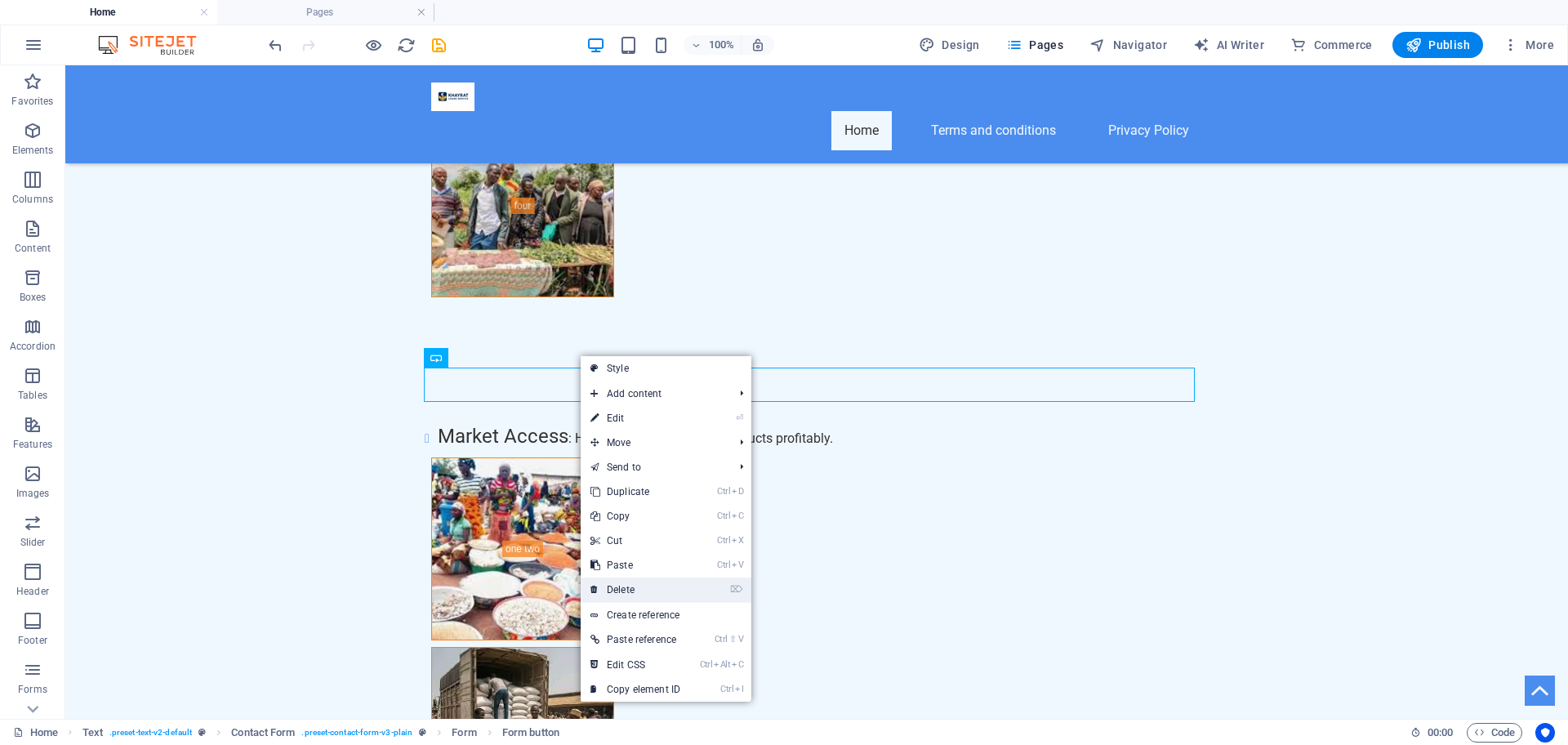
click at [630, 584] on link "⌦ Delete" at bounding box center [635, 589] width 109 height 24
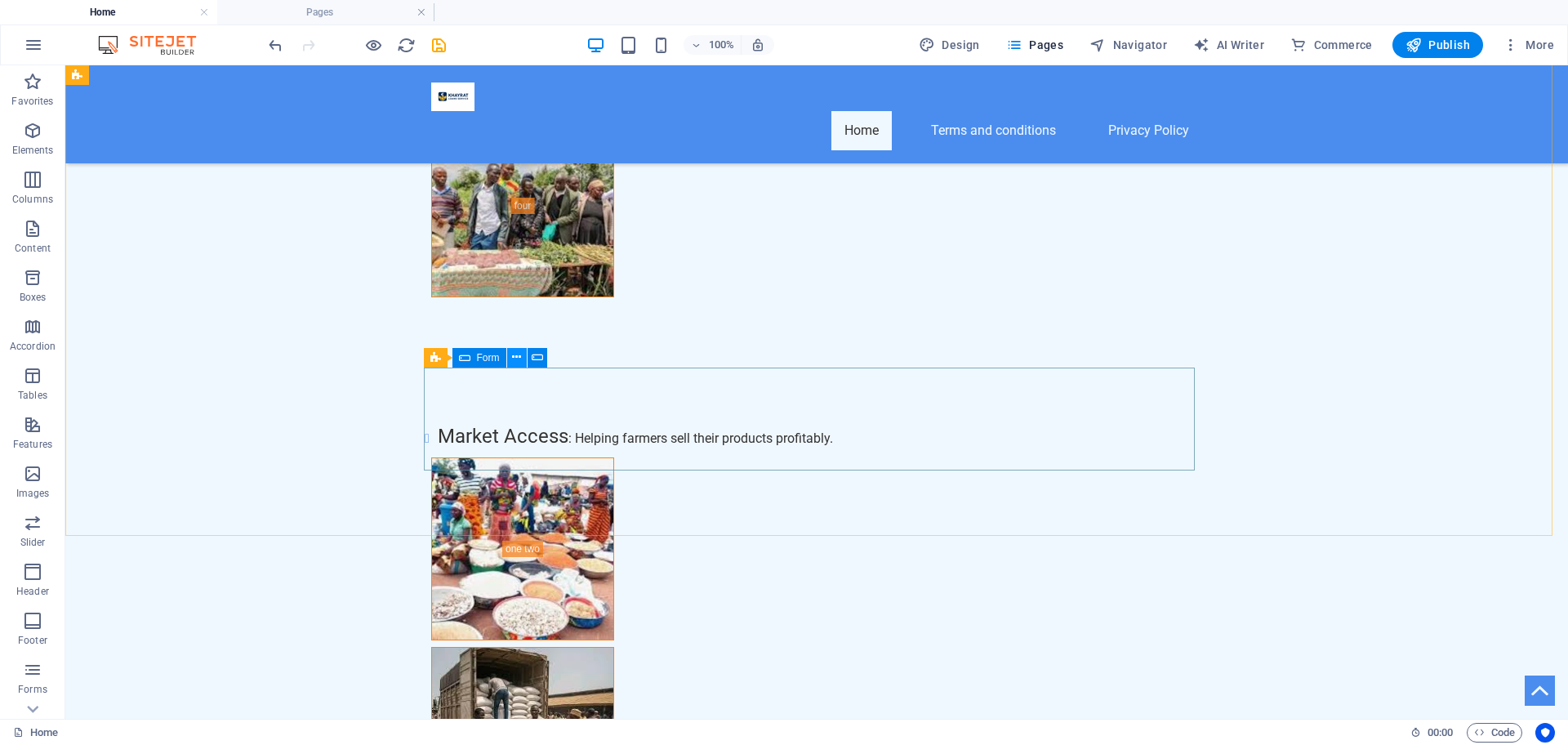
click at [521, 355] on icon at bounding box center [516, 357] width 9 height 18
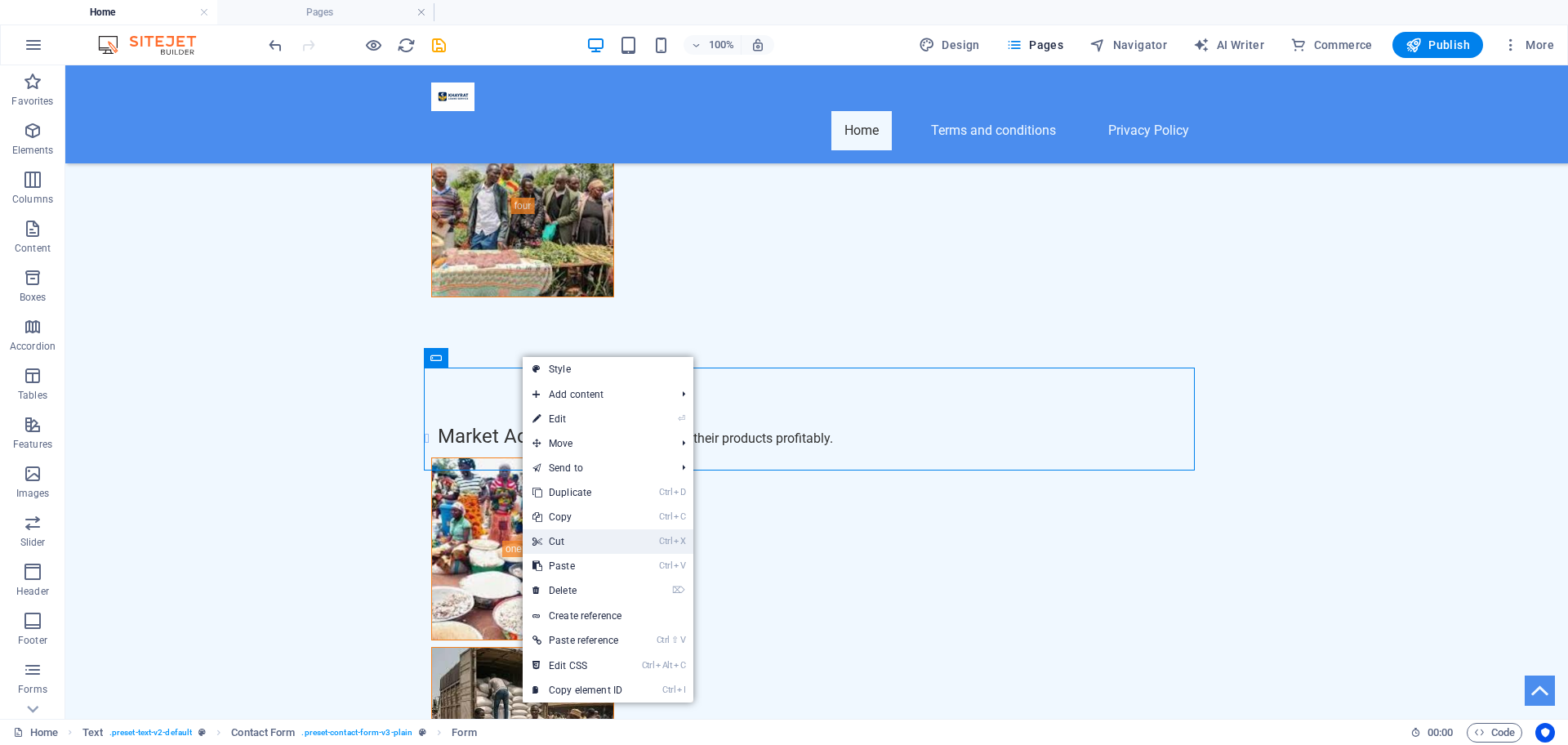
click at [567, 536] on link "Ctrl X Cut" at bounding box center [578, 540] width 109 height 24
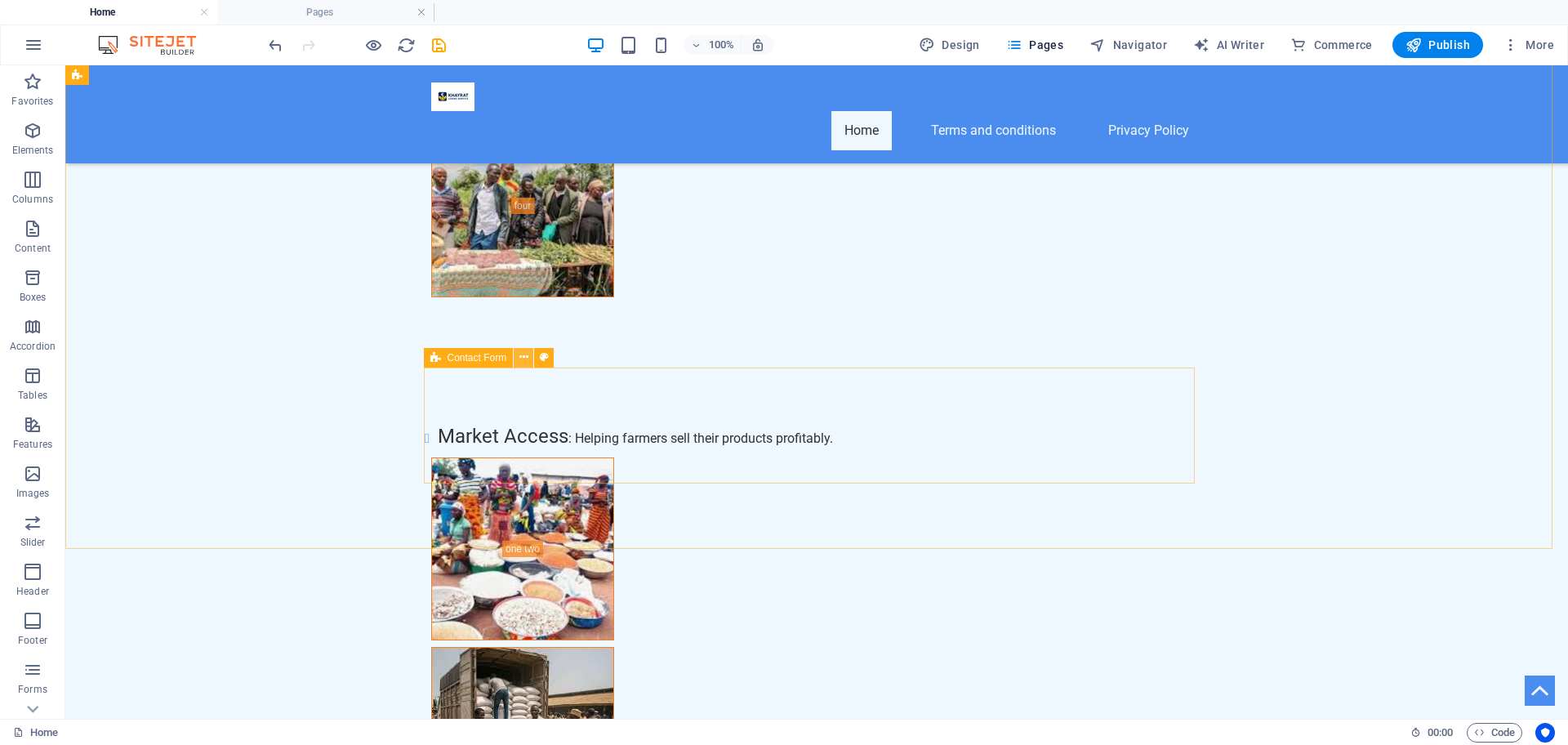
click at [521, 354] on icon at bounding box center [523, 357] width 9 height 18
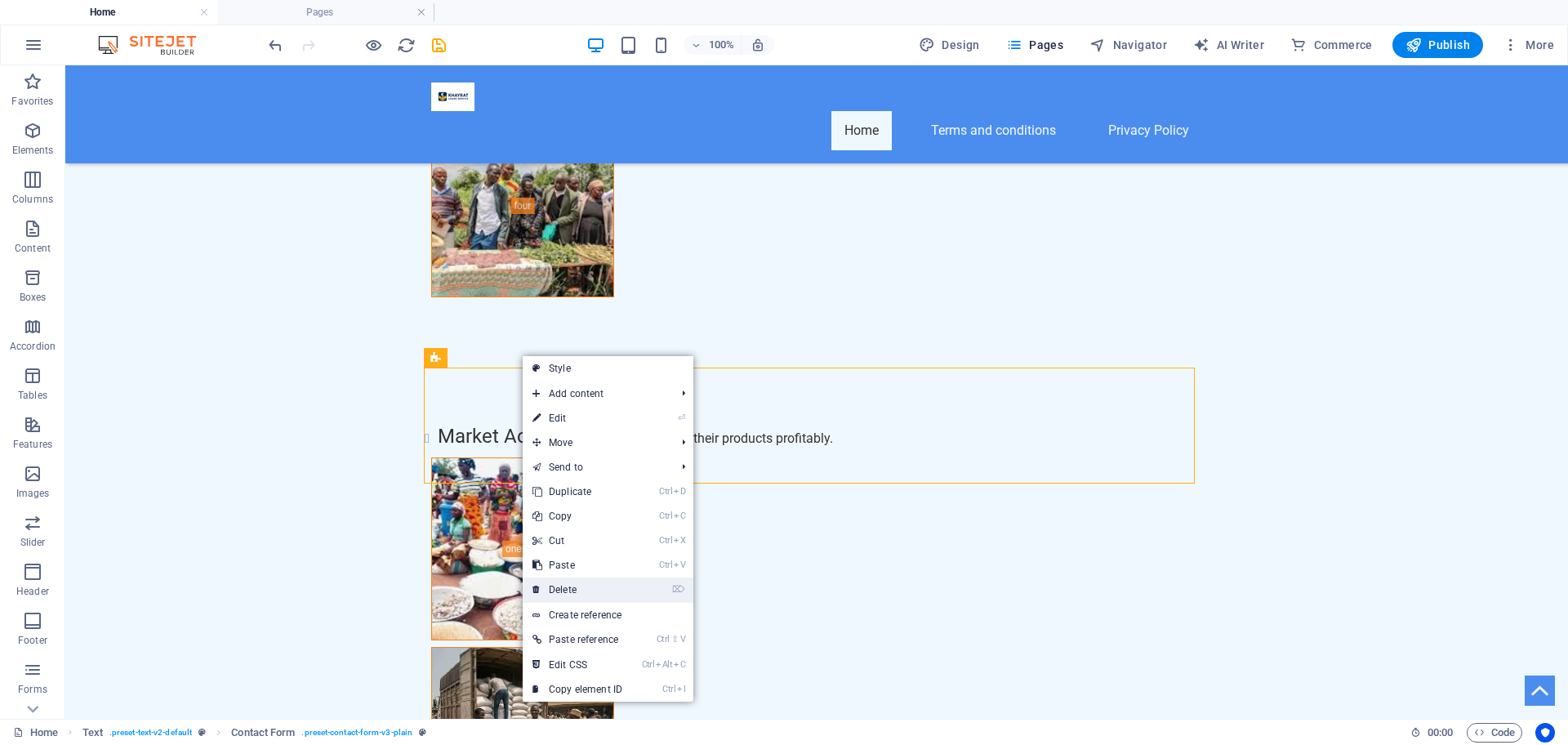
click at [576, 582] on link "⌦ Delete" at bounding box center [578, 589] width 109 height 24
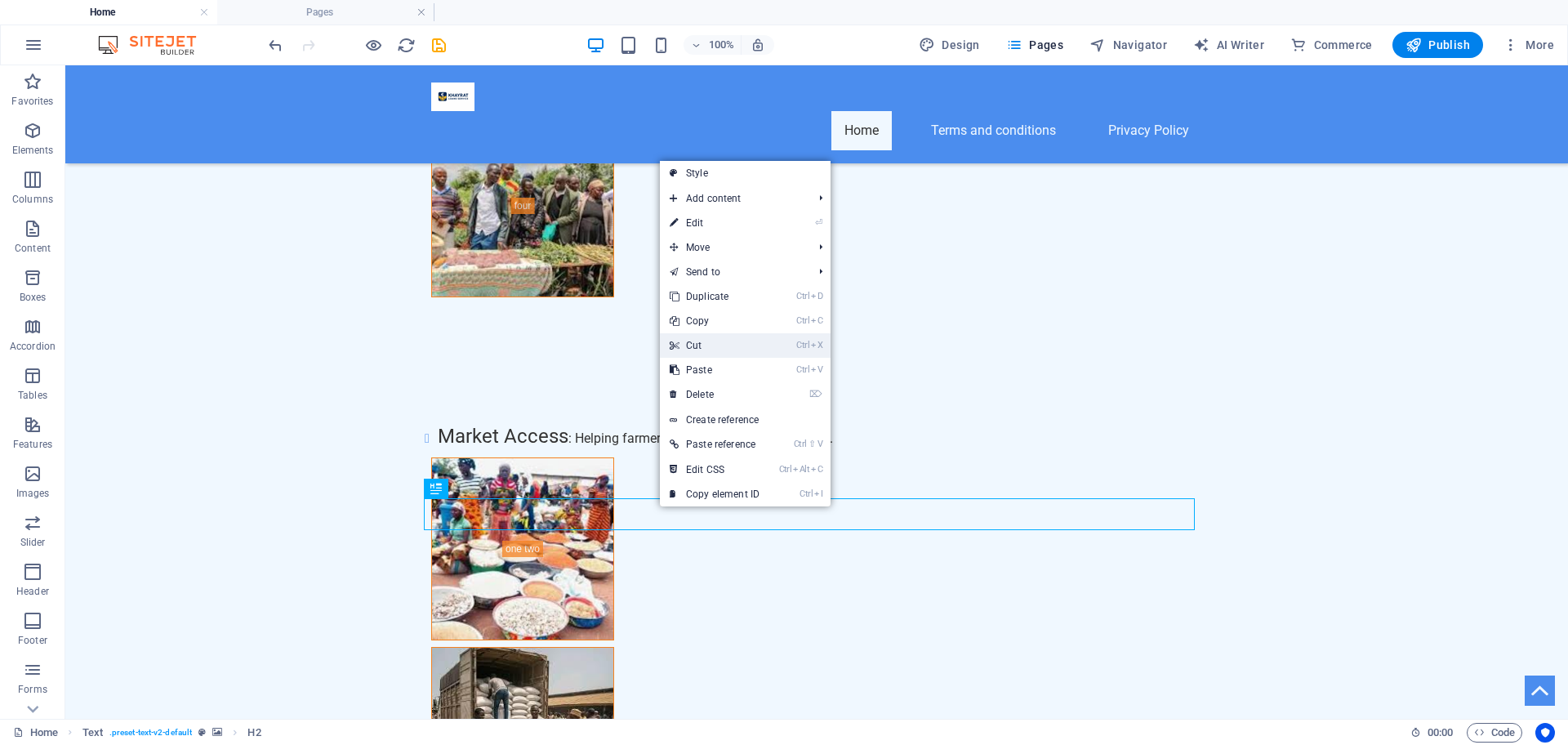
click at [705, 342] on link "Ctrl X Cut" at bounding box center [715, 345] width 109 height 24
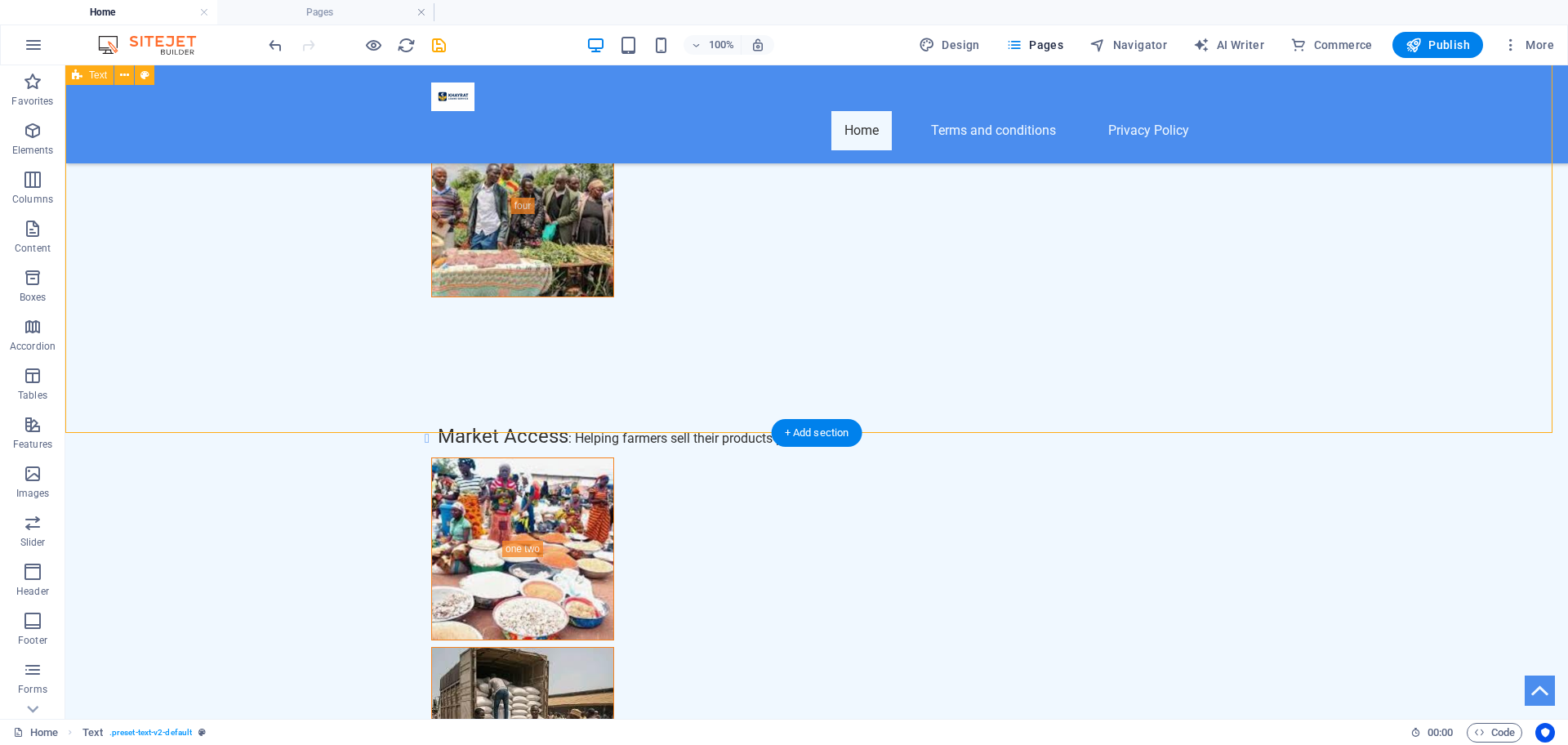
drag, startPoint x: 546, startPoint y: 471, endPoint x: 558, endPoint y: 428, distance: 44.6
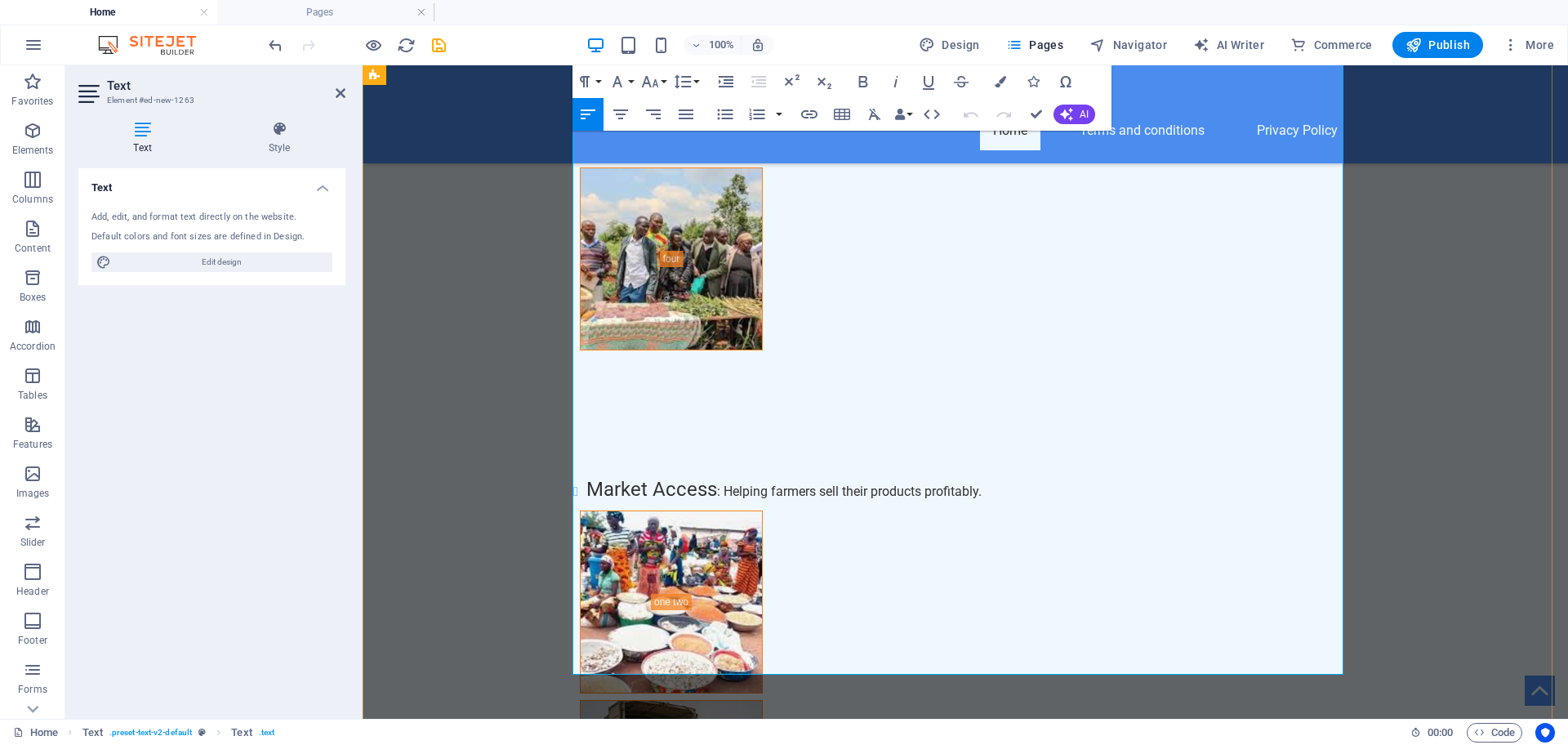
scroll to position [9155, 0]
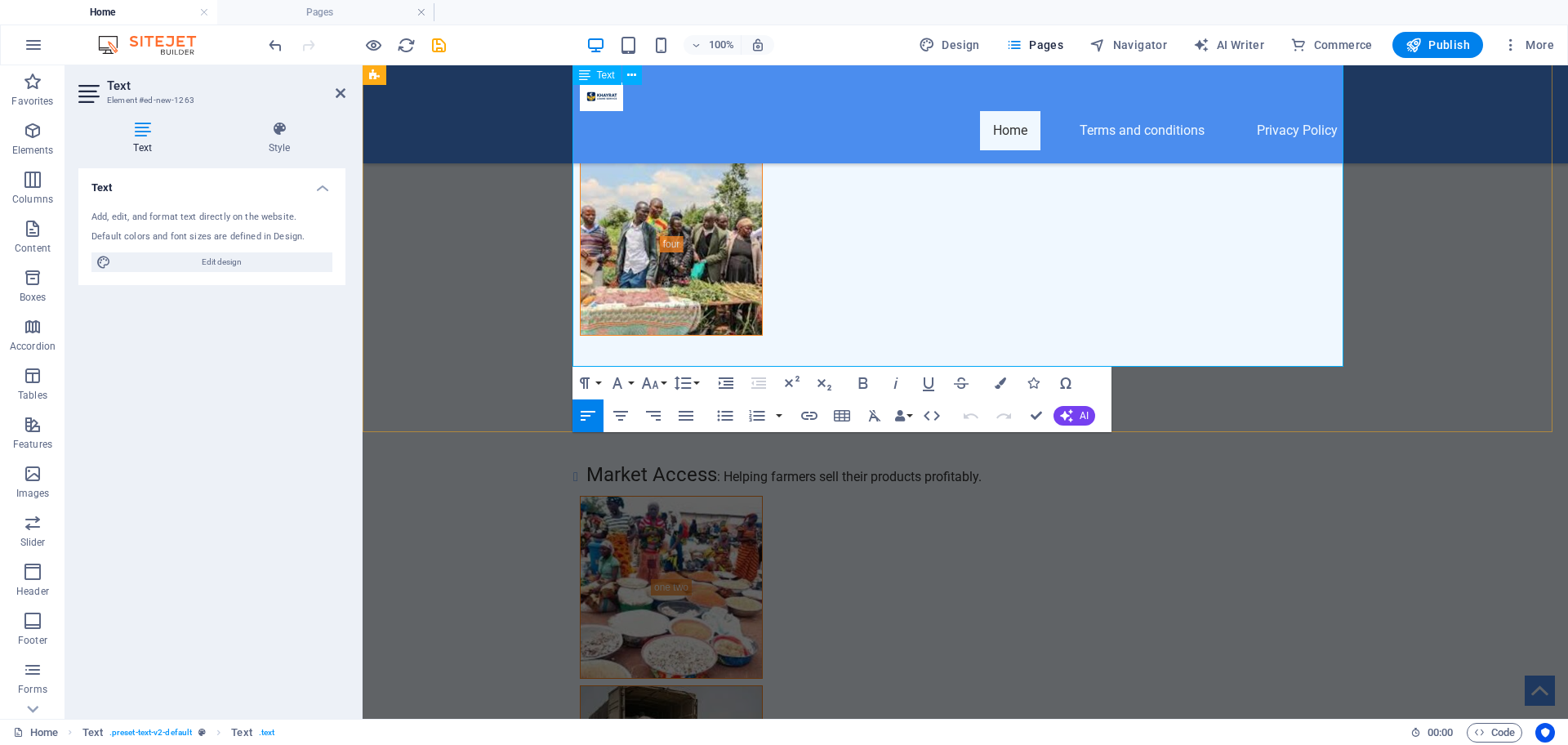
drag, startPoint x: 672, startPoint y: 313, endPoint x: 590, endPoint y: 292, distance: 84.6
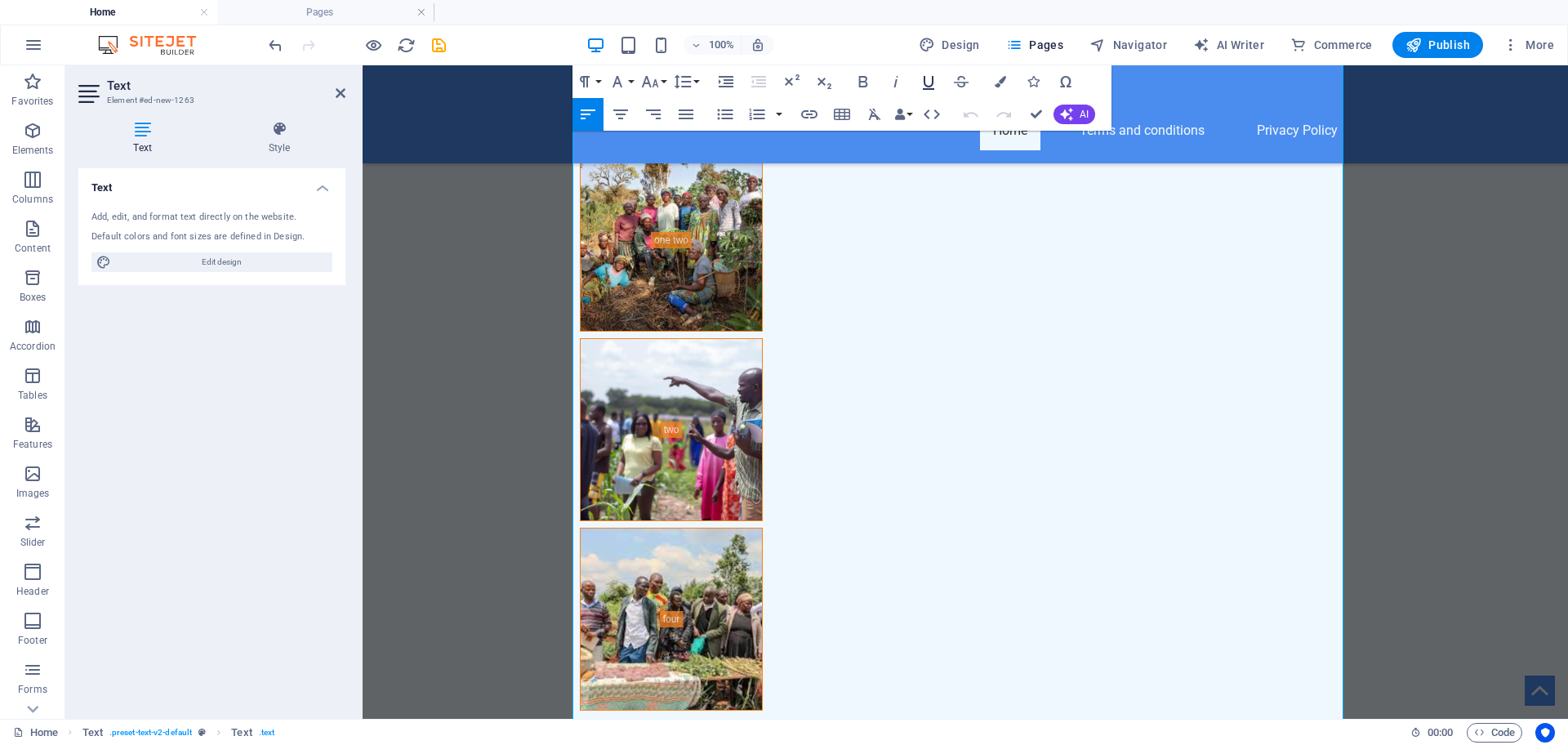
click at [930, 87] on icon "button" at bounding box center [929, 83] width 12 height 14
click at [863, 76] on icon "button" at bounding box center [862, 82] width 9 height 12
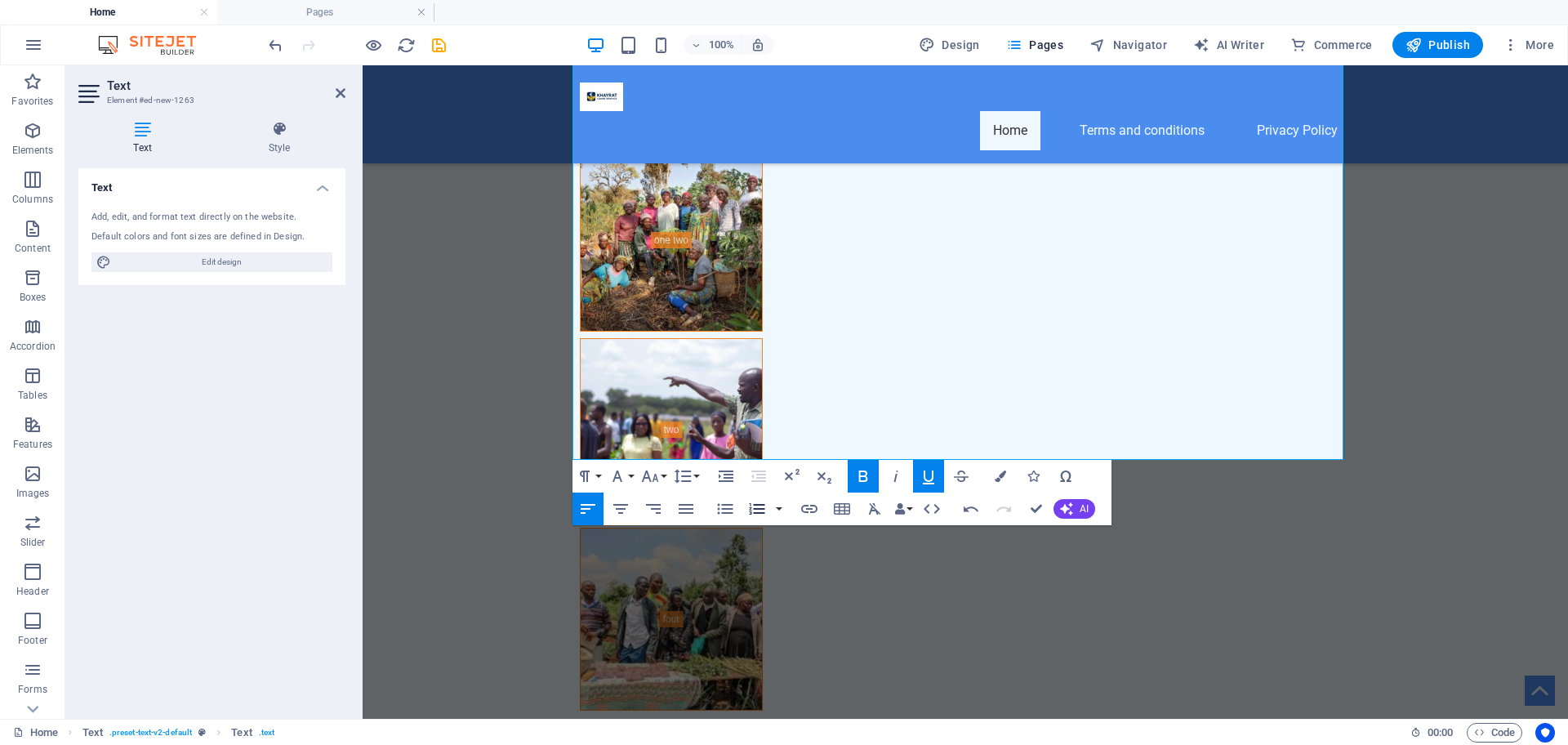
scroll to position [9155, 0]
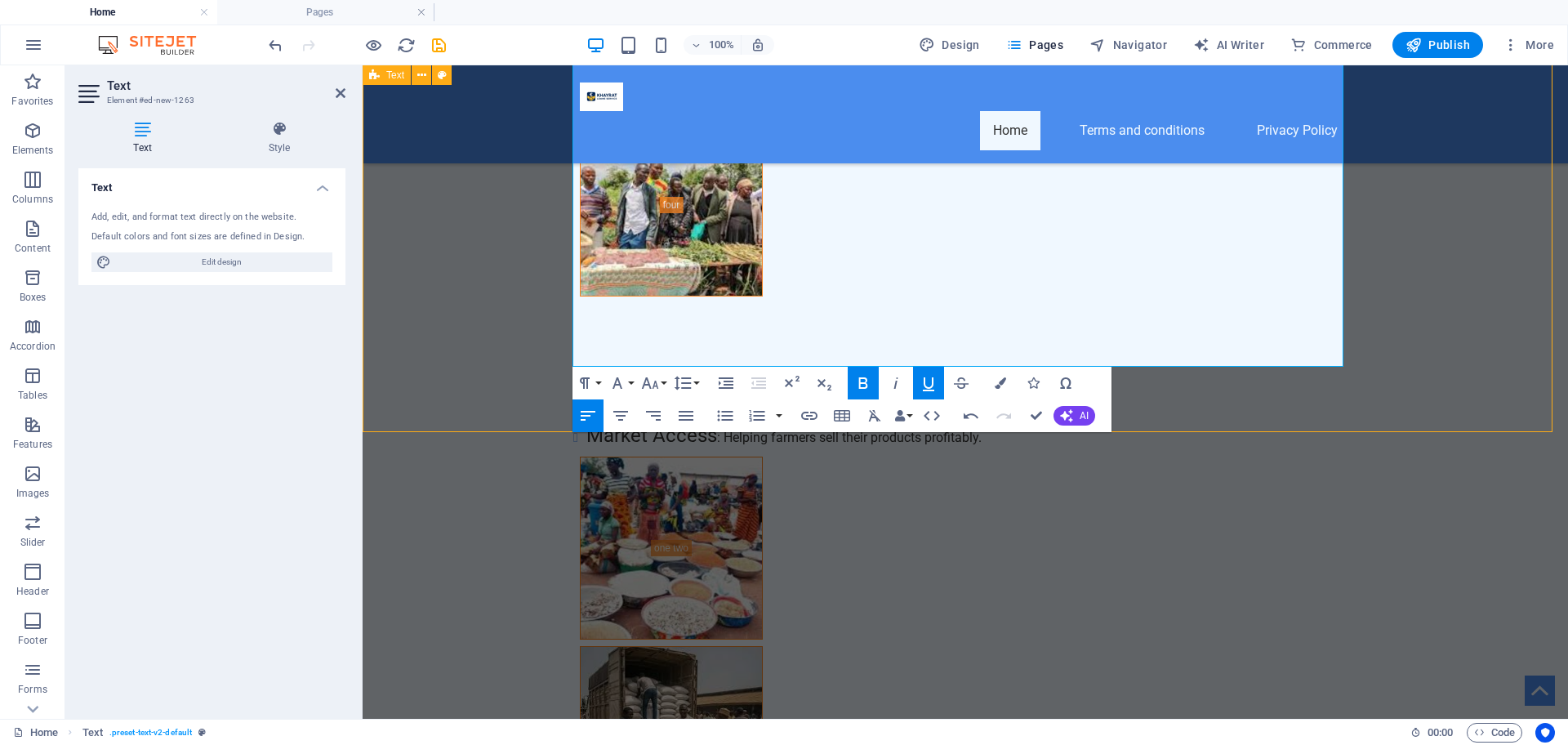
scroll to position [9136, 0]
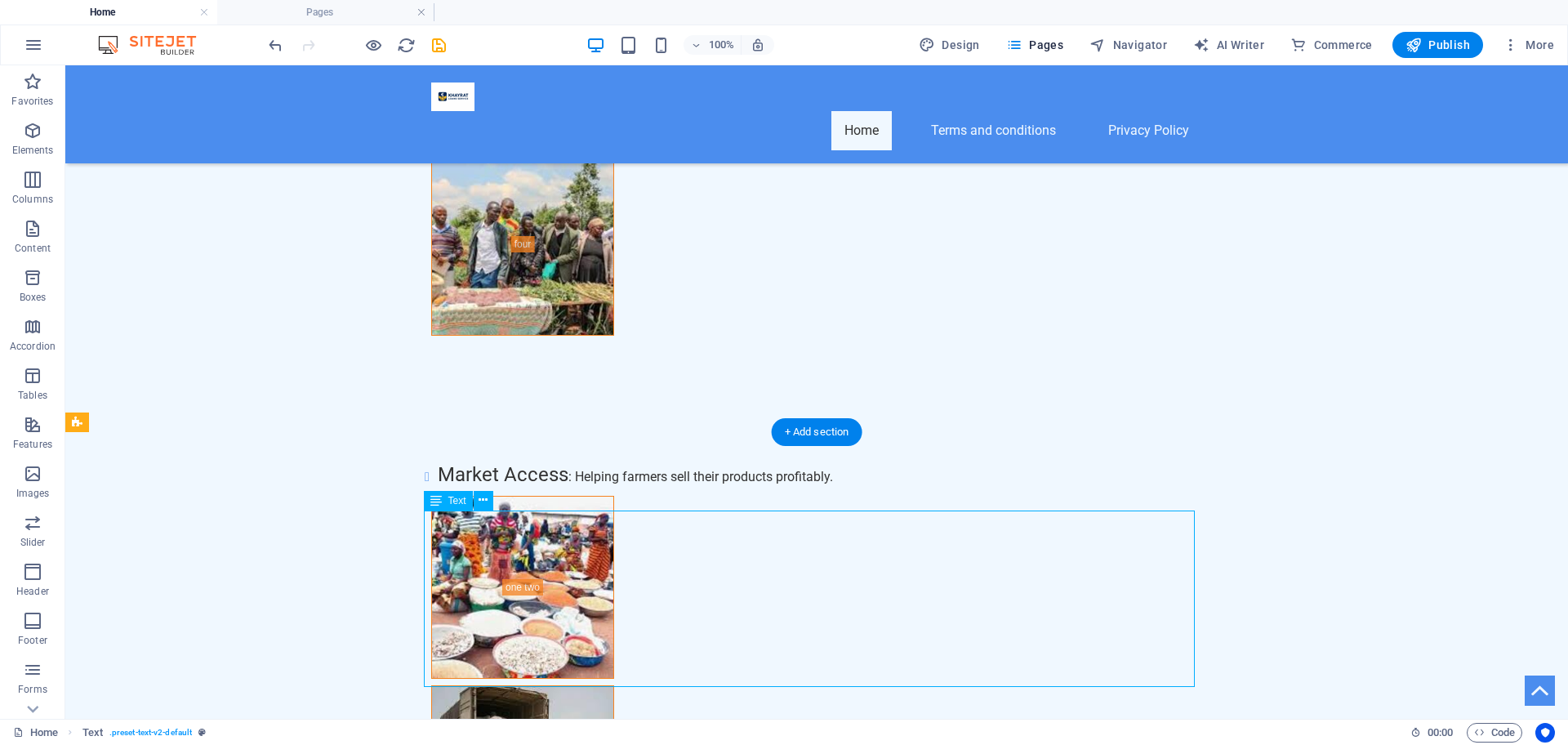
scroll to position [9155, 0]
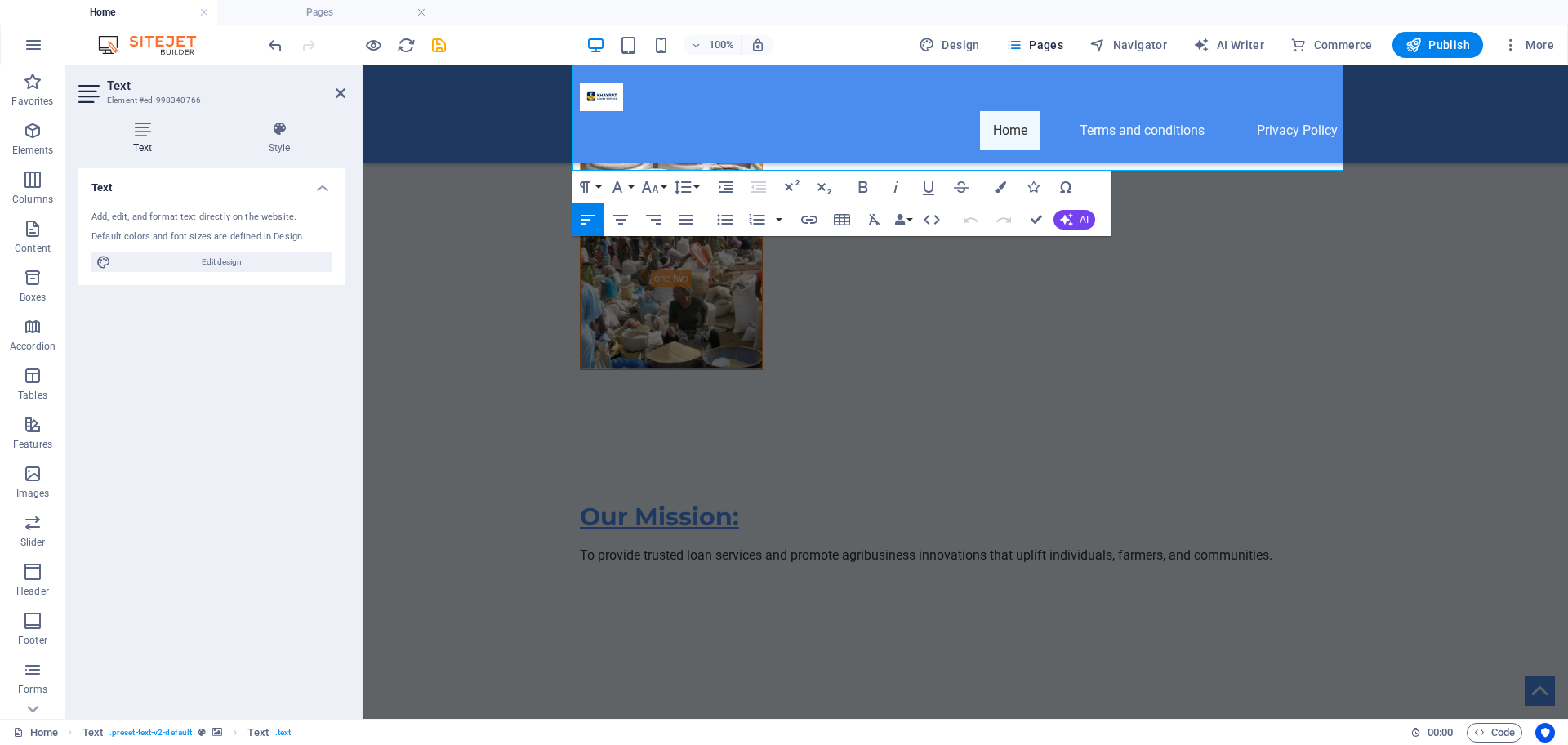
drag, startPoint x: 799, startPoint y: 623, endPoint x: 792, endPoint y: 726, distance: 103.2
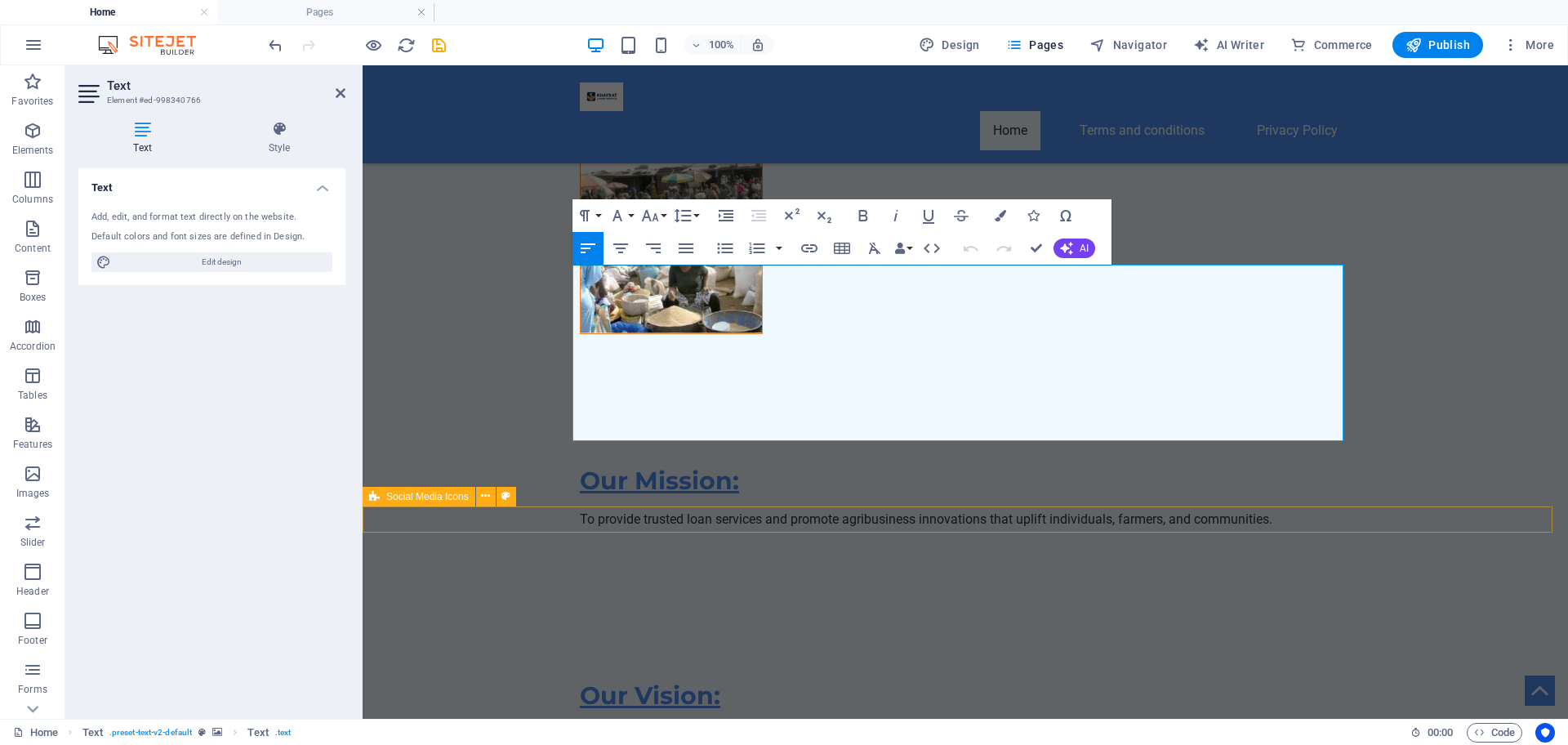
scroll to position [9130, 0]
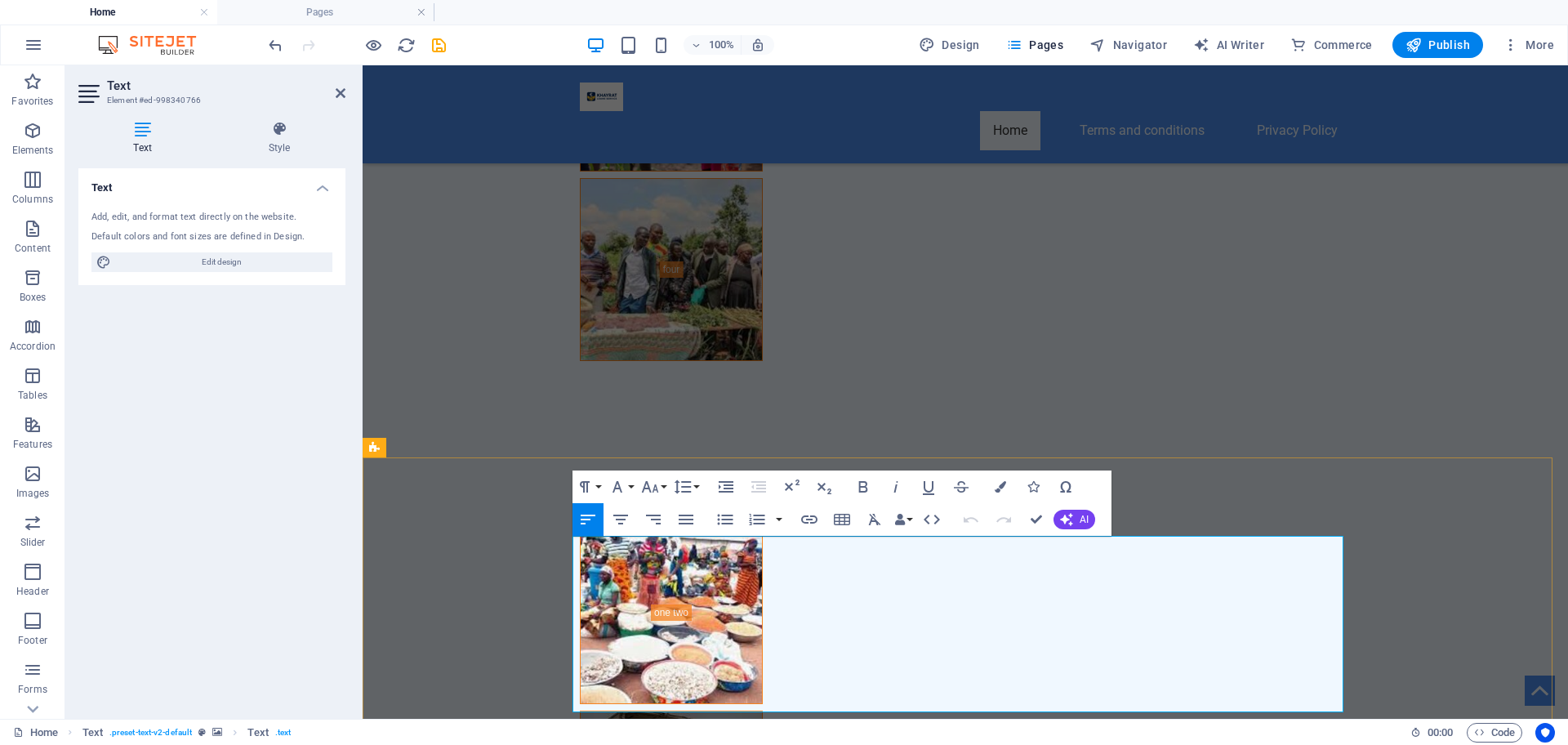
drag, startPoint x: 774, startPoint y: 662, endPoint x: 937, endPoint y: 599, distance: 174.8
copy div "Email: khayratbtenterprise@gmail.com 📞 Call: ‪+233 539 781 008‬ ‬ 📱 WhatsApp: ‪…"
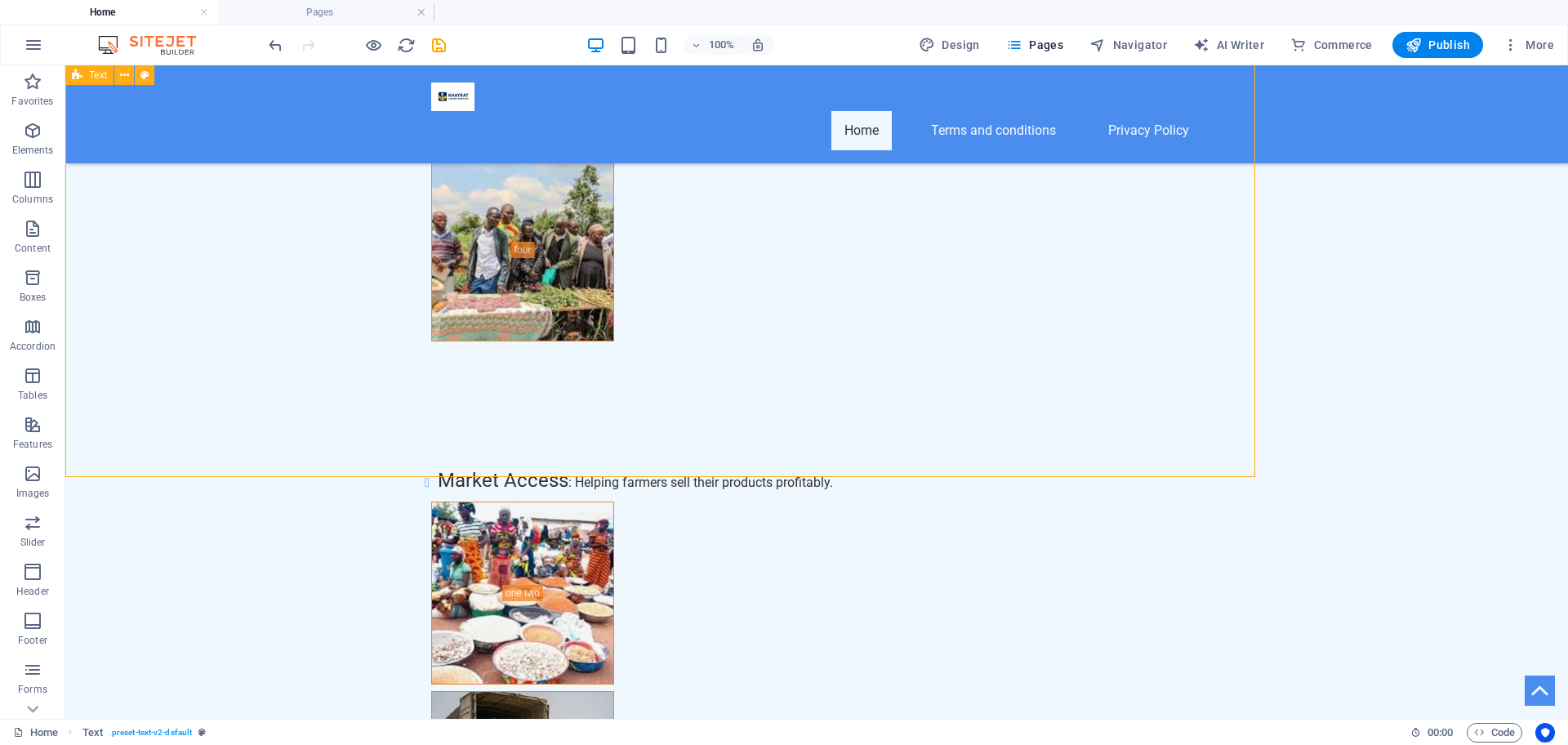
scroll to position [9110, 0]
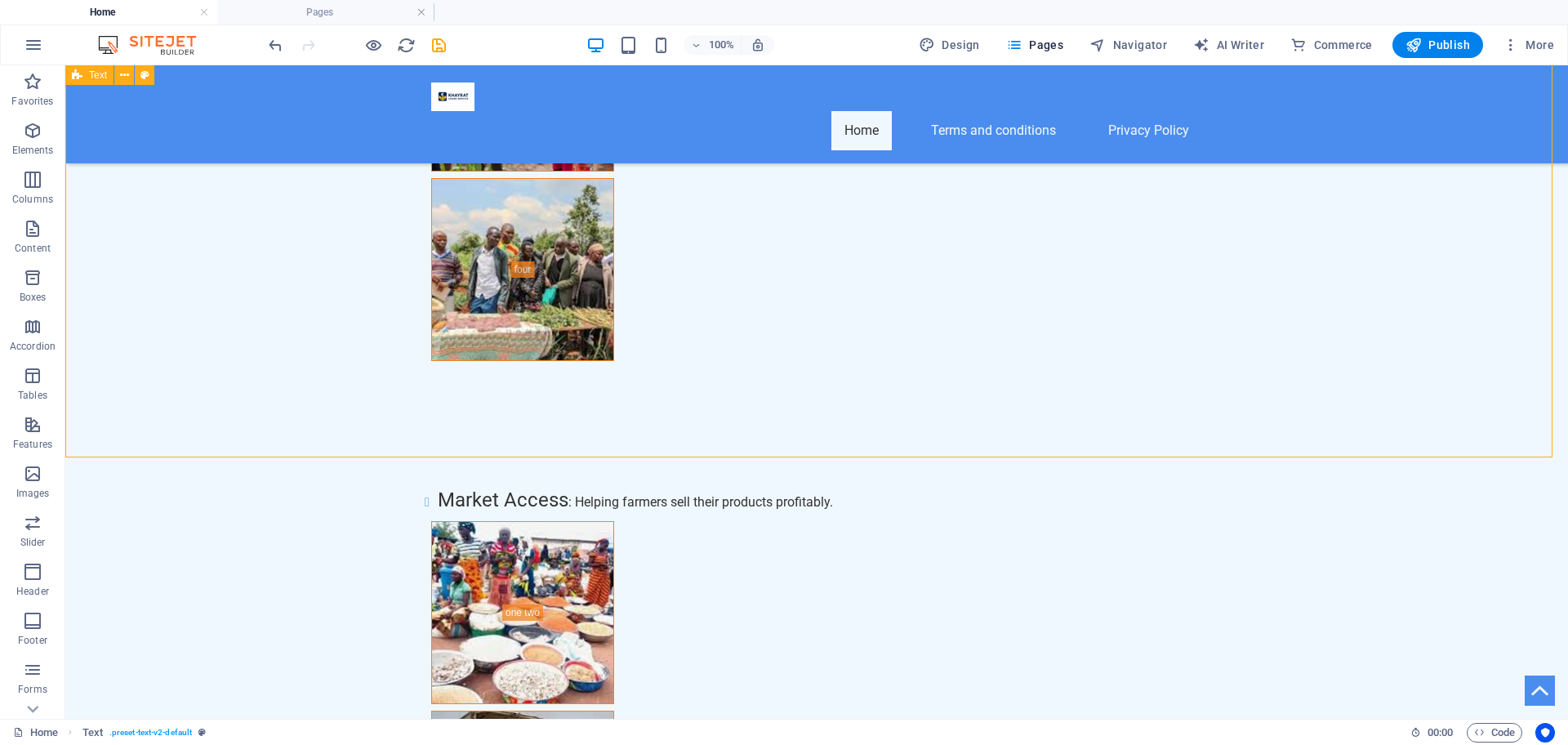
scroll to position [9130, 0]
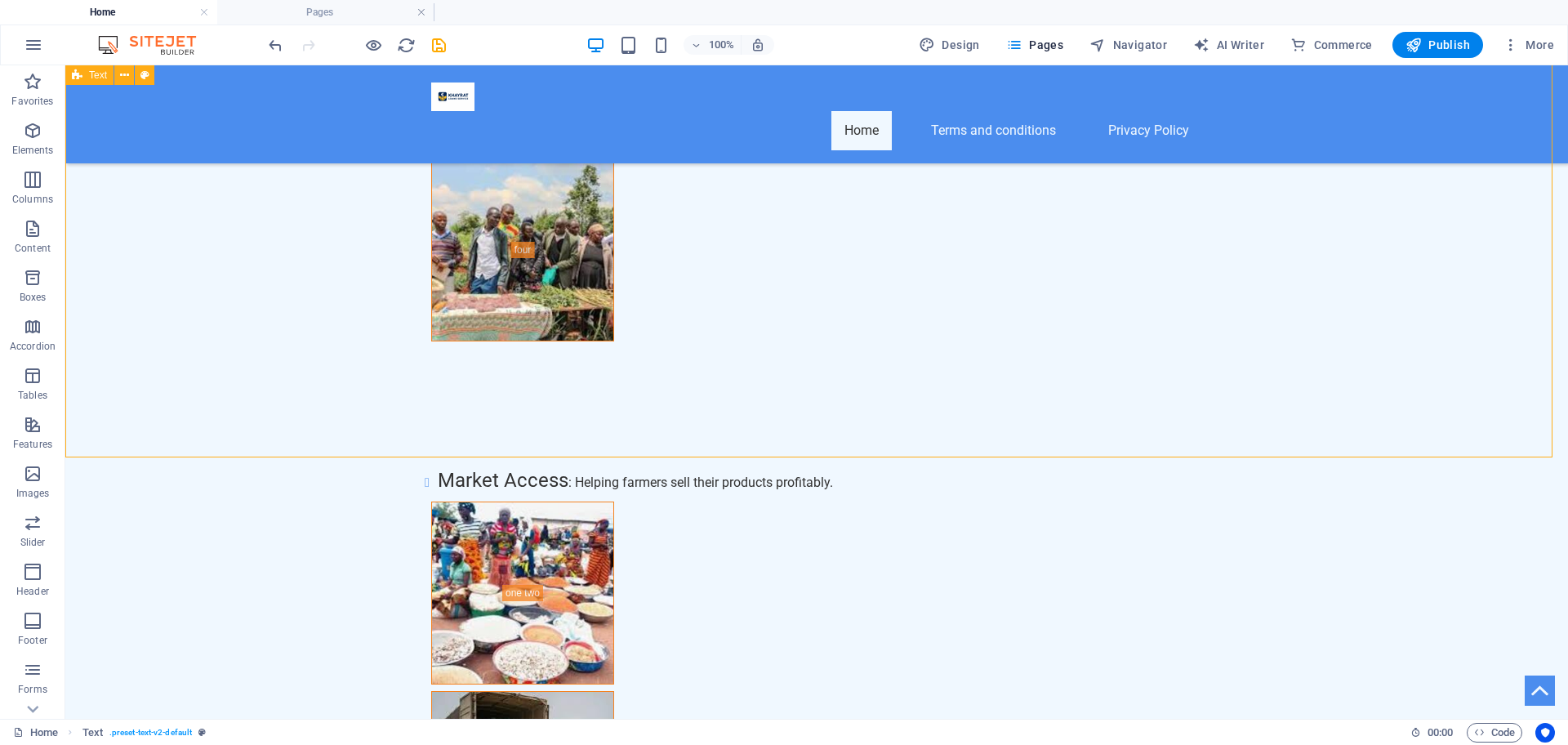
select select "preset-text-v2-default"
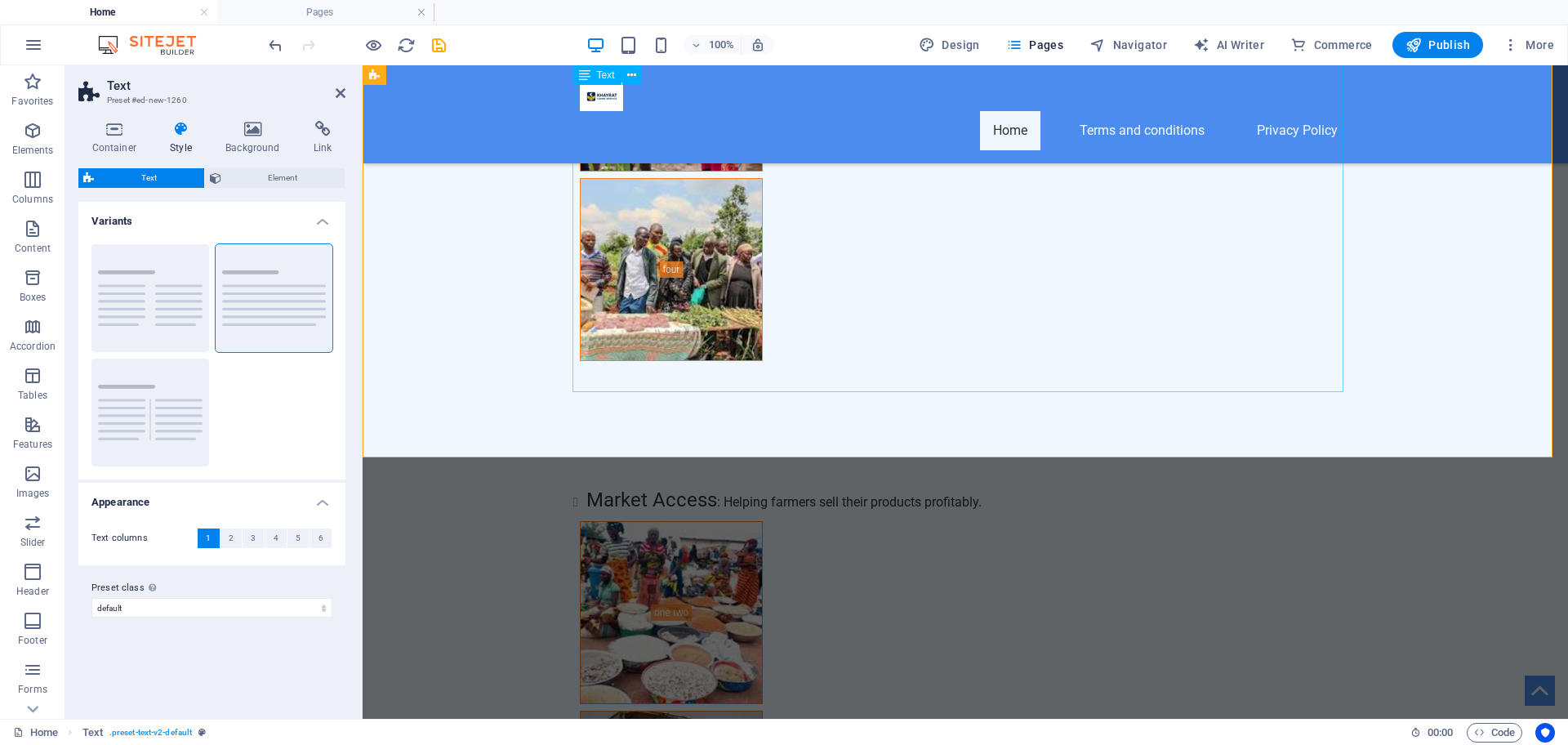
drag, startPoint x: 1115, startPoint y: 347, endPoint x: 1414, endPoint y: 349, distance: 299.0
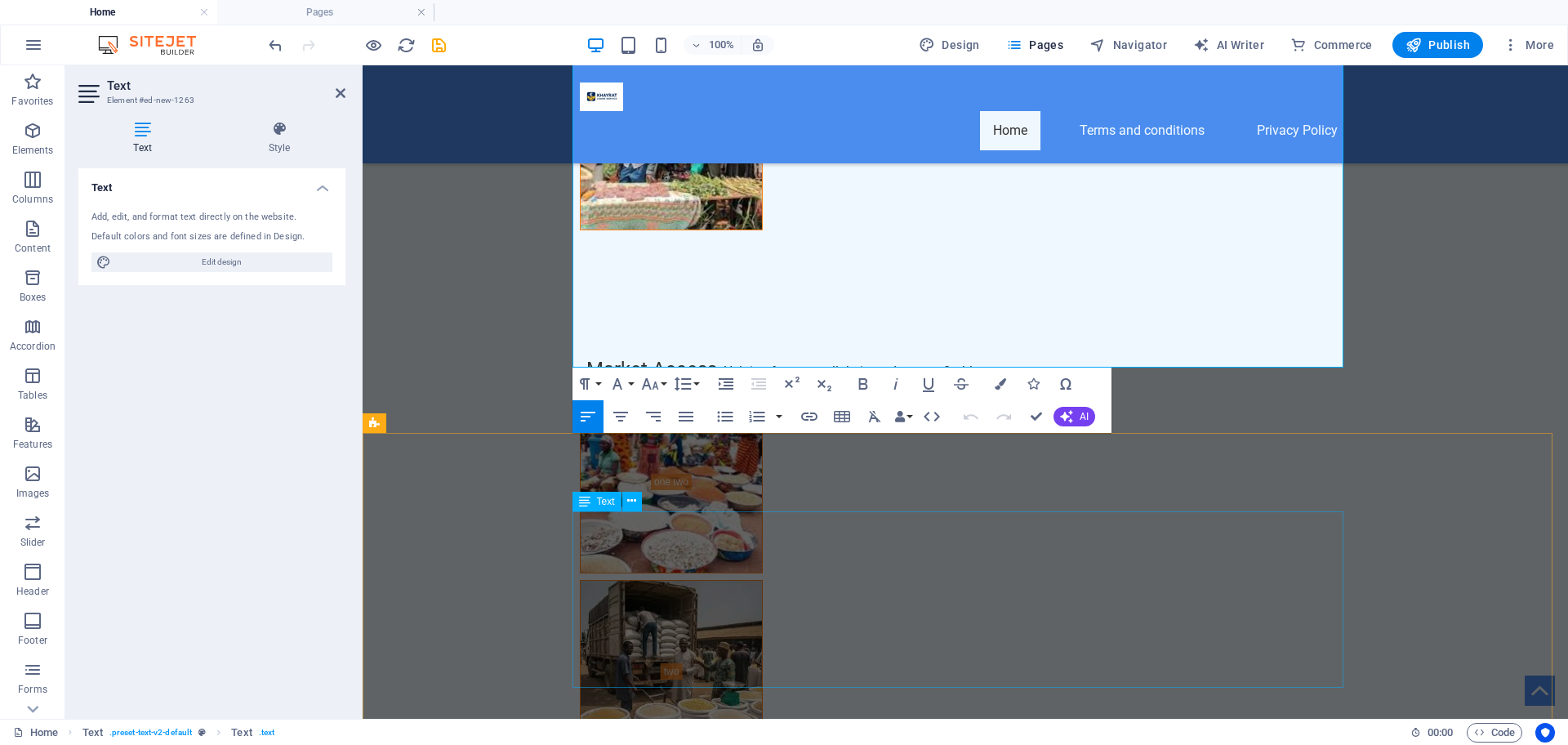
scroll to position [9154, 0]
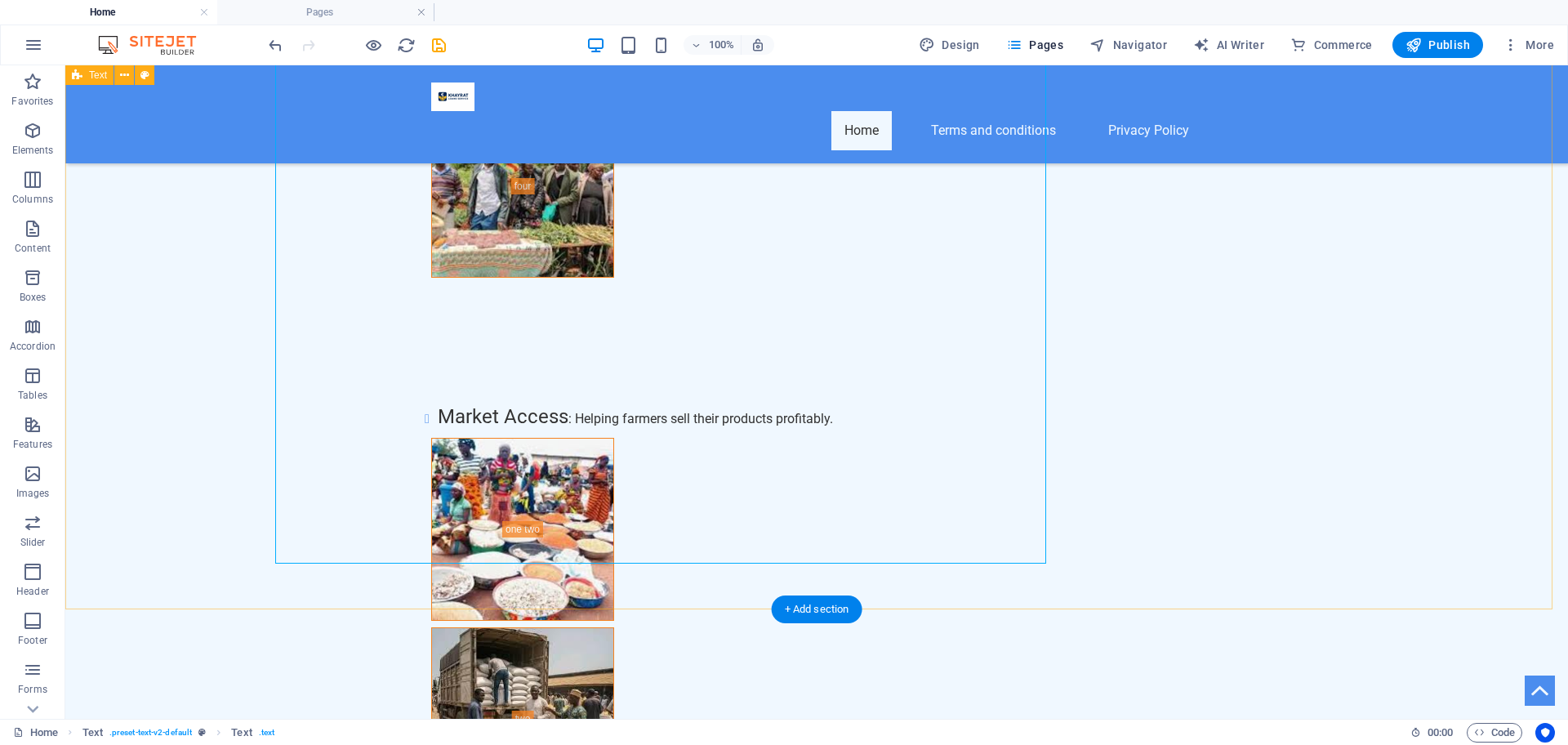
scroll to position [9135, 0]
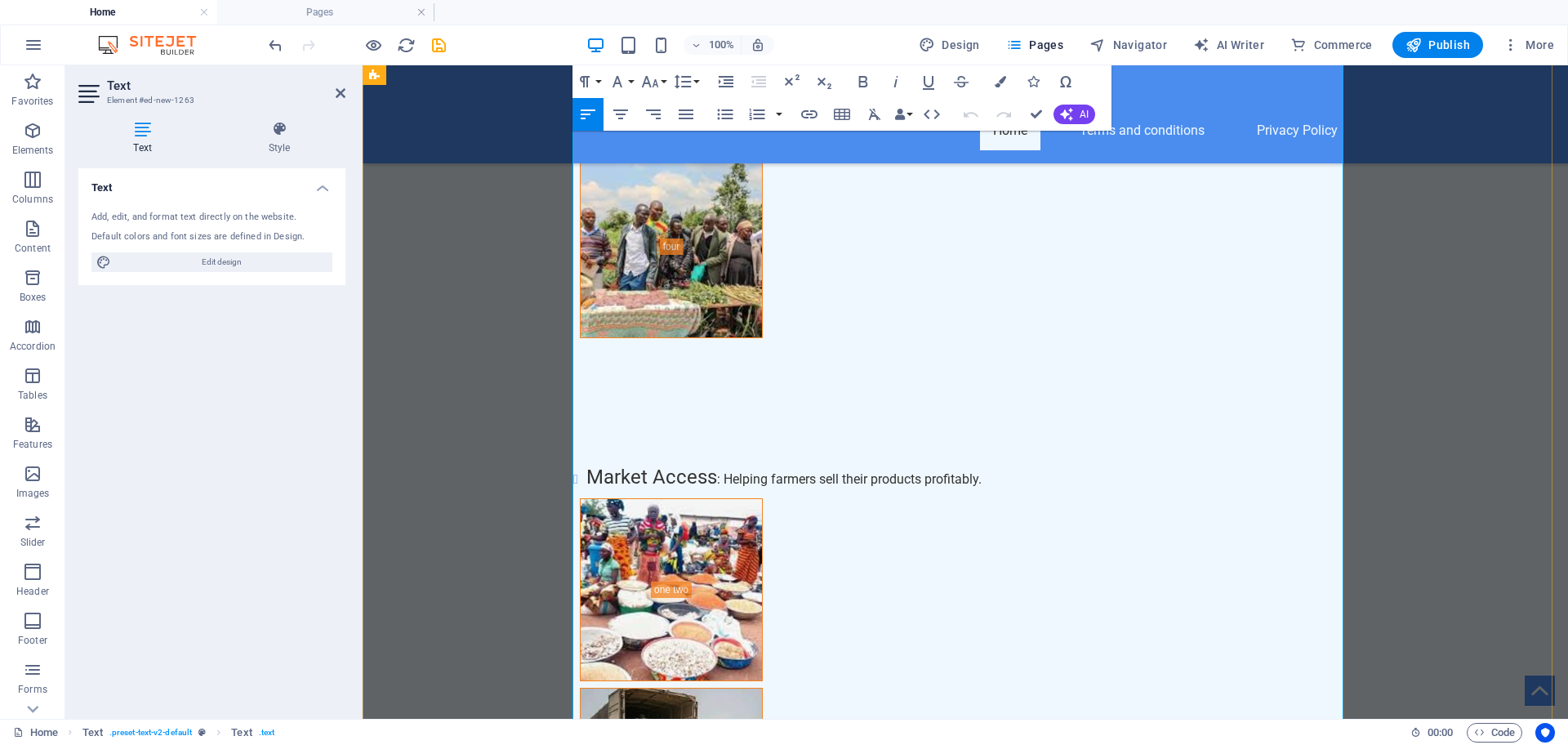
scroll to position [9155, 0]
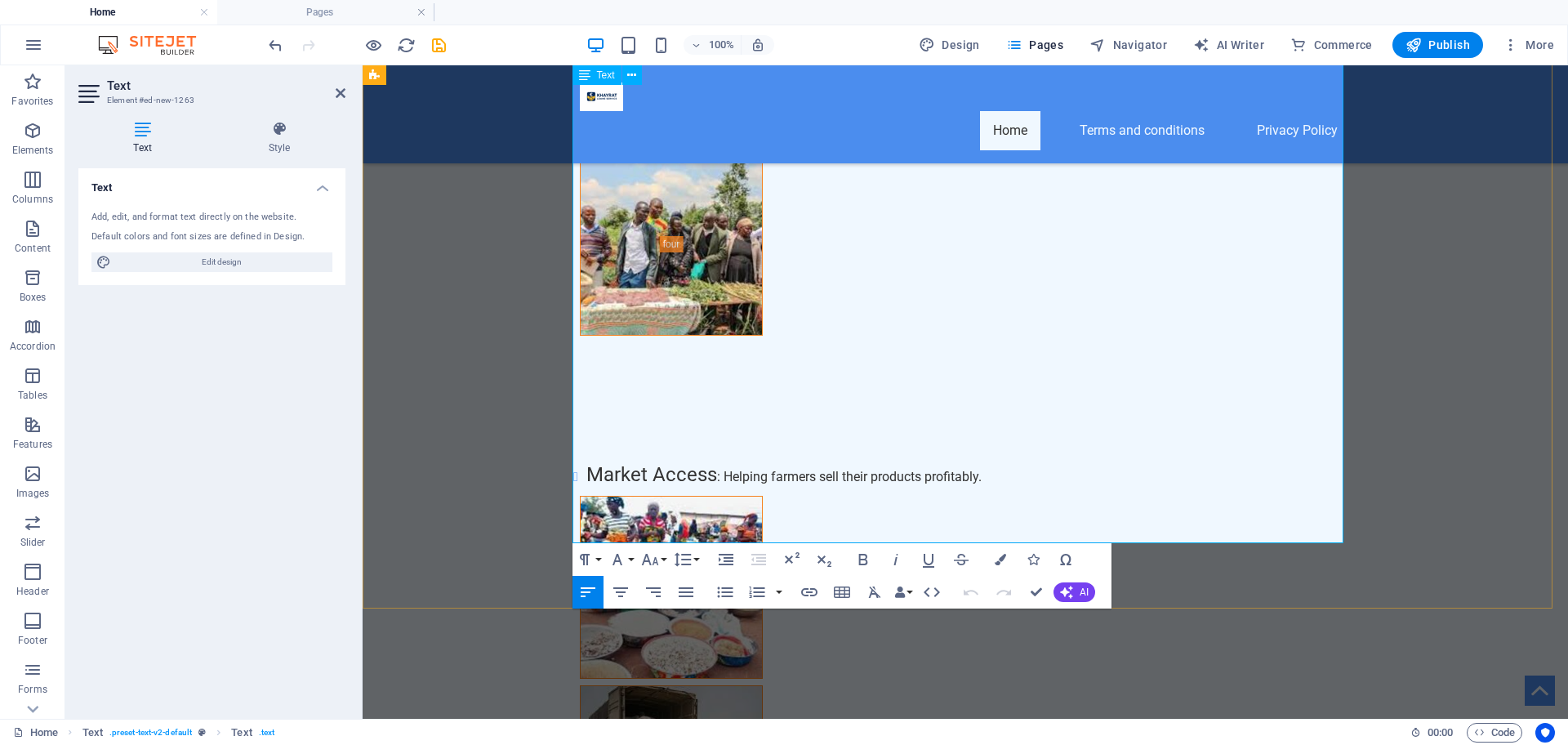
drag, startPoint x: 670, startPoint y: 311, endPoint x: 577, endPoint y: 316, distance: 93.1
click at [924, 557] on icon "button" at bounding box center [929, 561] width 12 height 14
drag, startPoint x: 672, startPoint y: 311, endPoint x: 576, endPoint y: 311, distance: 96.0
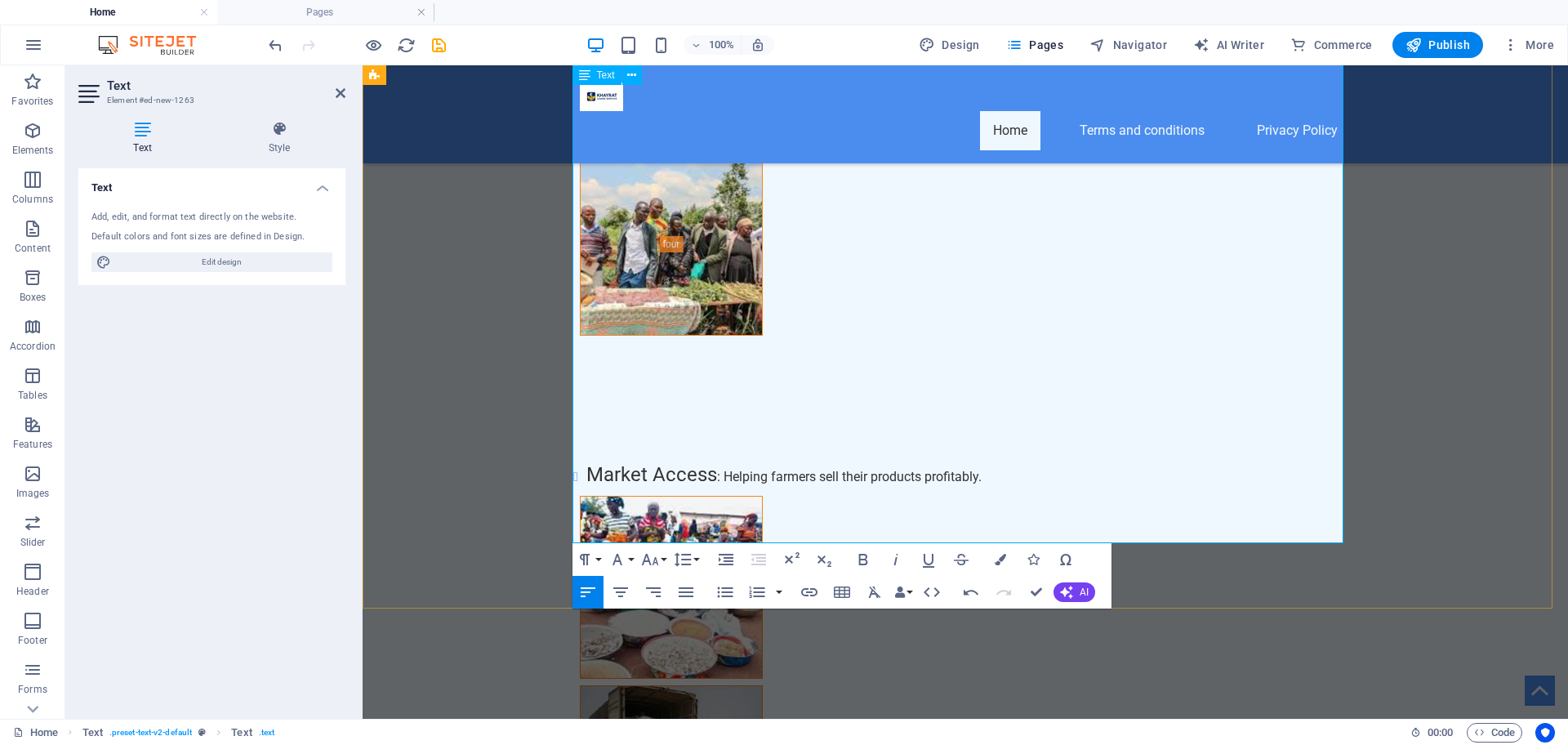
click at [899, 558] on icon "button" at bounding box center [896, 559] width 19 height 19
click at [864, 560] on icon "button" at bounding box center [863, 559] width 19 height 19
click at [890, 554] on icon "button" at bounding box center [896, 559] width 19 height 19
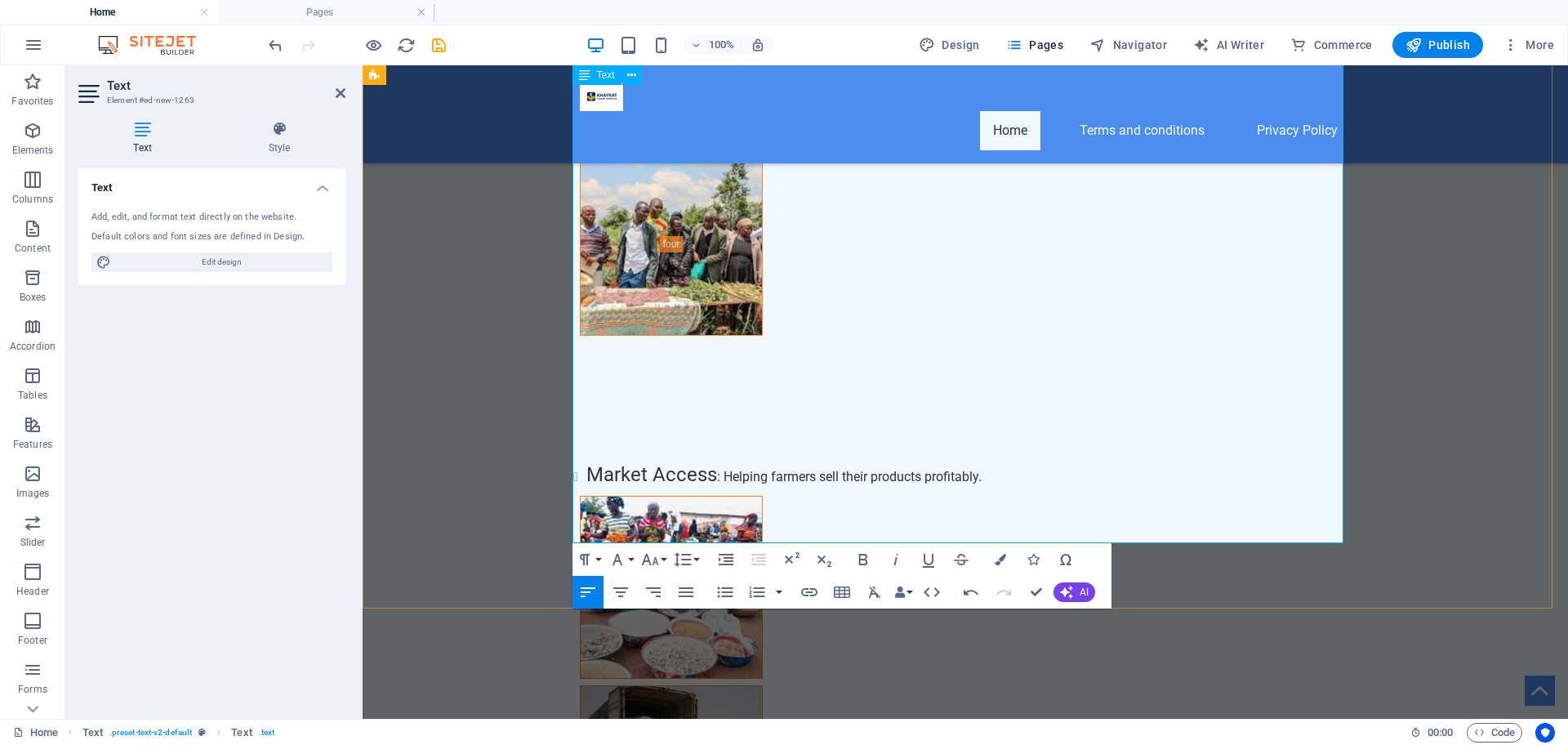
drag, startPoint x: 674, startPoint y: 304, endPoint x: 579, endPoint y: 324, distance: 97.1
click at [873, 564] on button "Bold" at bounding box center [863, 560] width 31 height 33
click at [896, 554] on icon "button" at bounding box center [896, 559] width 19 height 19
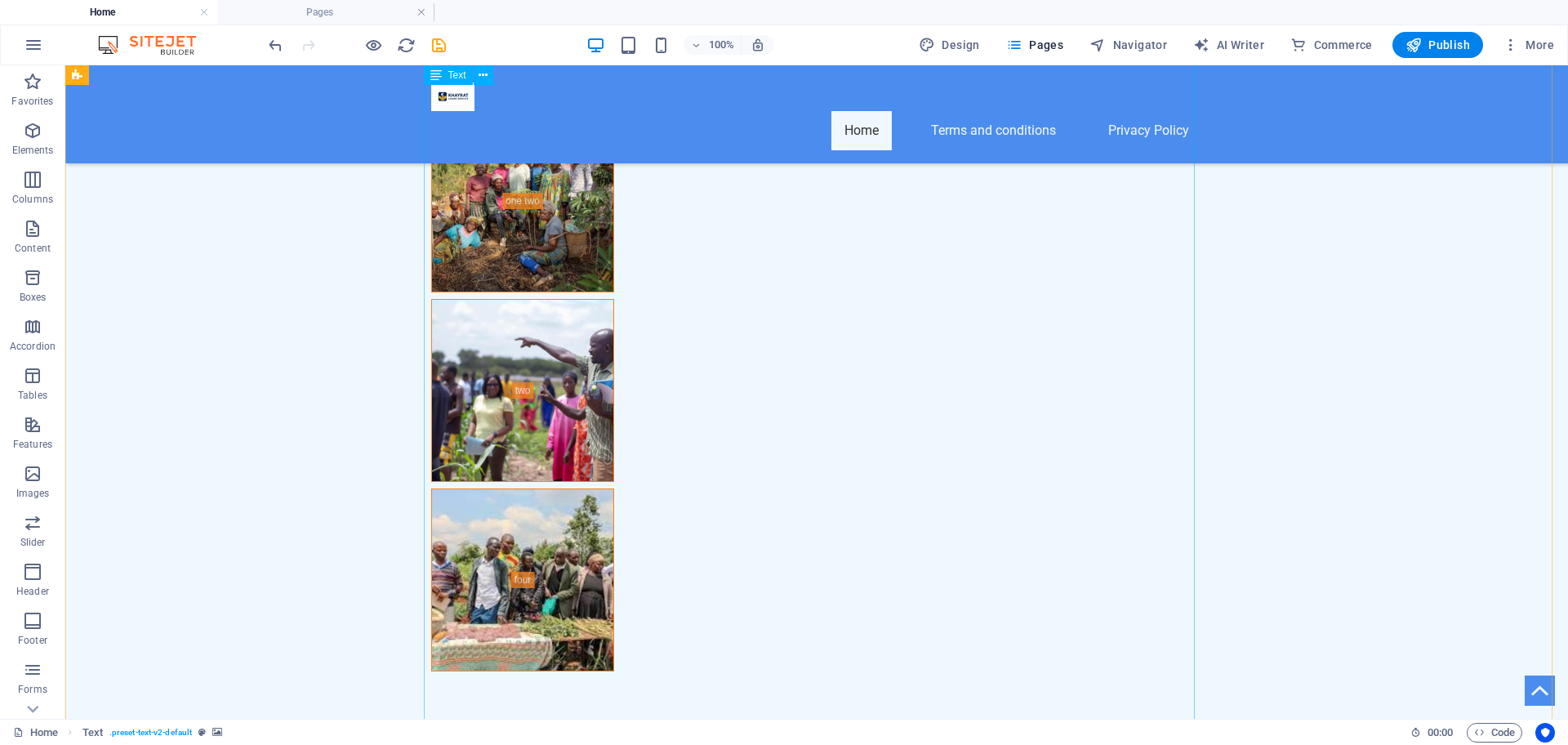
scroll to position [9136, 0]
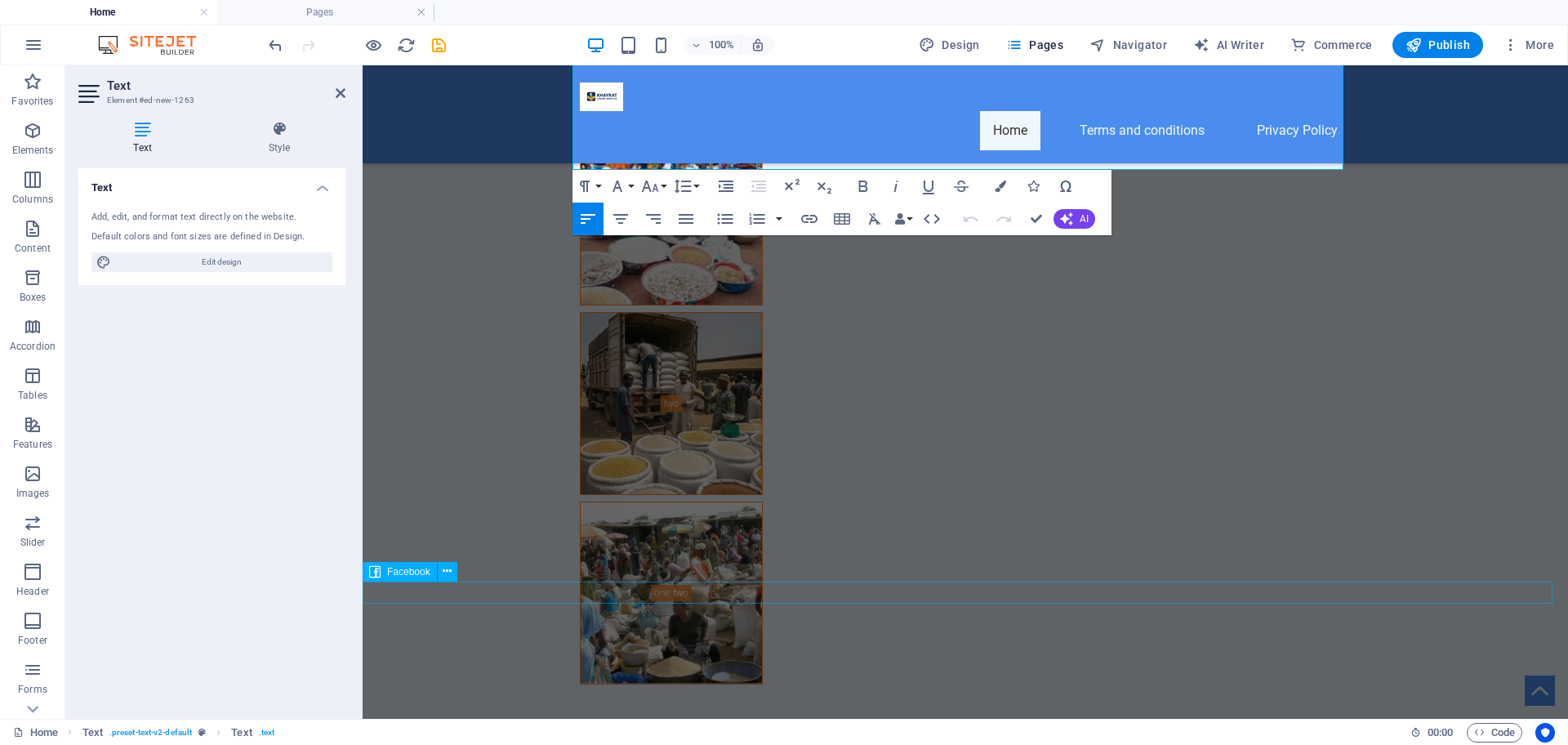
scroll to position [9154, 0]
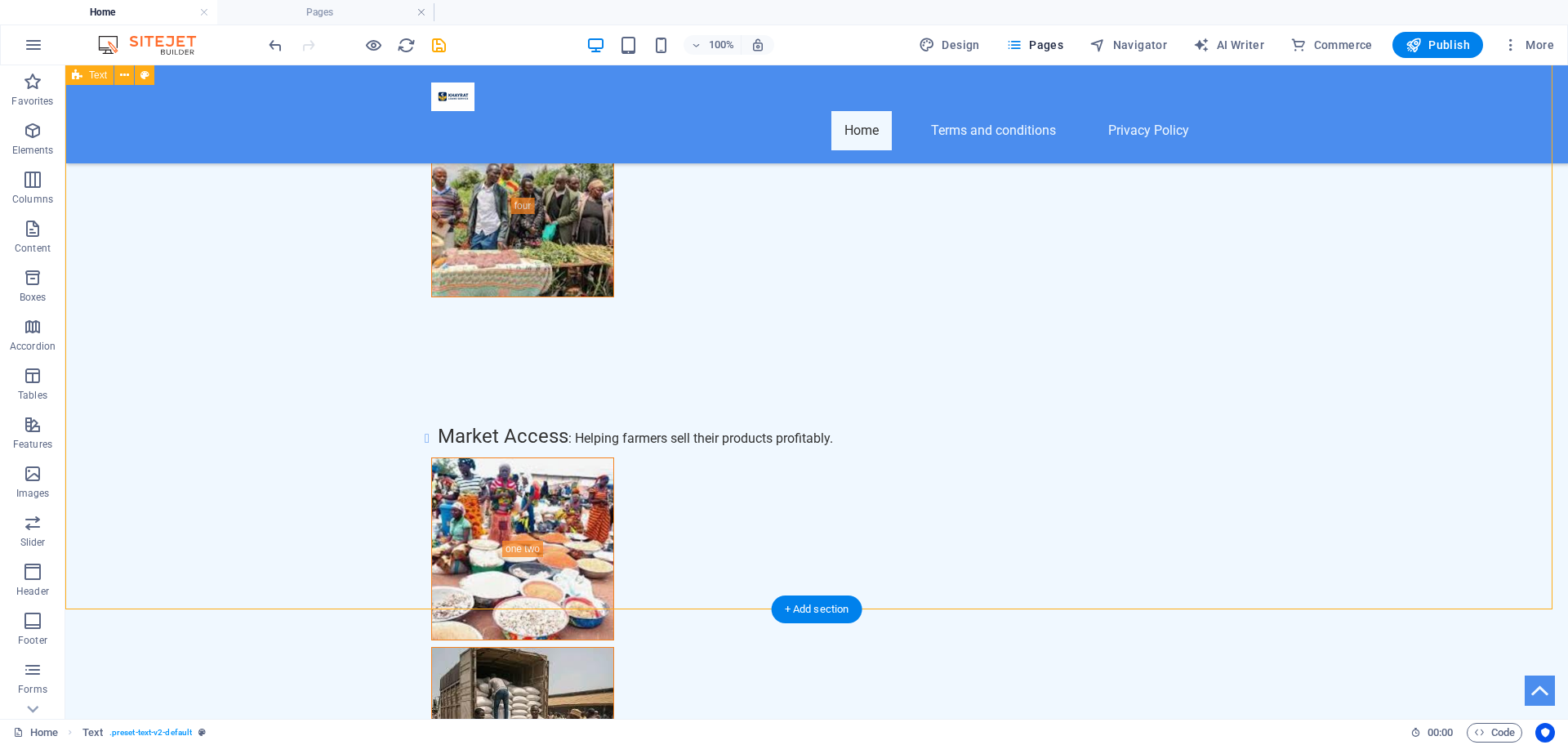
scroll to position [9509, 0]
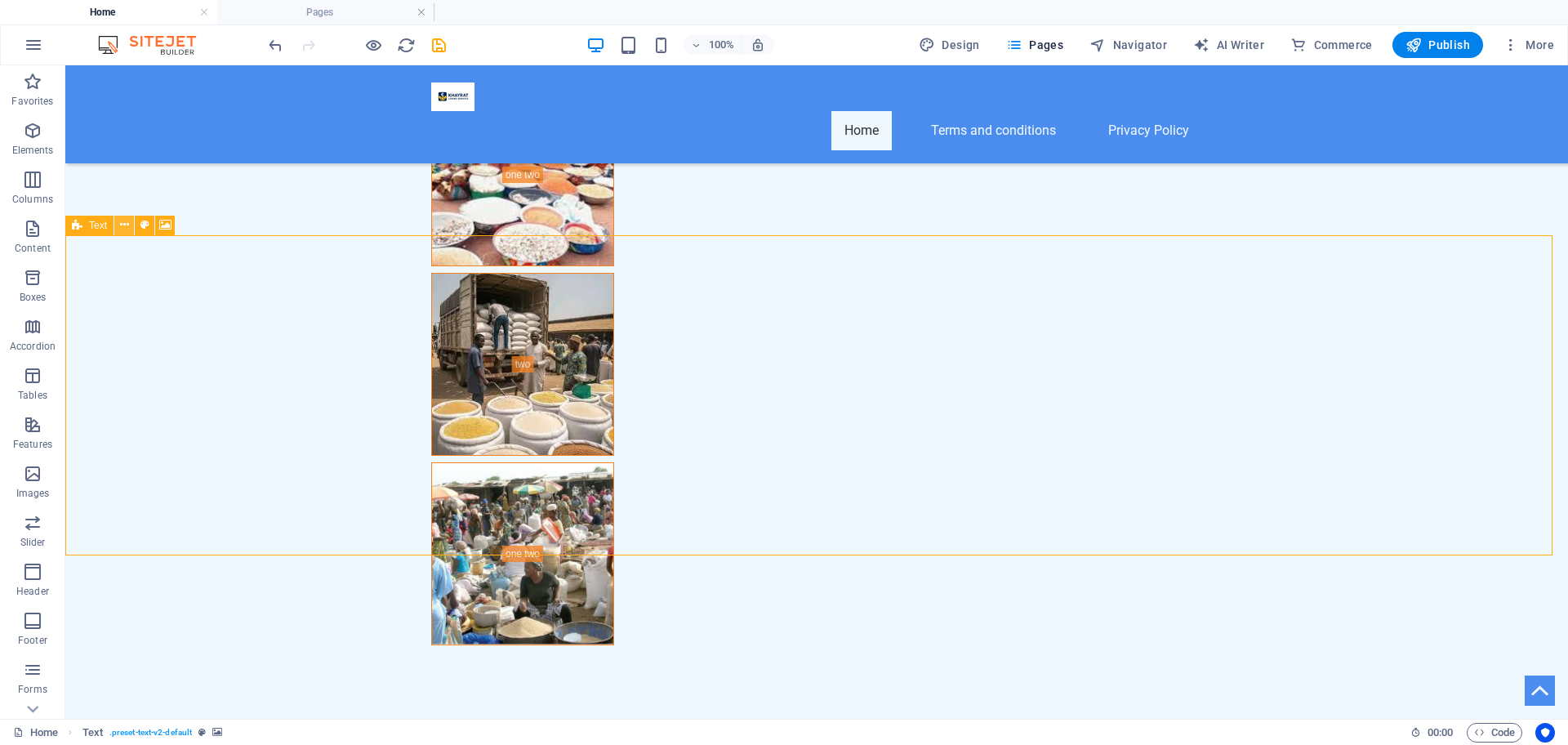
click at [127, 225] on icon at bounding box center [124, 225] width 9 height 18
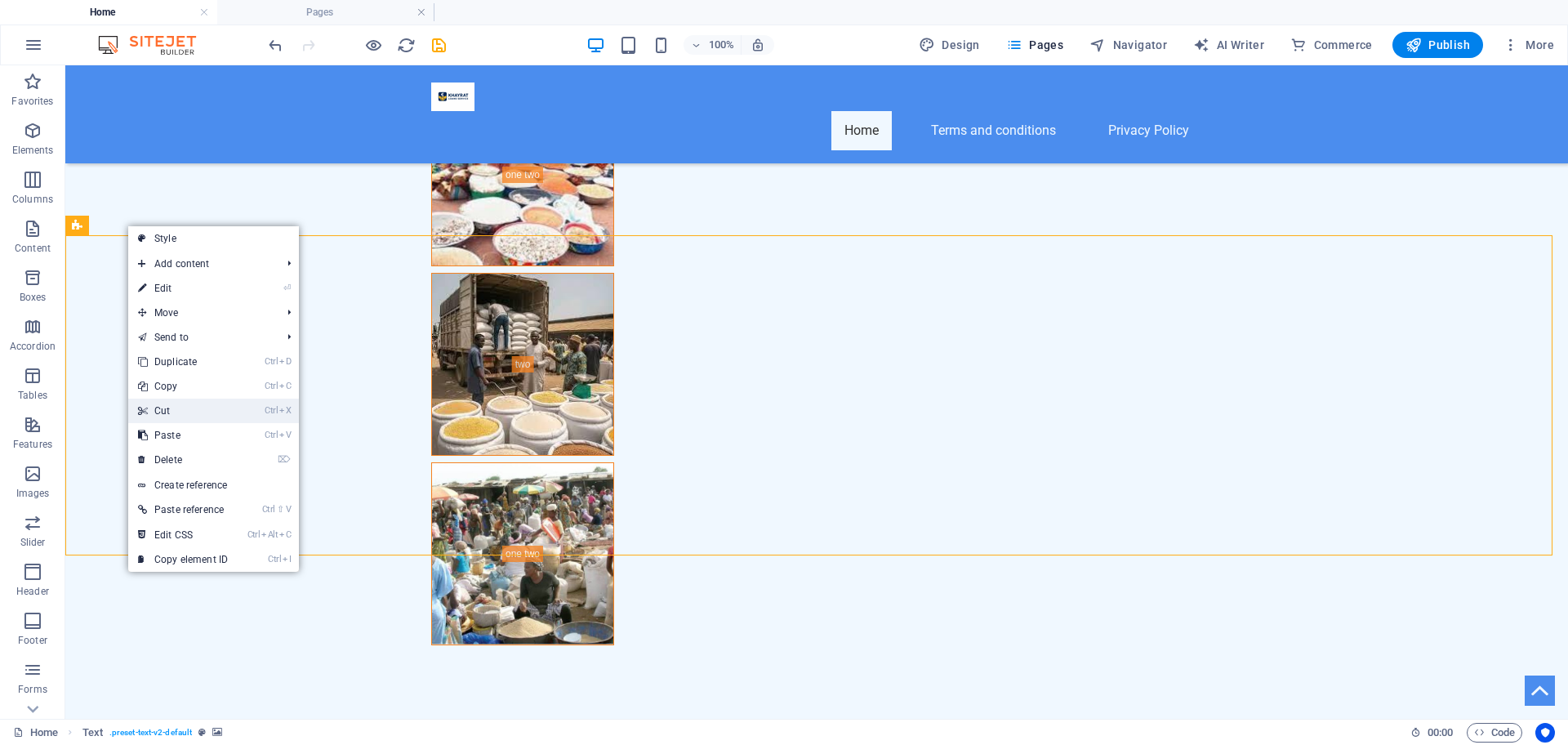
click at [171, 406] on link "Ctrl X Cut" at bounding box center [183, 410] width 109 height 24
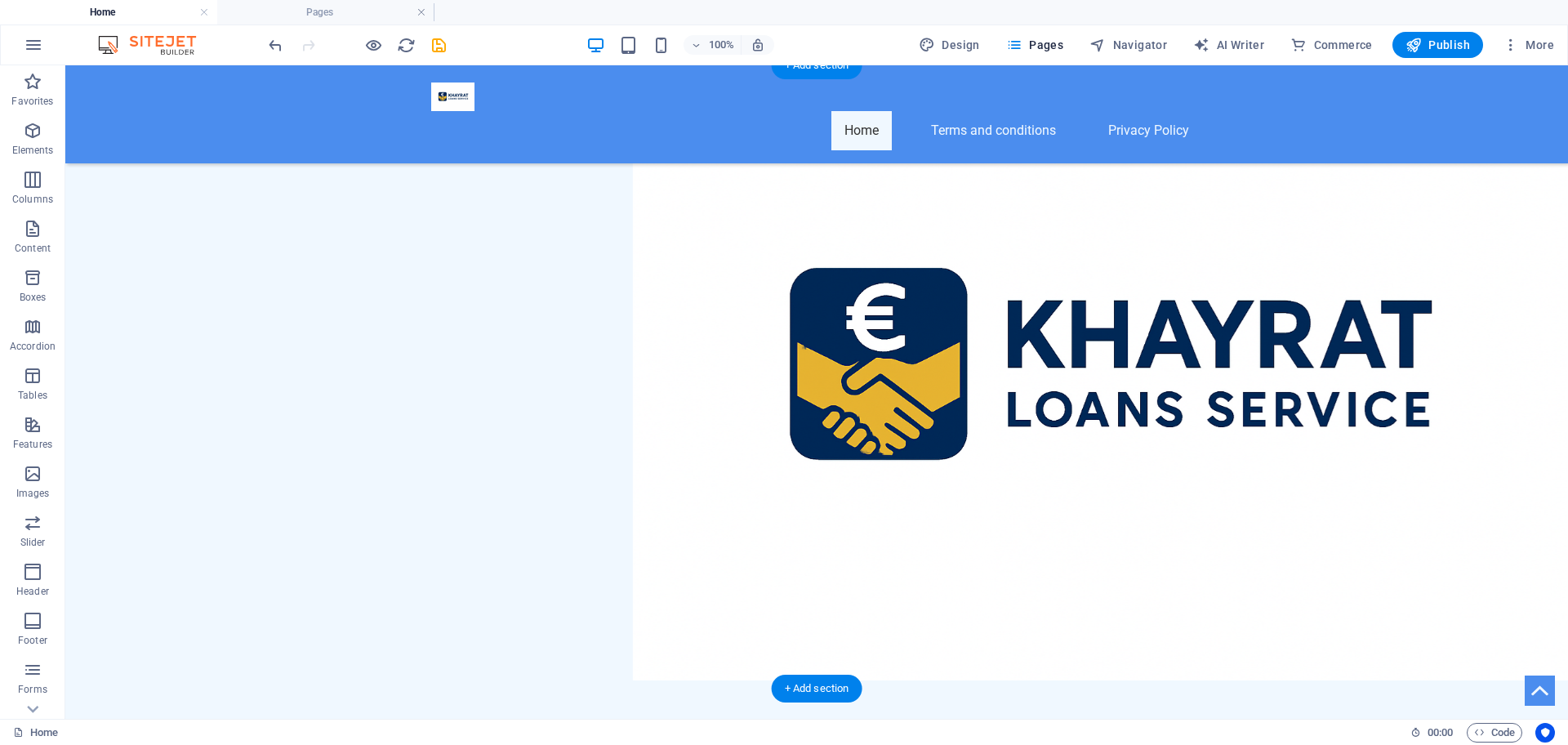
scroll to position [0, 0]
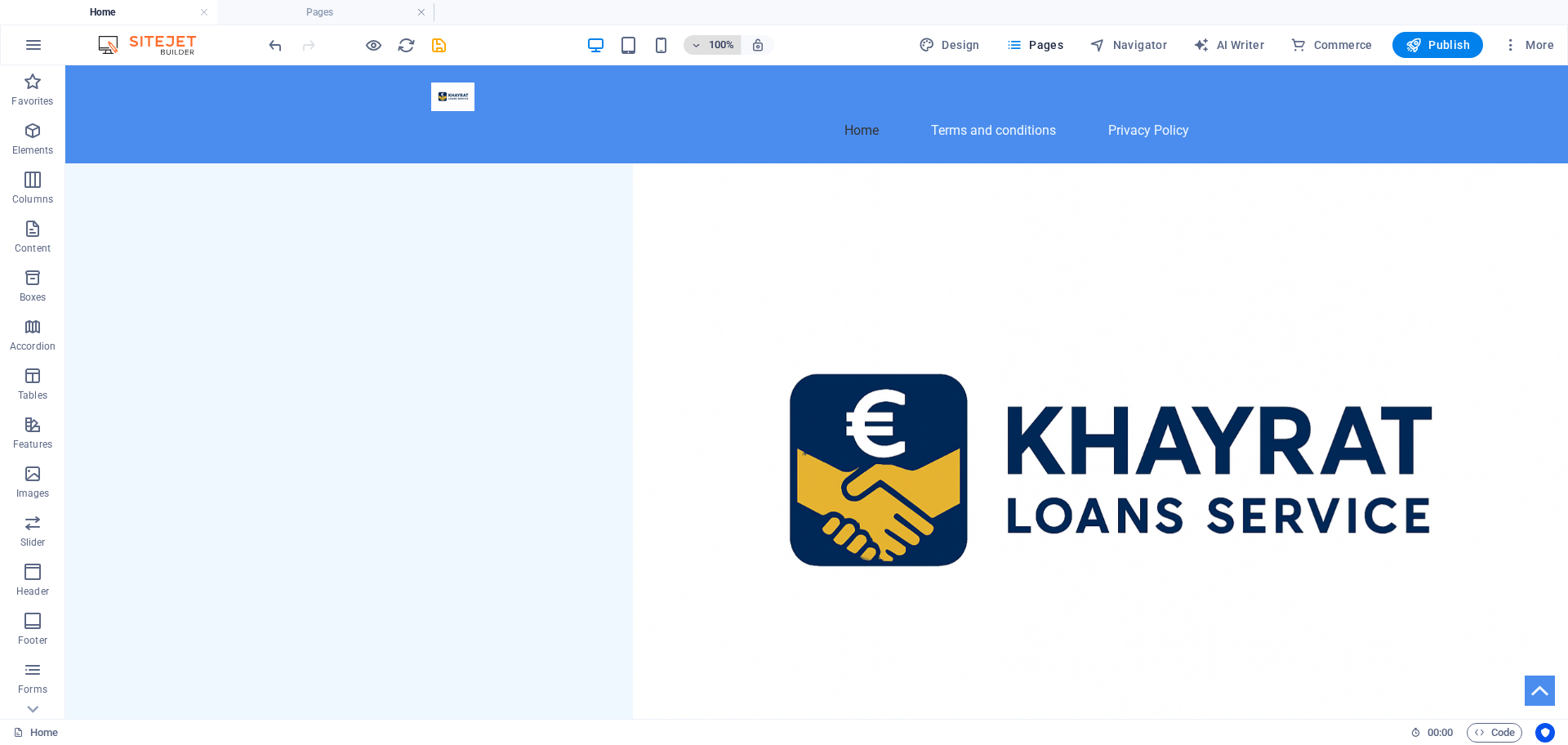
click at [715, 47] on h6 "100%" at bounding box center [721, 45] width 26 height 19
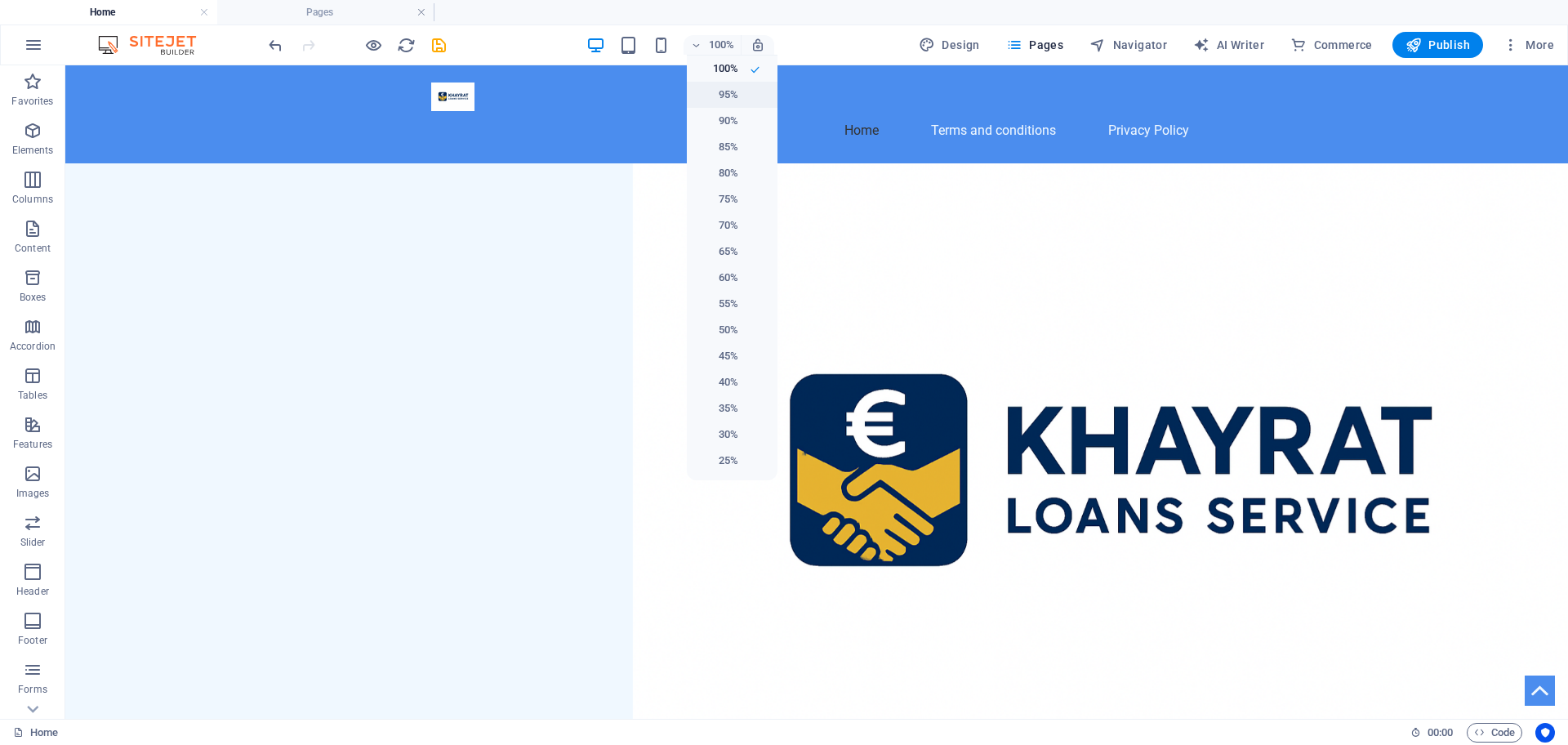
click at [729, 93] on h6 "95%" at bounding box center [717, 94] width 42 height 19
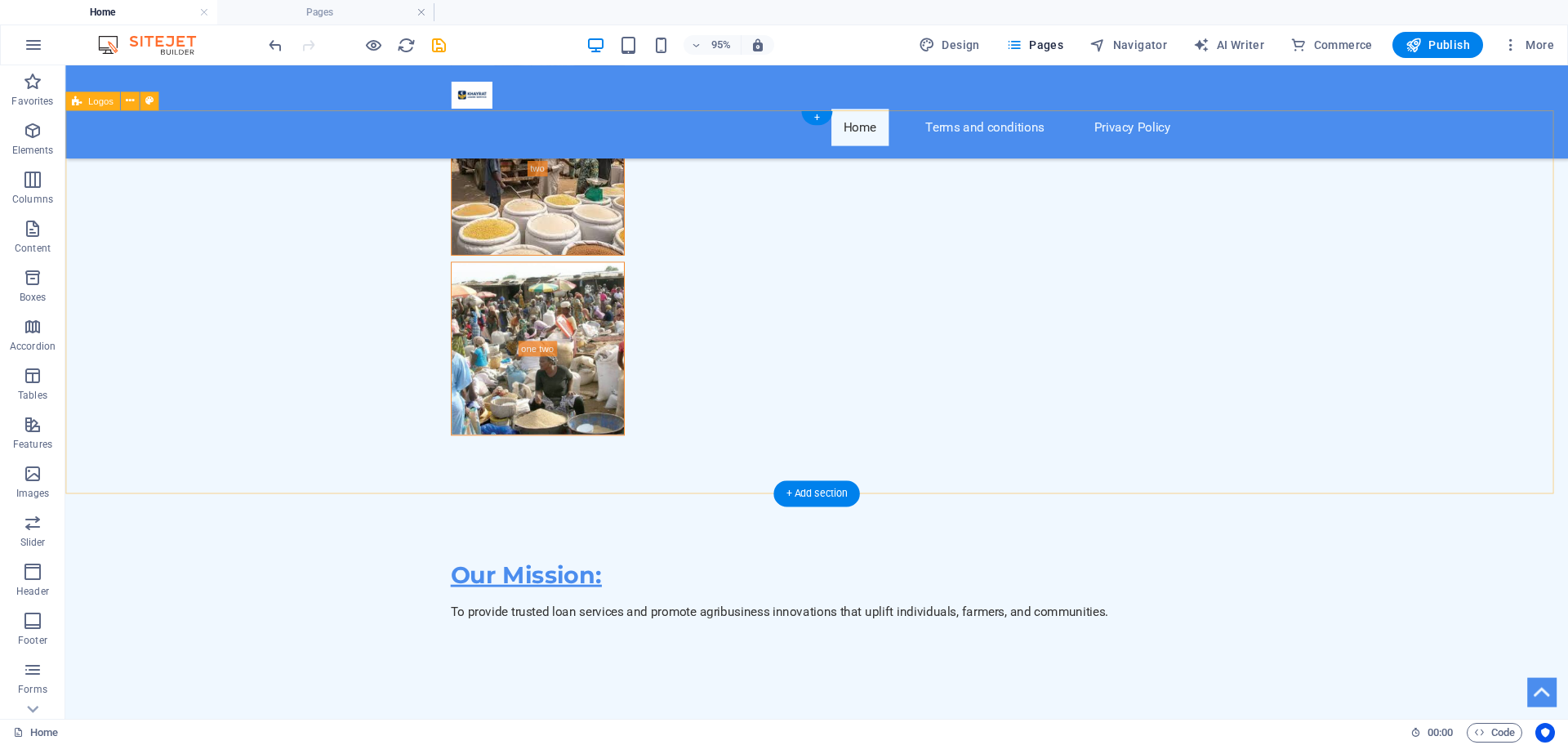
scroll to position [9325, 0]
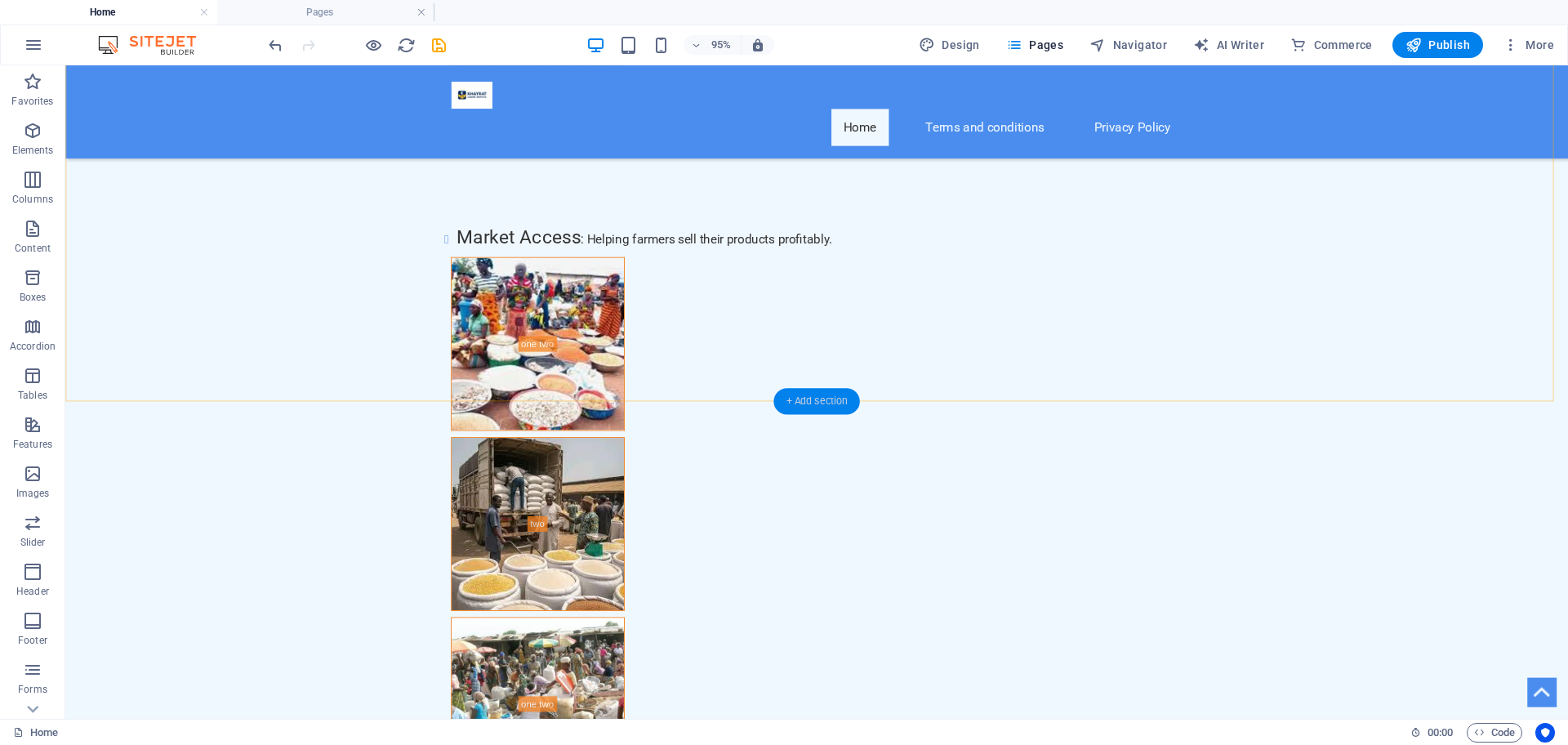
click at [802, 391] on div "+ Add section" at bounding box center [816, 400] width 86 height 26
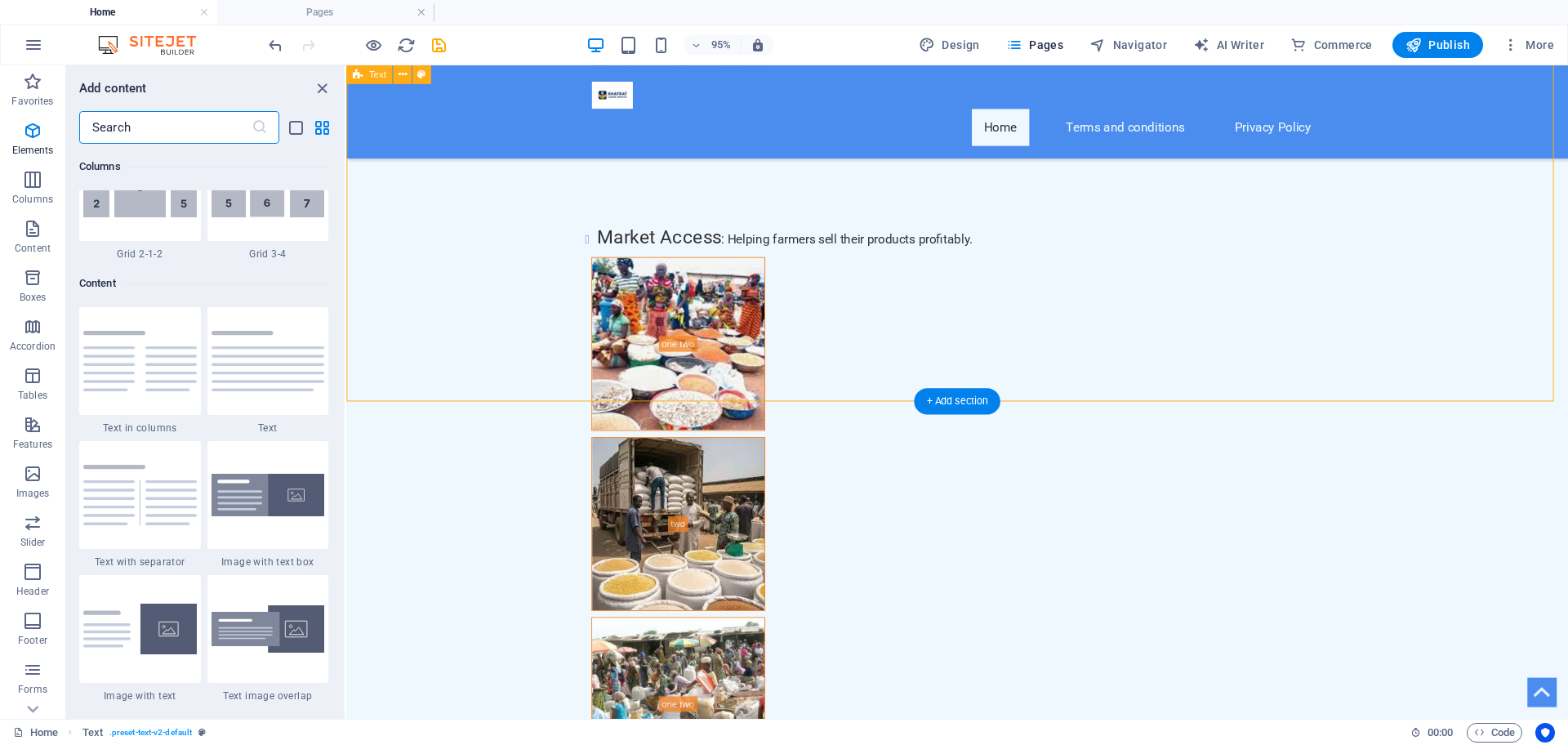
scroll to position [2857, 0]
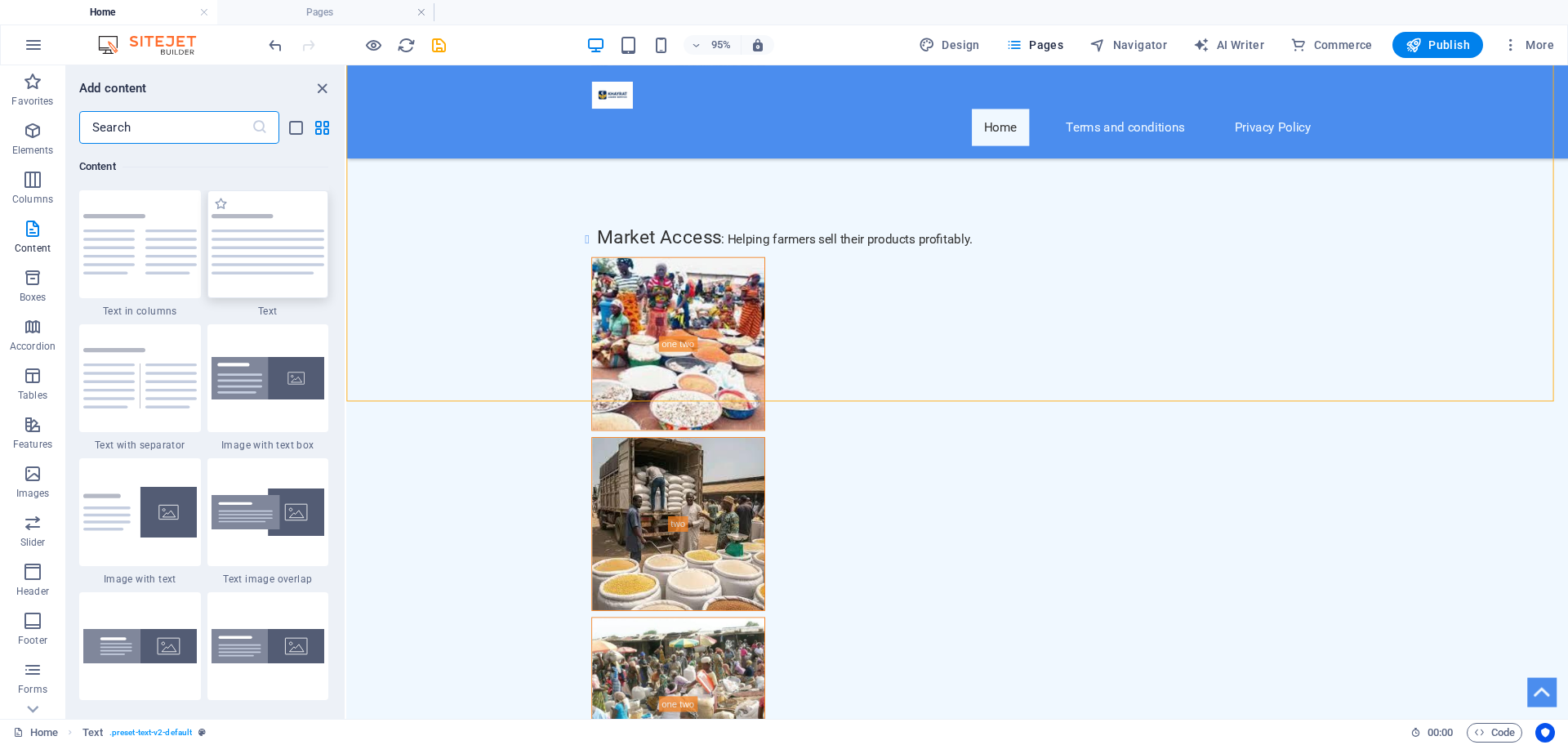
click at [280, 243] on img at bounding box center [268, 244] width 114 height 60
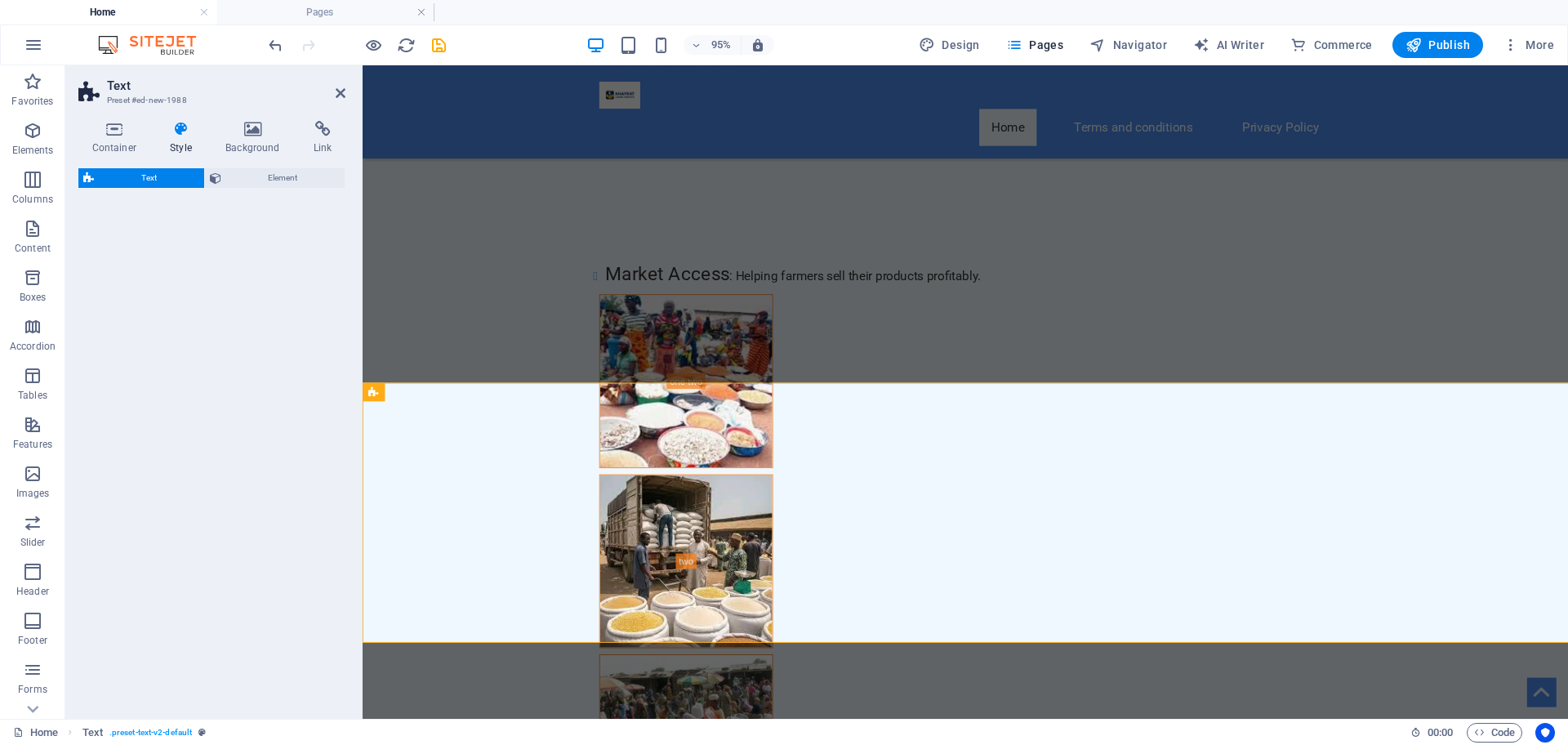
scroll to position [9344, 0]
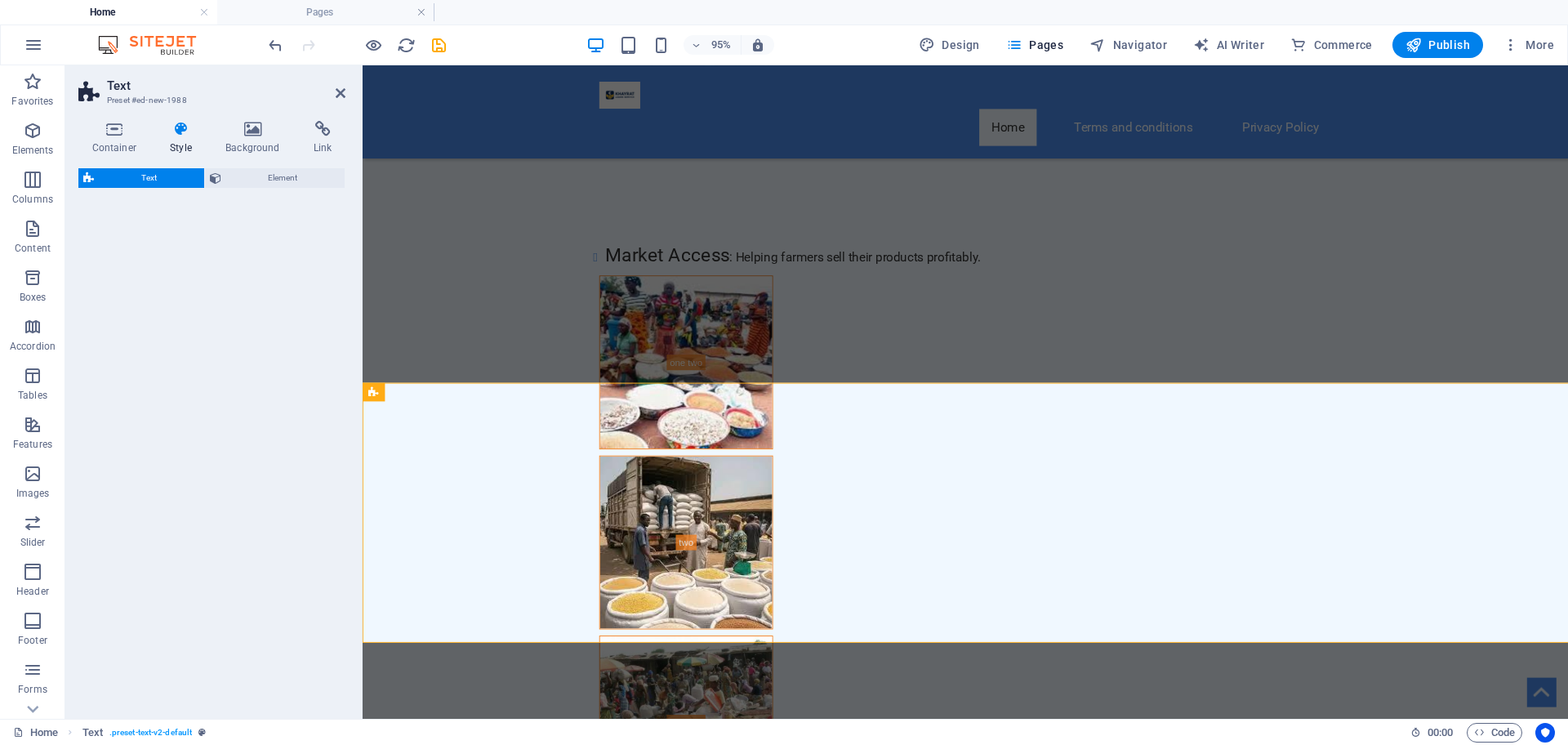
select select "preset-text-v2-default"
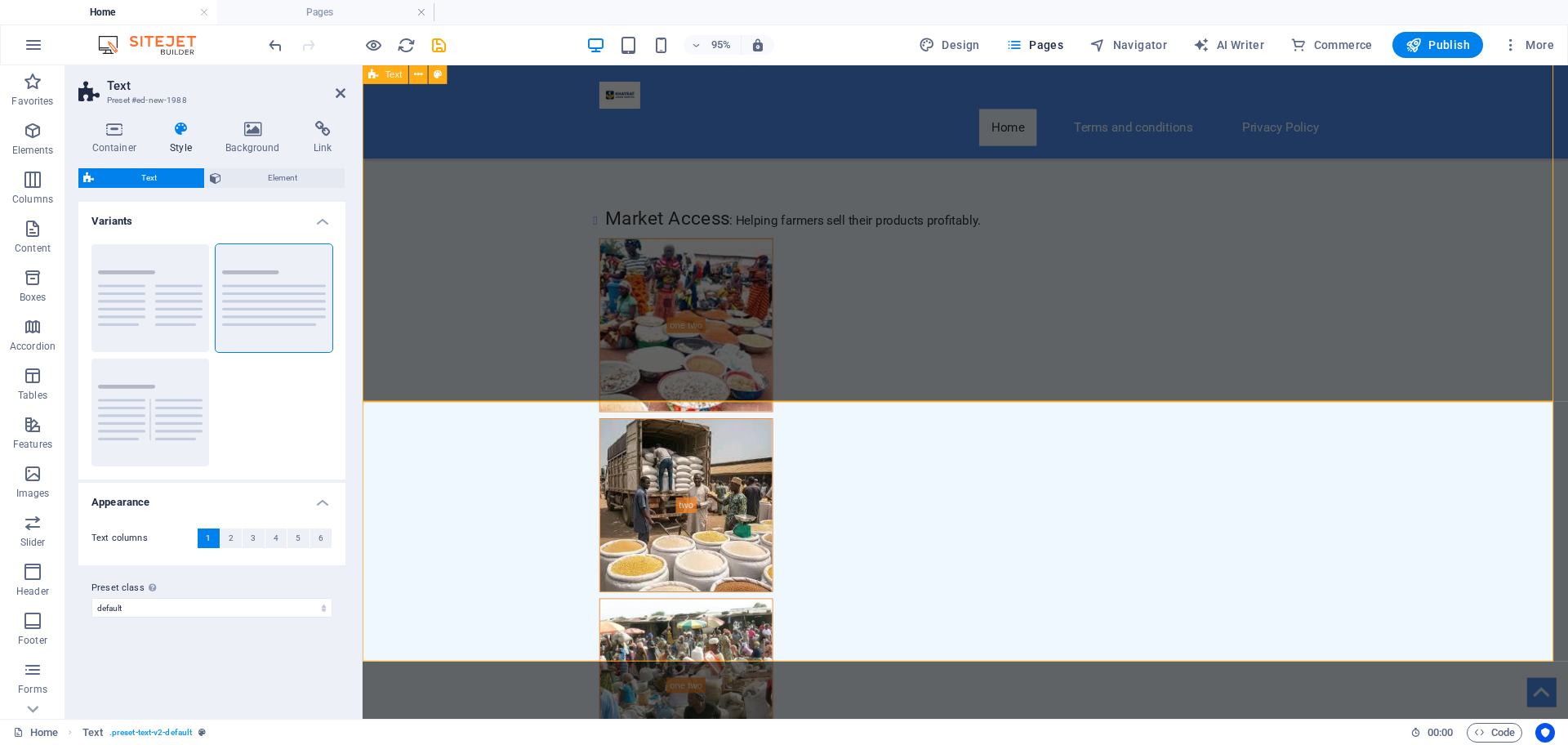
scroll to position [9325, 0]
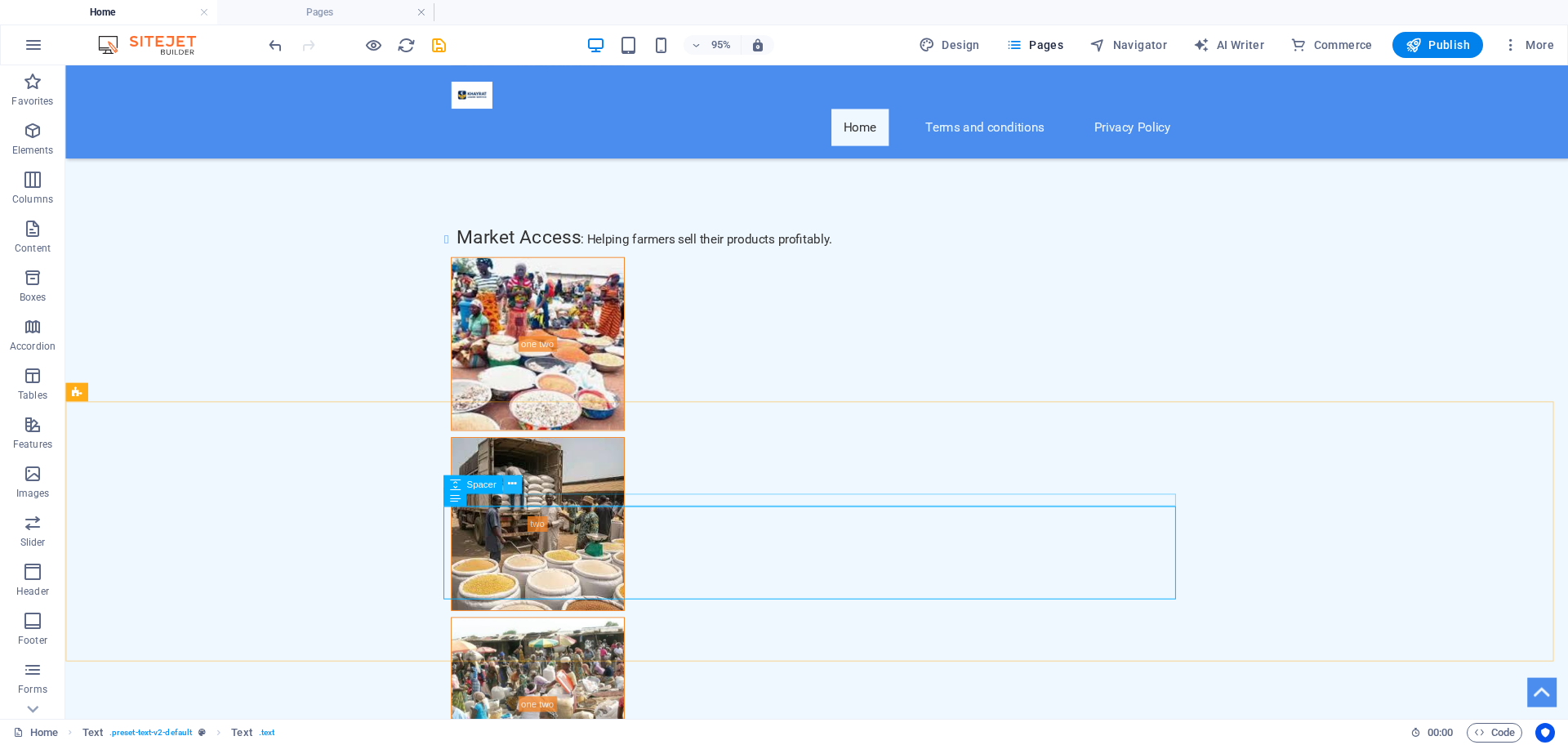
click at [509, 479] on icon at bounding box center [512, 484] width 8 height 17
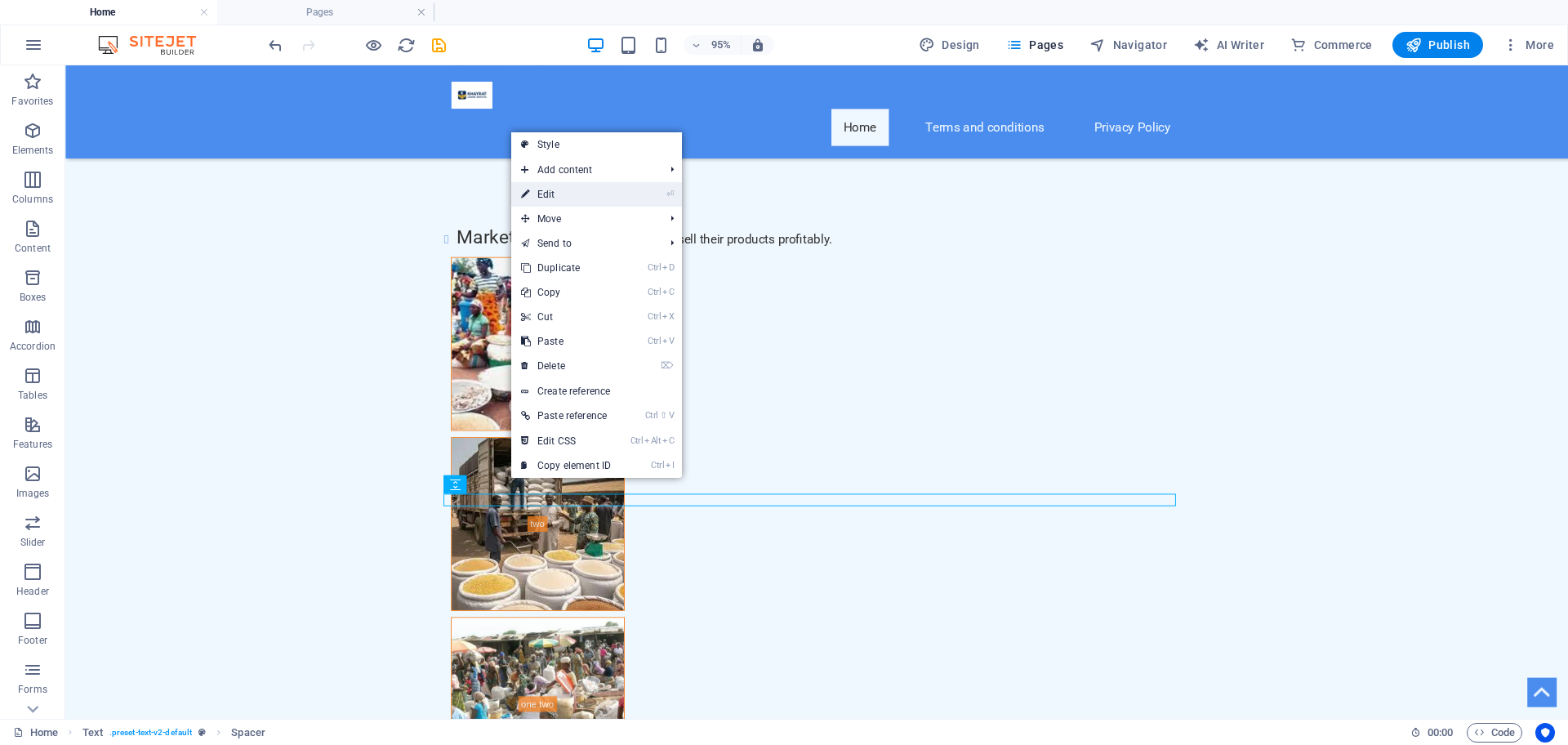
click at [562, 197] on link "⏎ Edit" at bounding box center [566, 194] width 109 height 24
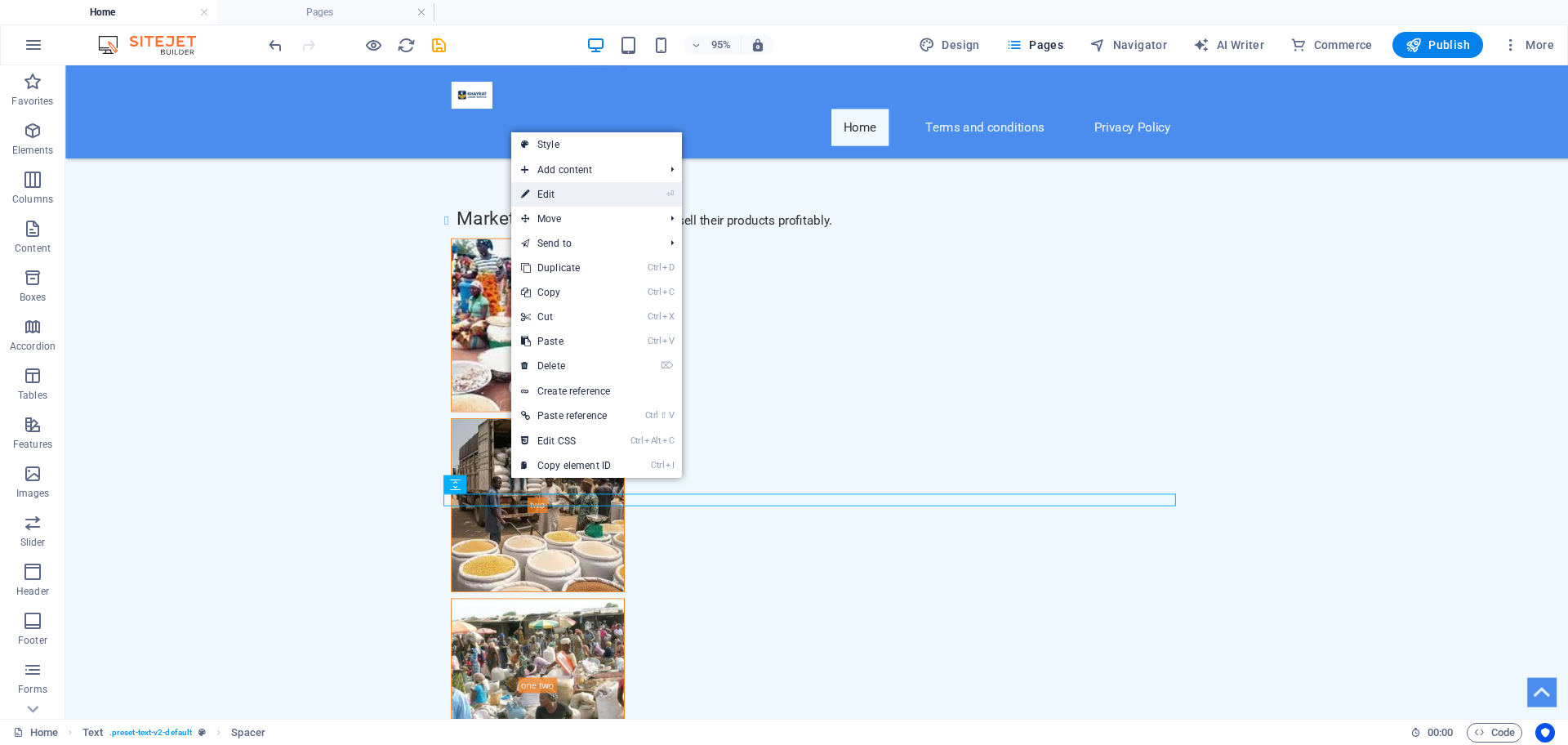
select select "rem"
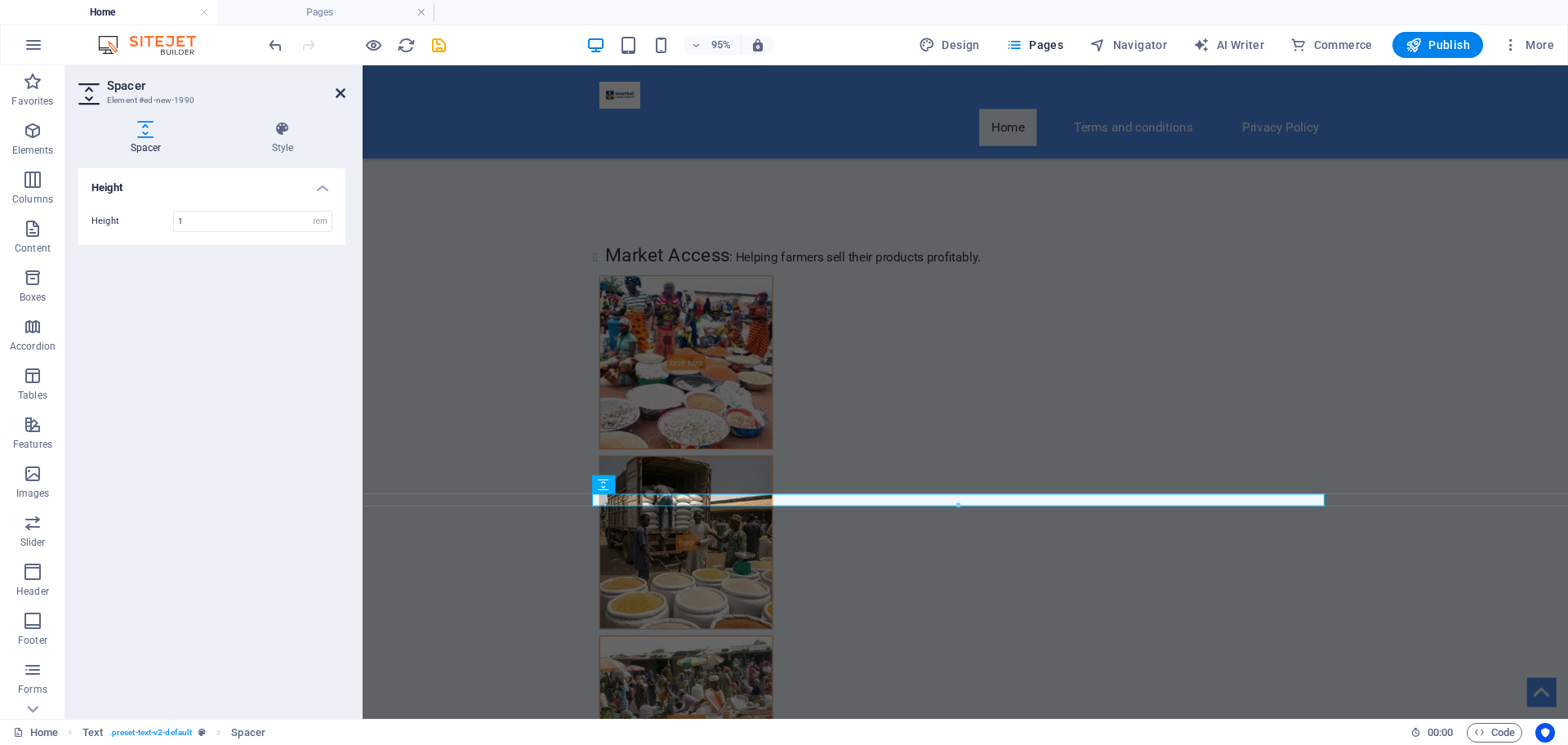
click at [341, 89] on icon at bounding box center [341, 93] width 10 height 13
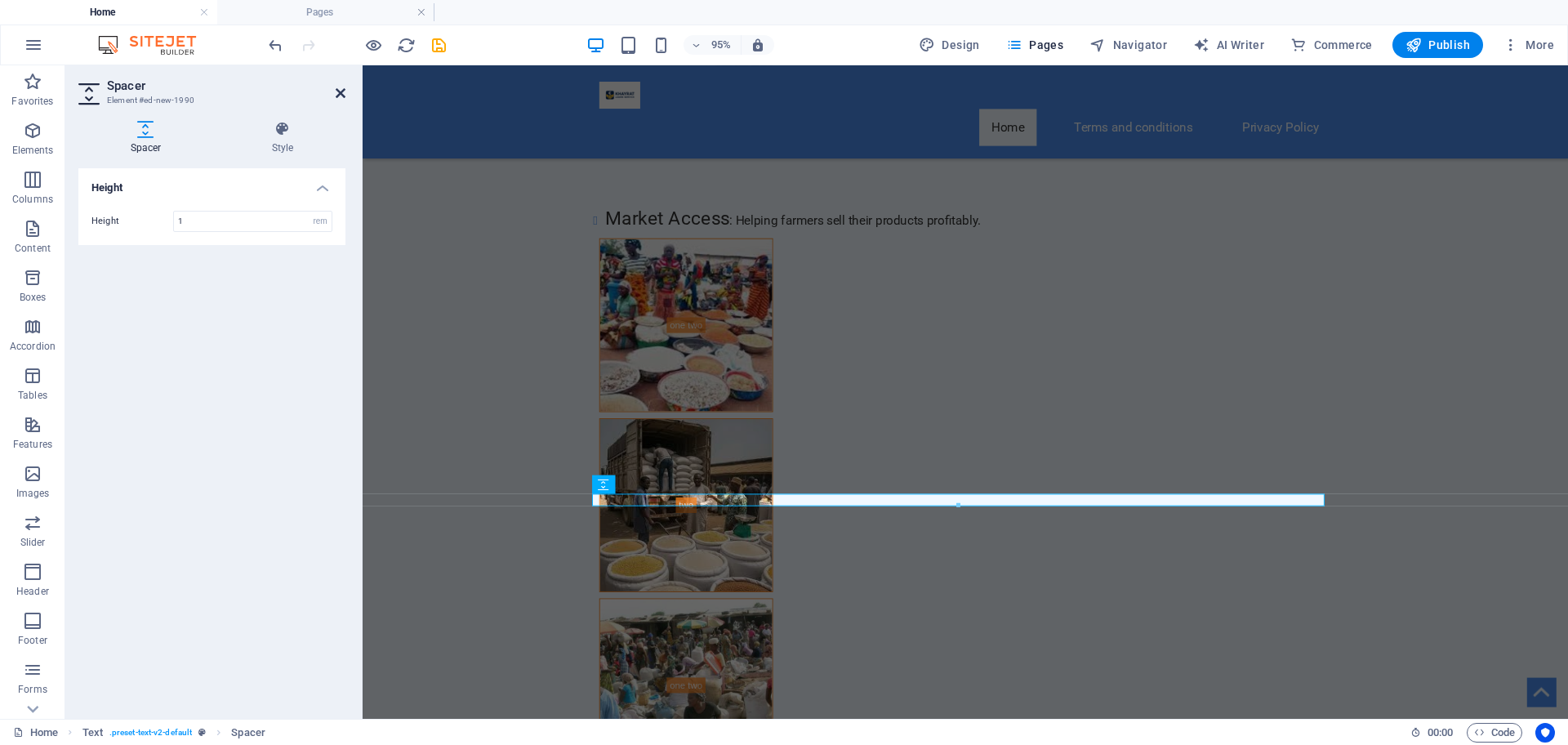
scroll to position [9325, 0]
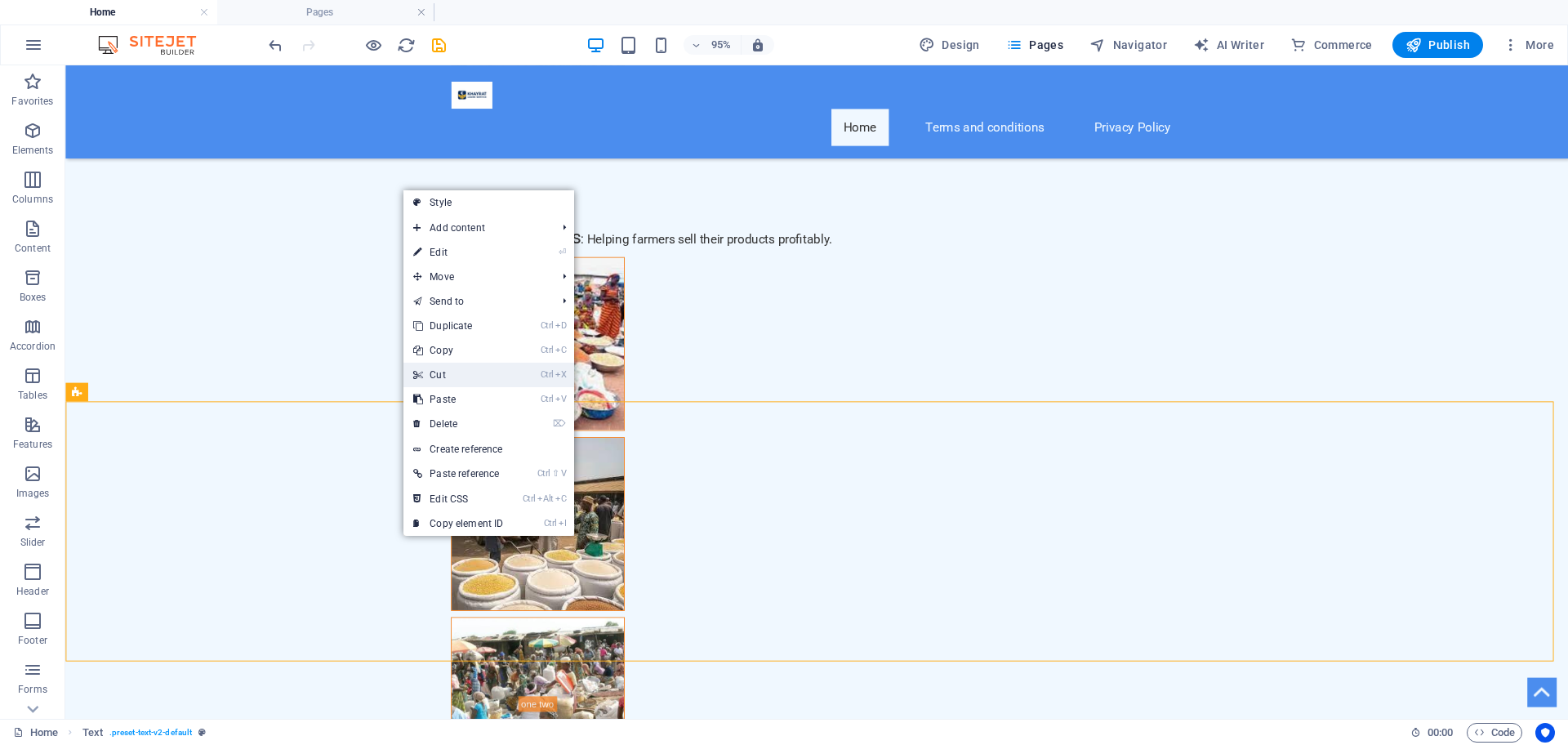
click at [457, 372] on link "Ctrl X Cut" at bounding box center [458, 374] width 109 height 24
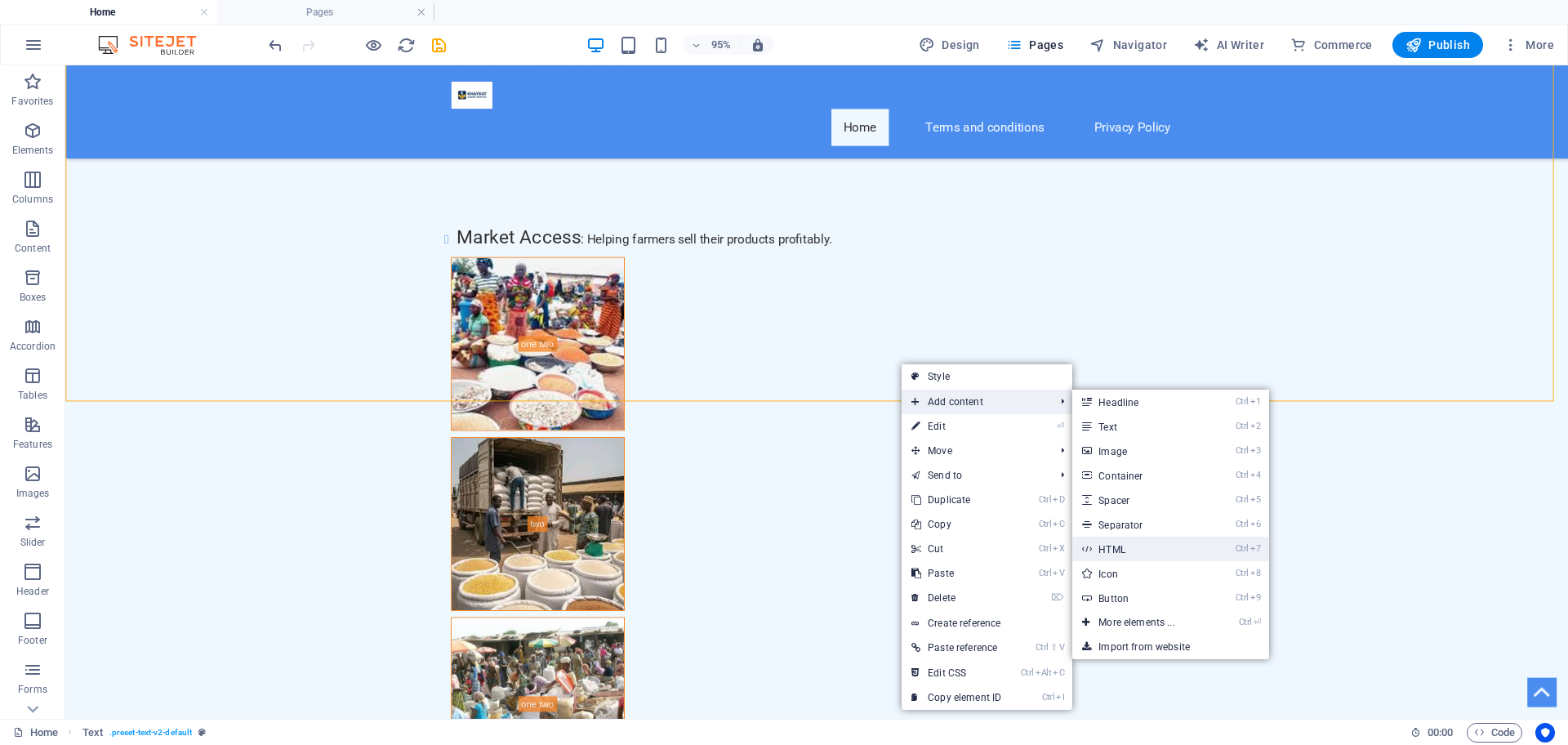
click at [1135, 540] on link "Ctrl 7 HTML" at bounding box center [1139, 548] width 134 height 24
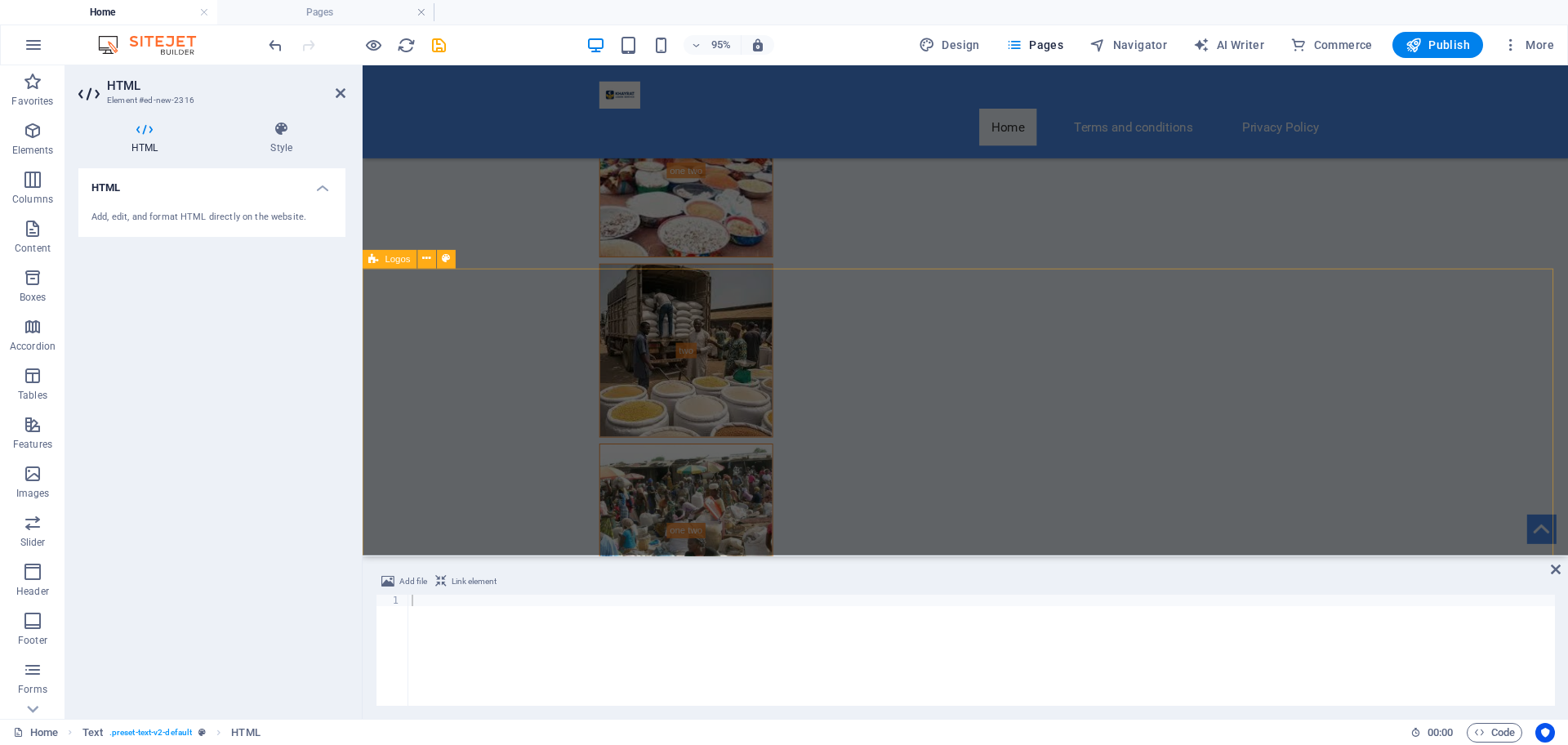
scroll to position [9552, 0]
click at [649, 622] on div at bounding box center [981, 661] width 1146 height 134
click at [344, 89] on icon at bounding box center [341, 93] width 10 height 13
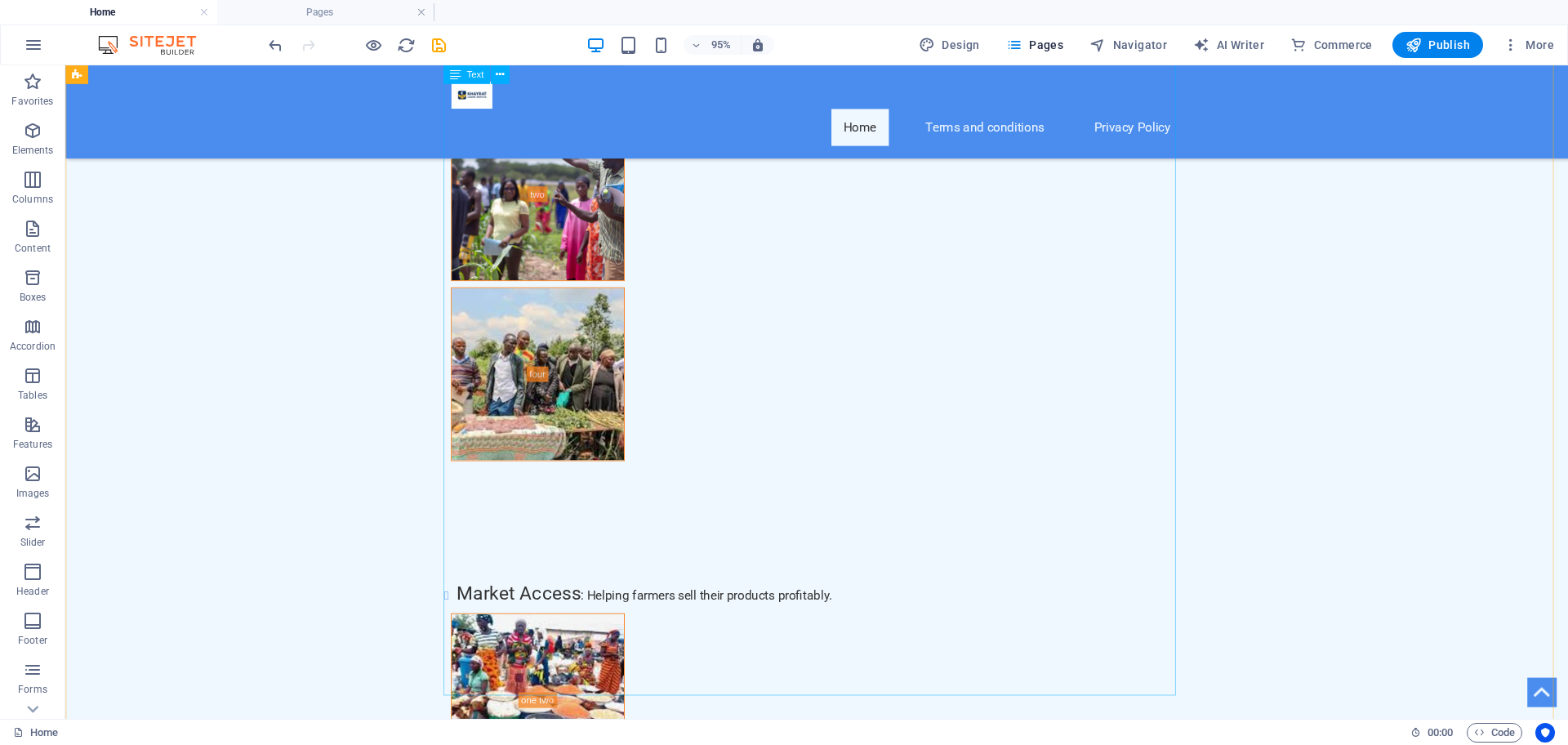
scroll to position [9325, 0]
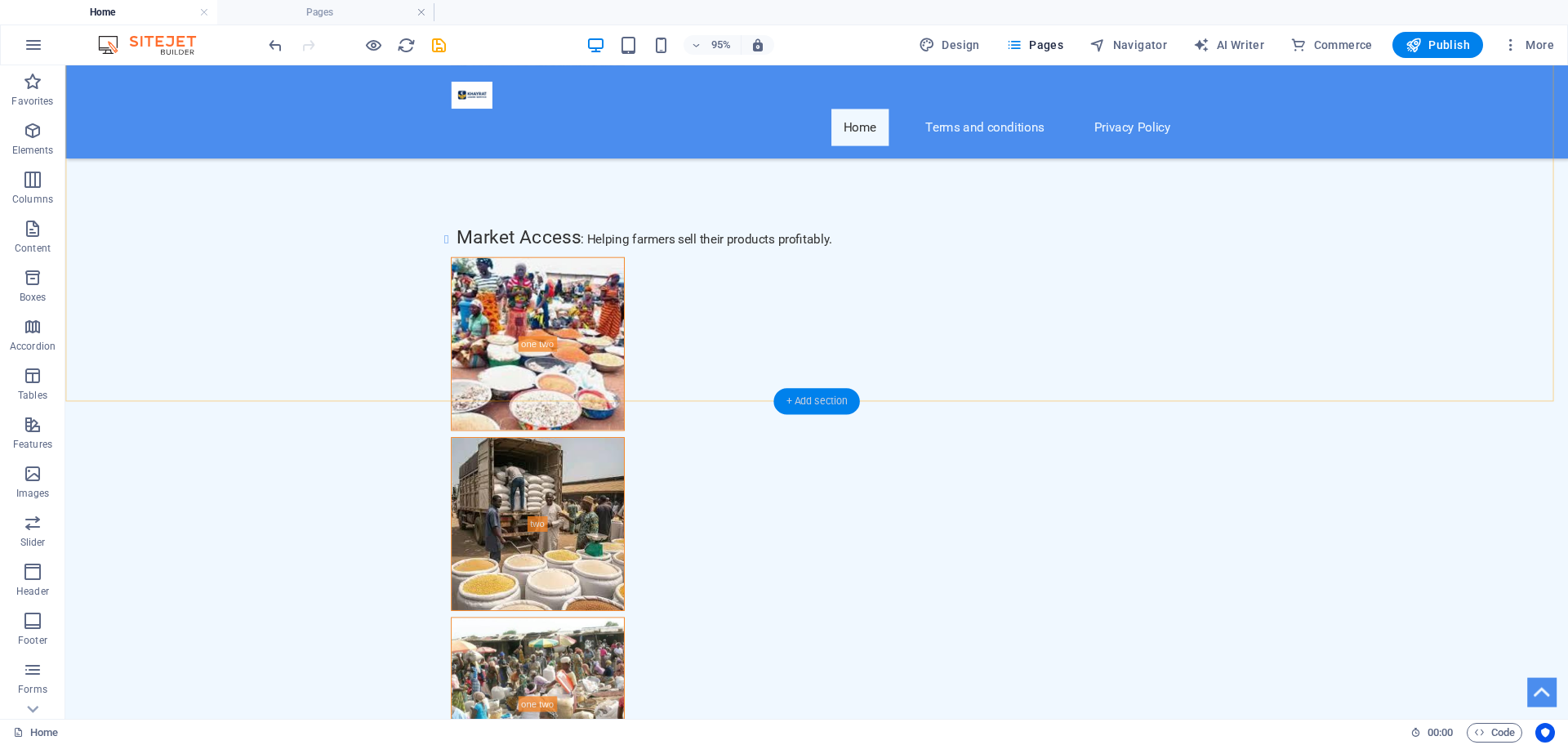
drag, startPoint x: 812, startPoint y: 392, endPoint x: 804, endPoint y: 402, distance: 12.8
click at [804, 402] on div "+ Add section" at bounding box center [816, 400] width 86 height 26
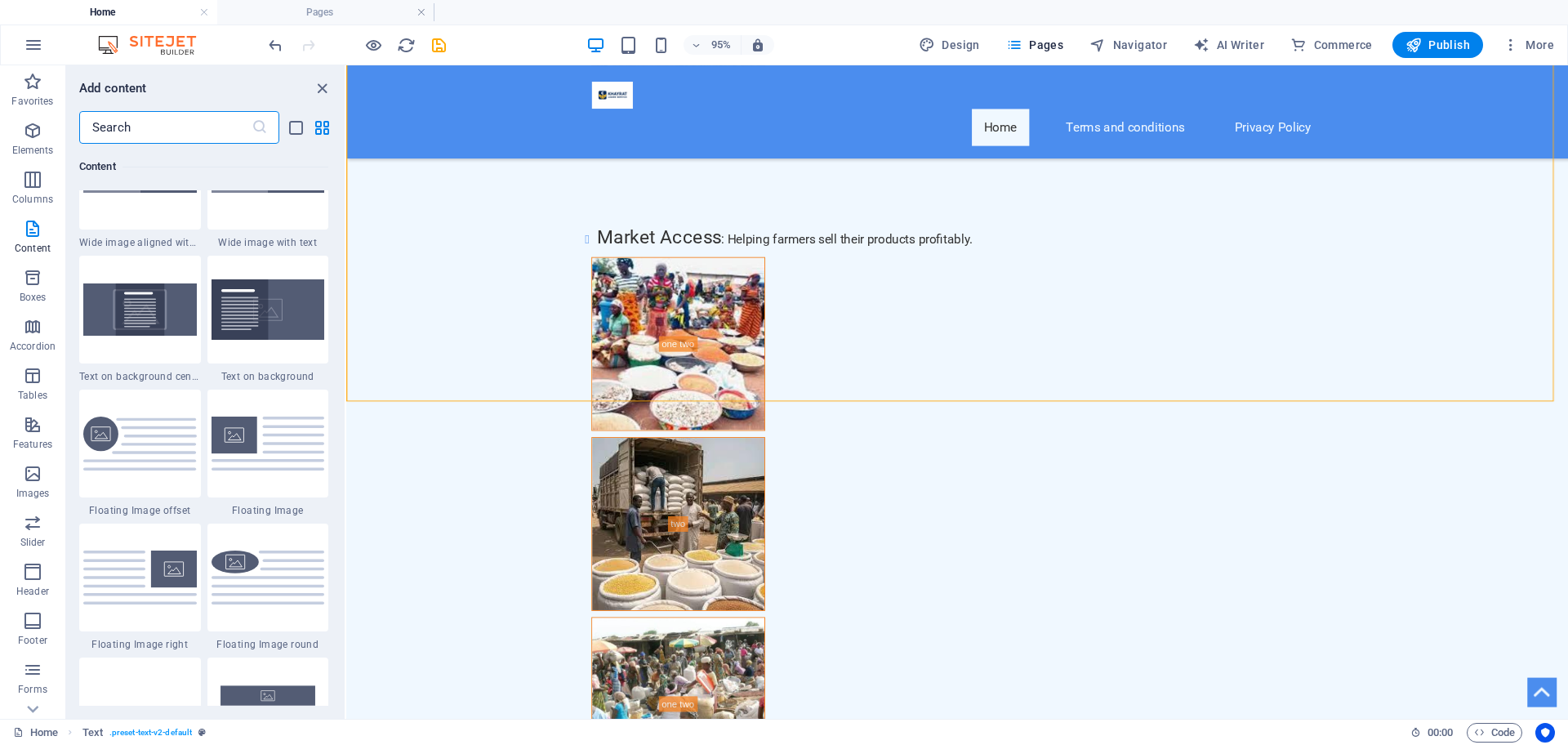
scroll to position [3606, 0]
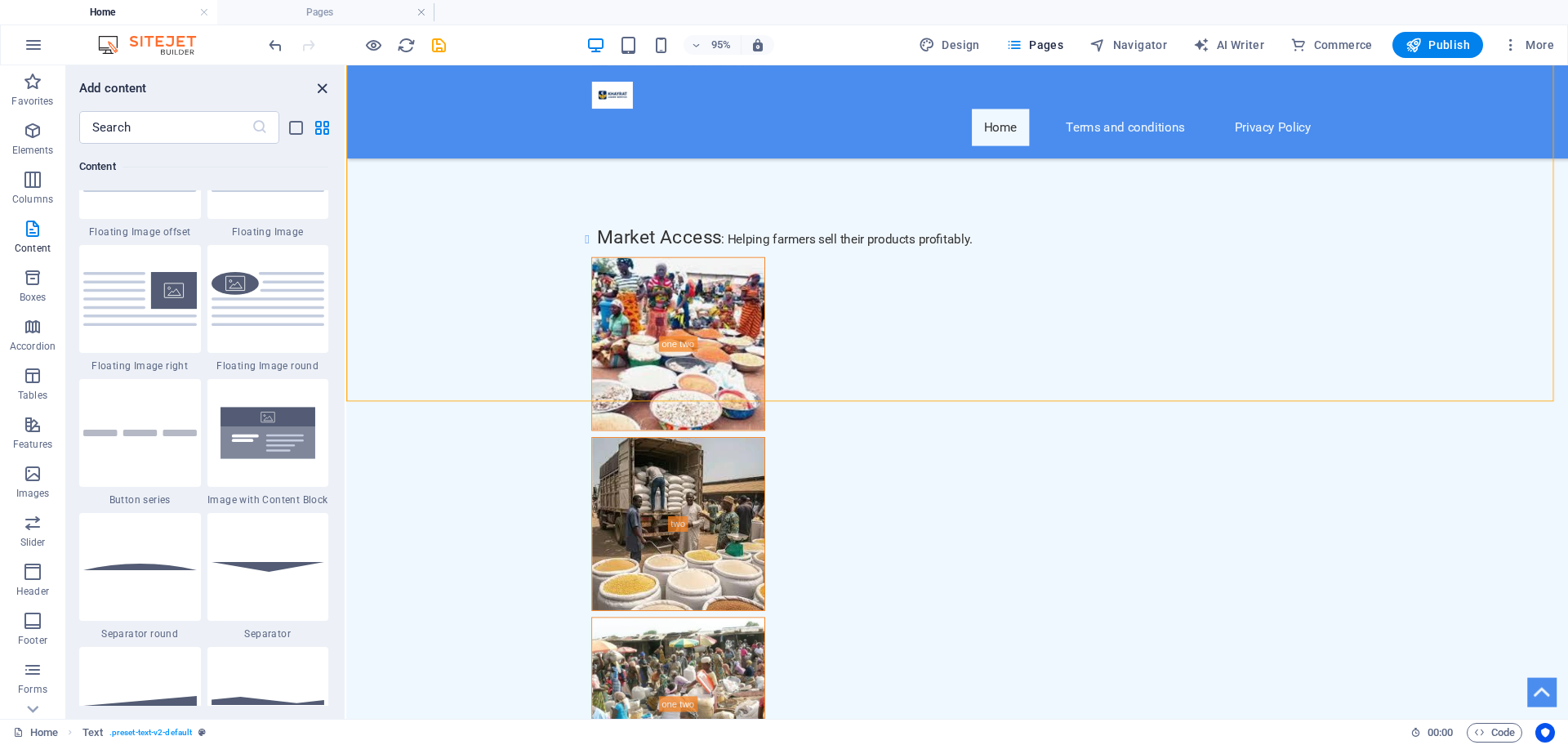
click at [314, 84] on icon "close panel" at bounding box center [321, 88] width 19 height 19
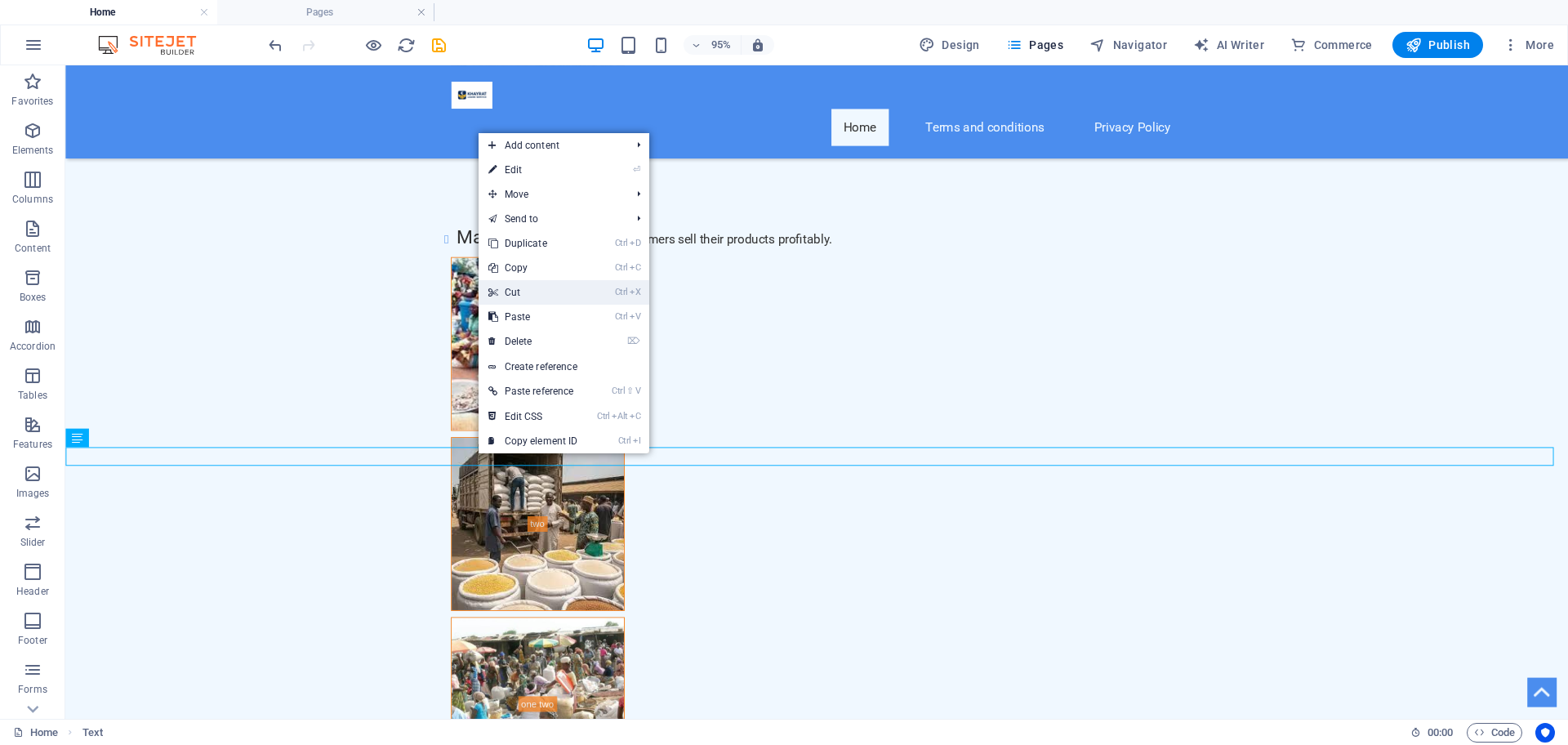
click at [527, 291] on link "Ctrl X Cut" at bounding box center [533, 292] width 109 height 24
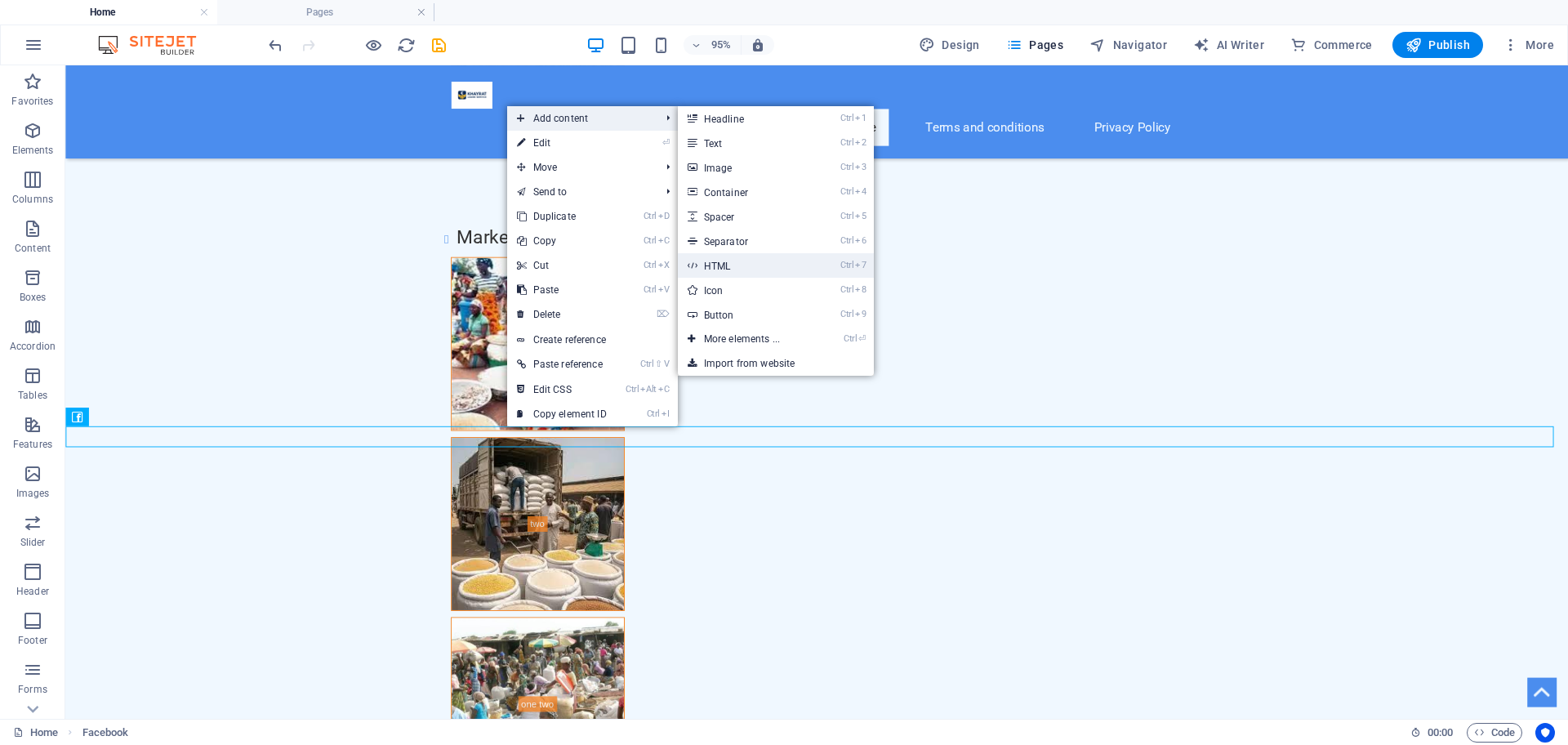
click at [740, 261] on link "Ctrl 7 HTML" at bounding box center [745, 265] width 134 height 24
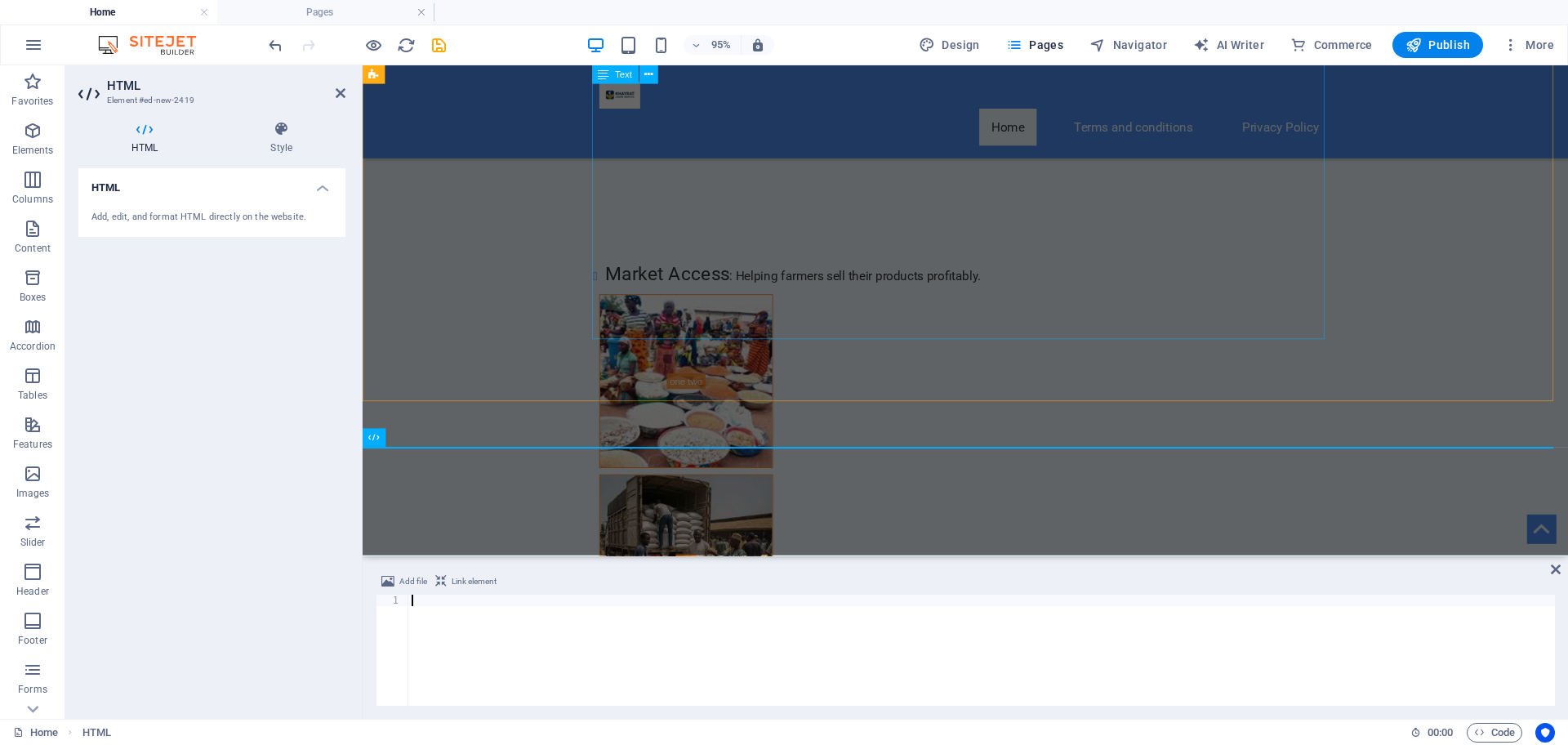
scroll to position [9344, 0]
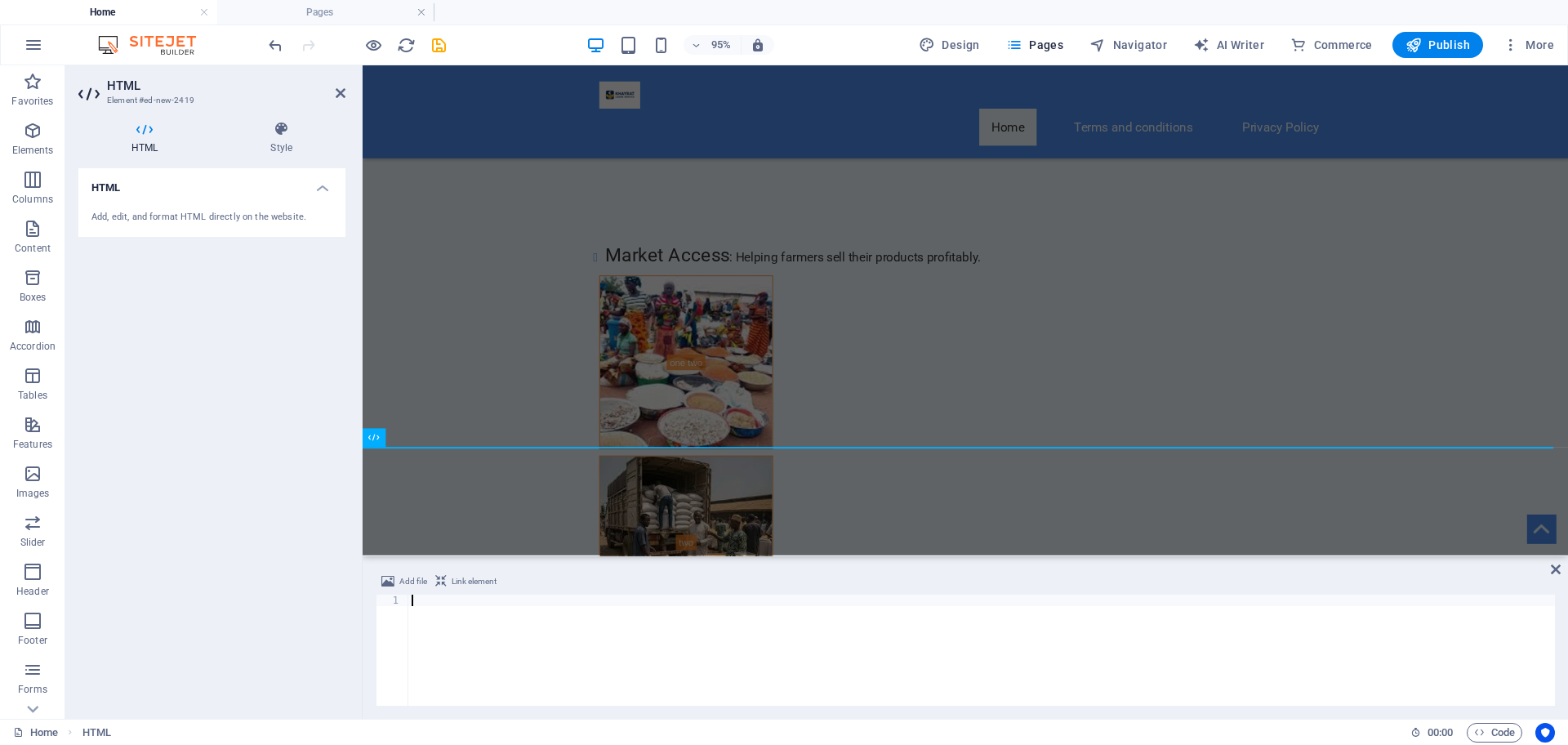
drag, startPoint x: 401, startPoint y: 612, endPoint x: 483, endPoint y: 634, distance: 84.9
click at [483, 634] on div at bounding box center [981, 661] width 1146 height 134
paste textarea "</label>"
type textarea "</label>"
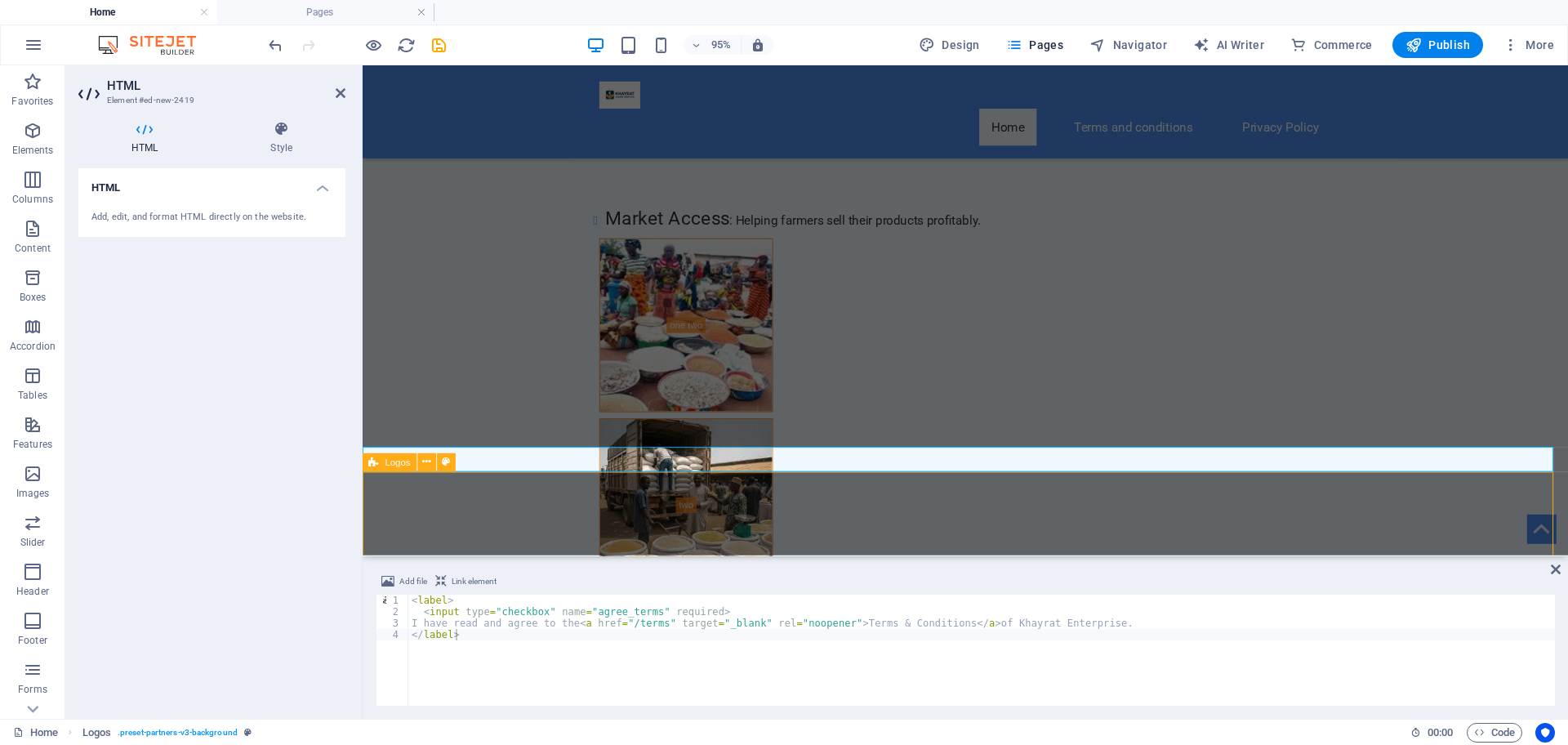
scroll to position [9325, 0]
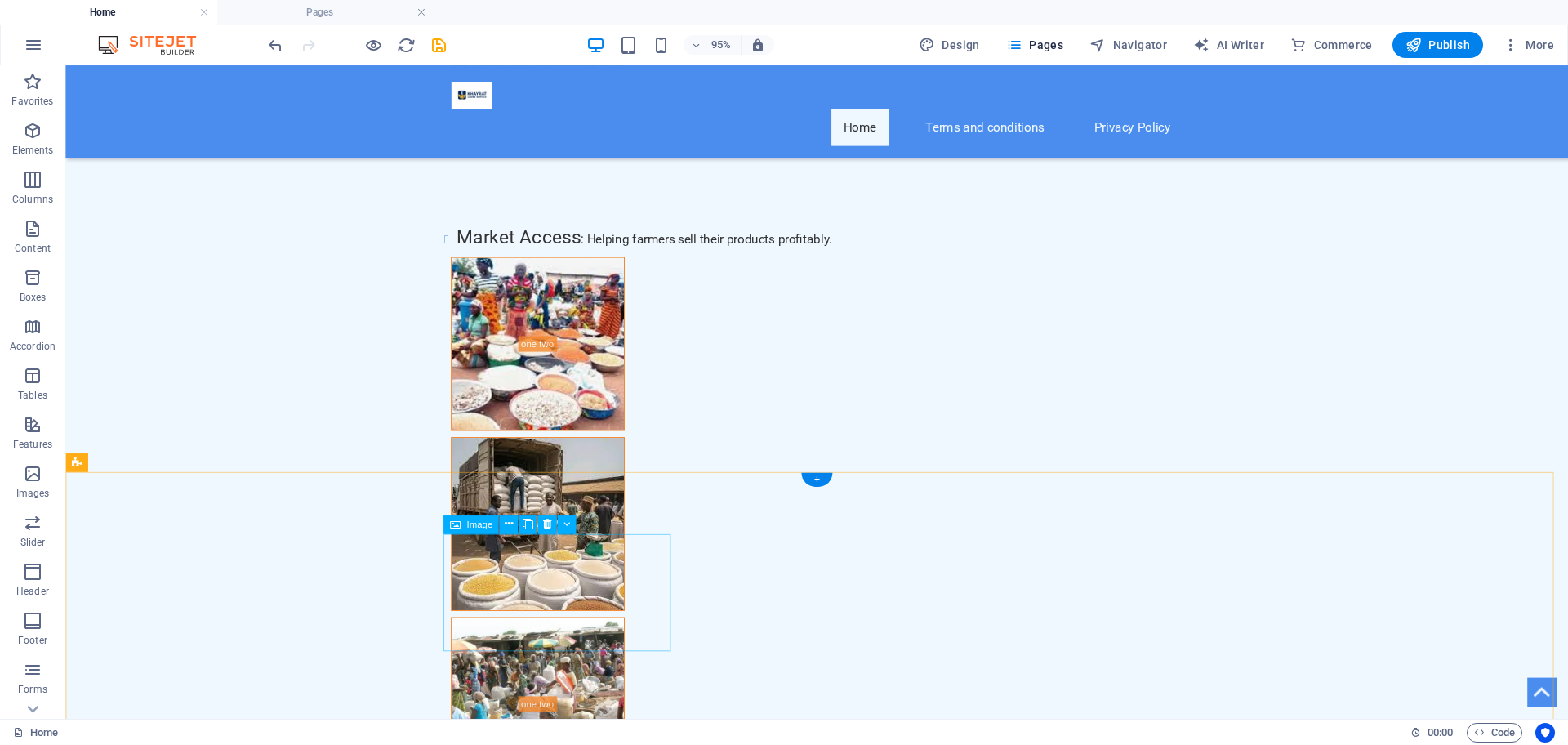
scroll to position [9705, 0]
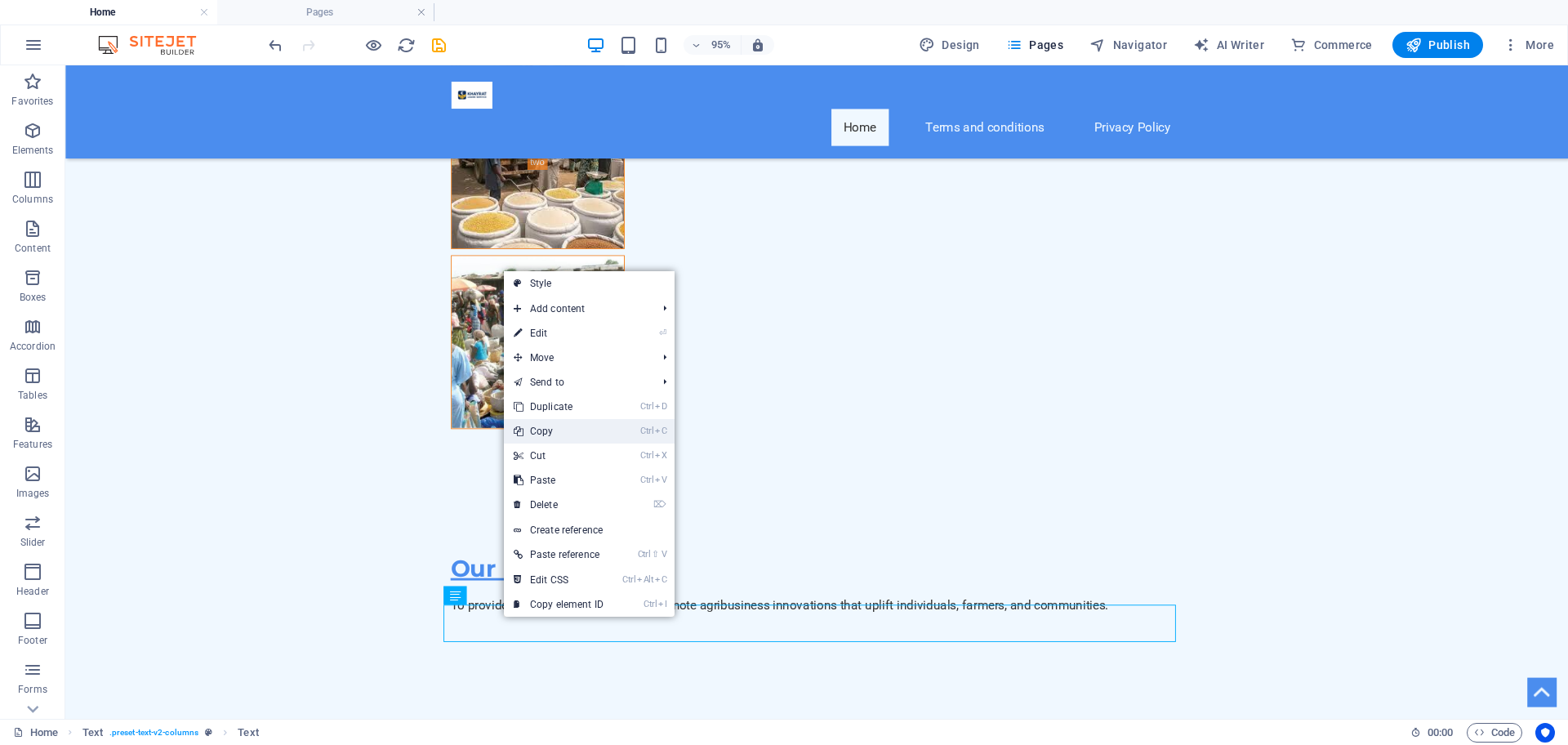
click at [560, 425] on link "Ctrl C Copy" at bounding box center [558, 430] width 109 height 24
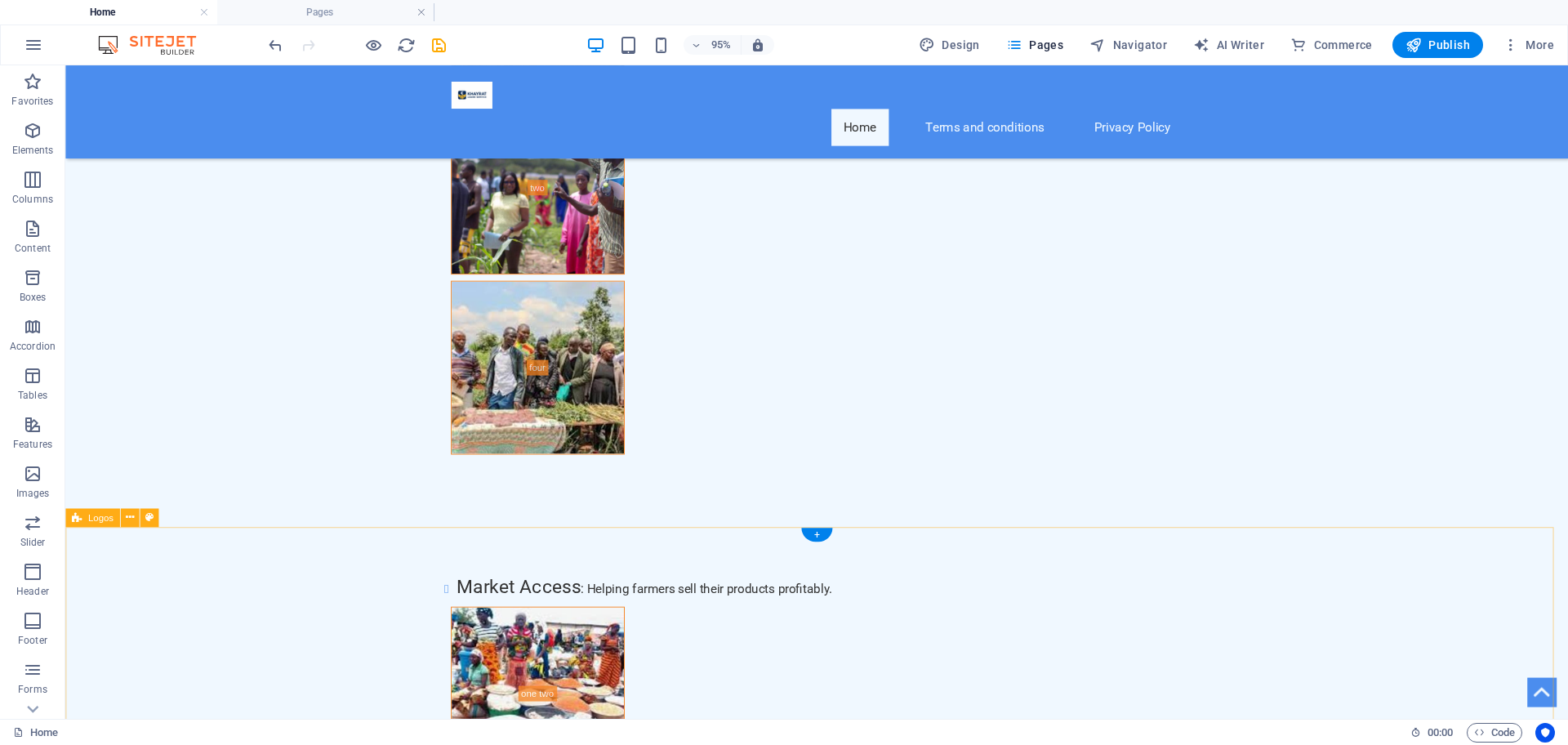
scroll to position [9331, 0]
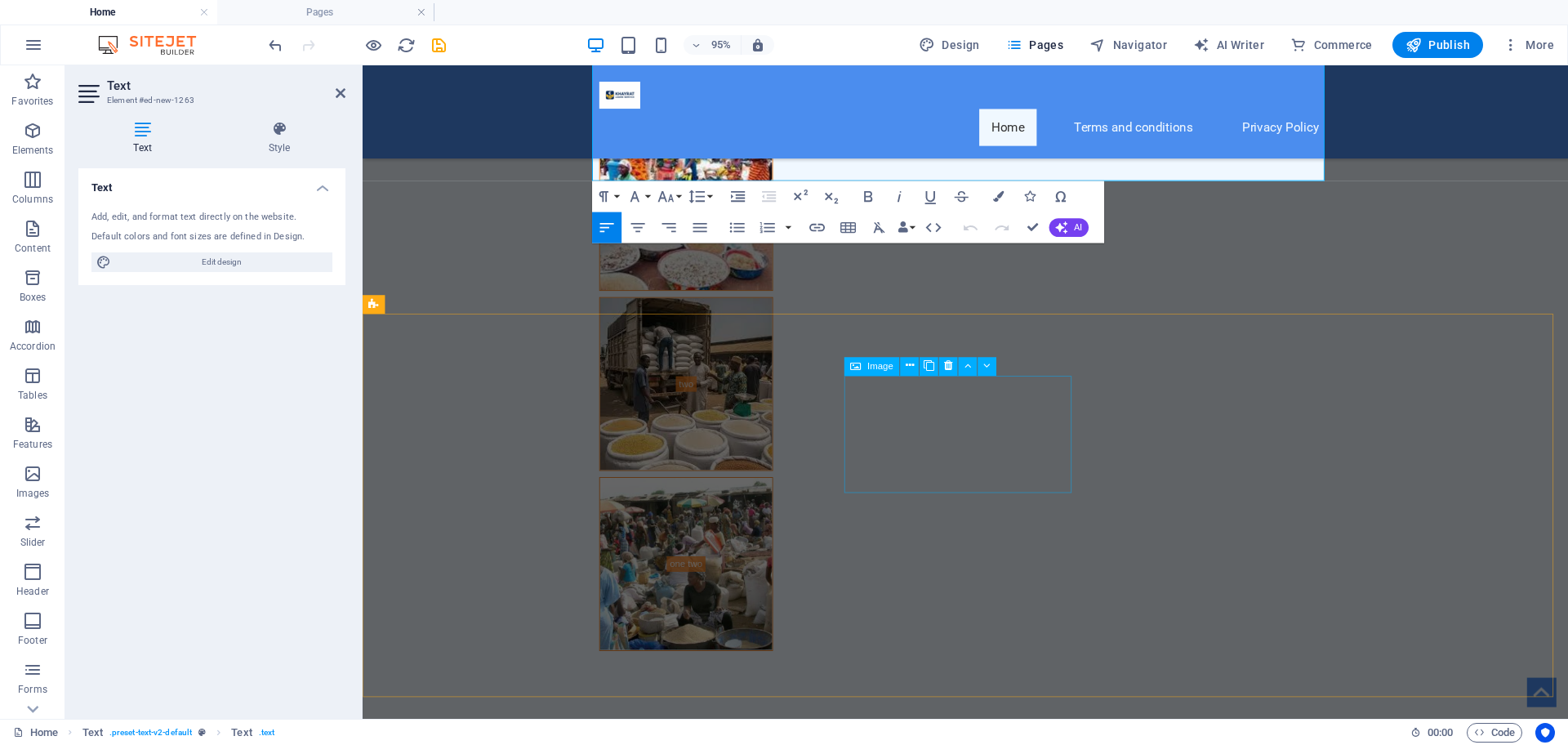
scroll to position [9137, 0]
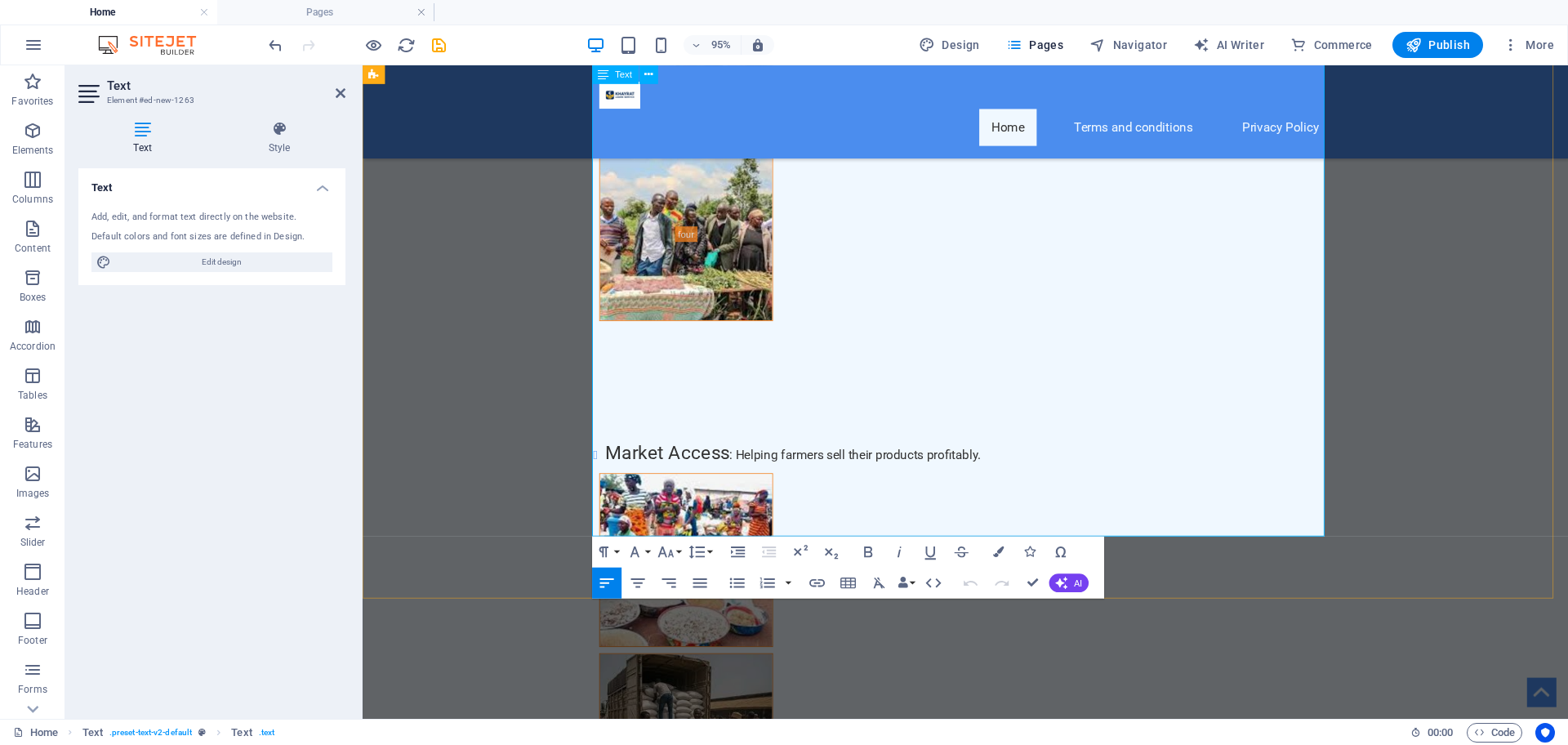
click at [337, 93] on icon at bounding box center [341, 93] width 10 height 13
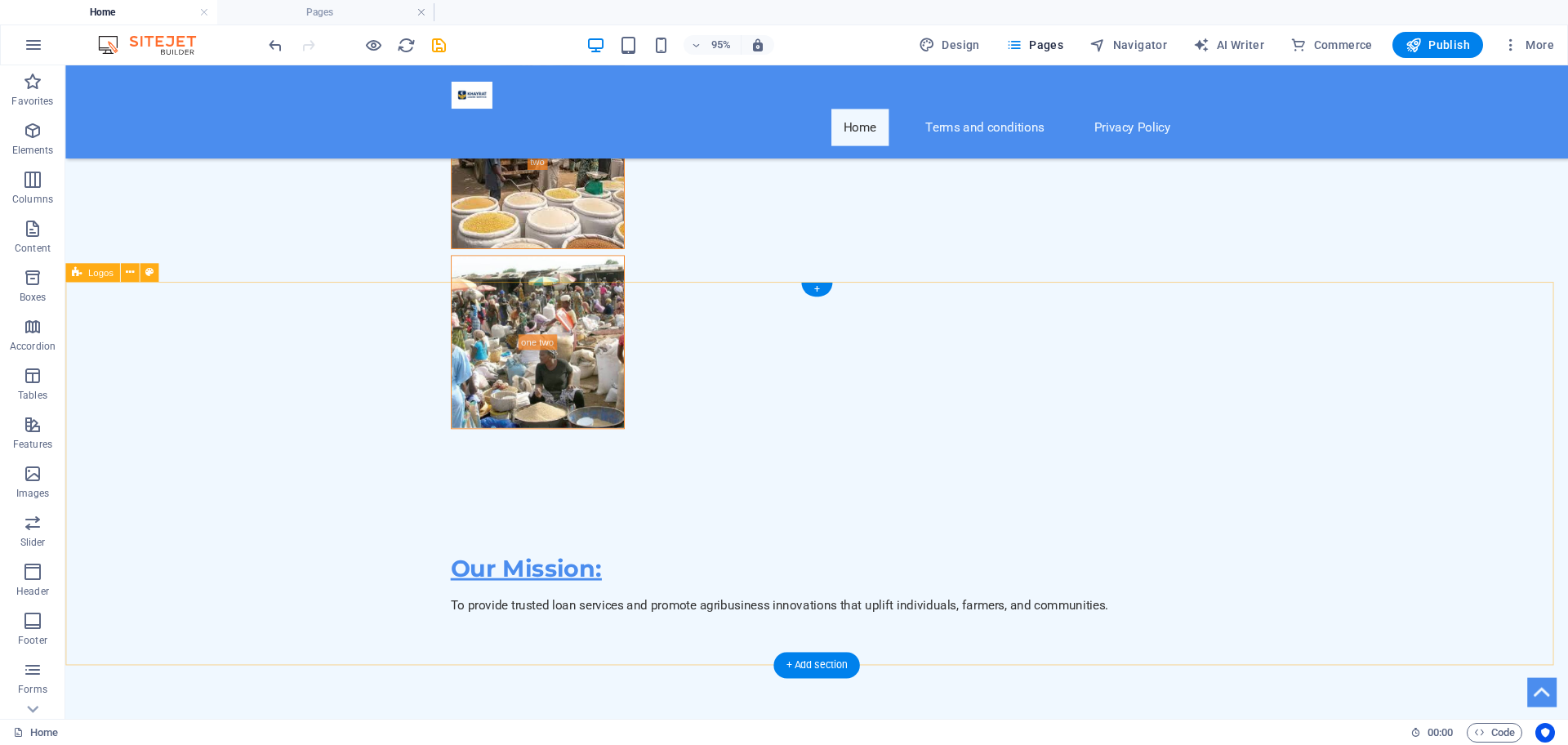
scroll to position [9331, 0]
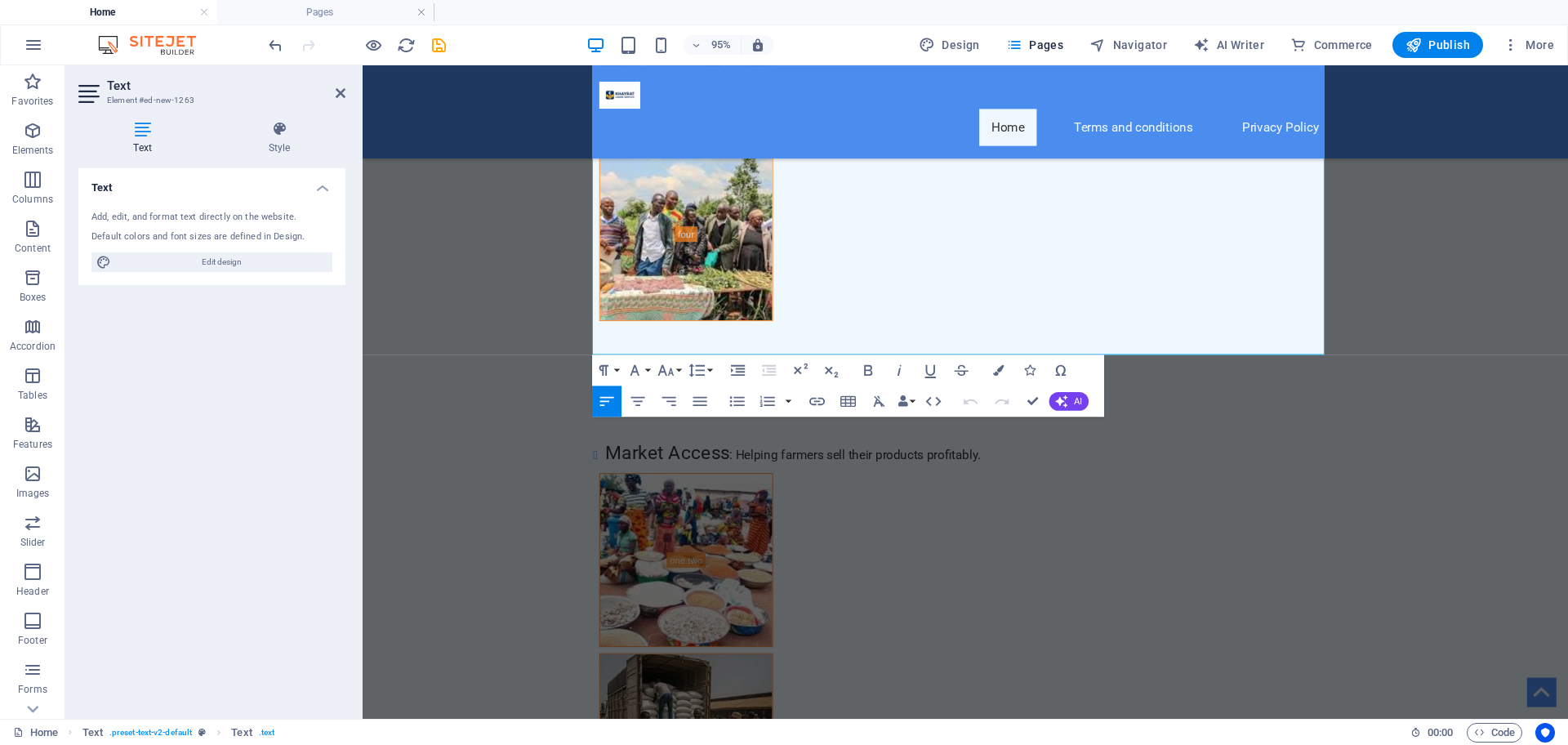
scroll to position [9511, 0]
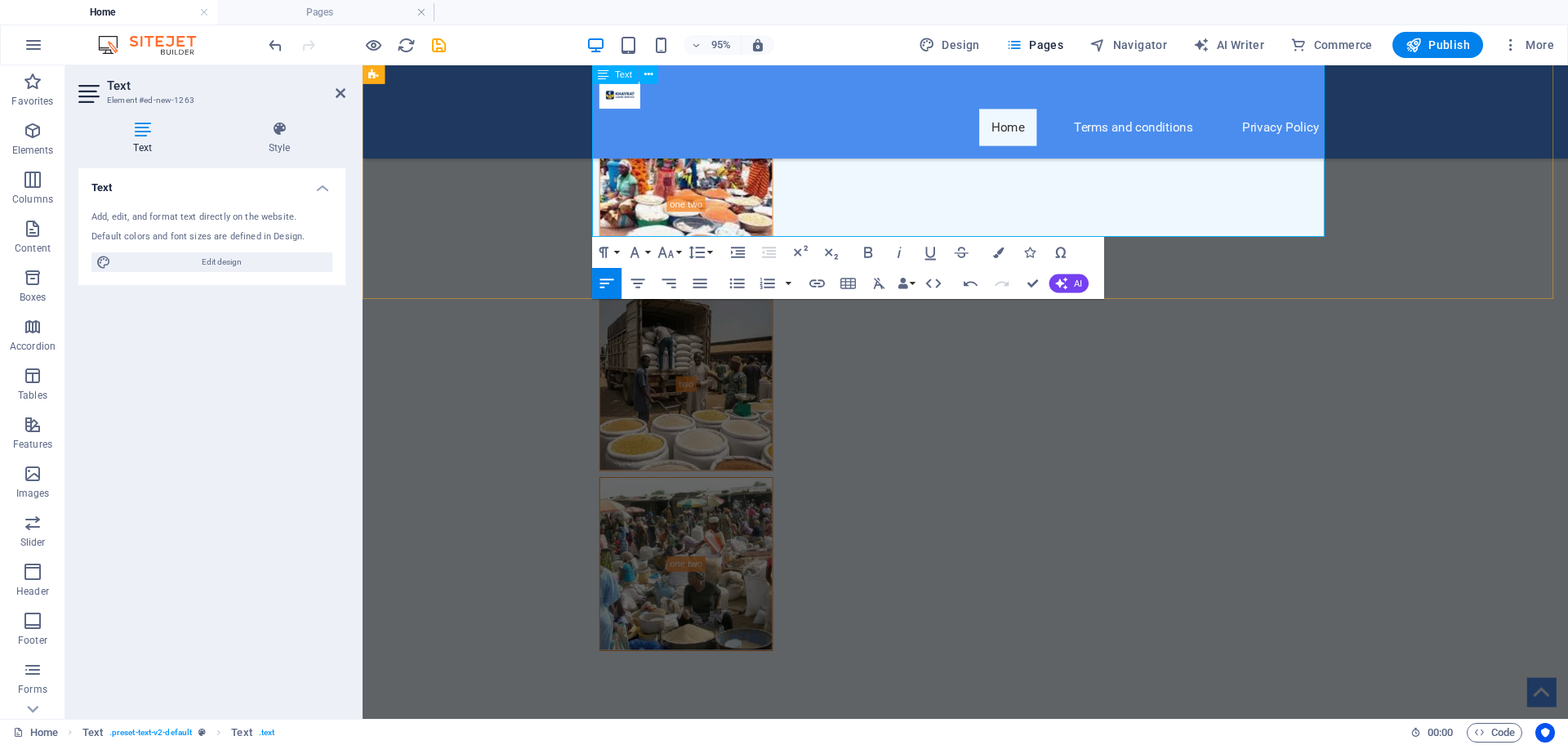
drag, startPoint x: 638, startPoint y: 222, endPoint x: 617, endPoint y: 243, distance: 29.7
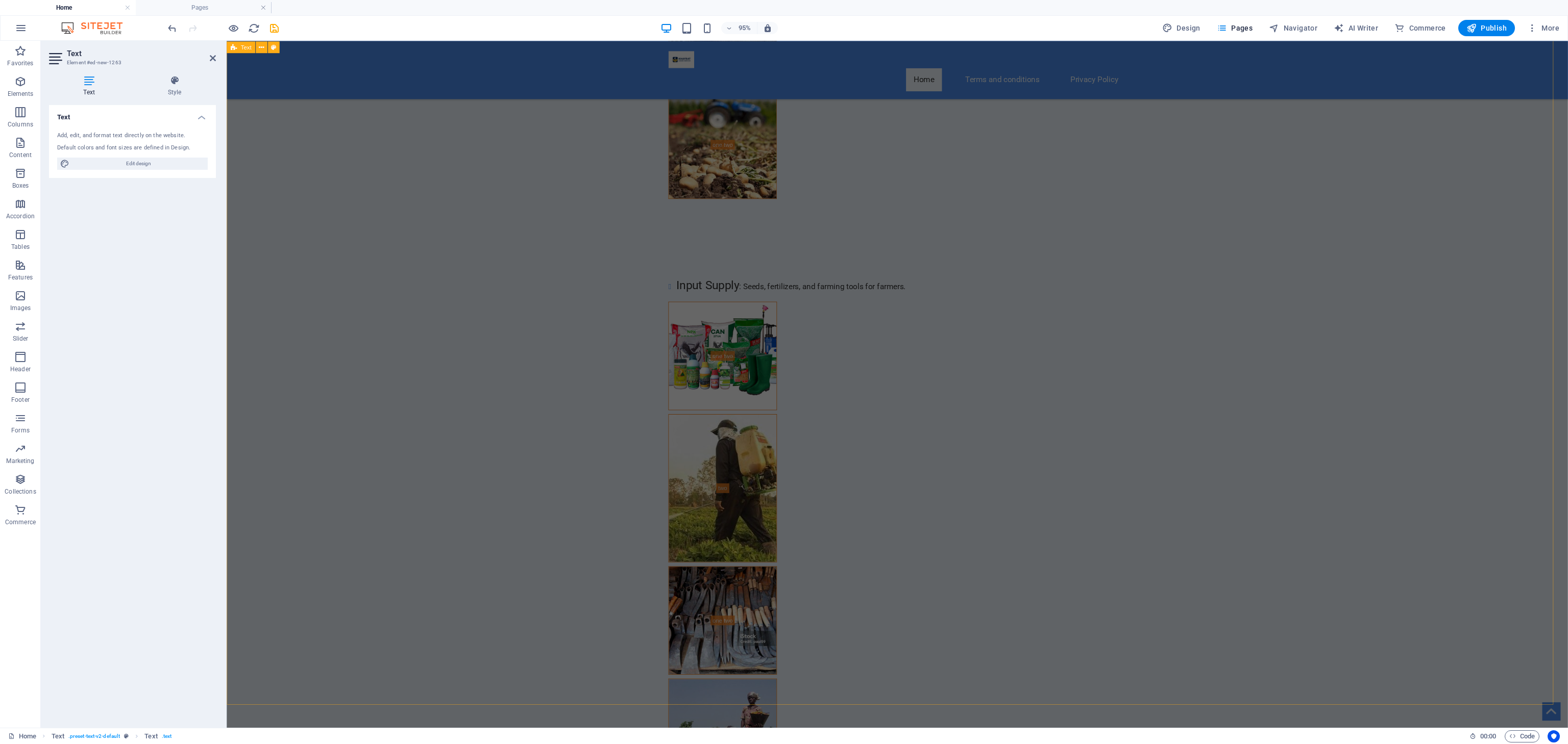
scroll to position [3035, 0]
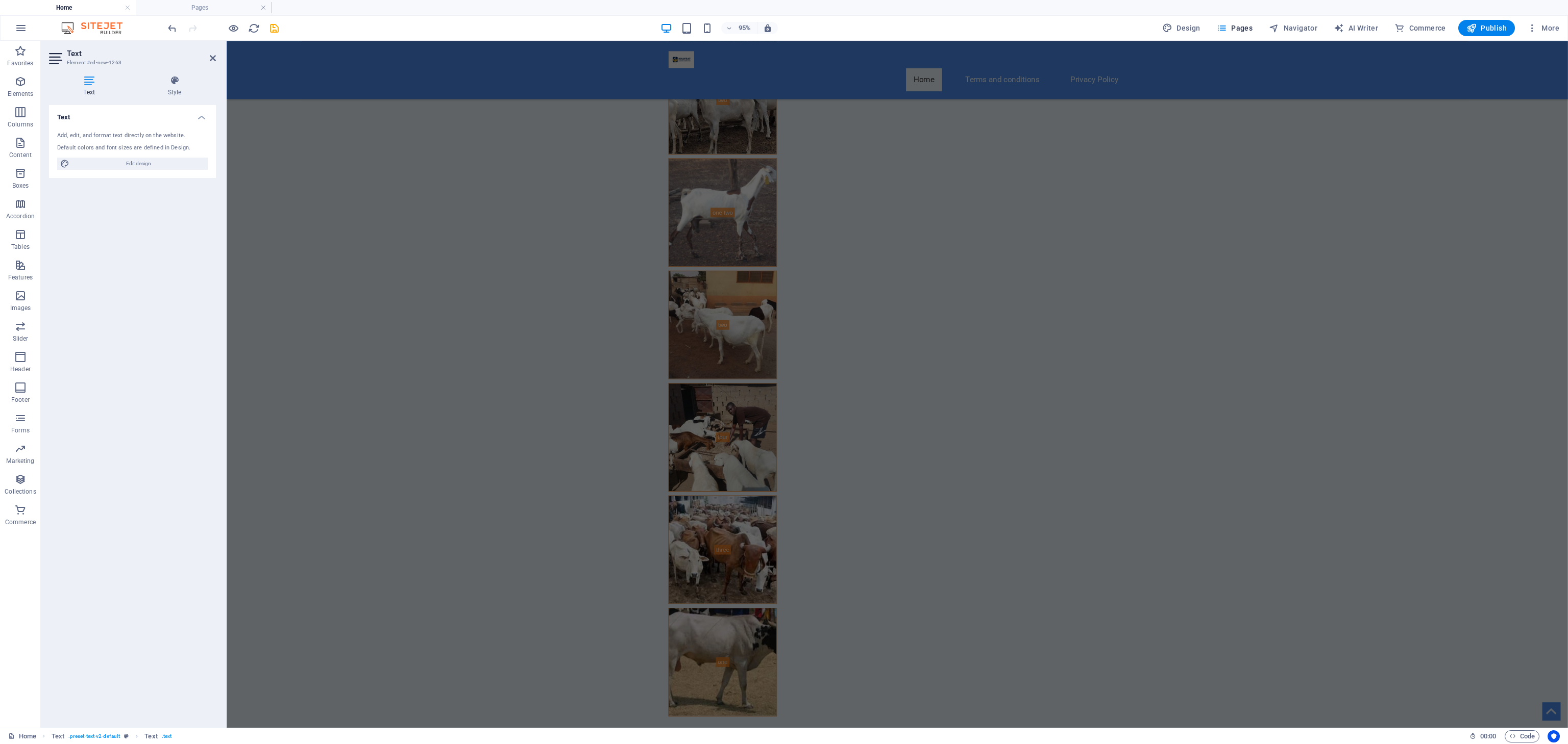
click at [66, 338] on div "Text Add, edit, and format text directly on the website. Default colors and fon…" at bounding box center [132, 412] width 167 height 614
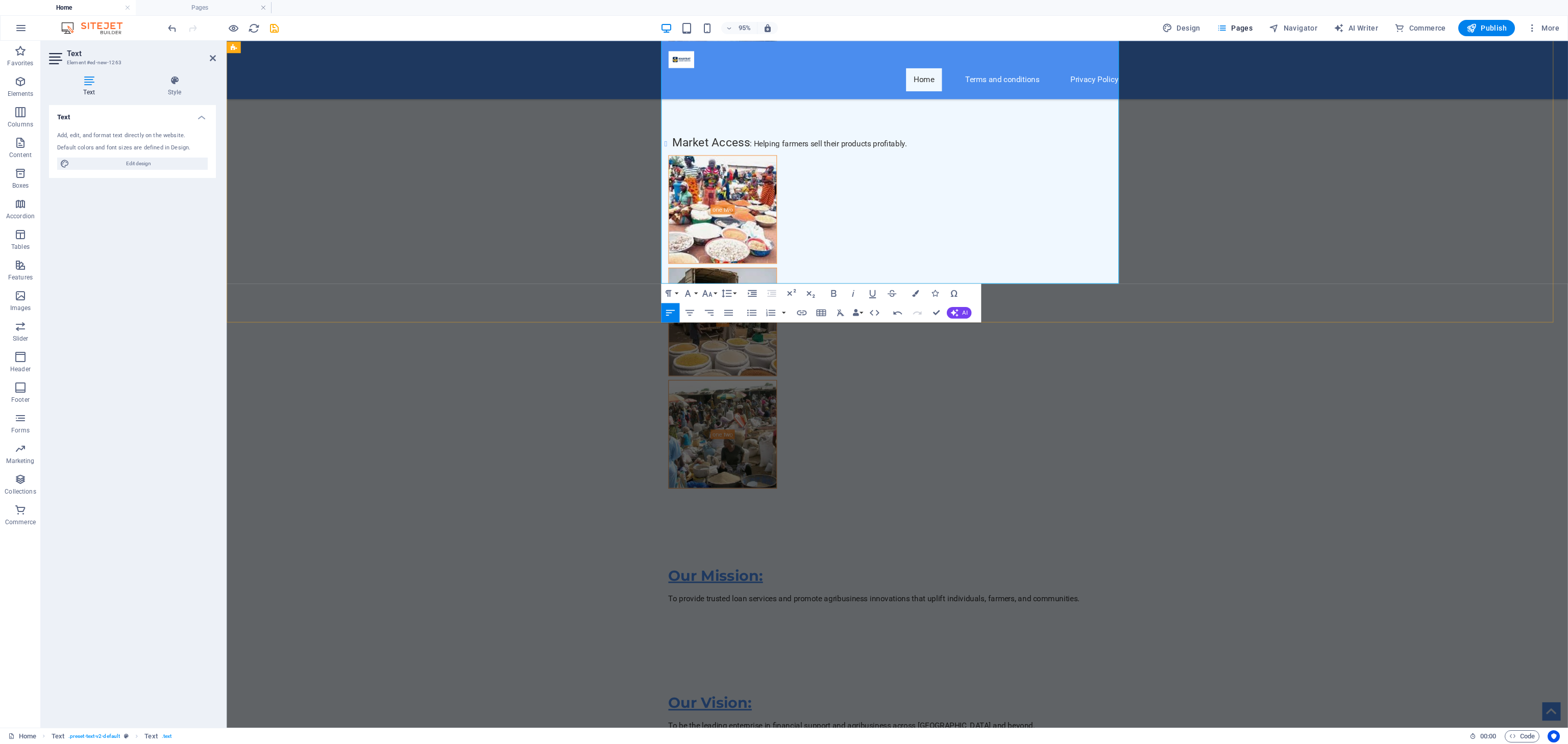
scroll to position [5766, 0]
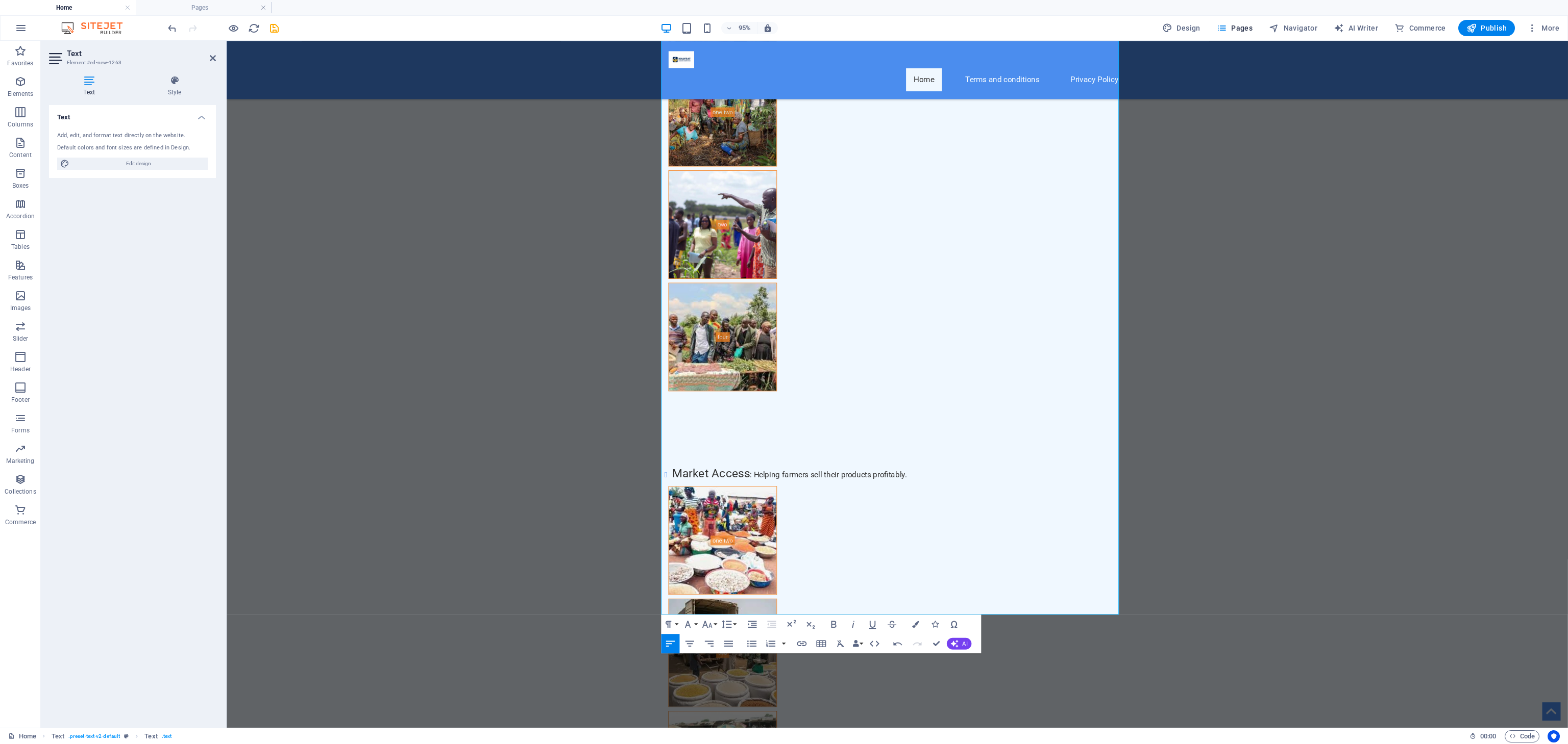
click at [177, 35] on div at bounding box center [223, 28] width 114 height 16
click at [169, 23] on icon "undo" at bounding box center [172, 28] width 12 height 12
click at [213, 54] on icon at bounding box center [213, 58] width 6 height 8
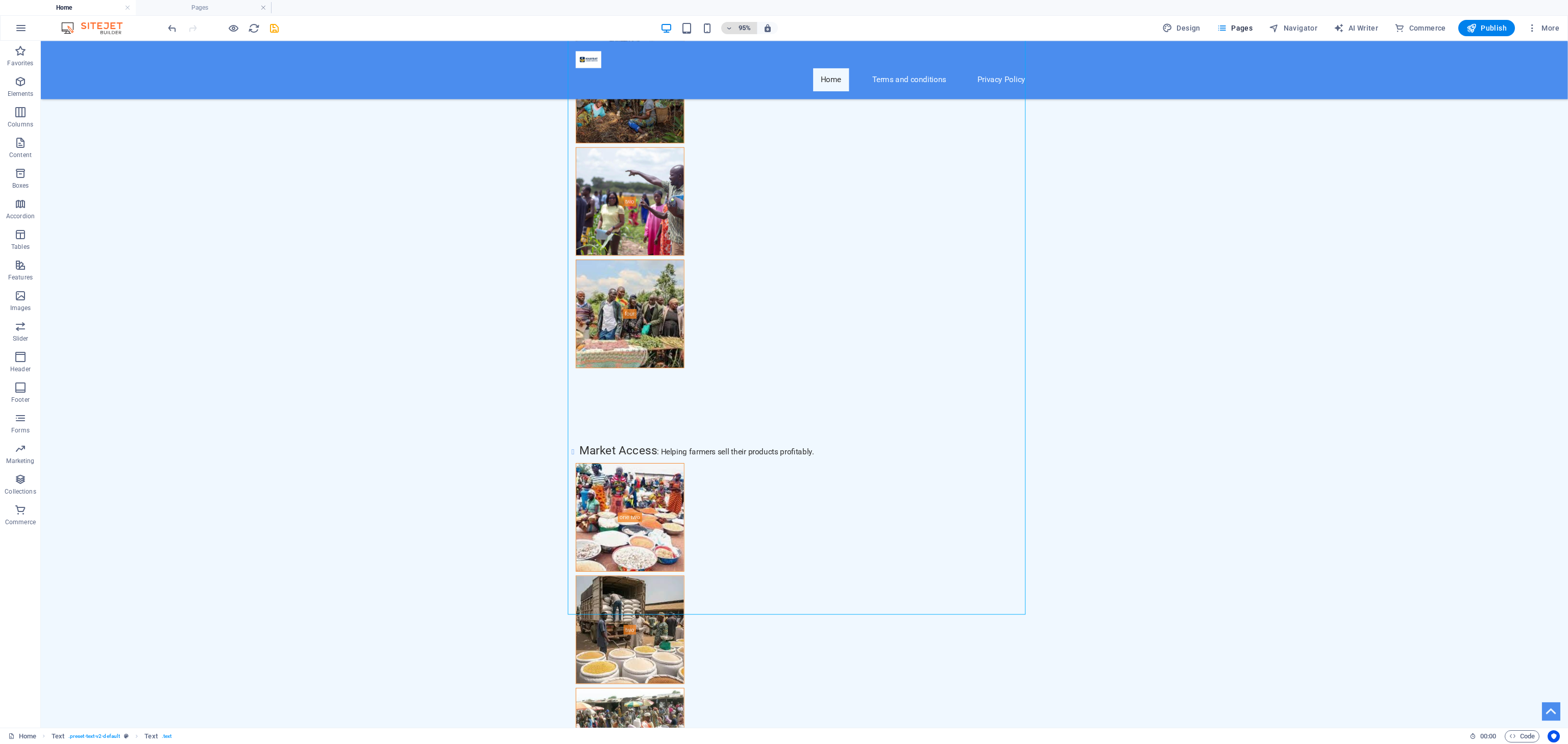
click at [741, 29] on h6 "95%" at bounding box center [744, 28] width 16 height 12
click at [757, 60] on li "95%" at bounding box center [751, 60] width 57 height 16
click at [753, 23] on h6 "95%" at bounding box center [744, 28] width 16 height 12
click at [751, 63] on h6 "95%" at bounding box center [742, 60] width 26 height 12
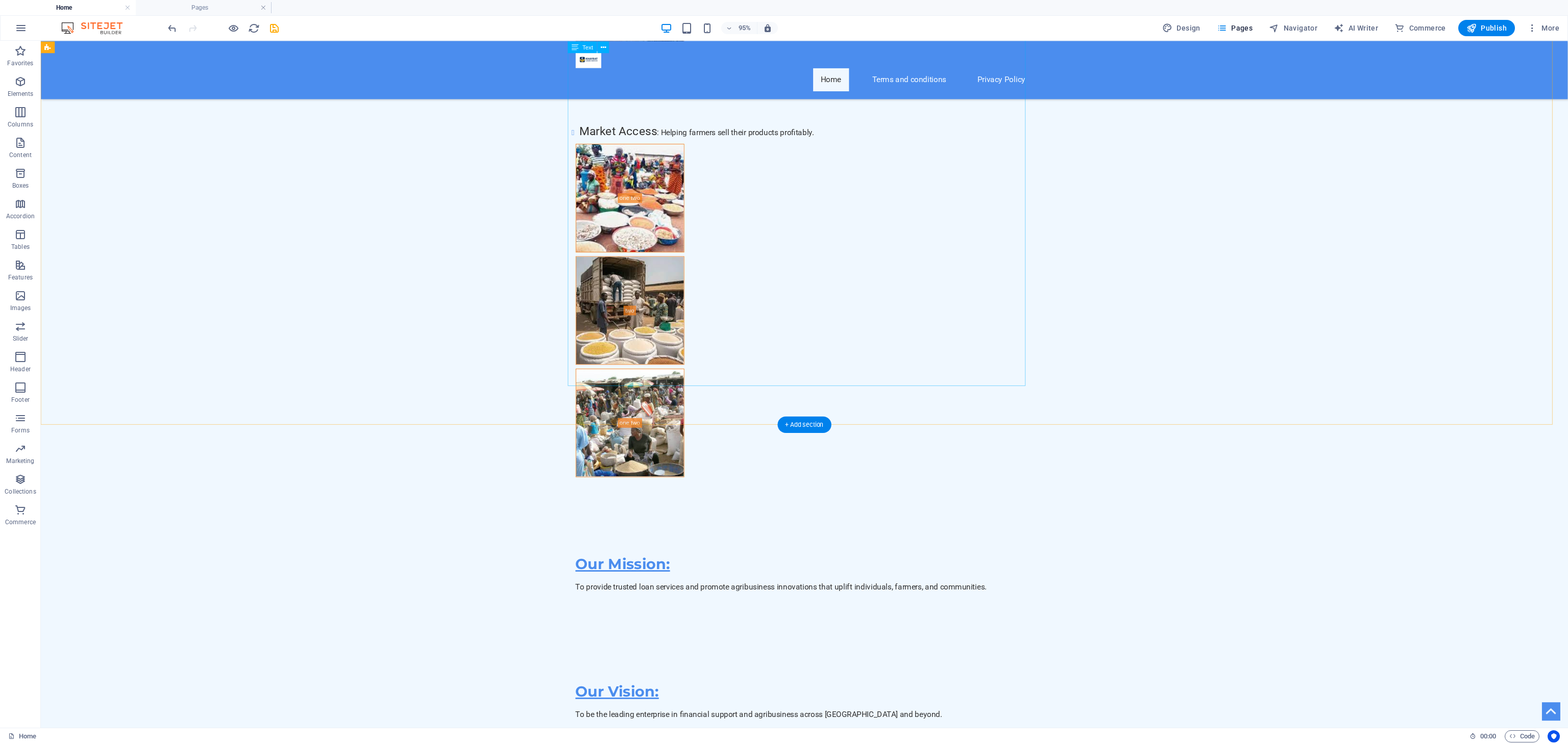
scroll to position [5754, 0]
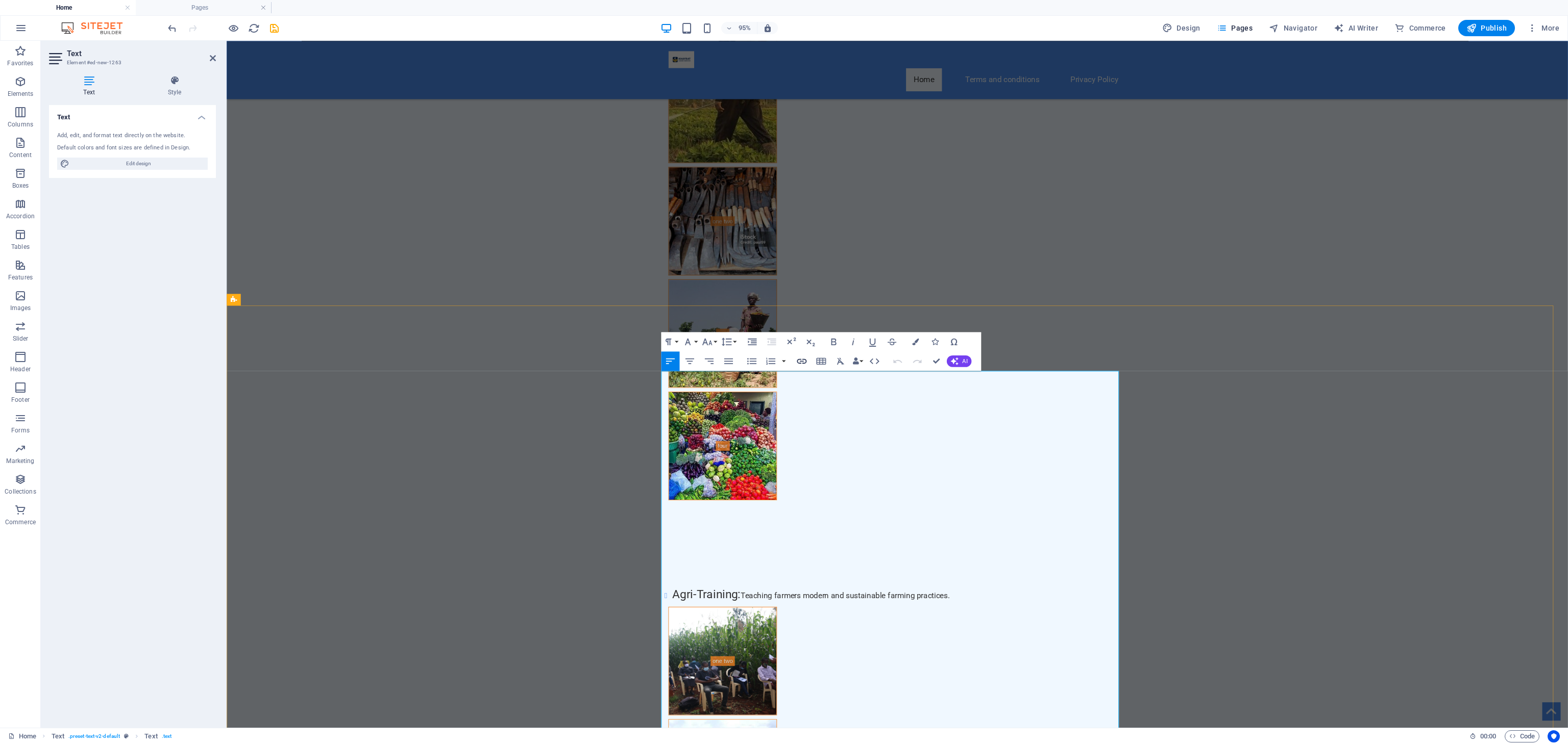
scroll to position [5766, 0]
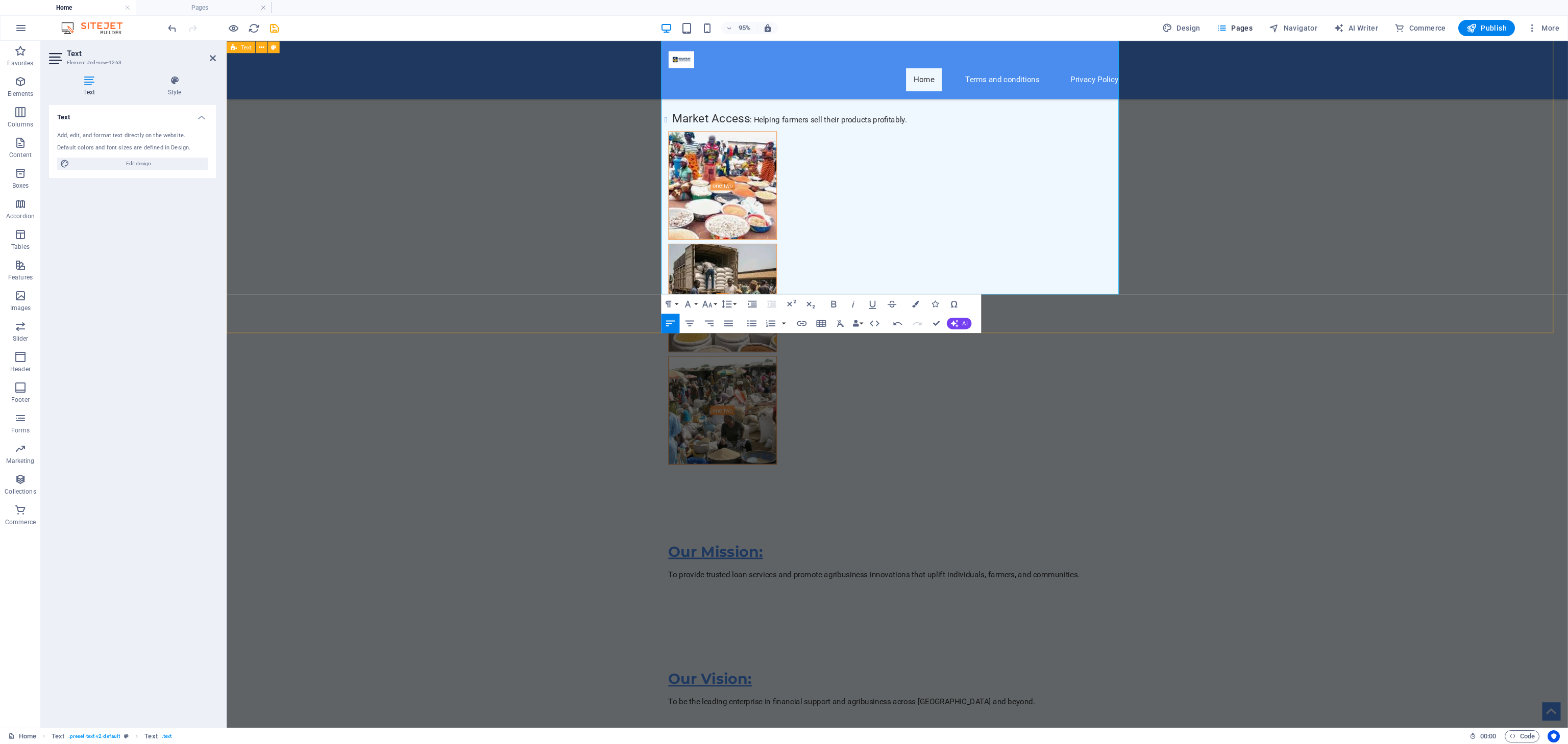
scroll to position [1257, 2]
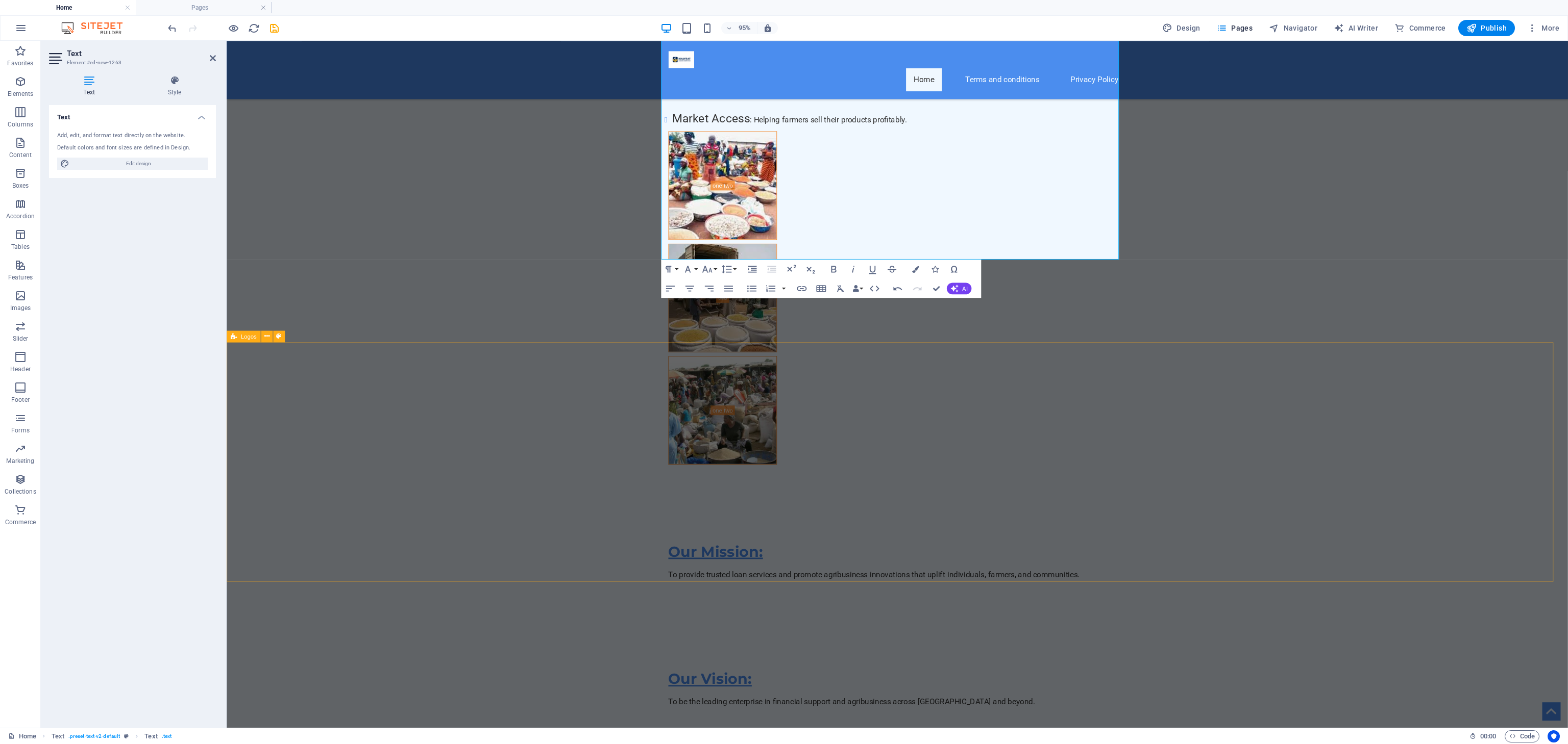
drag, startPoint x: 327, startPoint y: 549, endPoint x: 525, endPoint y: 548, distance: 198.0
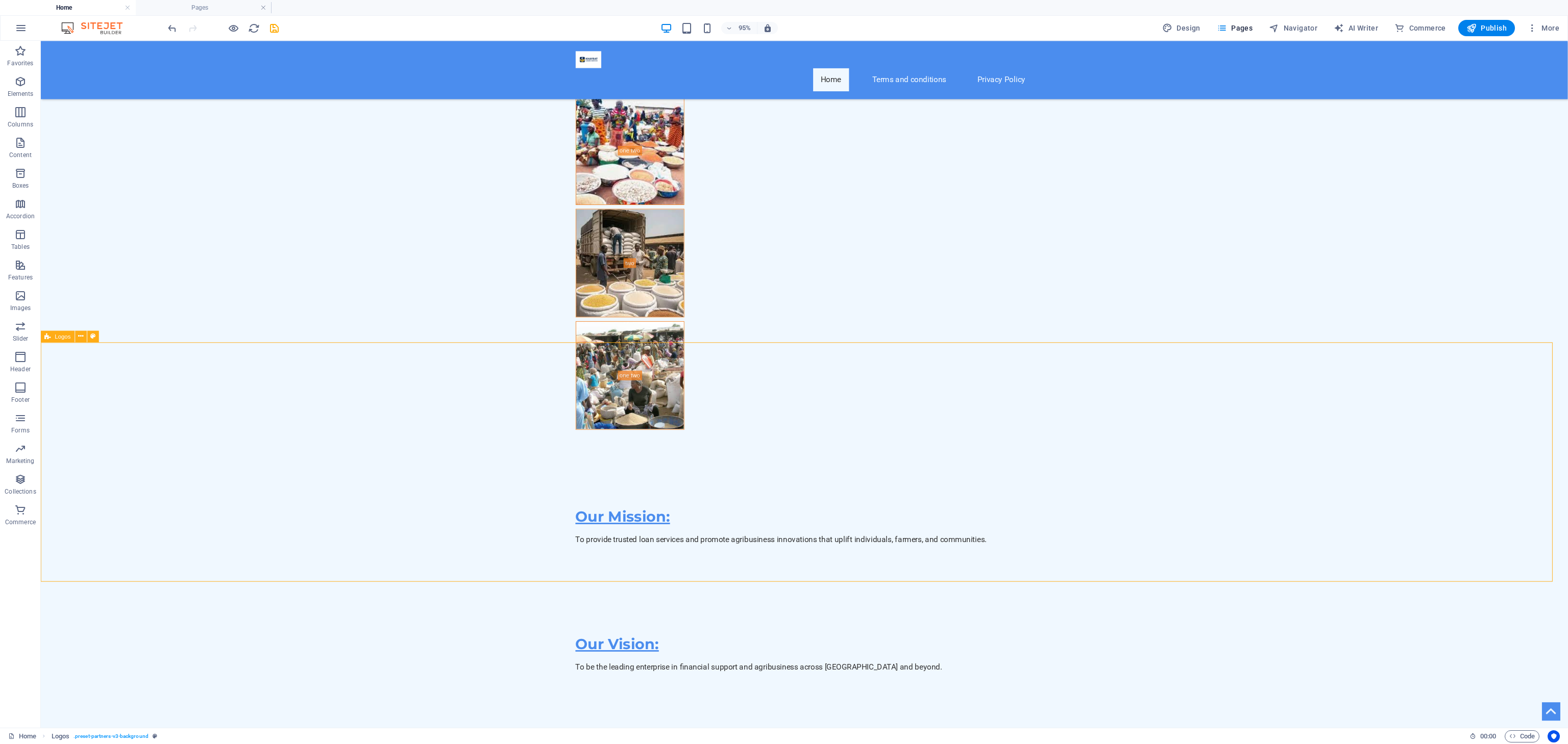
scroll to position [5754, 0]
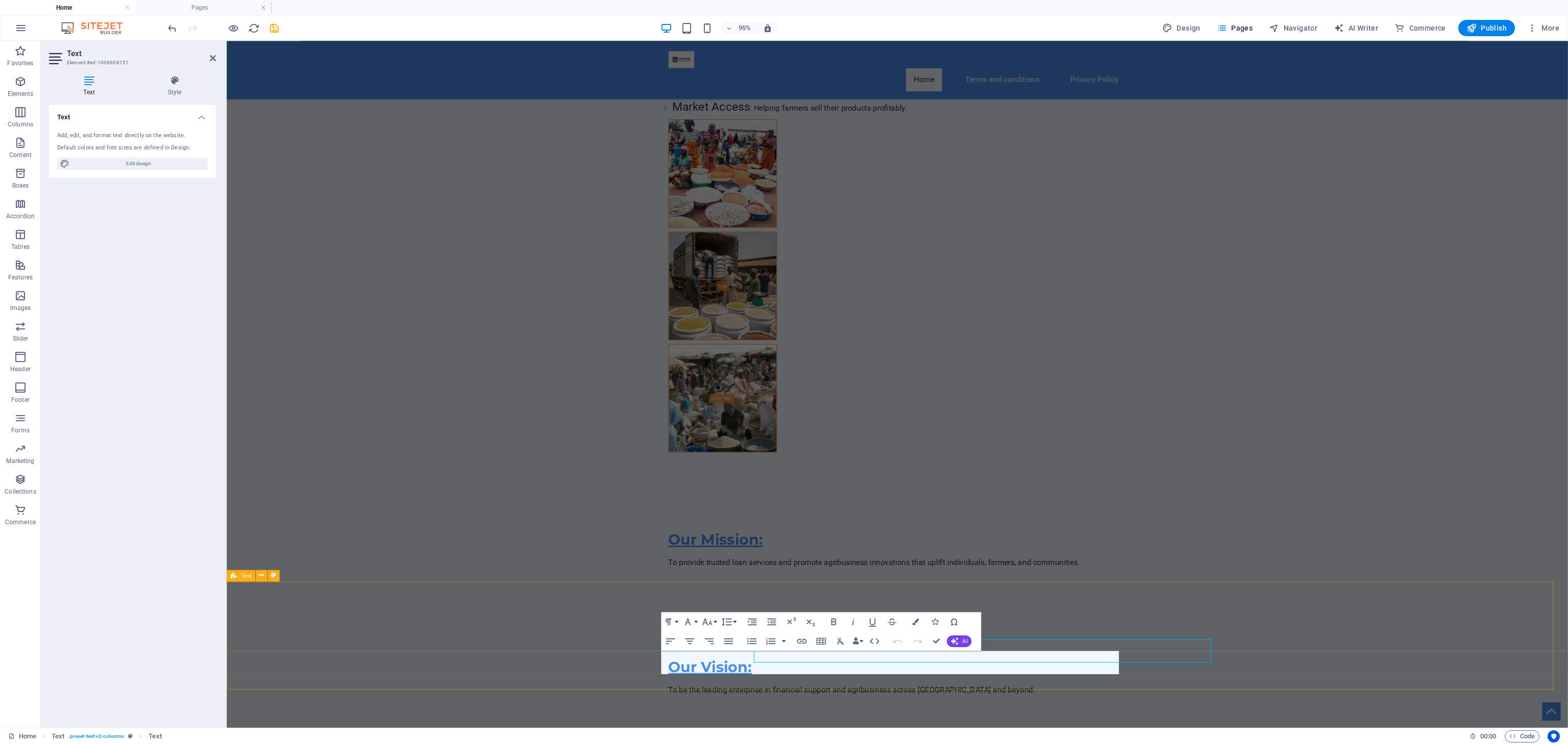
scroll to position [5766, 0]
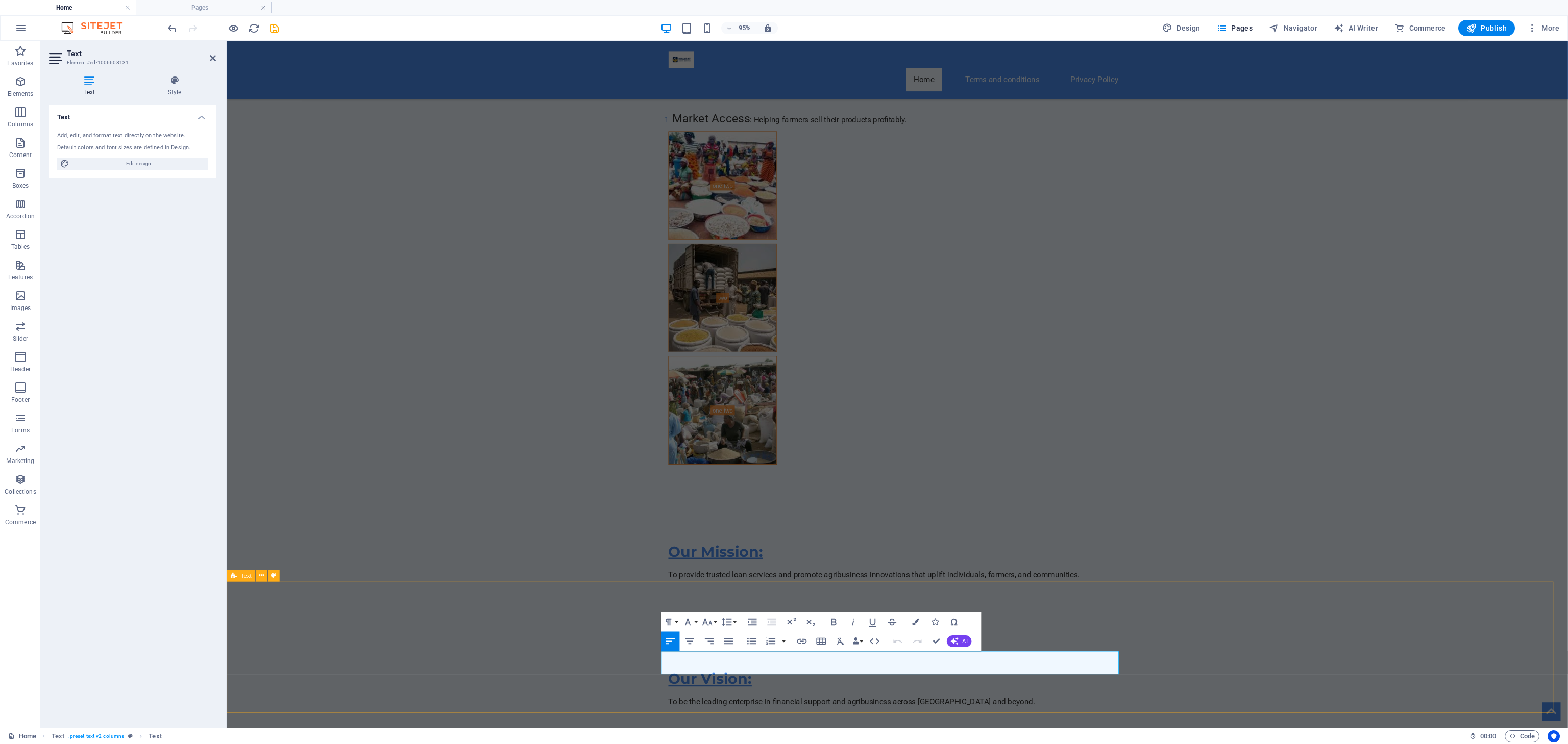
drag, startPoint x: 769, startPoint y: 690, endPoint x: 679, endPoint y: 709, distance: 92.0
drag, startPoint x: 727, startPoint y: 706, endPoint x: 641, endPoint y: 664, distance: 95.7
copy span "Copyright© 2025 Khayrat, L.L.C. Privacy Policy"
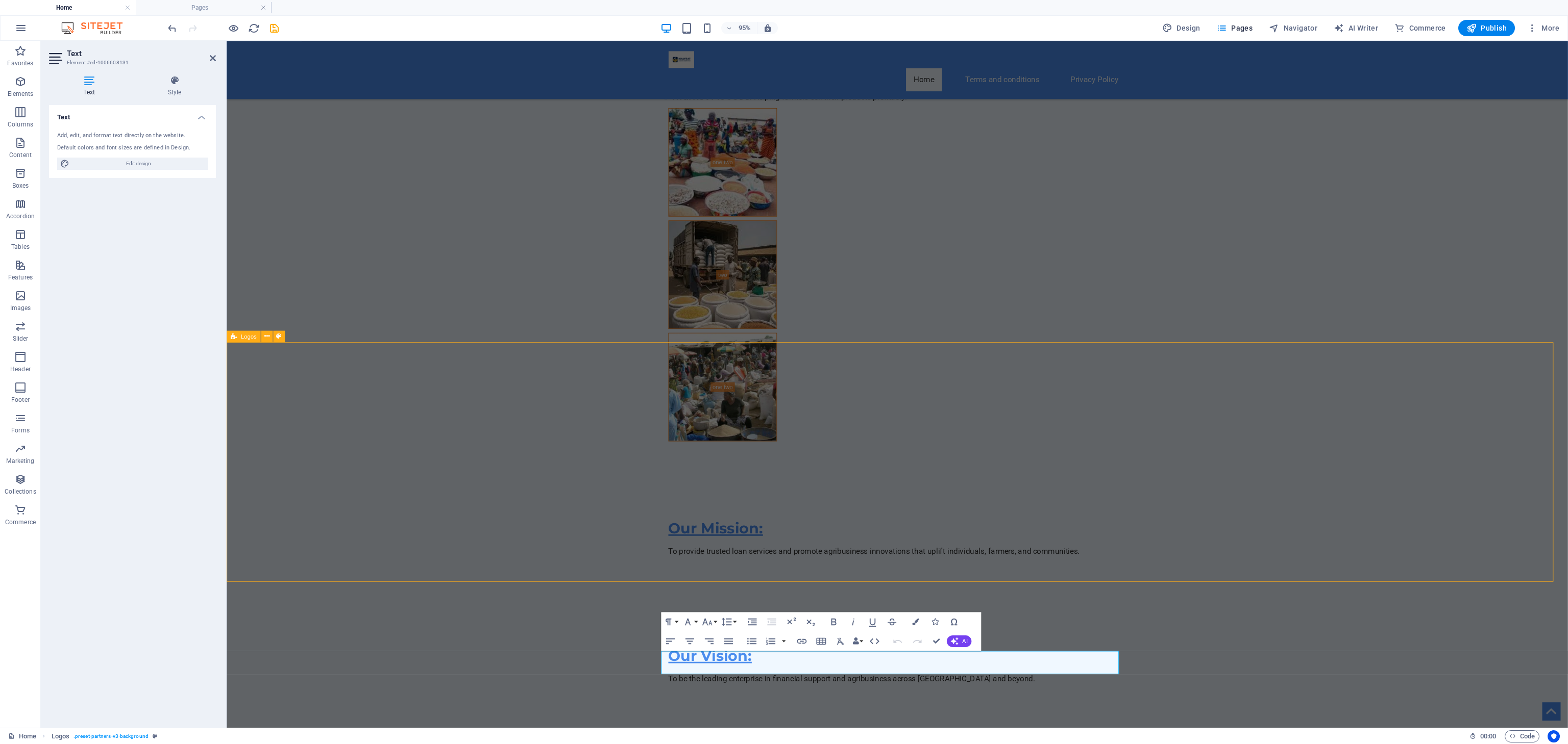
scroll to position [5754, 0]
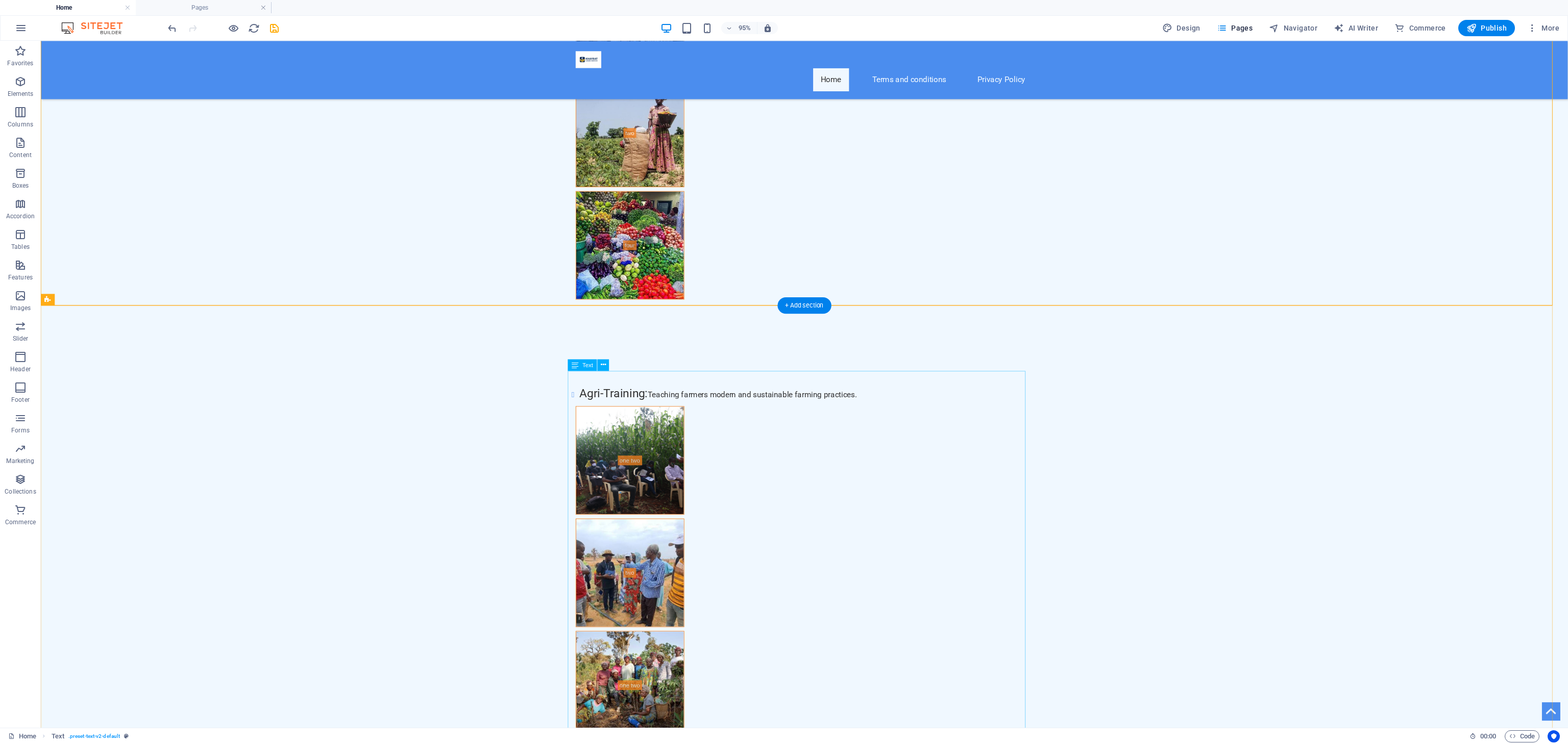
scroll to position [5688, 0]
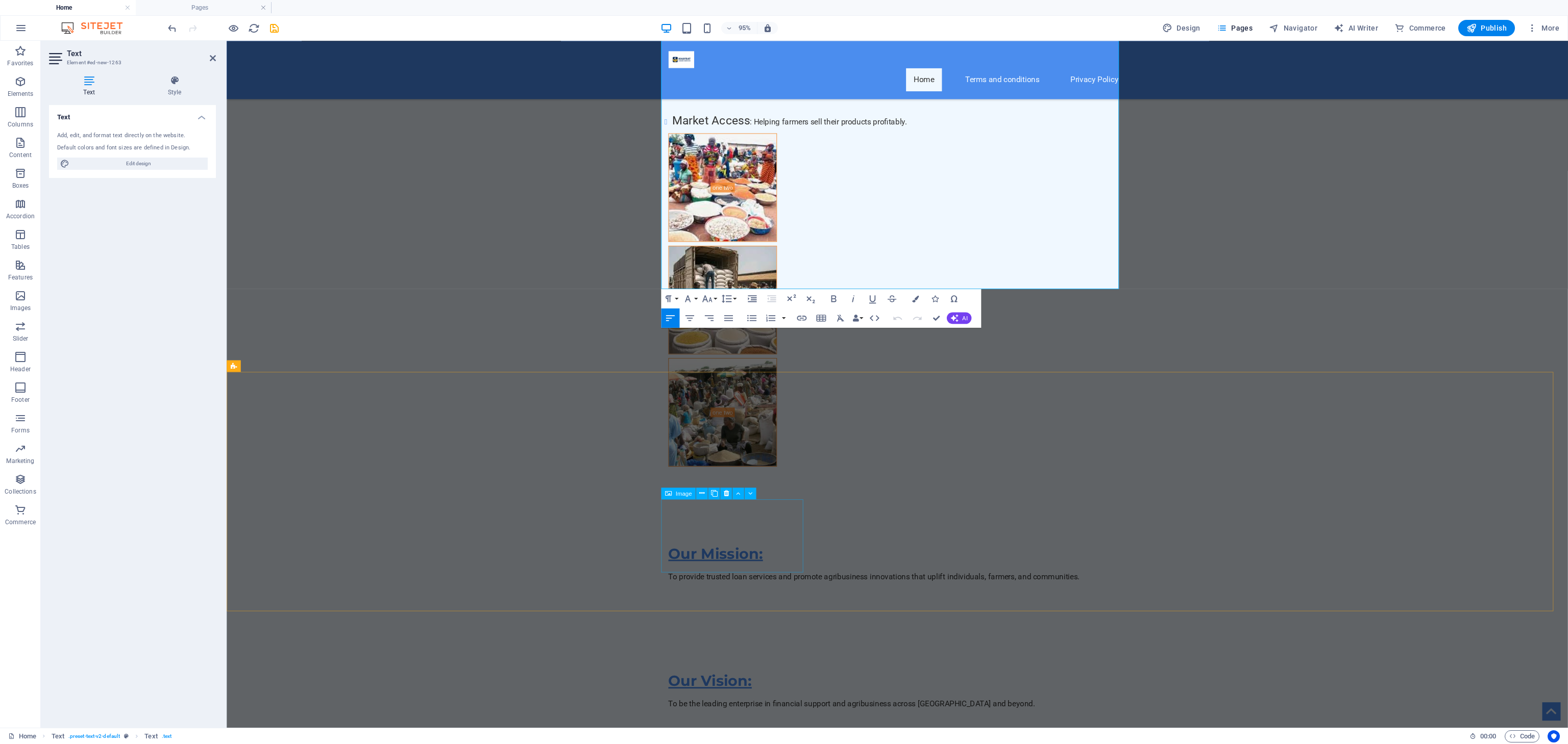
scroll to position [5766, 0]
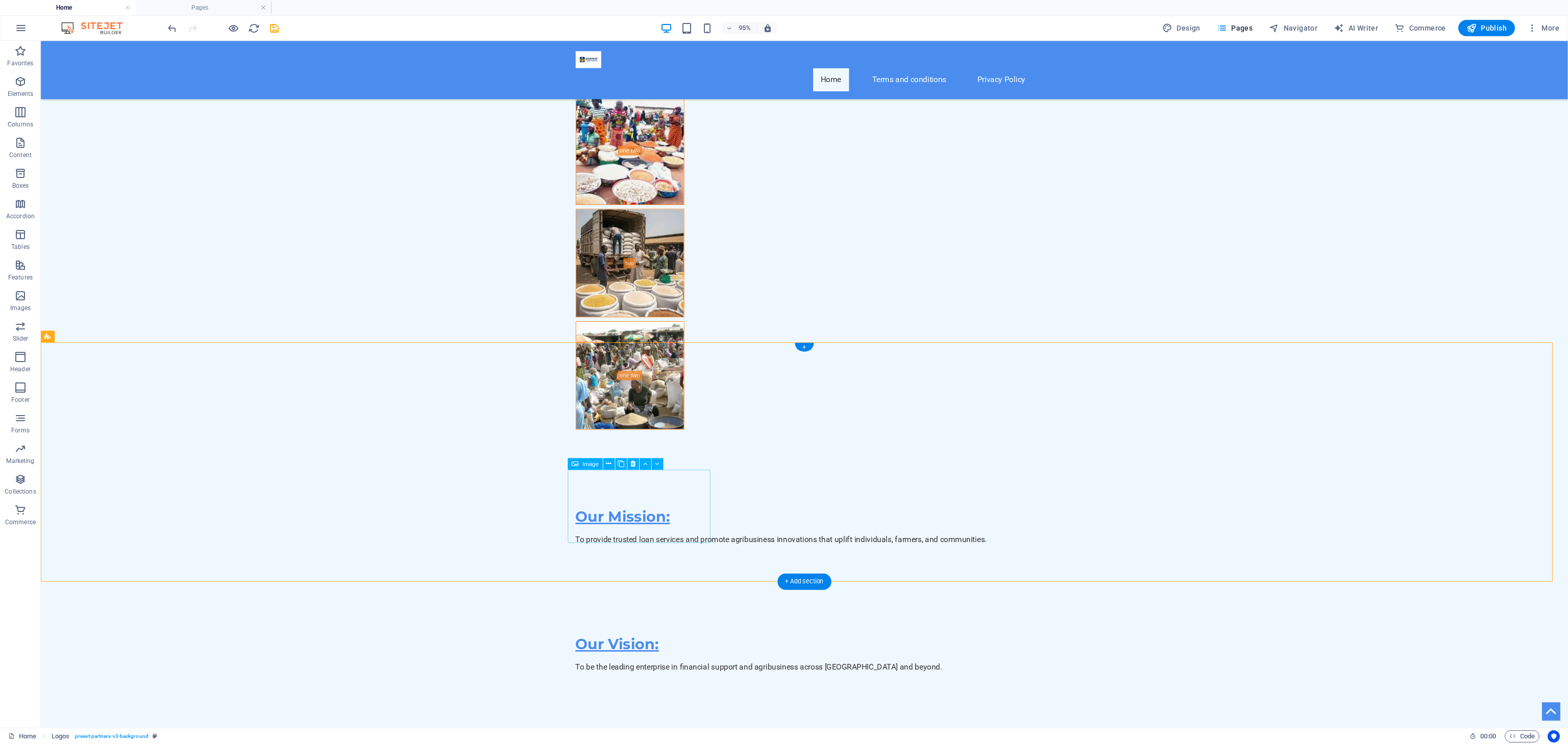
scroll to position [5392, 0]
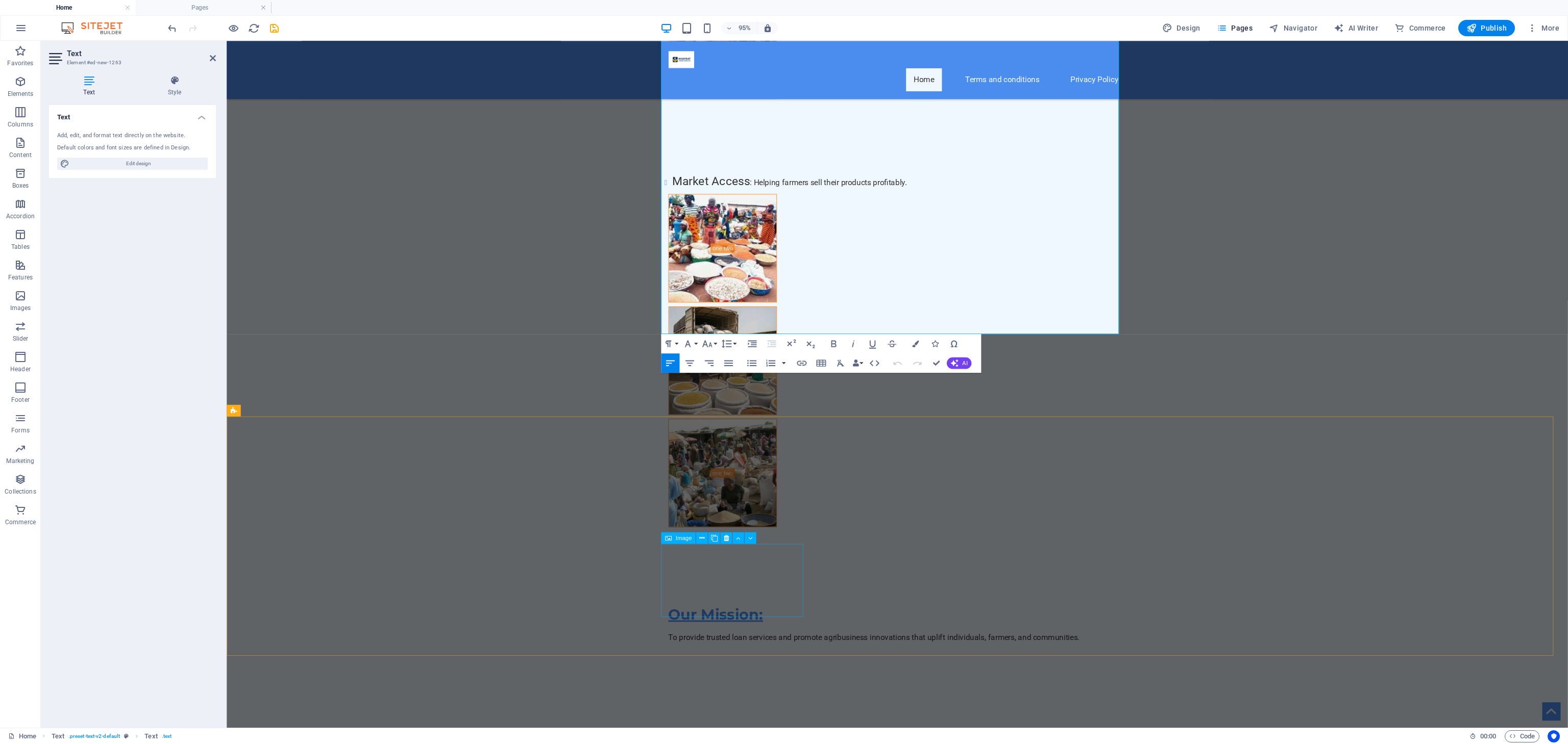
scroll to position [5779, 0]
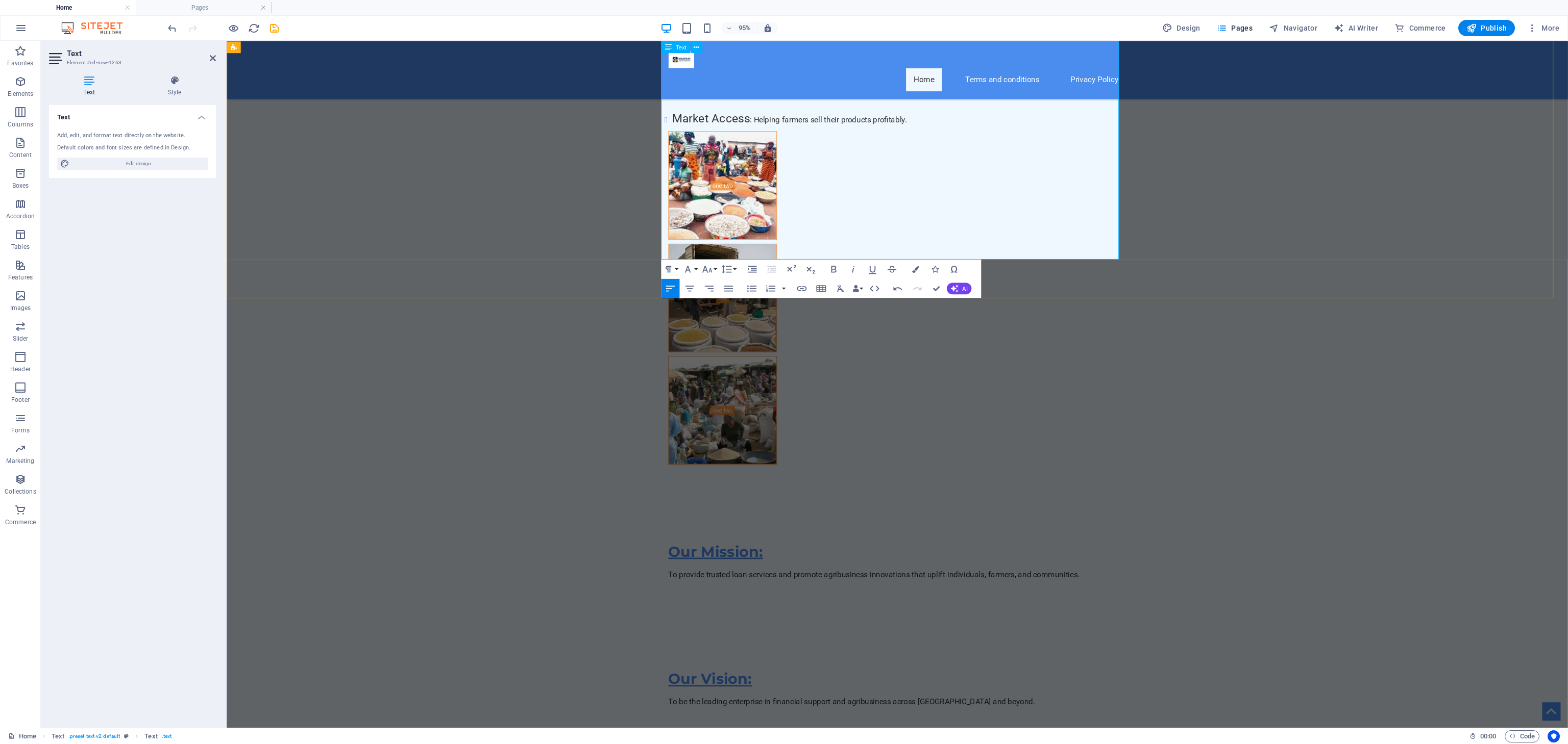
scroll to position [5742, 0]
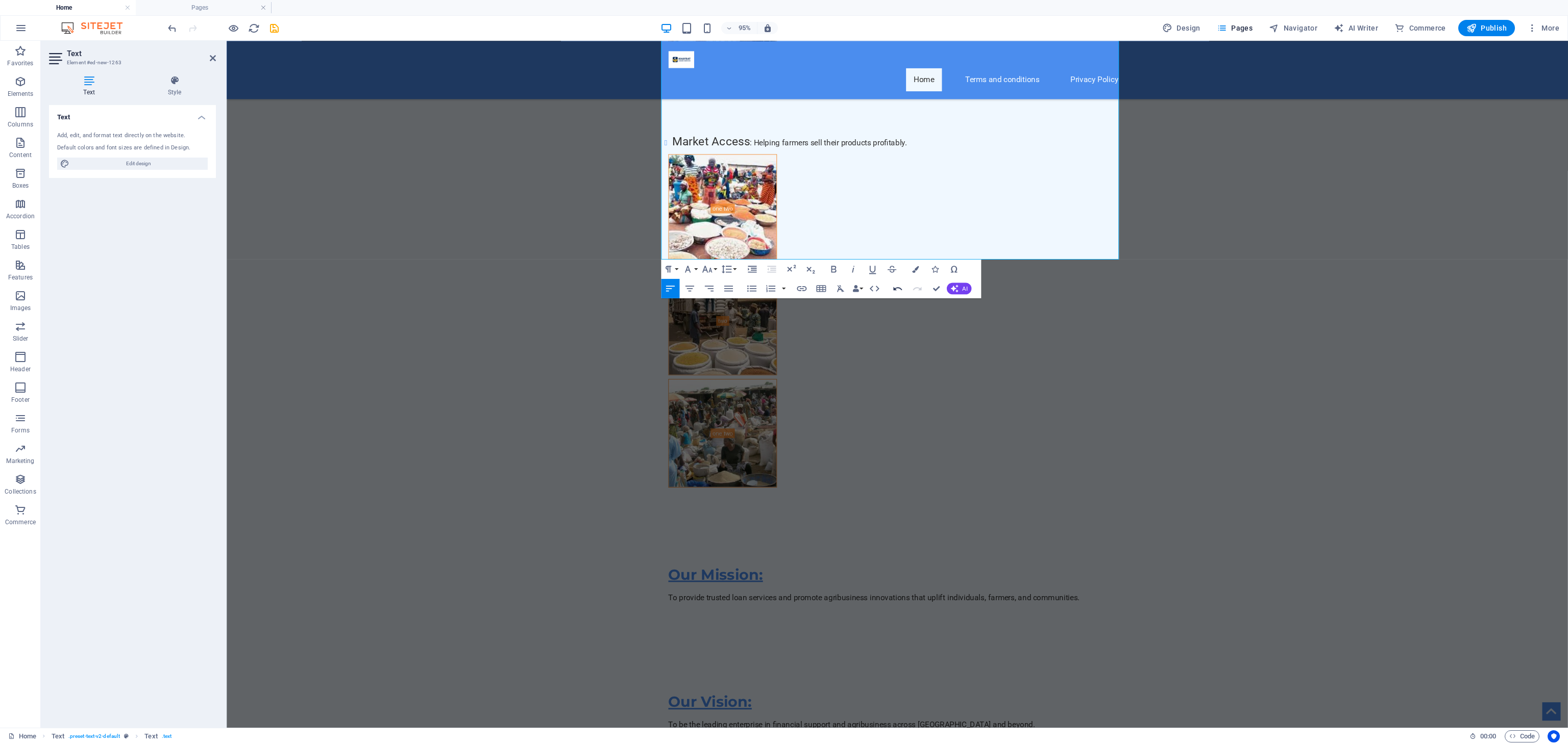
click at [889, 287] on button "Undo" at bounding box center [898, 289] width 18 height 19
click at [894, 279] on button "Undo" at bounding box center [898, 289] width 18 height 19
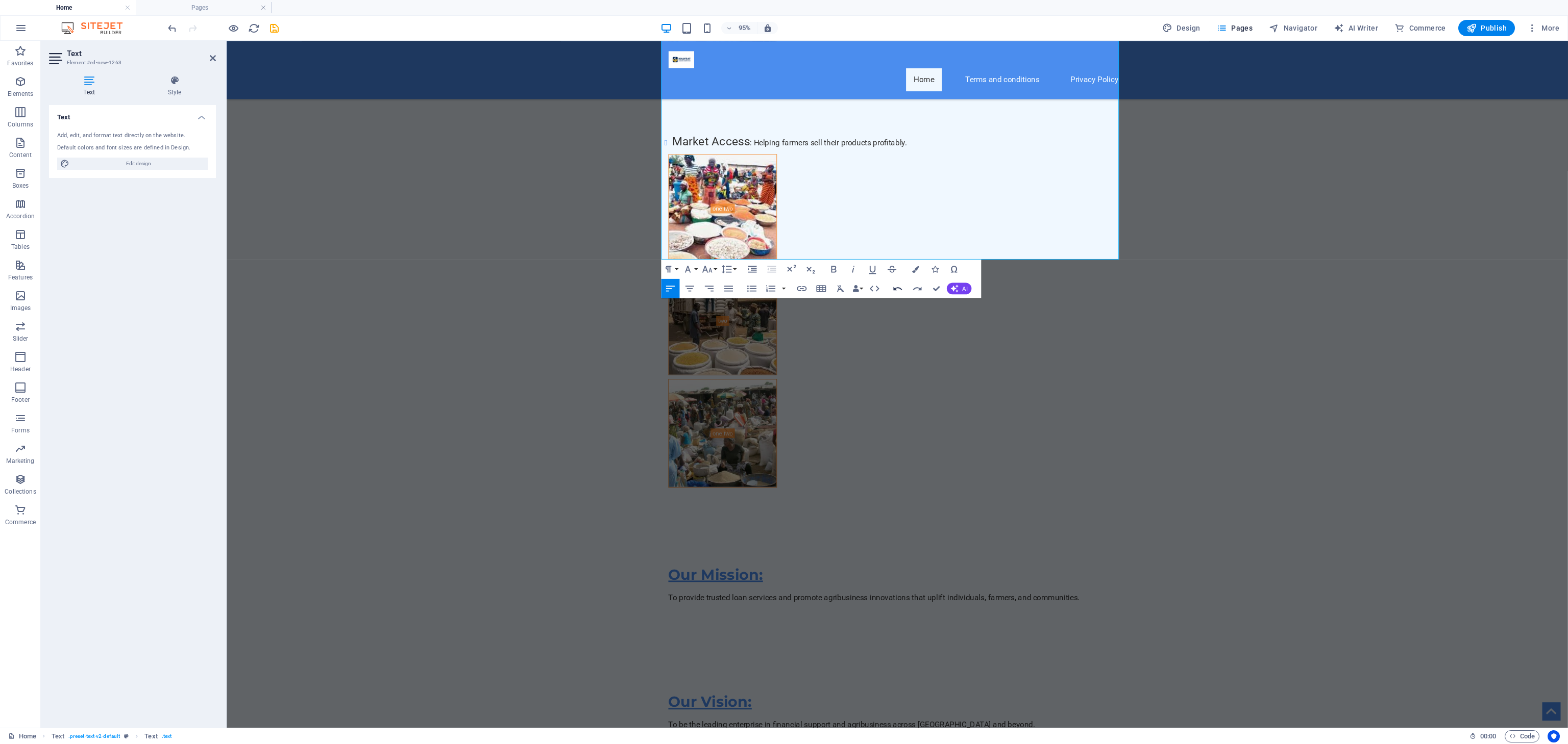
click at [896, 284] on icon "button" at bounding box center [897, 288] width 12 height 12
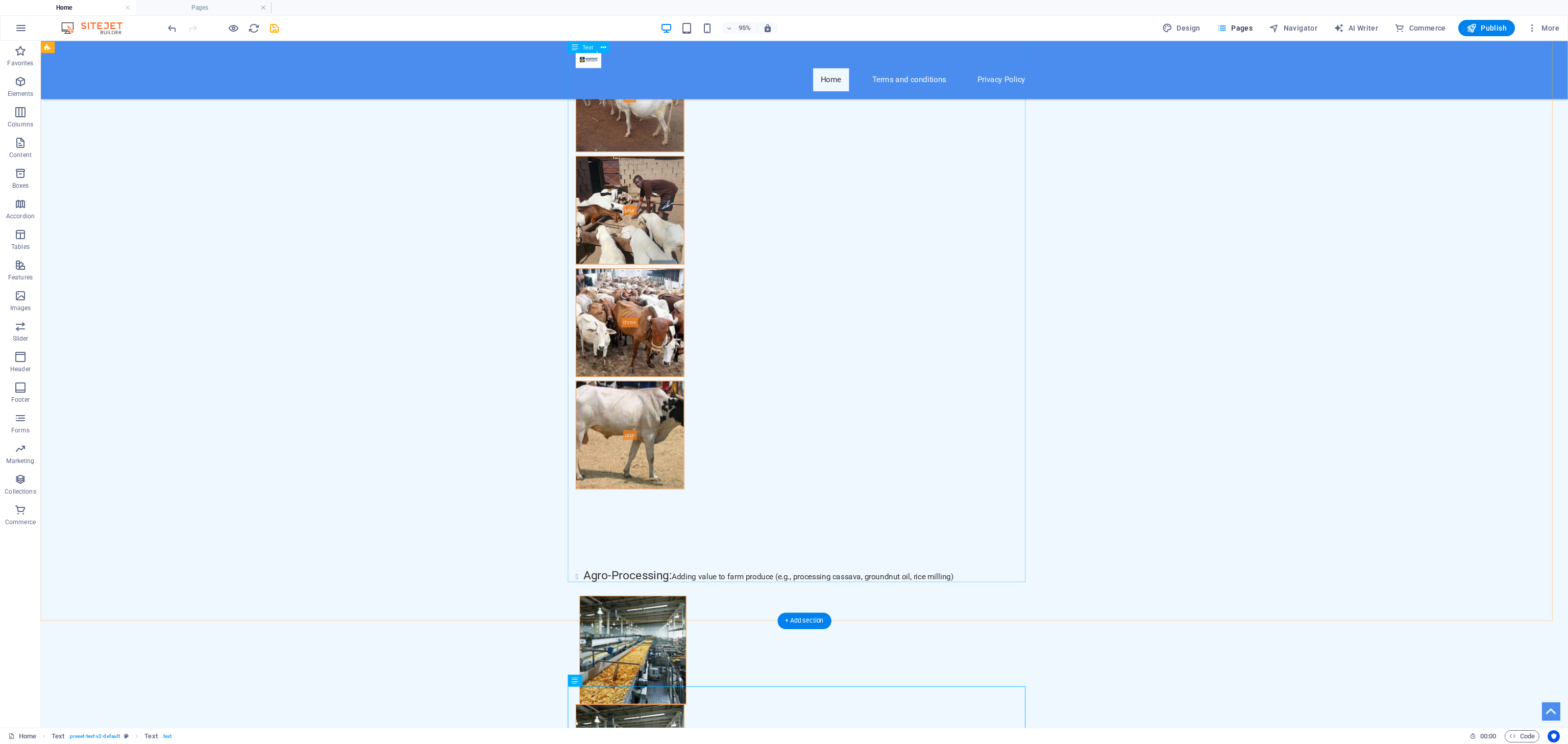
scroll to position [2736, 0]
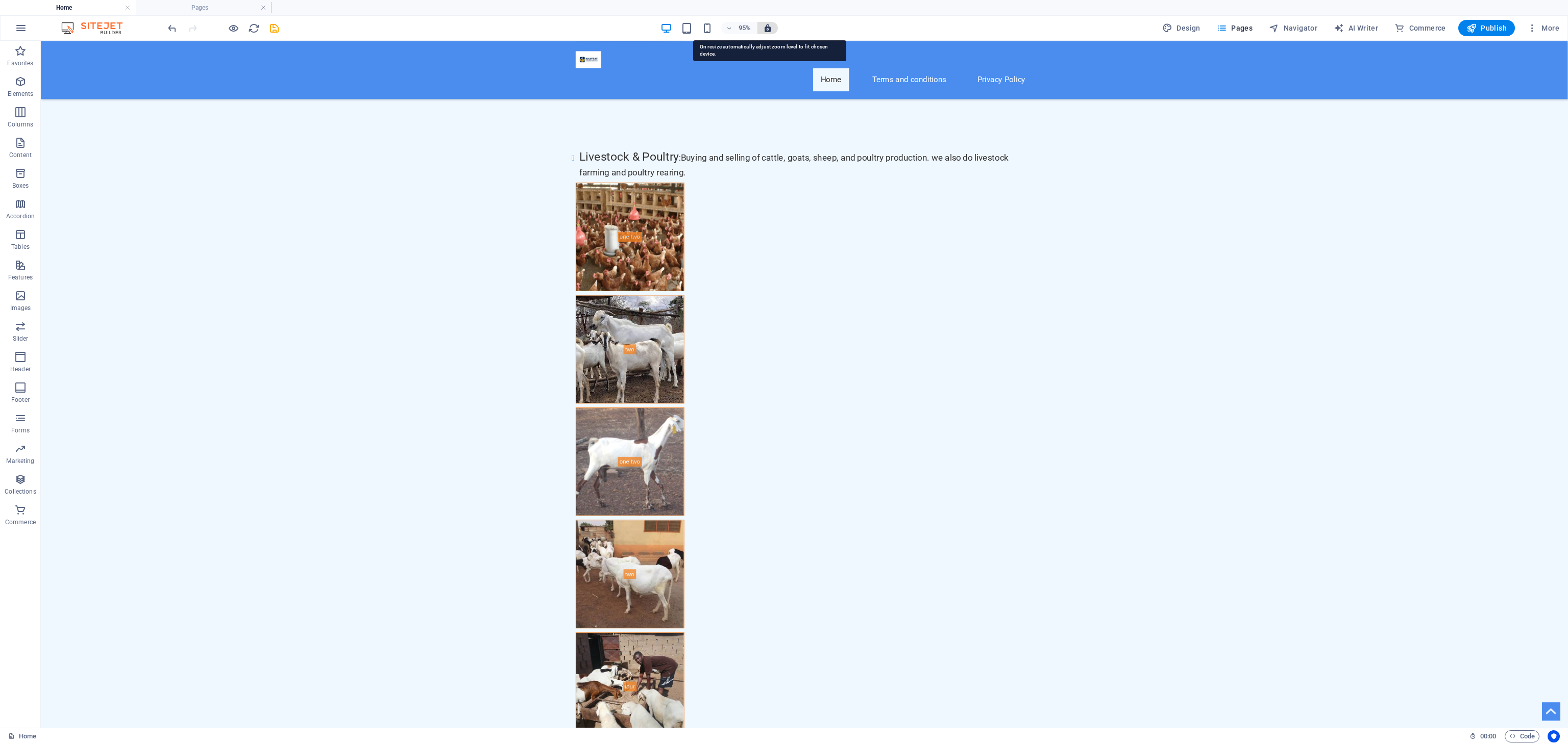
click at [772, 27] on icon "button" at bounding box center [768, 28] width 9 height 9
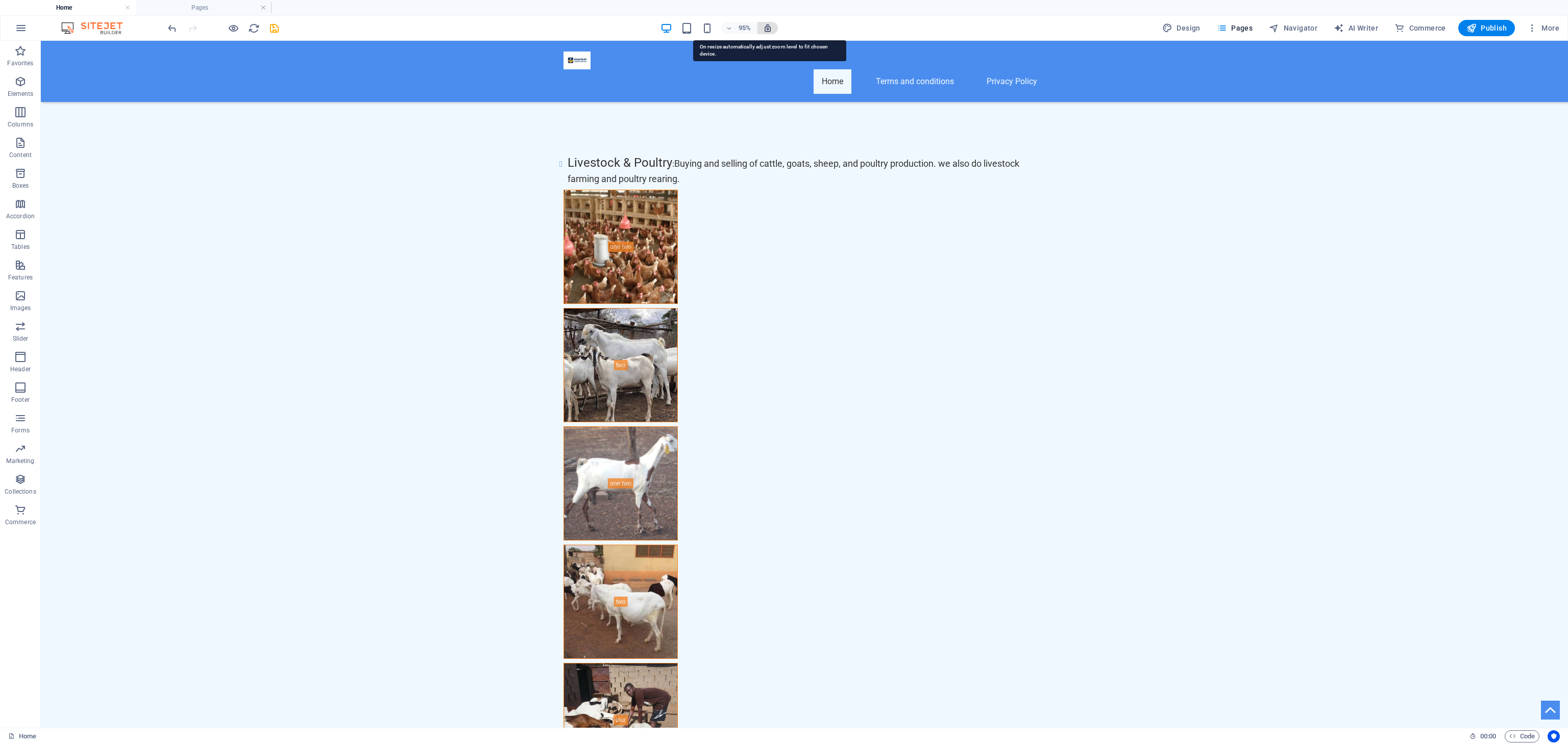
click at [772, 27] on icon "button" at bounding box center [768, 28] width 9 height 9
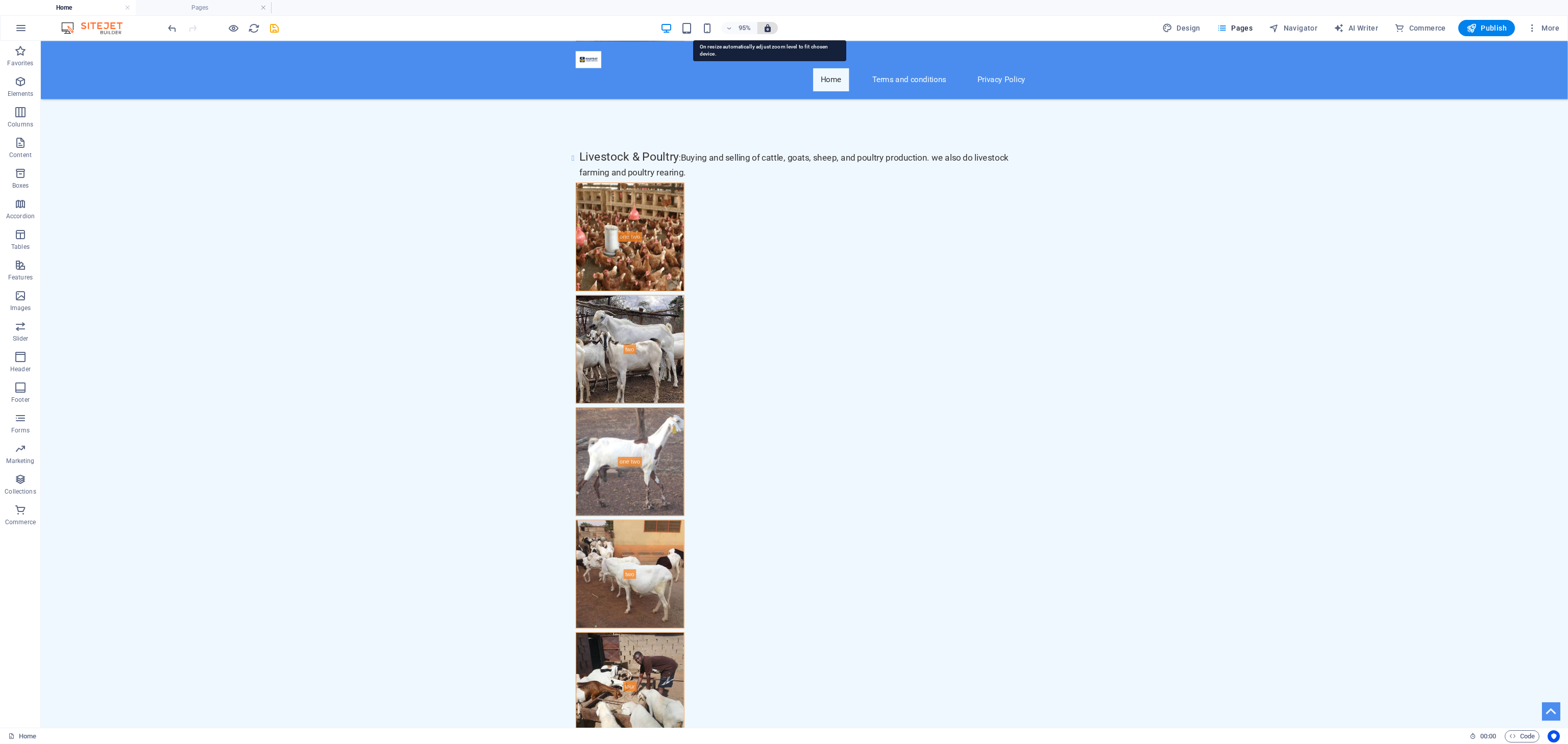
click at [772, 27] on icon "button" at bounding box center [768, 28] width 9 height 9
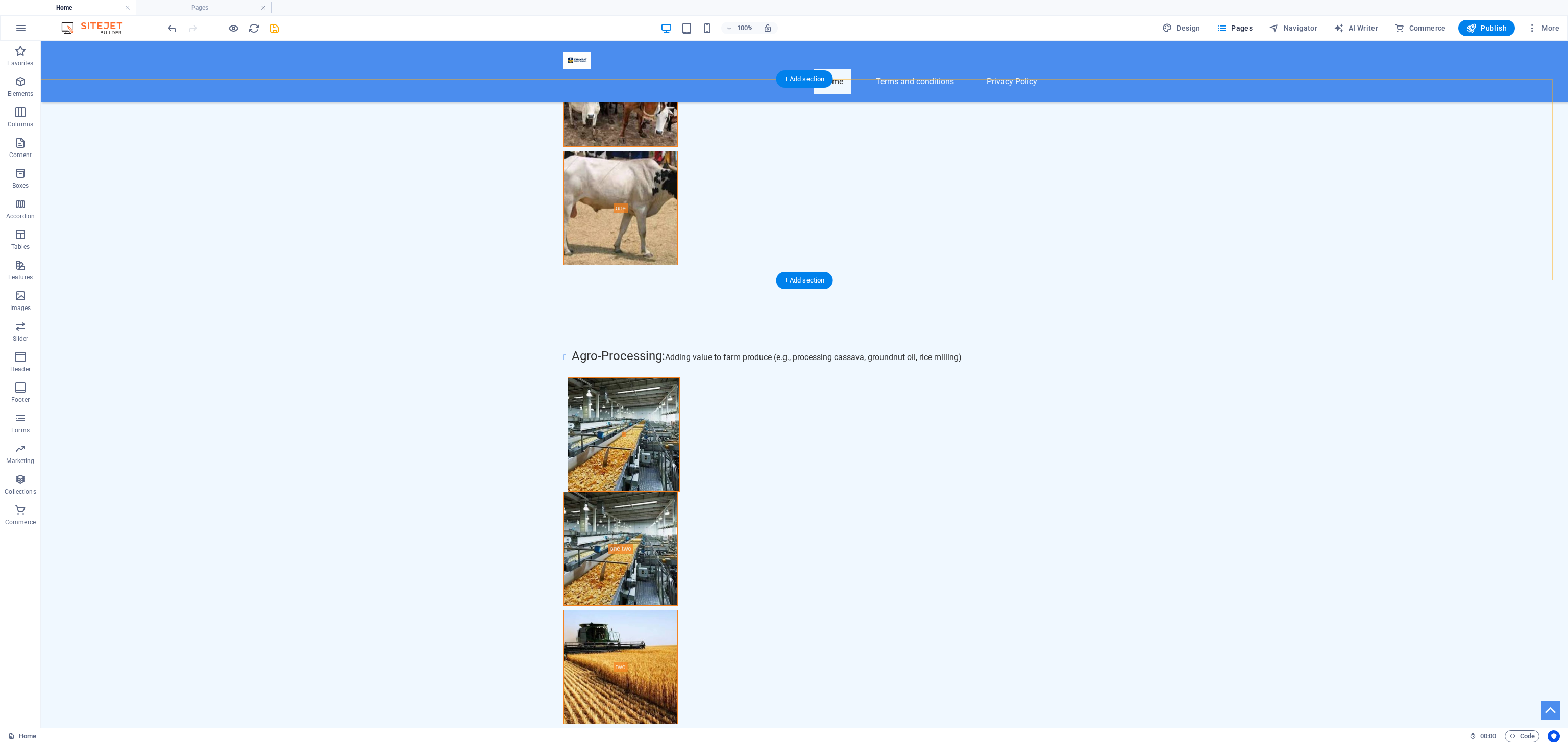
scroll to position [5356, 0]
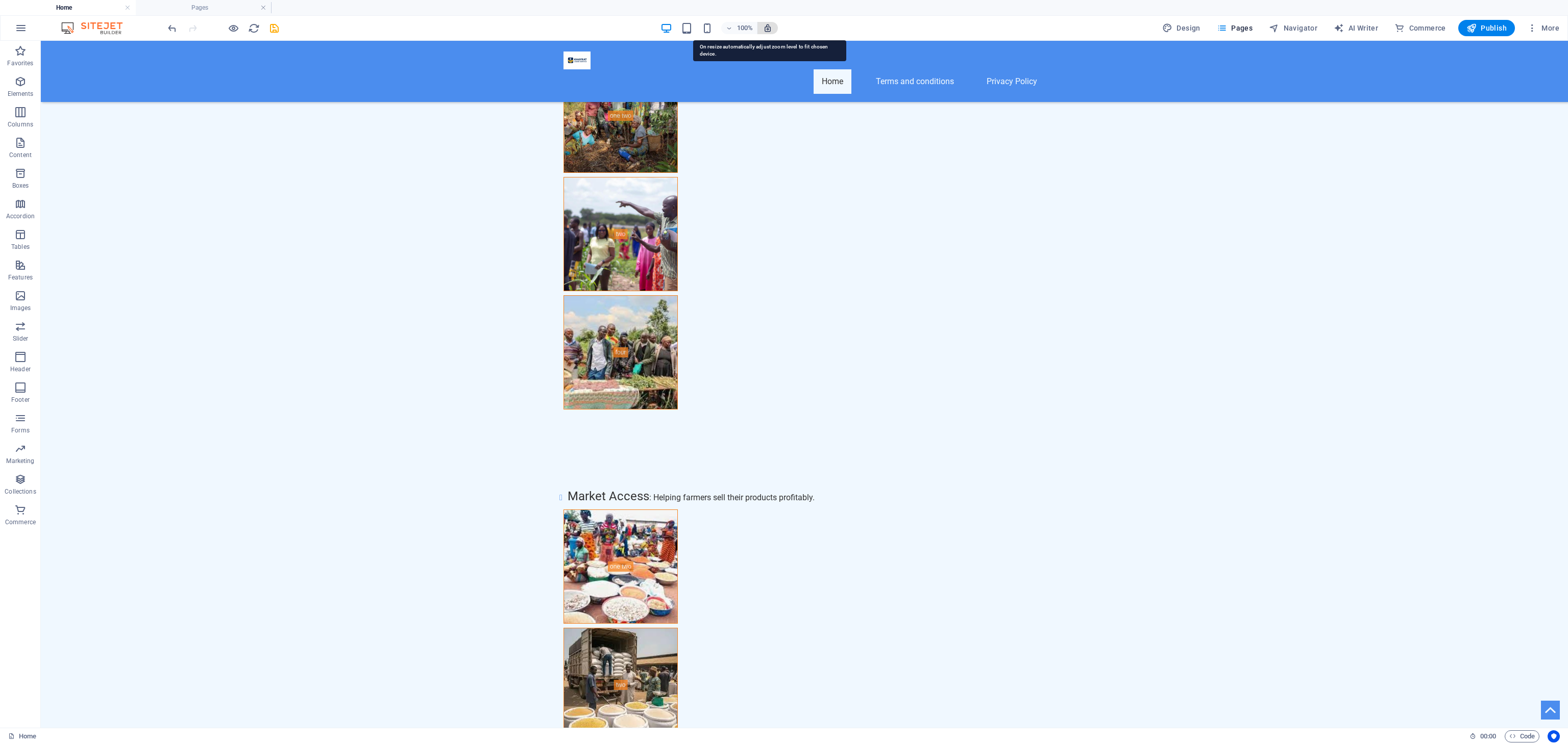
click at [771, 24] on icon "button" at bounding box center [768, 28] width 9 height 9
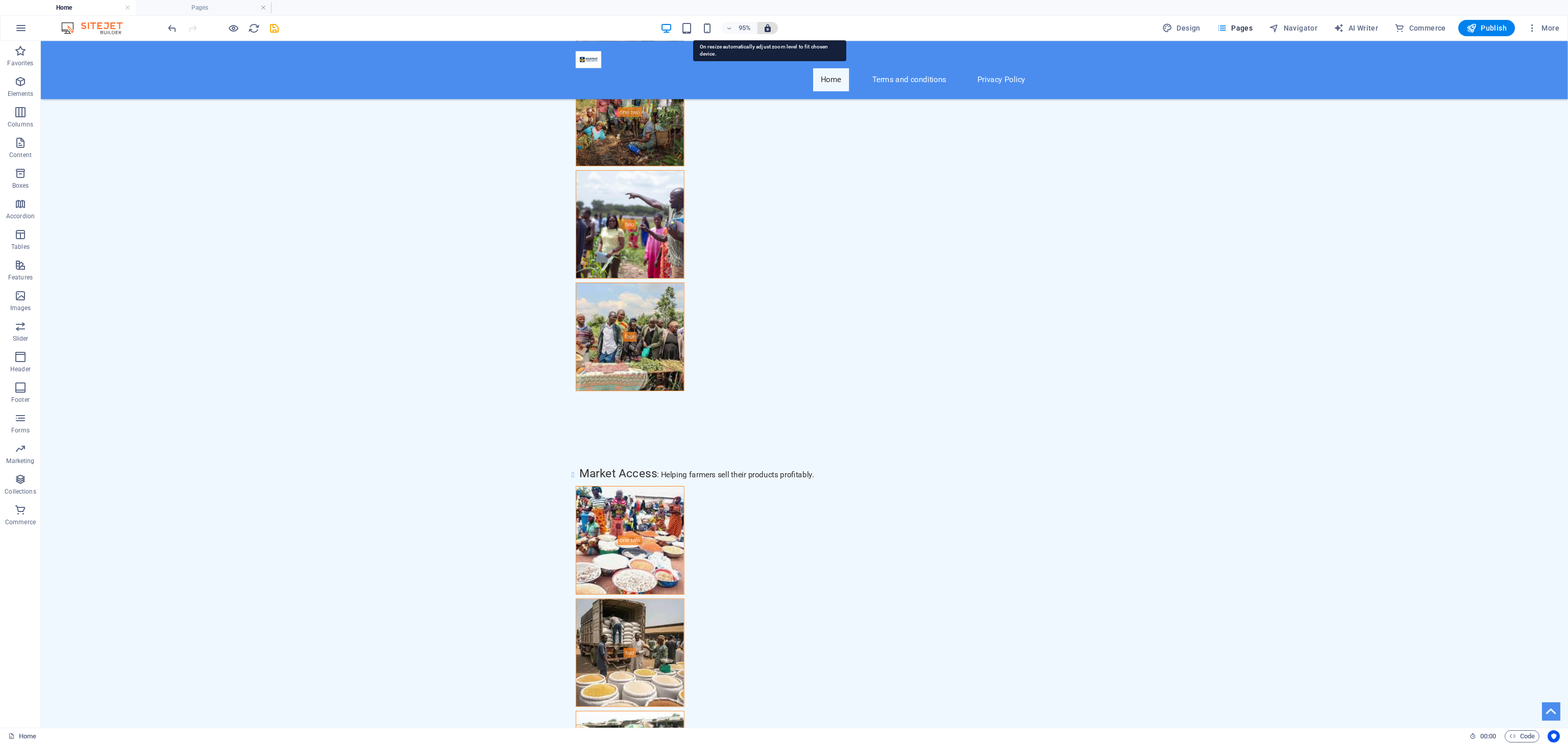
click at [771, 24] on icon "button" at bounding box center [768, 28] width 9 height 9
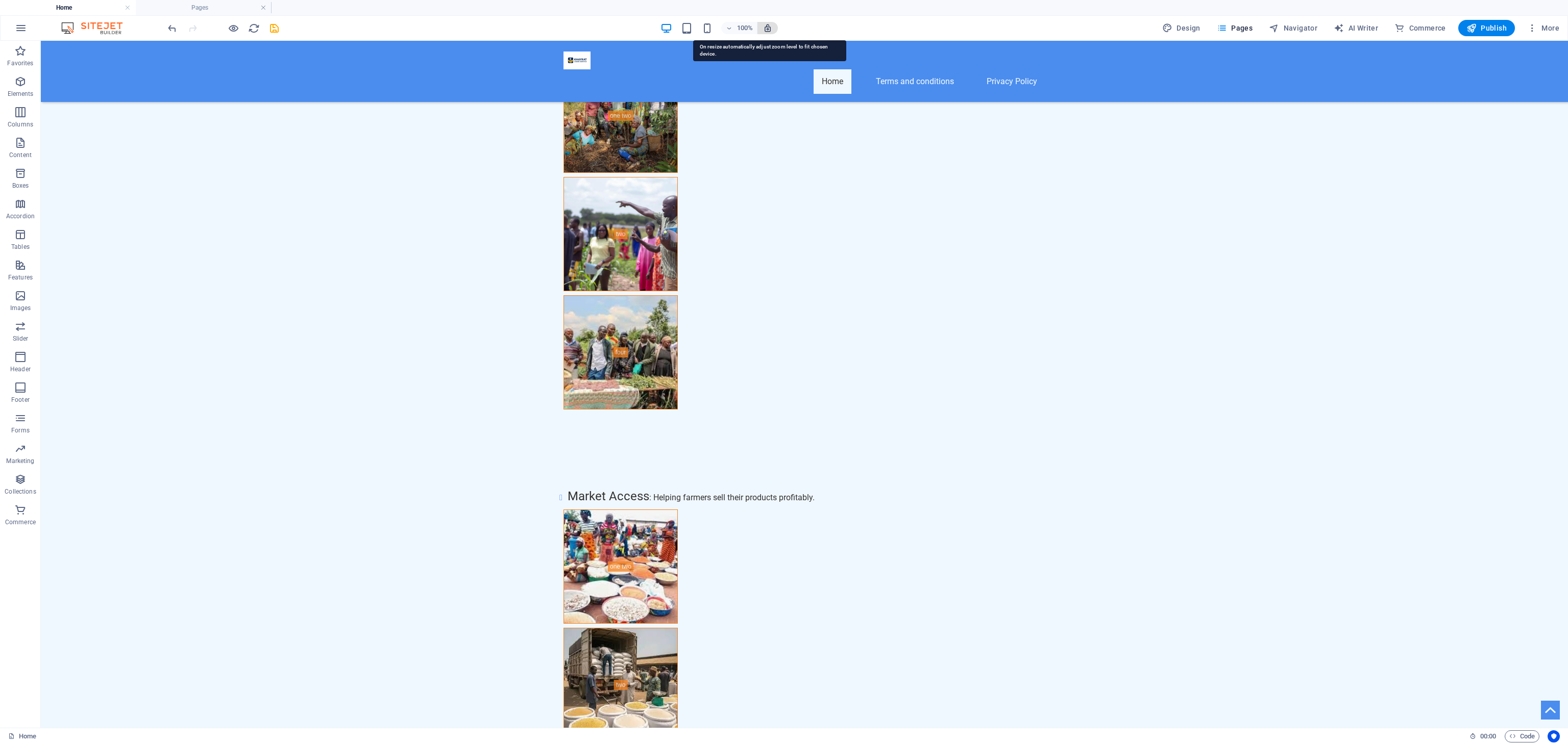
click at [771, 24] on icon "button" at bounding box center [768, 28] width 9 height 9
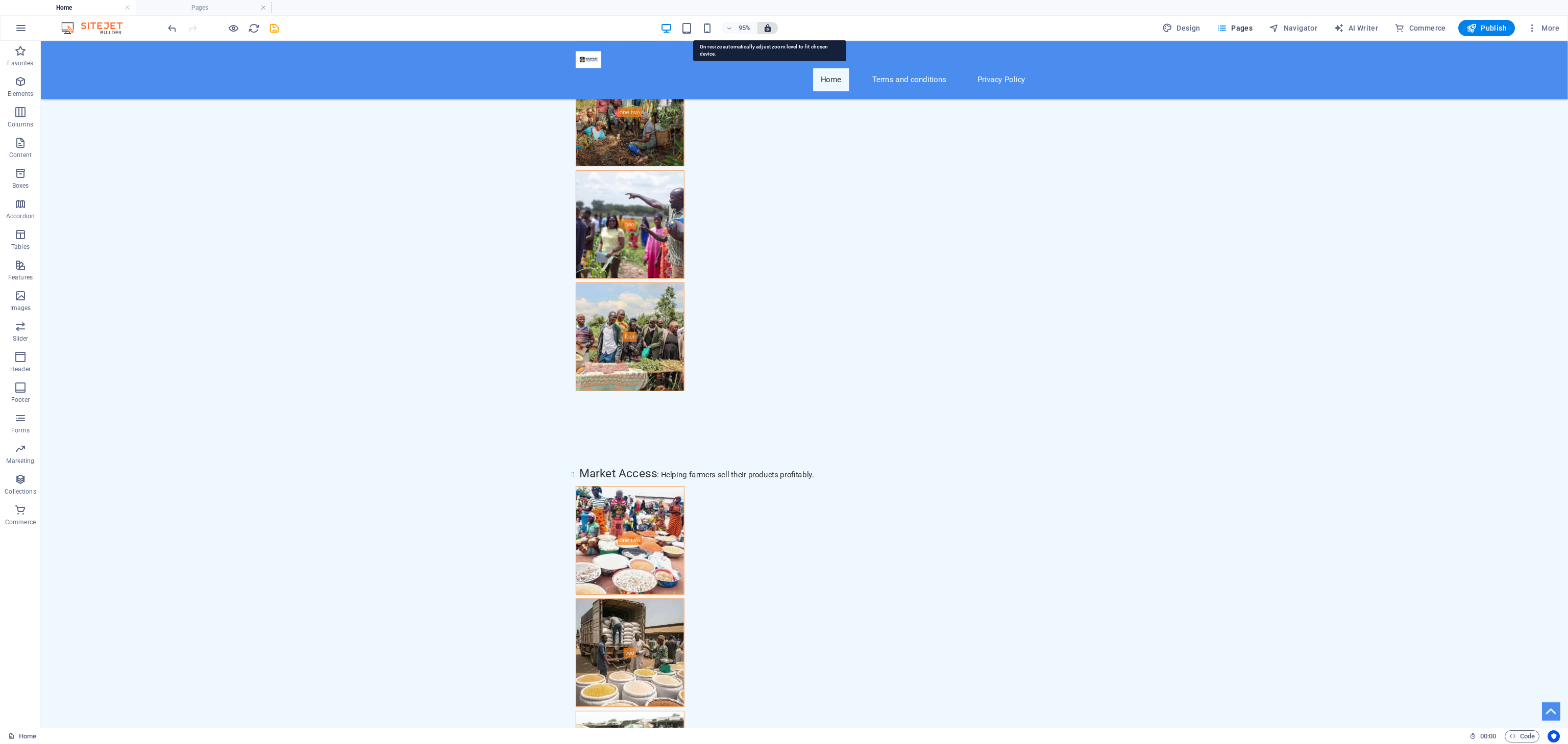
click at [771, 24] on icon "button" at bounding box center [768, 28] width 9 height 9
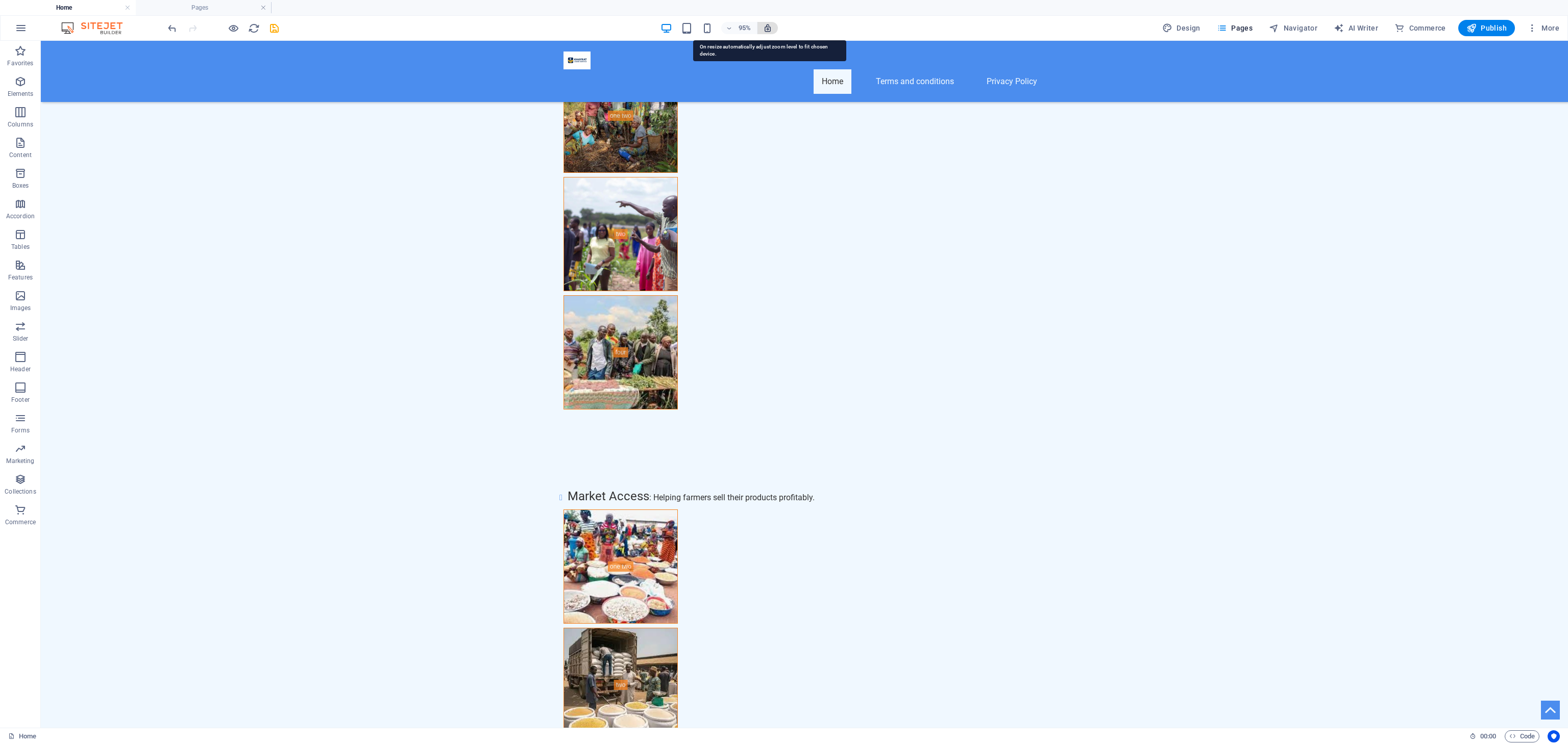
click at [771, 24] on icon "button" at bounding box center [768, 28] width 9 height 9
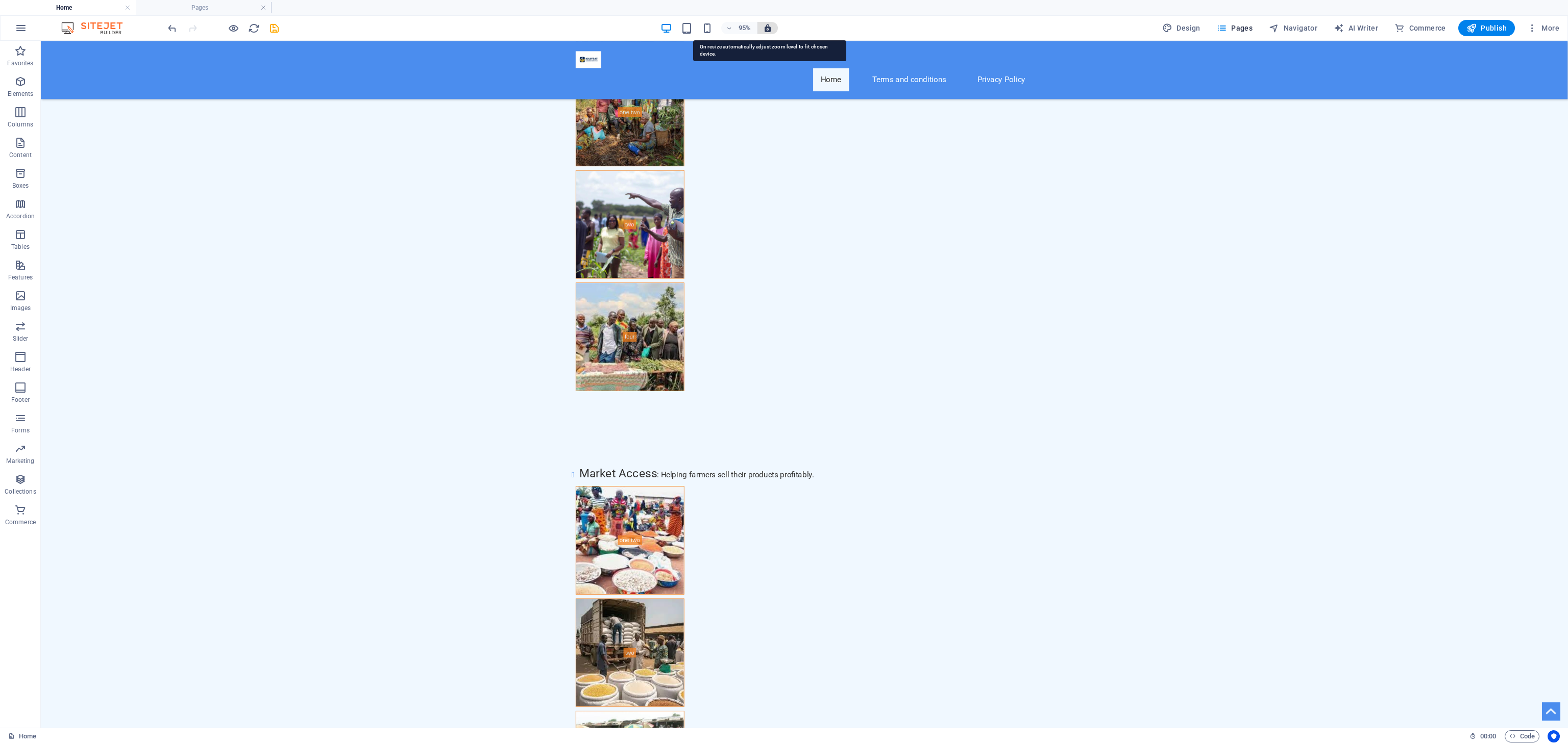
click at [771, 24] on icon "button" at bounding box center [768, 28] width 9 height 9
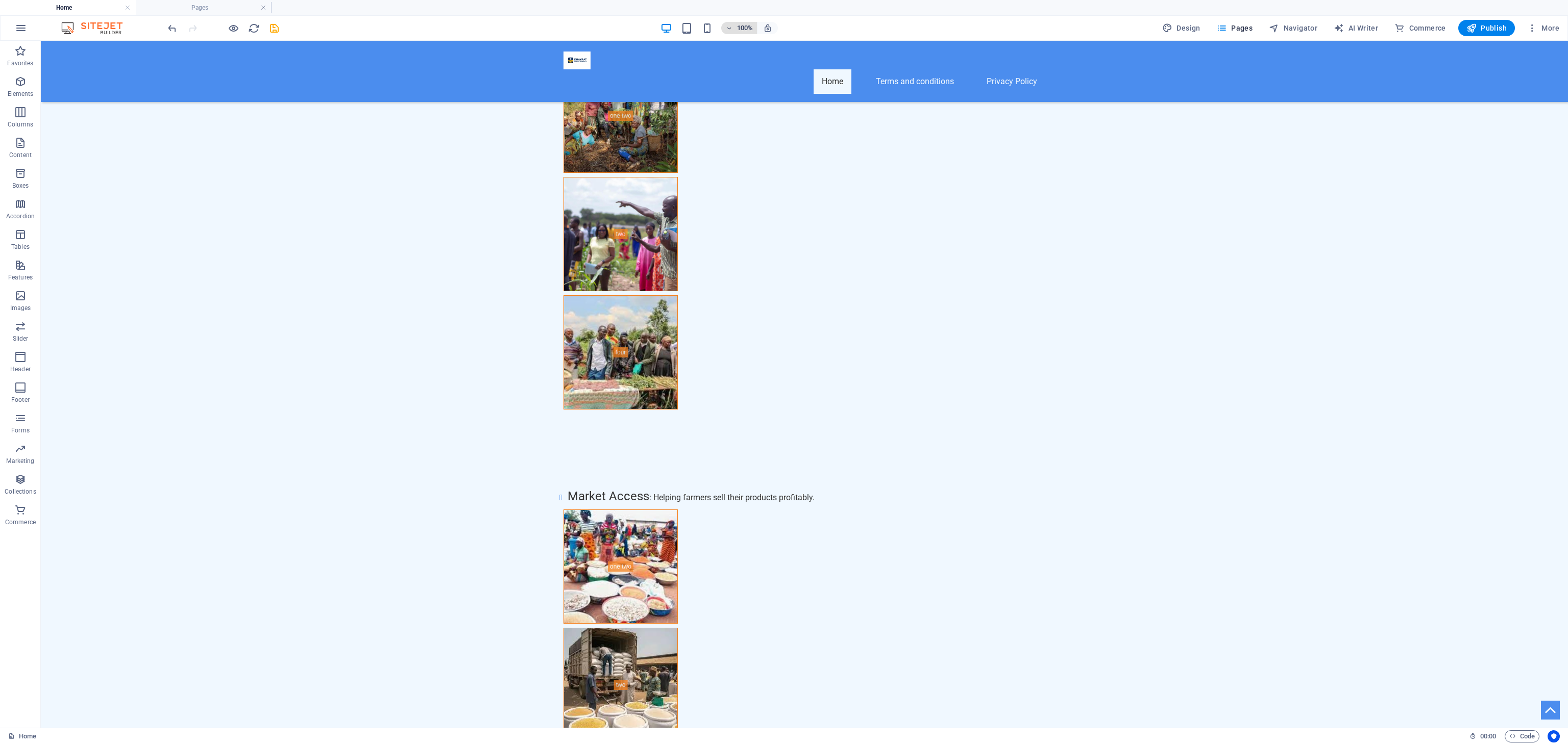
click at [741, 29] on h6 "100%" at bounding box center [744, 28] width 16 height 12
click at [755, 57] on li "95%" at bounding box center [751, 60] width 57 height 16
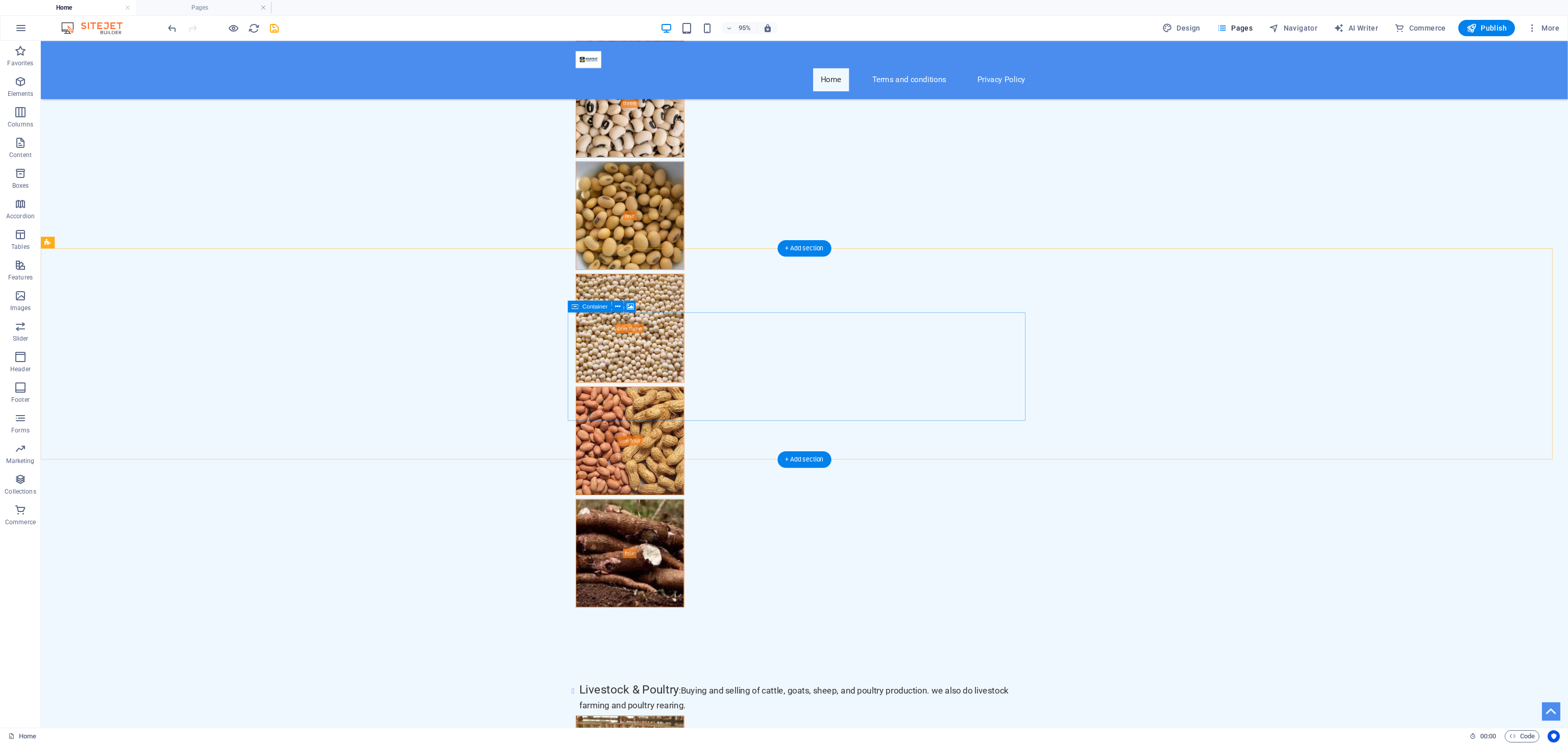
scroll to position [1614, 0]
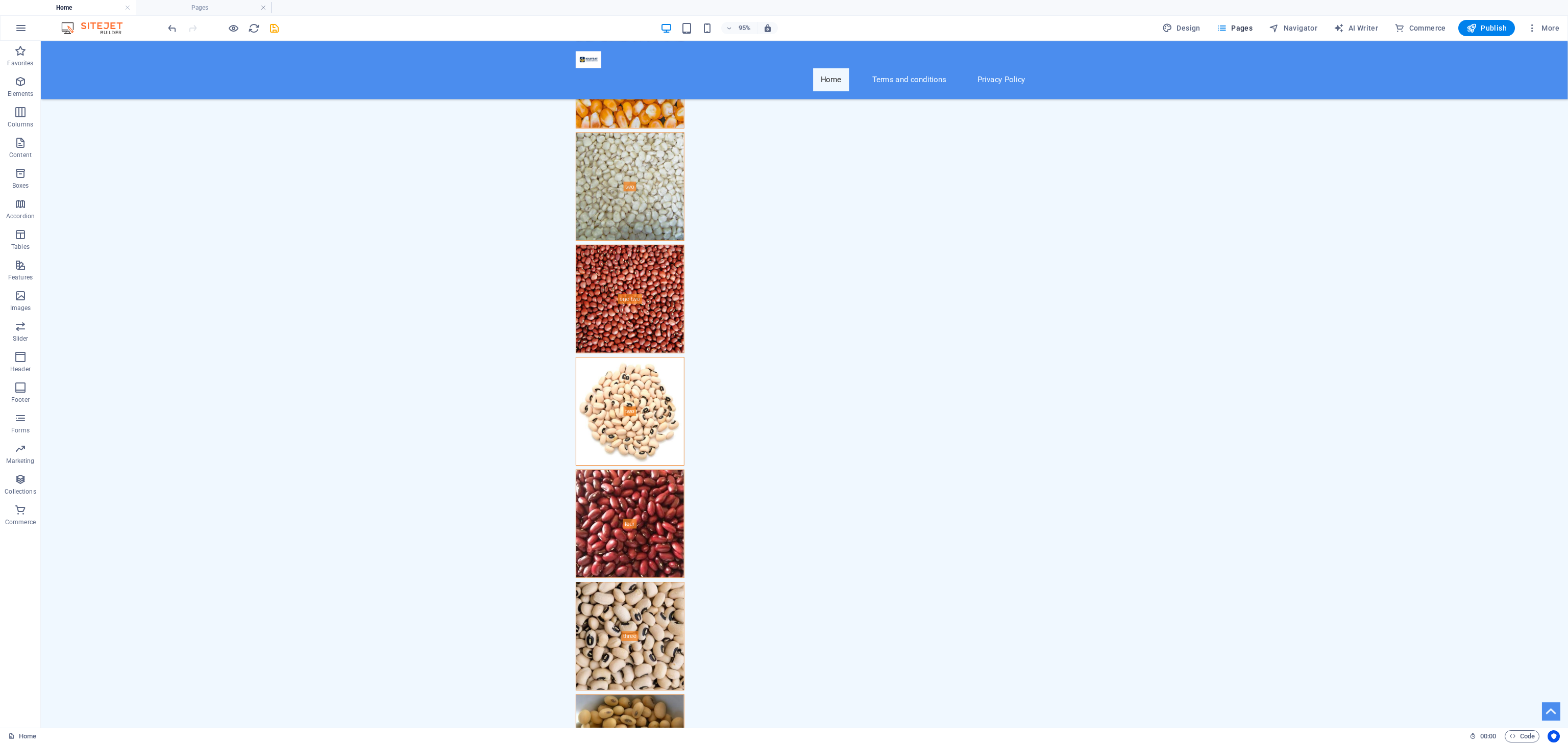
click at [267, 21] on div at bounding box center [223, 28] width 114 height 16
click at [979, 32] on icon "button" at bounding box center [1471, 28] width 10 height 10
click at [979, 31] on icon "button" at bounding box center [1471, 28] width 10 height 10
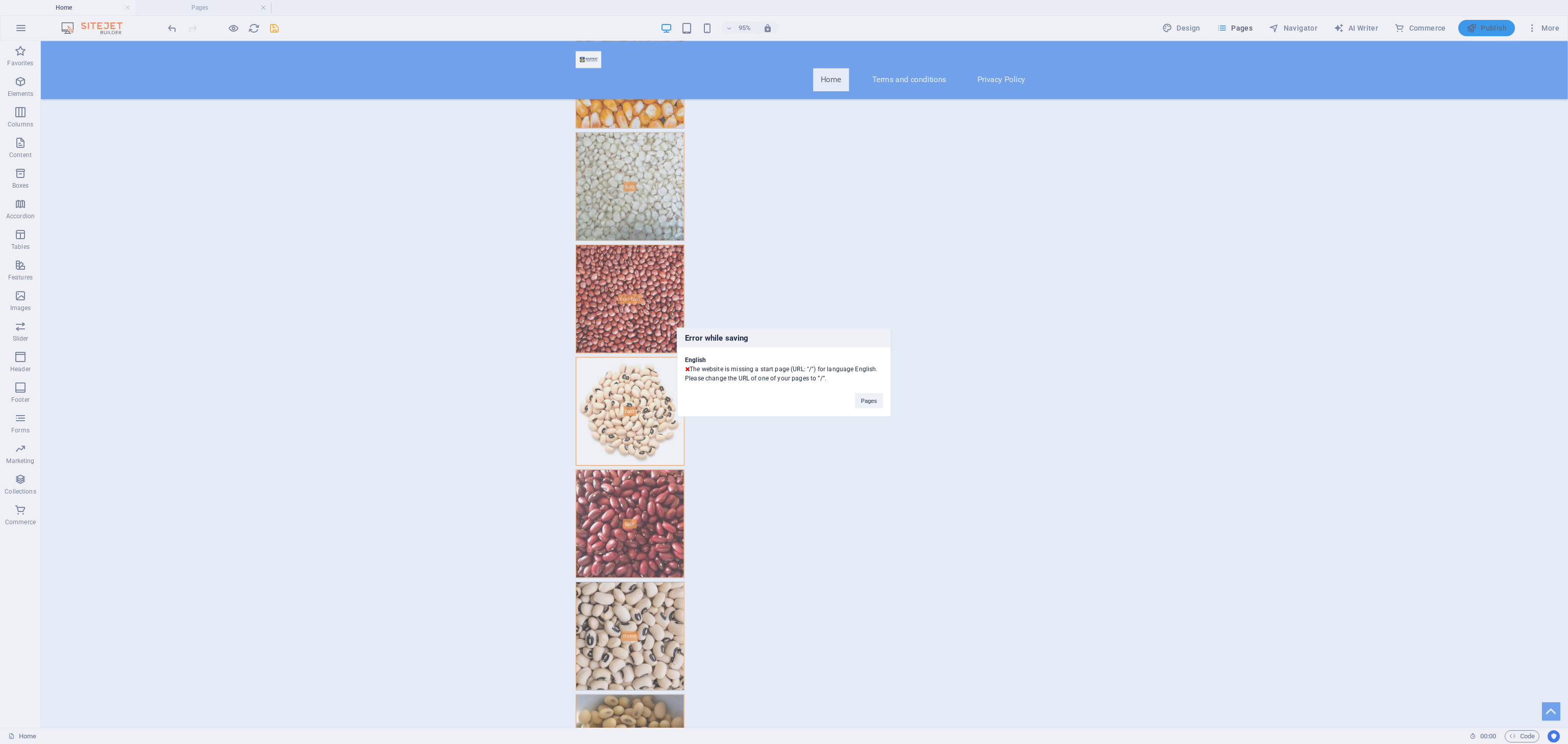
click at [979, 31] on div "Error while saving English The website is missing a start page (URL: "/") for l…" at bounding box center [784, 372] width 1568 height 744
click at [979, 31] on icon "button" at bounding box center [1471, 28] width 10 height 10
click at [861, 397] on button "Pages" at bounding box center [869, 400] width 28 height 15
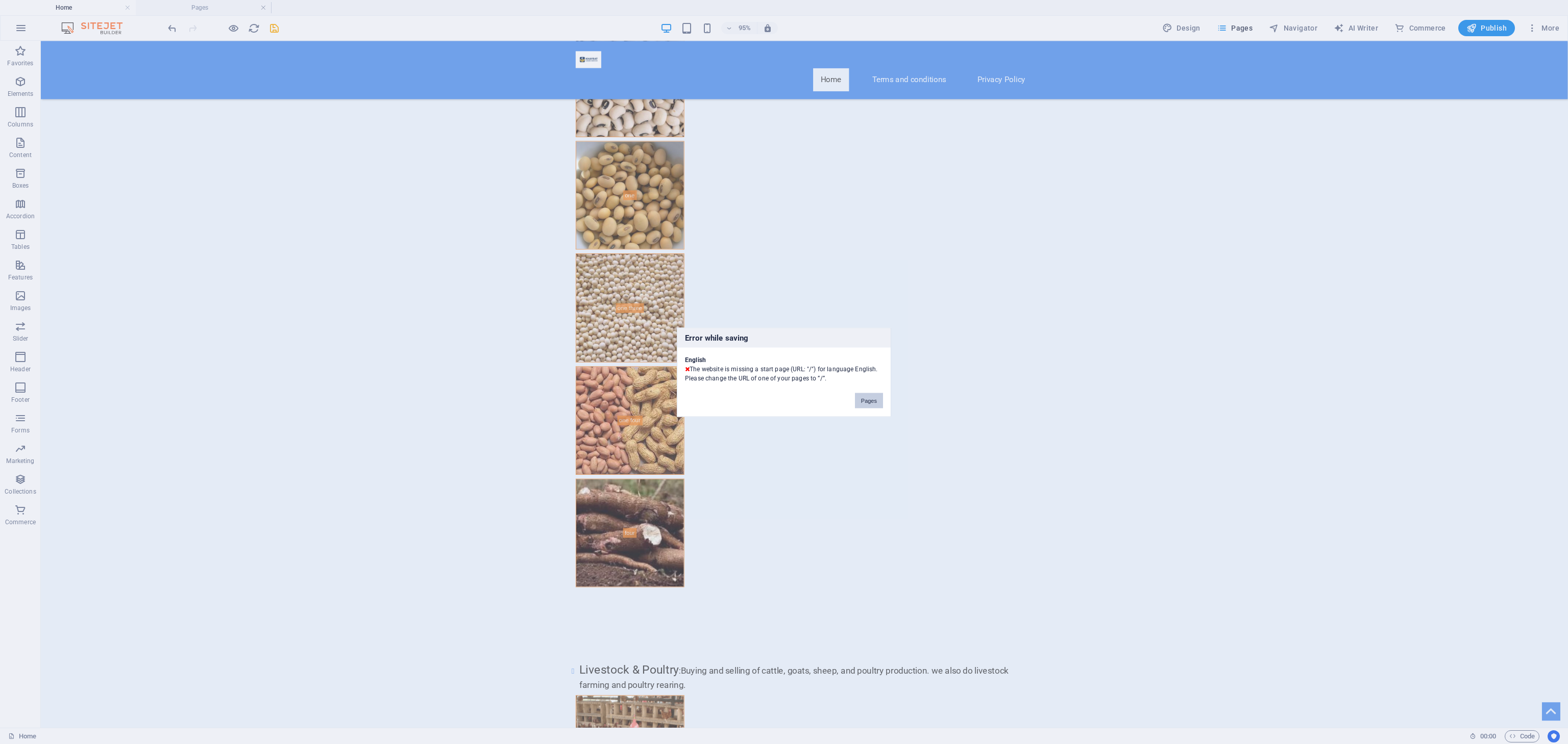
scroll to position [0, 0]
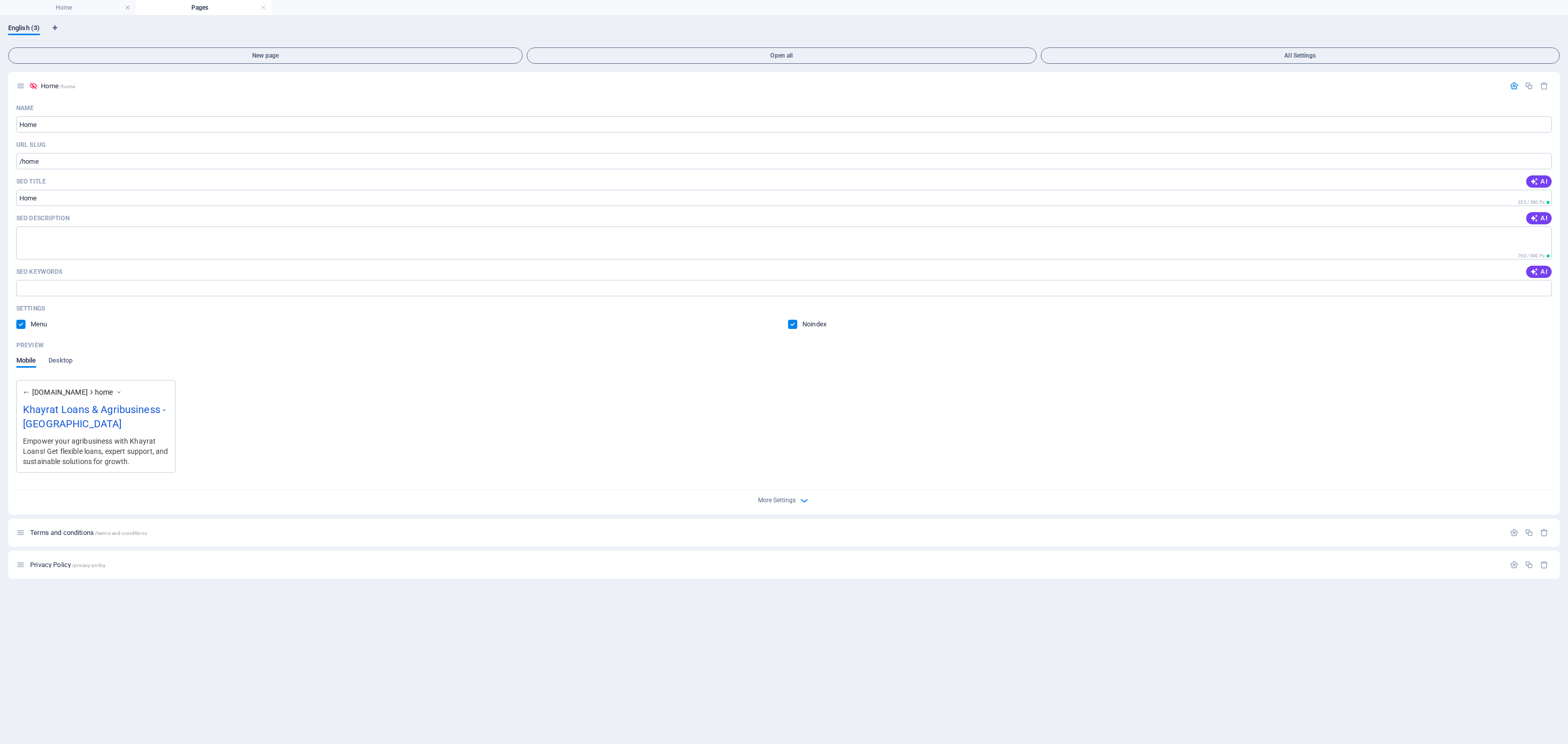
click at [57, 7] on h4 "Home" at bounding box center [68, 7] width 136 height 11
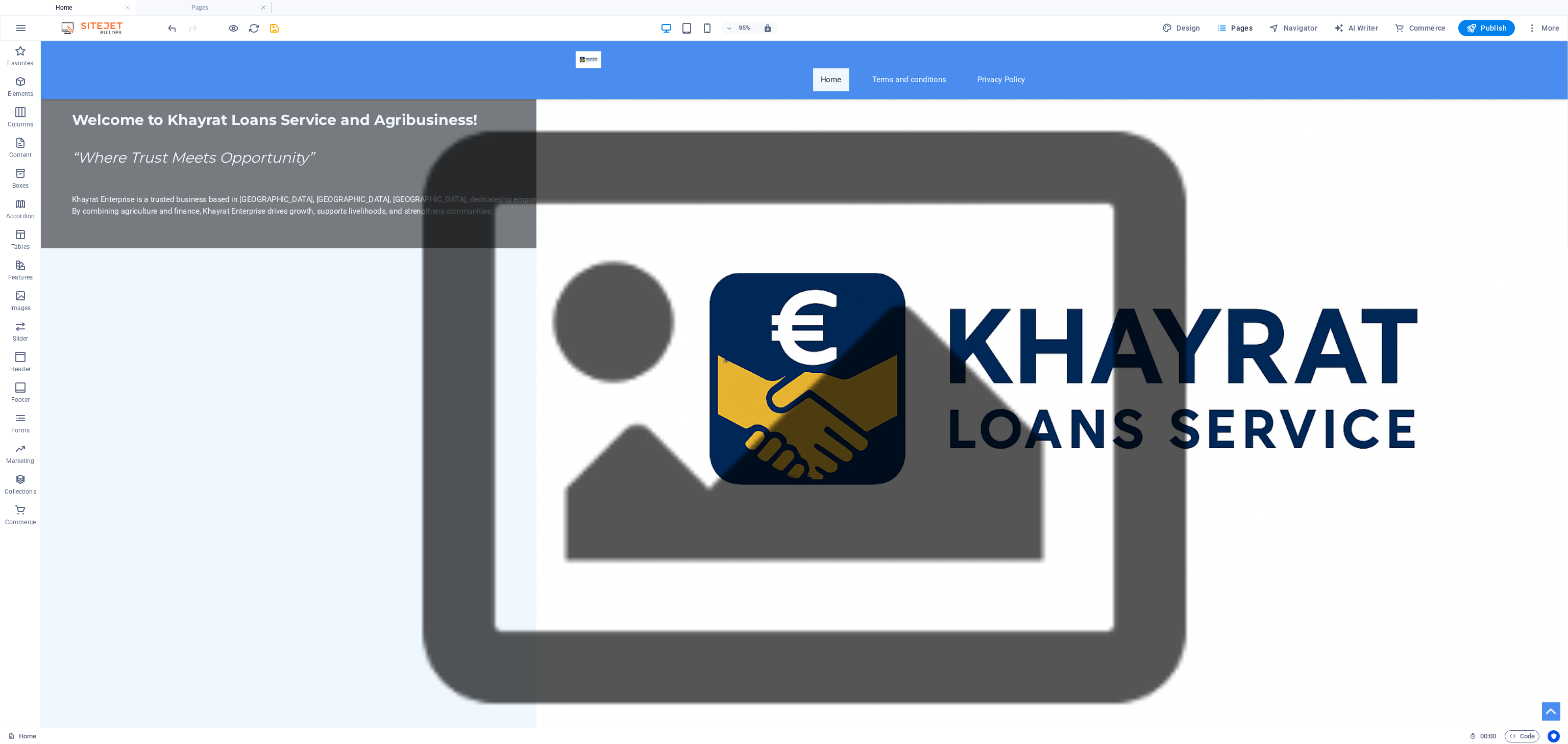
scroll to position [1614, 0]
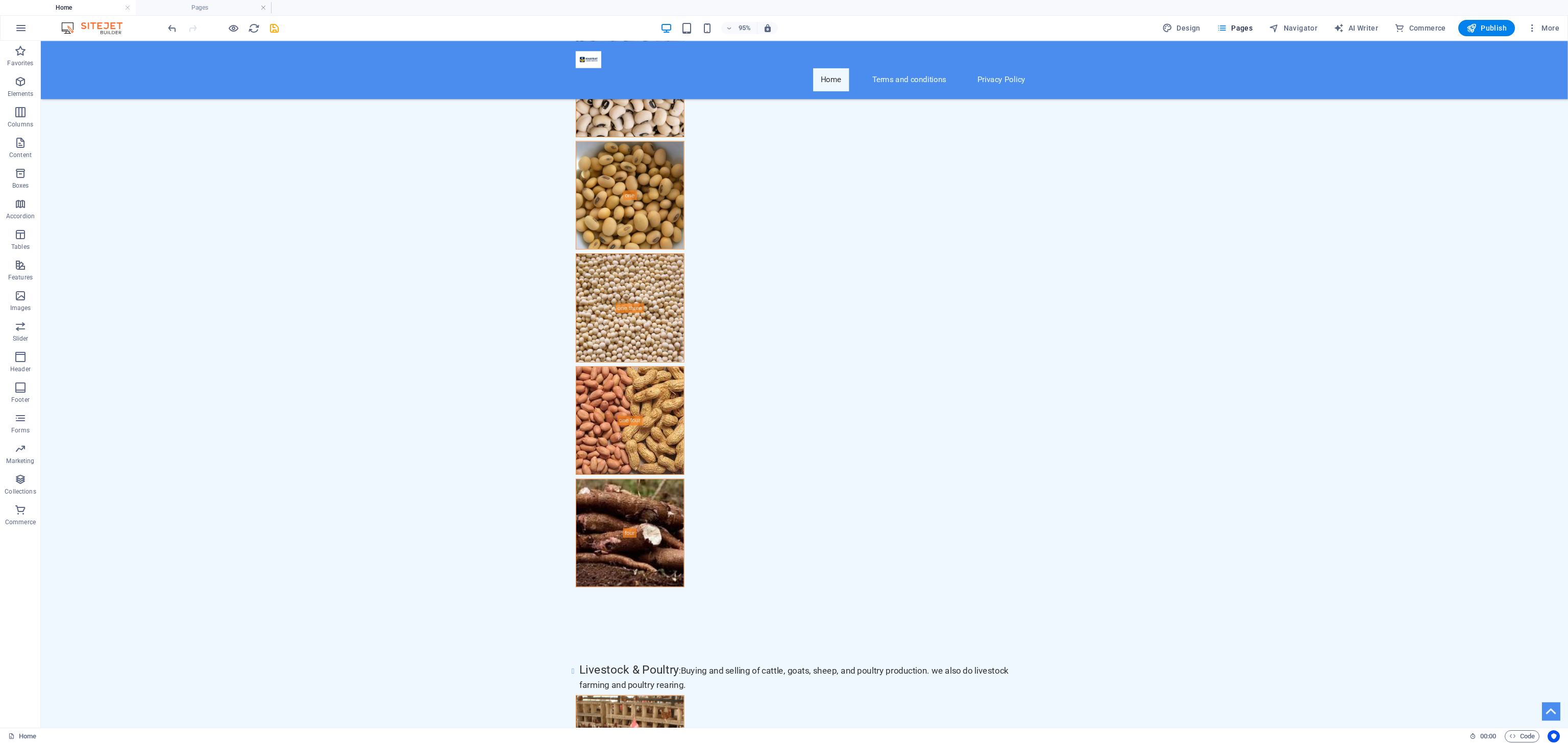
click at [57, 7] on h4 "Home" at bounding box center [68, 7] width 136 height 11
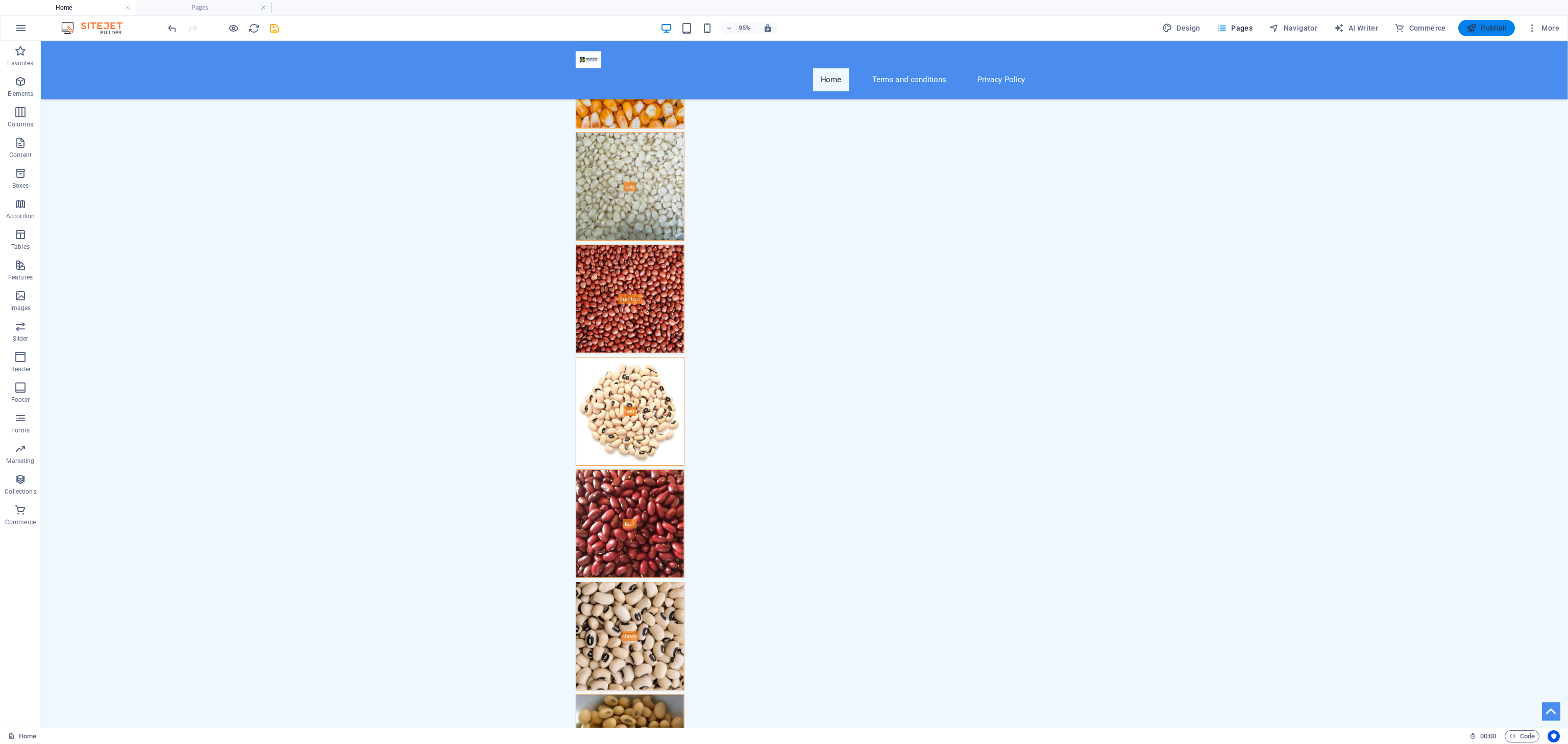
click at [979, 21] on button "Publish" at bounding box center [1486, 28] width 57 height 16
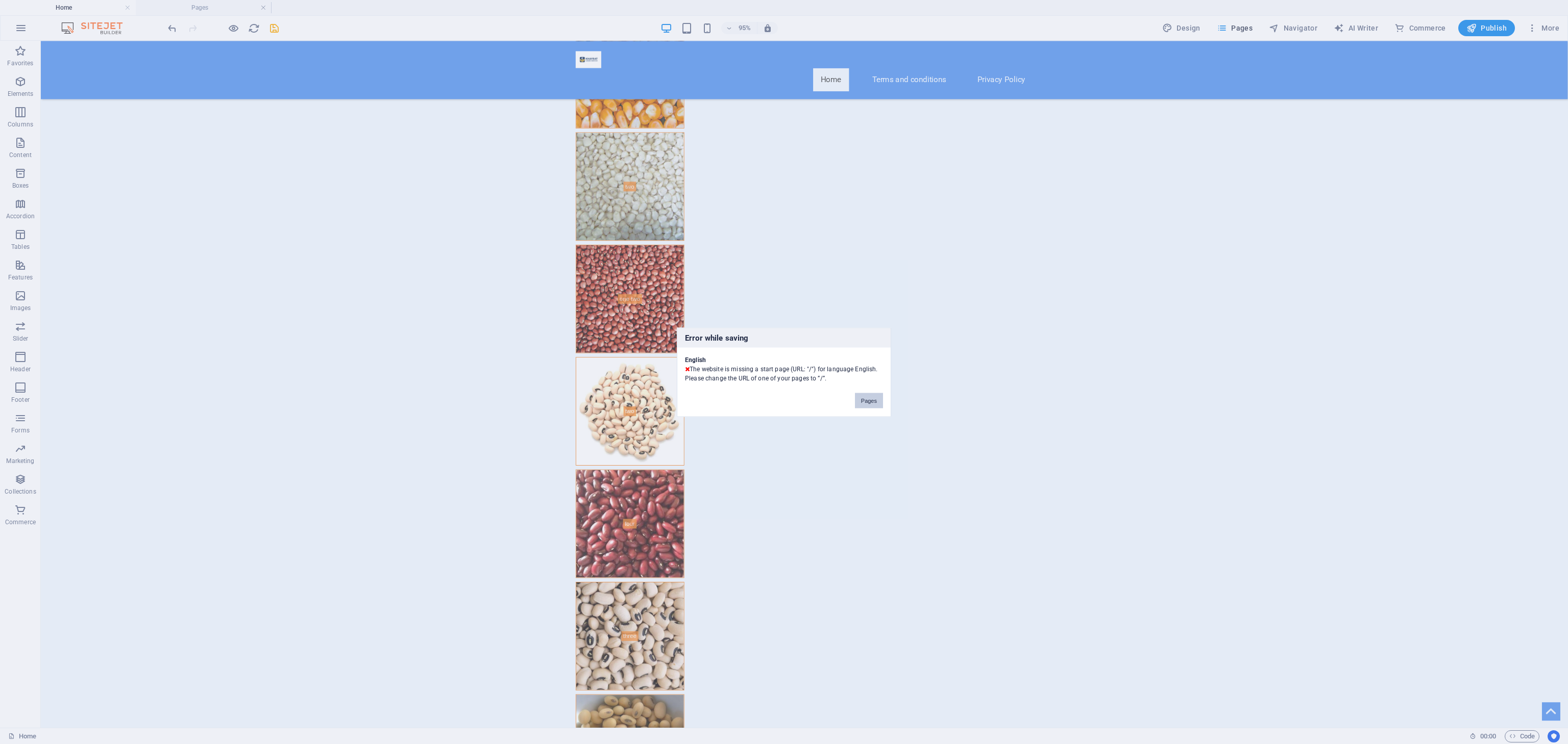
click at [873, 396] on button "Pages" at bounding box center [869, 400] width 28 height 15
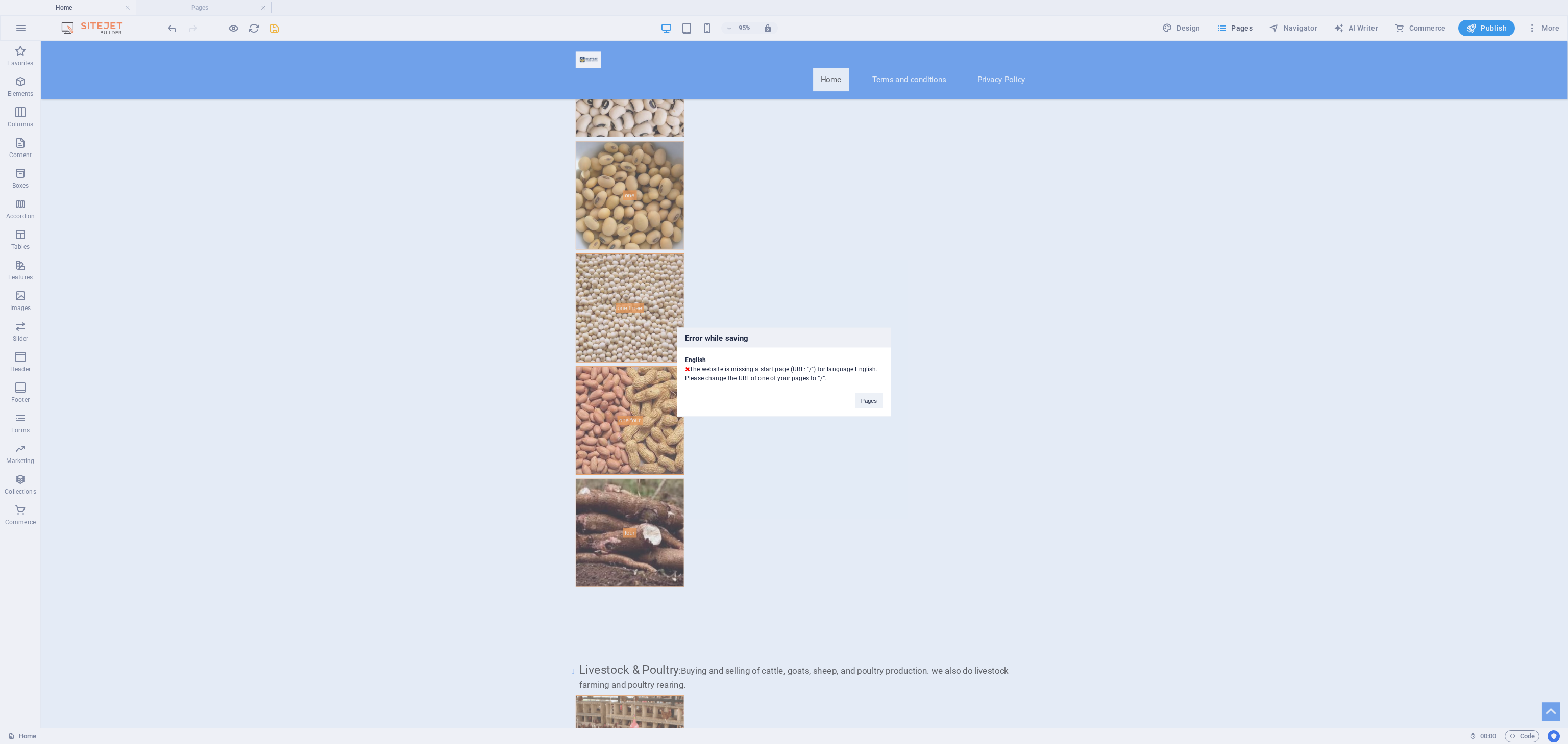
scroll to position [0, 0]
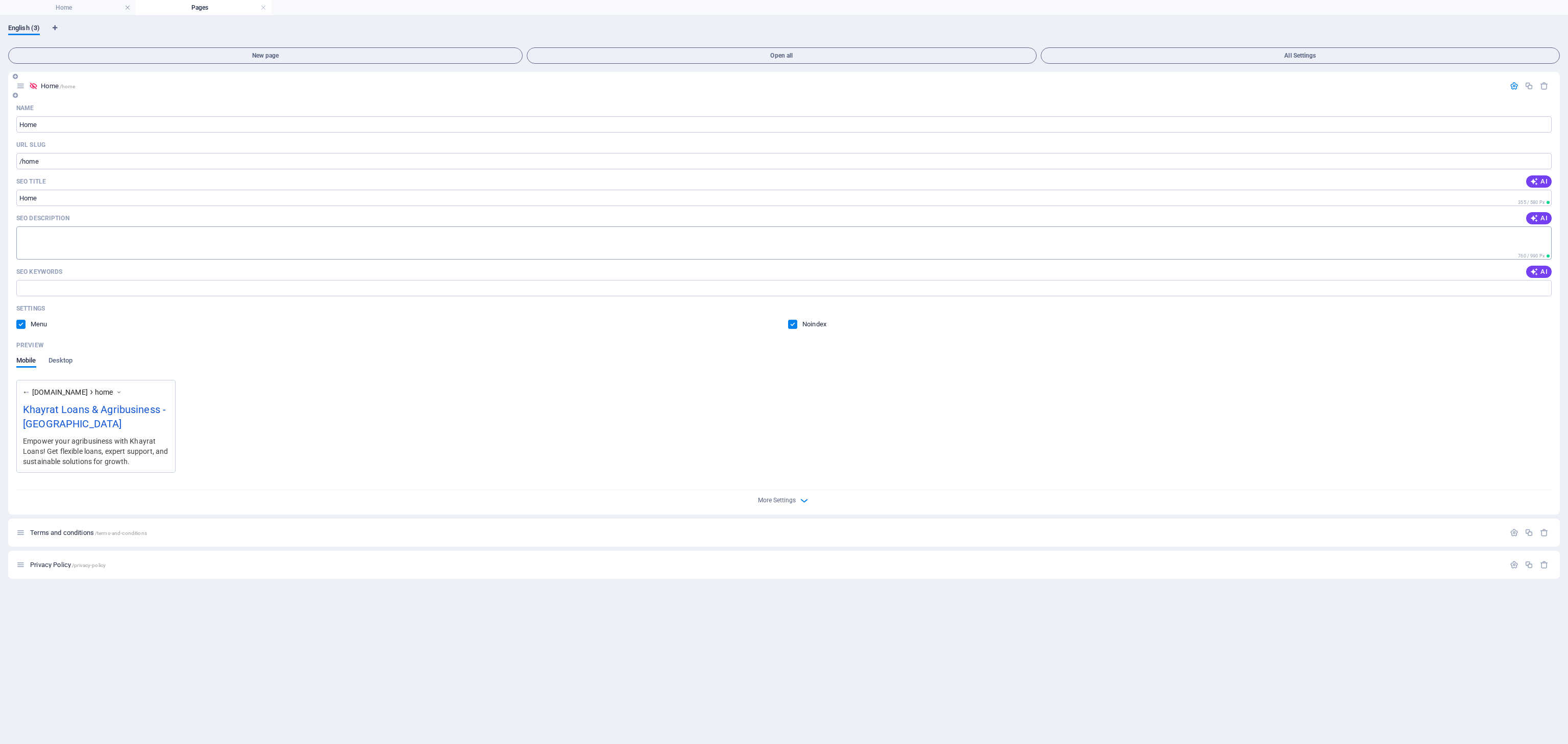
click at [87, 245] on textarea "SEO Description" at bounding box center [784, 243] width 1535 height 33
click at [979, 43] on div "English (3)" at bounding box center [783, 33] width 1552 height 19
click at [979, 54] on span "All Settings" at bounding box center [1300, 55] width 510 height 6
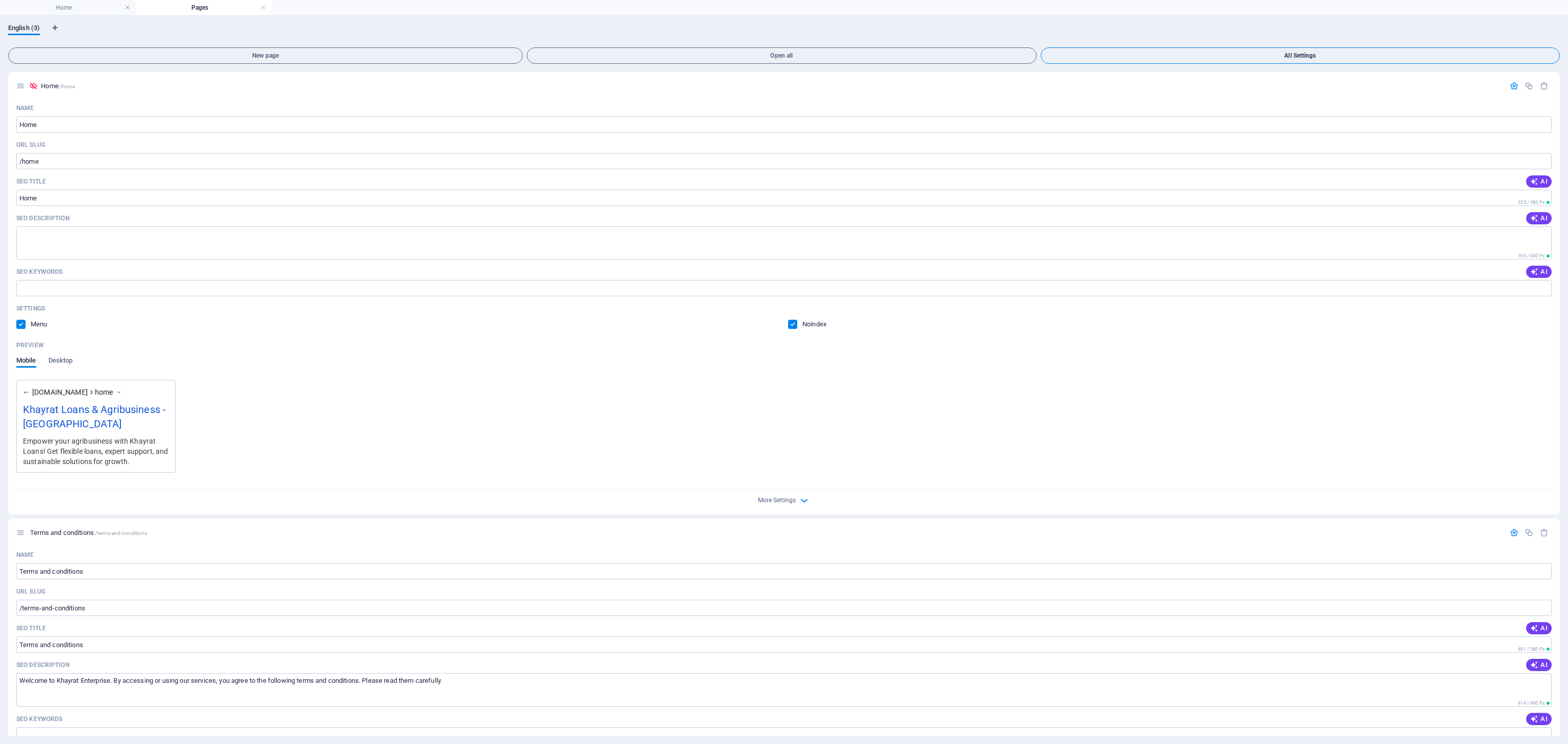
scroll to position [626, 0]
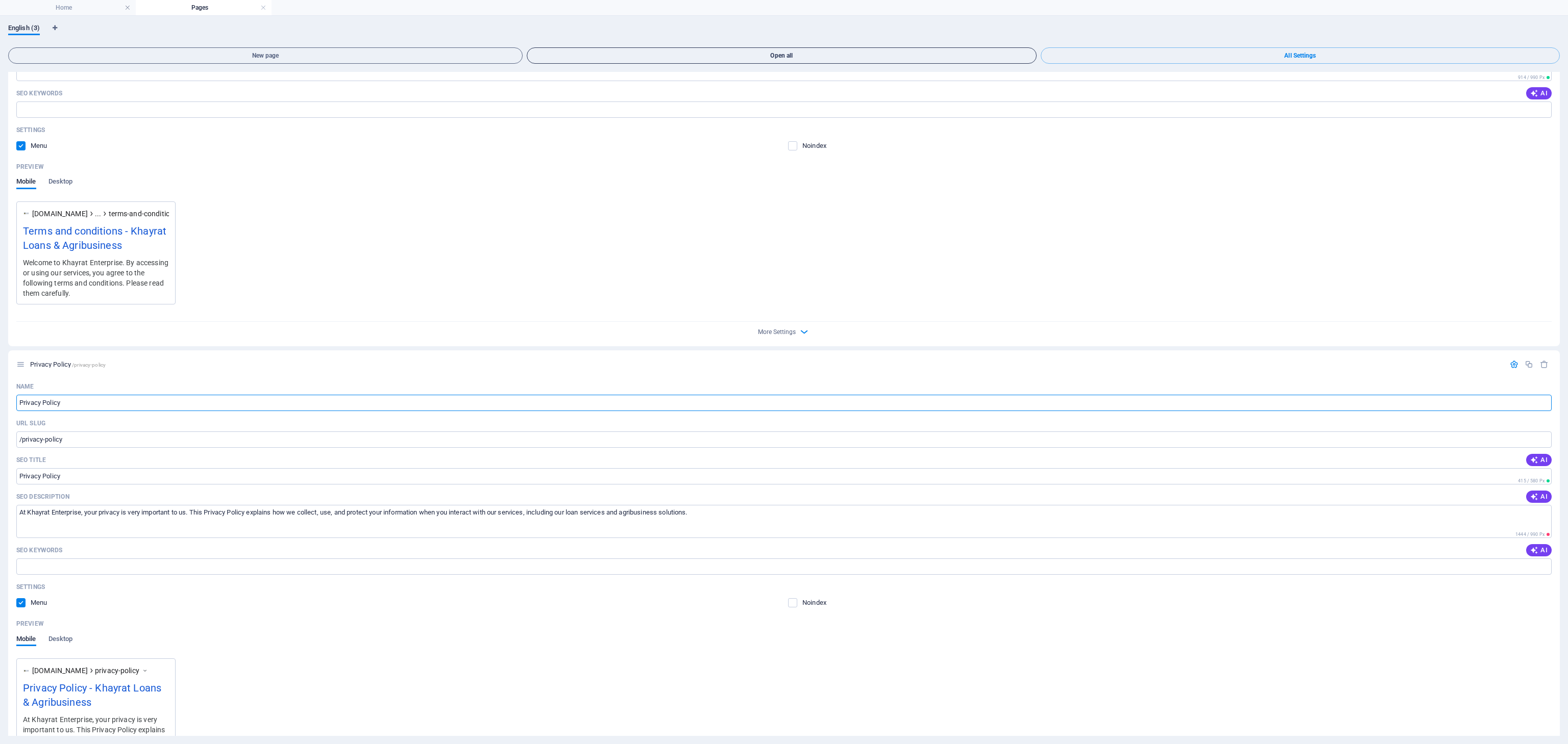
click at [859, 50] on button "Open all" at bounding box center [782, 55] width 510 height 16
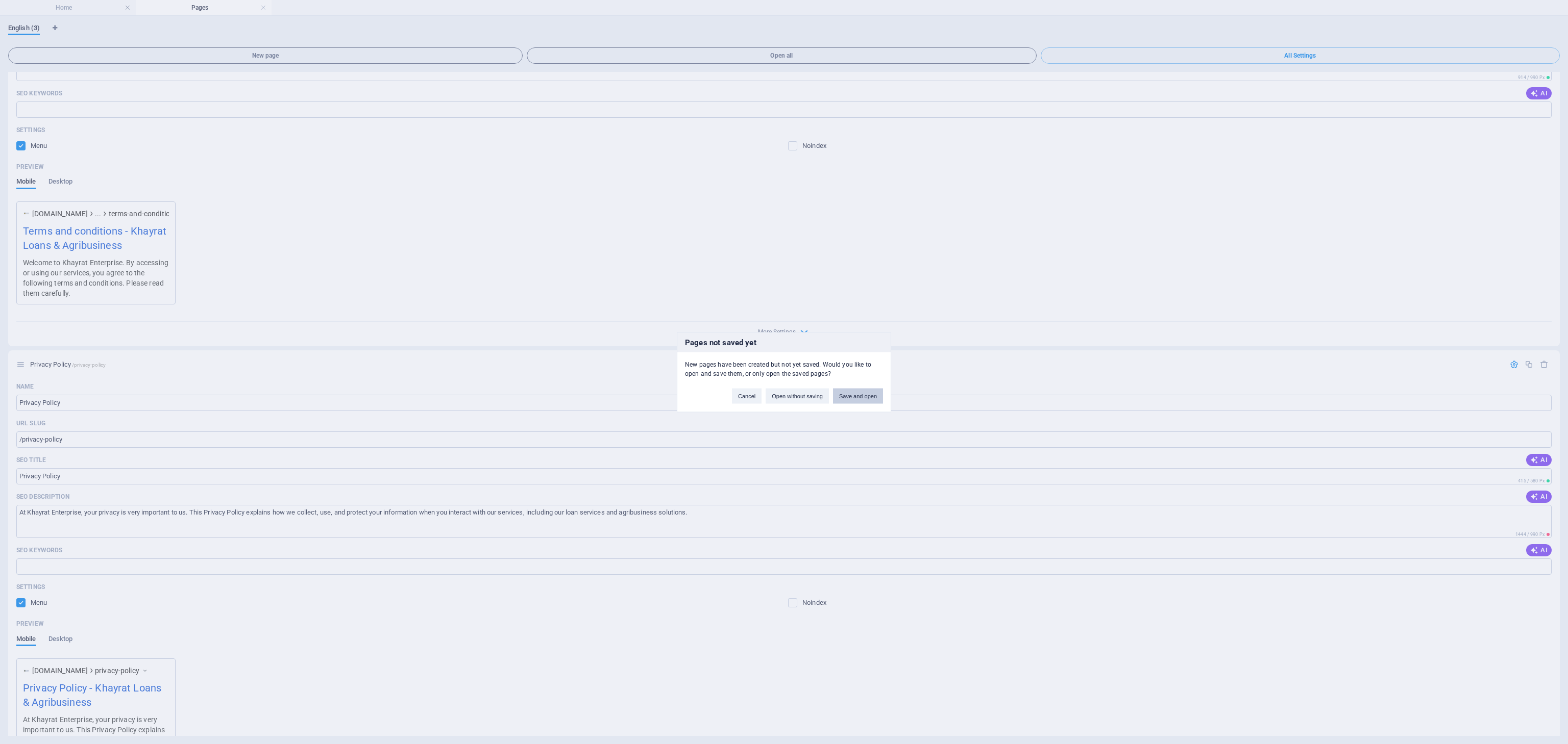
click at [858, 397] on button "Save and open" at bounding box center [858, 395] width 50 height 15
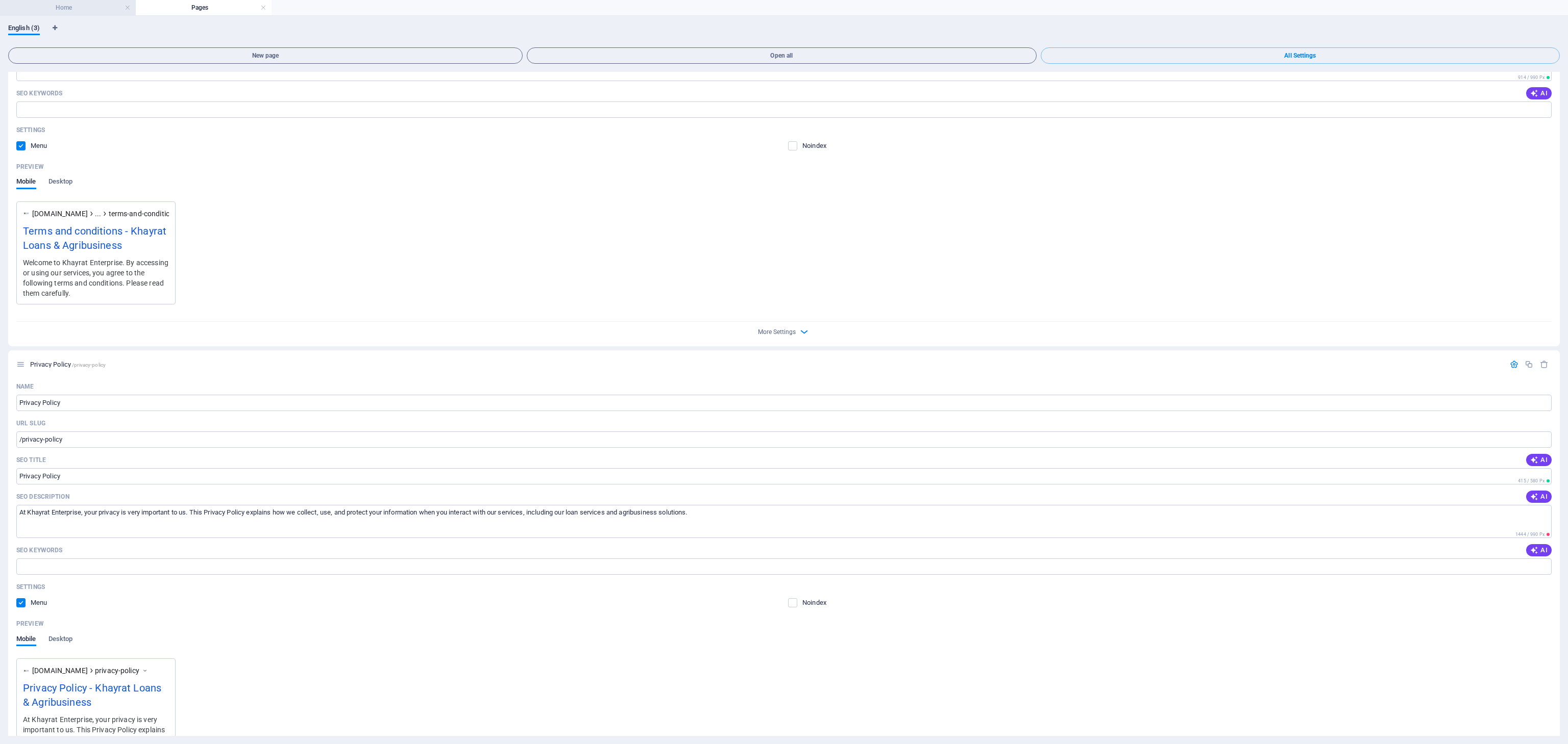
click at [96, 10] on h4 "Home" at bounding box center [68, 7] width 136 height 11
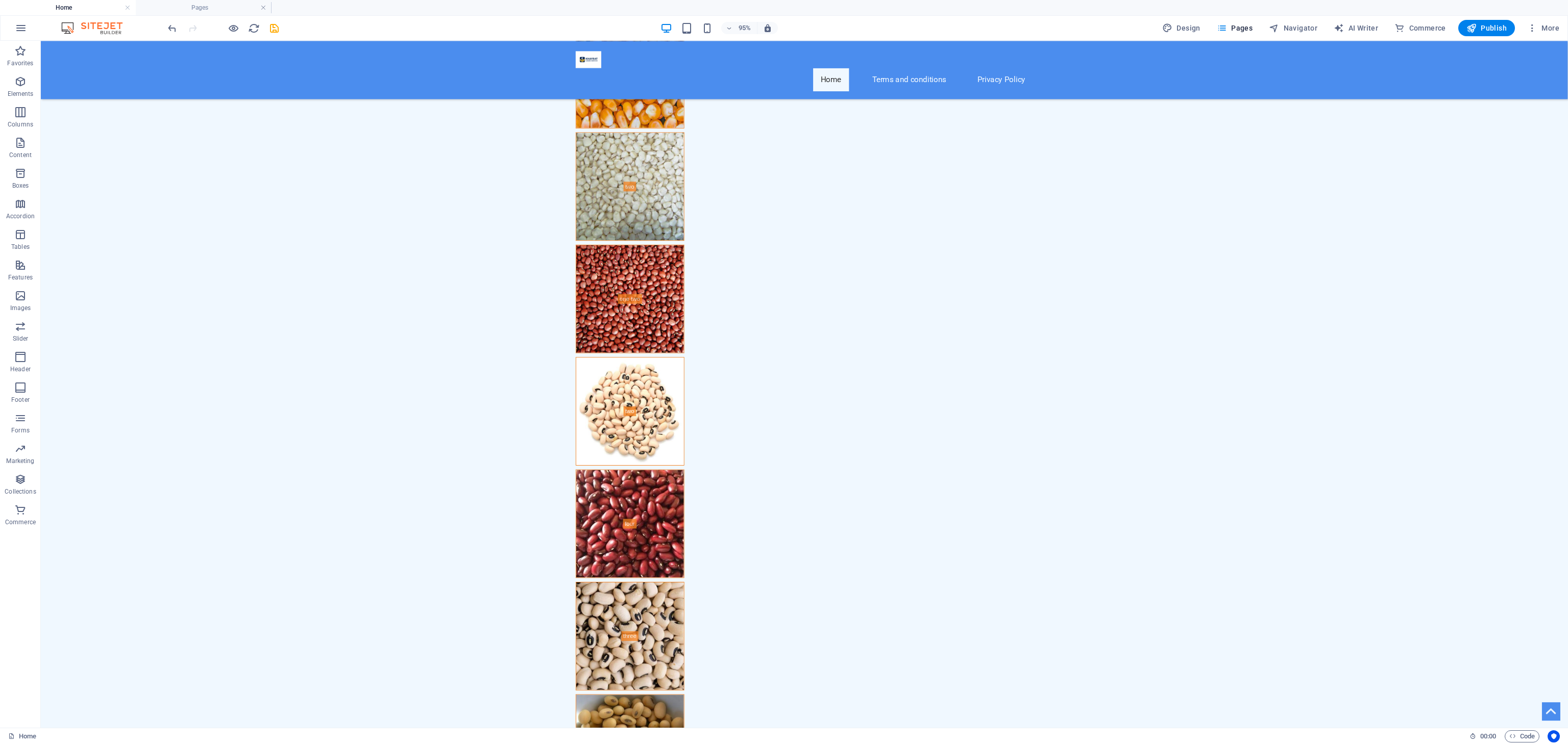
click at [979, 19] on div "95% Design Pages Navigator AI Writer Commerce Publish More" at bounding box center [784, 28] width 1567 height 24
click at [979, 33] on button "Publish" at bounding box center [1486, 28] width 57 height 16
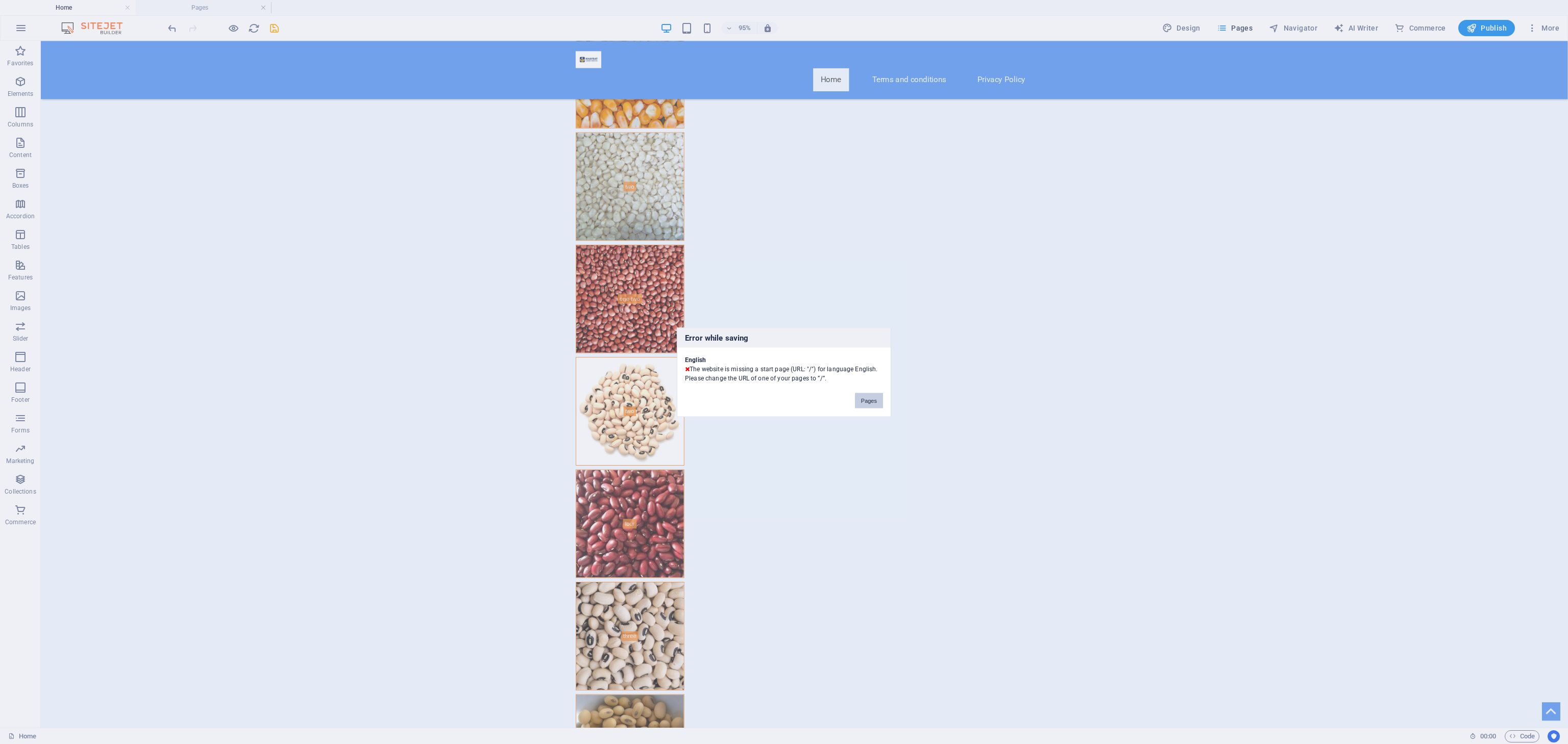
click at [867, 399] on button "Pages" at bounding box center [869, 400] width 28 height 15
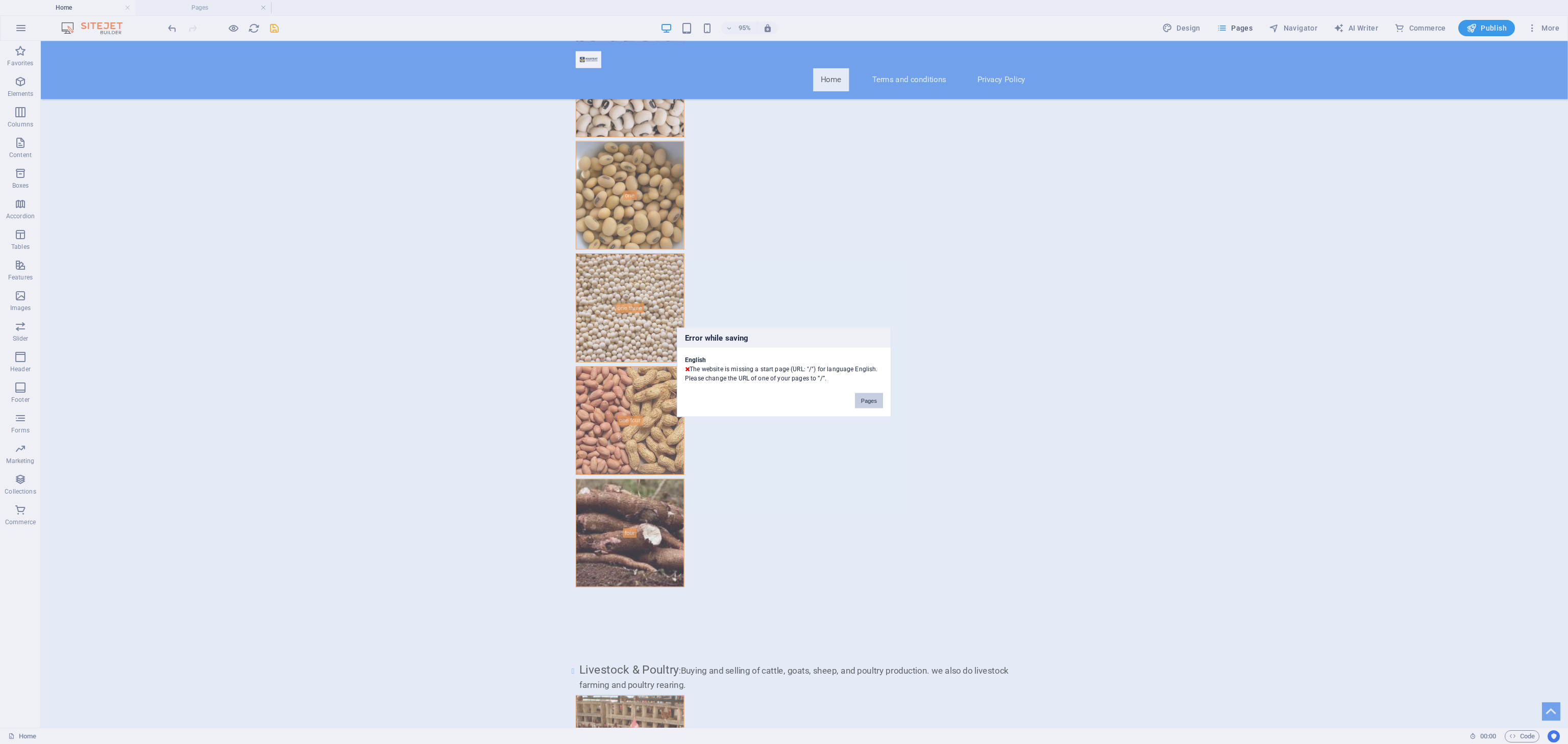
scroll to position [0, 0]
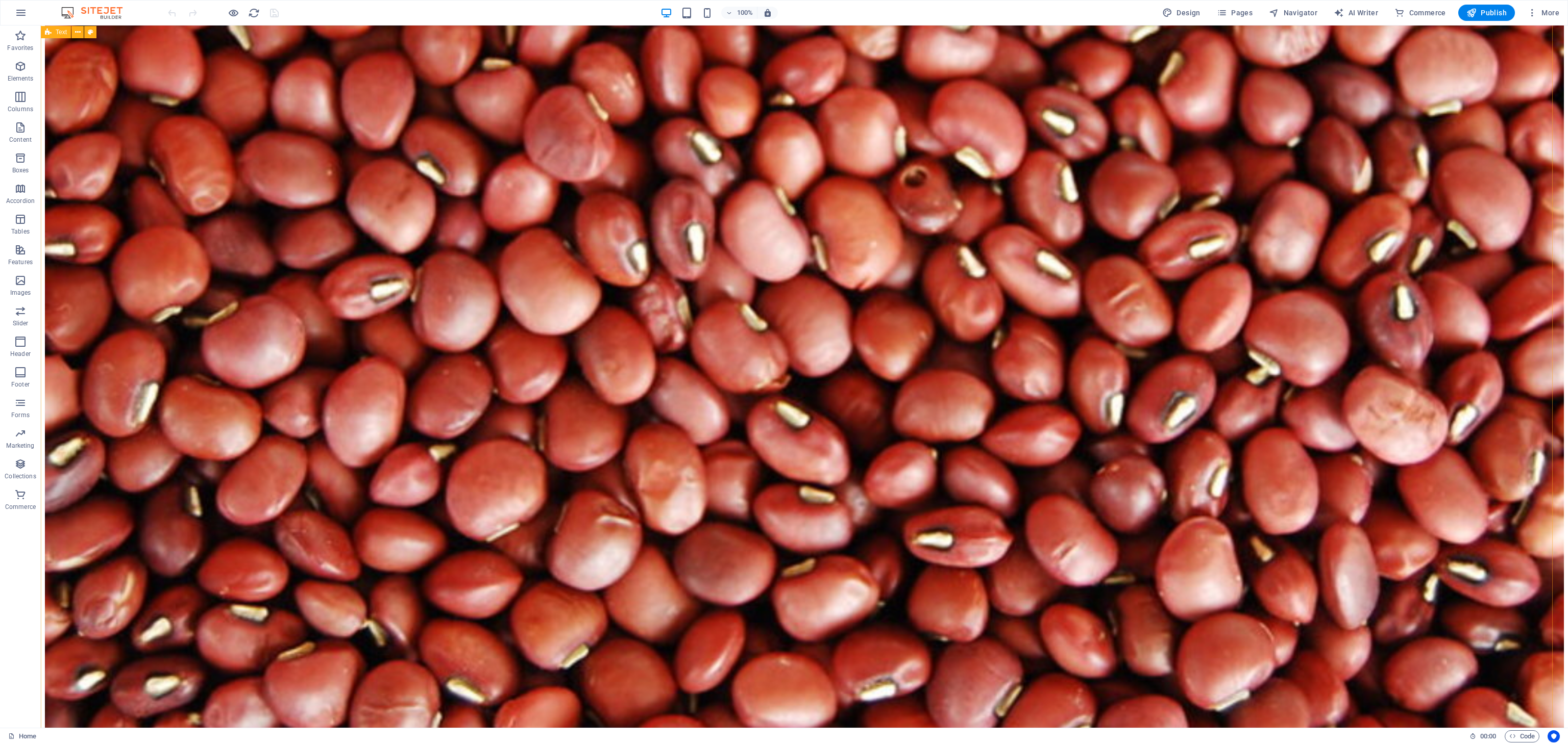
scroll to position [6734, 0]
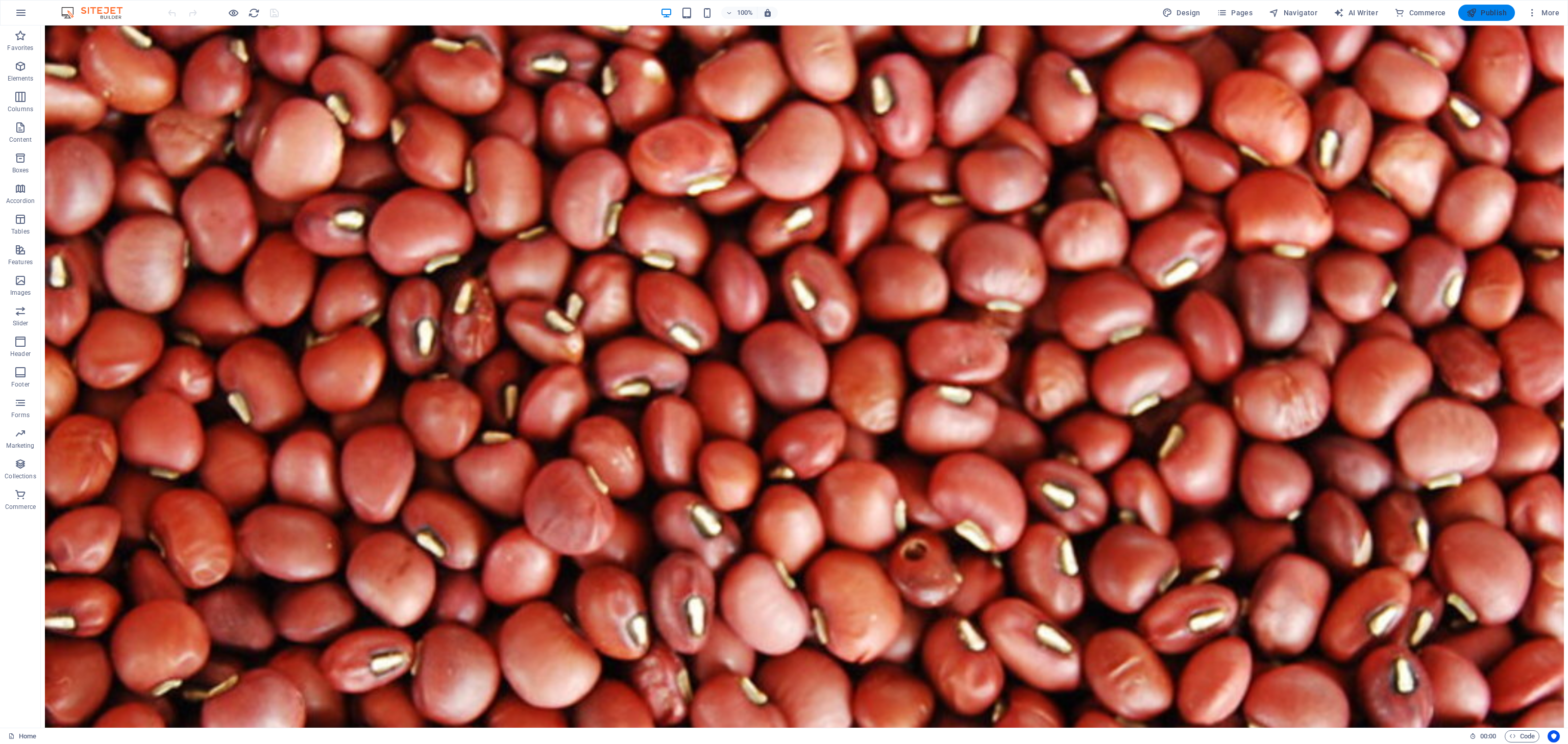
click at [1479, 11] on span "Publish" at bounding box center [1486, 13] width 40 height 10
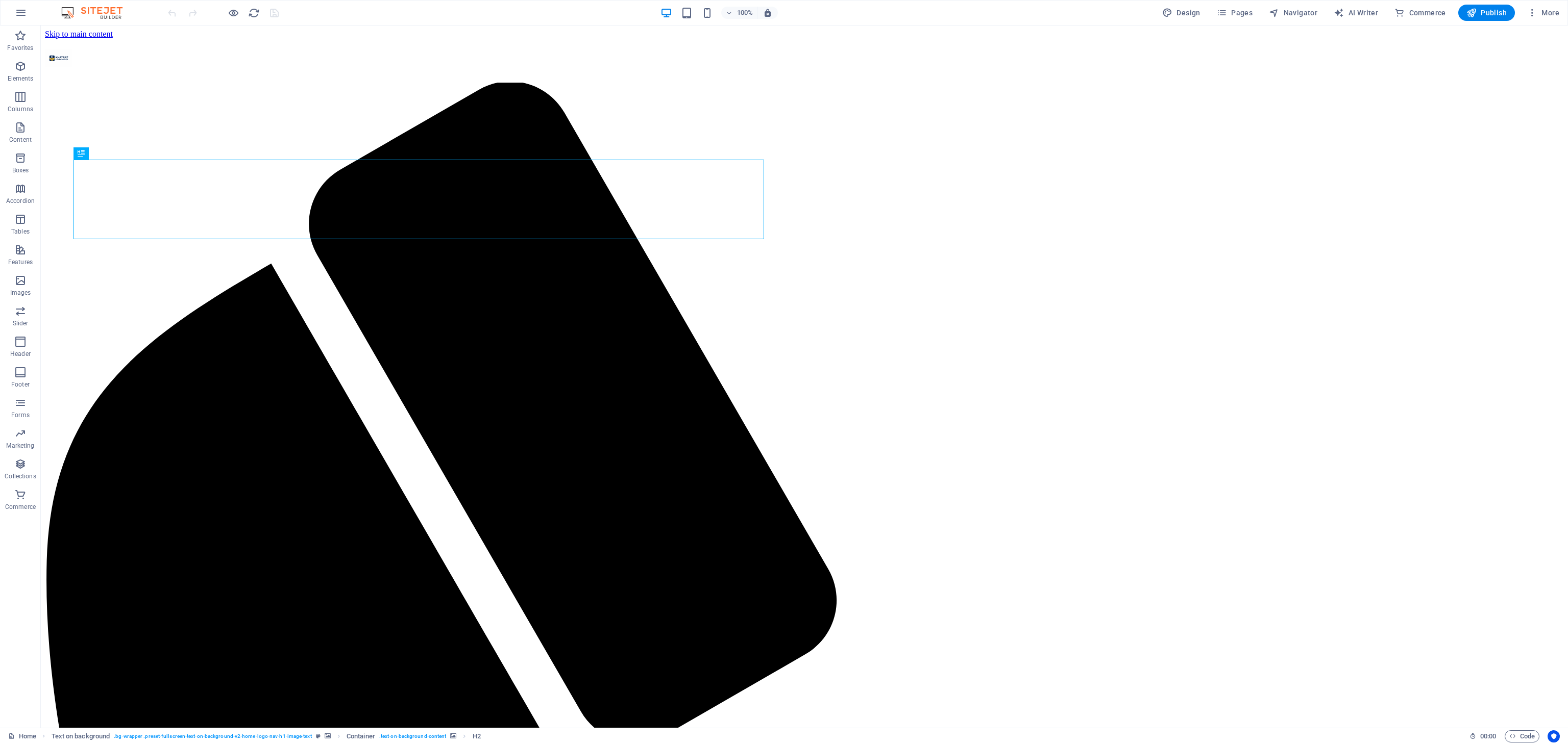
click at [69, 15] on img at bounding box center [97, 13] width 77 height 12
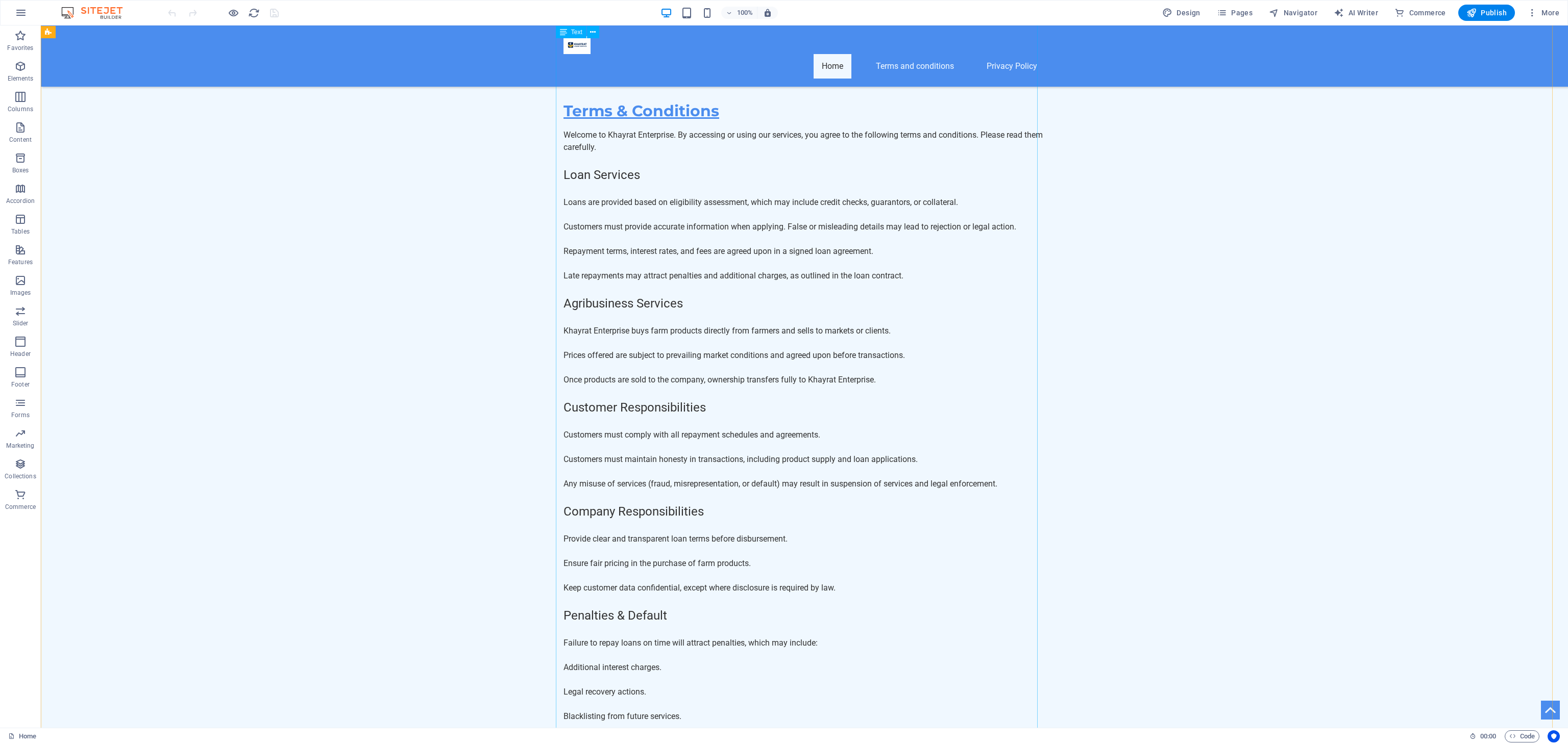
scroll to position [7846, 0]
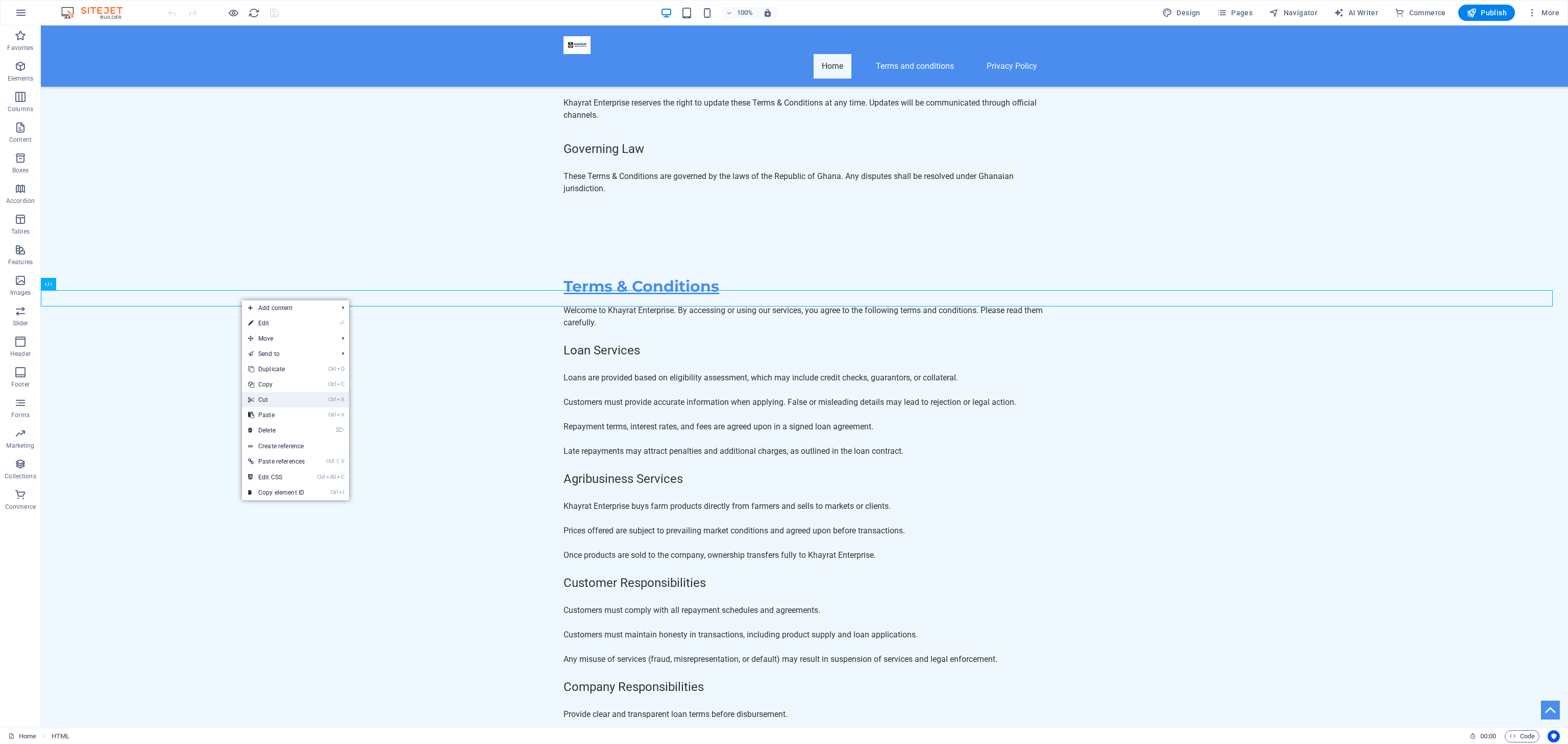
click at [281, 398] on link "Ctrl X Cut" at bounding box center [276, 400] width 69 height 15
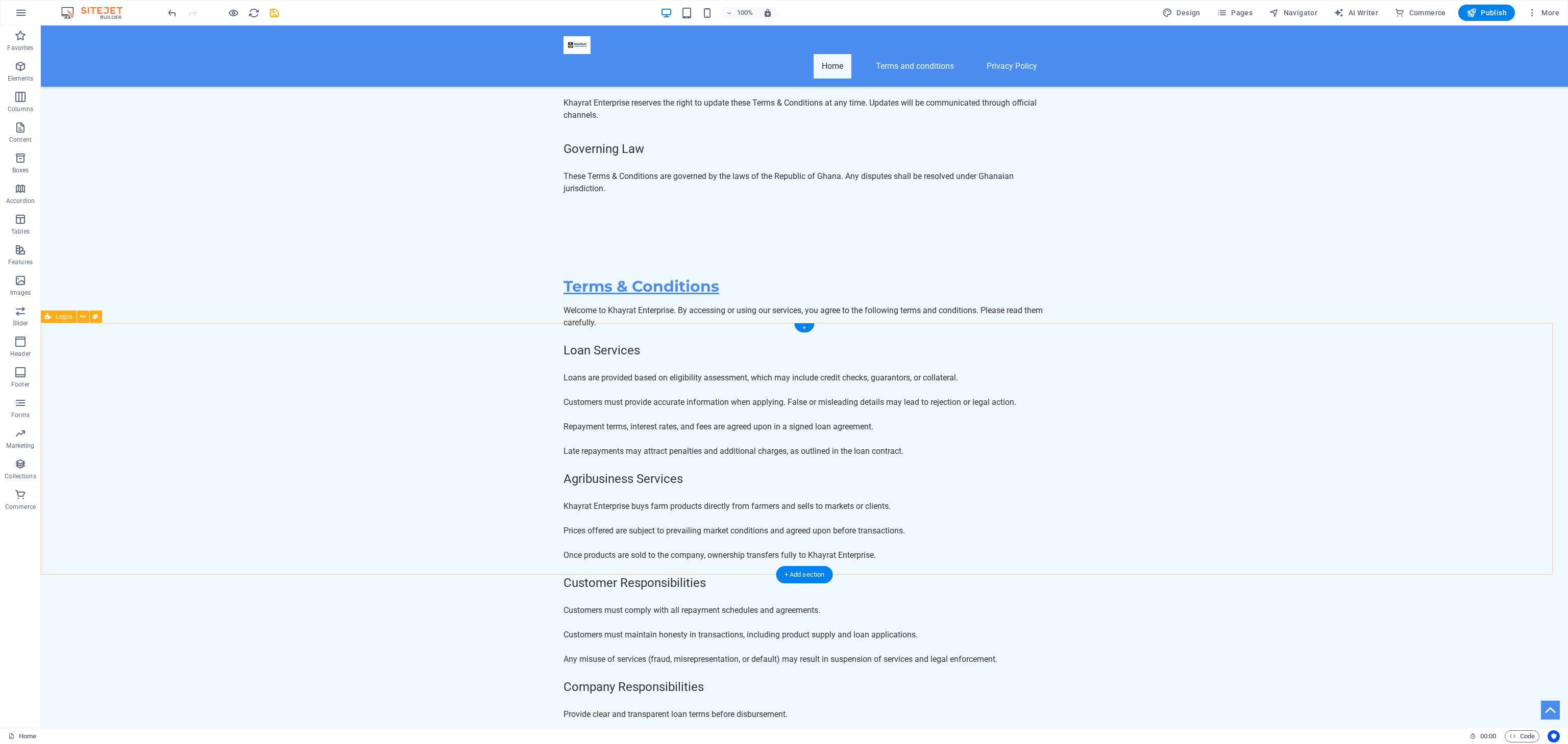
scroll to position [7829, 0]
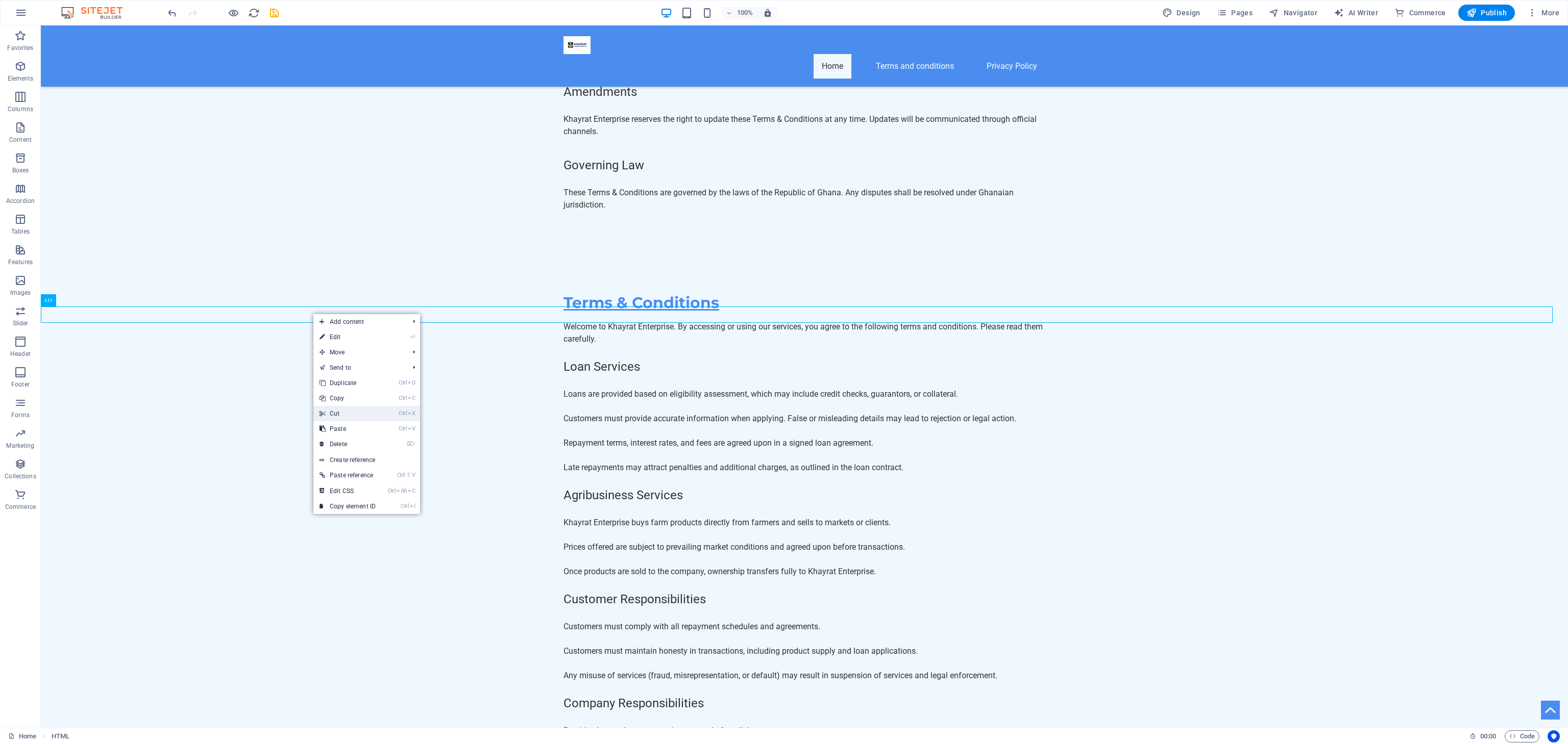
click at [339, 416] on link "Ctrl X Cut" at bounding box center [348, 413] width 68 height 15
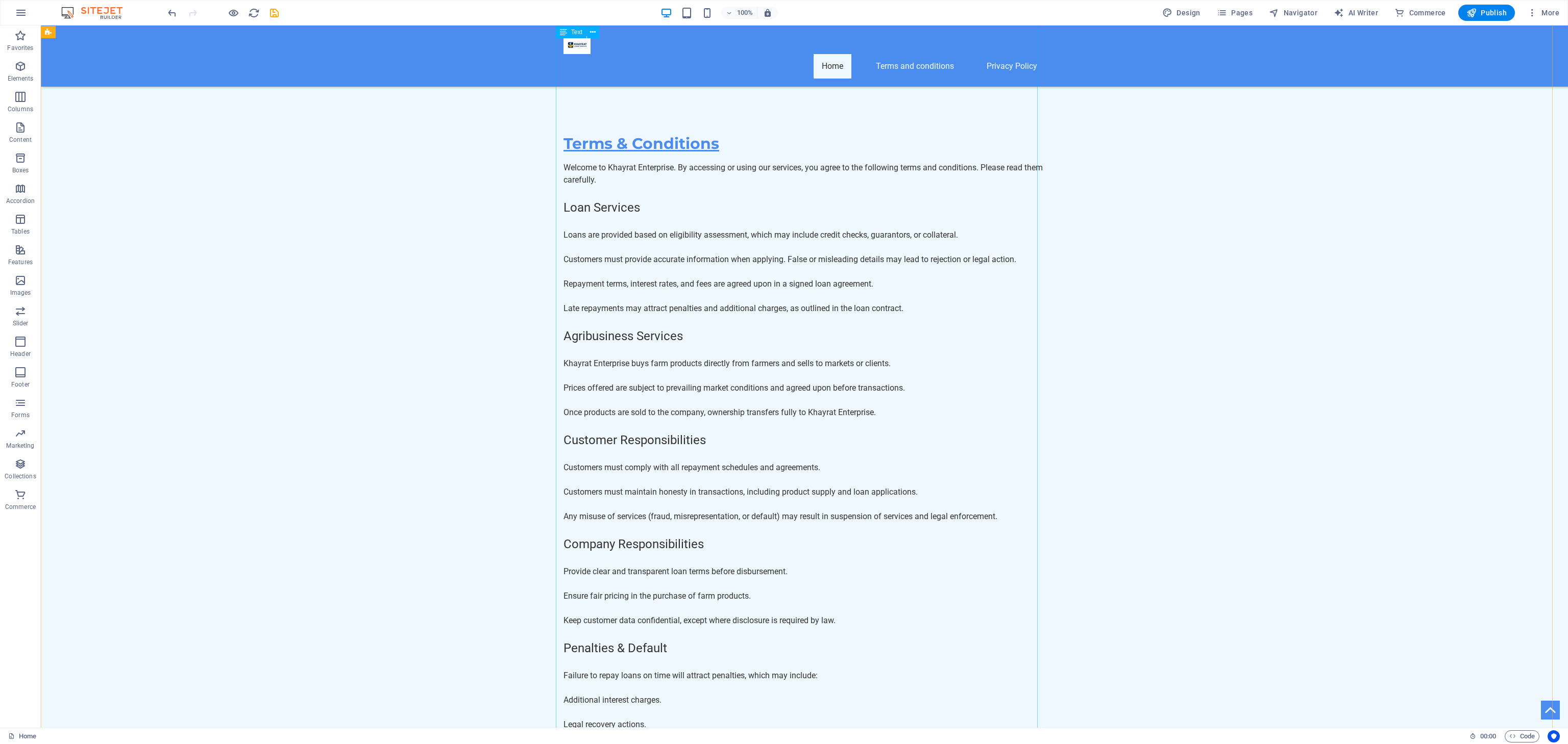
scroll to position [6691, 0]
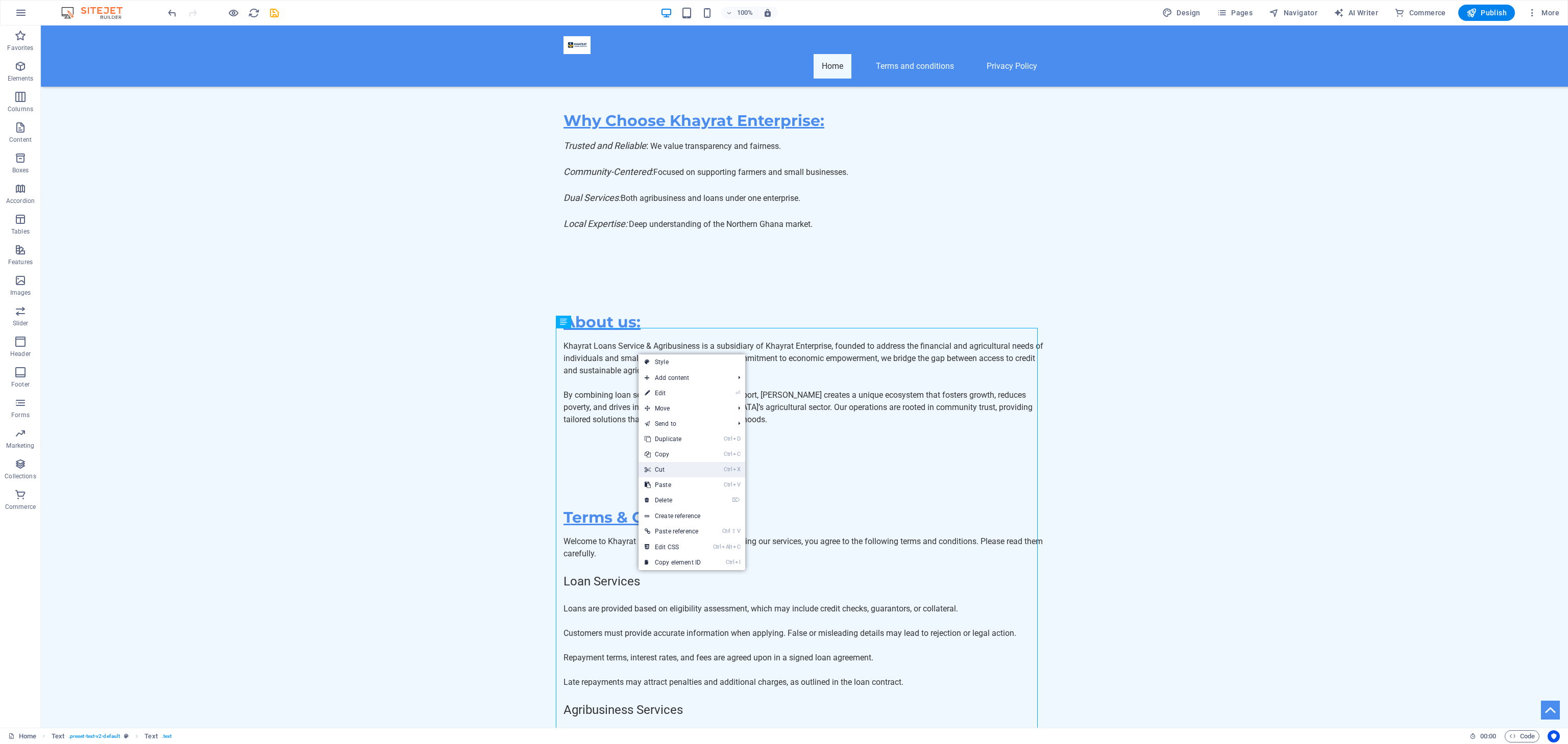
click at [670, 468] on link "Ctrl X Cut" at bounding box center [673, 470] width 68 height 15
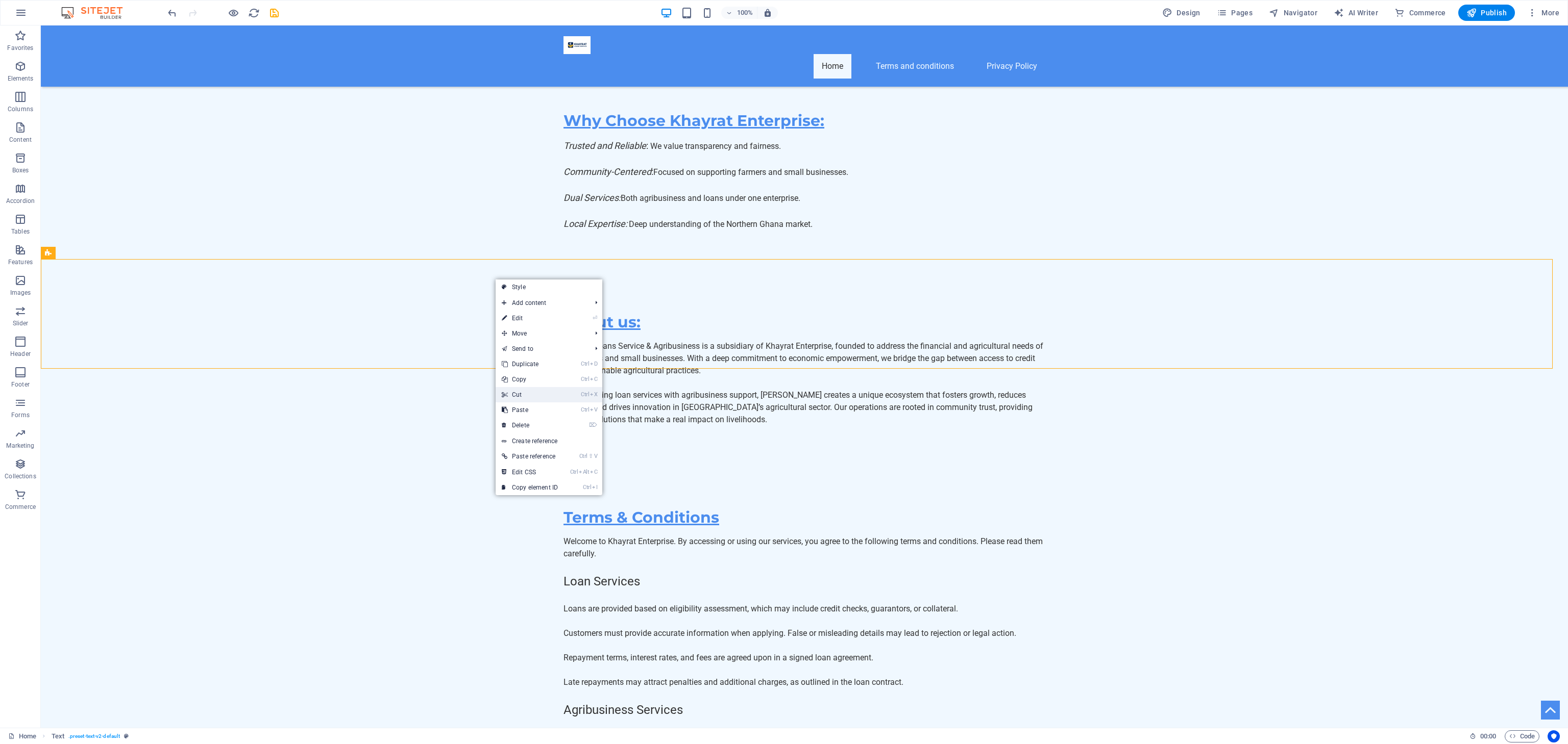
click at [520, 391] on link "Ctrl X Cut" at bounding box center [530, 394] width 68 height 15
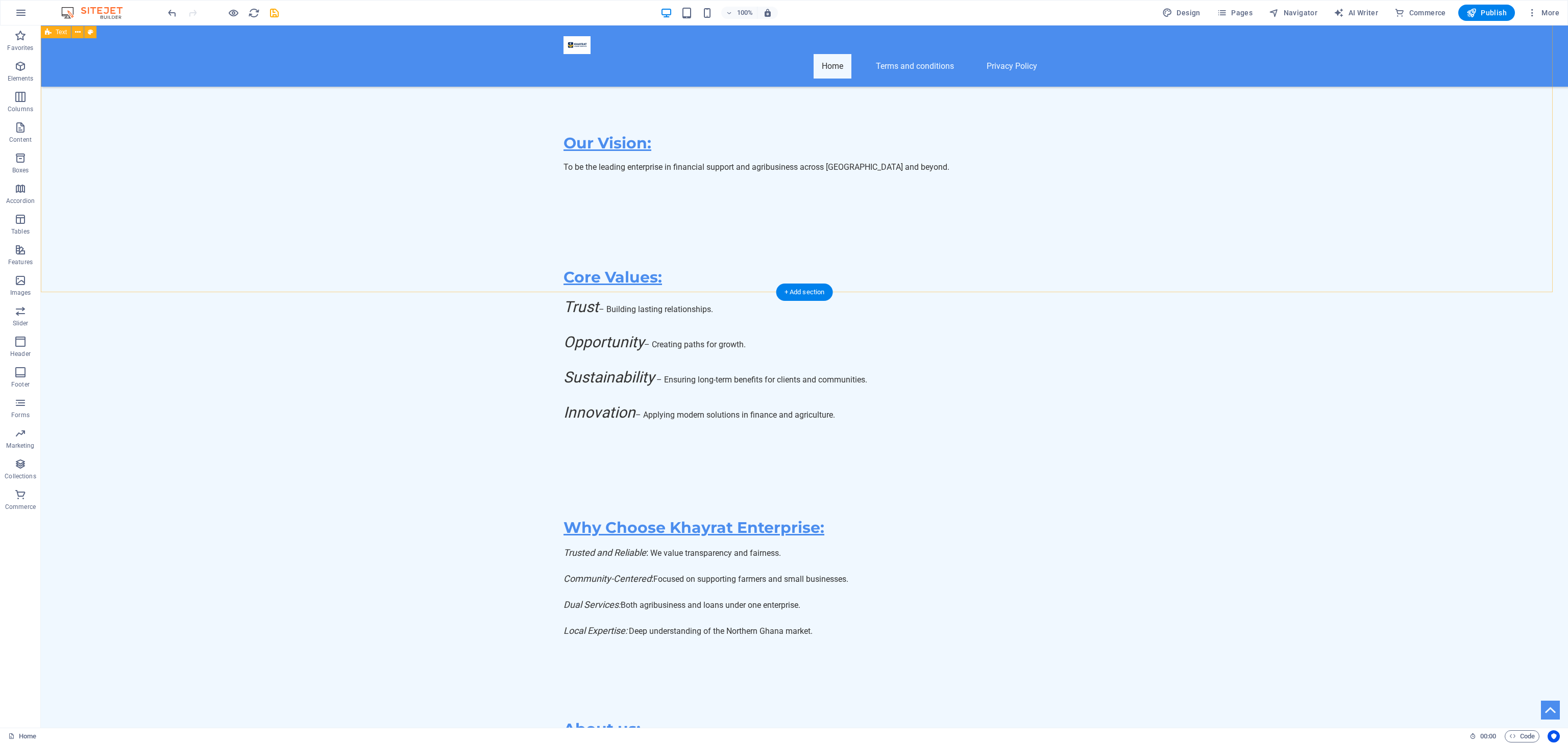
scroll to position [6658, 0]
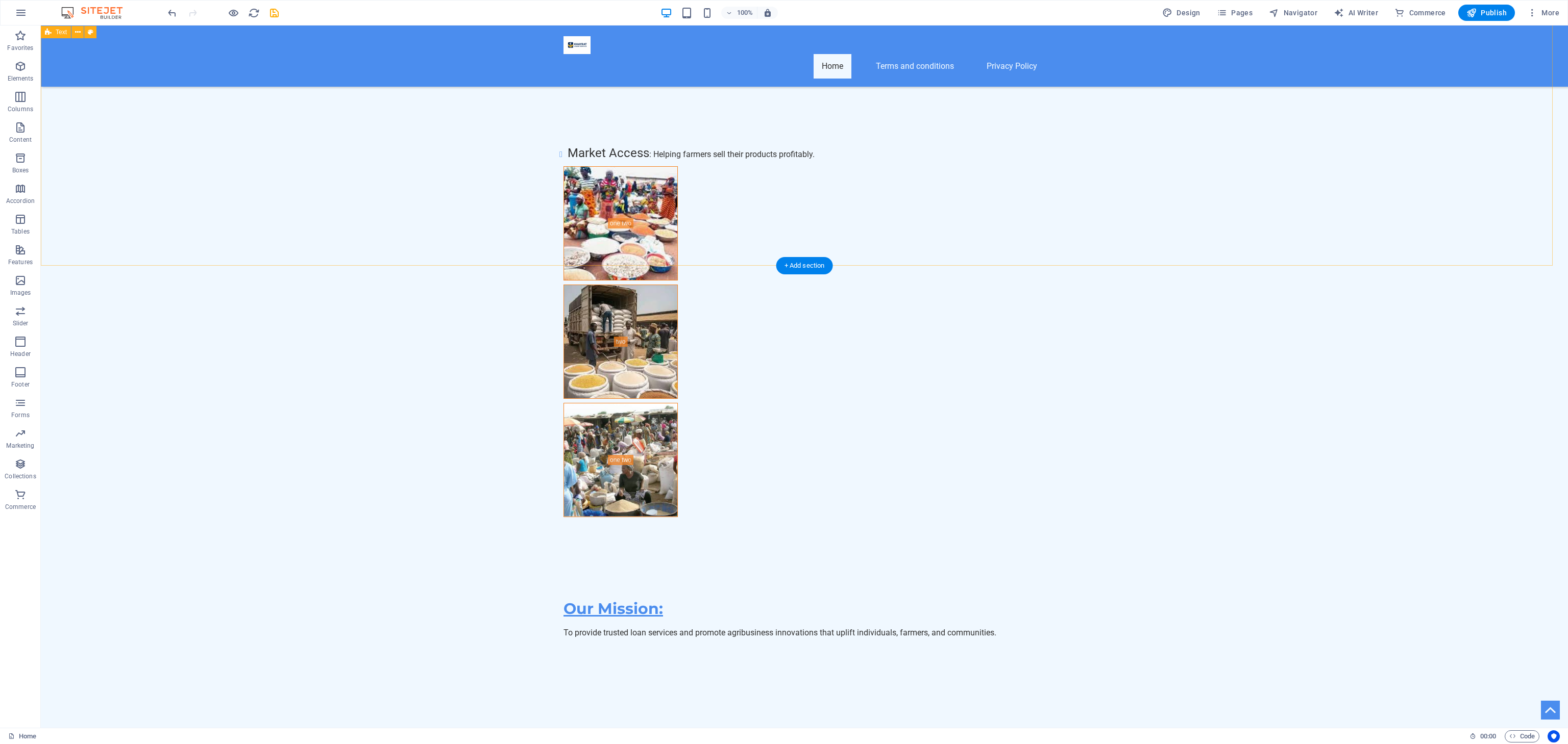
scroll to position [4787, 0]
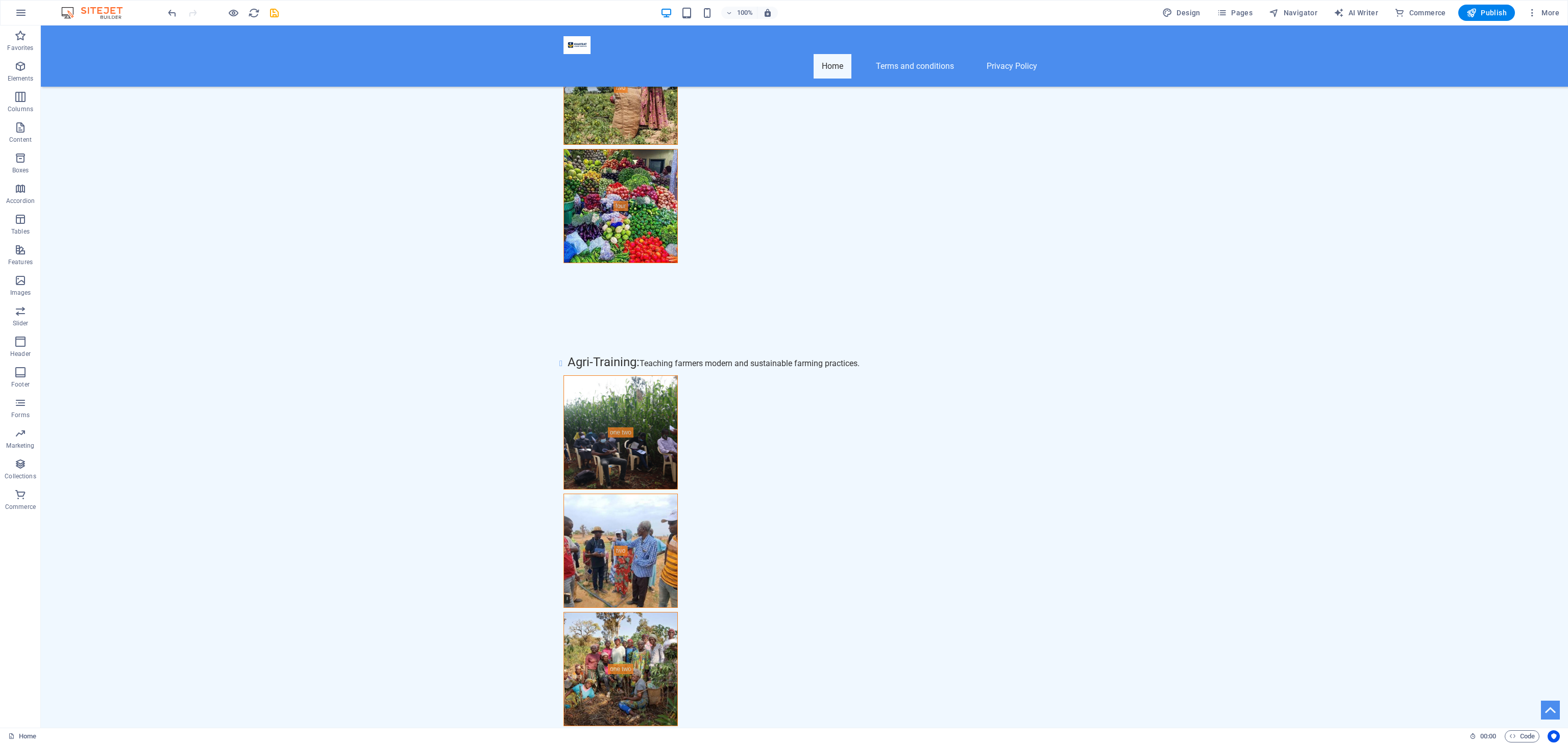
click at [271, 19] on div at bounding box center [223, 13] width 114 height 16
click at [256, 14] on icon "reload" at bounding box center [254, 13] width 12 height 12
click at [250, 13] on icon "reload" at bounding box center [254, 13] width 12 height 12
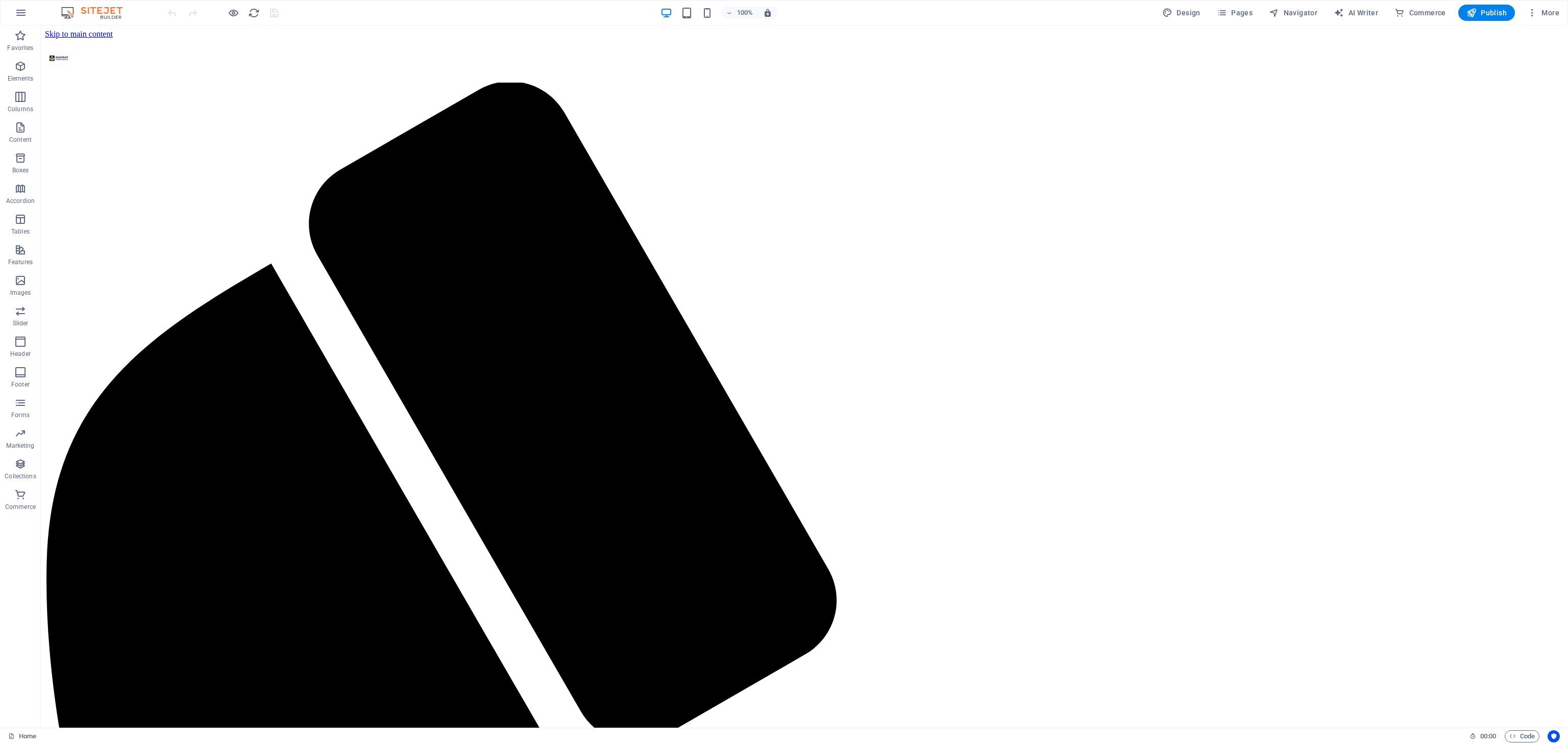
scroll to position [0, 0]
click at [763, 10] on span "button" at bounding box center [768, 12] width 12 height 9
click at [763, 8] on span "button" at bounding box center [768, 12] width 12 height 9
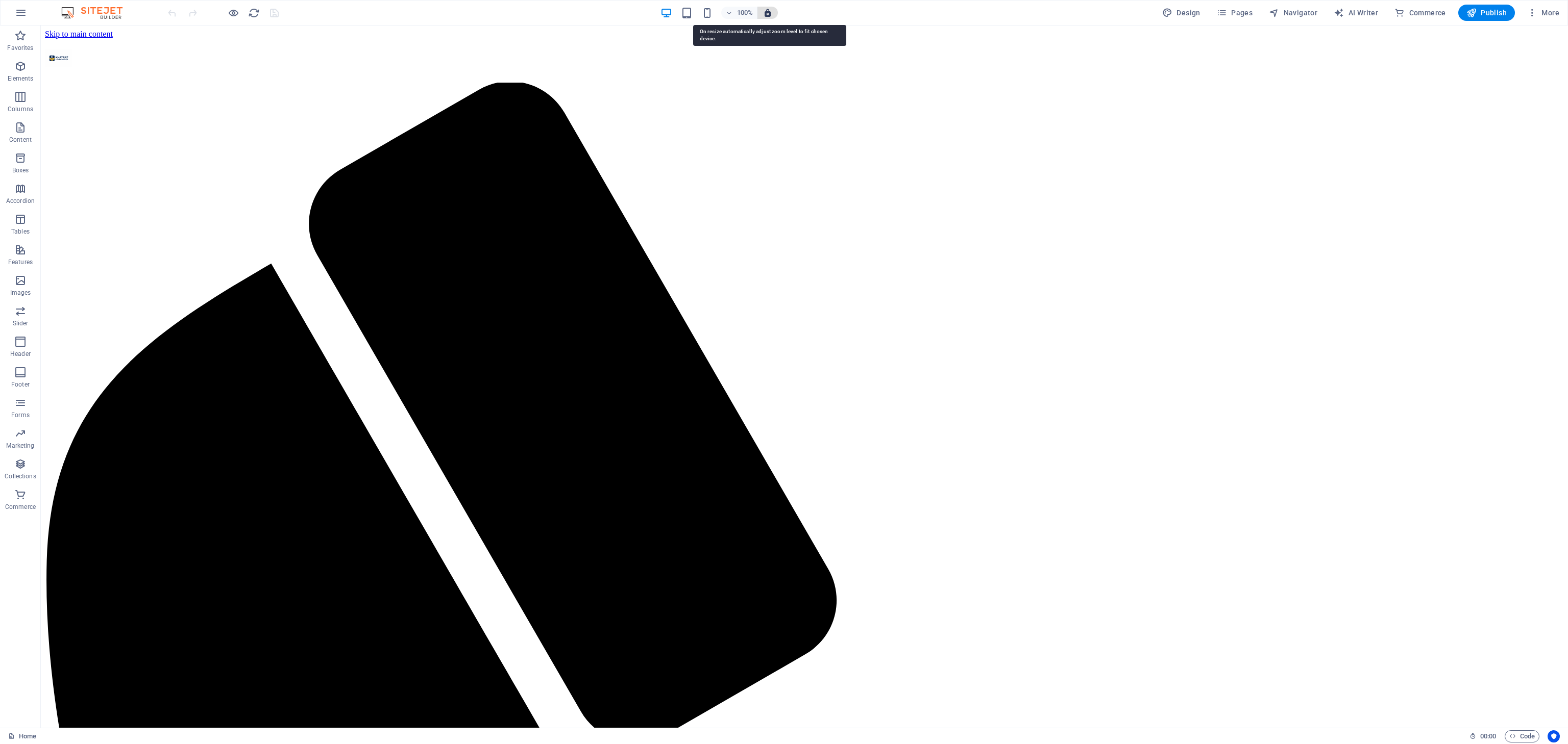
click at [764, 15] on icon "button" at bounding box center [768, 12] width 9 height 9
click at [744, 18] on h6 "100%" at bounding box center [744, 13] width 16 height 12
click at [757, 50] on li "95%" at bounding box center [751, 44] width 57 height 16
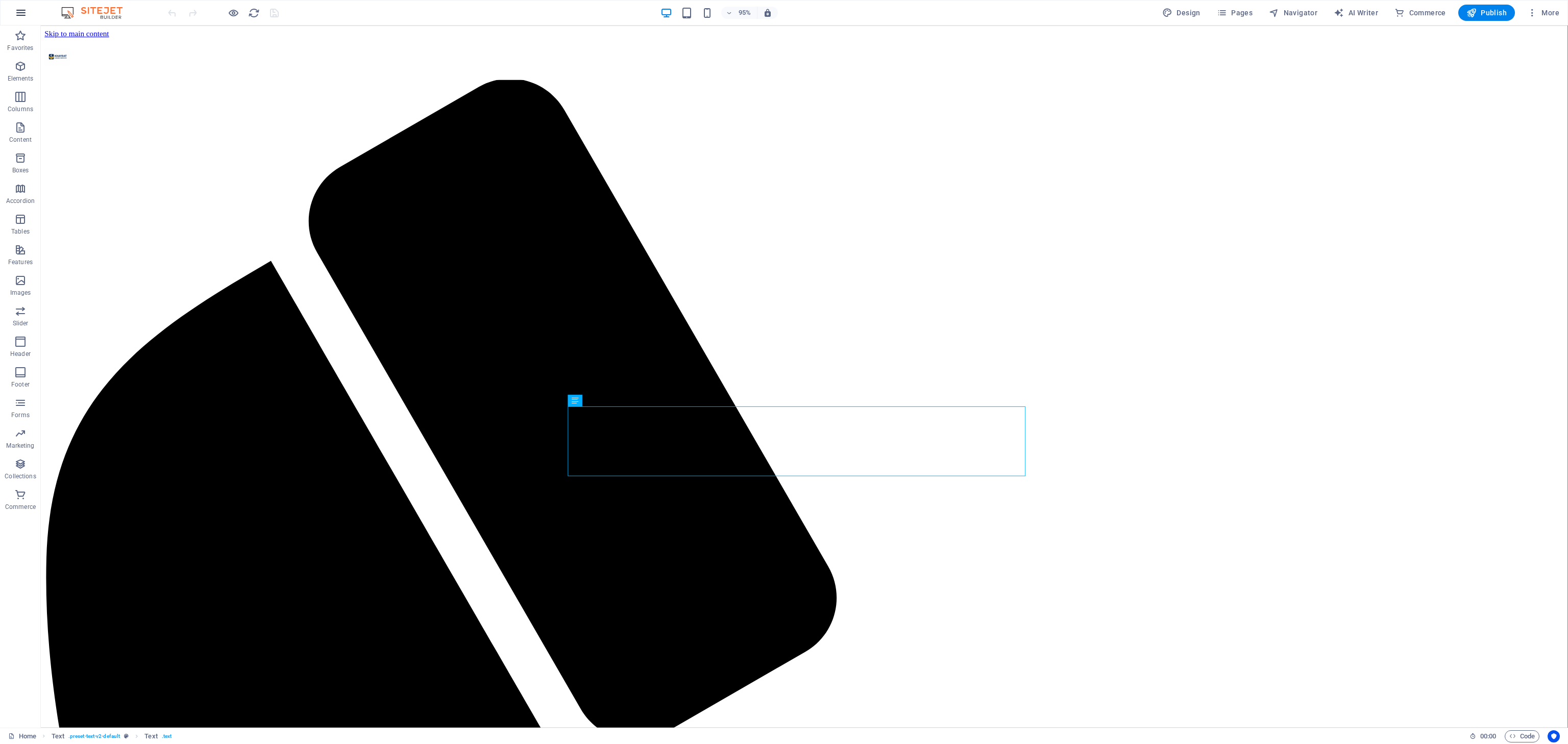
click at [22, 7] on icon "button" at bounding box center [21, 13] width 12 height 12
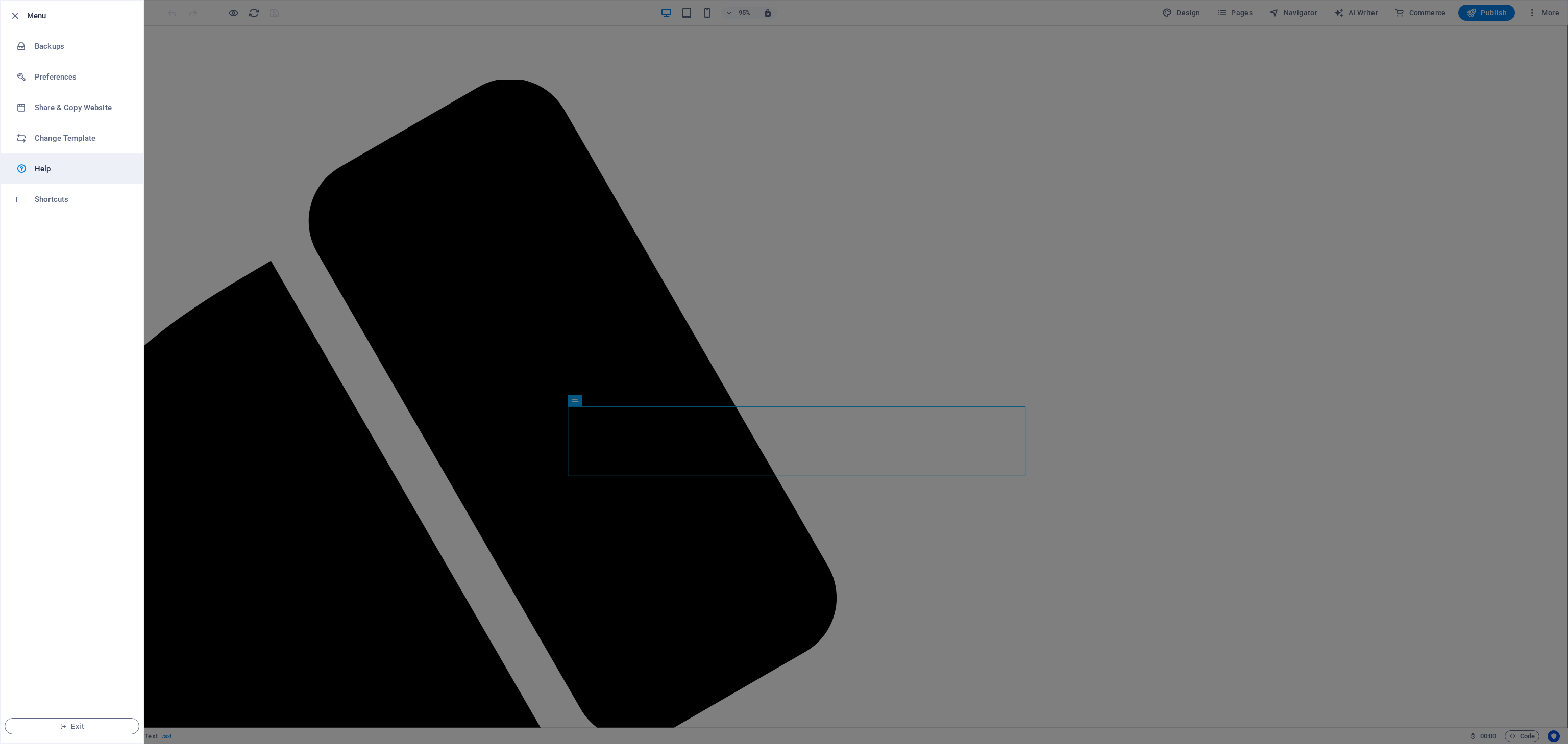
click at [61, 181] on link "Help" at bounding box center [72, 169] width 143 height 30
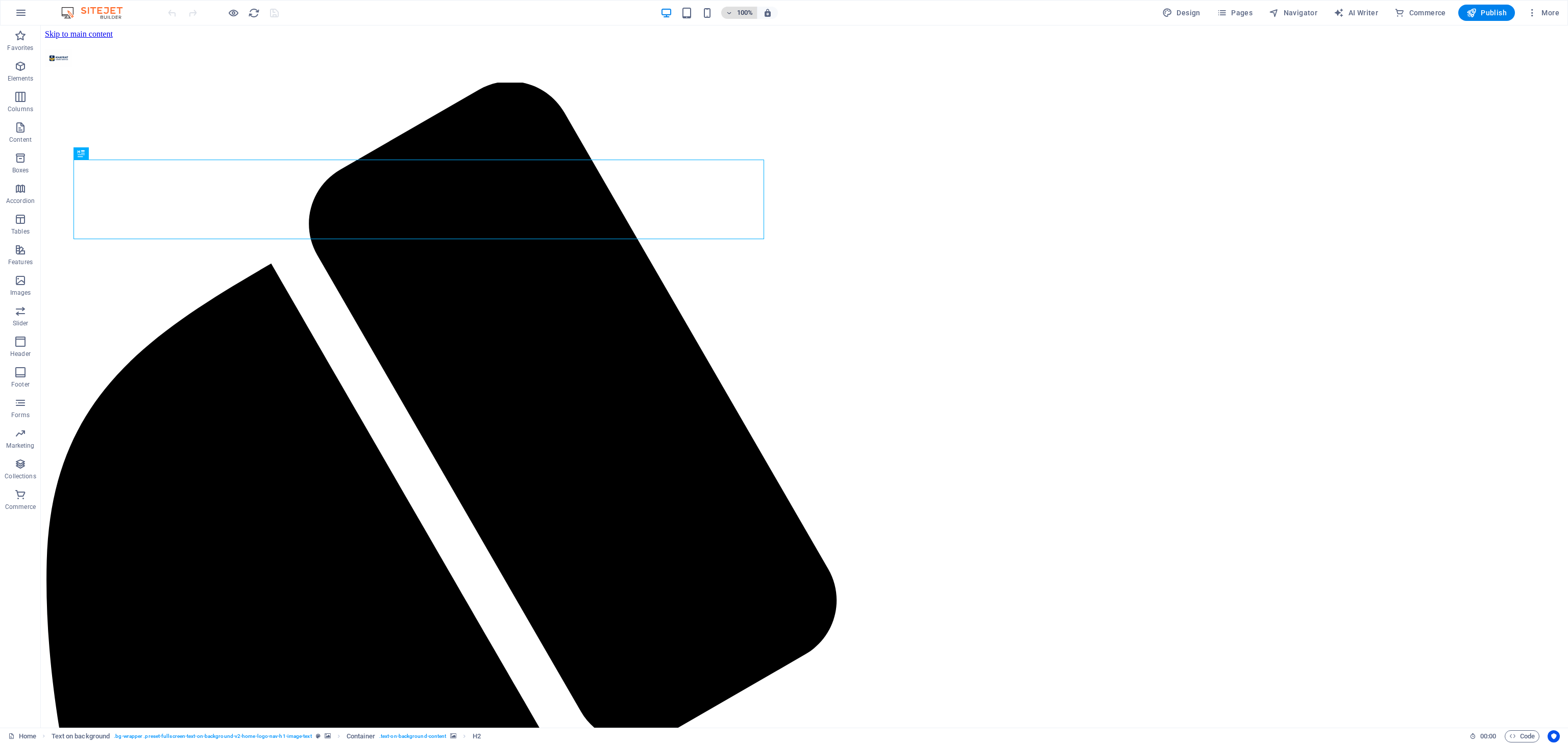
click at [725, 12] on button "100%" at bounding box center [740, 13] width 37 height 12
click at [725, 12] on div at bounding box center [784, 372] width 1568 height 744
click at [772, 14] on icon "button" at bounding box center [768, 12] width 9 height 9
click at [769, 13] on icon "button" at bounding box center [768, 12] width 9 height 9
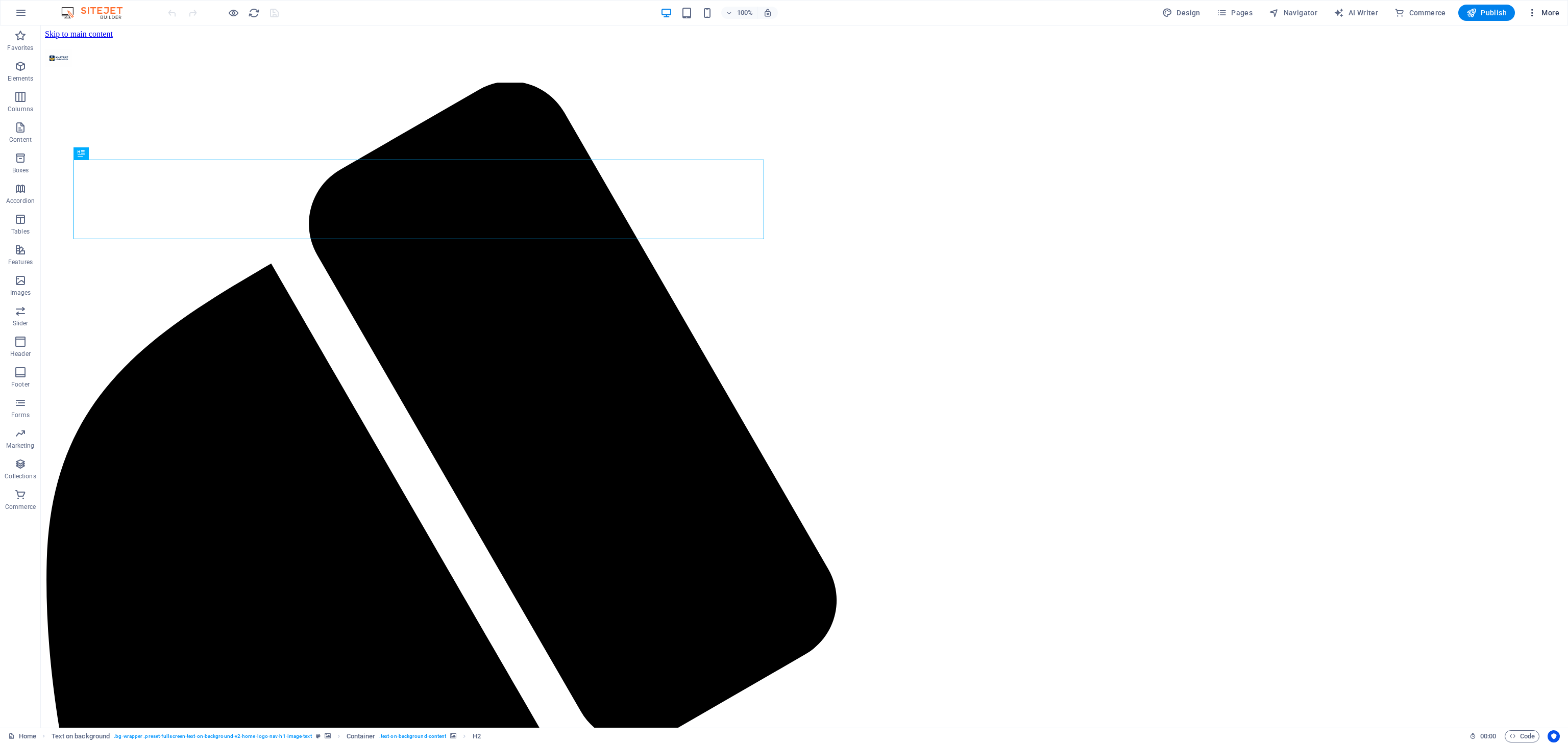
click at [1535, 18] on button "More" at bounding box center [1543, 13] width 40 height 16
click at [1304, 480] on div at bounding box center [784, 372] width 1568 height 744
click at [12, 737] on icon at bounding box center [11, 736] width 7 height 7
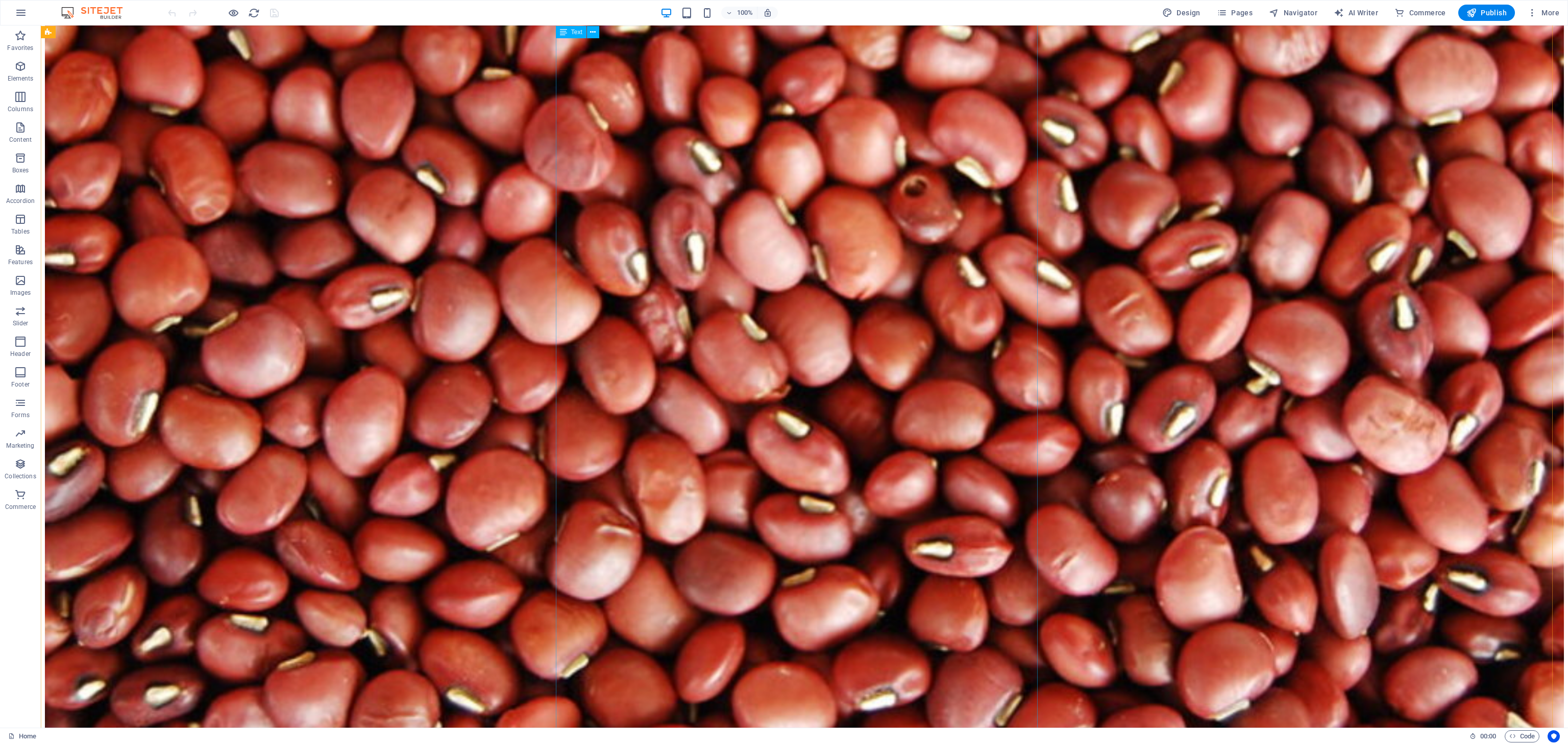
scroll to position [6723, 0]
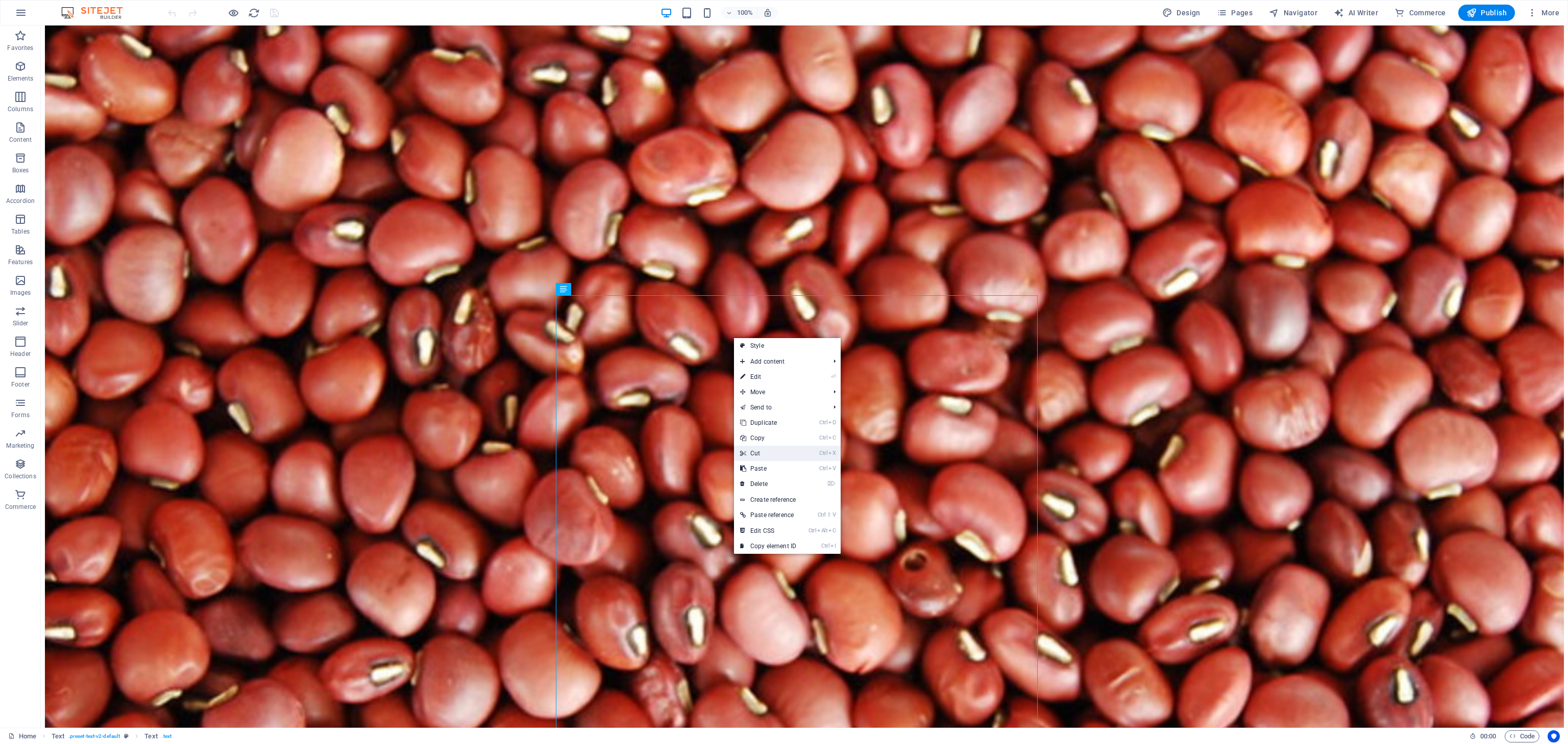
click at [764, 452] on link "Ctrl X Cut" at bounding box center [768, 453] width 68 height 15
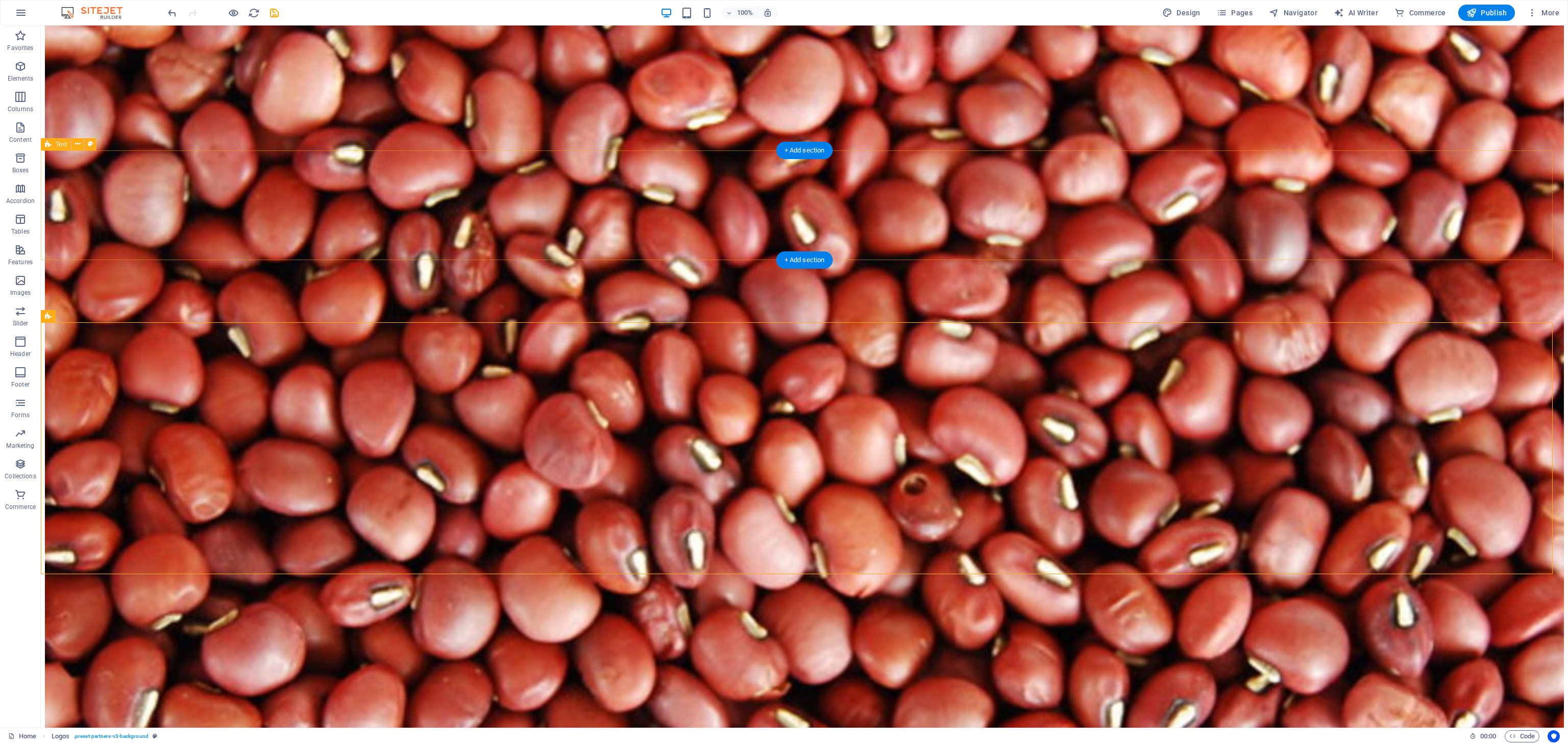
scroll to position [6425, 0]
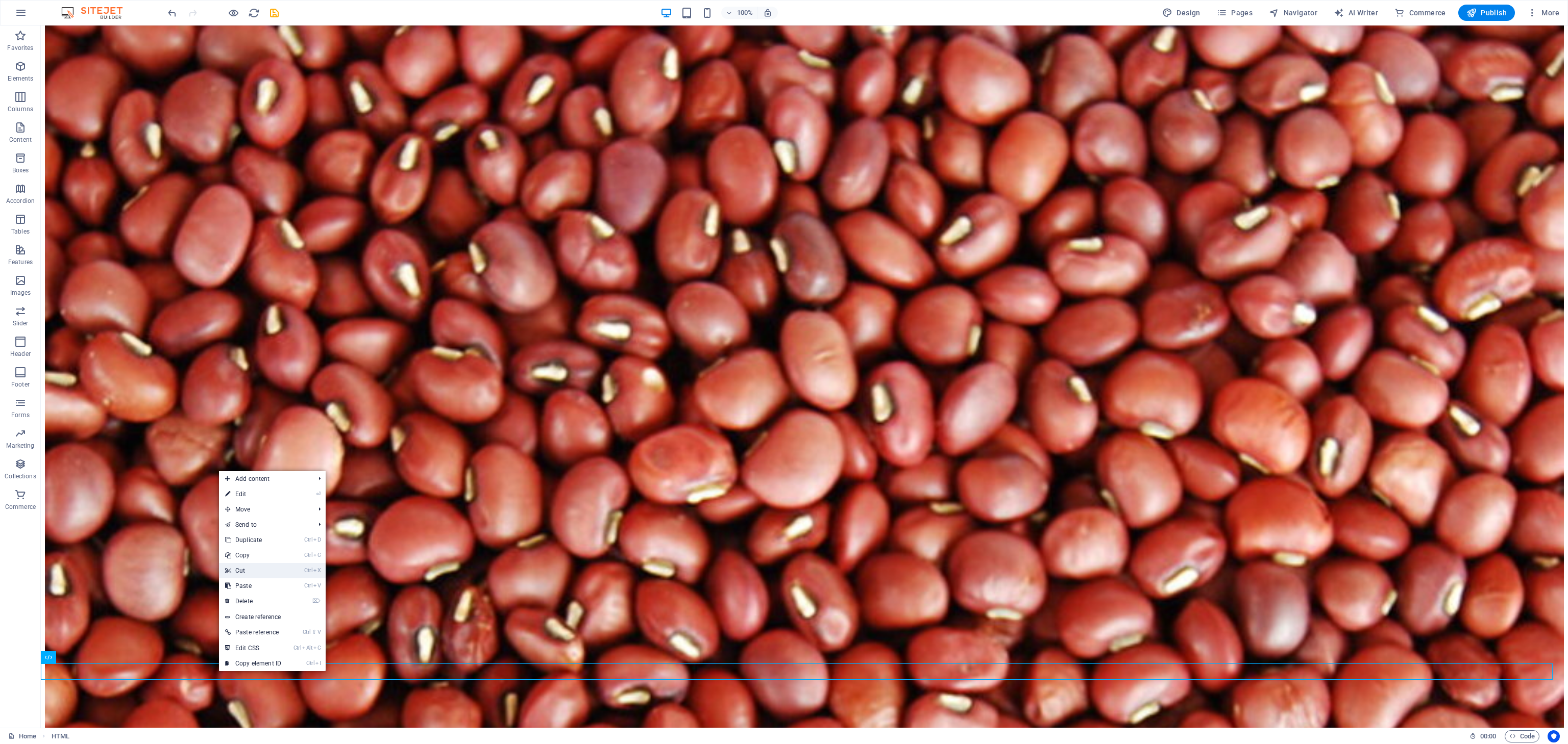
click at [248, 574] on link "Ctrl X Cut" at bounding box center [253, 571] width 68 height 15
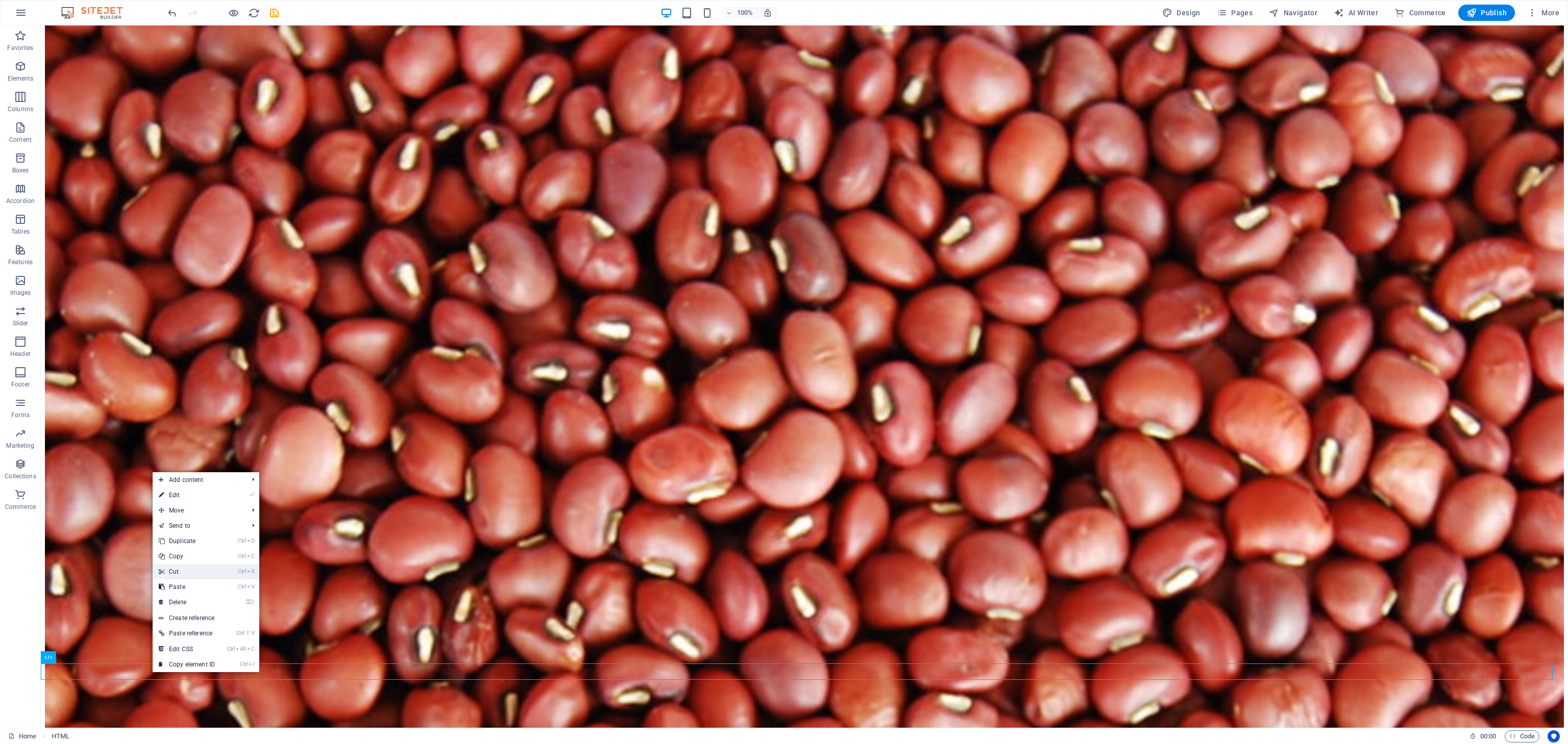
click at [192, 566] on link "Ctrl X Cut" at bounding box center [187, 571] width 68 height 15
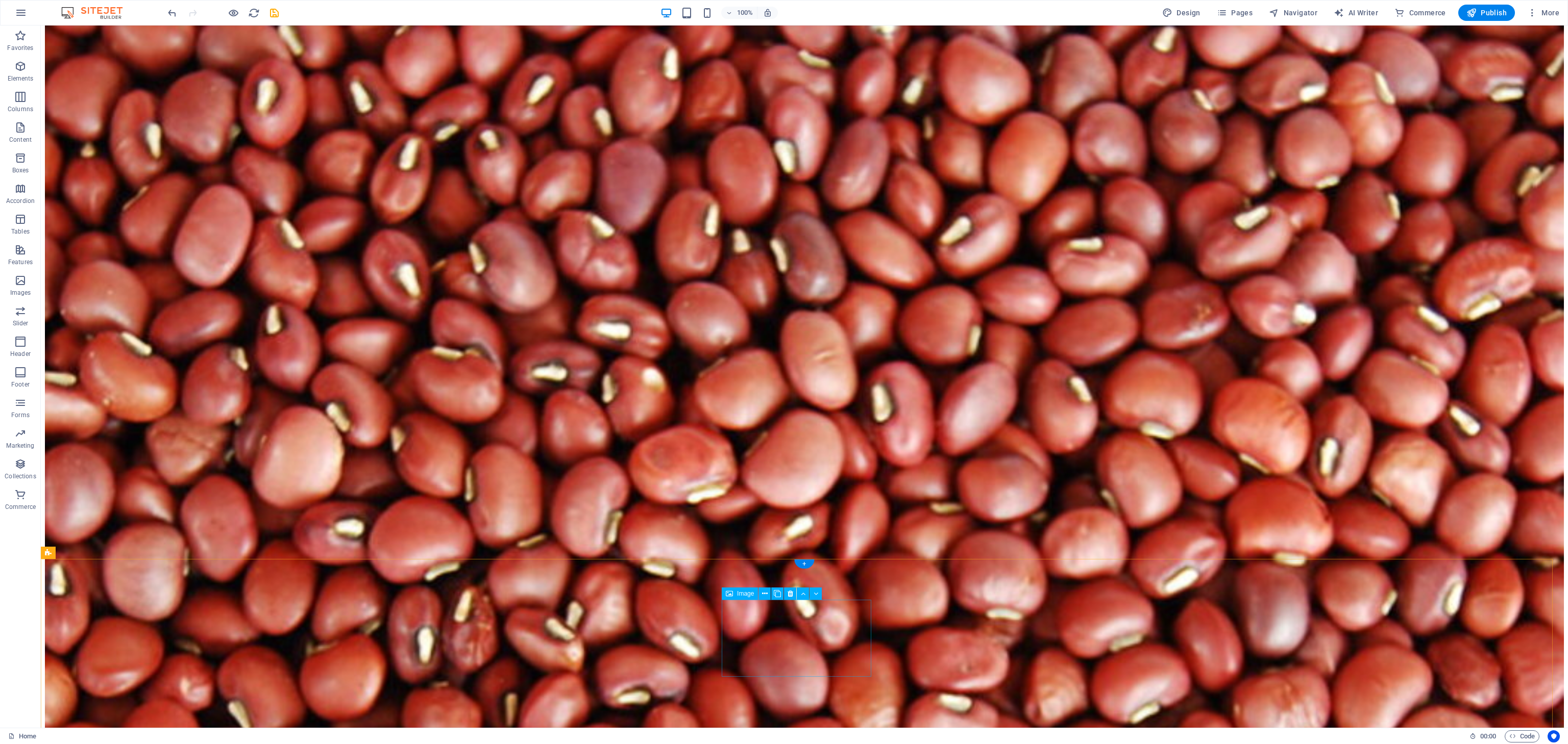
scroll to position [6767, 0]
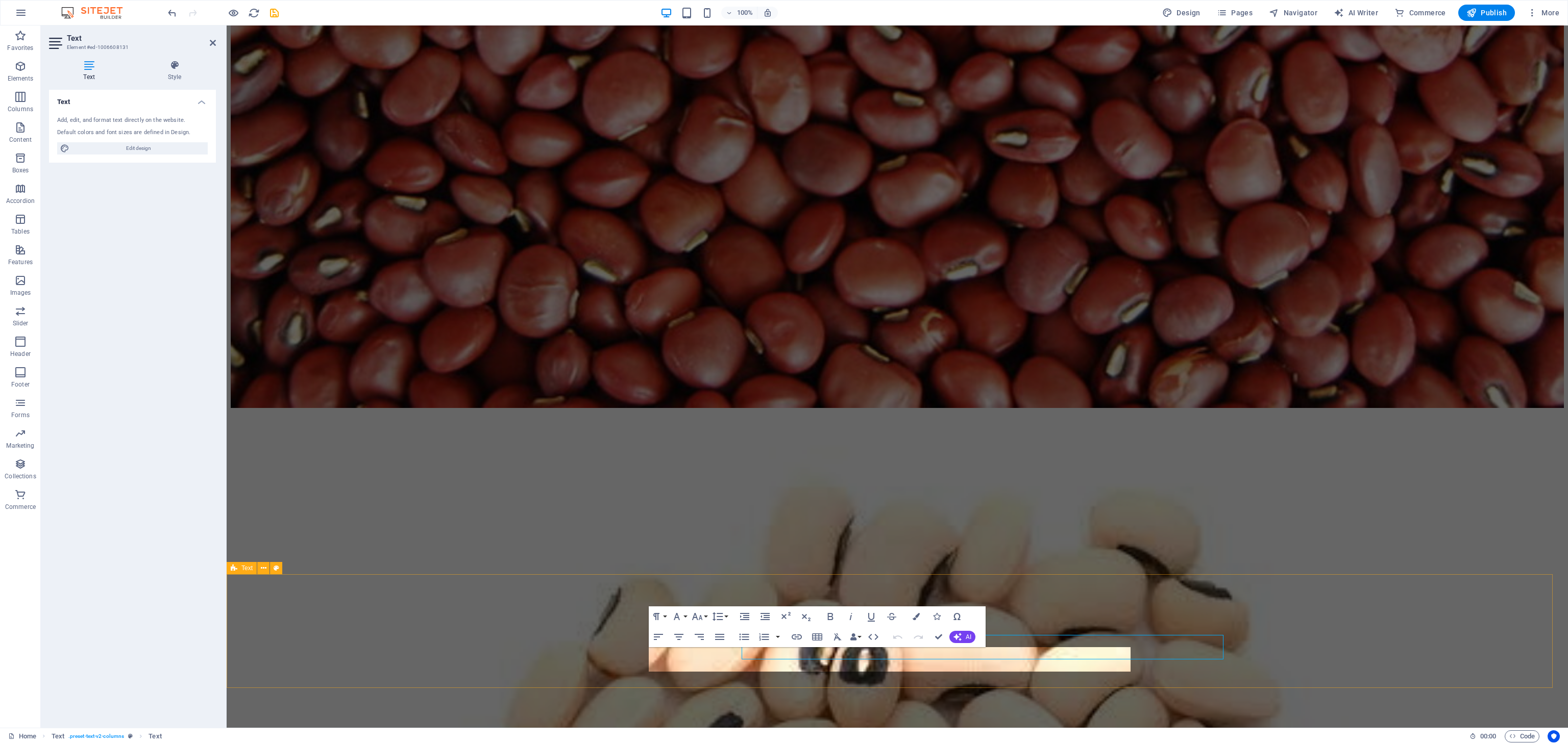
scroll to position [6779, 0]
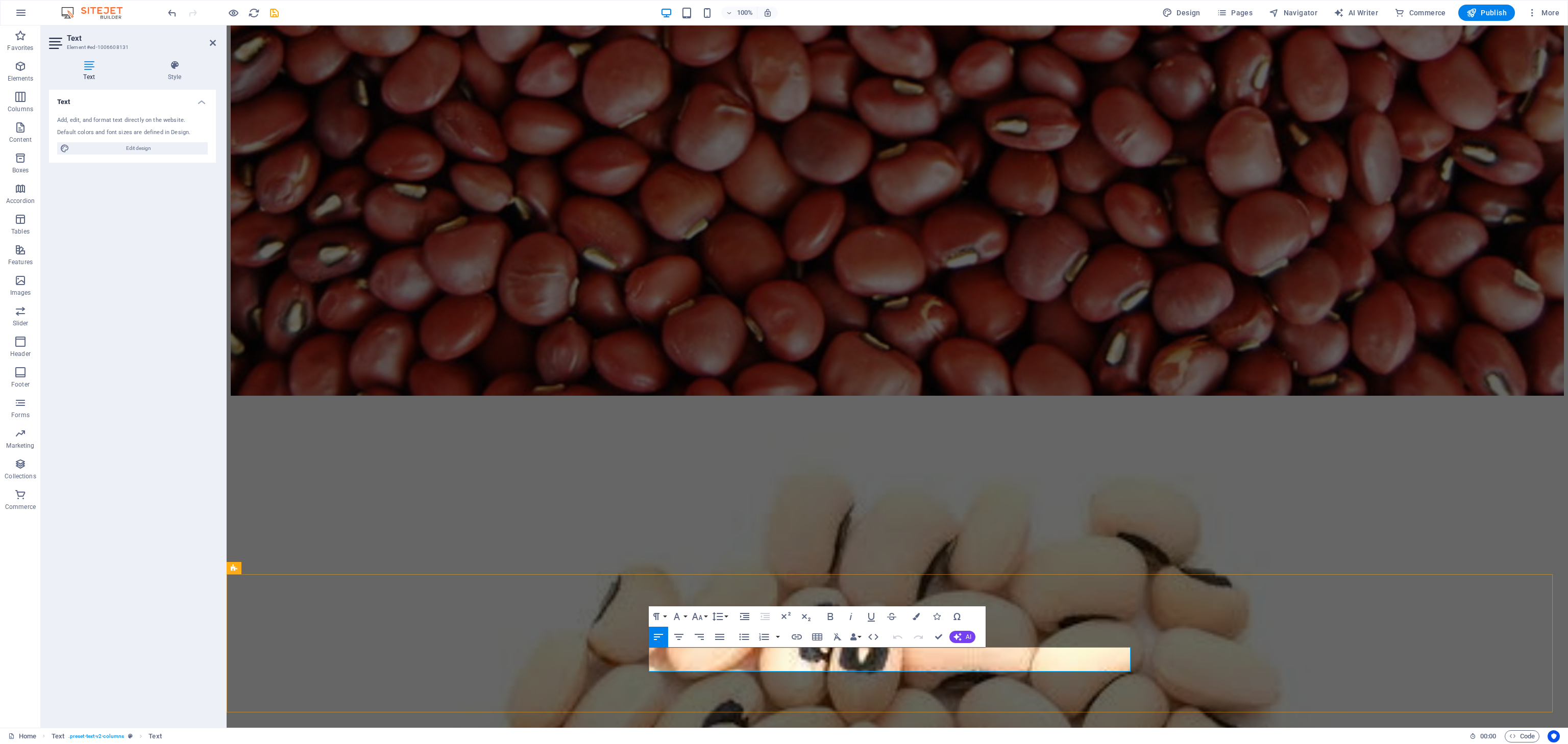
drag, startPoint x: 691, startPoint y: 667, endPoint x: 648, endPoint y: 652, distance: 45.5
copy span "Copyright© 2025 Khayrat, L.L.C. Privacy Policy"
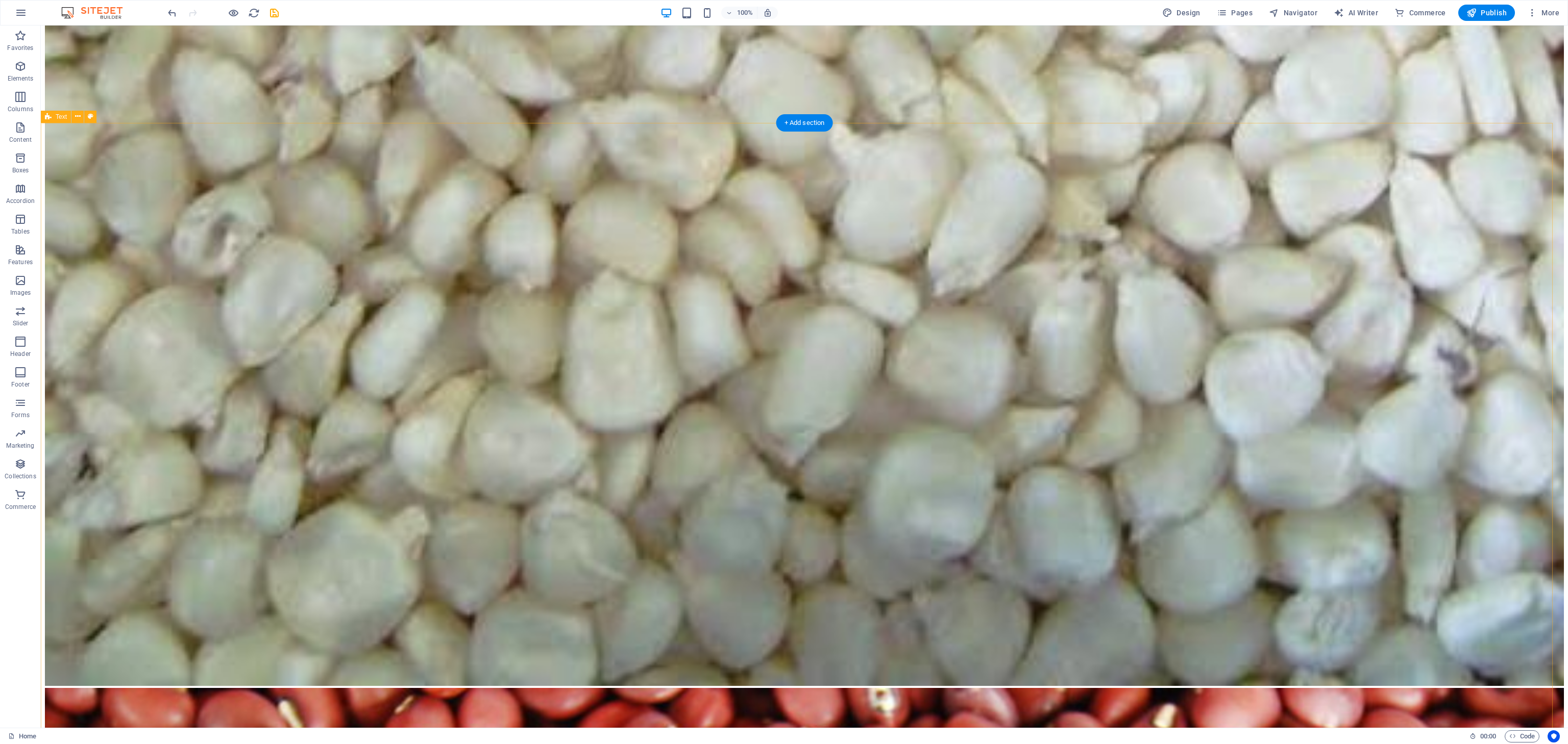
scroll to position [6018, 0]
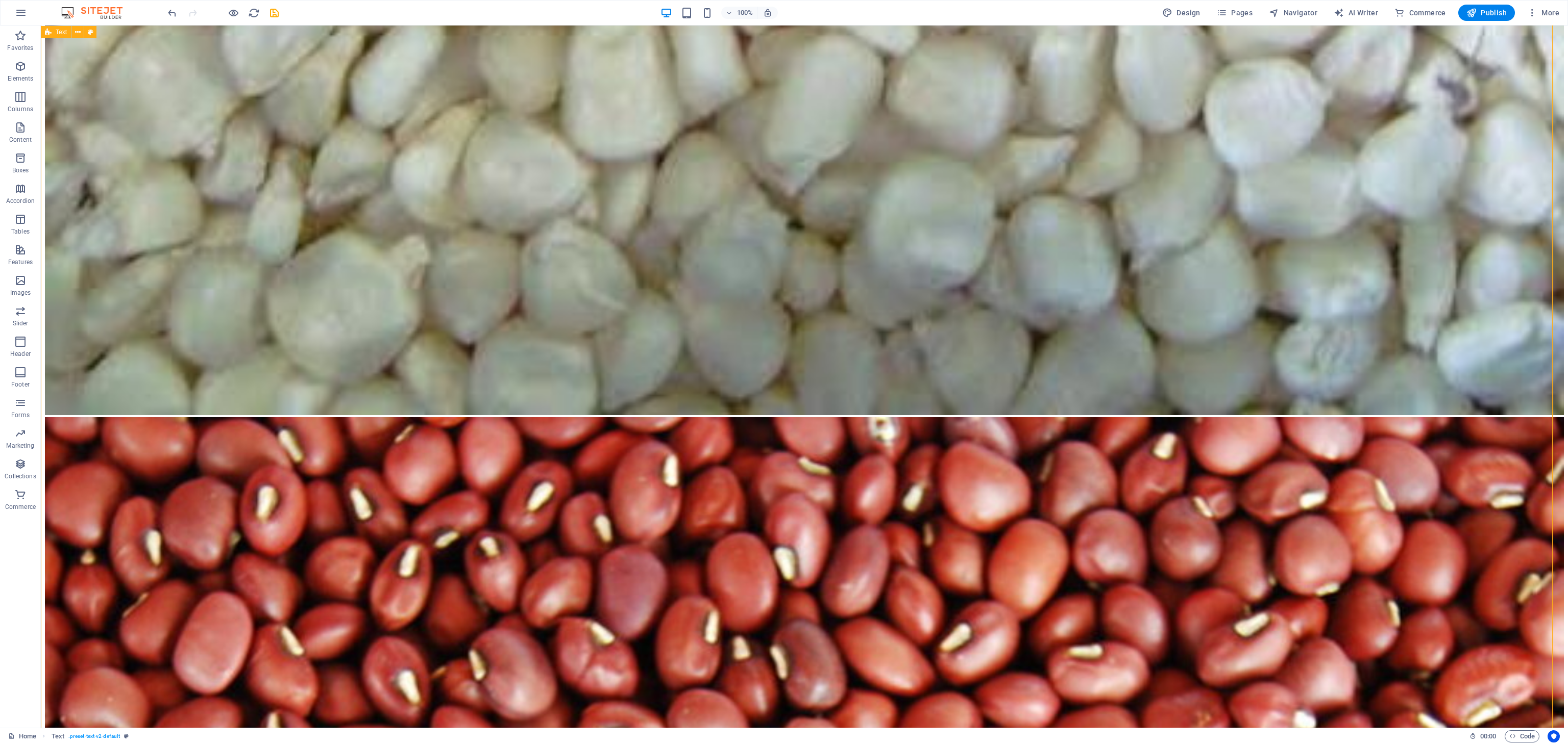
drag, startPoint x: 789, startPoint y: 27, endPoint x: 701, endPoint y: 34, distance: 88.3
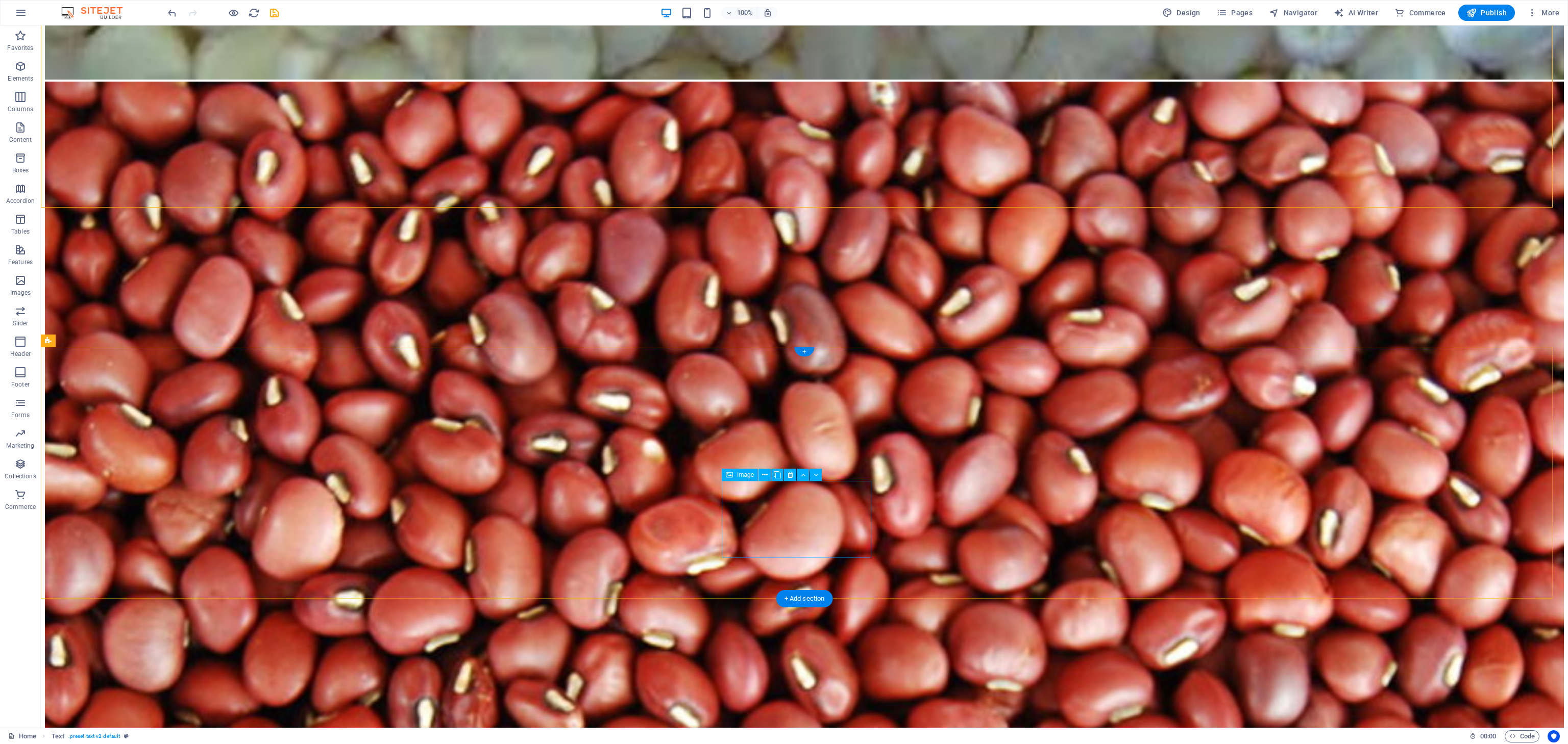
scroll to position [6760, 0]
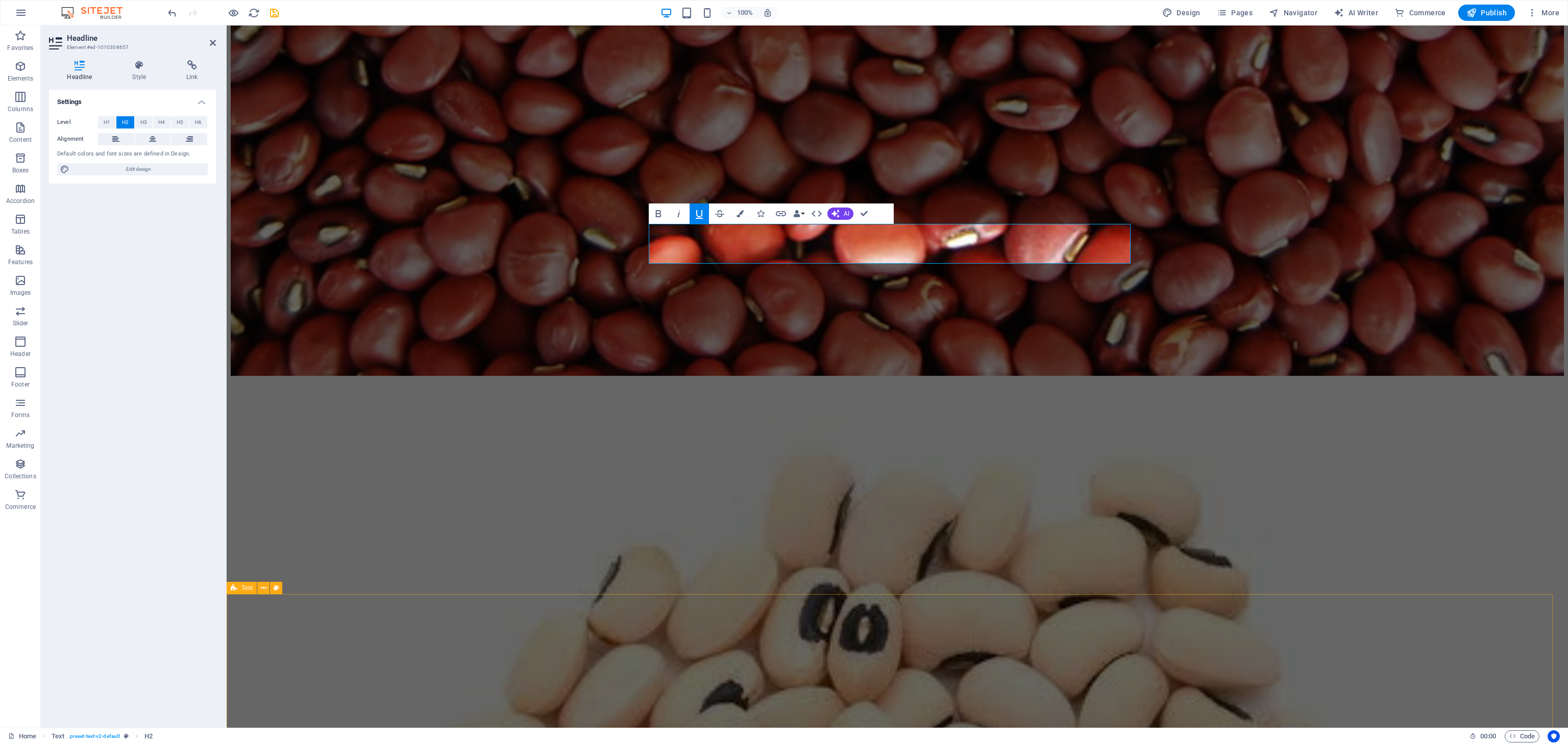
scroll to position [6779, 0]
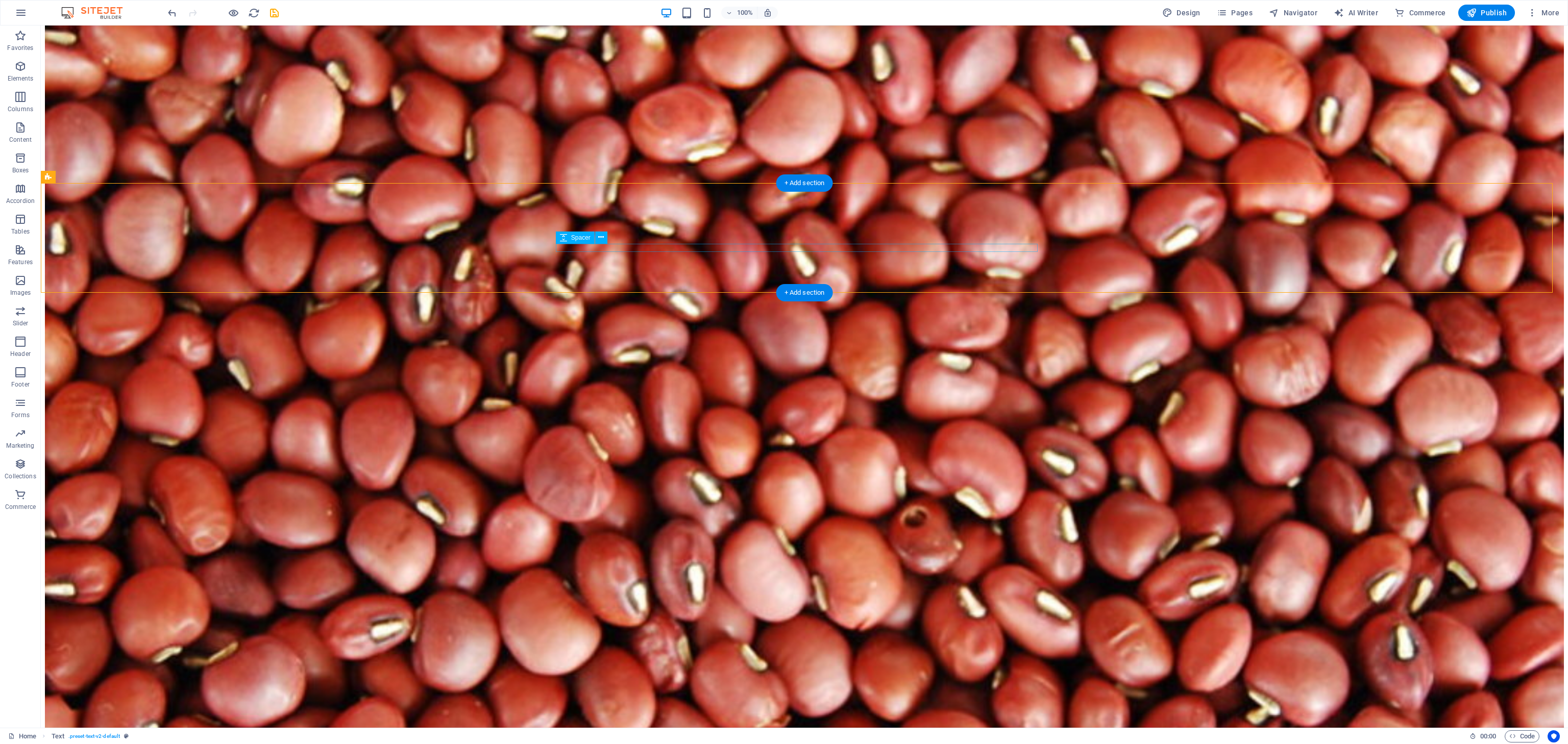
scroll to position [6393, 0]
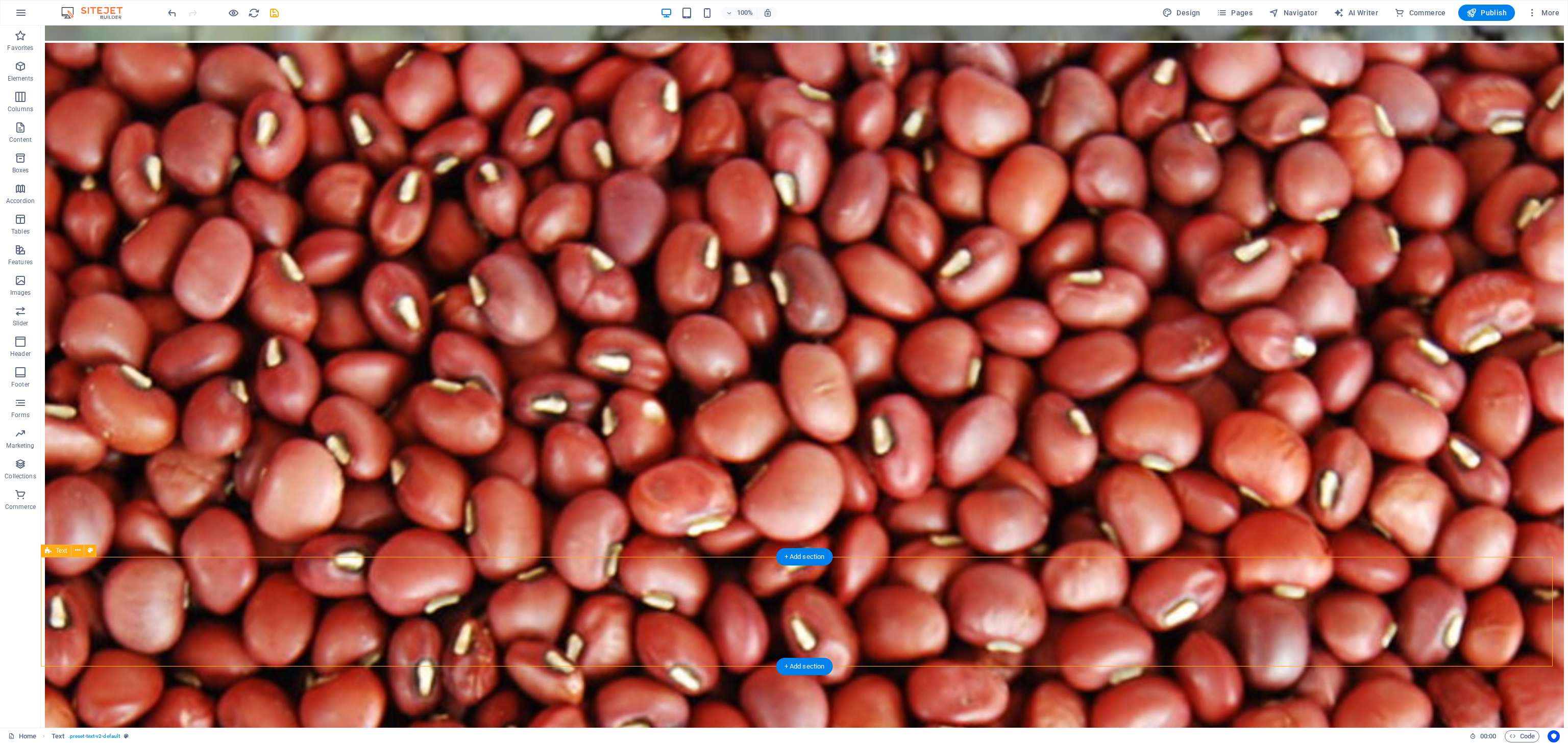
click at [1479, 8] on span "Publish" at bounding box center [1486, 13] width 40 height 10
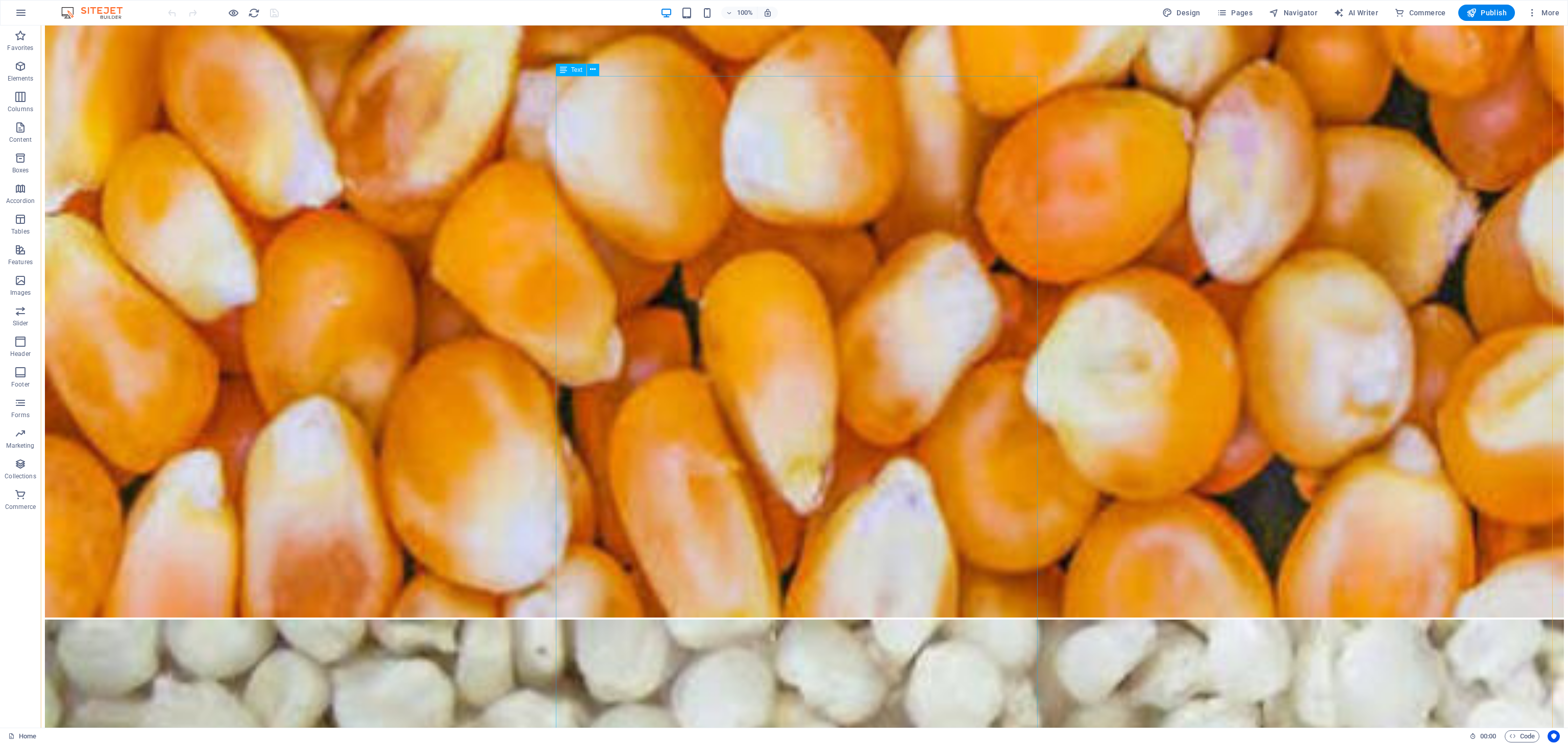
scroll to position [4862, 0]
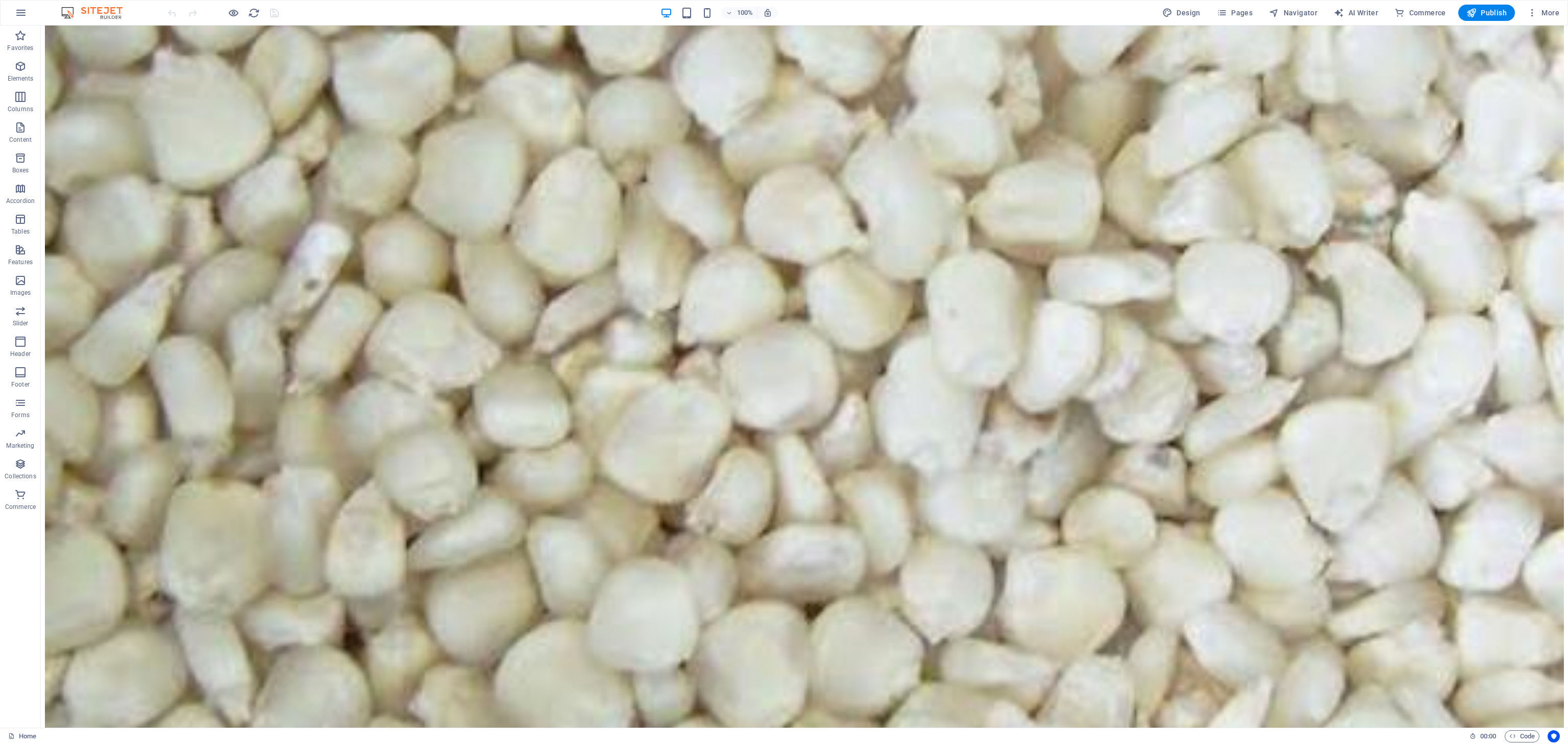
click at [273, 14] on div at bounding box center [223, 13] width 114 height 16
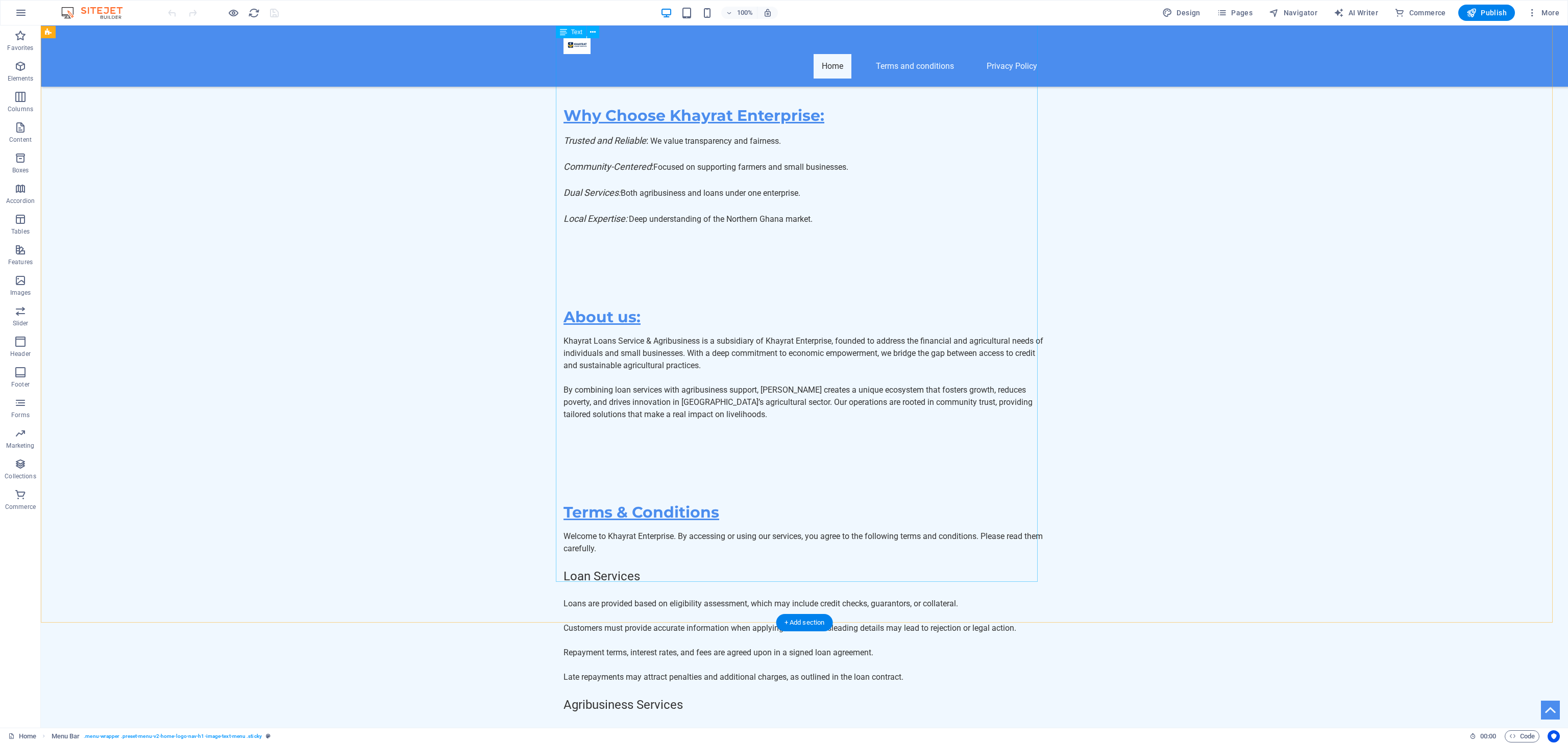
scroll to position [6767, 0]
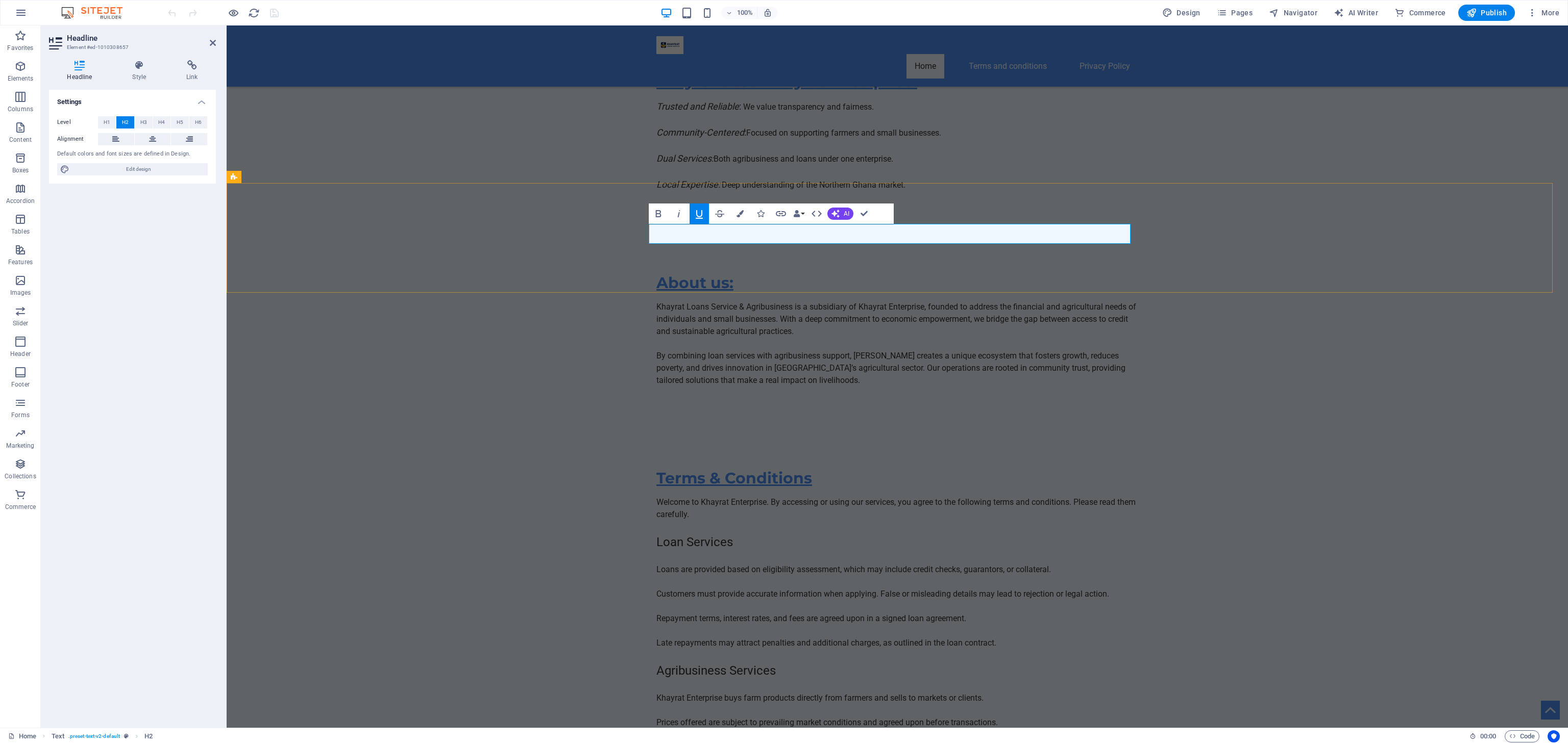
scroll to position [6779, 0]
click at [700, 215] on icon "button" at bounding box center [699, 214] width 12 height 12
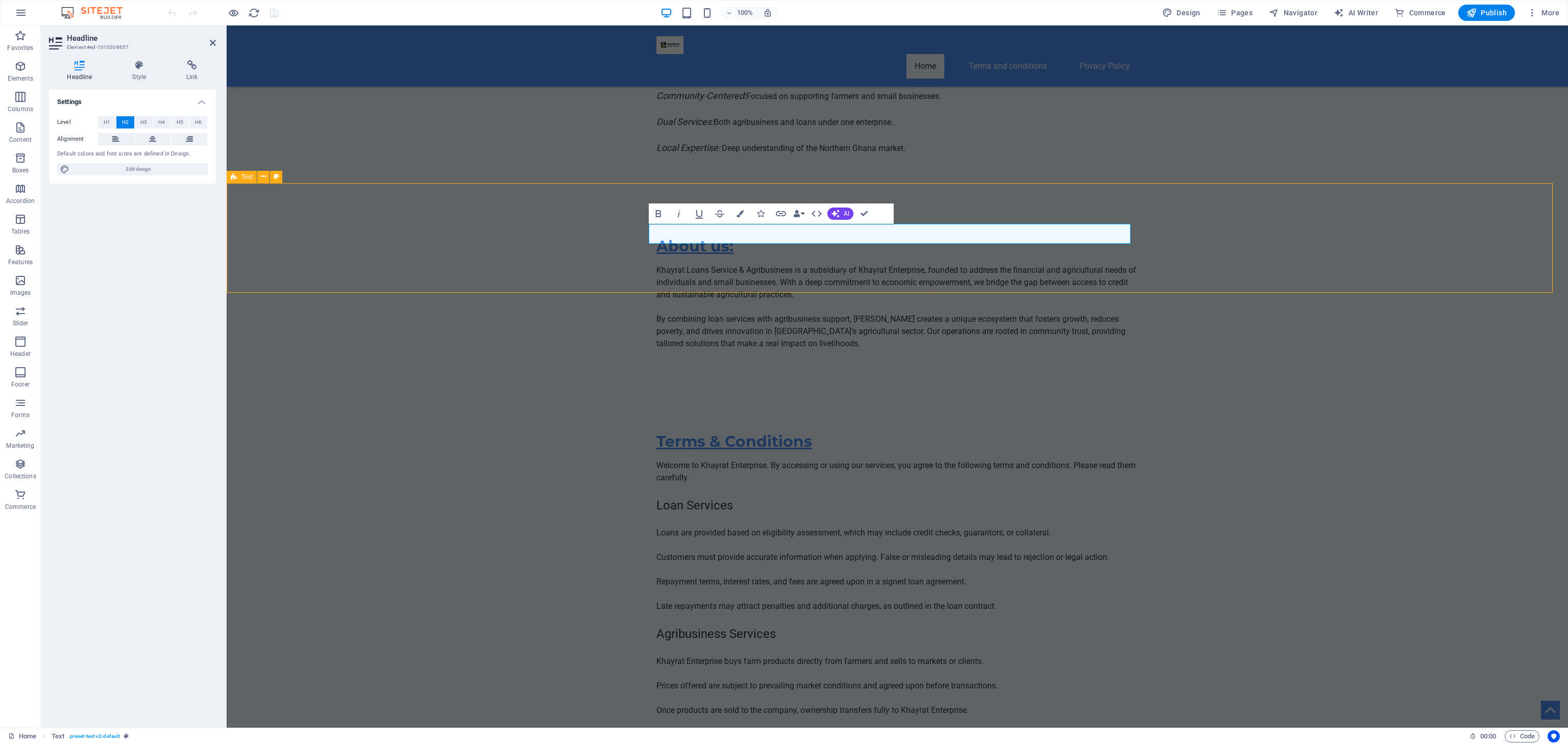
scroll to position [6767, 0]
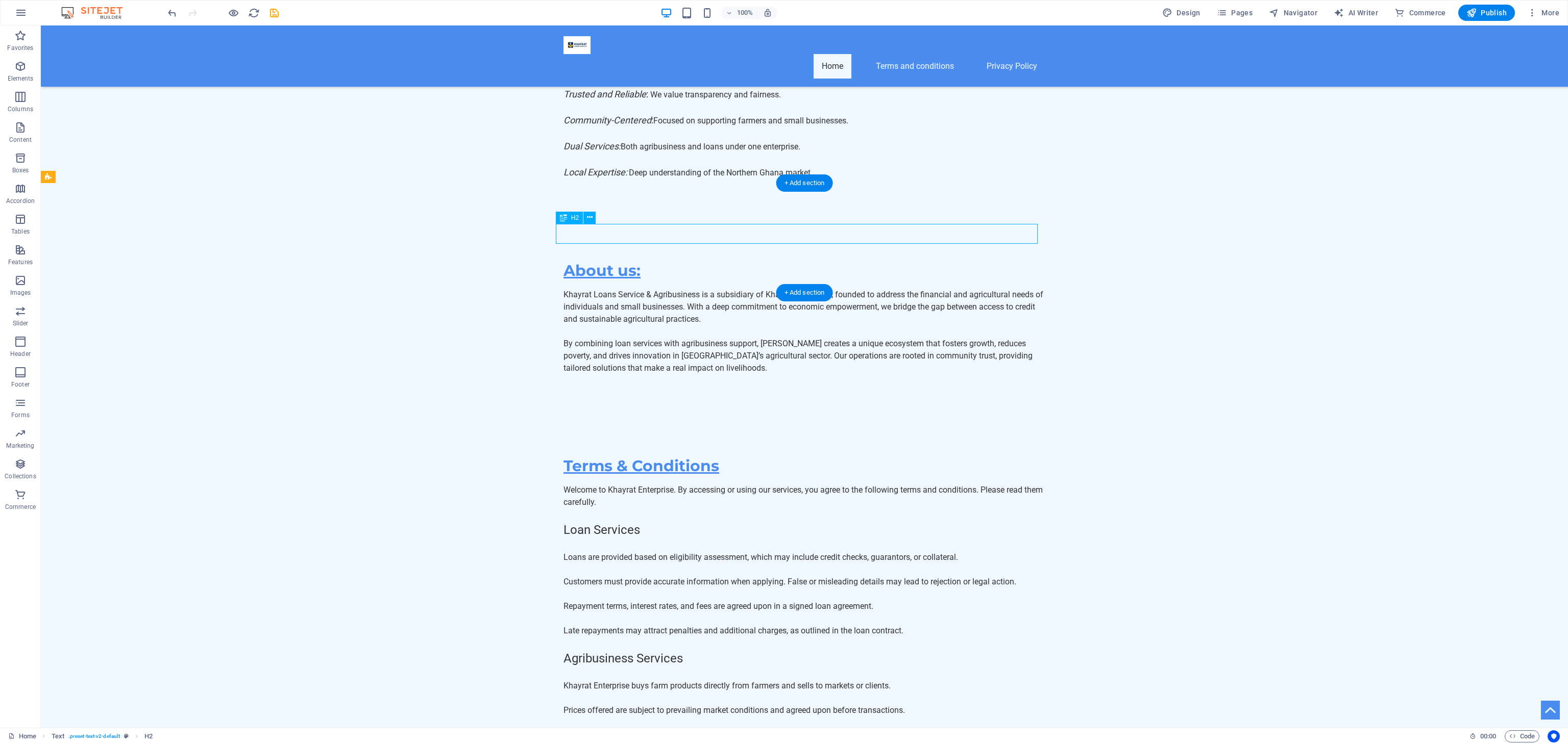
scroll to position [6779, 0]
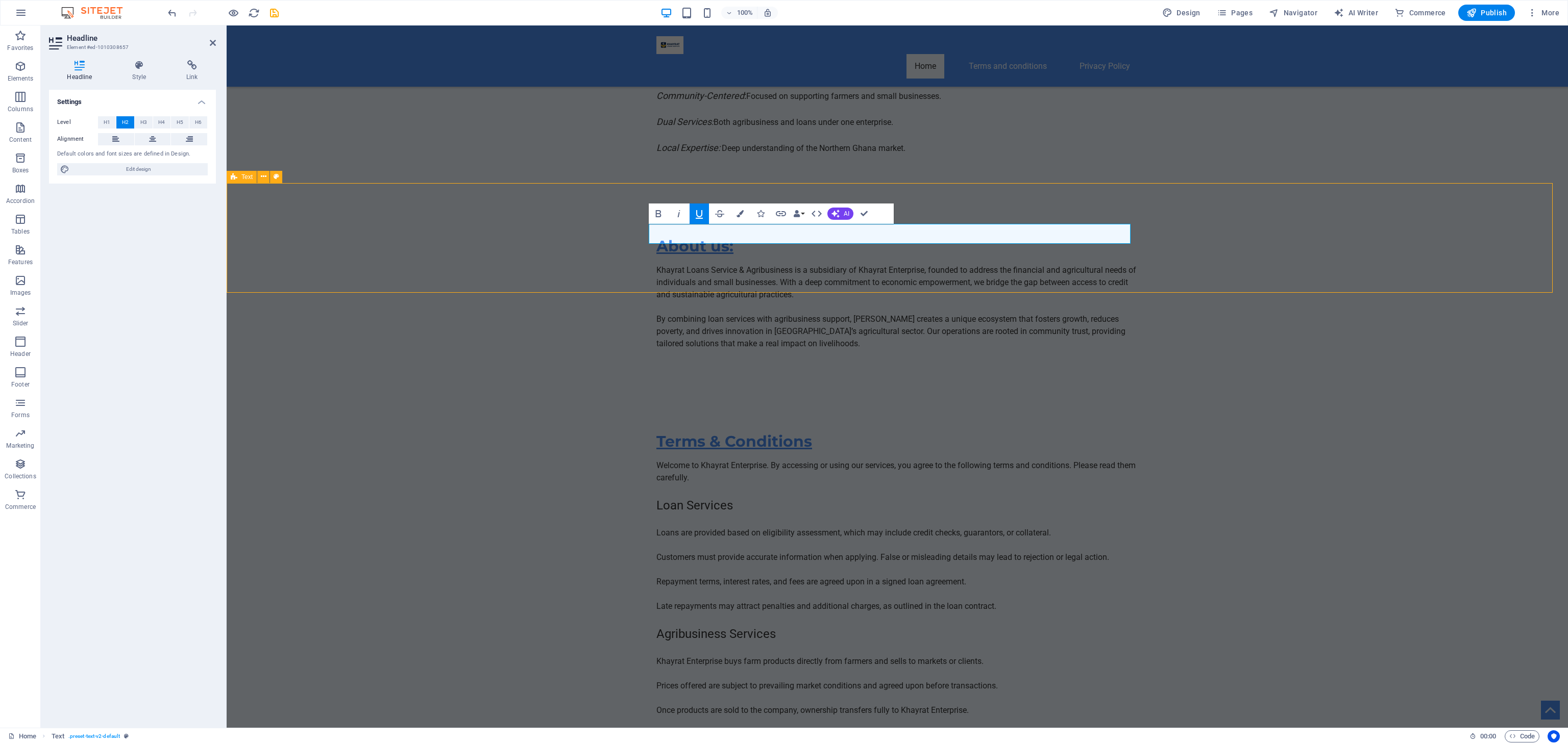
scroll to position [6767, 0]
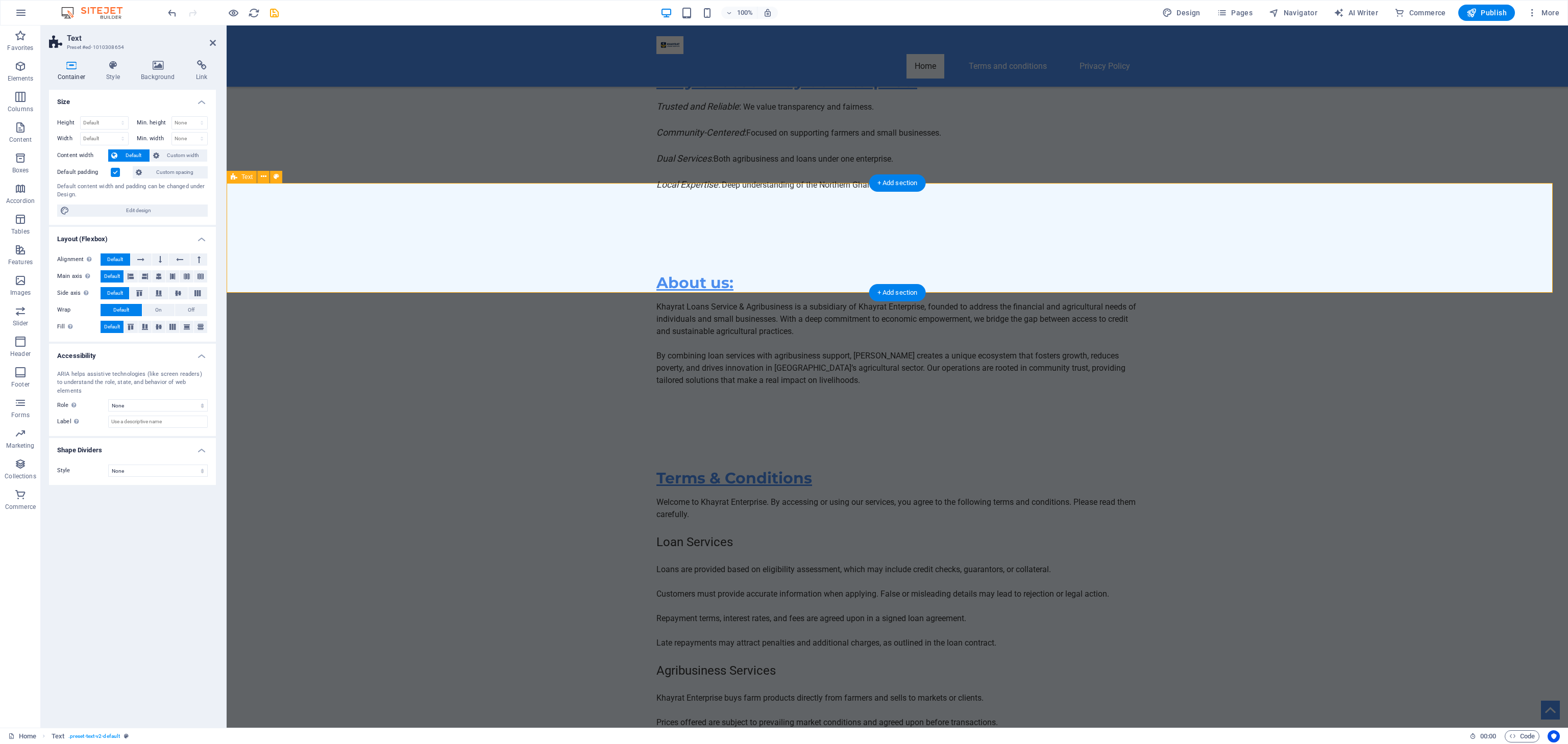
scroll to position [6779, 0]
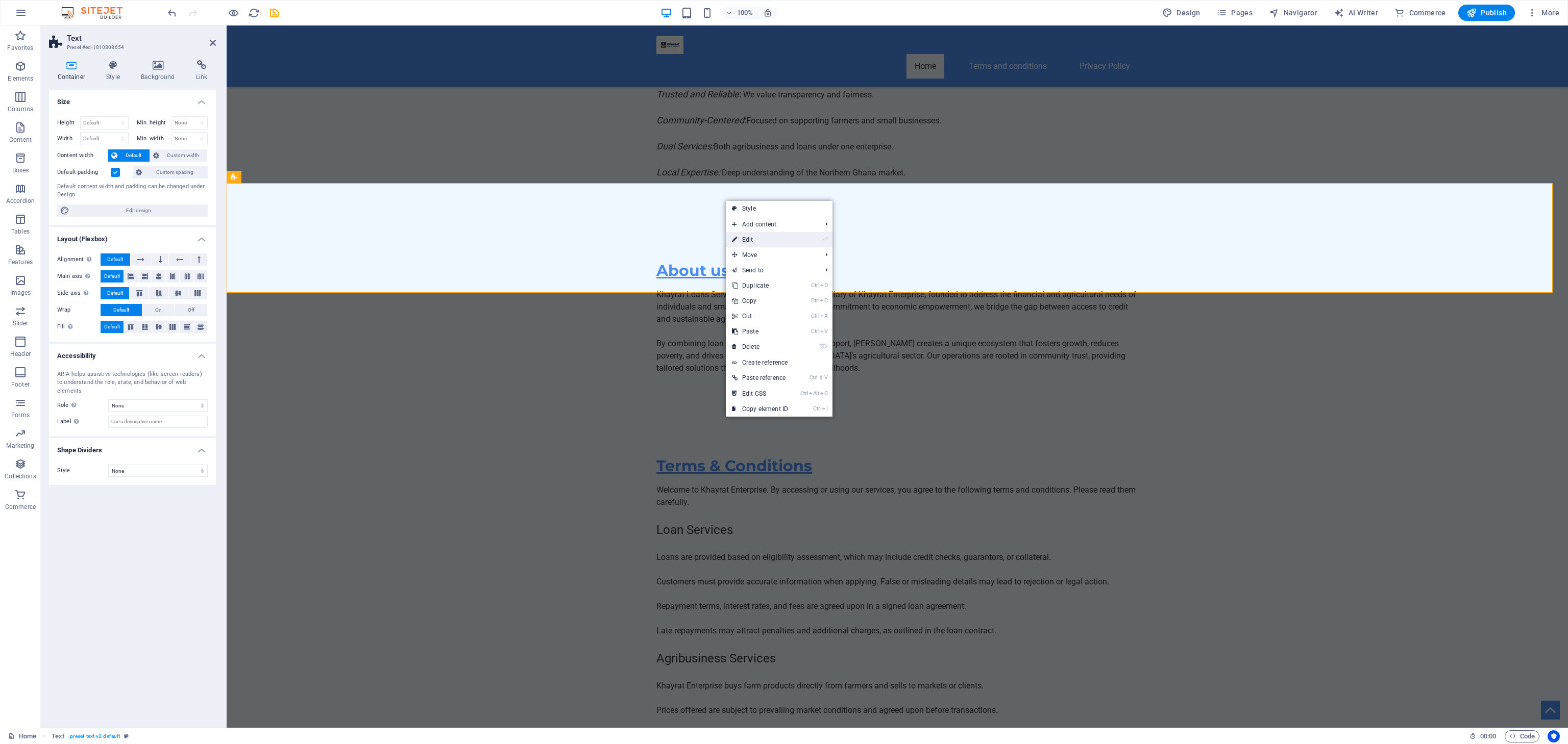
click at [749, 238] on link "⏎ Edit" at bounding box center [760, 240] width 68 height 15
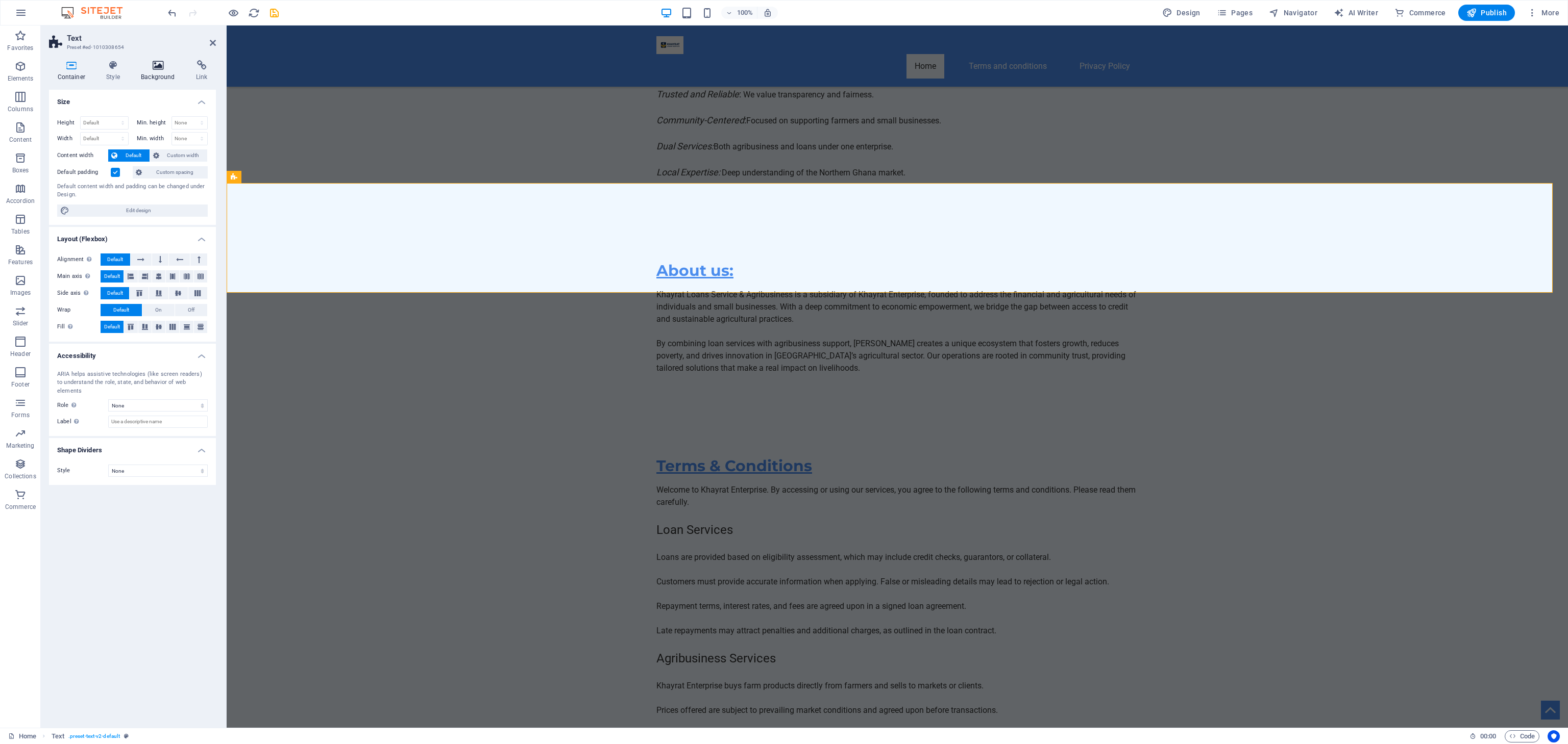
click at [165, 63] on icon at bounding box center [158, 65] width 51 height 10
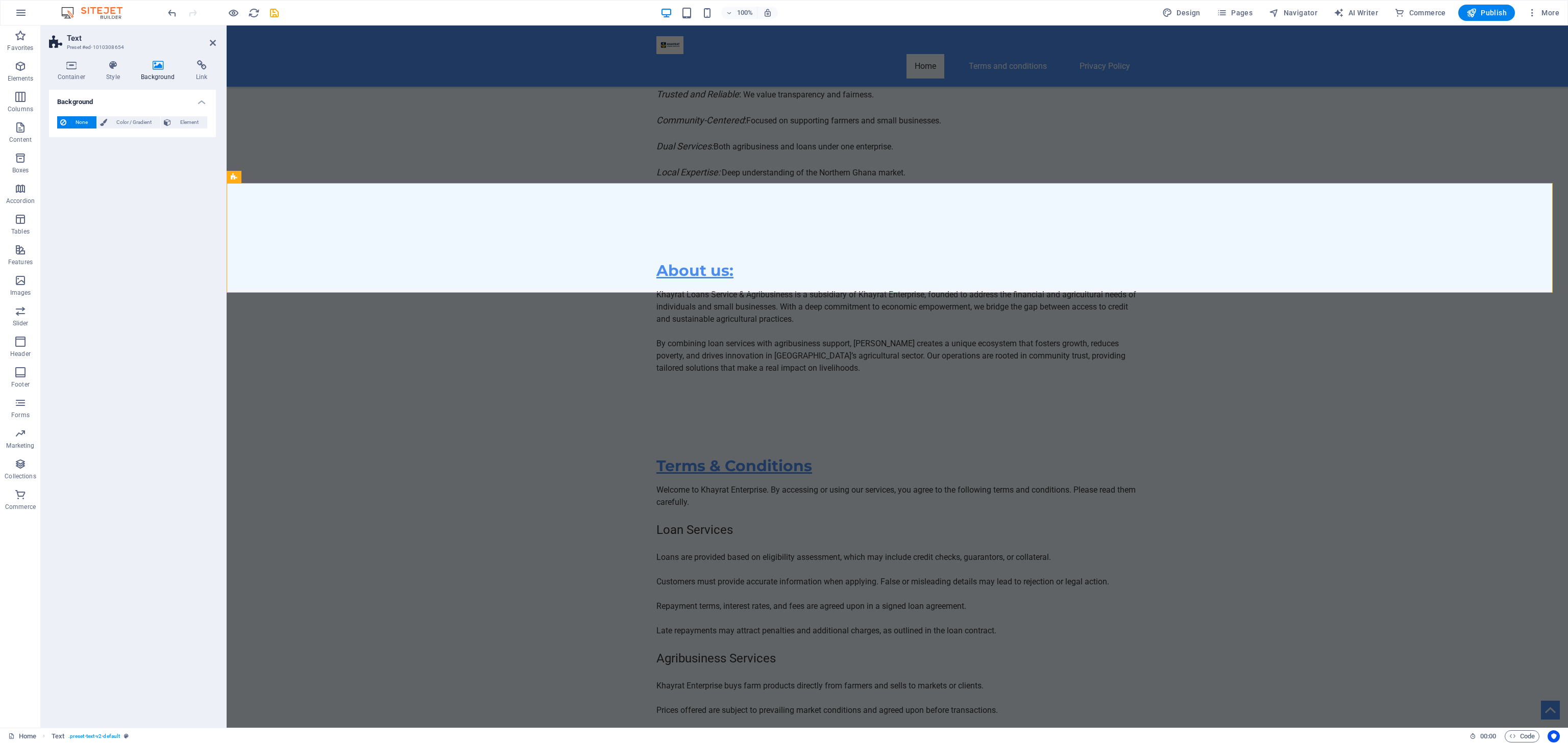
click at [157, 63] on icon at bounding box center [158, 65] width 51 height 10
click at [175, 120] on span "Element" at bounding box center [189, 122] width 30 height 12
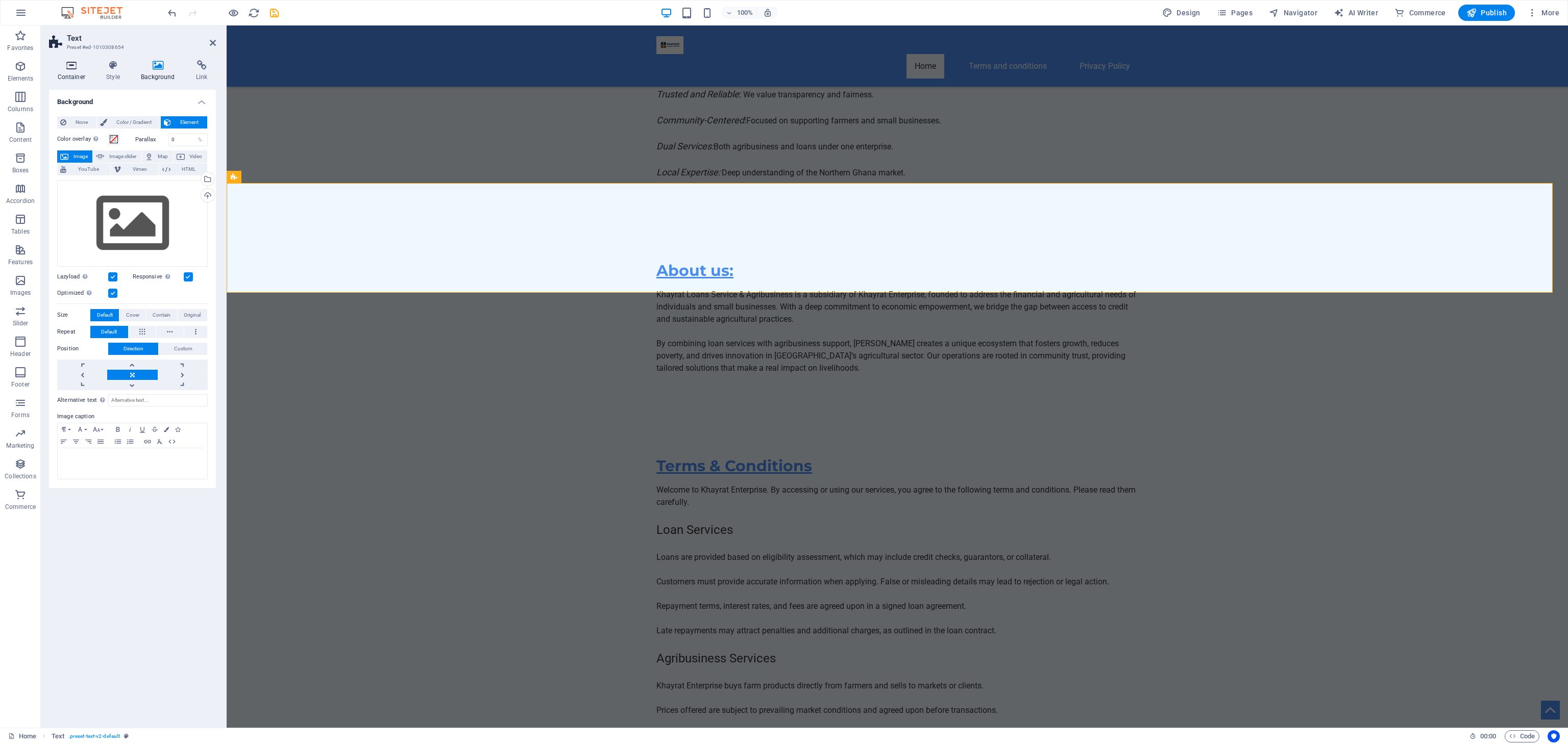
click at [84, 75] on h4 "Container" at bounding box center [73, 71] width 49 height 21
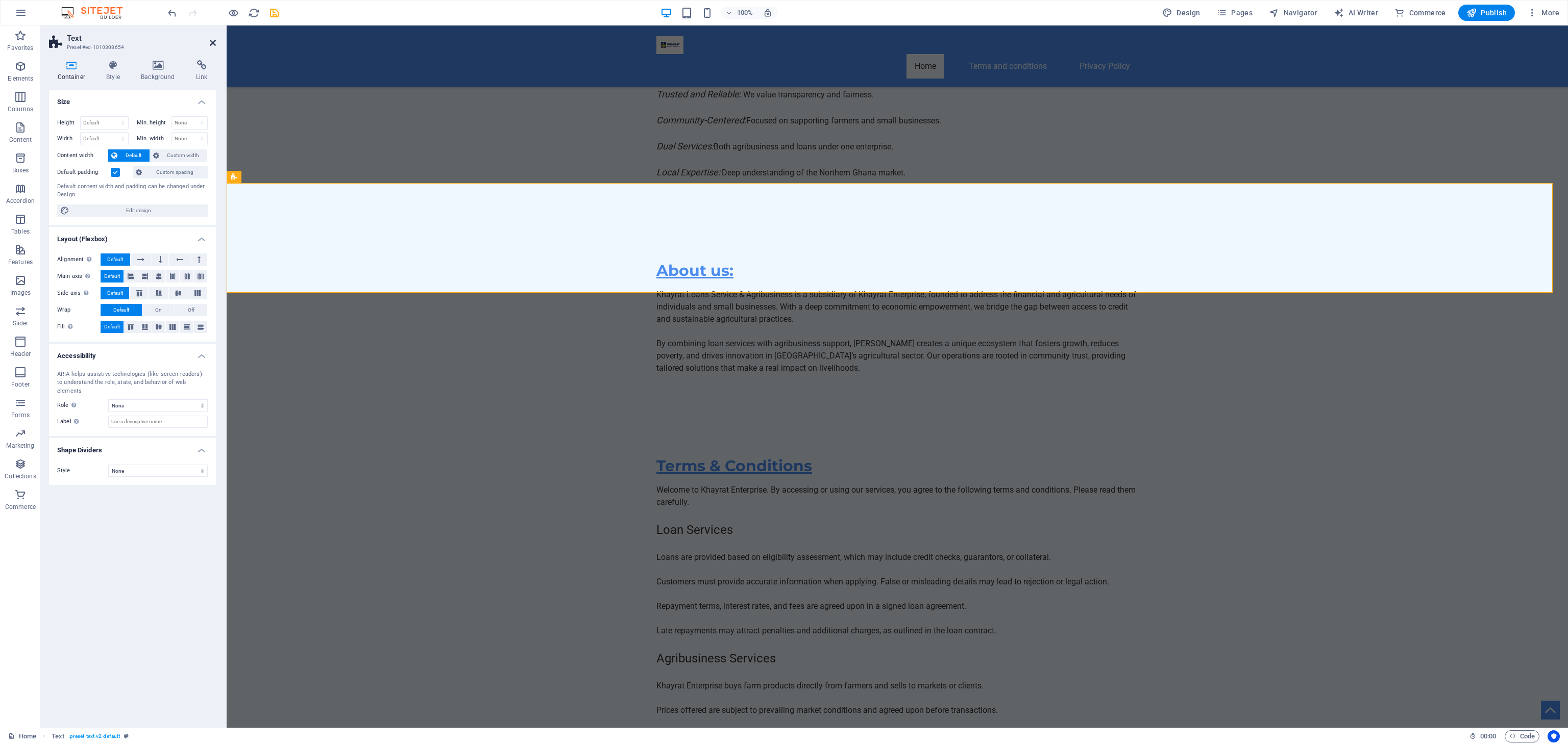
click at [210, 40] on icon at bounding box center [213, 43] width 6 height 8
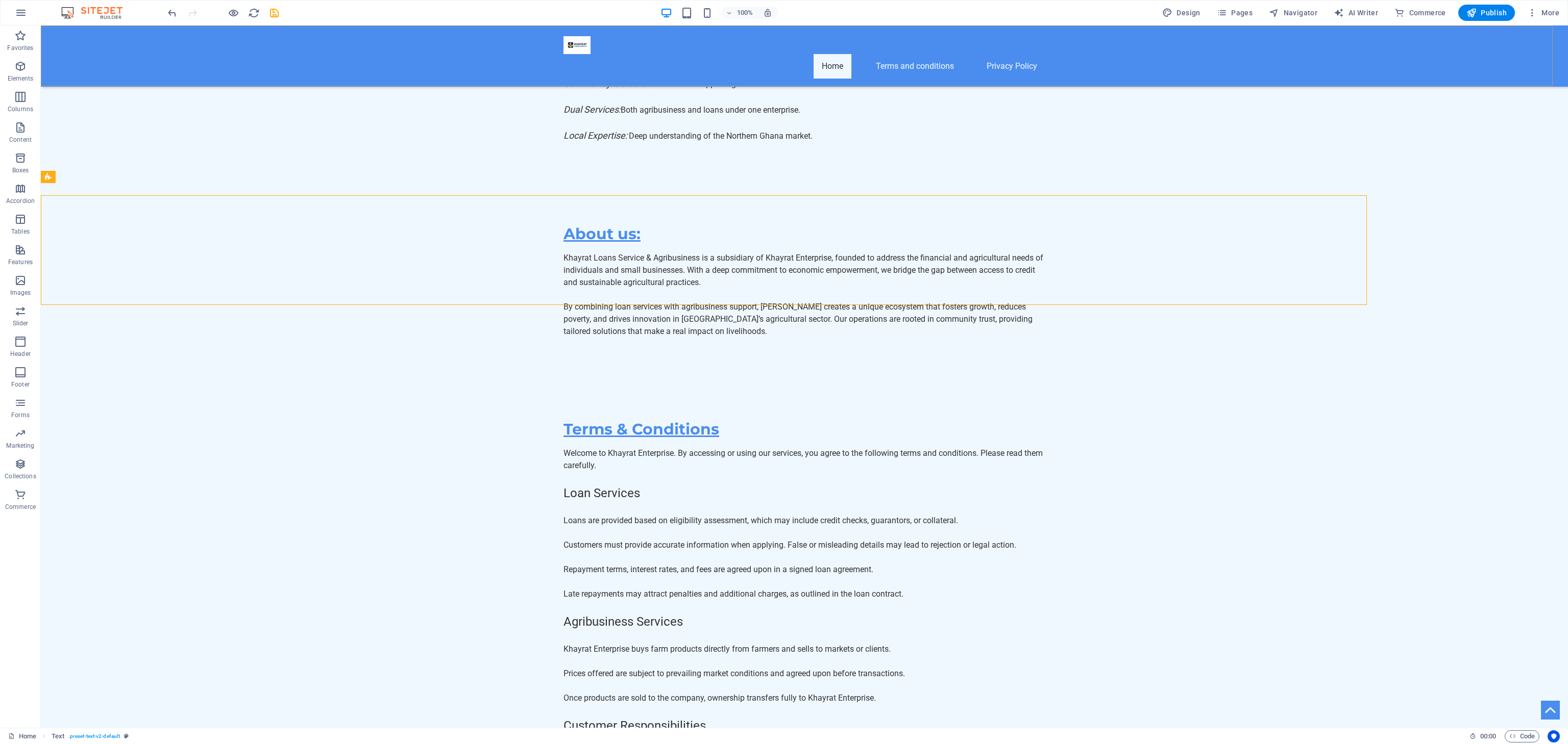
scroll to position [6767, 0]
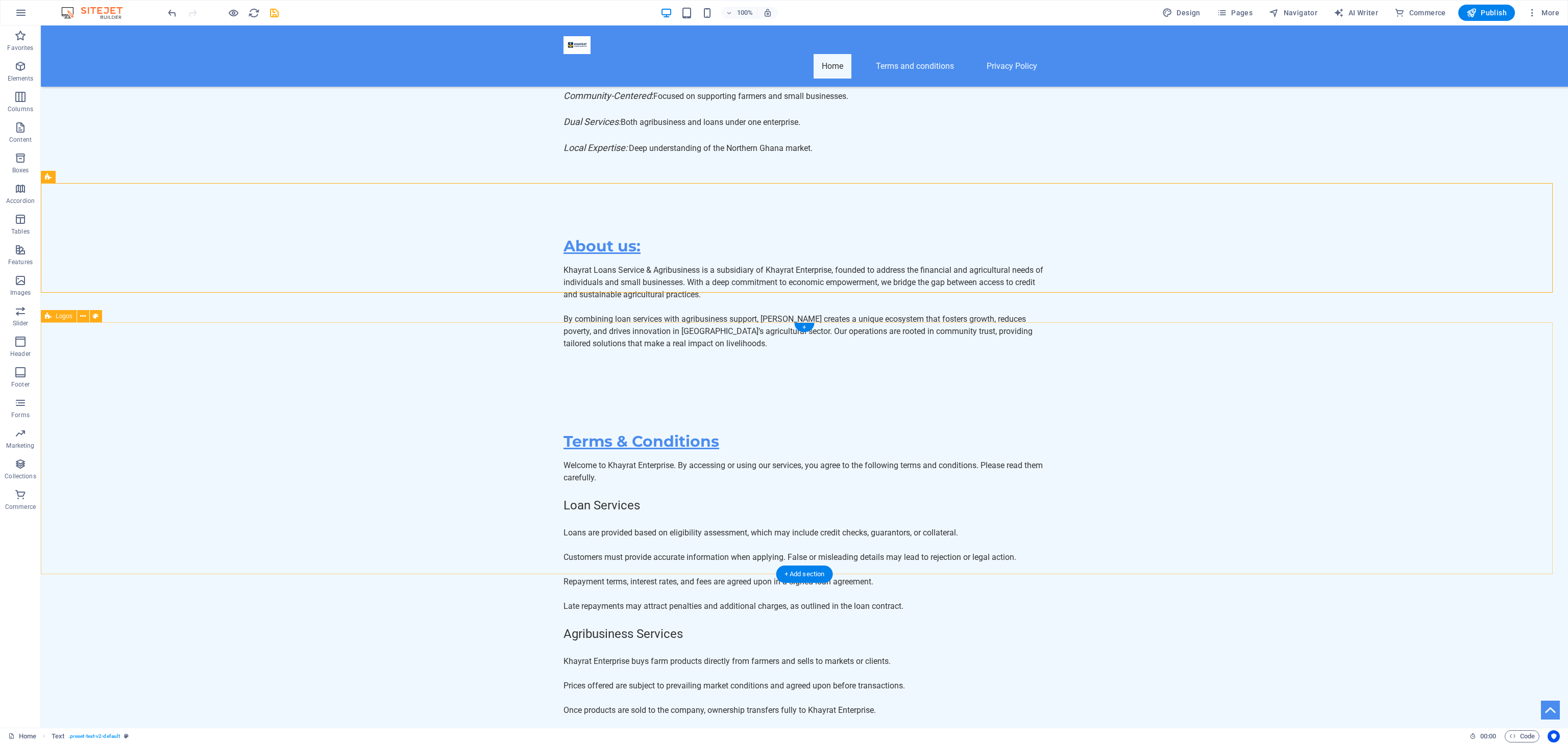
click at [166, 5] on div at bounding box center [223, 13] width 114 height 16
click at [166, 7] on icon "undo" at bounding box center [172, 13] width 12 height 12
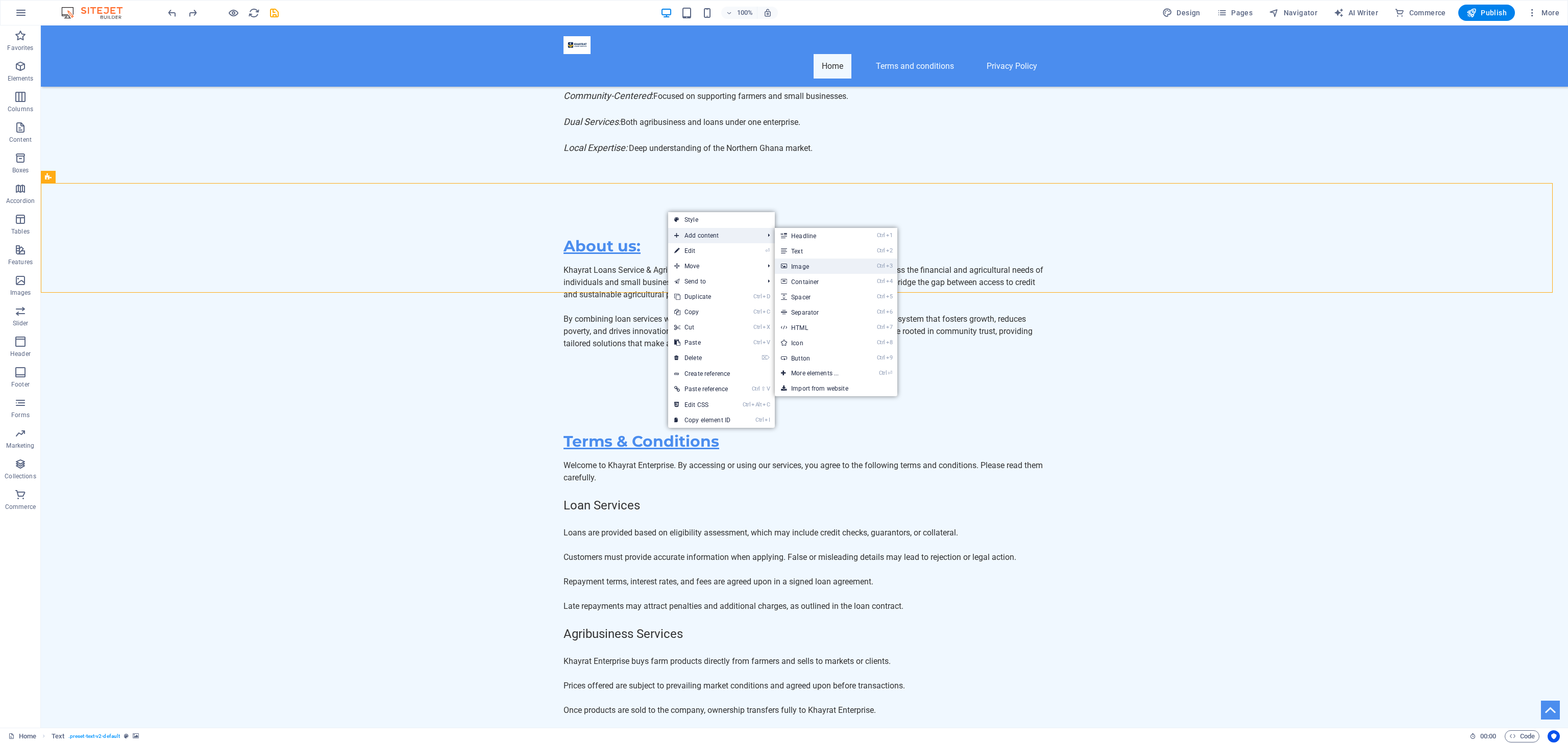
click at [814, 267] on link "Ctrl 3 Image" at bounding box center [817, 266] width 84 height 15
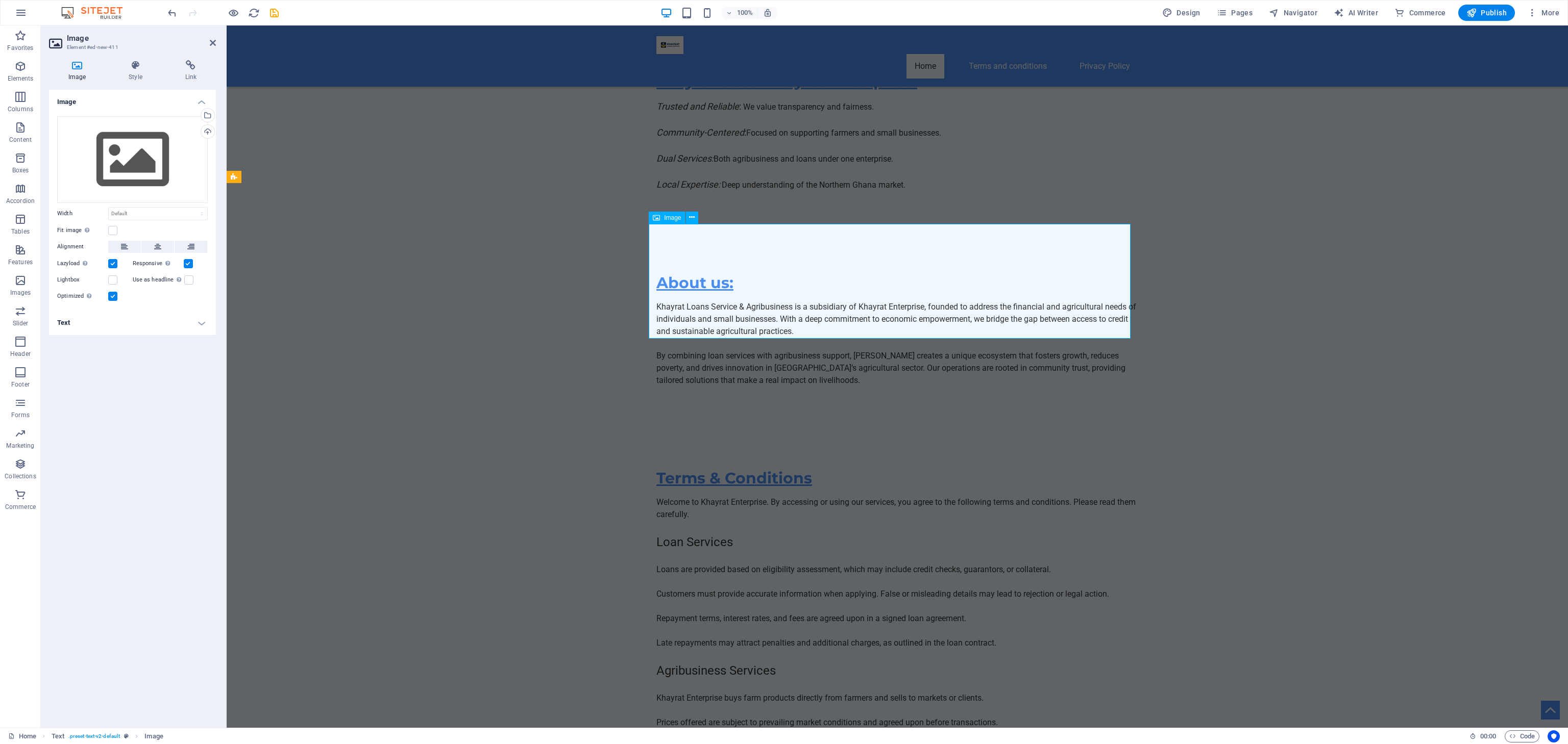
scroll to position [6779, 0]
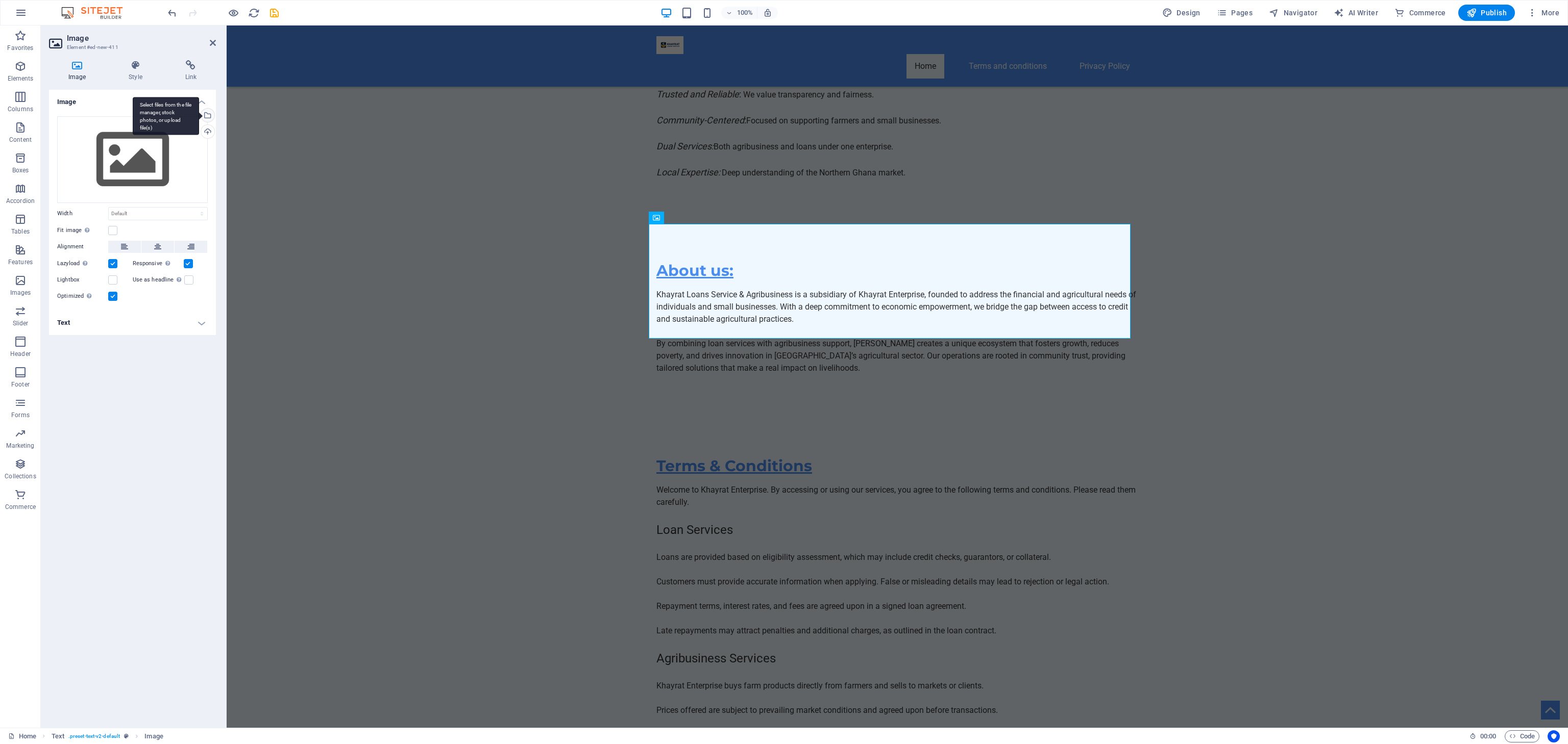
click at [210, 117] on div "Select files from the file manager, stock photos, or upload file(s)" at bounding box center [206, 116] width 15 height 15
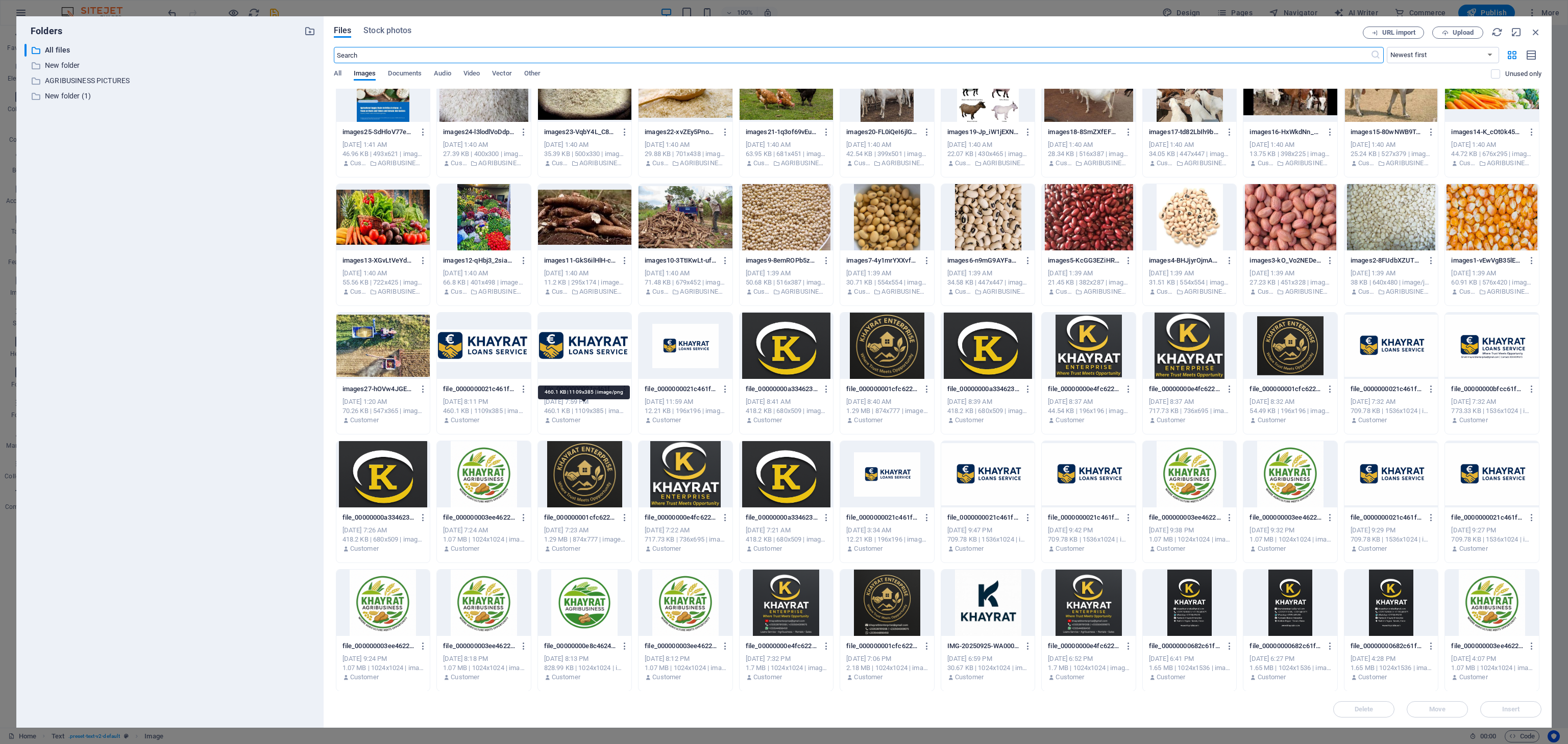
scroll to position [0, 0]
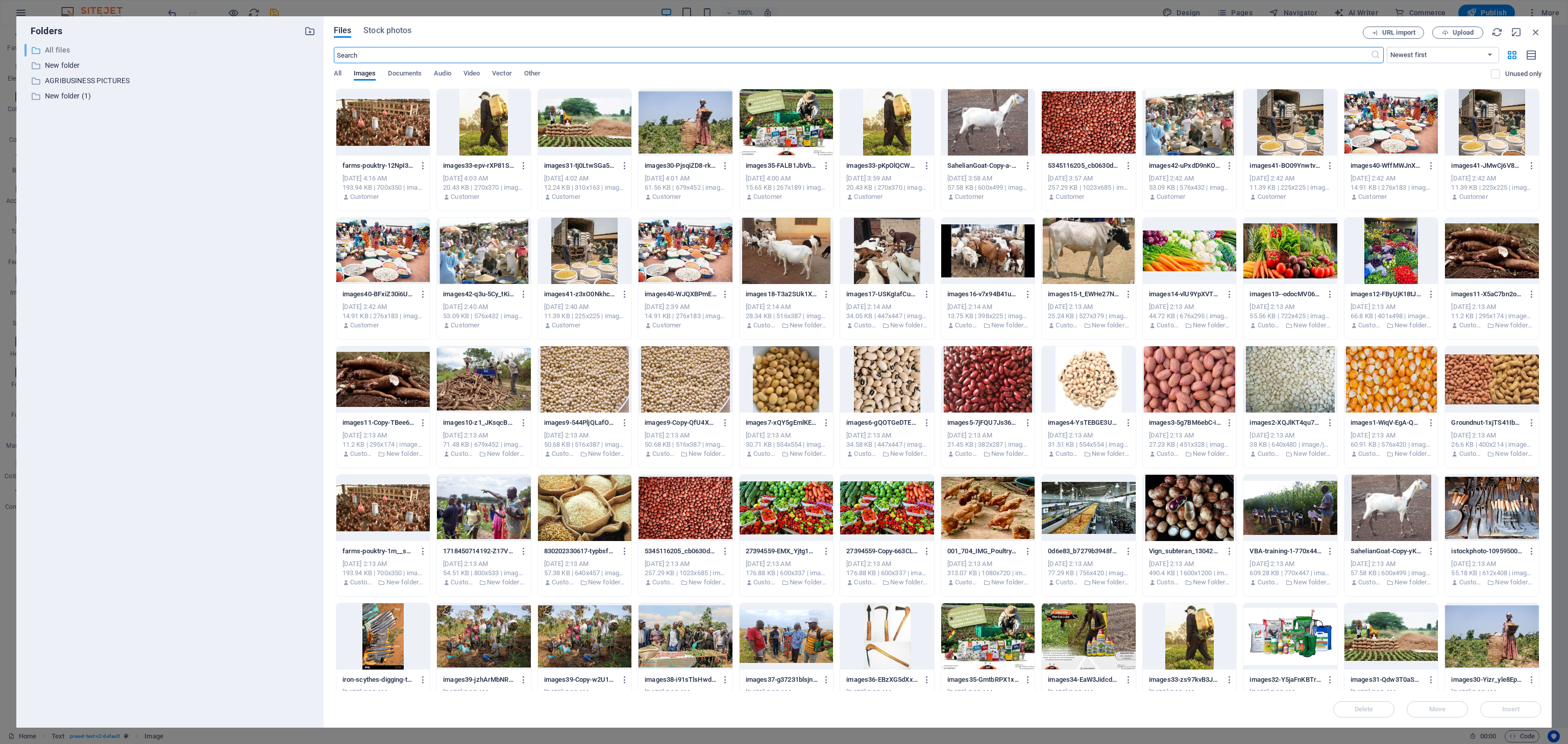
click at [38, 47] on icon at bounding box center [35, 50] width 10 height 10
click at [338, 67] on div "​ Newest first Oldest first Name (A-Z) Name (Z-A) Size (0-9) Size (9-0) Resolut…" at bounding box center [937, 68] width 1208 height 42
click at [340, 74] on span "All" at bounding box center [337, 74] width 8 height 14
click at [340, 75] on span "All" at bounding box center [337, 74] width 8 height 14
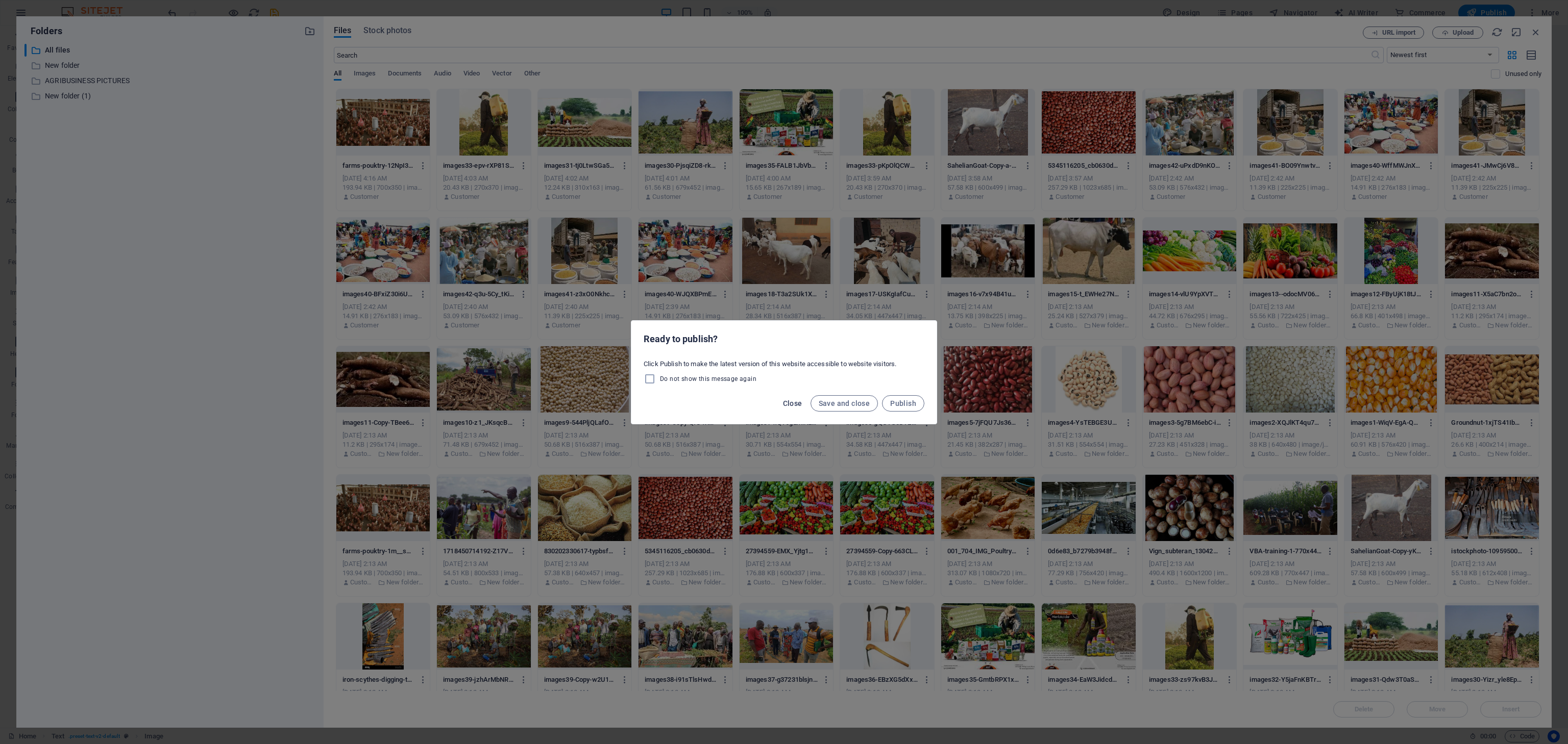
click at [793, 395] on button "Close" at bounding box center [793, 403] width 27 height 16
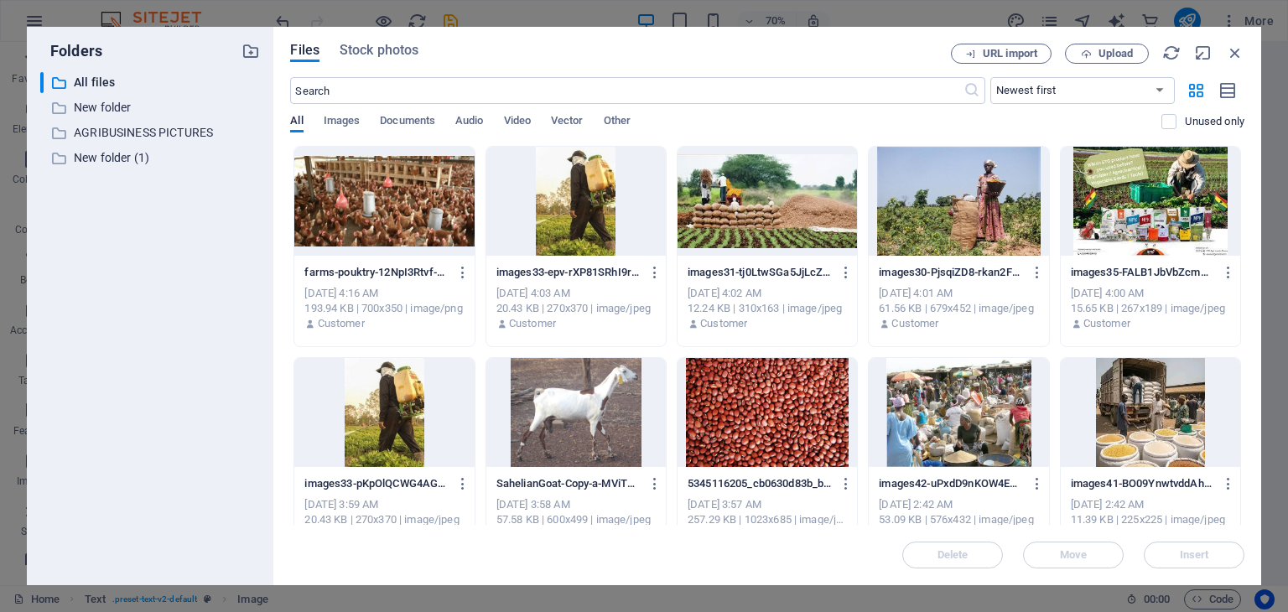
scroll to position [11174, 0]
click at [1235, 44] on icon "button" at bounding box center [1235, 53] width 18 height 18
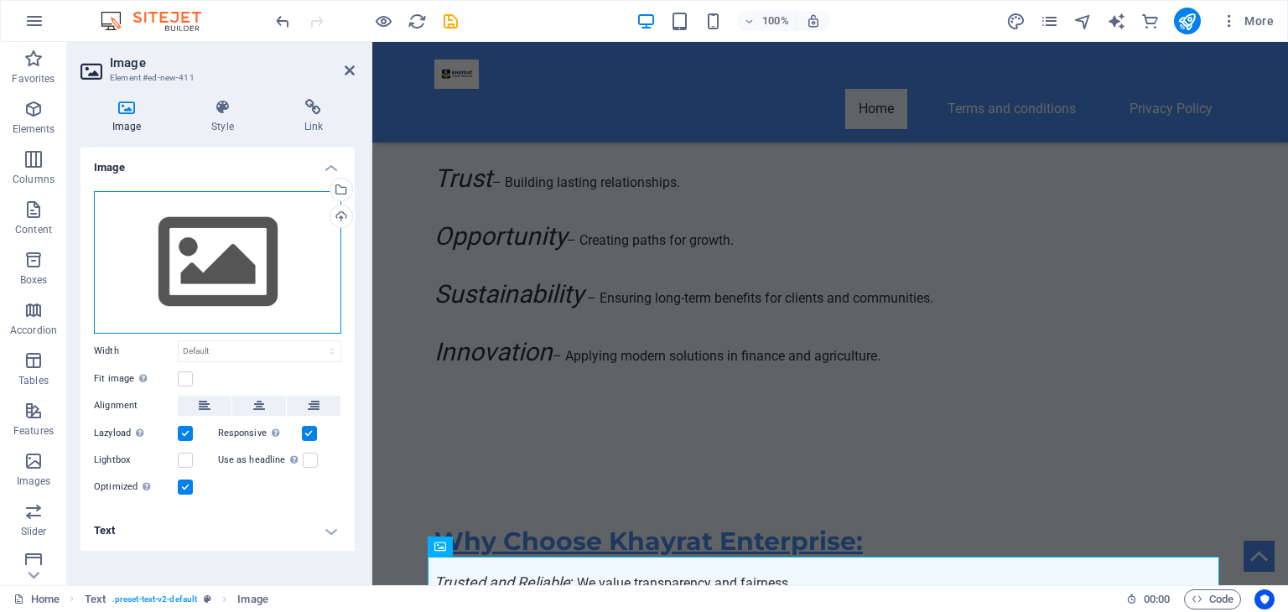
click at [260, 222] on div "Drag files here, click to choose files or select files from Files or our free s…" at bounding box center [217, 262] width 247 height 143
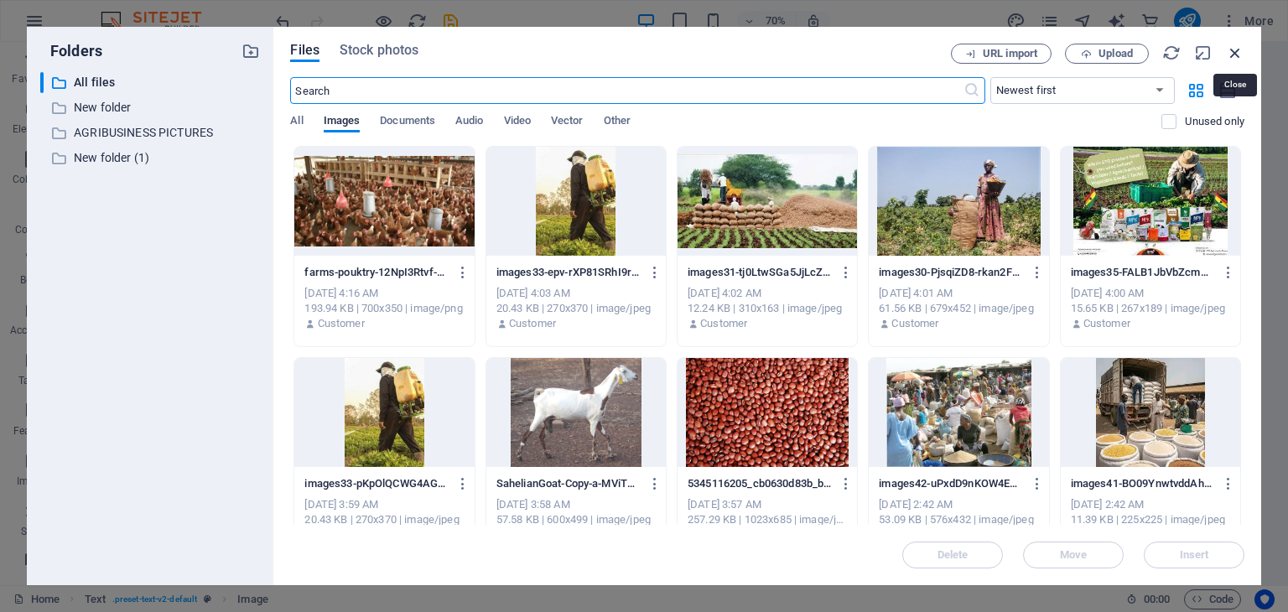
click at [1232, 48] on icon "button" at bounding box center [1235, 53] width 18 height 18
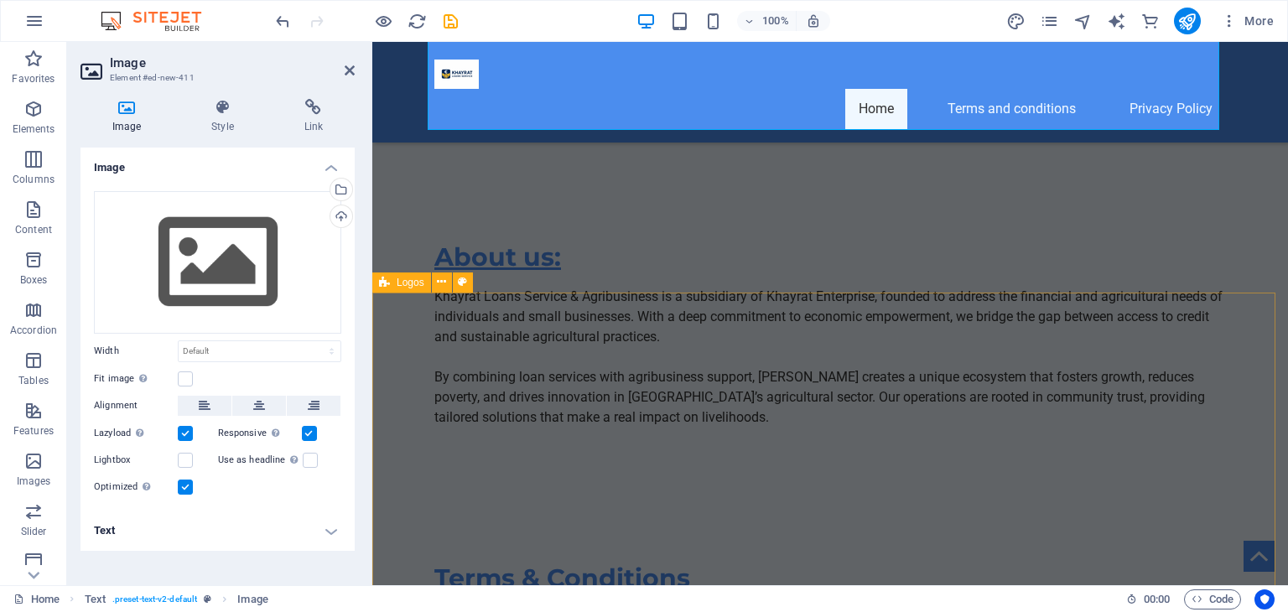
scroll to position [11481, 0]
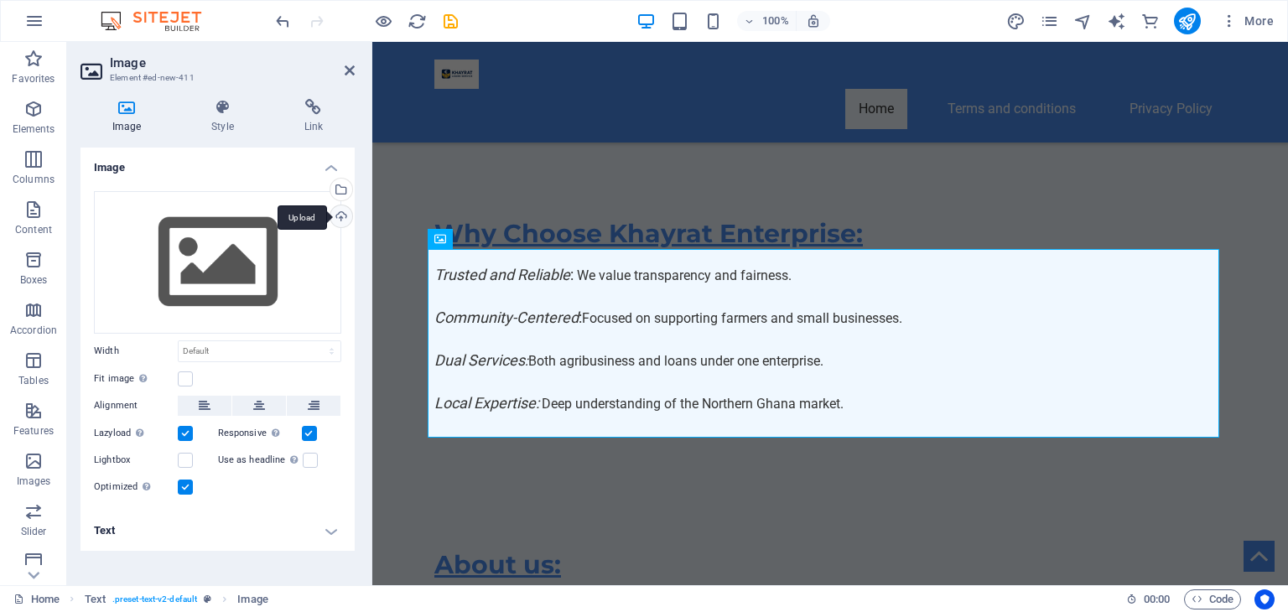
click at [346, 212] on div "Upload" at bounding box center [339, 217] width 25 height 25
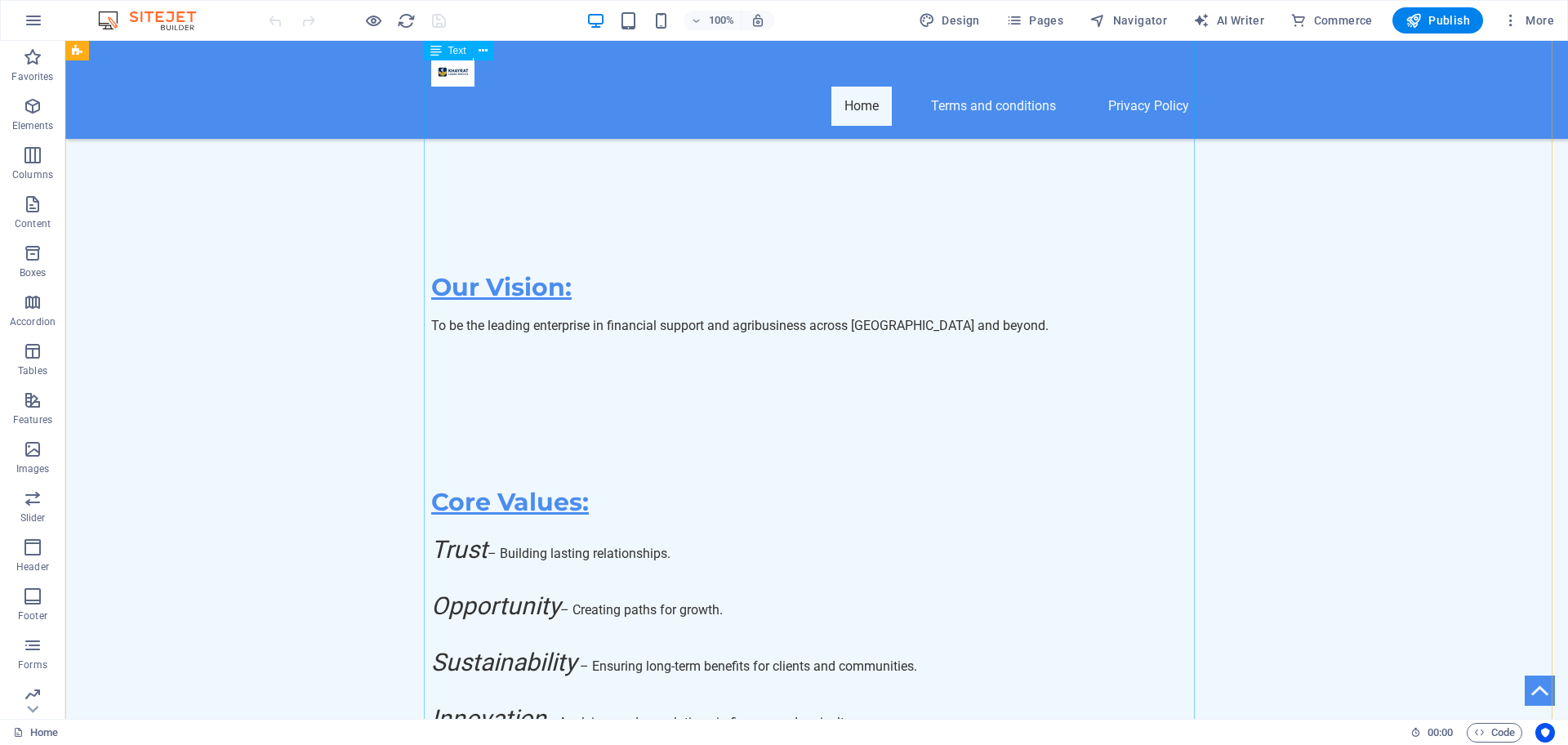
scroll to position [10855, 0]
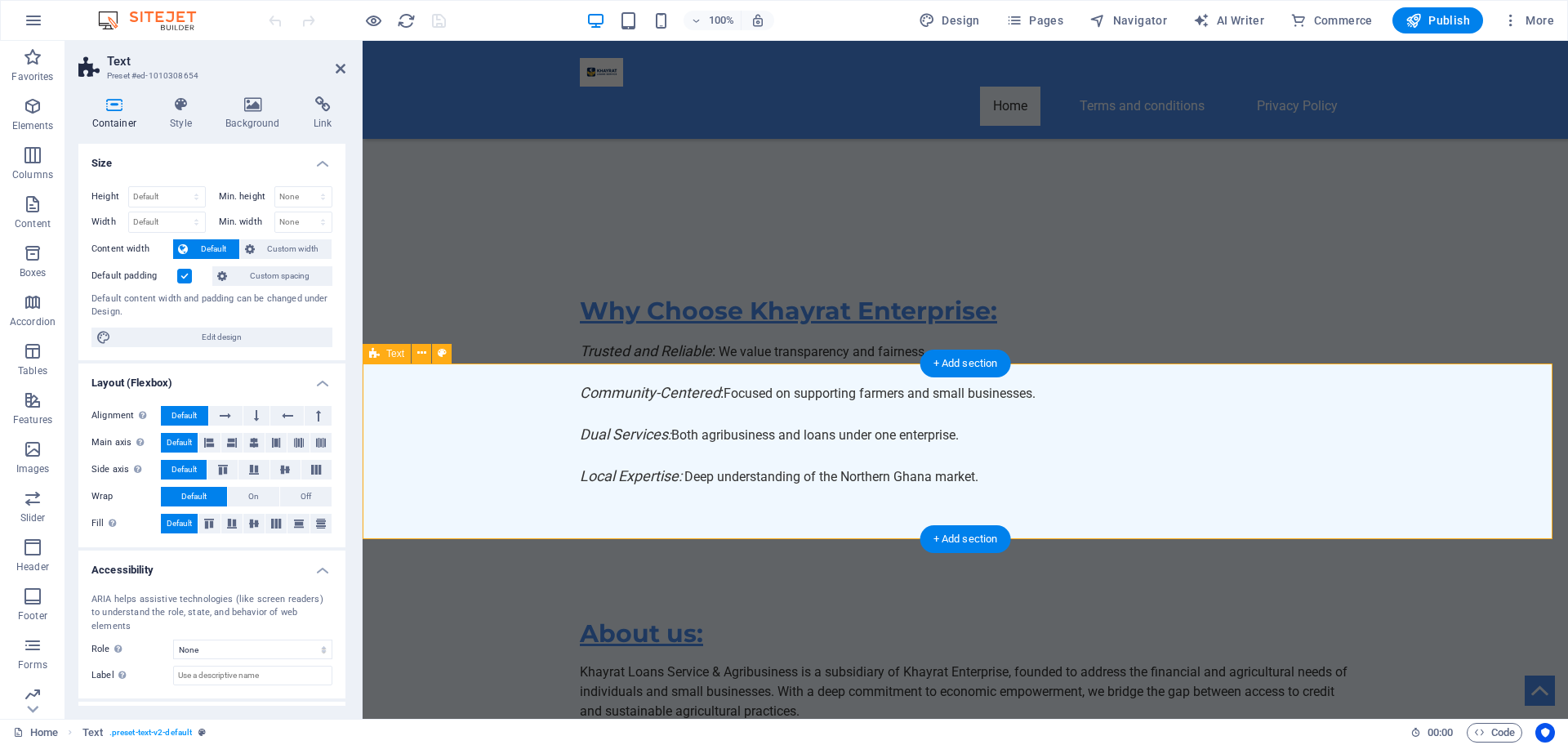
scroll to position [10874, 0]
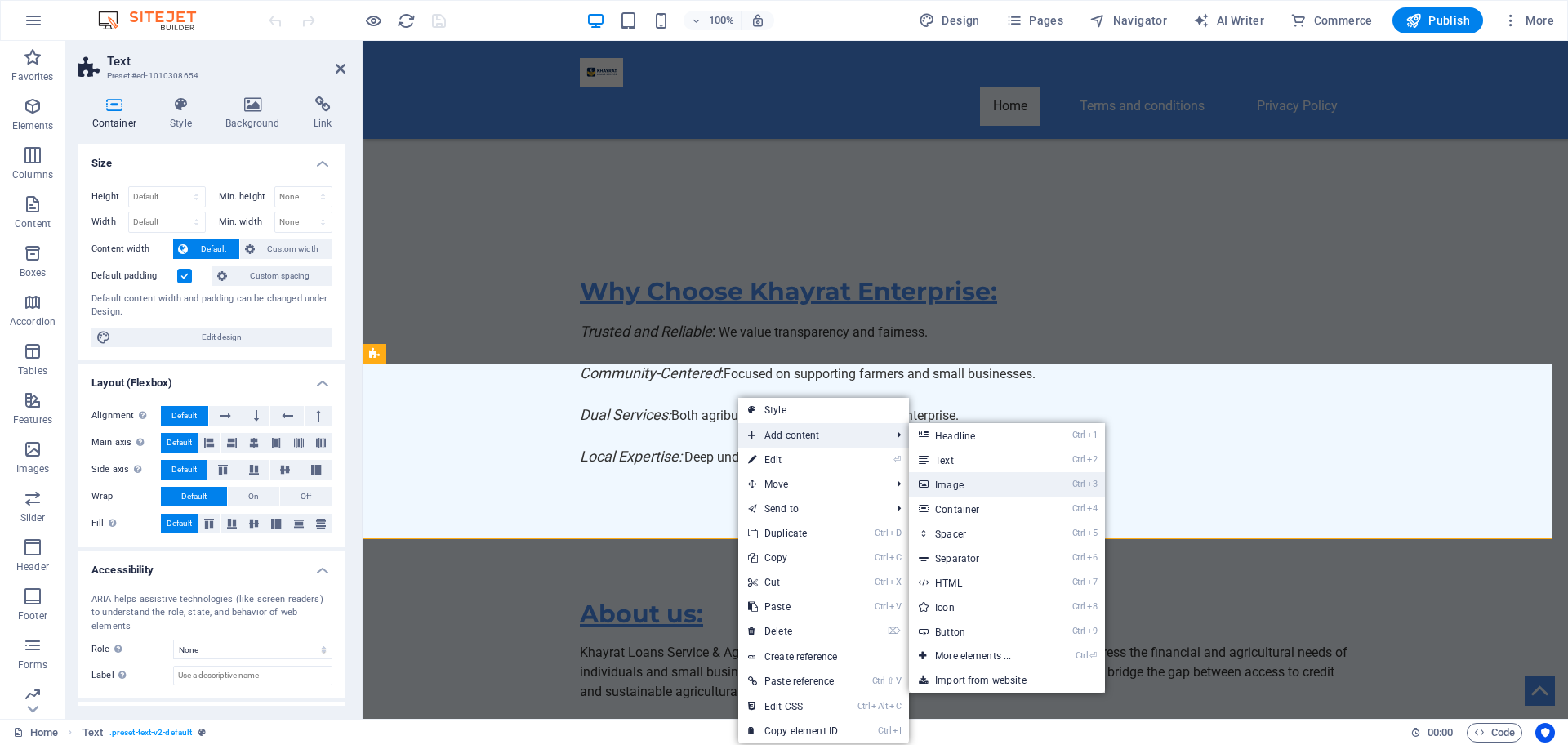
click at [957, 487] on link "Ctrl 3 Image" at bounding box center [976, 484] width 134 height 24
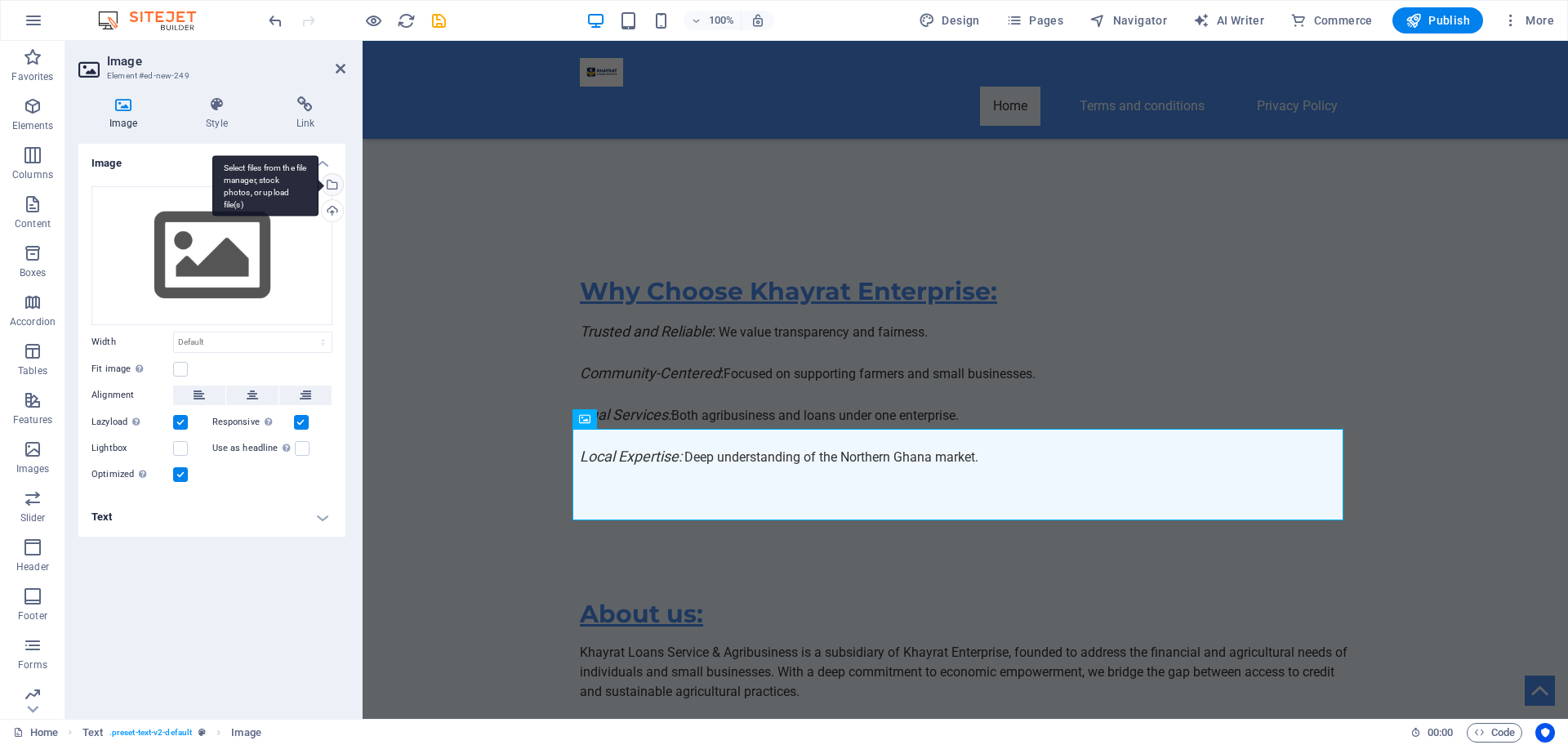
click at [336, 190] on div "Select files from the file manager, stock photos, or upload file(s)" at bounding box center [330, 186] width 24 height 24
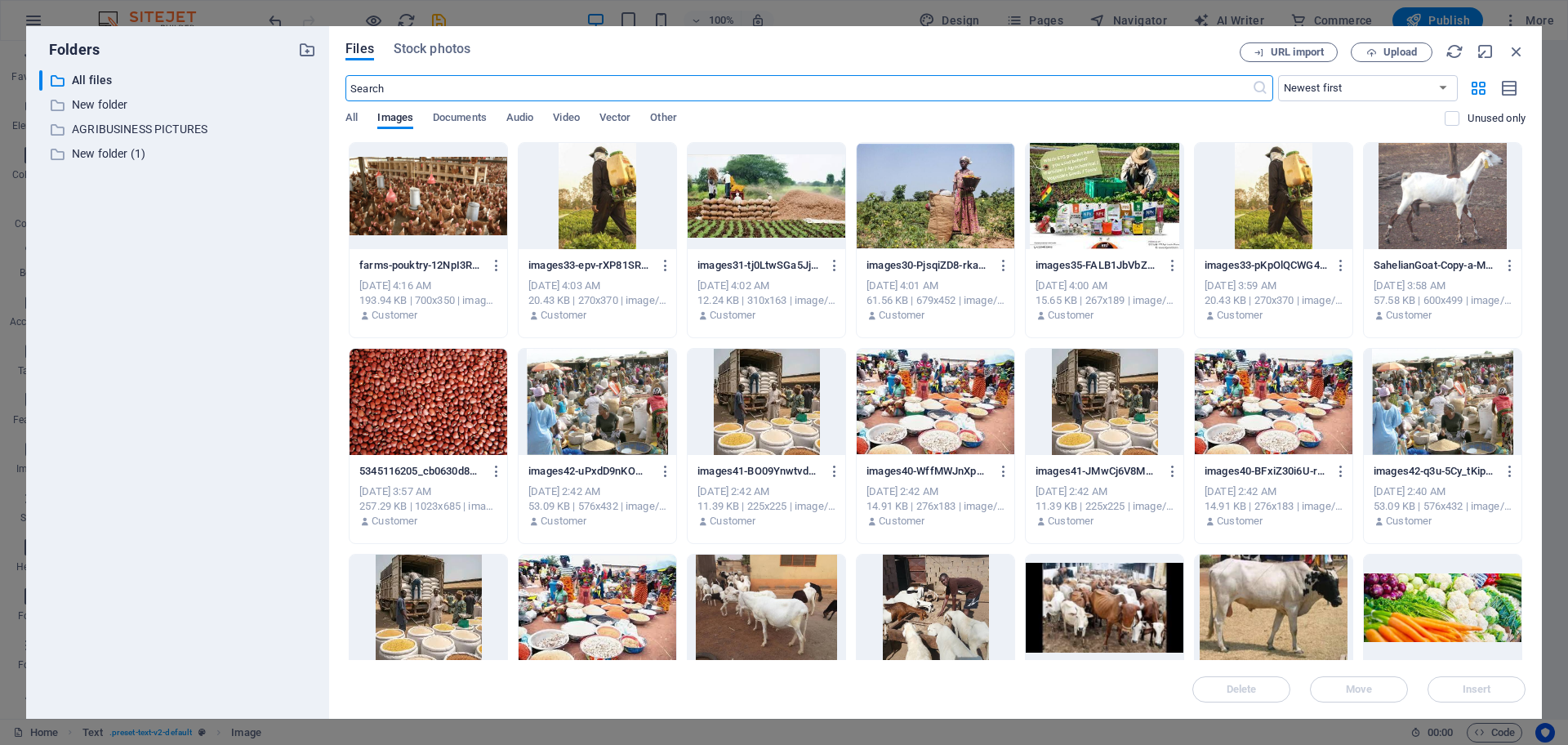
scroll to position [10997, 0]
click at [352, 119] on span "All" at bounding box center [352, 119] width 13 height 22
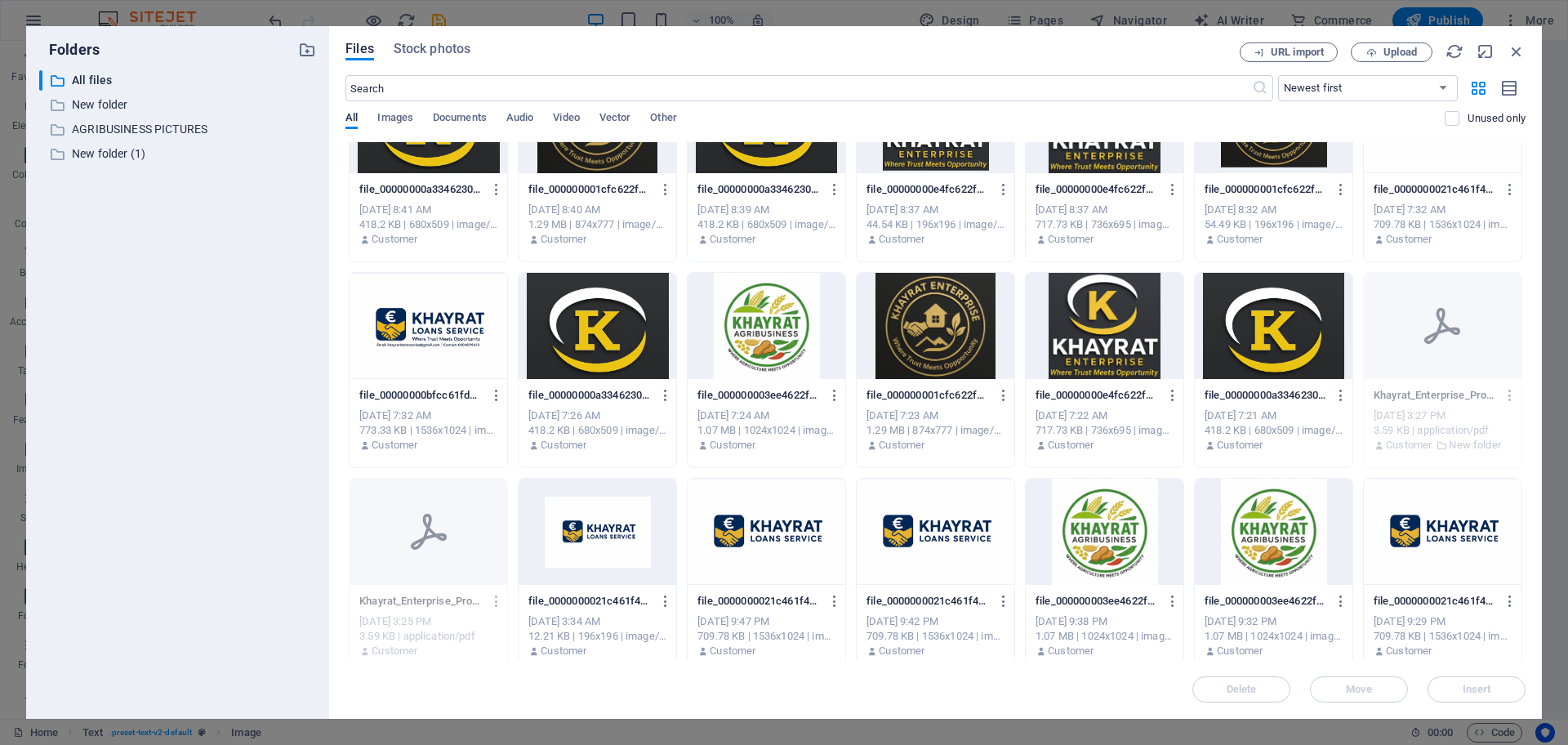
scroll to position [3794, 0]
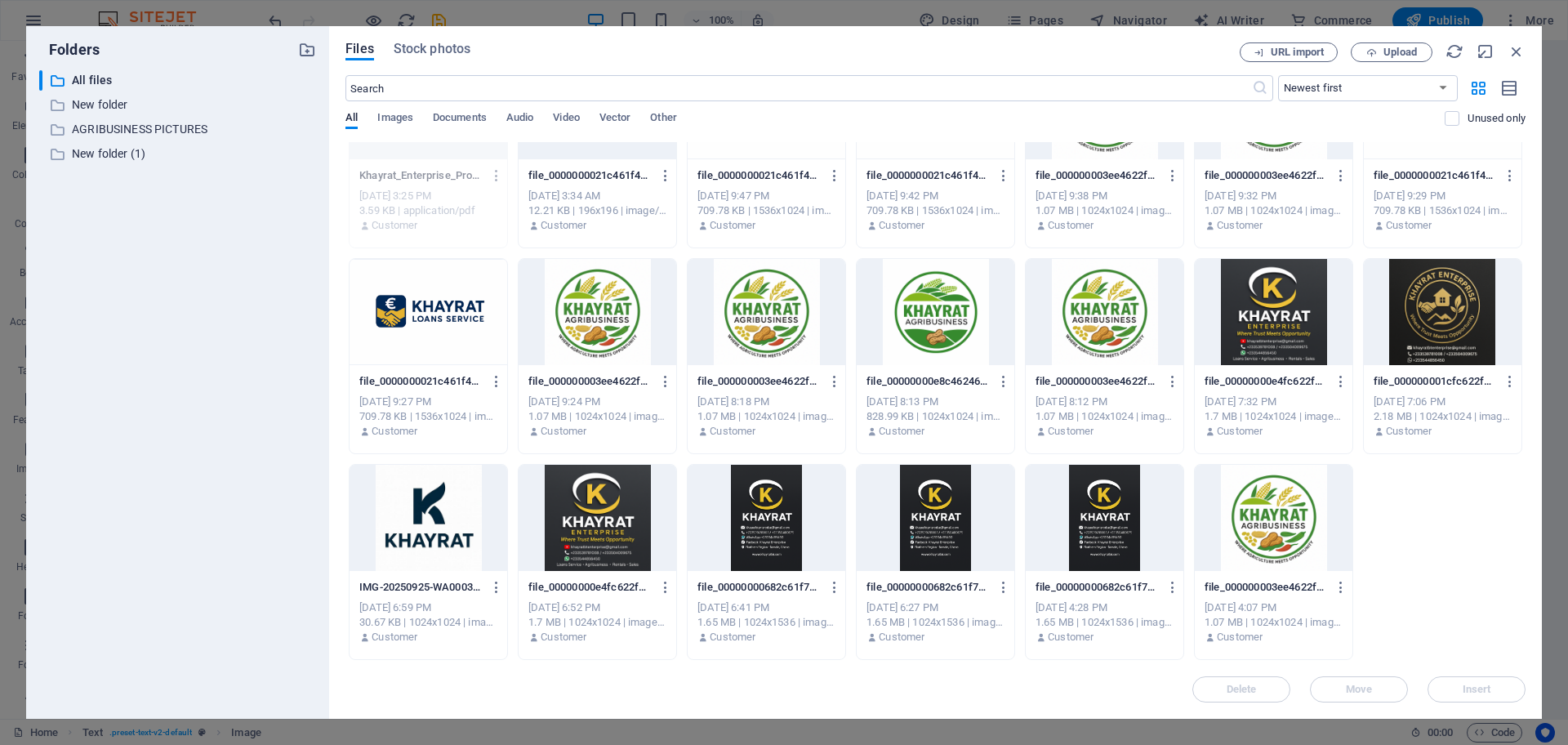
click at [265, 473] on div "​ All files All files ​ New folder New folder ​ AGRIBUSINESS PICTURES AGRIBUSIN…" at bounding box center [177, 388] width 277 height 635
click at [1475, 85] on icon "button" at bounding box center [1478, 88] width 19 height 18
click at [1509, 84] on icon "button" at bounding box center [1510, 88] width 18 height 19
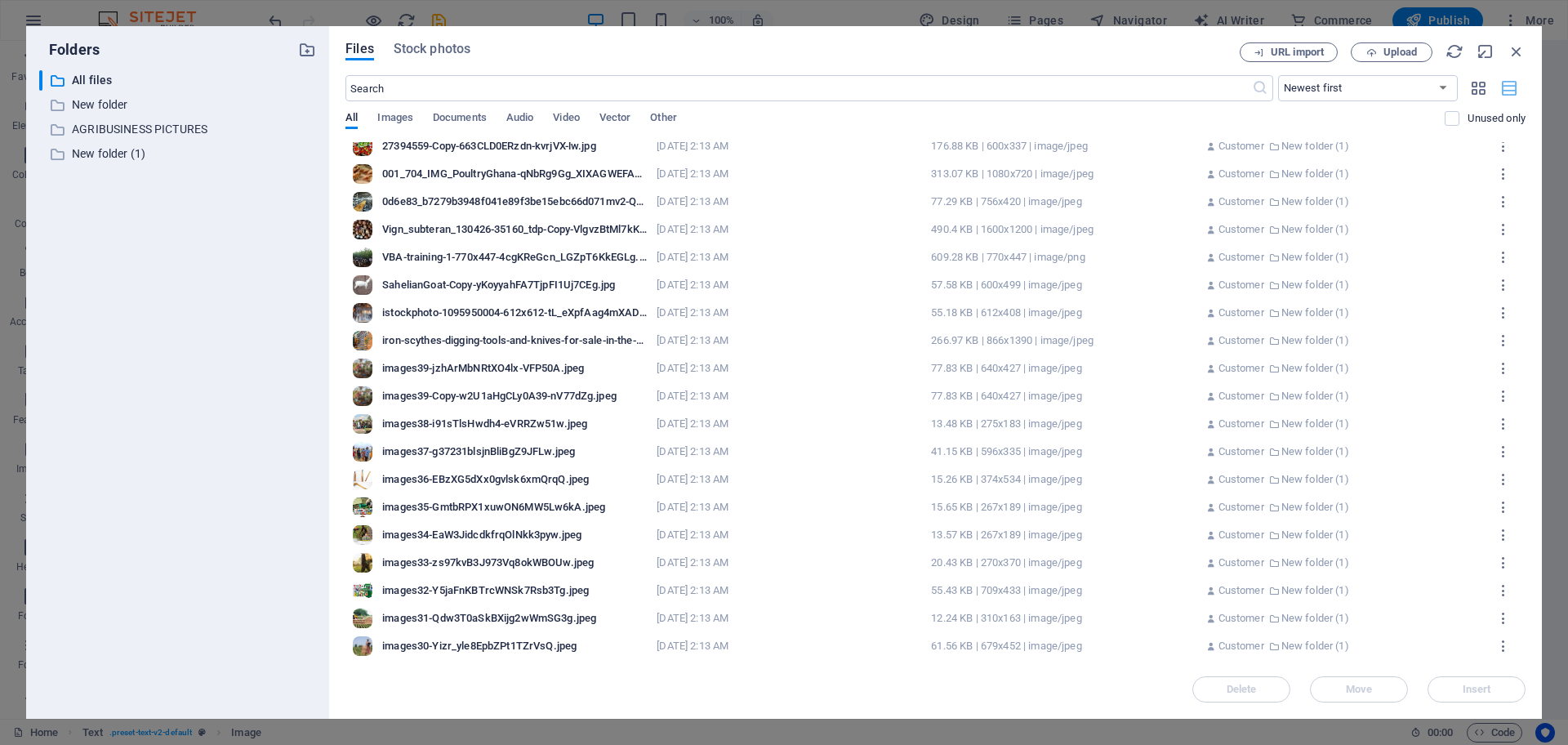
click at [1509, 84] on icon "button" at bounding box center [1510, 88] width 18 height 19
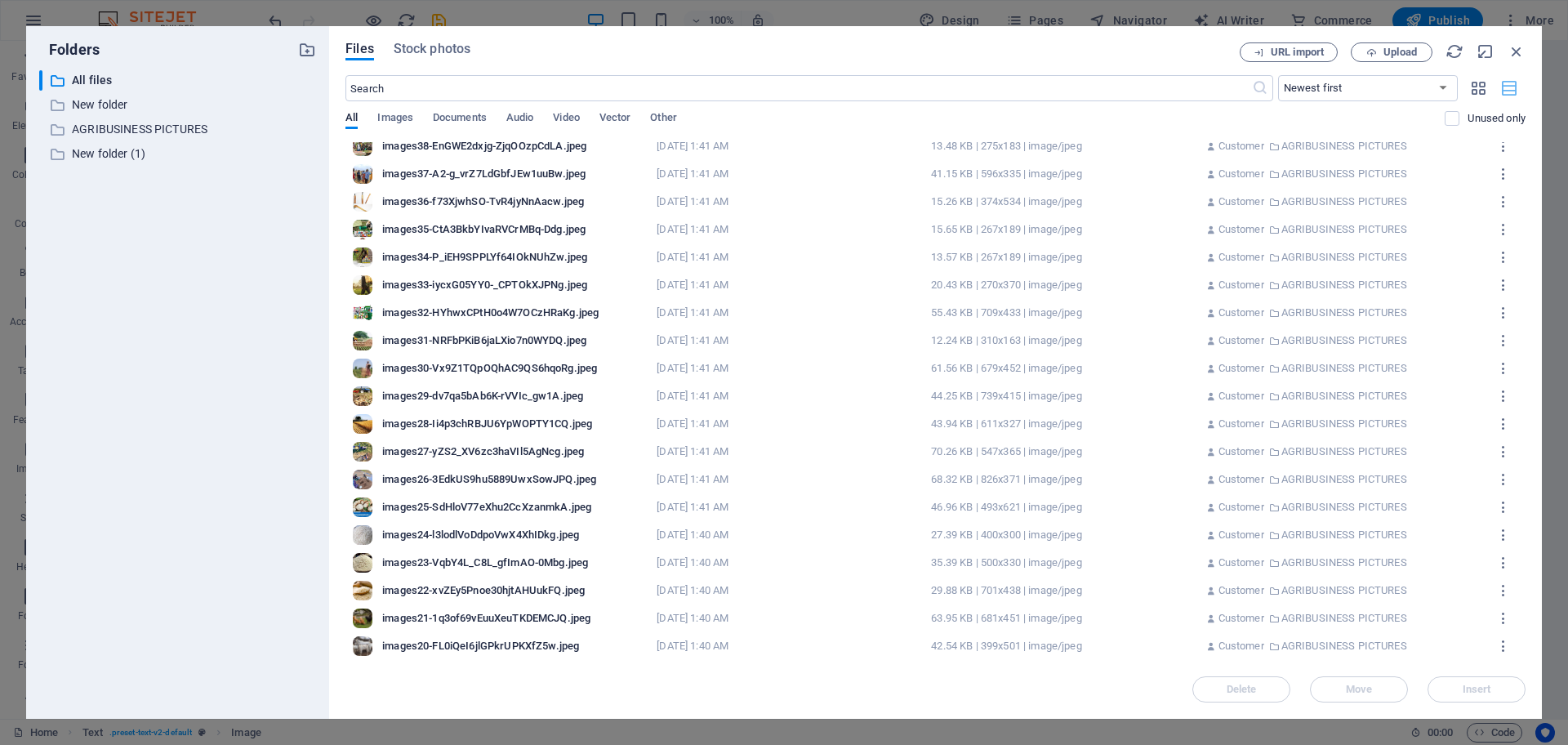
scroll to position [3536, 0]
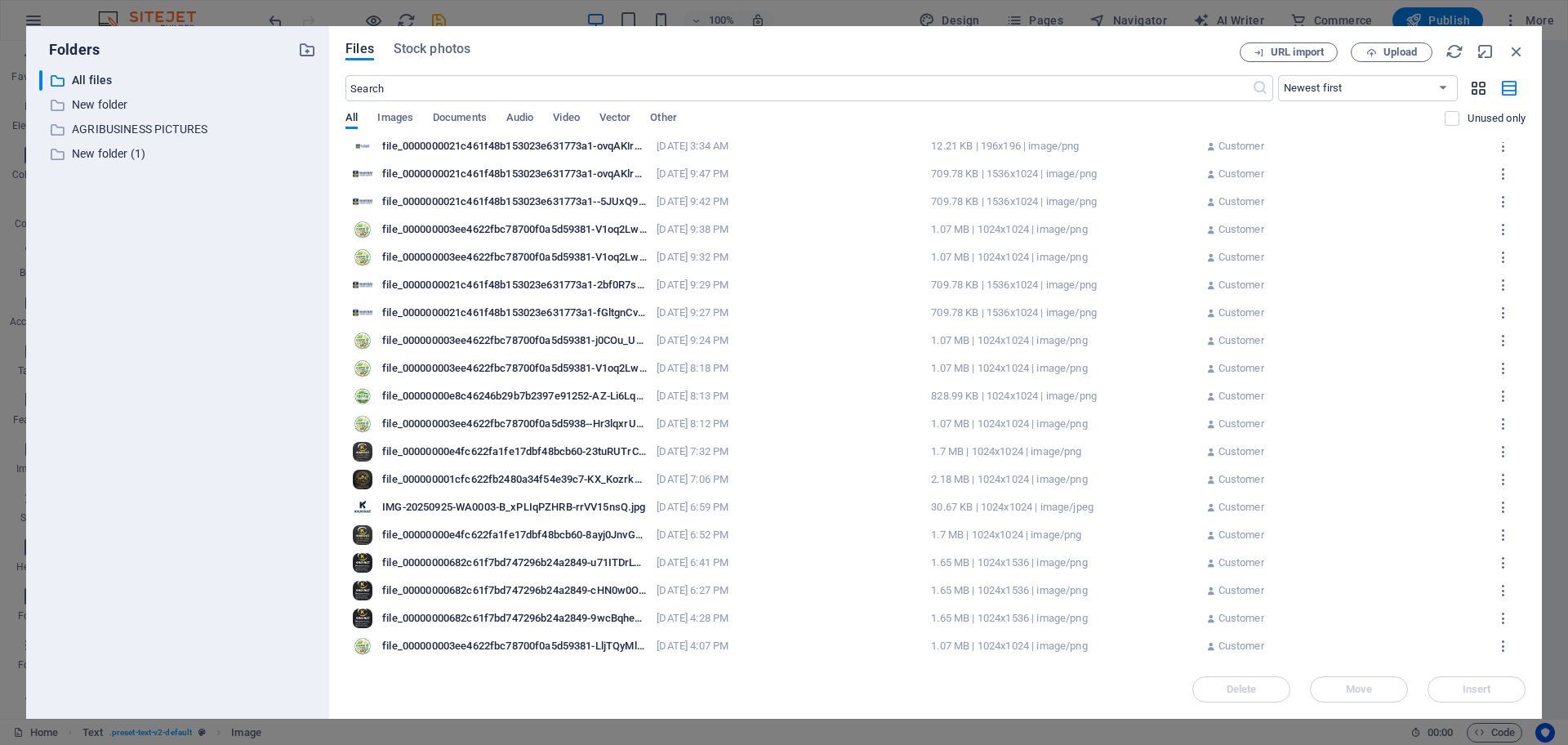
click at [1480, 81] on icon "button" at bounding box center [1478, 88] width 19 height 18
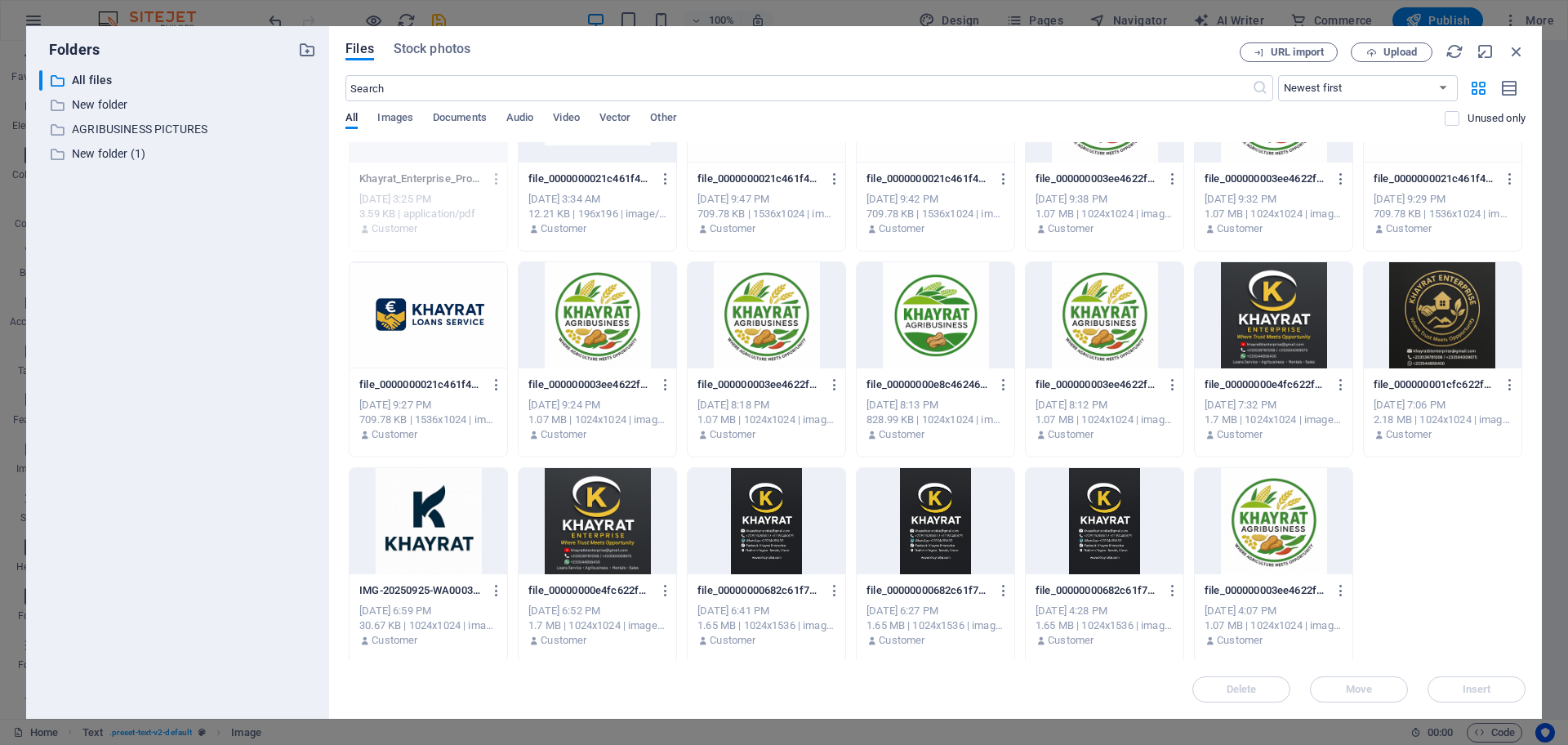
scroll to position [3794, 0]
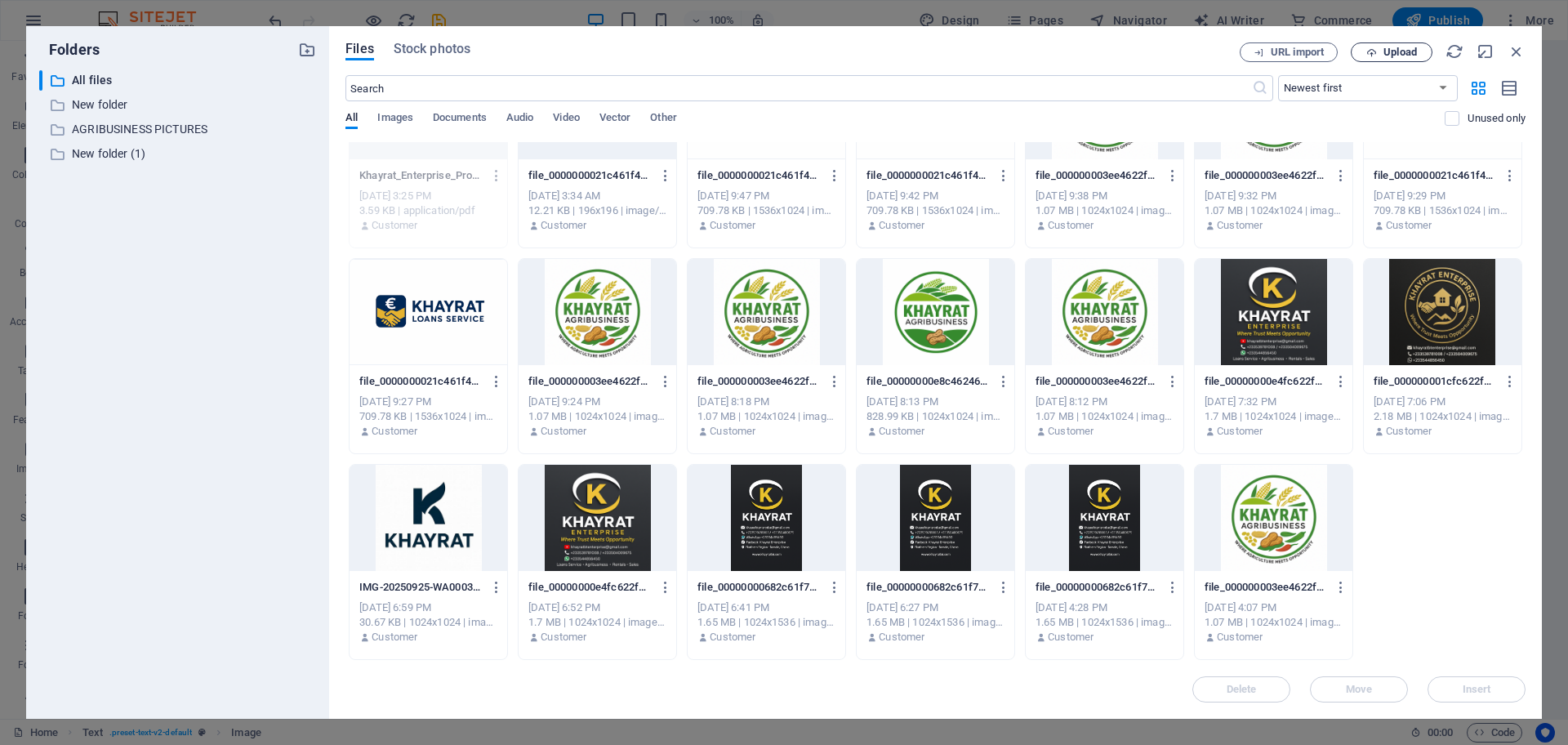
click at [1383, 49] on span "Upload" at bounding box center [1391, 53] width 67 height 11
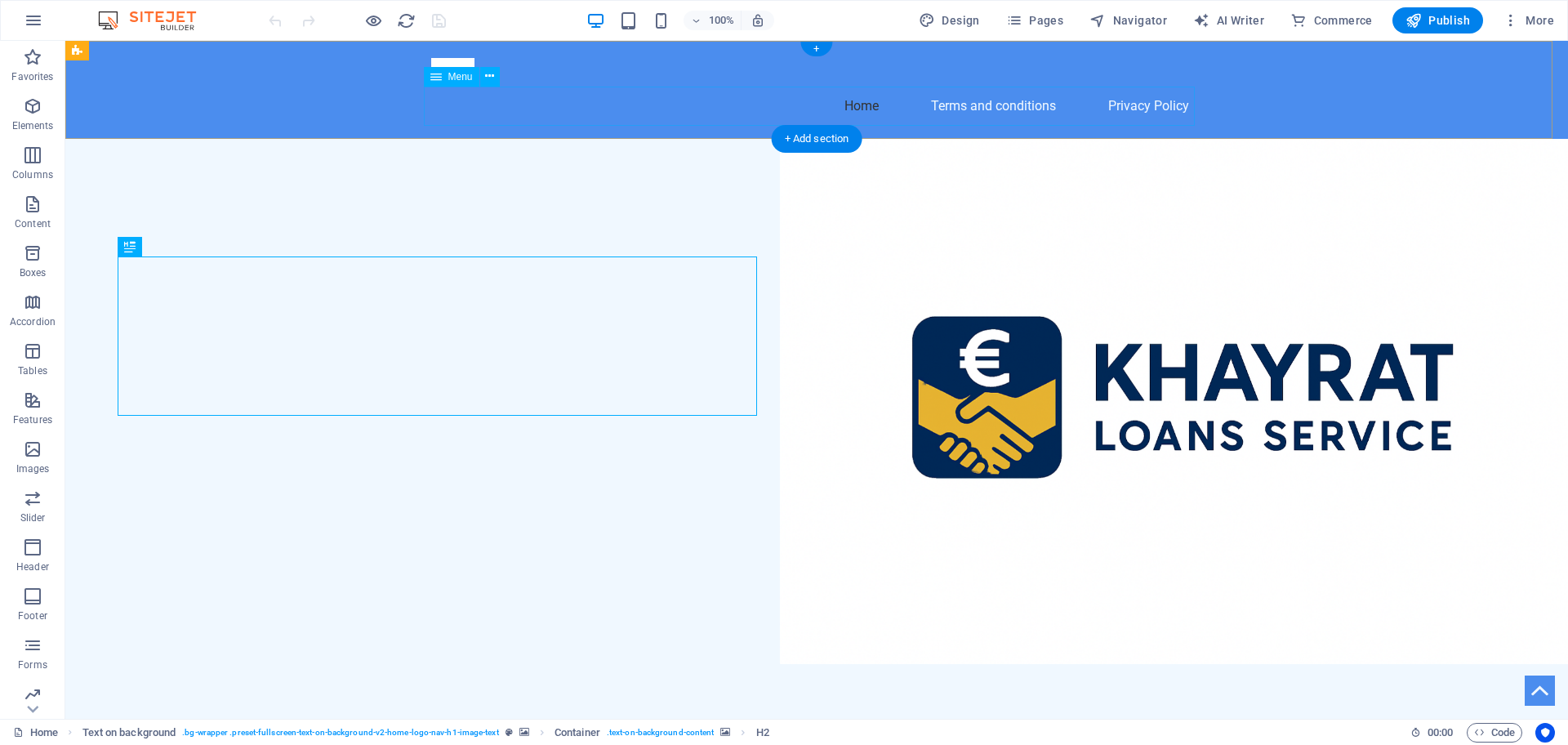
click at [995, 109] on nav "Home Terms and conditions Privacy Policy" at bounding box center [817, 106] width 771 height 39
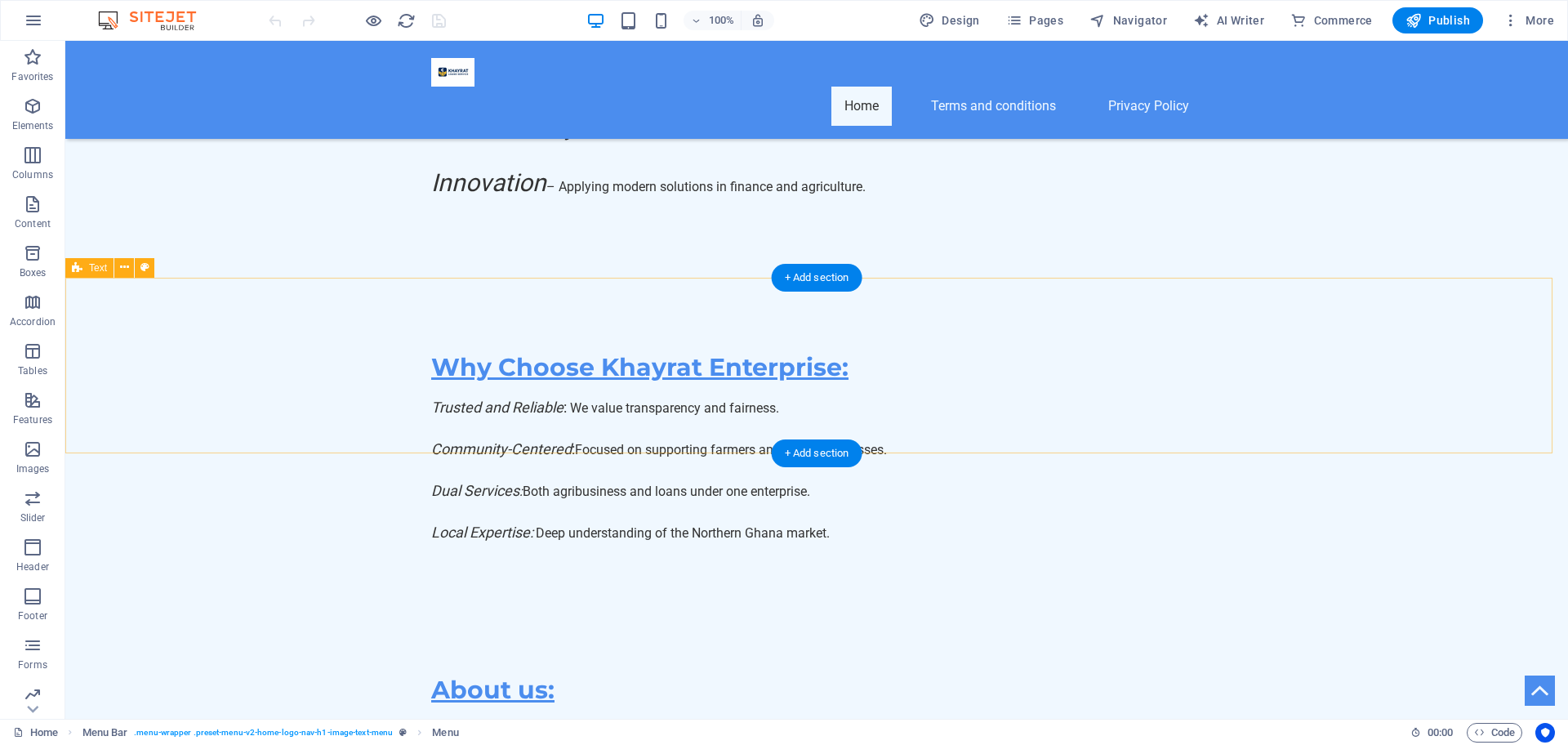
scroll to position [10989, 0]
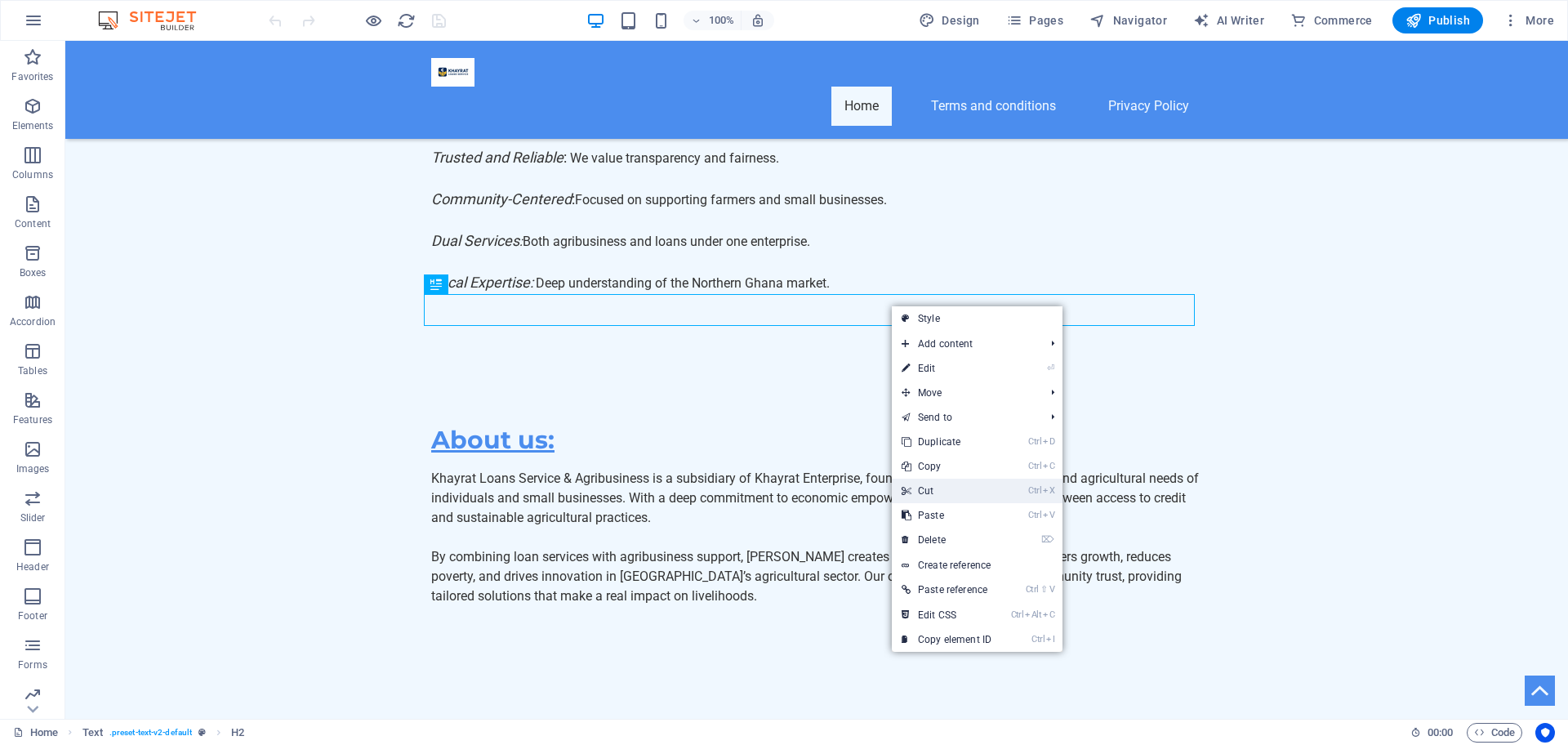
drag, startPoint x: 928, startPoint y: 486, endPoint x: 863, endPoint y: 446, distance: 76.3
click at [928, 487] on link "Ctrl X Cut" at bounding box center [947, 490] width 109 height 24
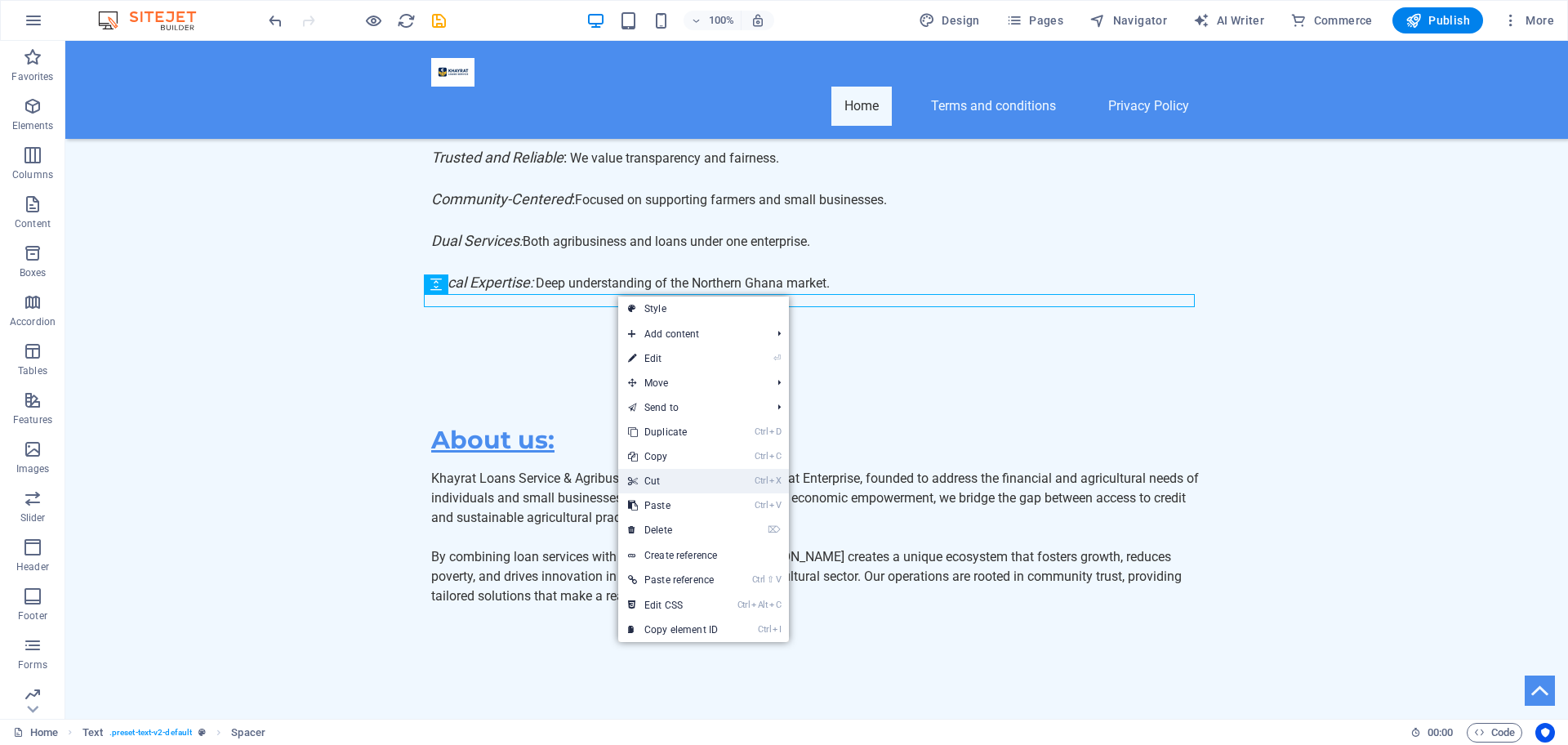
click at [652, 477] on link "Ctrl X Cut" at bounding box center [673, 480] width 109 height 24
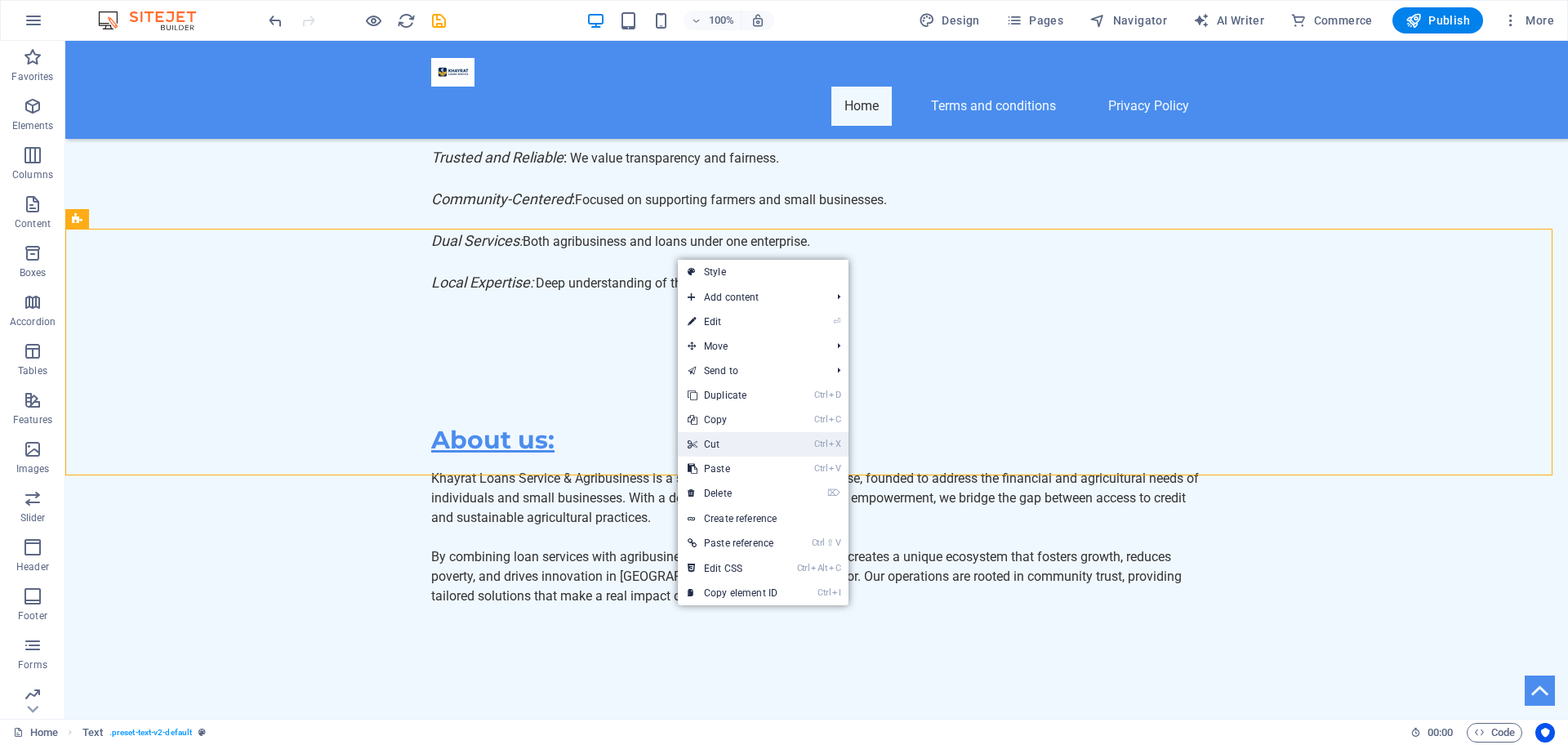
click at [716, 442] on link "Ctrl X Cut" at bounding box center [732, 444] width 109 height 24
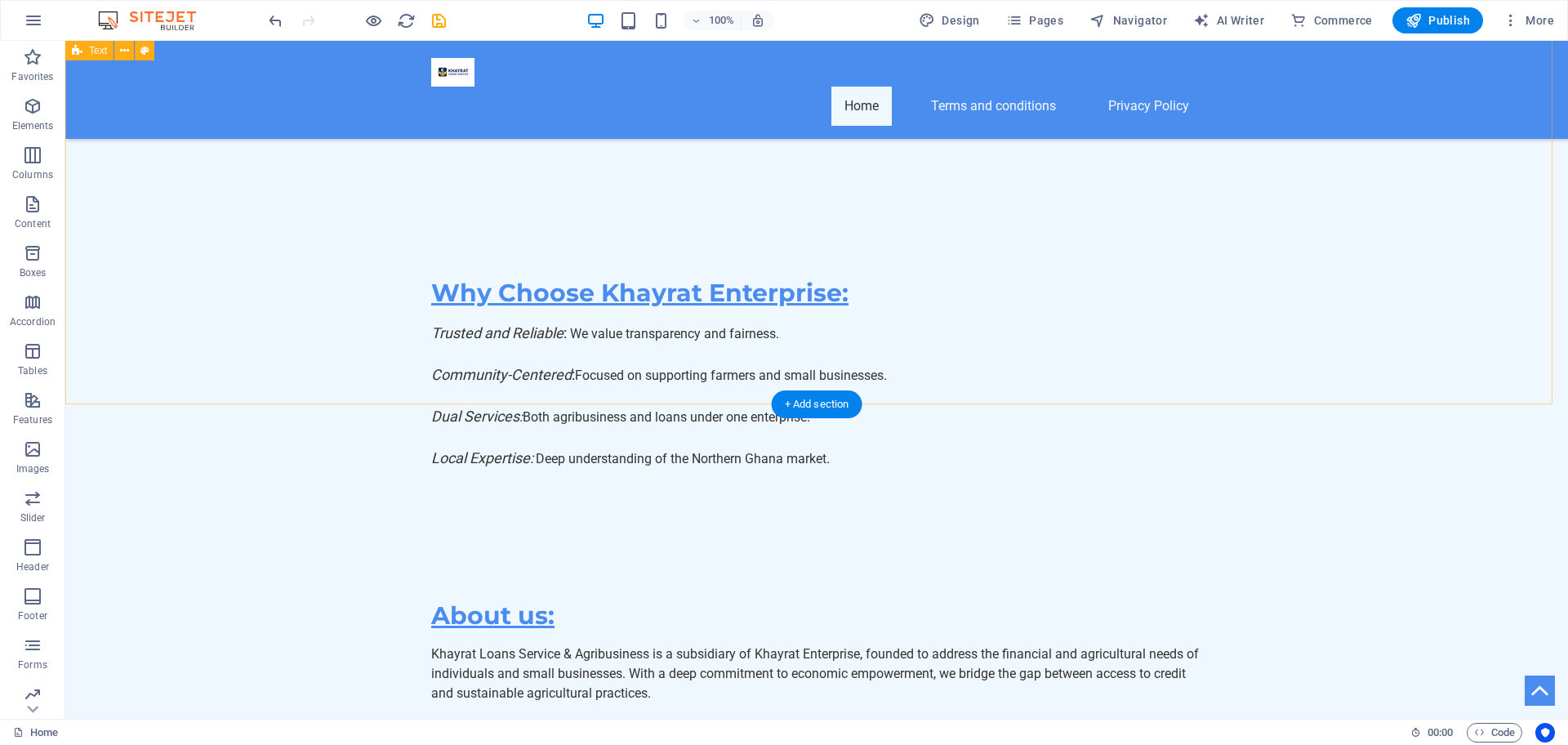
scroll to position [10439, 0]
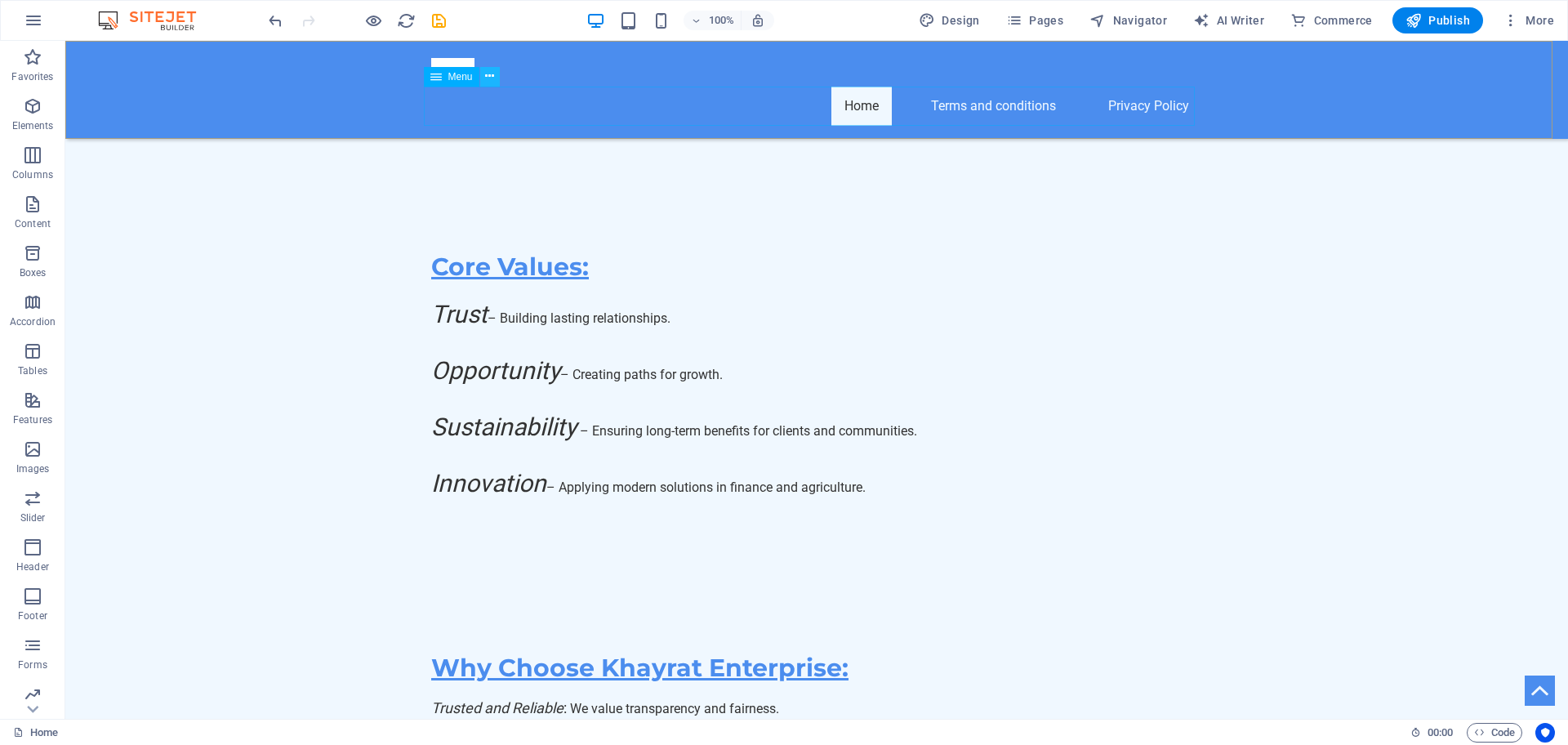
click at [489, 70] on icon at bounding box center [489, 77] width 9 height 18
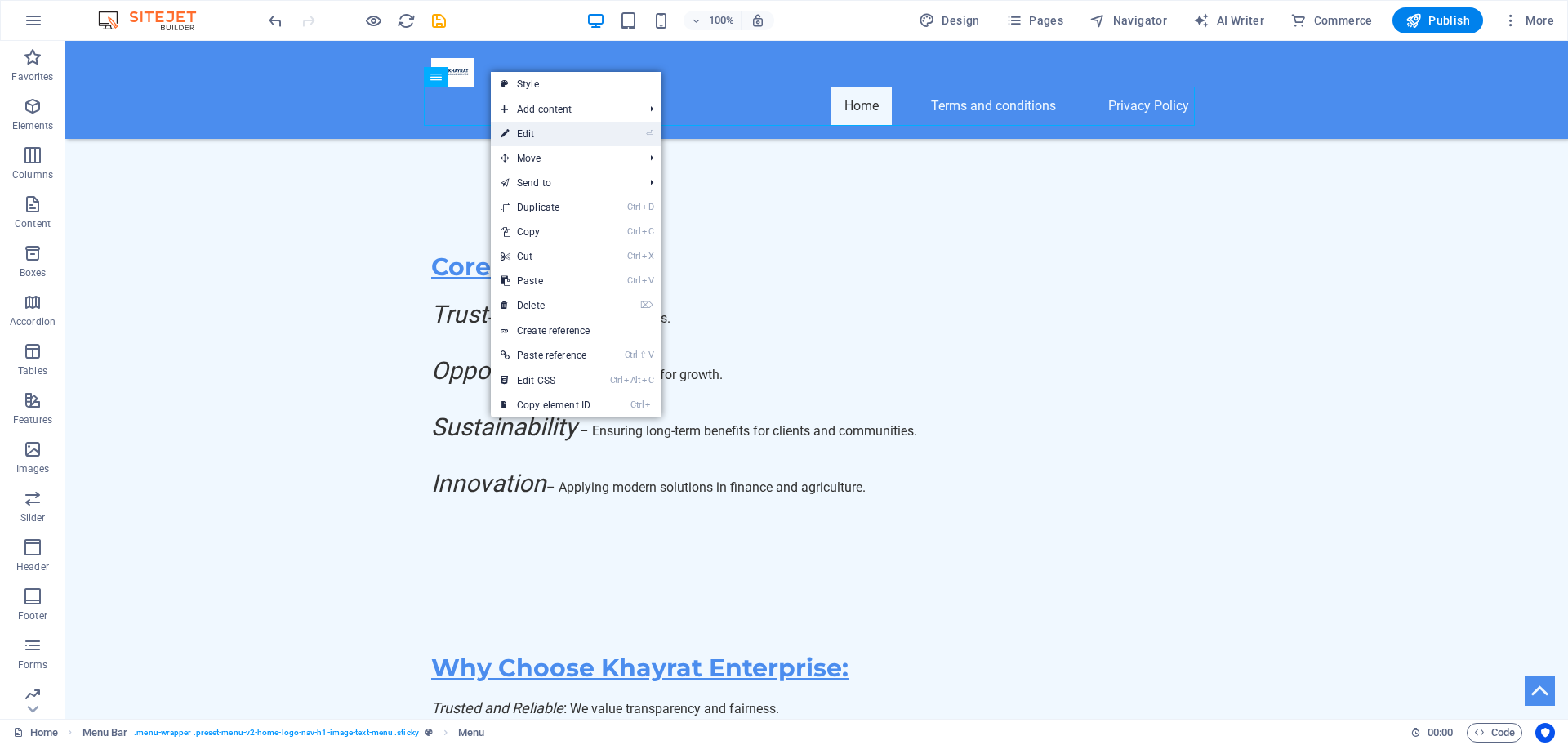
click at [509, 131] on link "⏎ Edit" at bounding box center [545, 133] width 109 height 24
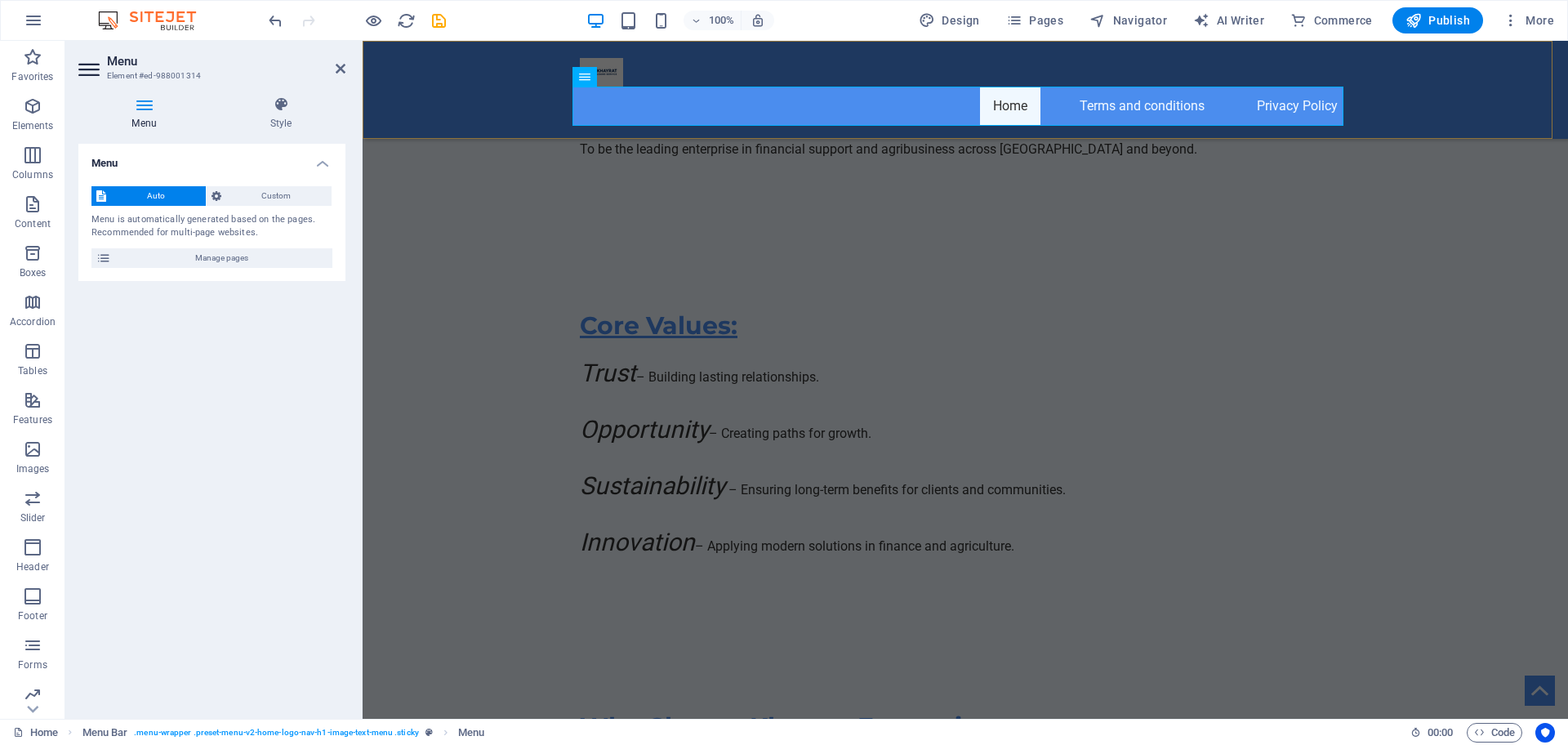
scroll to position [10458, 0]
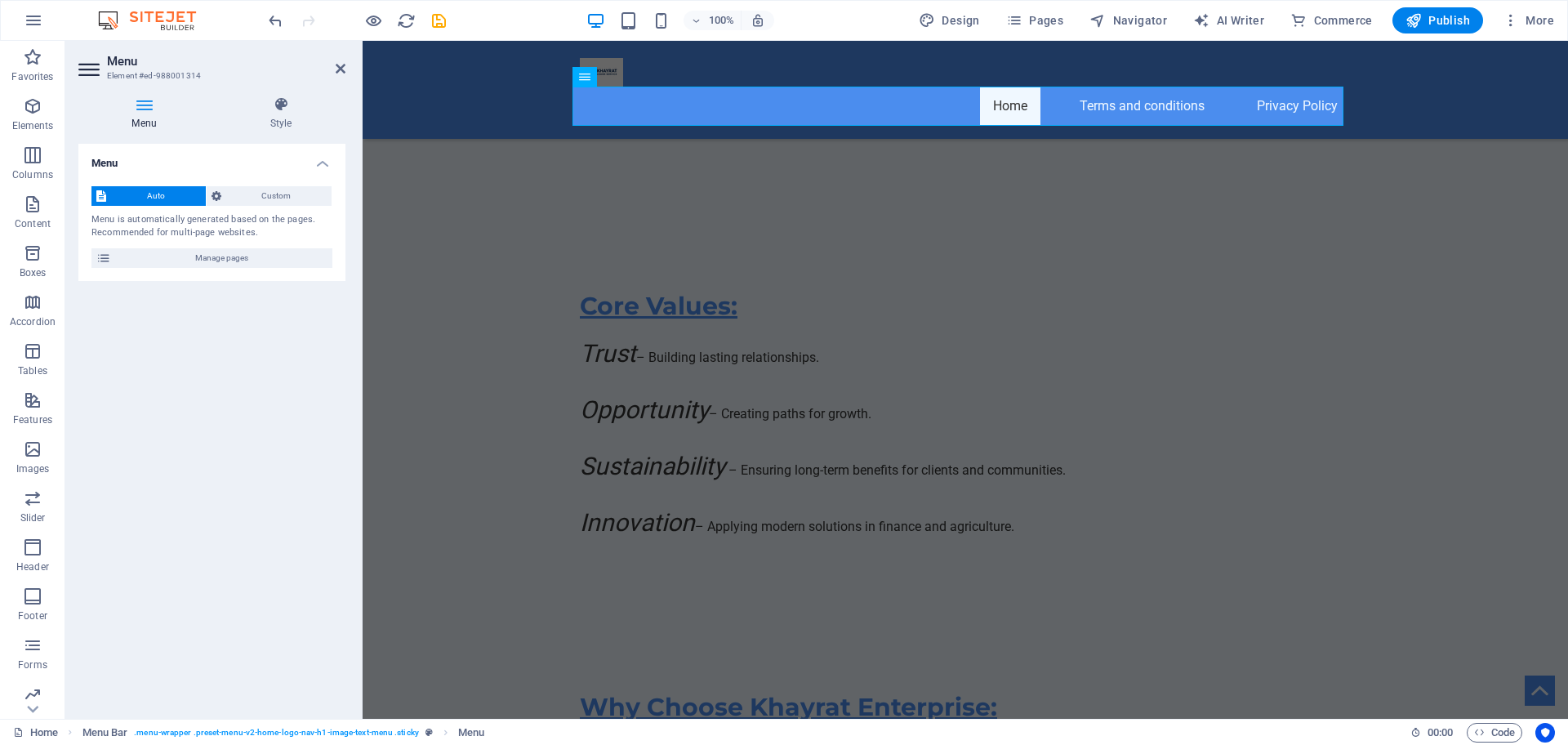
click at [184, 199] on span "Auto" at bounding box center [156, 196] width 90 height 19
click at [185, 199] on span "Auto" at bounding box center [156, 196] width 90 height 19
click at [268, 194] on span "Custom" at bounding box center [277, 196] width 101 height 19
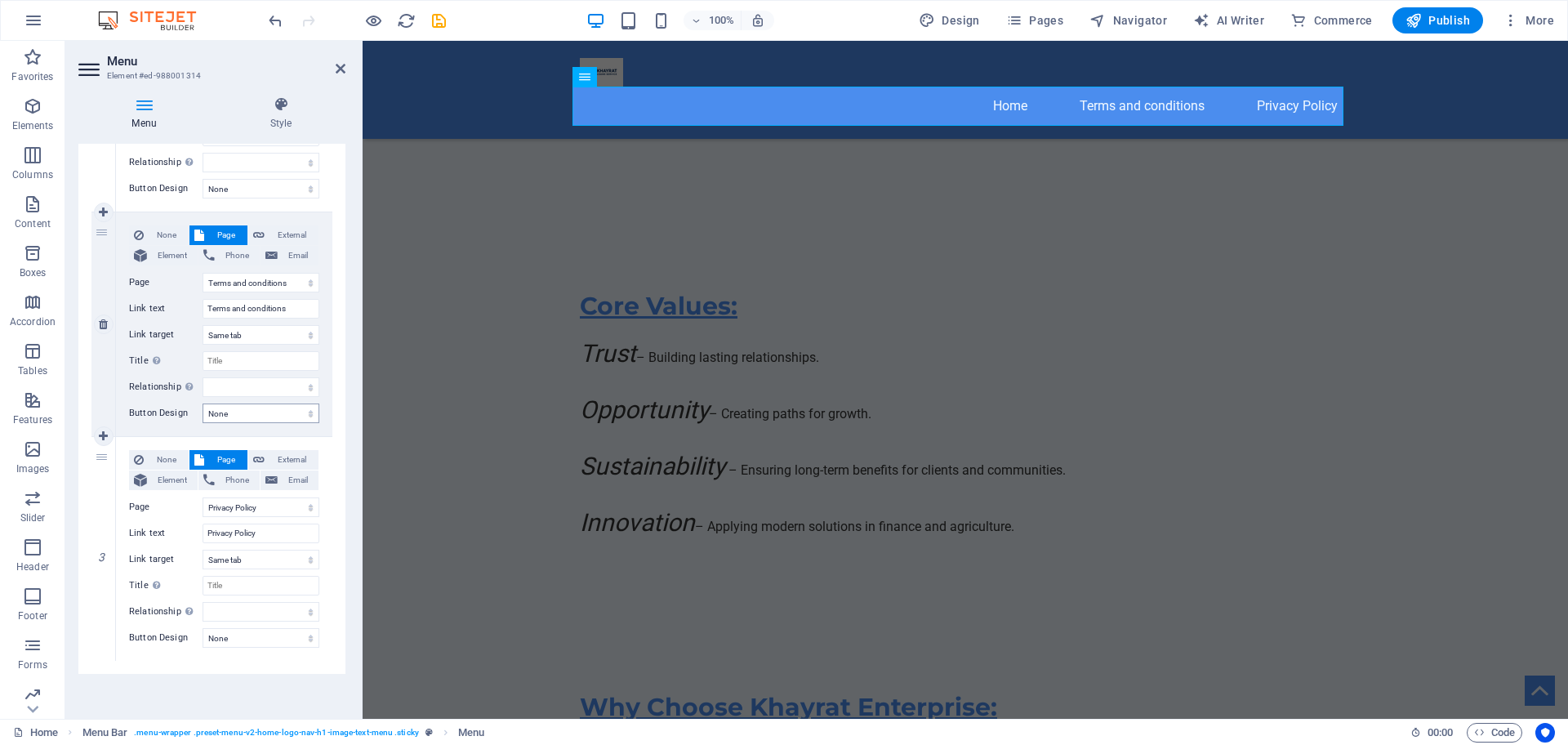
scroll to position [312, 0]
click at [342, 64] on icon at bounding box center [341, 68] width 10 height 13
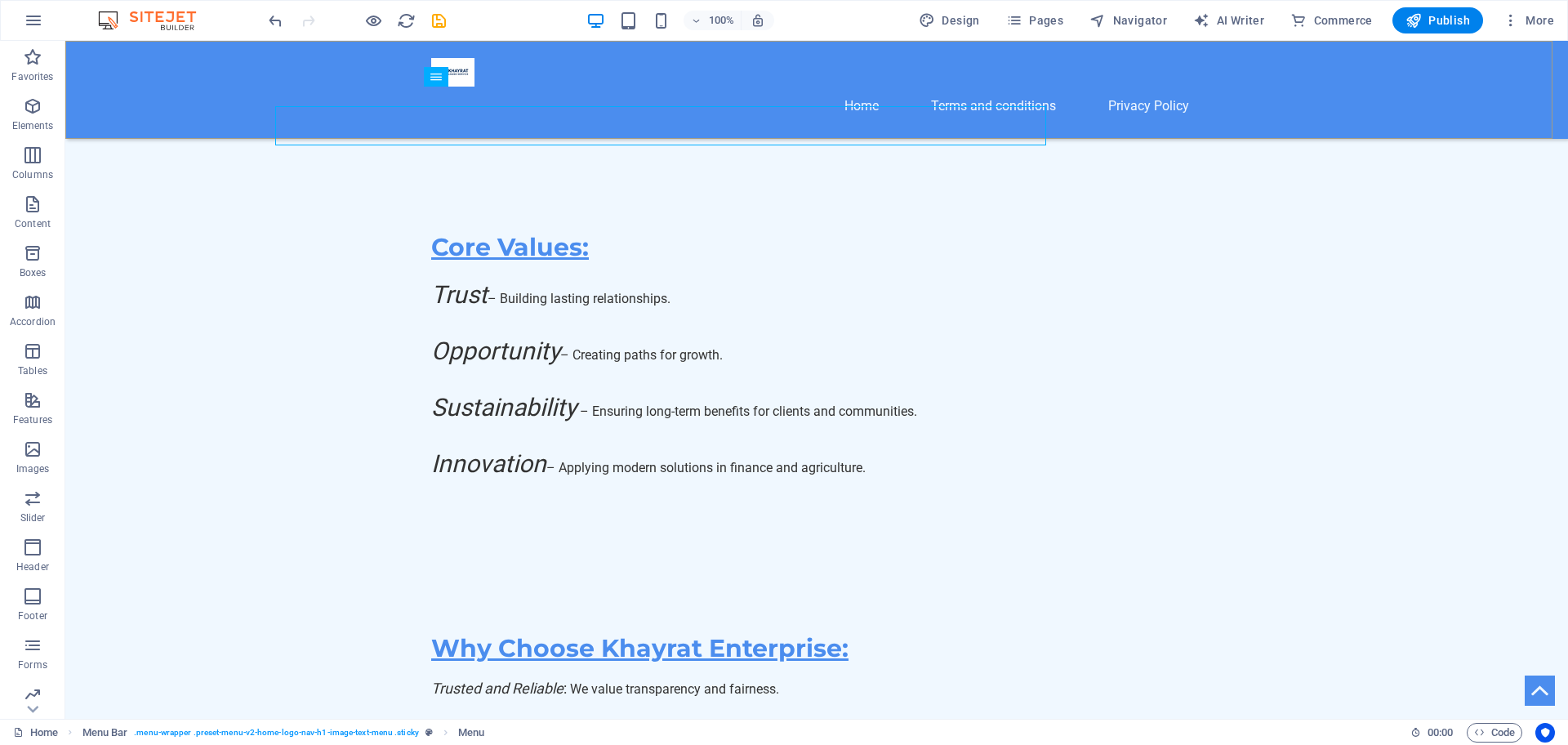
scroll to position [10439, 0]
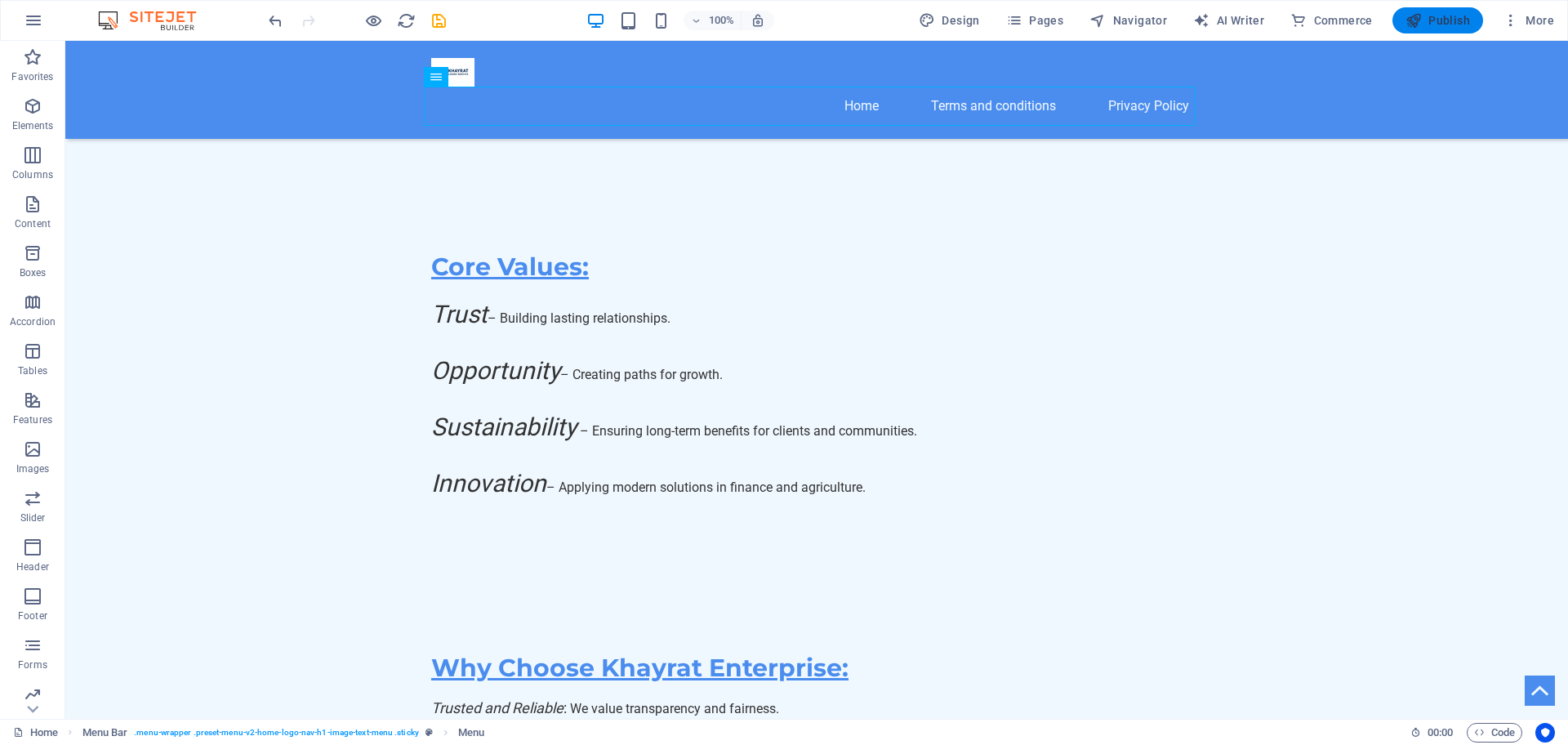
click at [1450, 23] on span "Publish" at bounding box center [1437, 20] width 64 height 17
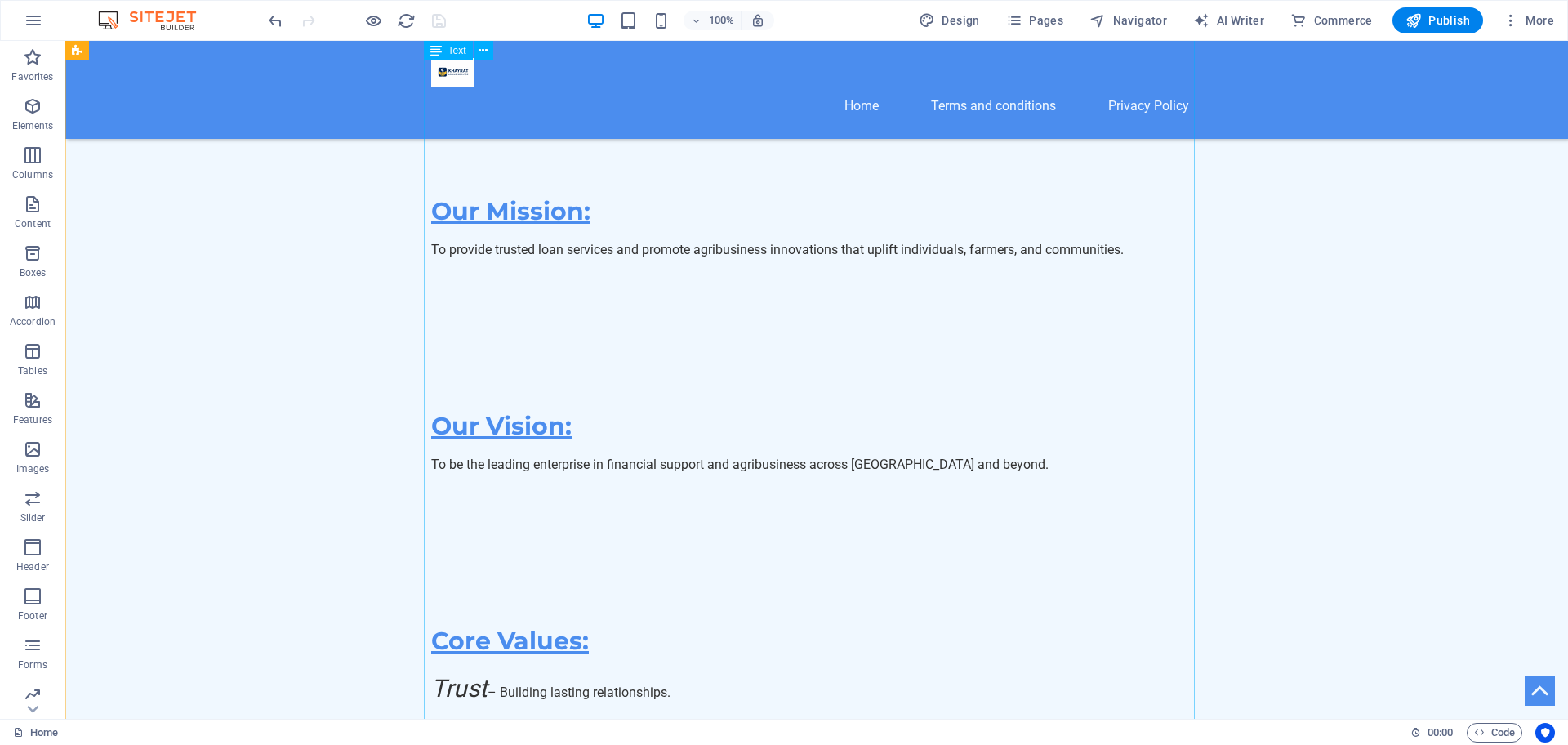
scroll to position [11188, 0]
